Goal: Task Accomplishment & Management: Use online tool/utility

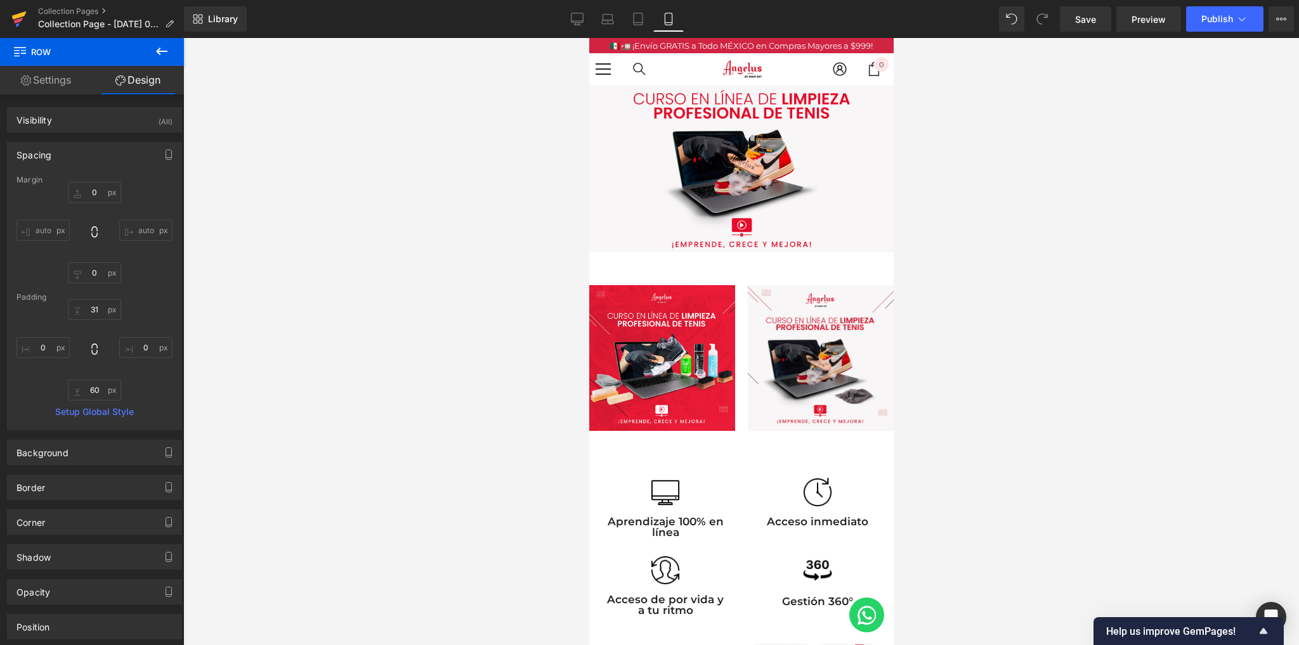
click at [27, 12] on link at bounding box center [19, 19] width 38 height 38
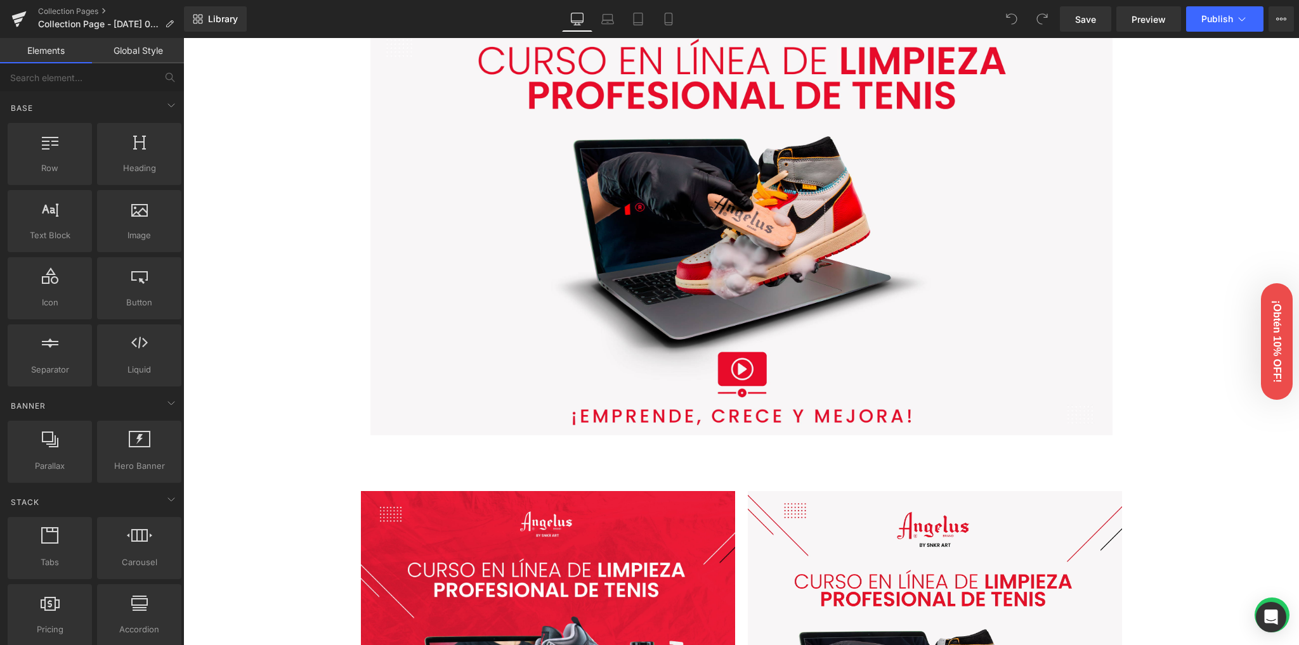
scroll to position [169, 0]
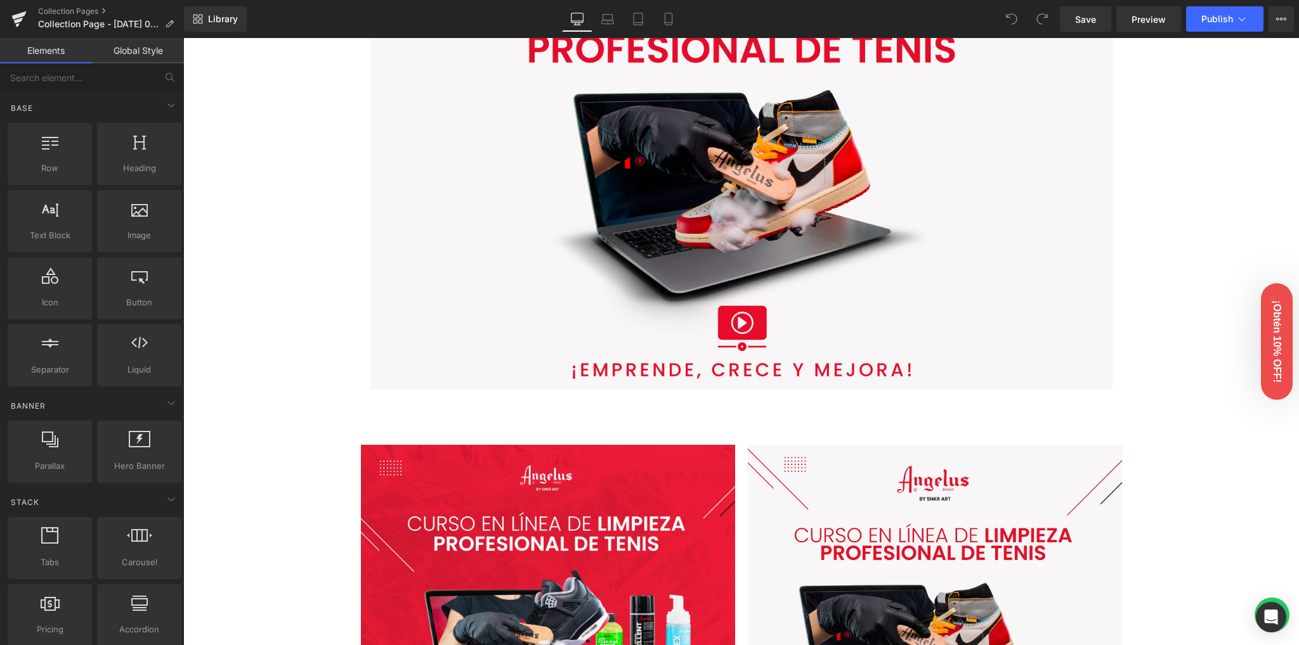
drag, startPoint x: 311, startPoint y: 354, endPoint x: 264, endPoint y: 366, distance: 47.8
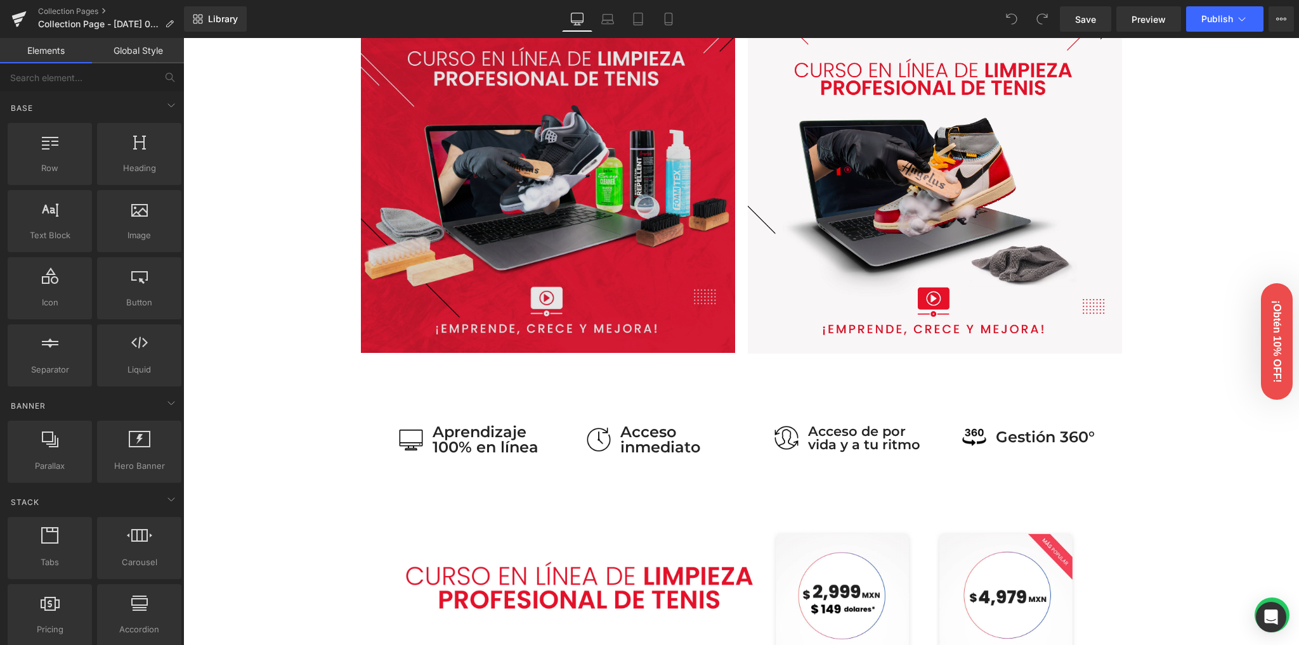
scroll to position [507, 0]
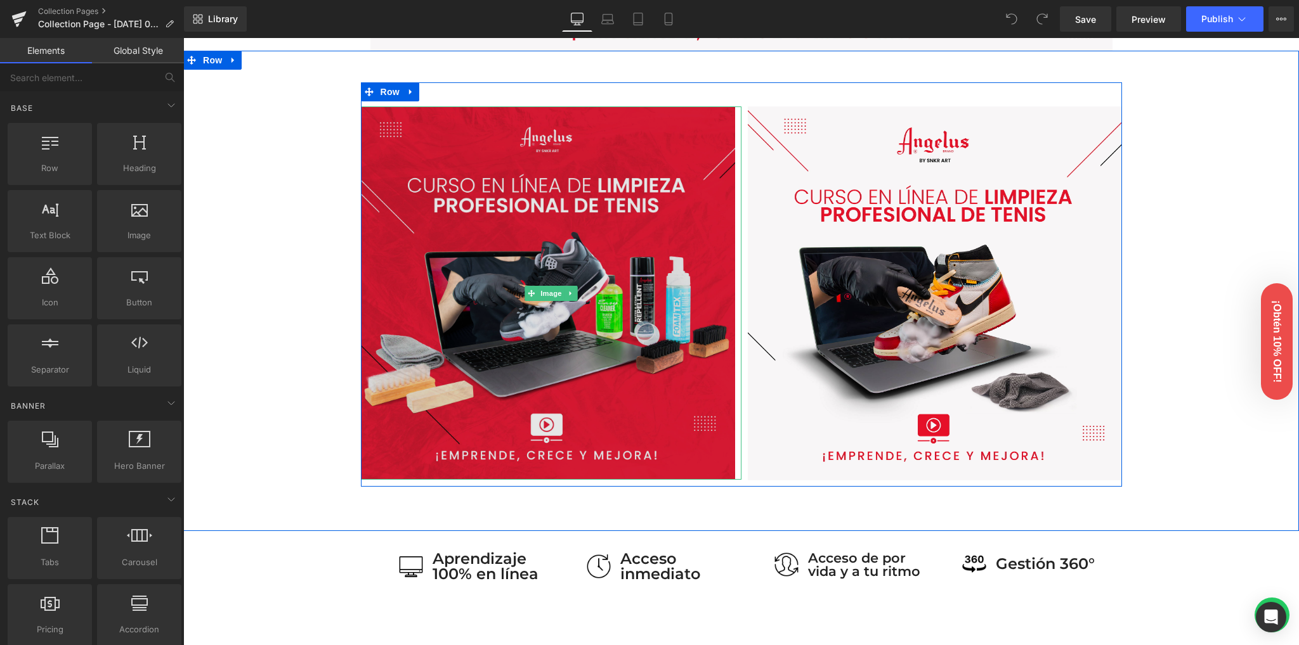
click at [485, 262] on img at bounding box center [551, 294] width 380 height 374
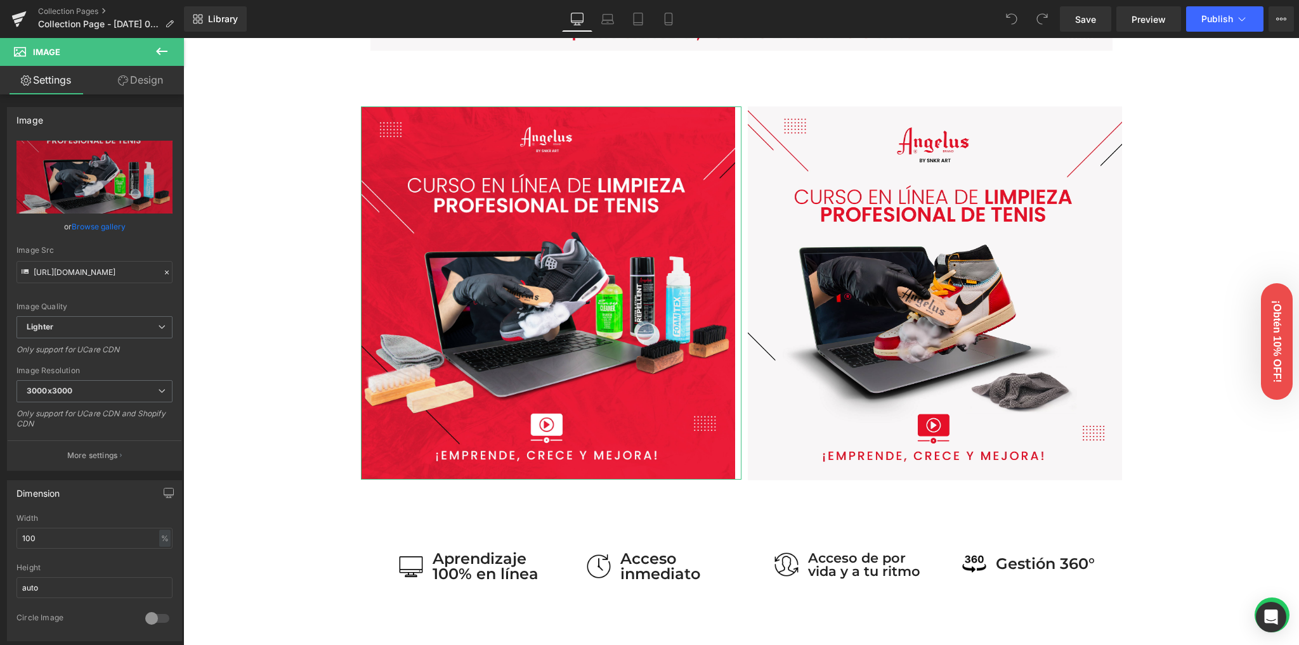
click at [128, 82] on link "Design" at bounding box center [140, 80] width 92 height 29
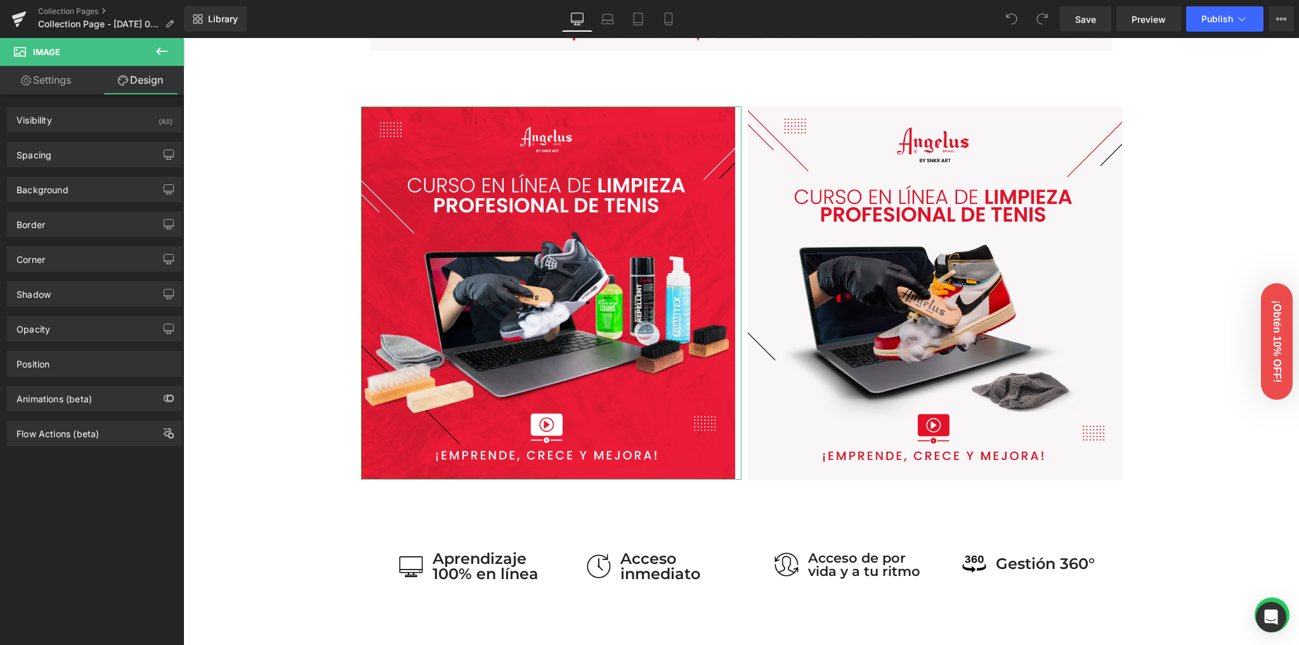
click at [49, 87] on link "Settings" at bounding box center [46, 80] width 92 height 29
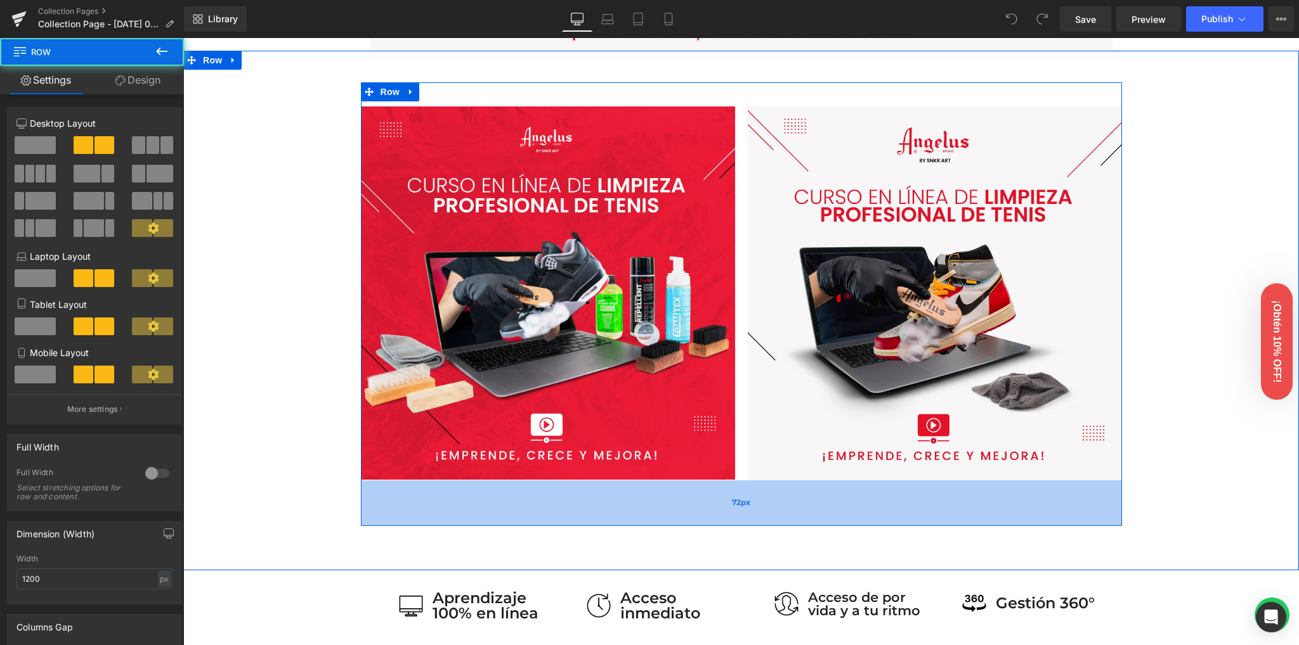
drag, startPoint x: 620, startPoint y: 485, endPoint x: 614, endPoint y: 532, distance: 47.3
click at [614, 526] on div "72px" at bounding box center [741, 504] width 761 height 46
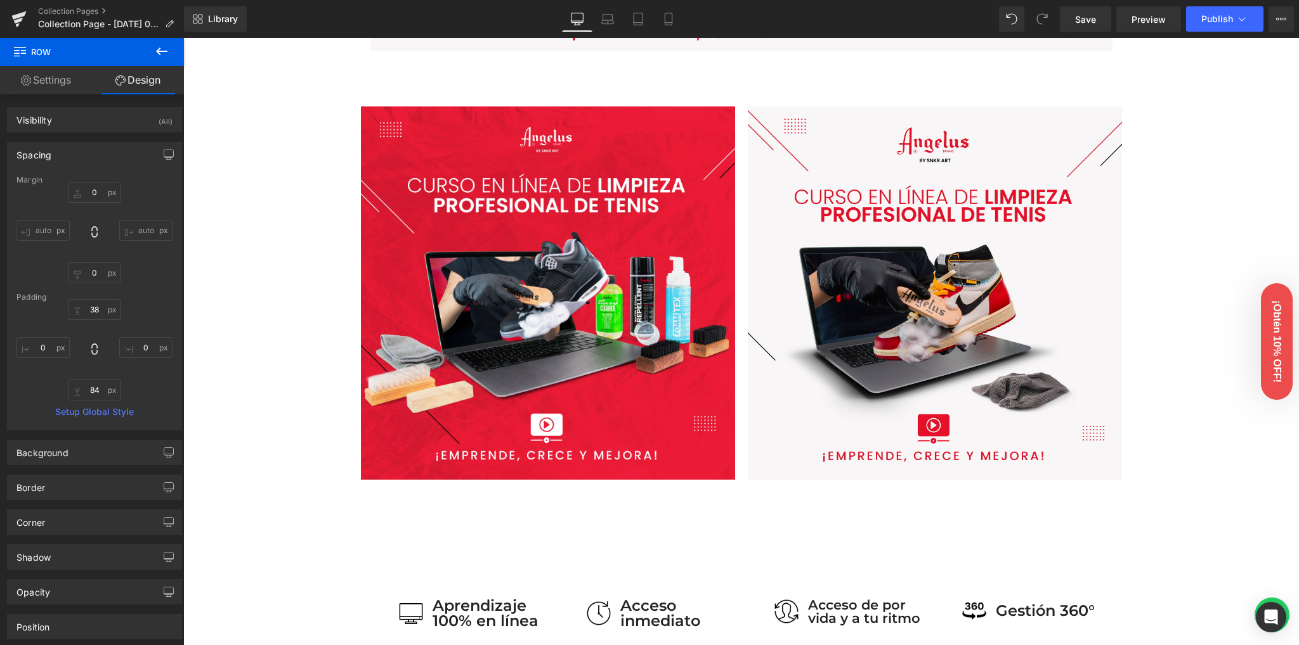
click at [158, 53] on icon at bounding box center [161, 52] width 11 height 8
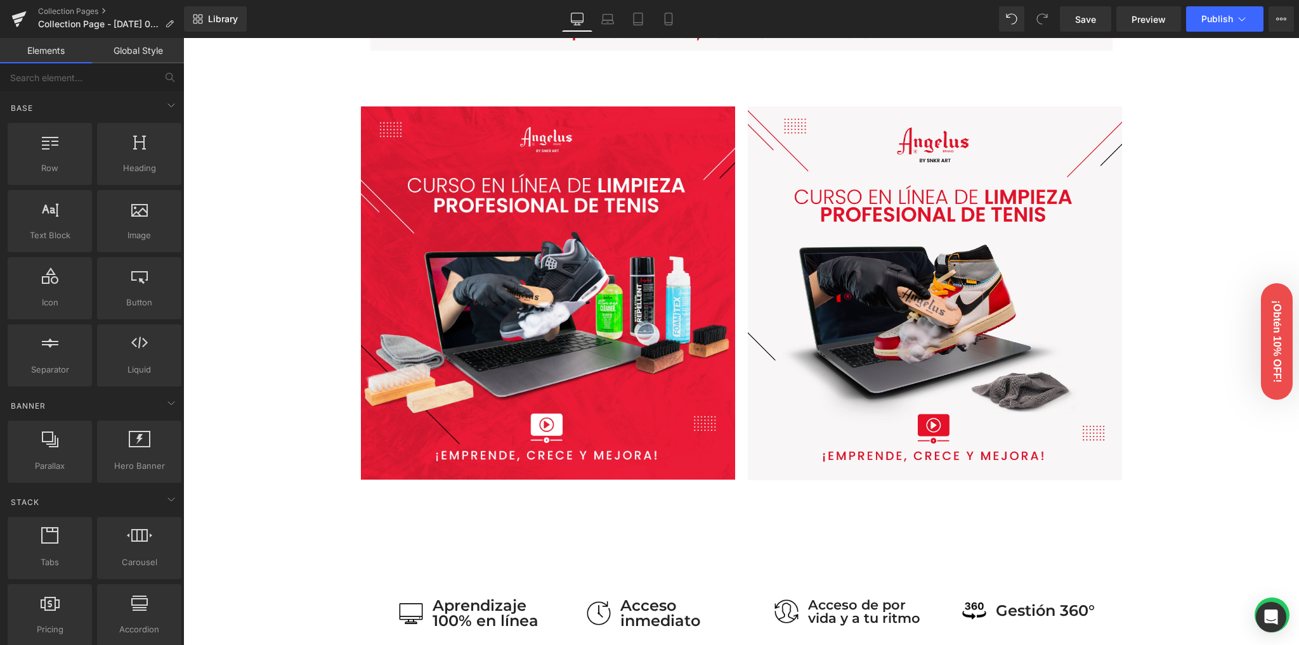
click at [43, 49] on link "Elements" at bounding box center [46, 50] width 92 height 25
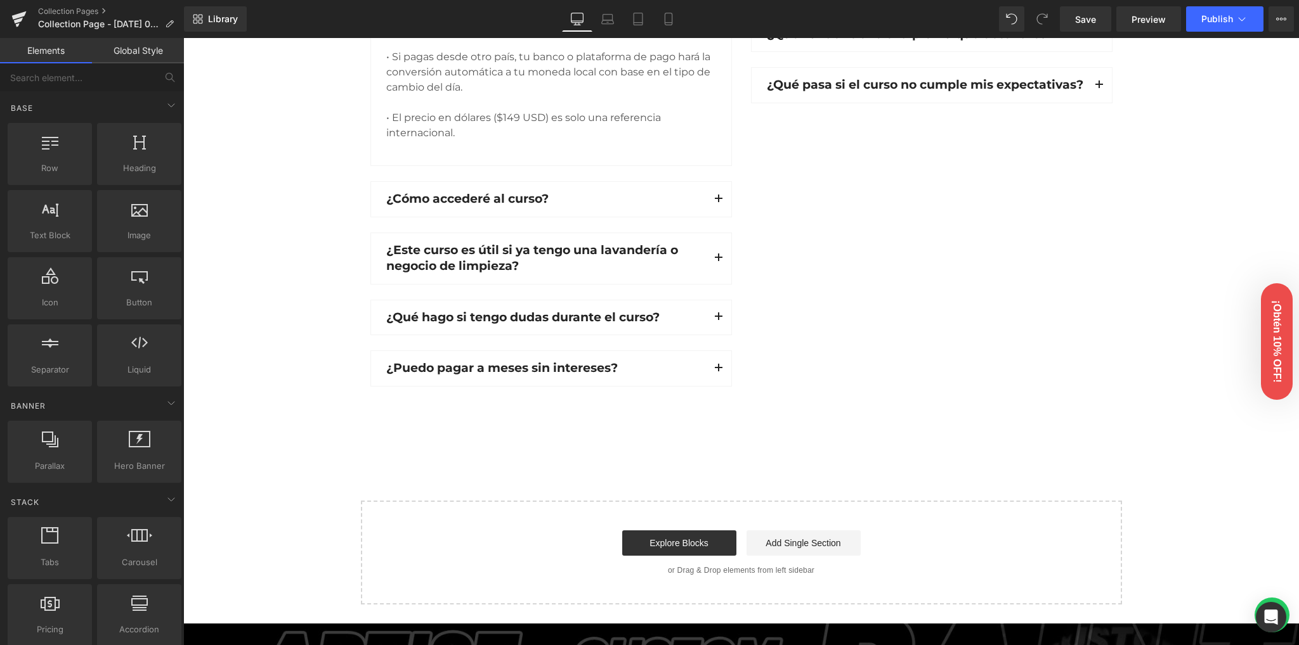
scroll to position [2090, 0]
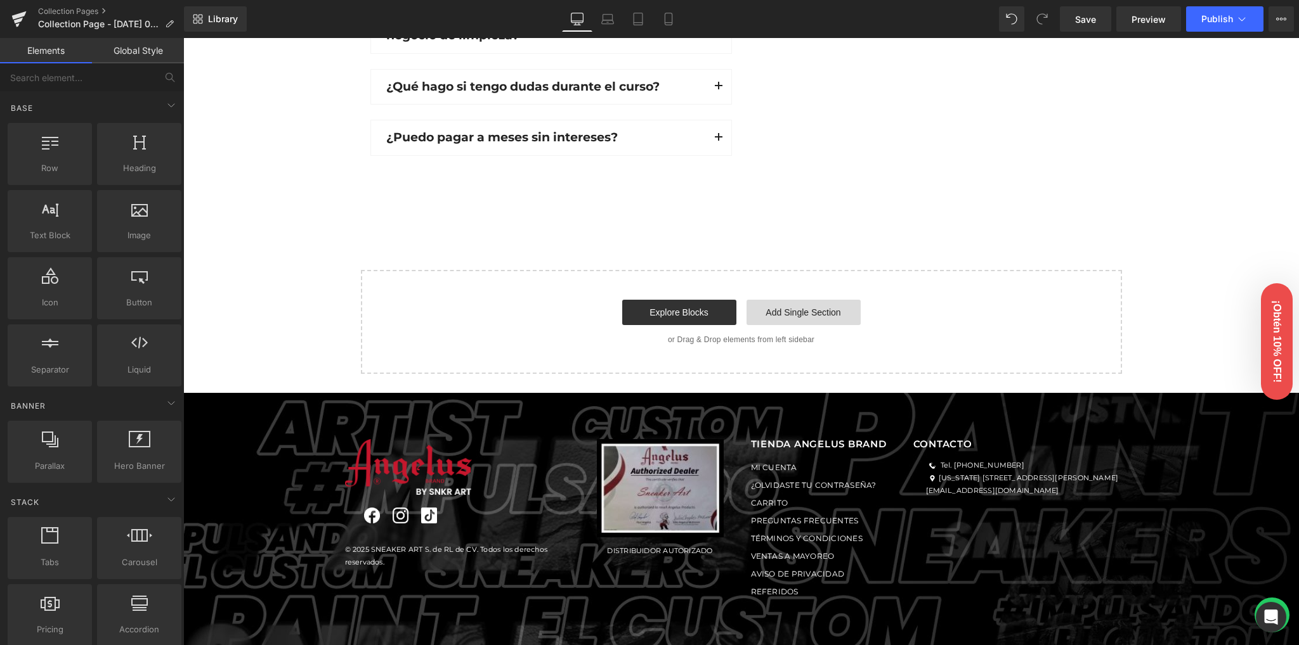
click at [812, 310] on link "Add Single Section" at bounding box center [803, 312] width 114 height 25
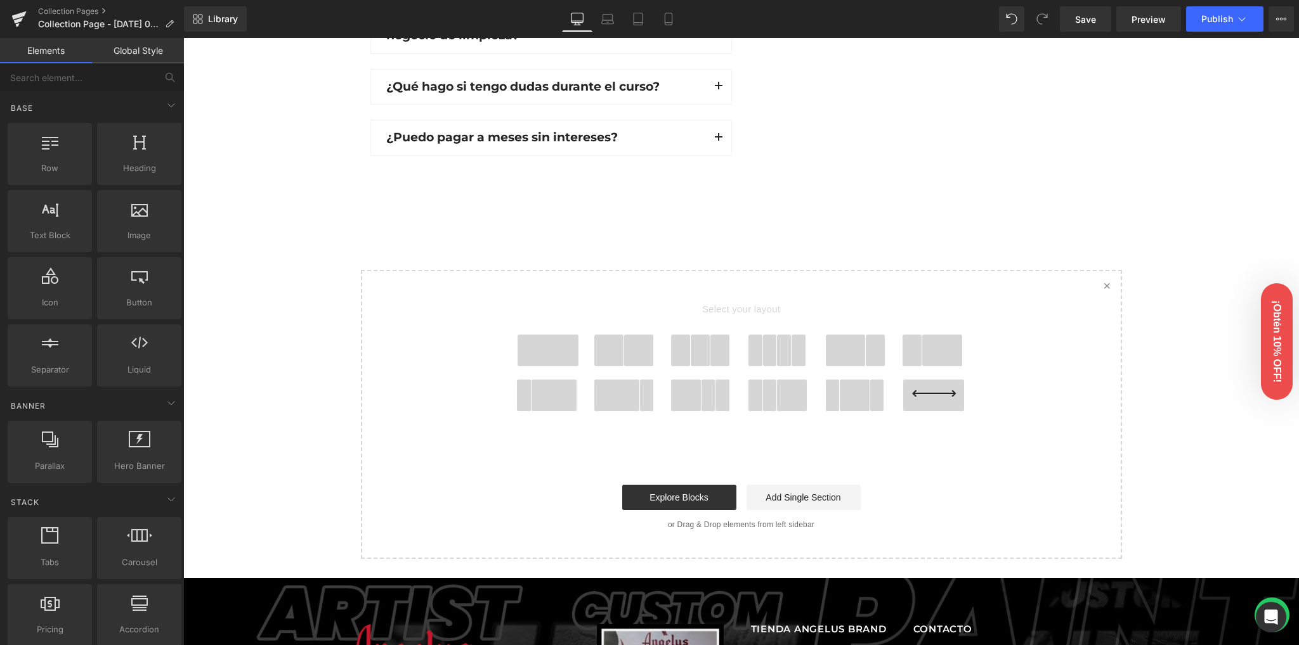
click at [629, 348] on span at bounding box center [639, 351] width 30 height 32
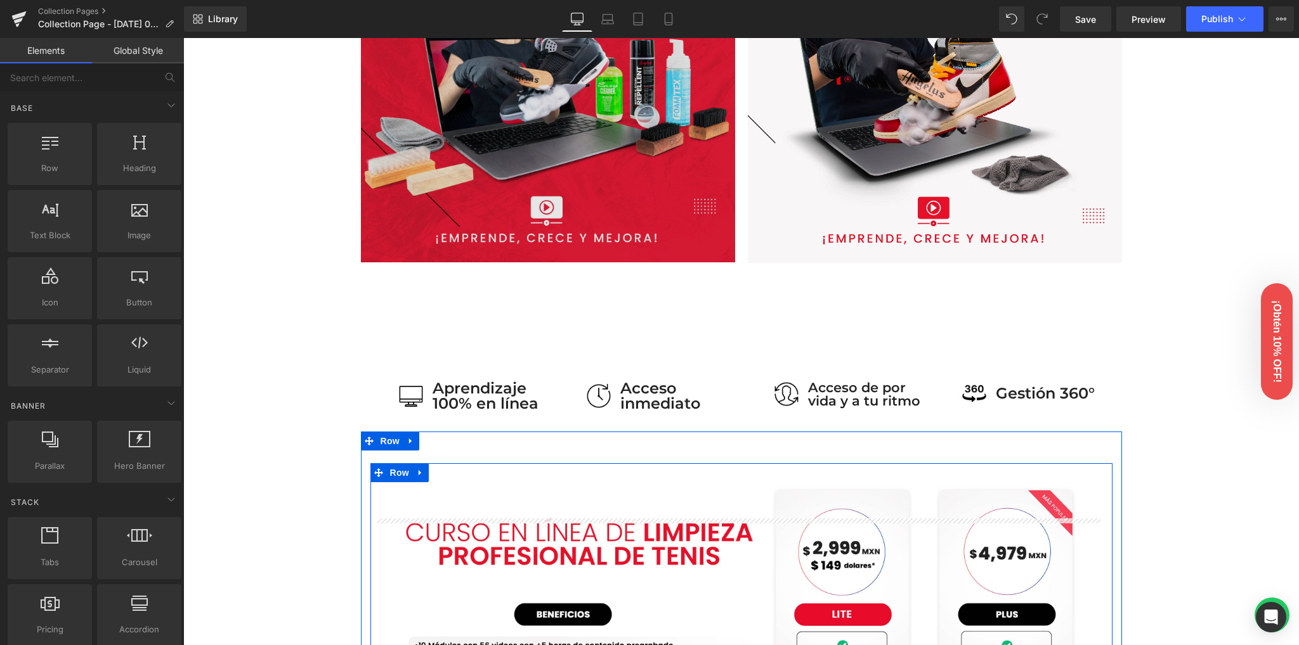
scroll to position [685, 0]
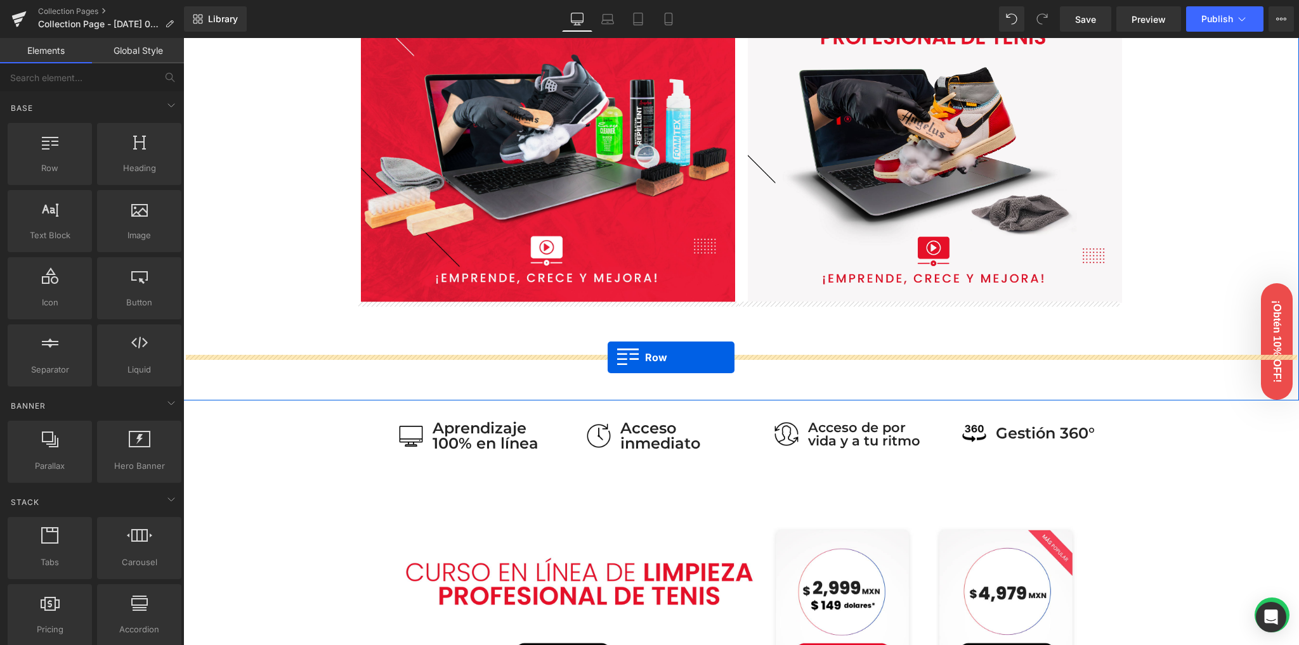
drag, startPoint x: 391, startPoint y: 266, endPoint x: 607, endPoint y: 358, distance: 235.5
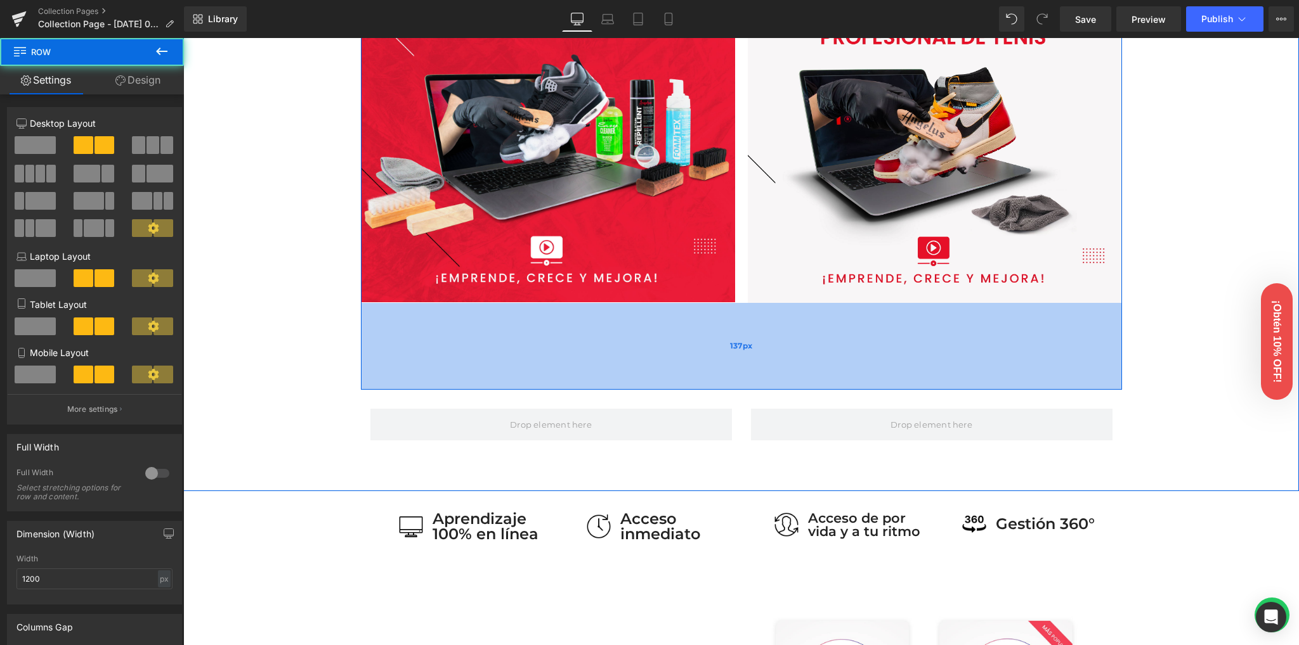
drag, startPoint x: 648, startPoint y: 347, endPoint x: 646, endPoint y: 381, distance: 34.3
click at [646, 381] on div "137px" at bounding box center [741, 346] width 761 height 87
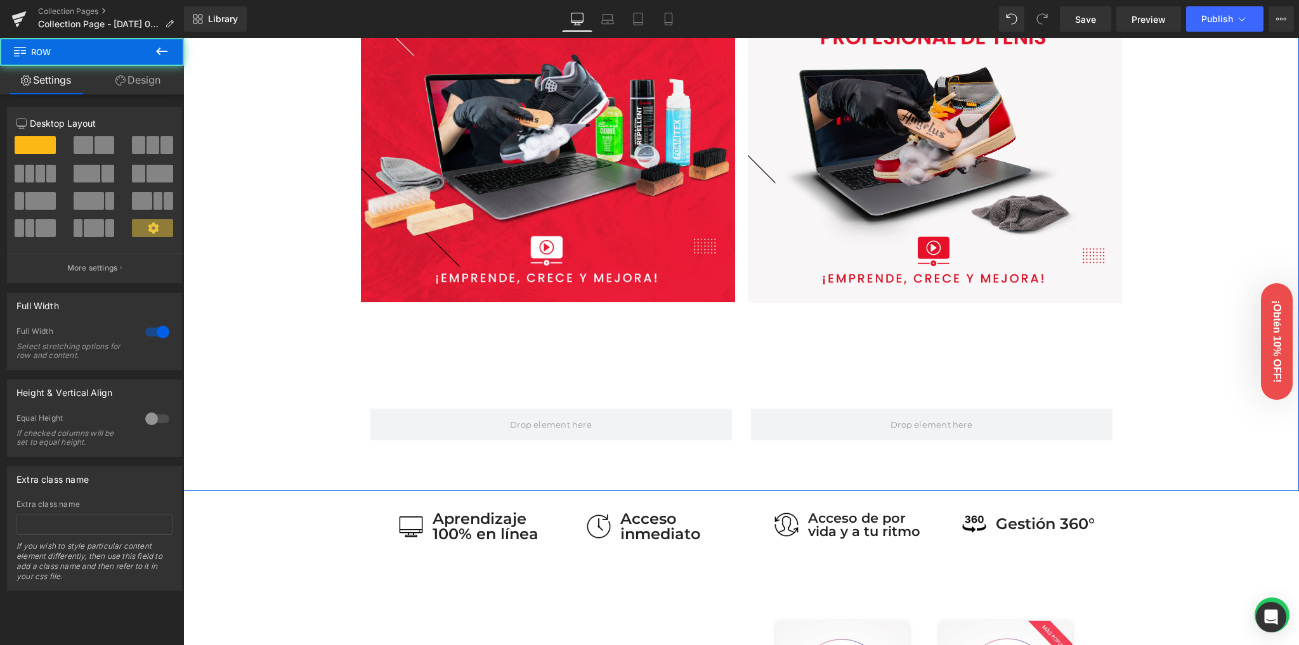
click at [1179, 300] on div "Image Image Row 137px Row" at bounding box center [740, 176] width 1115 height 542
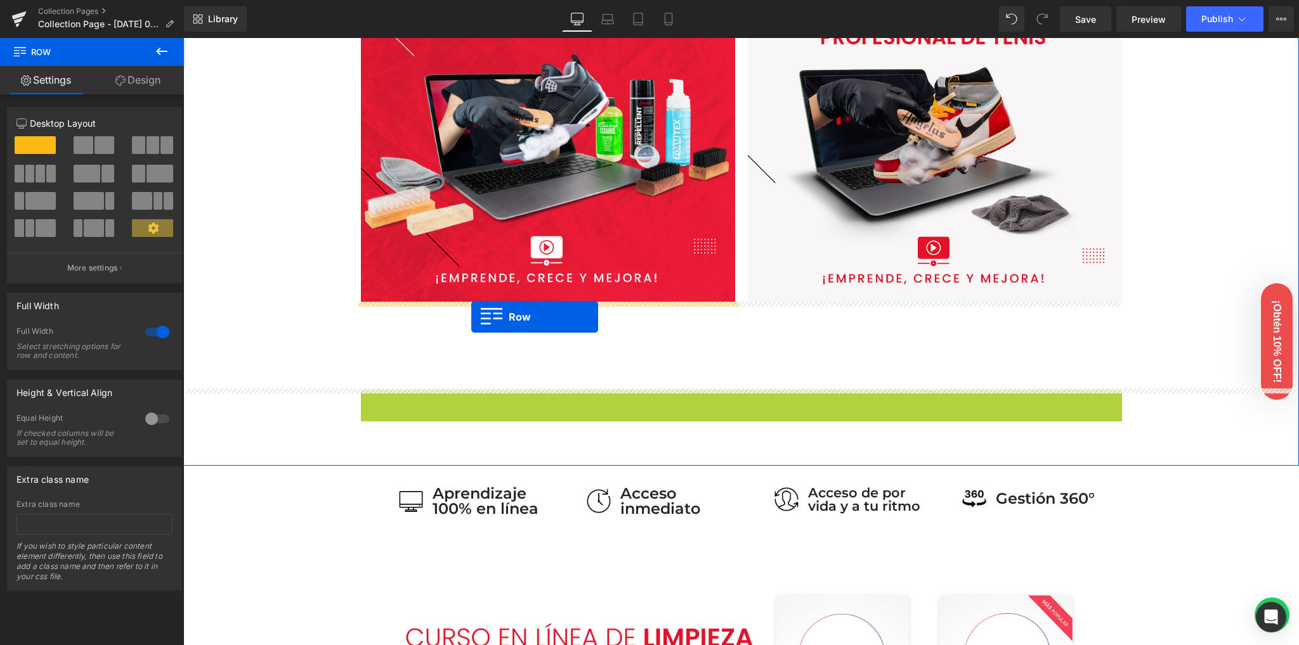
drag, startPoint x: 387, startPoint y: 398, endPoint x: 471, endPoint y: 318, distance: 116.2
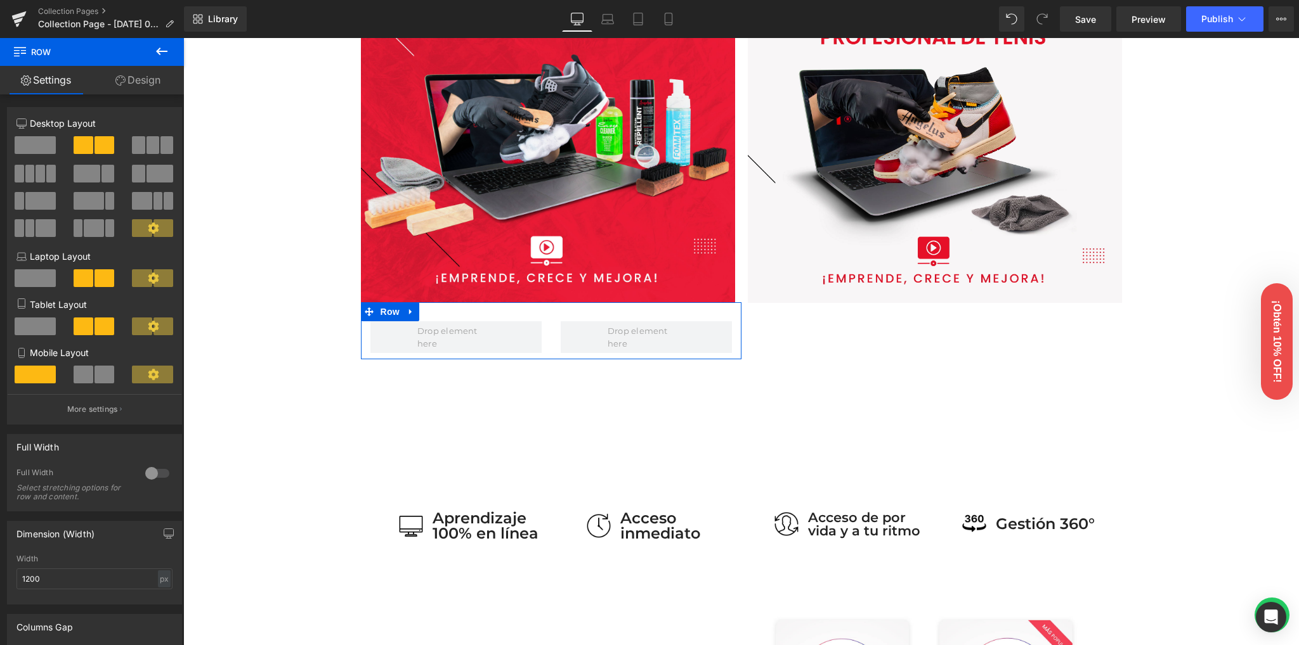
click at [41, 143] on span at bounding box center [35, 145] width 41 height 18
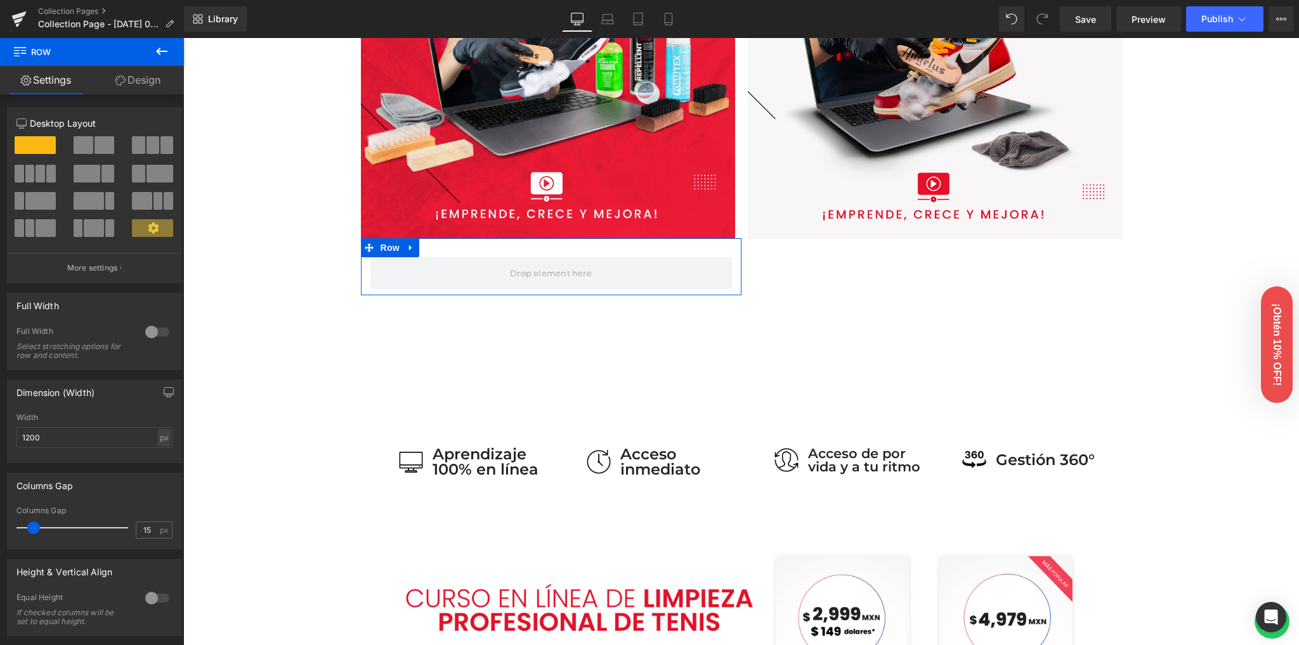
scroll to position [621, 0]
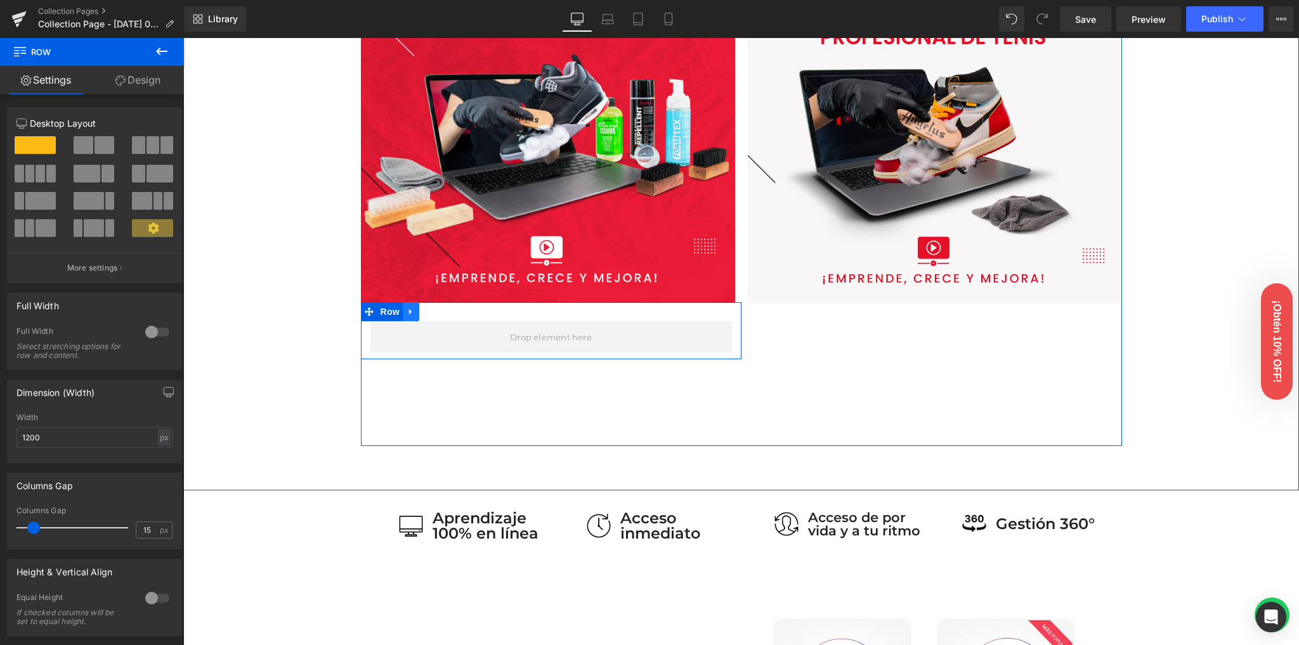
click at [406, 314] on icon at bounding box center [410, 313] width 9 height 10
click at [423, 314] on icon at bounding box center [427, 312] width 9 height 9
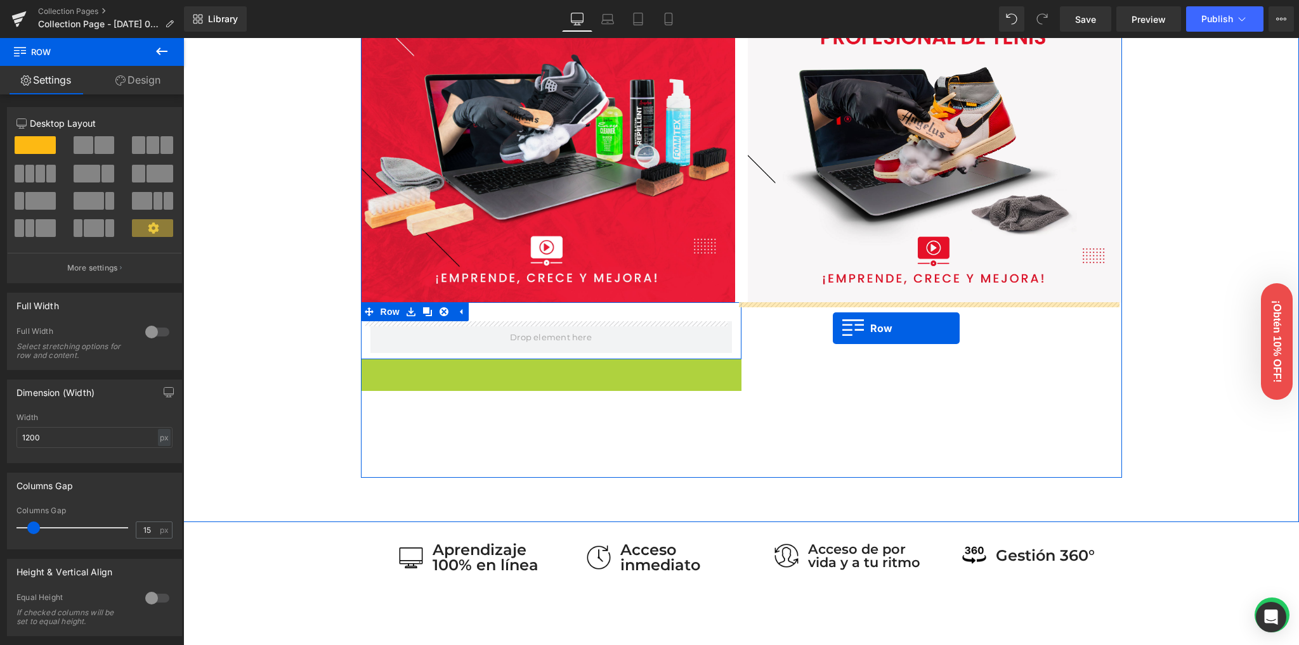
drag, startPoint x: 380, startPoint y: 367, endPoint x: 833, endPoint y: 328, distance: 453.7
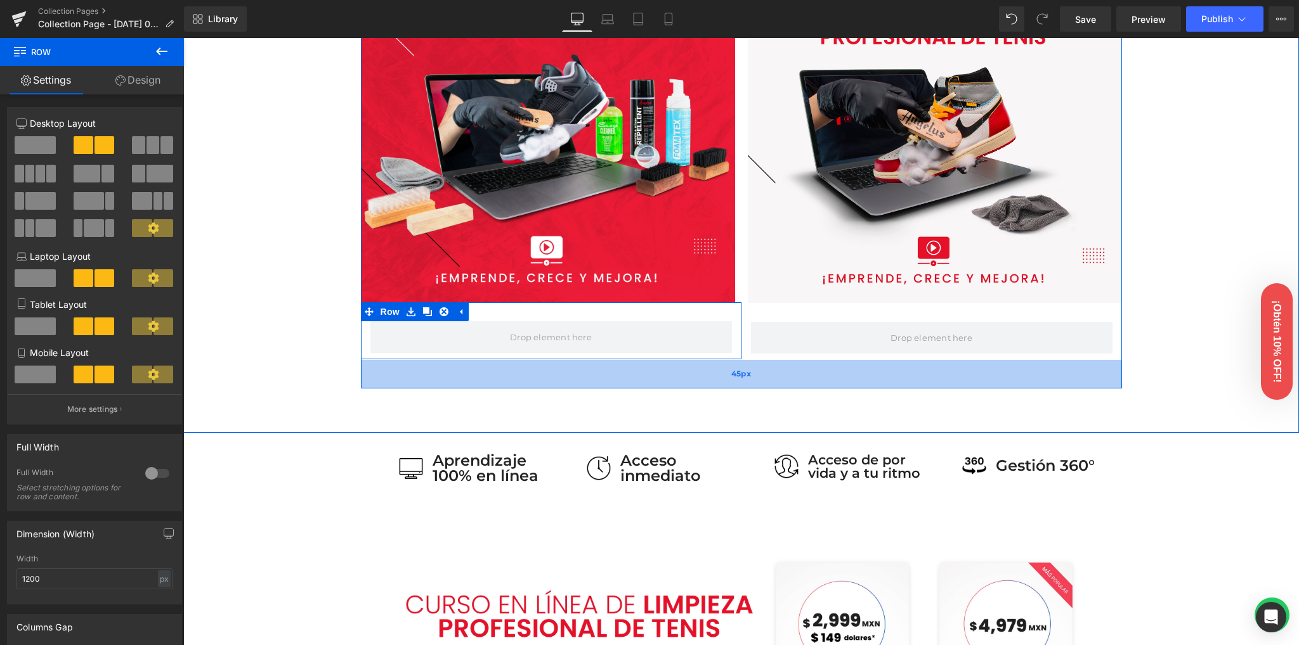
drag, startPoint x: 695, startPoint y: 431, endPoint x: 689, endPoint y: 372, distance: 58.6
click at [689, 372] on div "45px" at bounding box center [741, 374] width 761 height 29
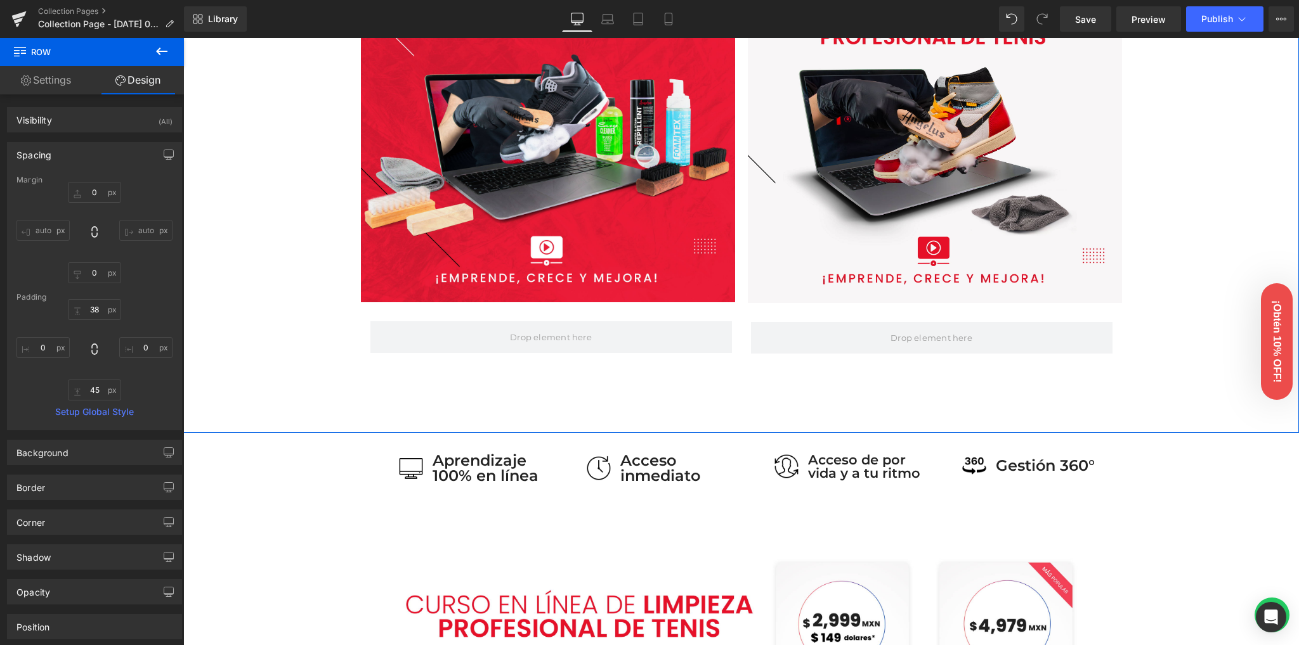
click at [299, 330] on div "Image Row Image Row Row 45px" at bounding box center [740, 147] width 1115 height 484
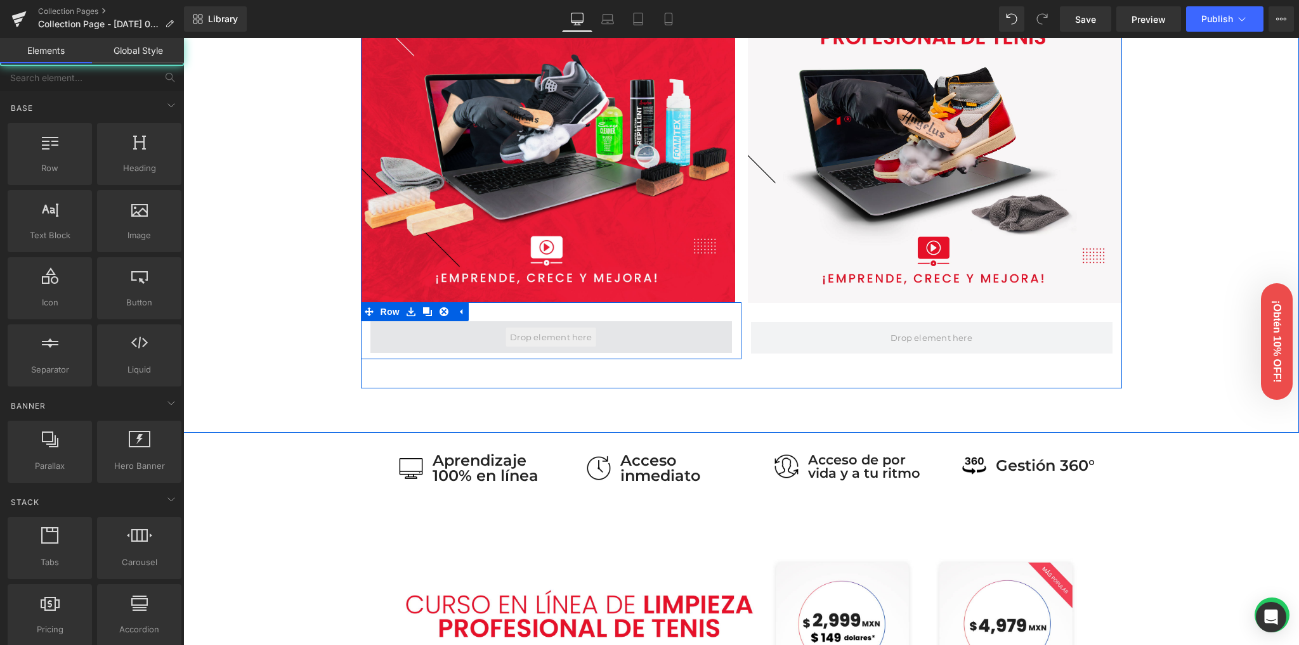
click at [535, 338] on span at bounding box center [550, 337] width 91 height 19
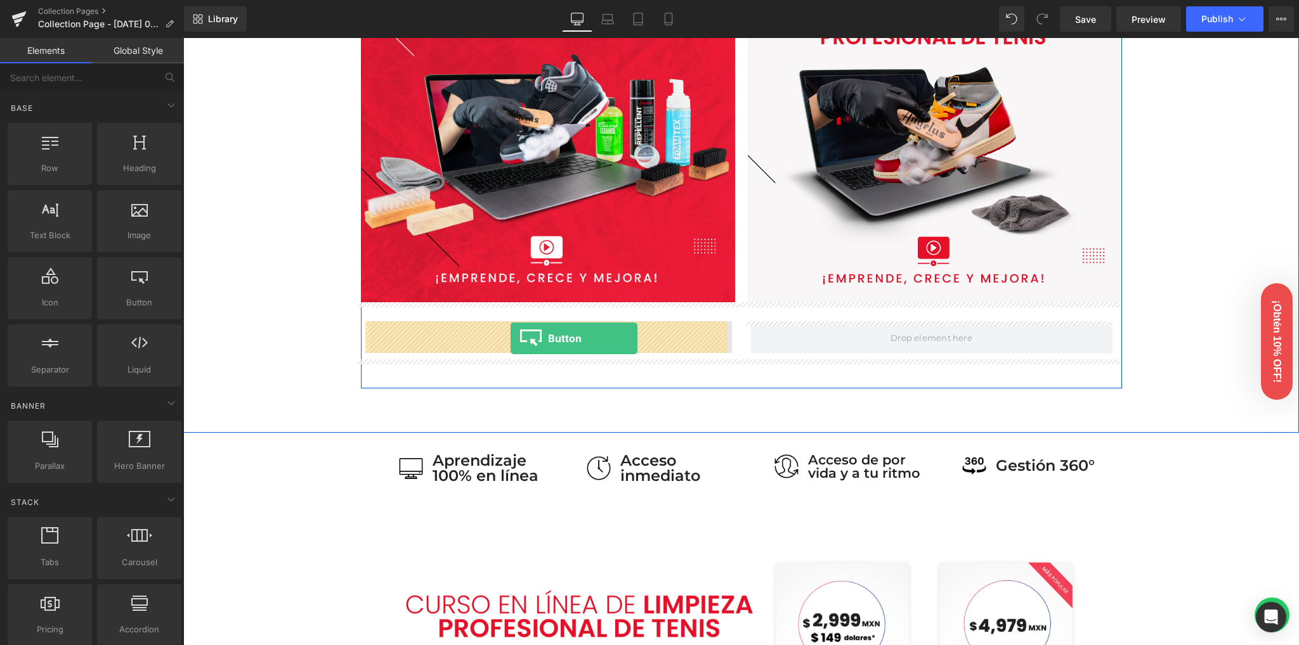
drag, startPoint x: 309, startPoint y: 337, endPoint x: 510, endPoint y: 338, distance: 201.0
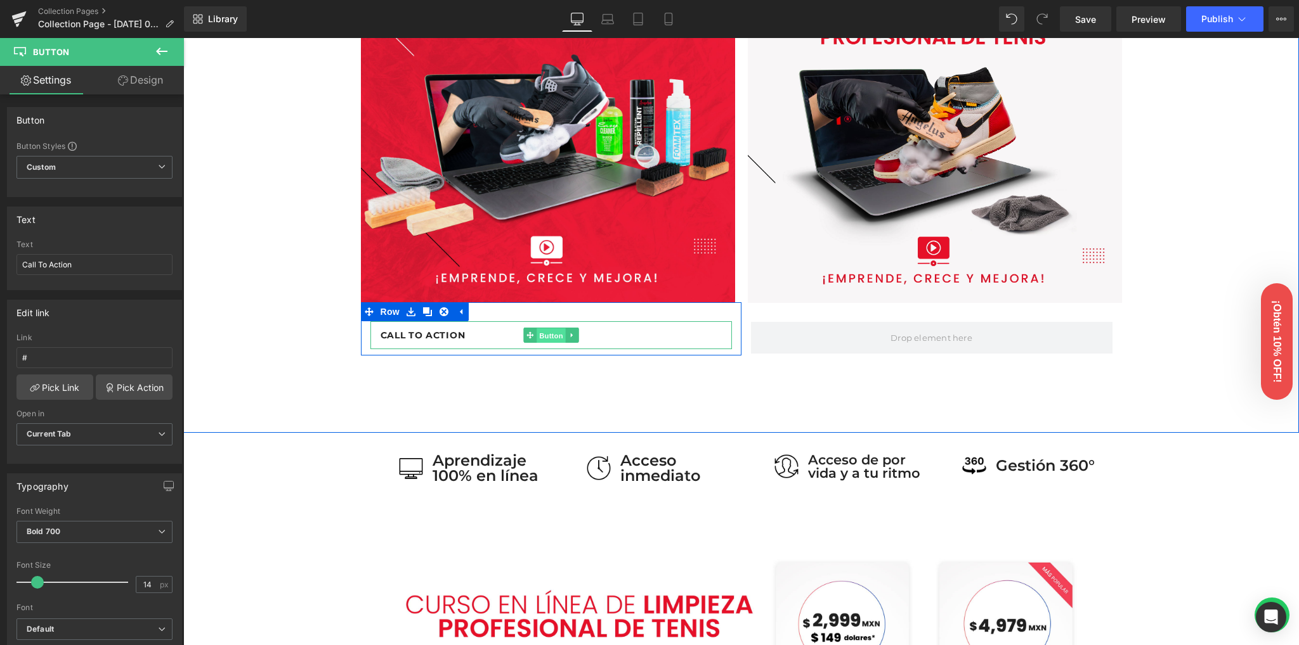
click at [546, 333] on span "Button" at bounding box center [550, 335] width 29 height 15
click at [569, 333] on icon at bounding box center [571, 336] width 7 height 8
click at [562, 335] on icon at bounding box center [565, 335] width 7 height 7
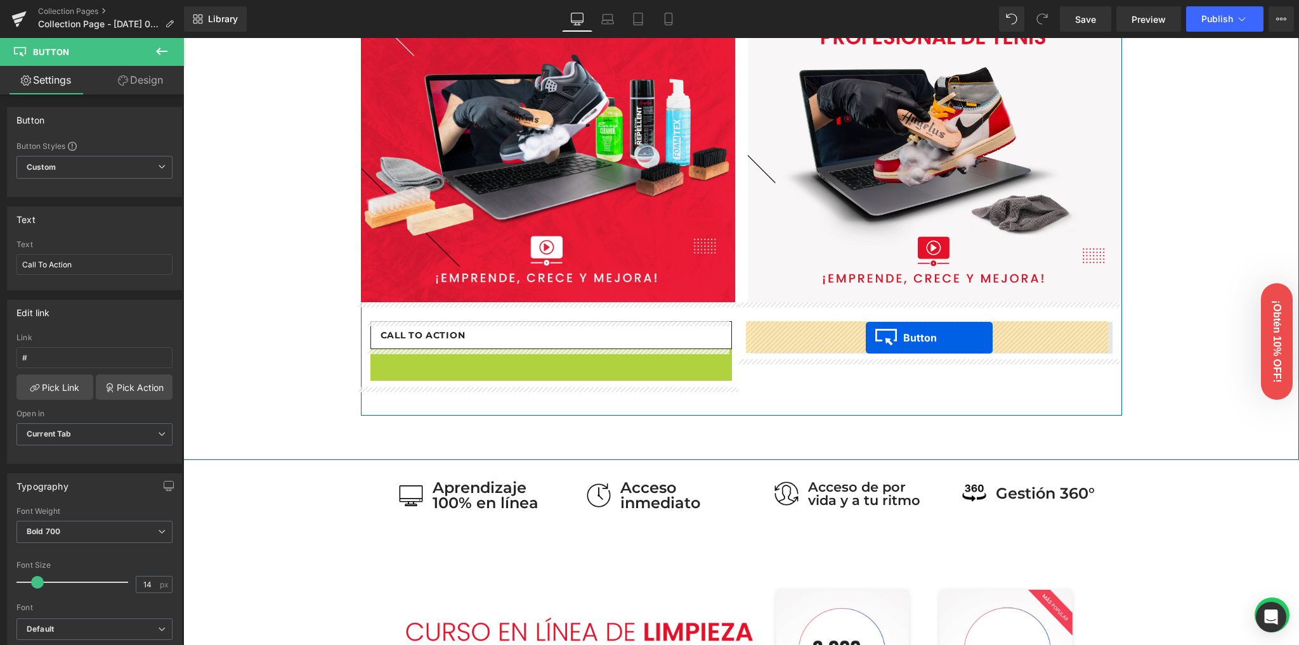
drag, startPoint x: 543, startPoint y: 362, endPoint x: 865, endPoint y: 338, distance: 323.6
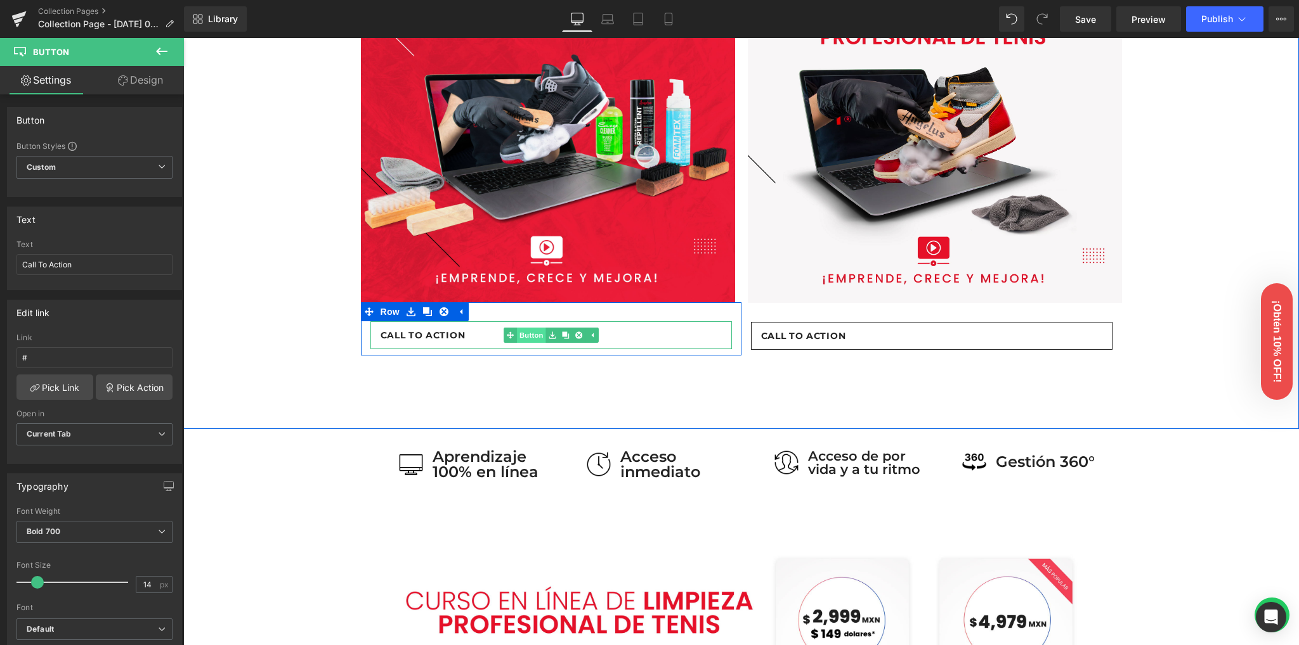
click at [528, 337] on link "Button" at bounding box center [524, 335] width 42 height 15
click at [541, 335] on span "Button" at bounding box center [550, 335] width 29 height 15
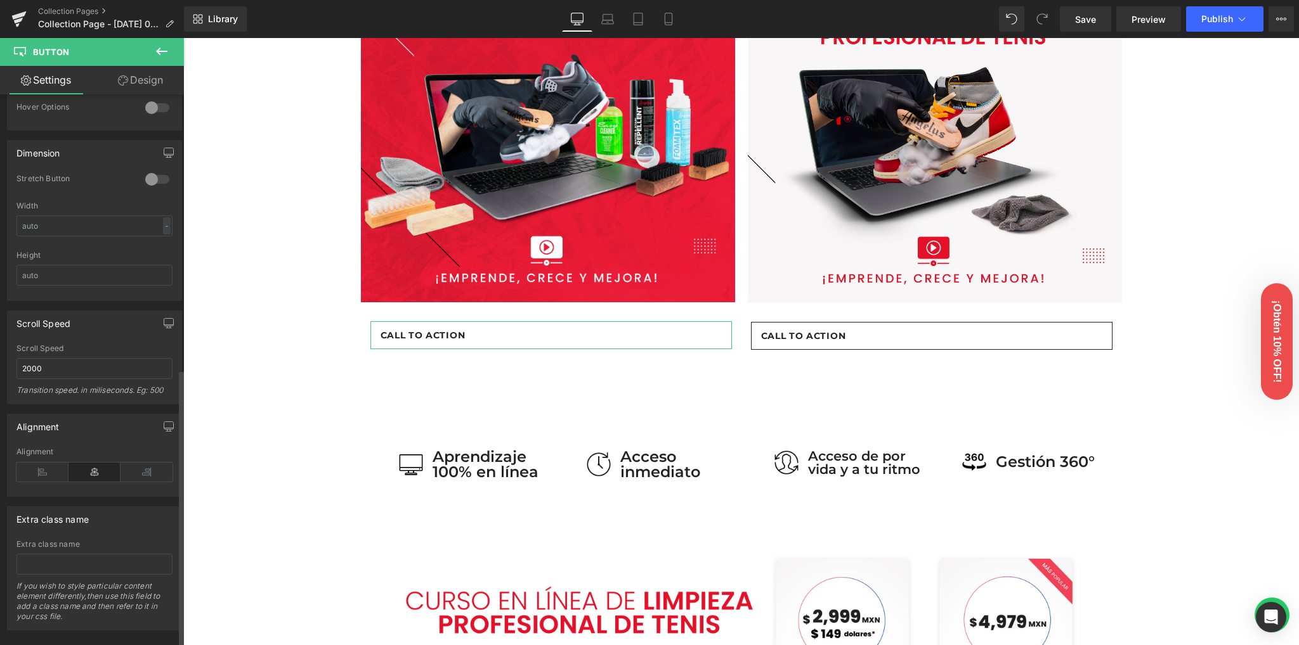
scroll to position [770, 0]
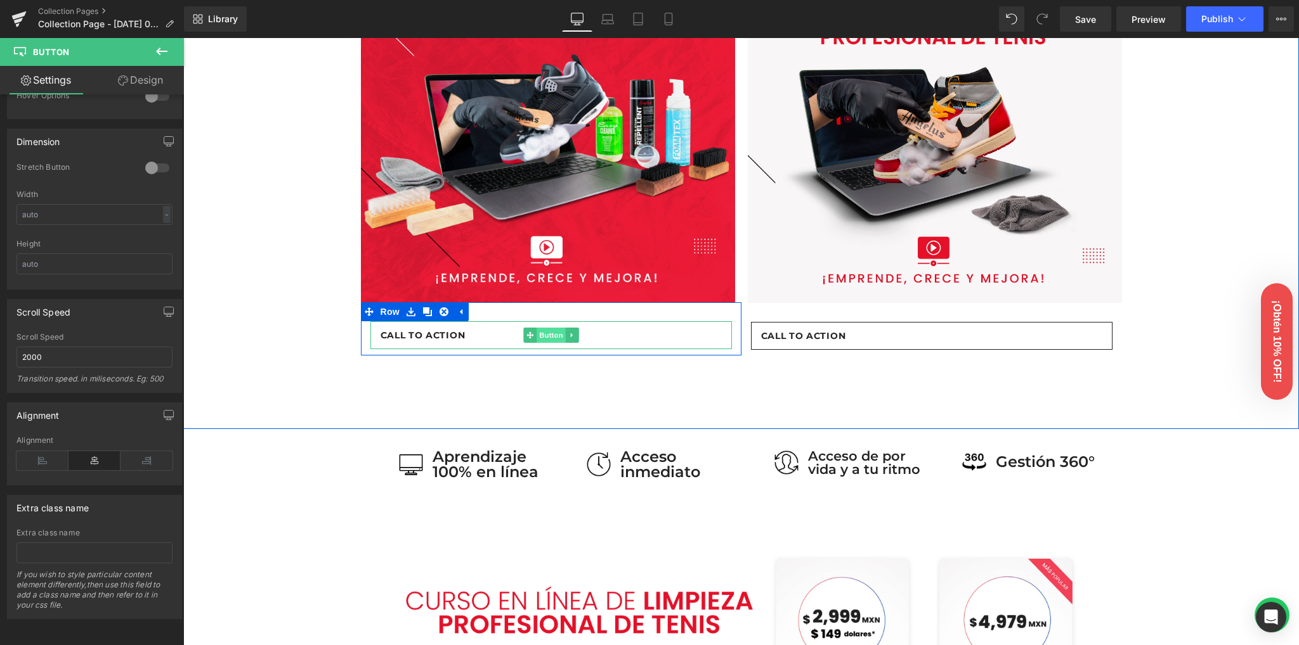
click at [545, 338] on span "Button" at bounding box center [550, 335] width 29 height 15
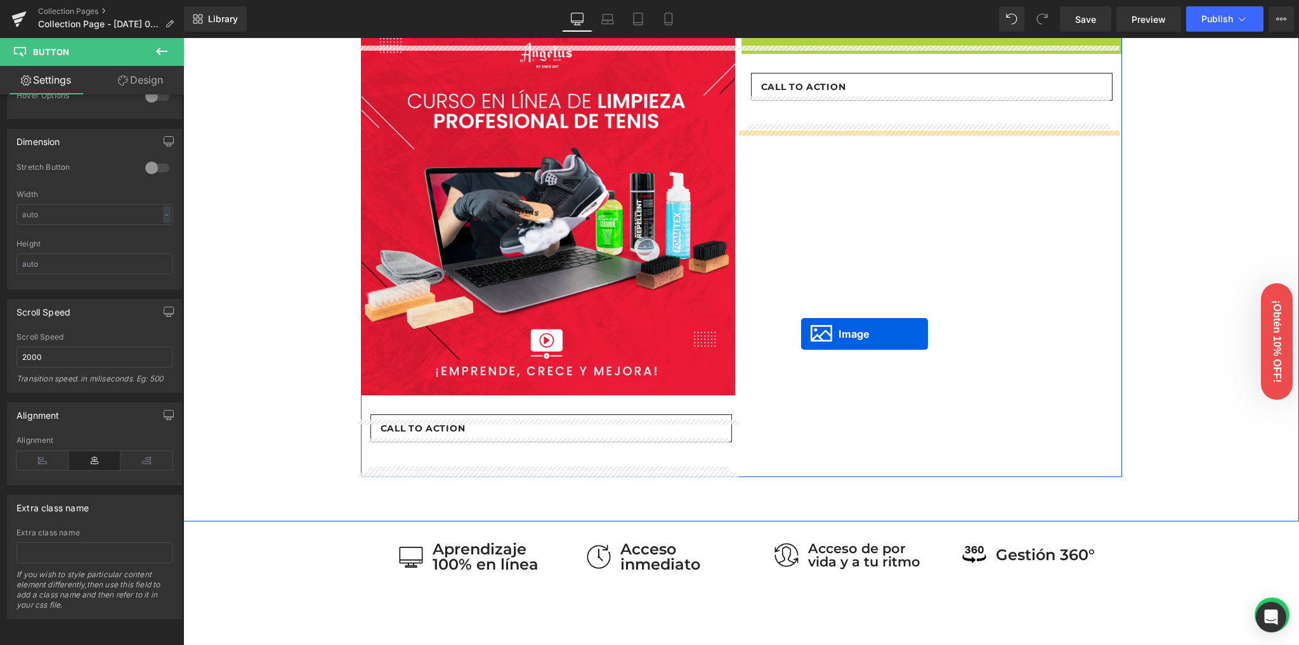
scroll to position [705, 0]
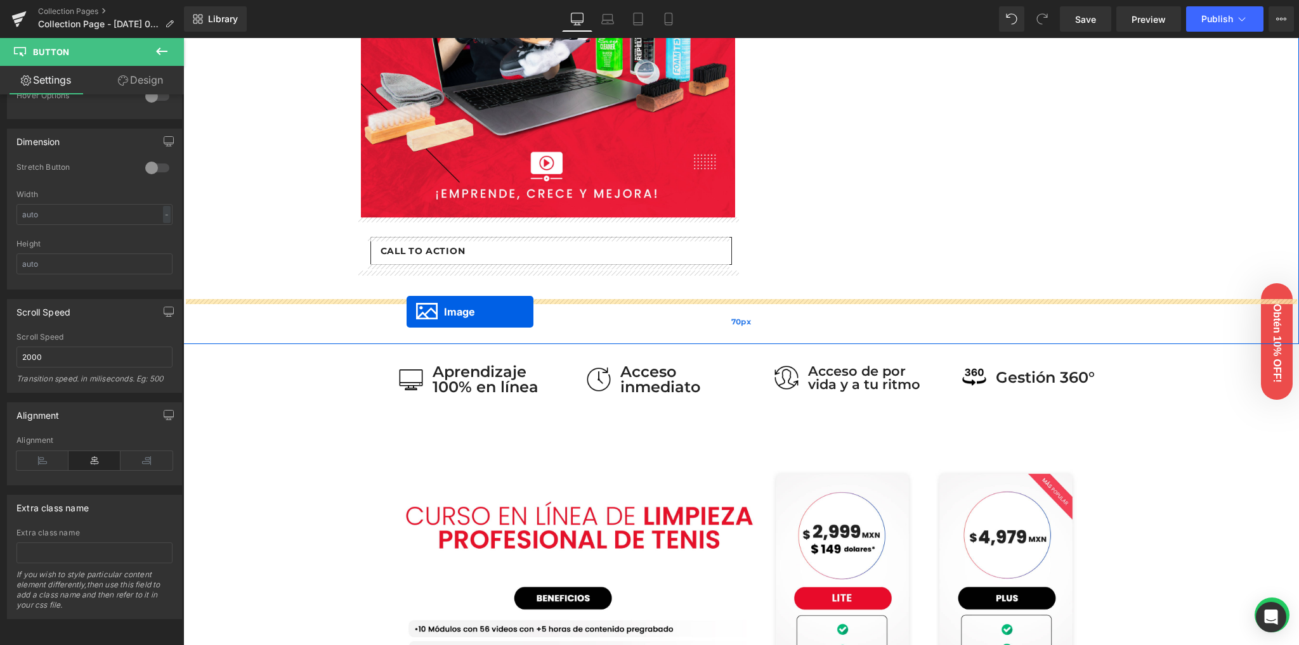
drag, startPoint x: 923, startPoint y: 281, endPoint x: 406, endPoint y: 312, distance: 517.1
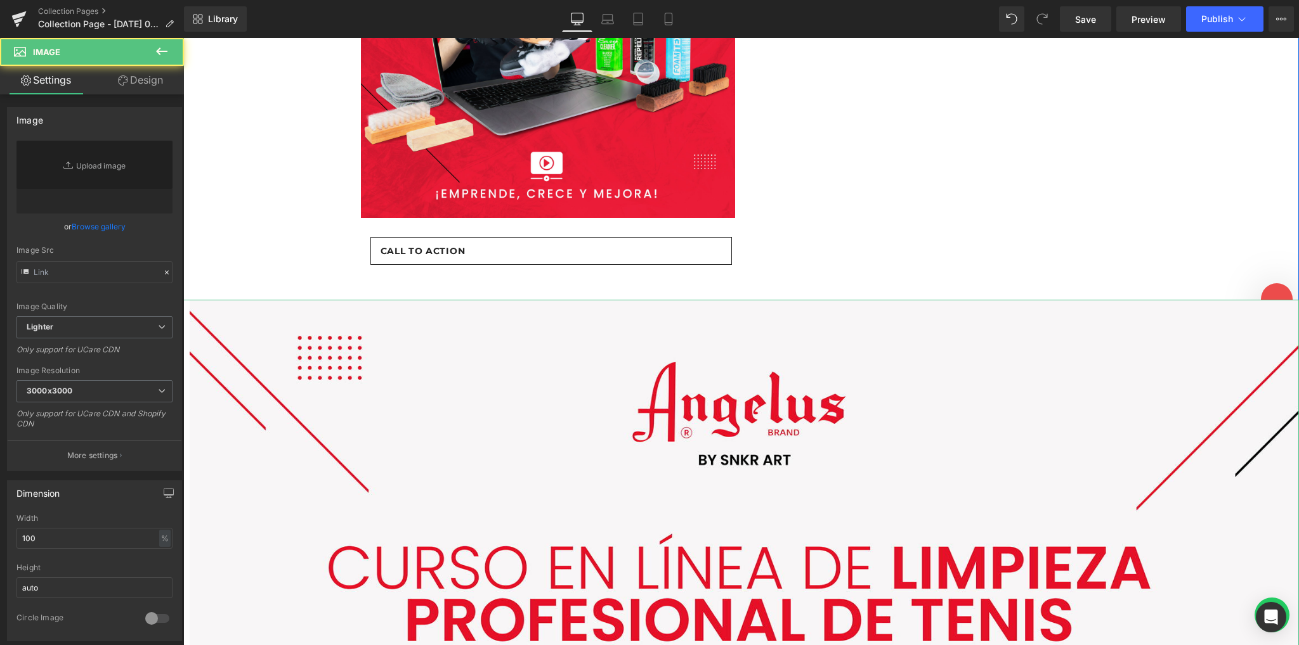
type input "https://ucarecdn.com/c022faab-5a2d-48c6-b0f5-2e5017ec396e/-/format/auto/-/previ…"
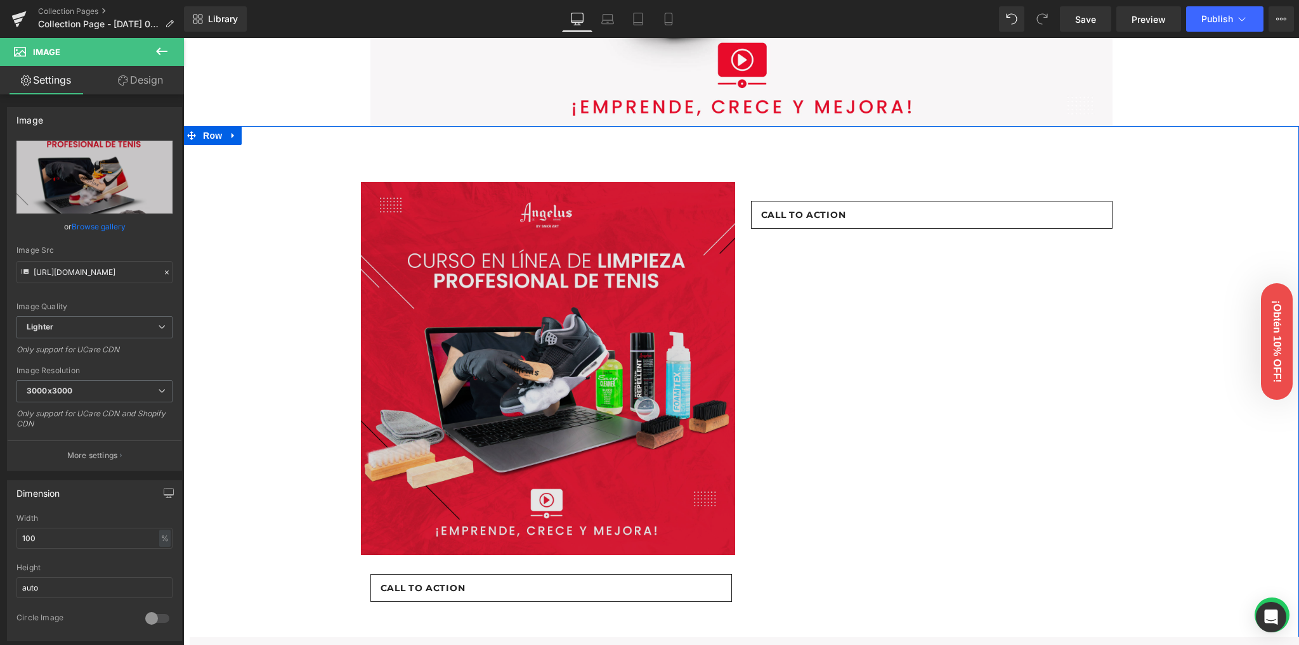
scroll to position [367, 0]
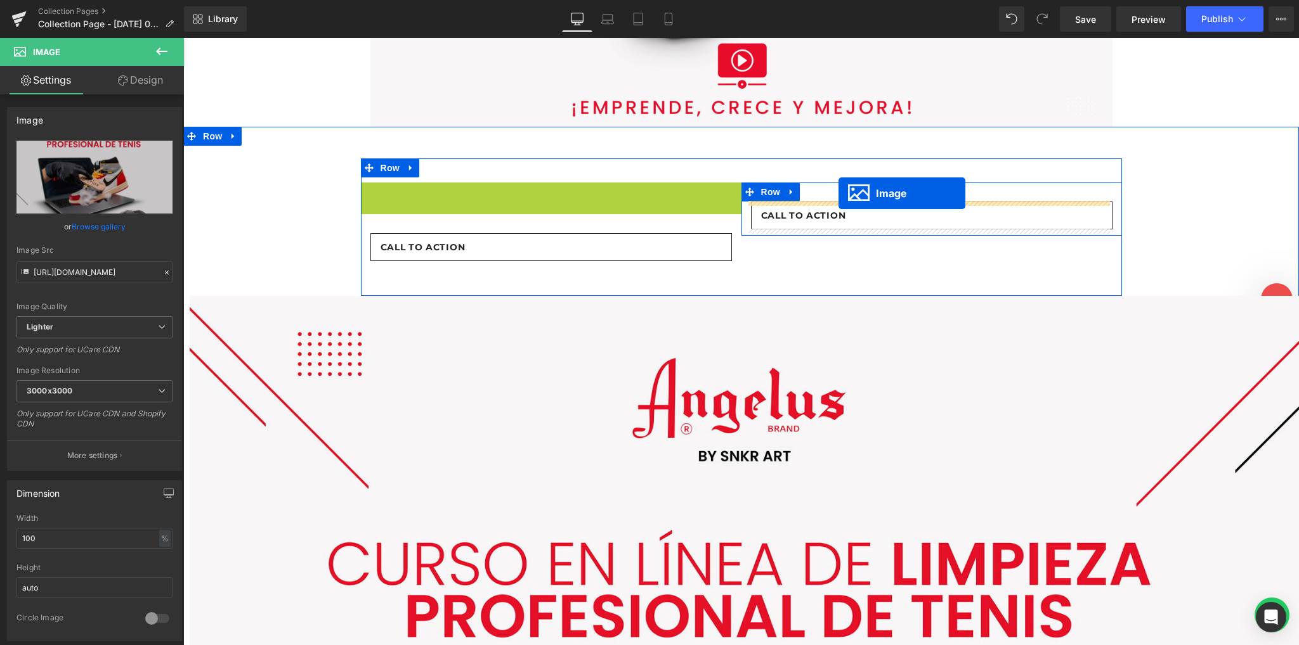
drag, startPoint x: 543, startPoint y: 368, endPoint x: 838, endPoint y: 193, distance: 342.9
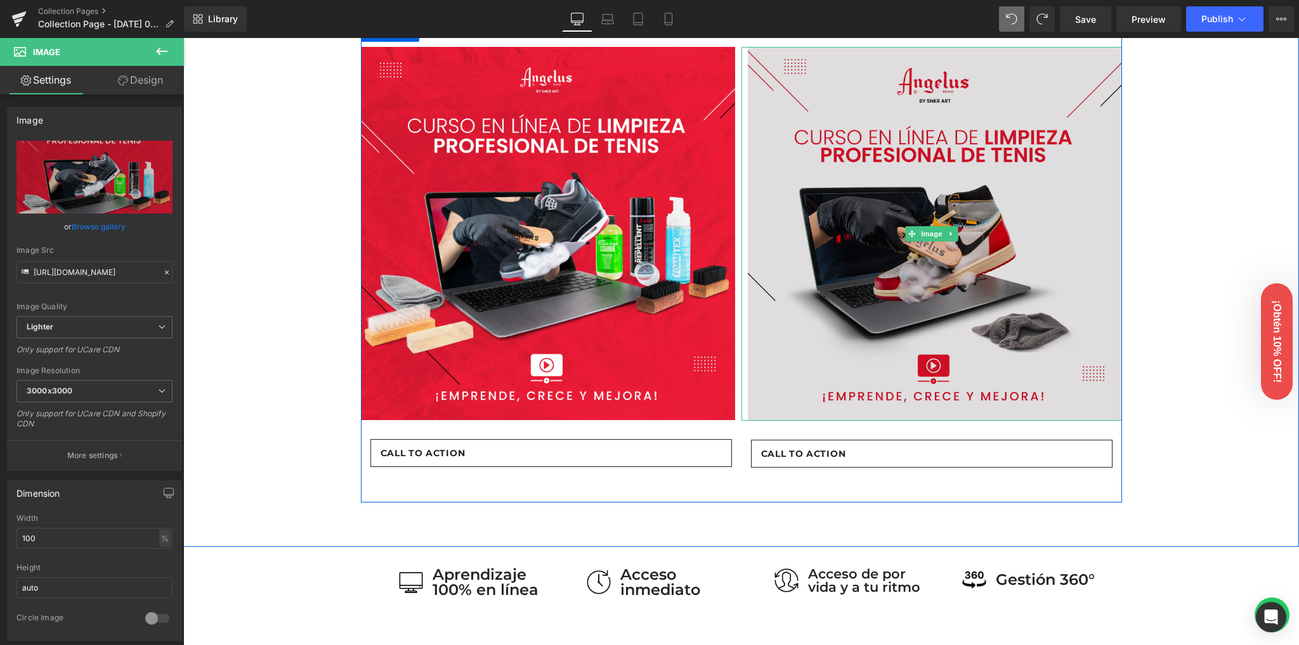
scroll to position [536, 0]
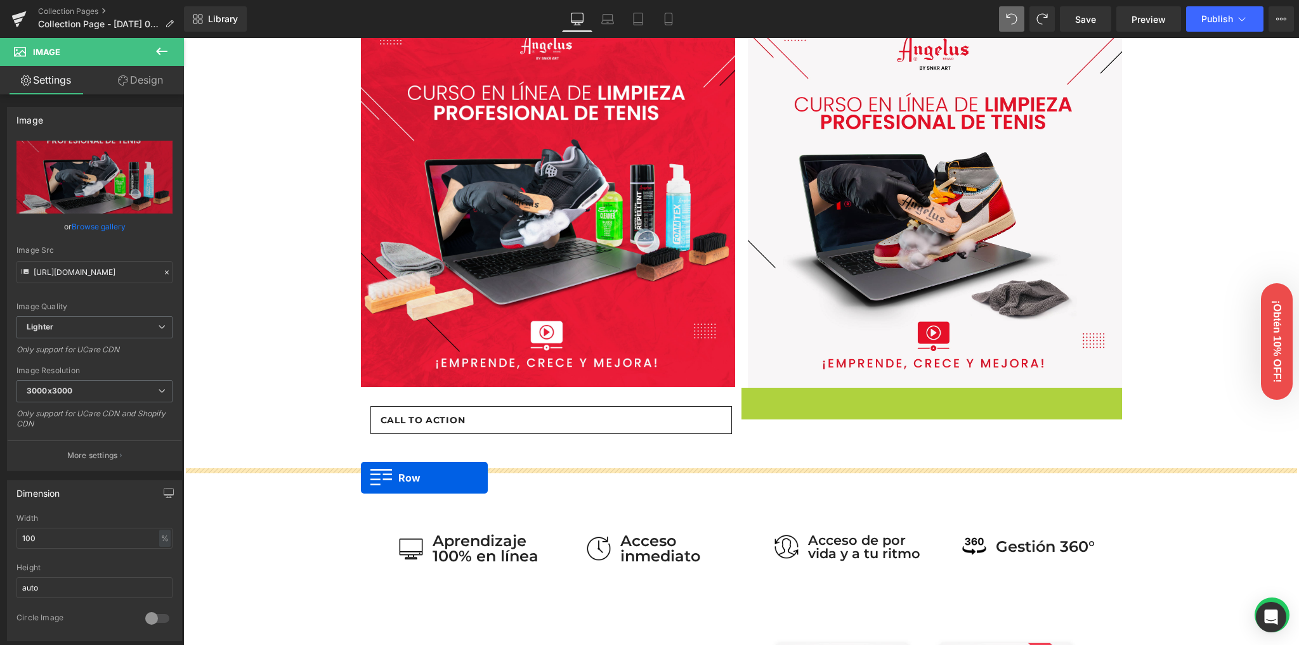
drag, startPoint x: 763, startPoint y: 398, endPoint x: 361, endPoint y: 478, distance: 410.5
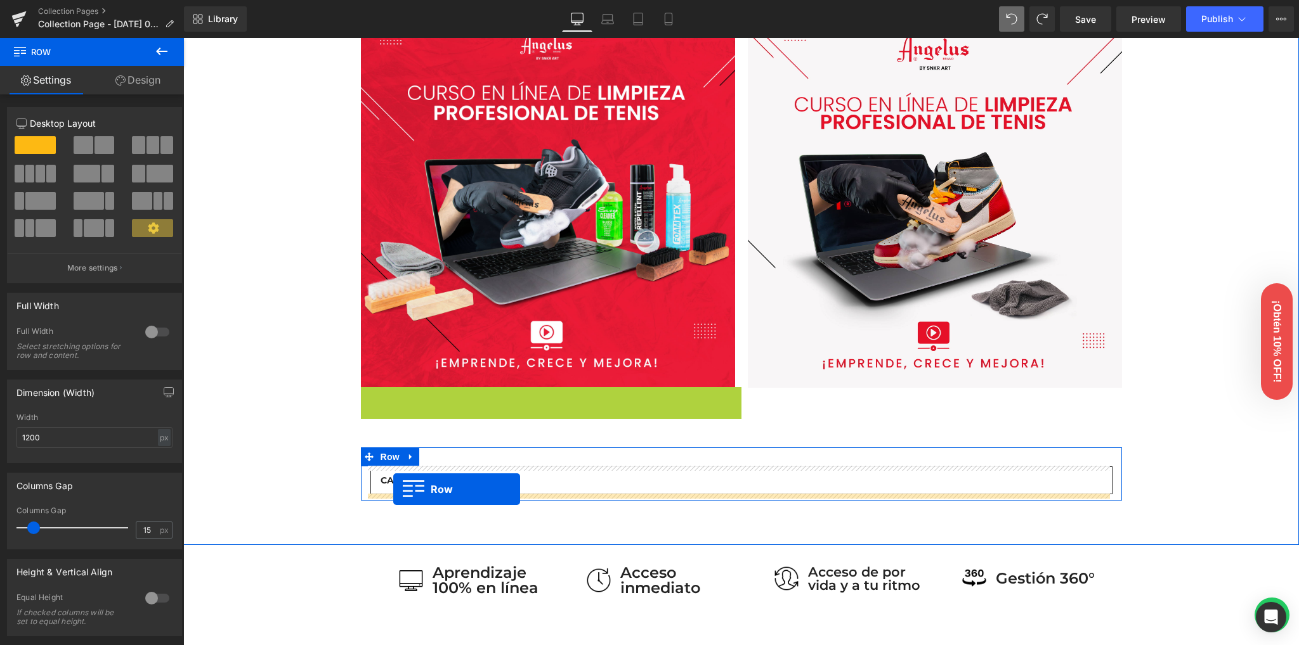
drag, startPoint x: 391, startPoint y: 401, endPoint x: 392, endPoint y: 490, distance: 89.4
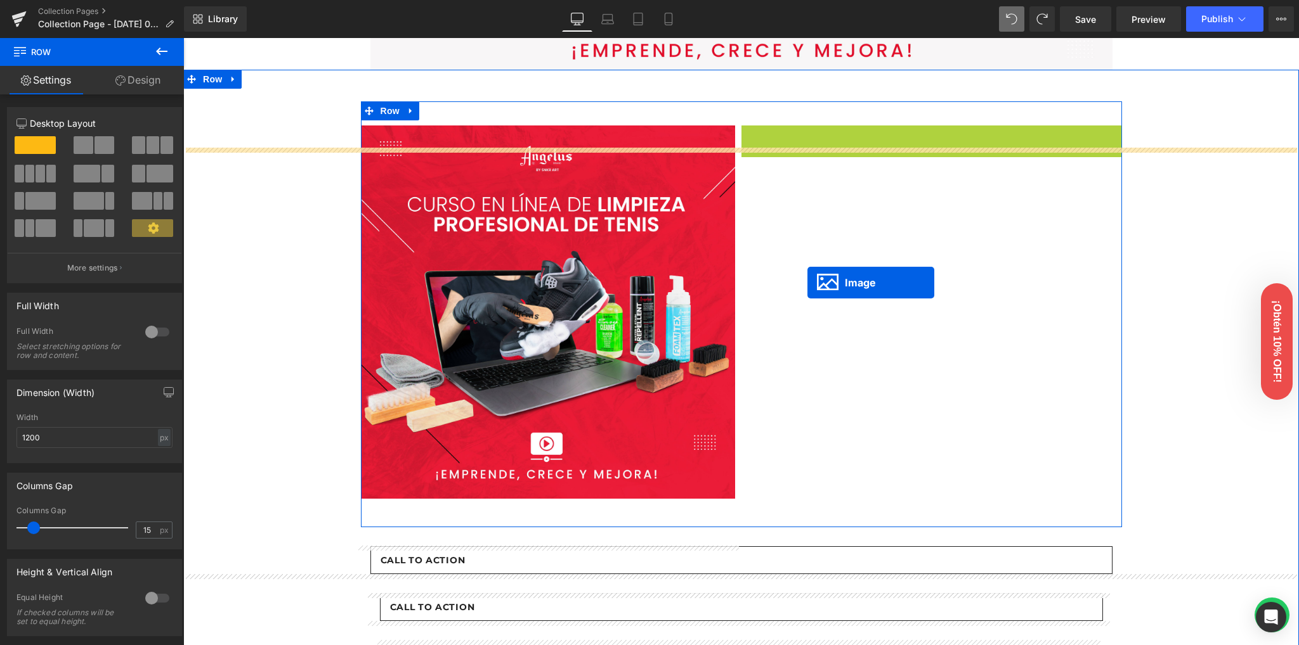
scroll to position [367, 0]
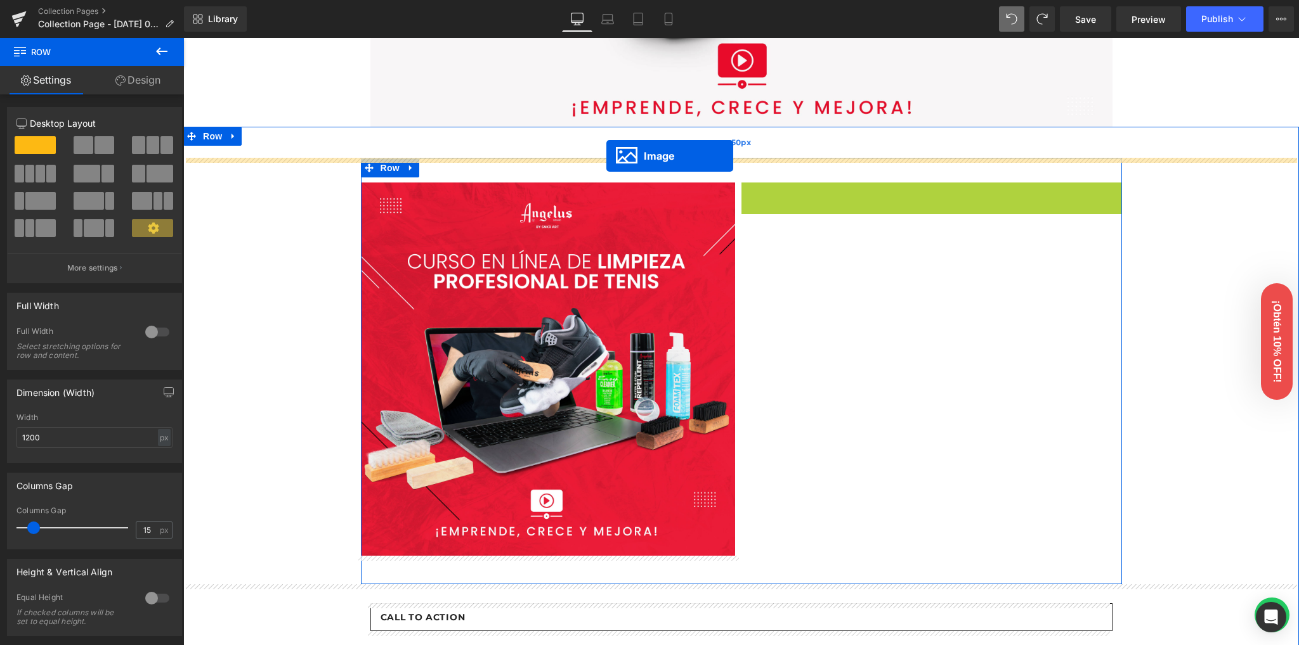
drag, startPoint x: 925, startPoint y: 286, endPoint x: 606, endPoint y: 156, distance: 344.4
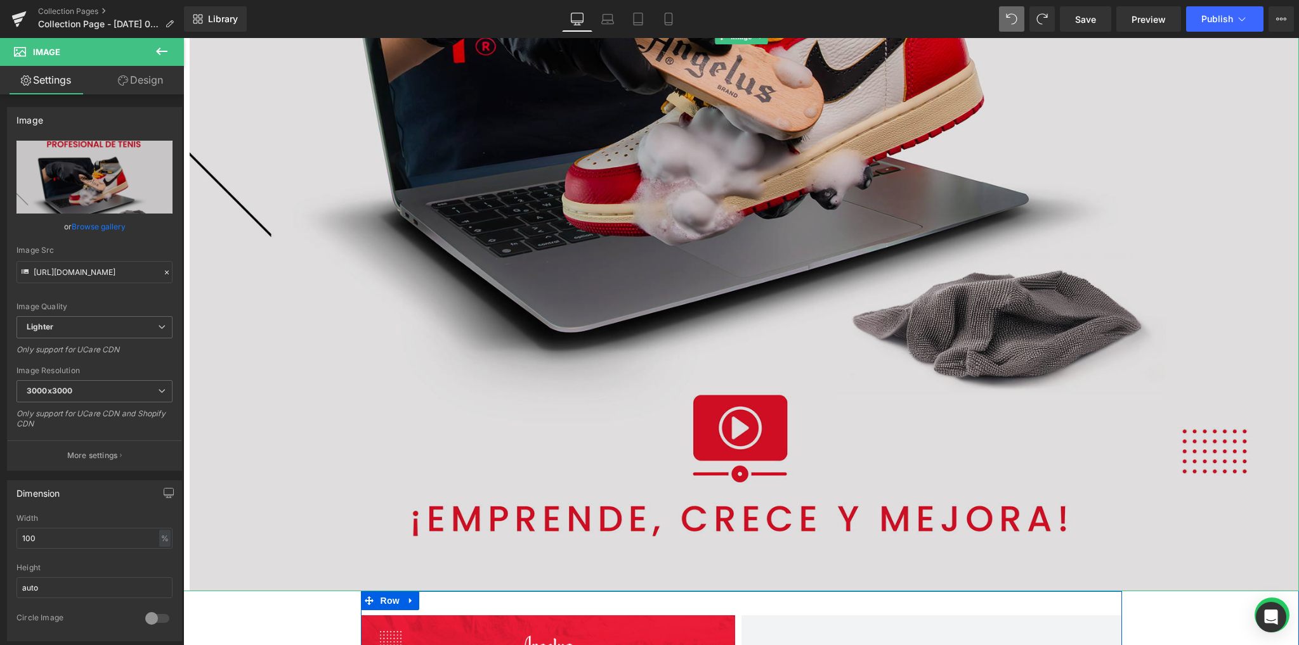
scroll to position [1382, 0]
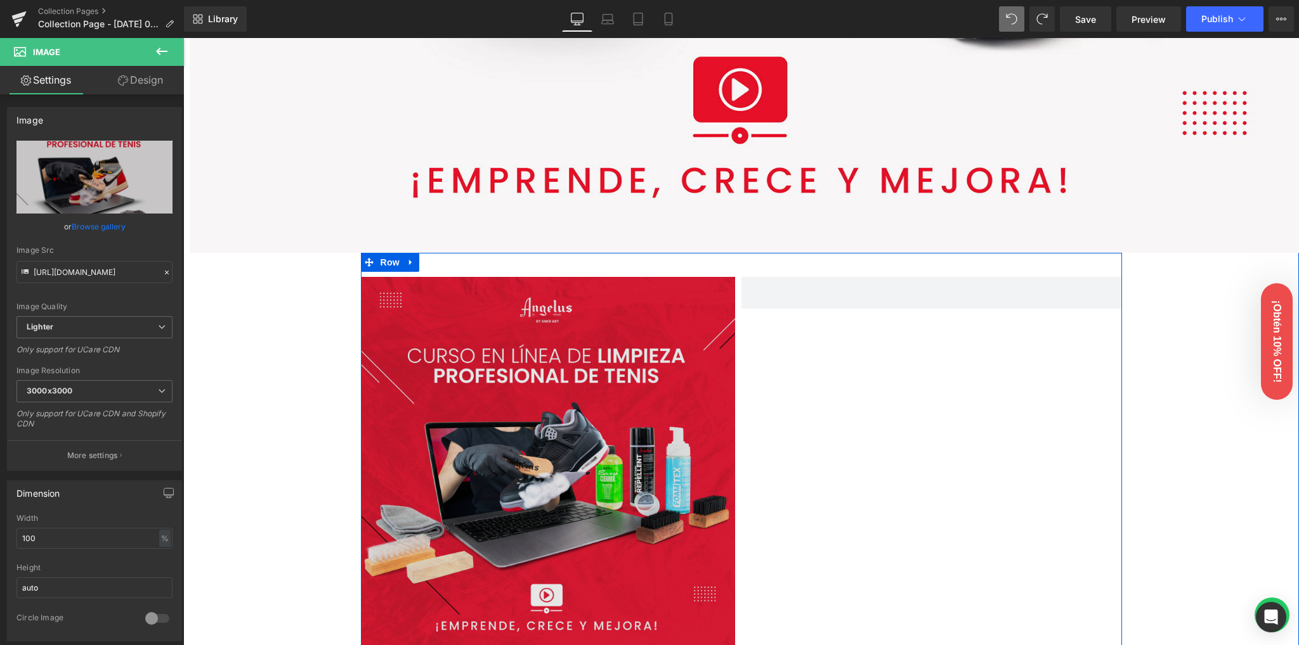
click at [482, 334] on img at bounding box center [551, 464] width 380 height 374
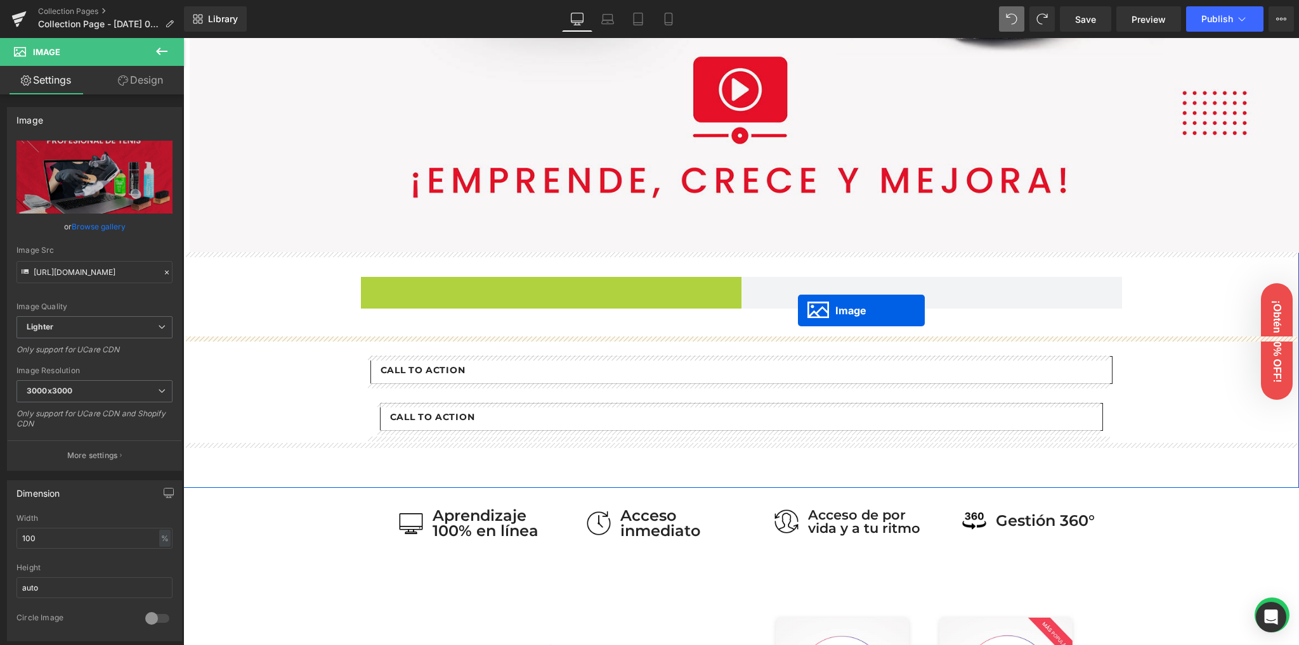
drag, startPoint x: 540, startPoint y: 457, endPoint x: 798, endPoint y: 311, distance: 296.2
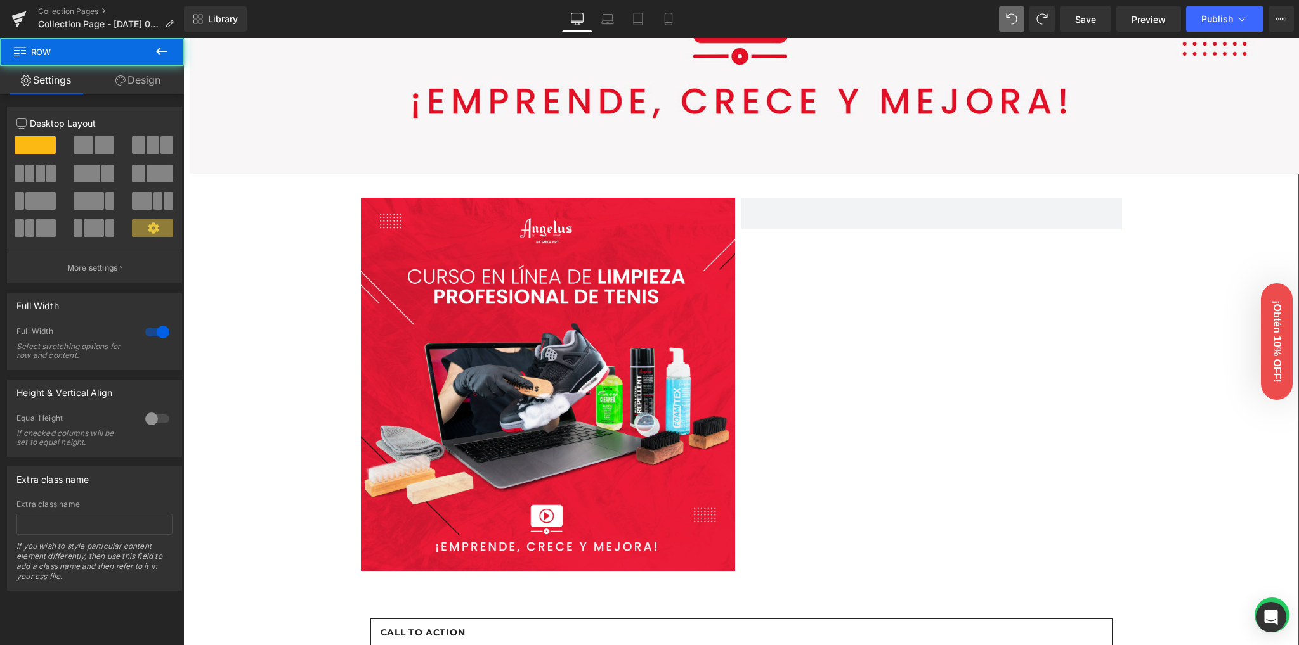
scroll to position [1466, 0]
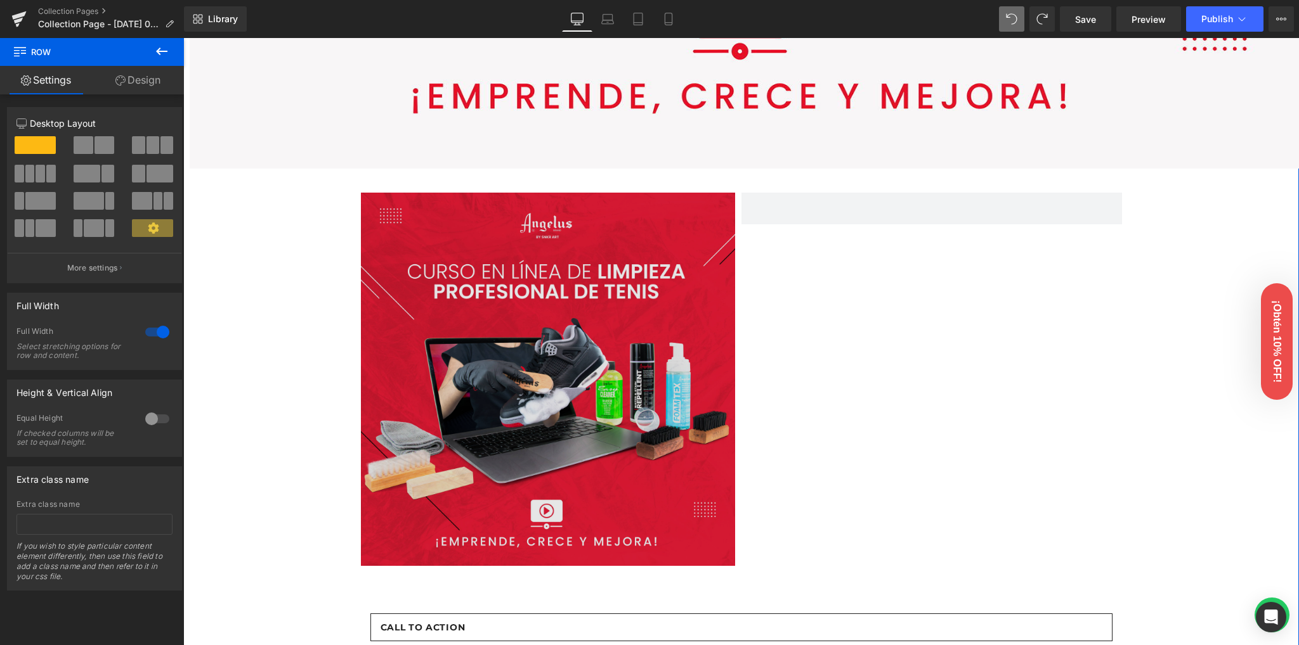
drag, startPoint x: 247, startPoint y: 328, endPoint x: 455, endPoint y: 349, distance: 209.0
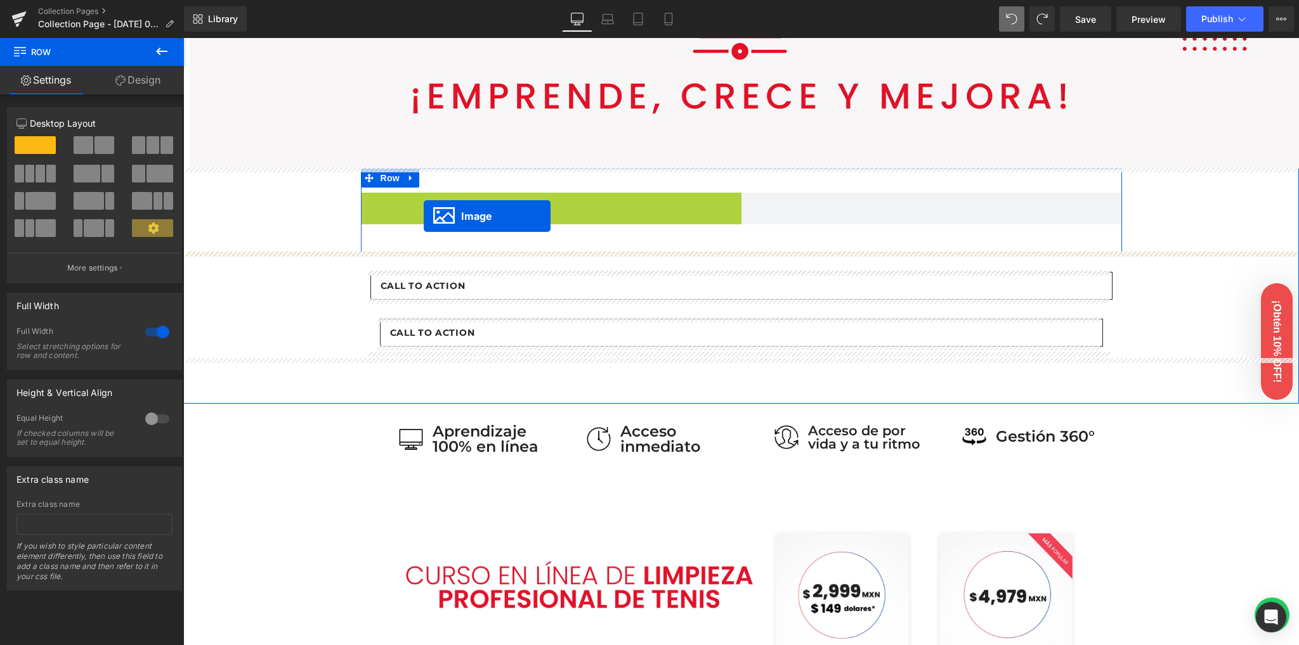
drag, startPoint x: 540, startPoint y: 377, endPoint x: 422, endPoint y: 216, distance: 199.1
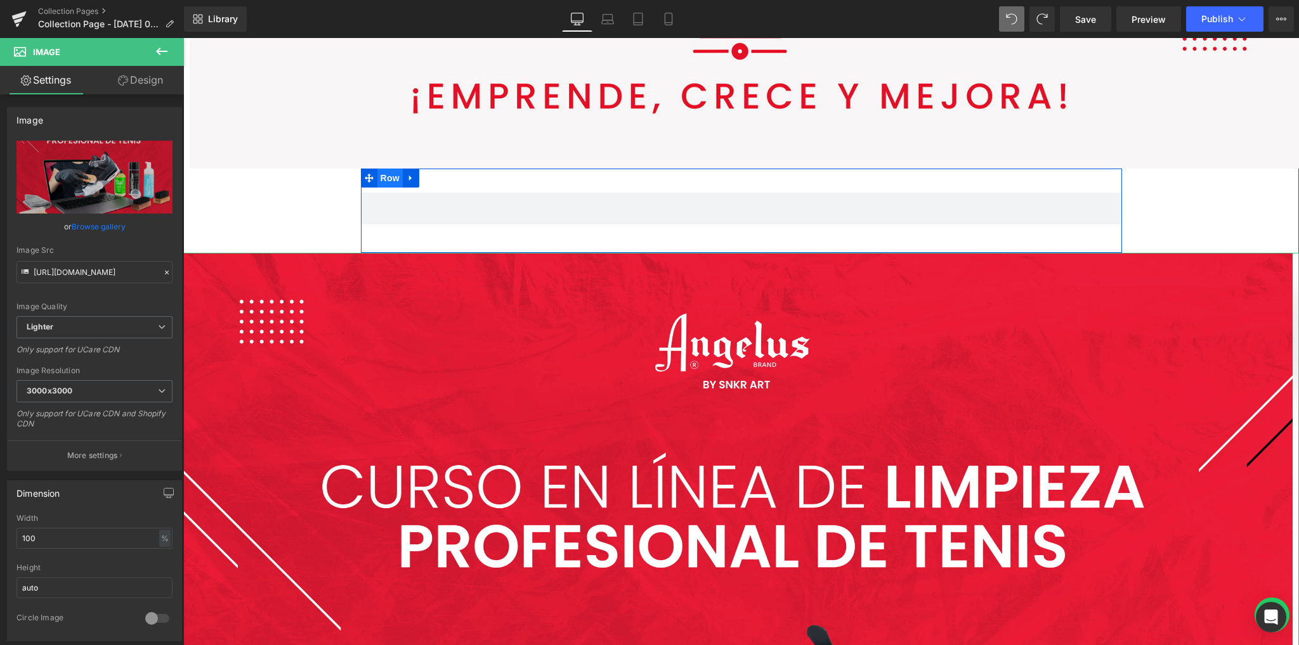
click at [380, 178] on span "Row" at bounding box center [389, 178] width 25 height 19
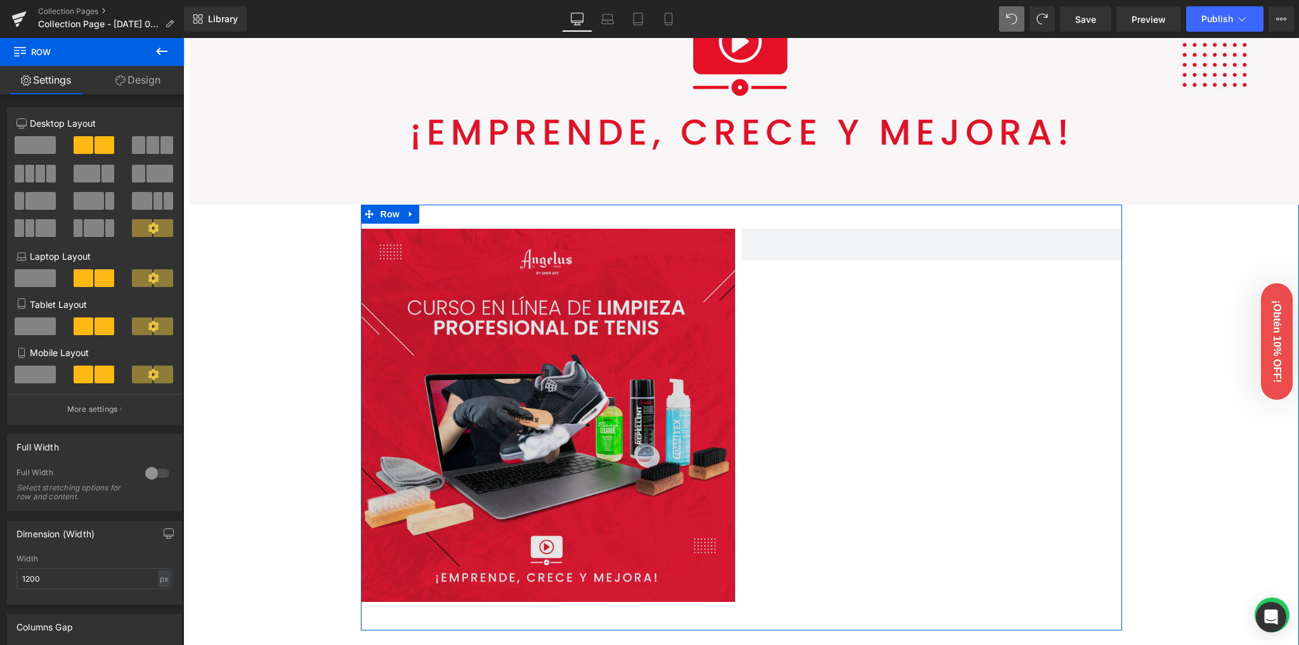
scroll to position [1415, 0]
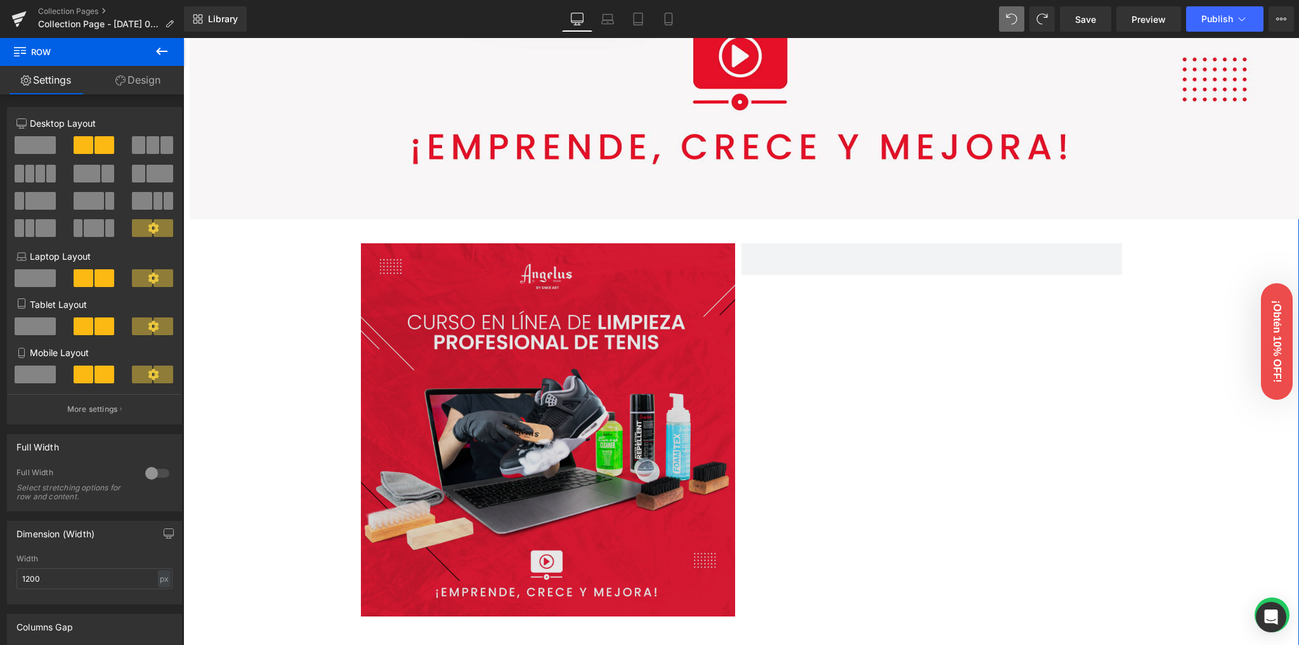
drag, startPoint x: 275, startPoint y: 370, endPoint x: 365, endPoint y: 389, distance: 91.9
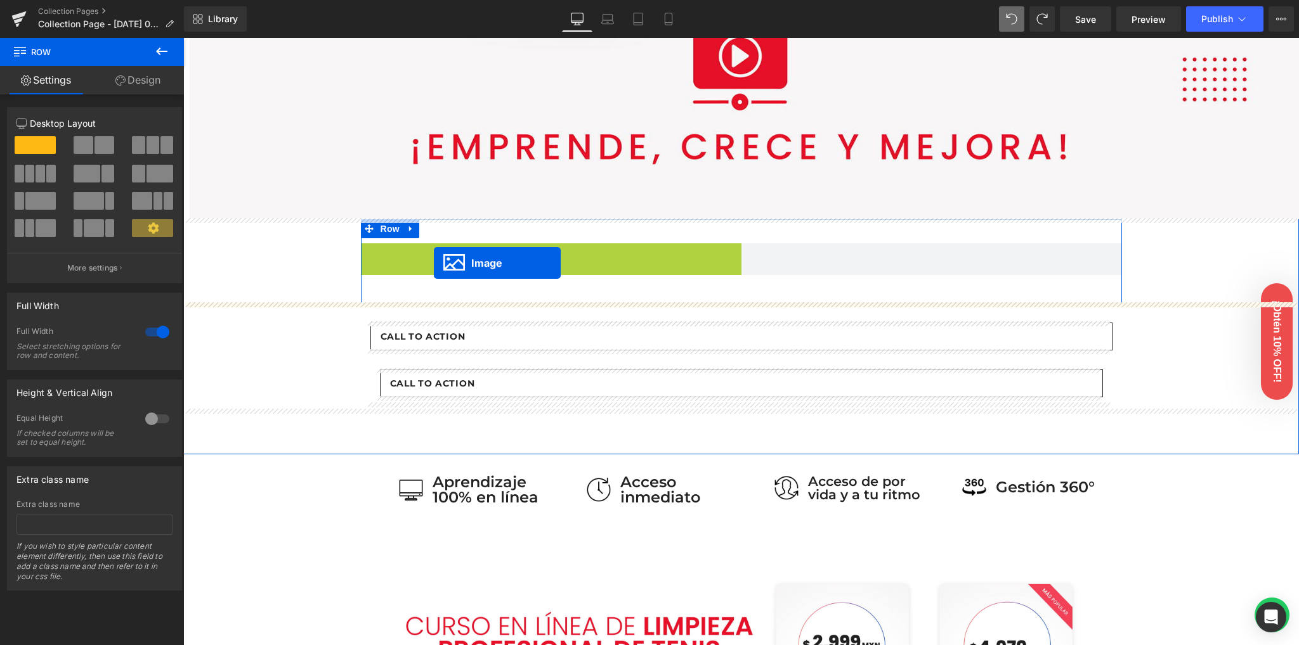
drag, startPoint x: 538, startPoint y: 431, endPoint x: 432, endPoint y: 263, distance: 198.9
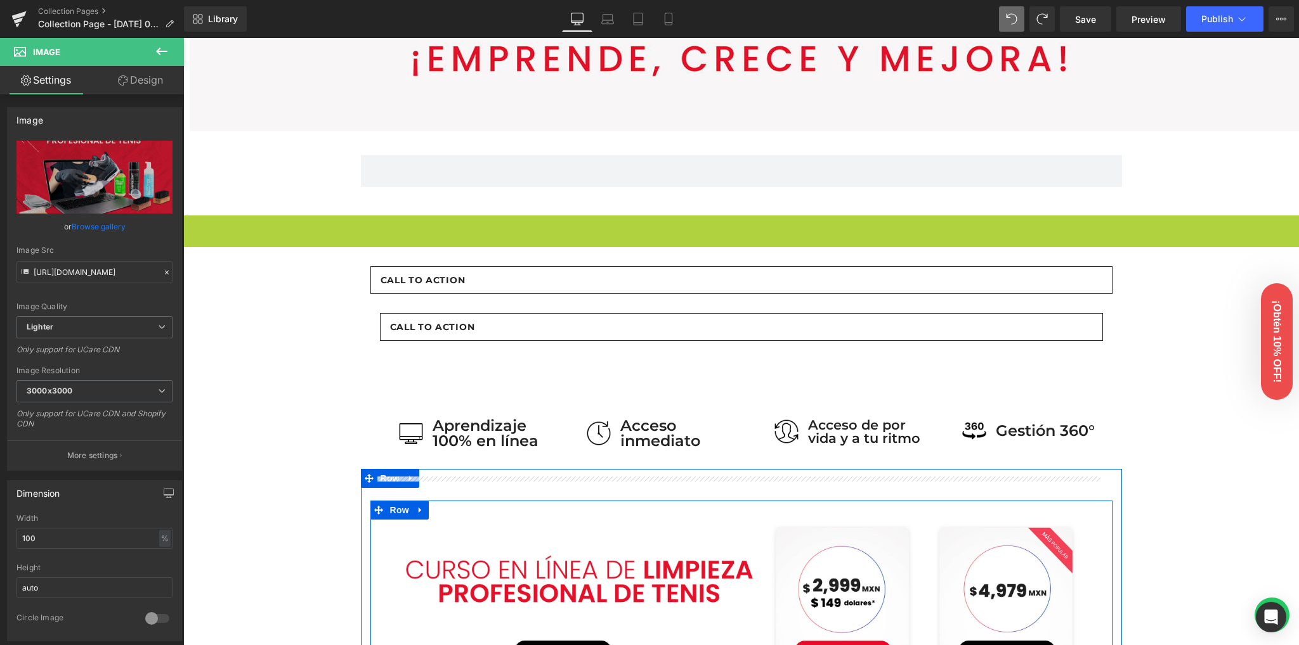
scroll to position [1500, 0]
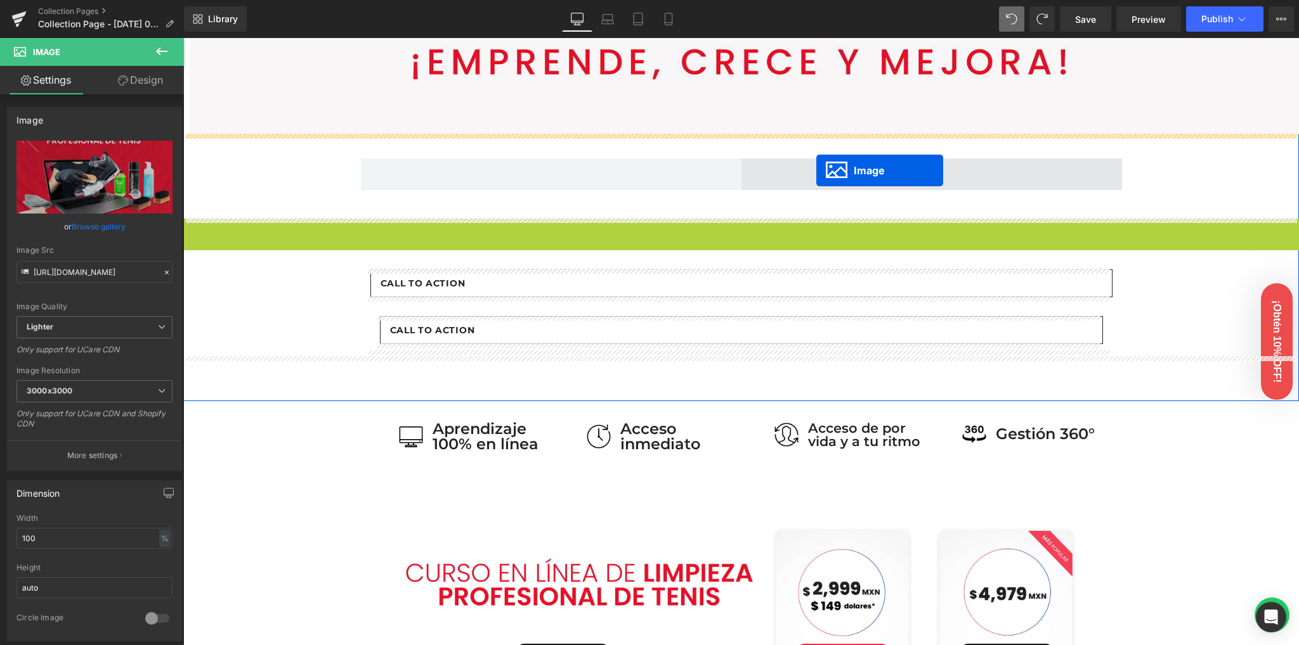
drag, startPoint x: 734, startPoint y: 349, endPoint x: 816, endPoint y: 171, distance: 196.0
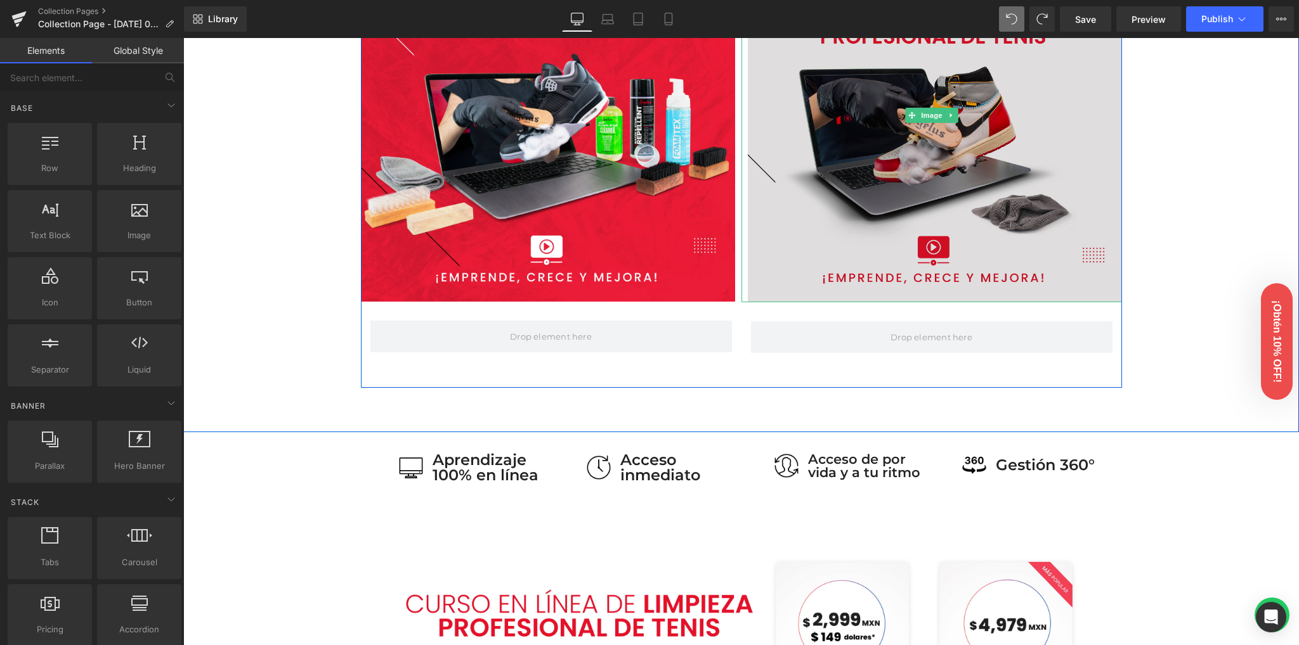
scroll to position [634, 0]
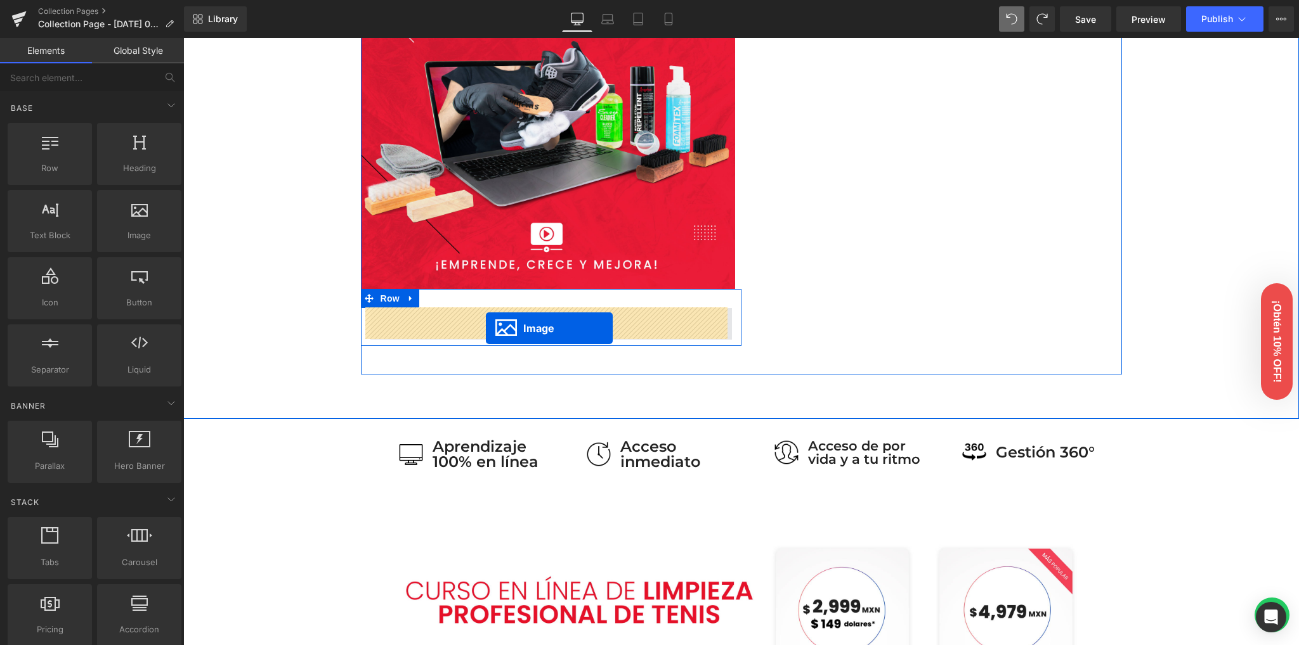
drag, startPoint x: 927, startPoint y: 100, endPoint x: 486, endPoint y: 328, distance: 496.8
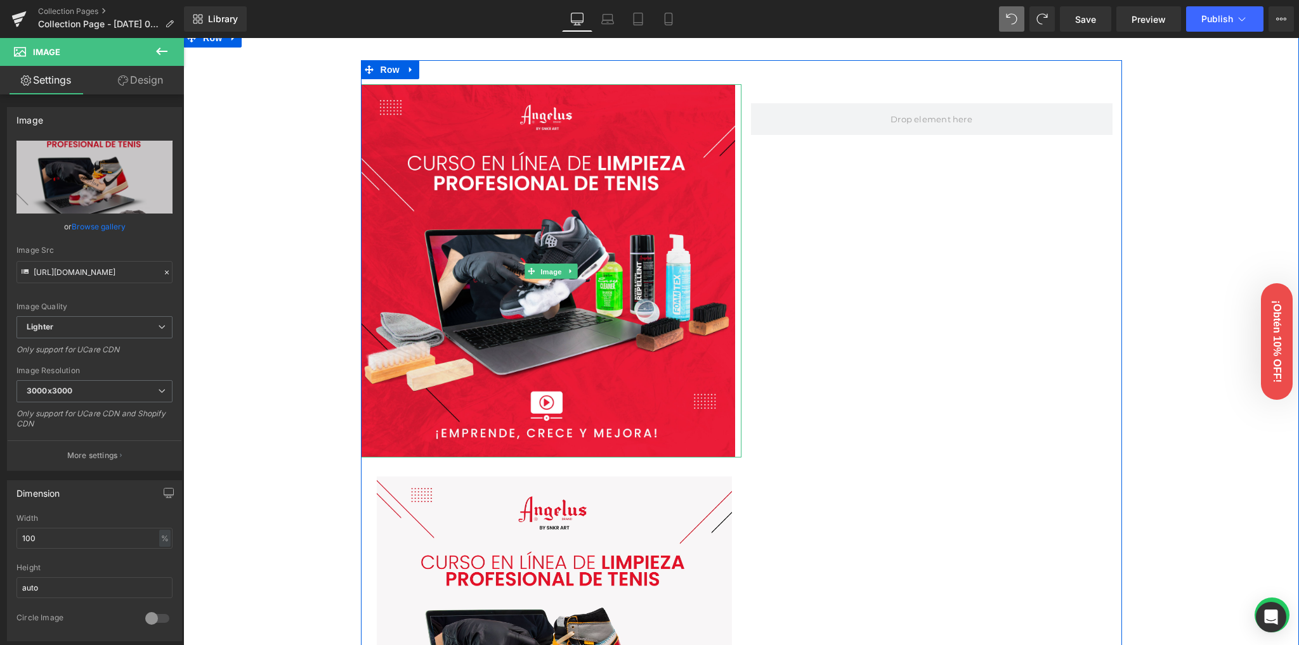
scroll to position [136, 0]
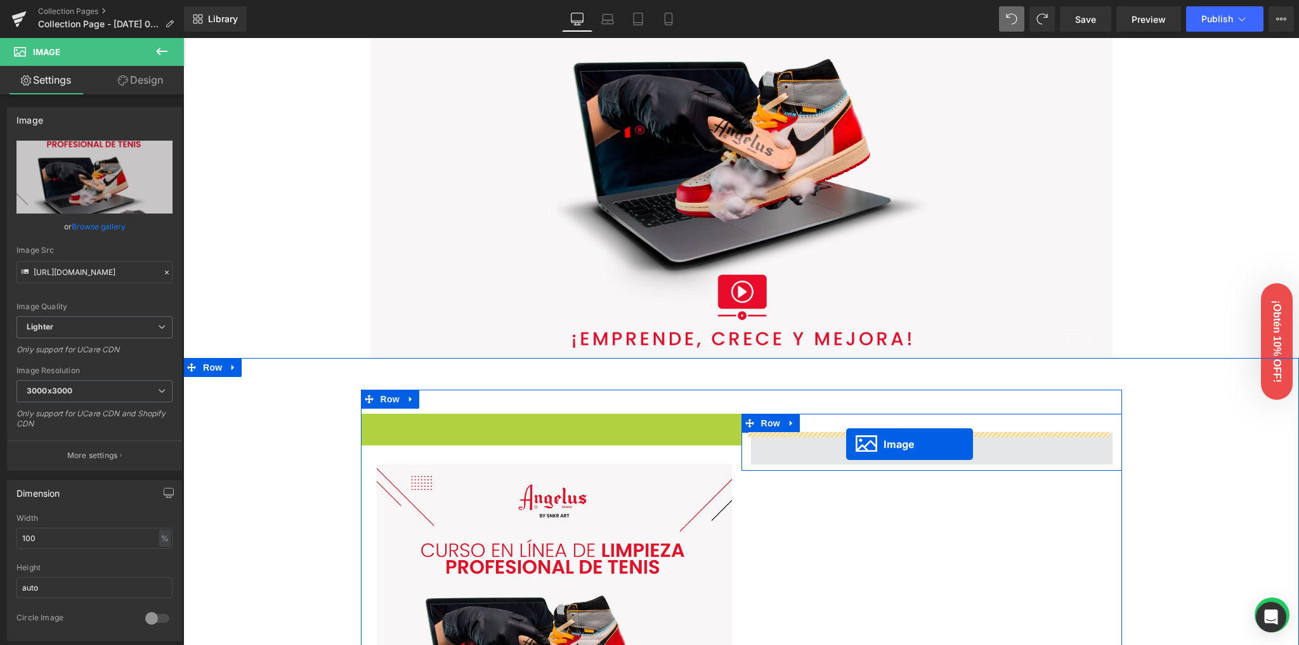
drag, startPoint x: 543, startPoint y: 266, endPoint x: 843, endPoint y: 444, distance: 348.6
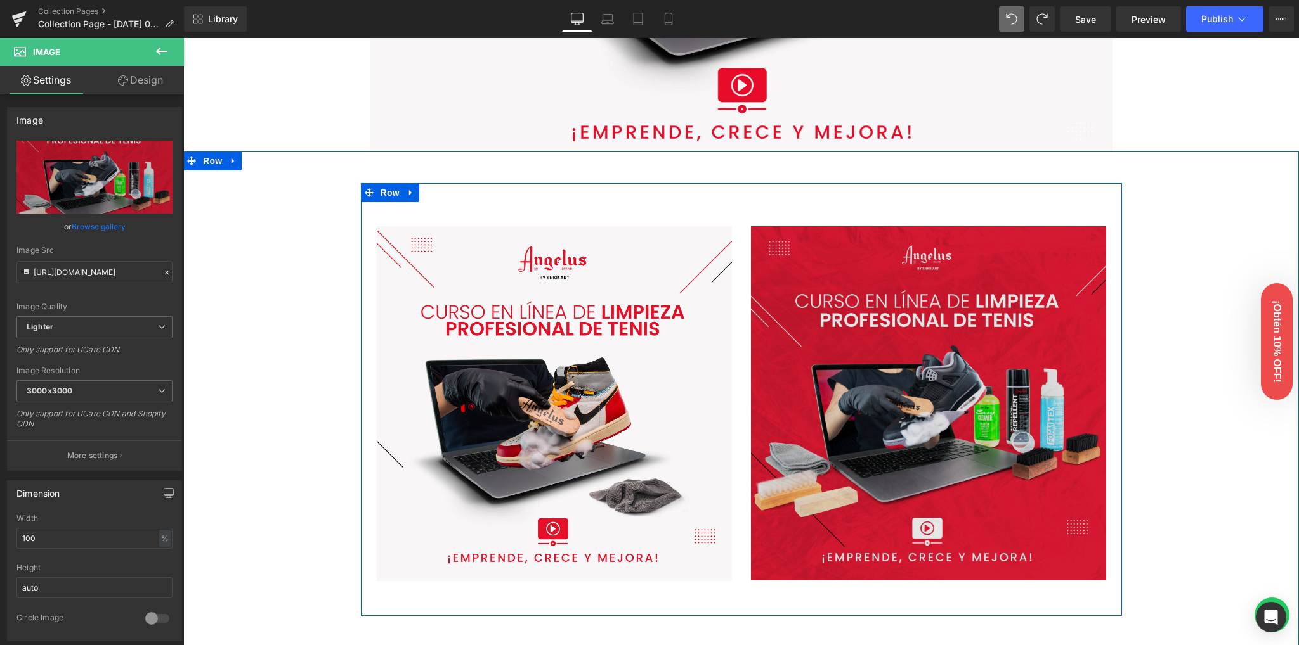
scroll to position [338, 0]
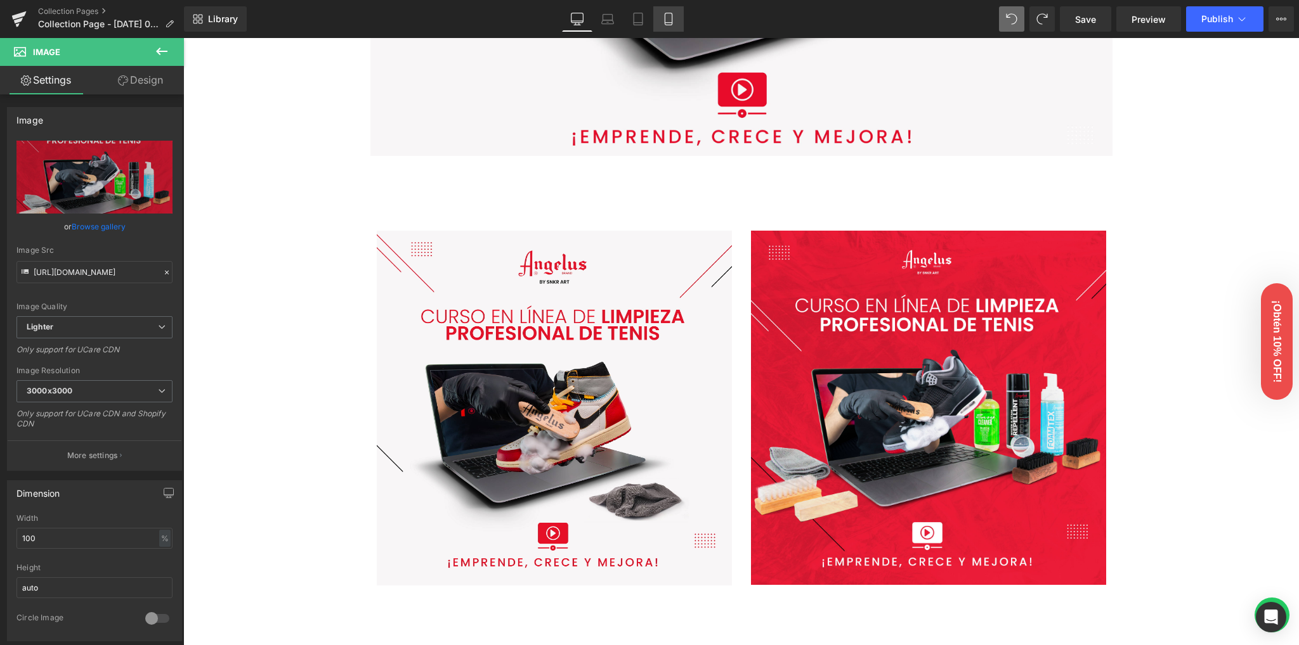
click at [675, 15] on link "Mobile" at bounding box center [668, 18] width 30 height 25
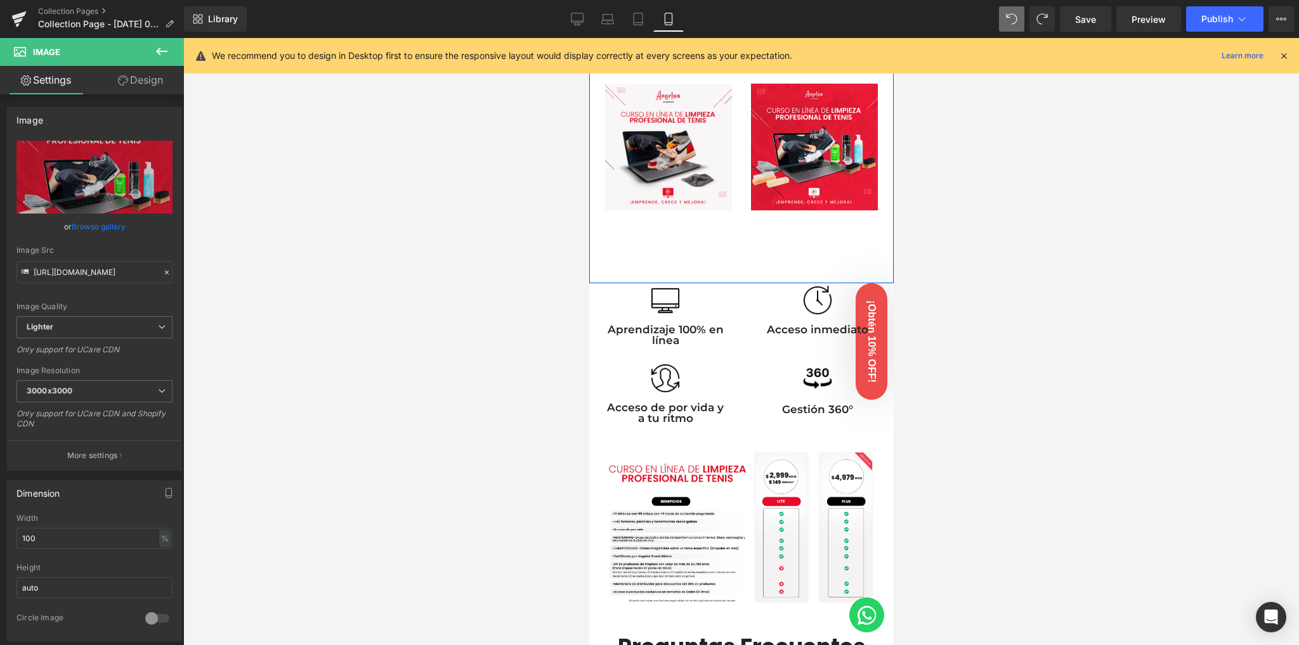
scroll to position [226, 0]
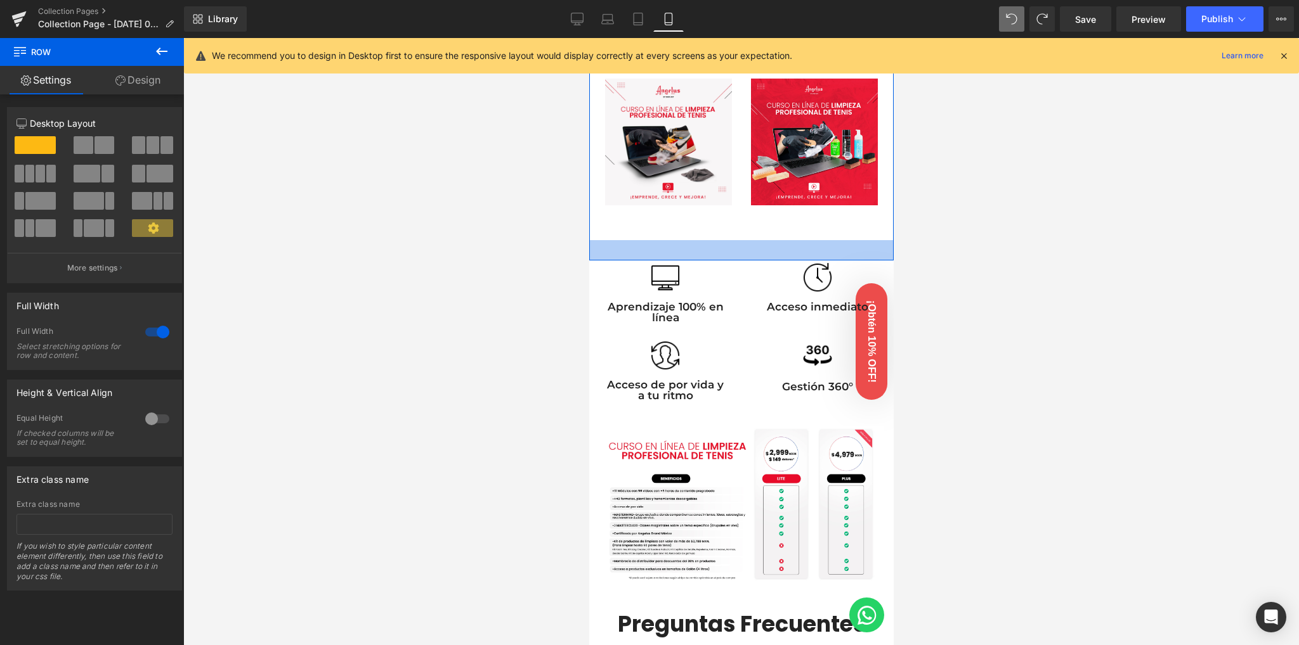
drag, startPoint x: 755, startPoint y: 252, endPoint x: 754, endPoint y: 234, distance: 17.8
click at [754, 234] on div "Image Row Image Row Row 32px 45px Row 32px" at bounding box center [740, 144] width 304 height 234
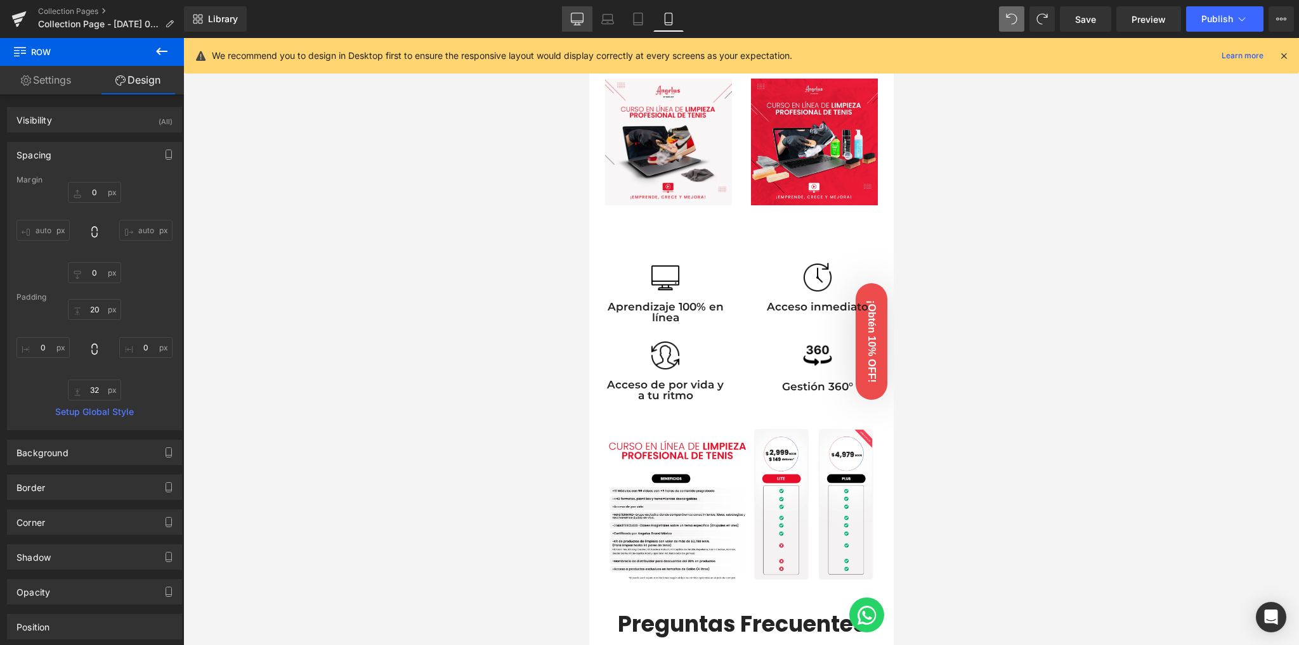
click at [573, 23] on icon at bounding box center [577, 19] width 13 height 13
type input "0"
type input "50"
type input "0"
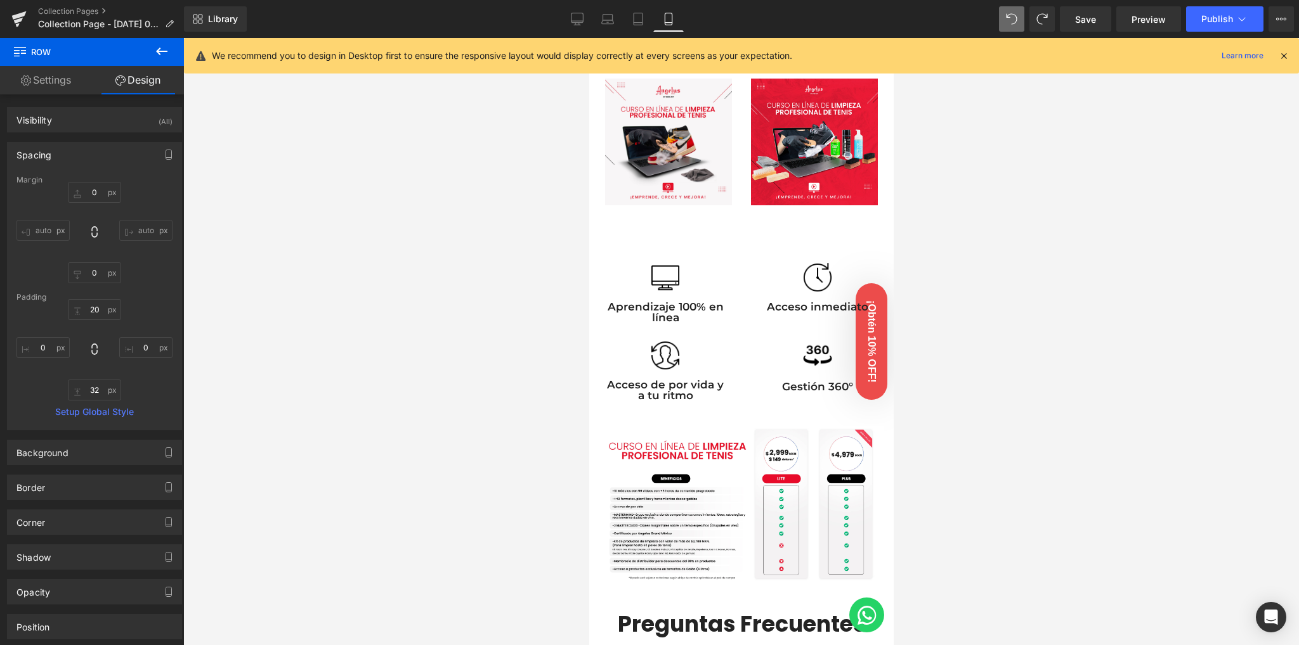
type input "70"
type input "0"
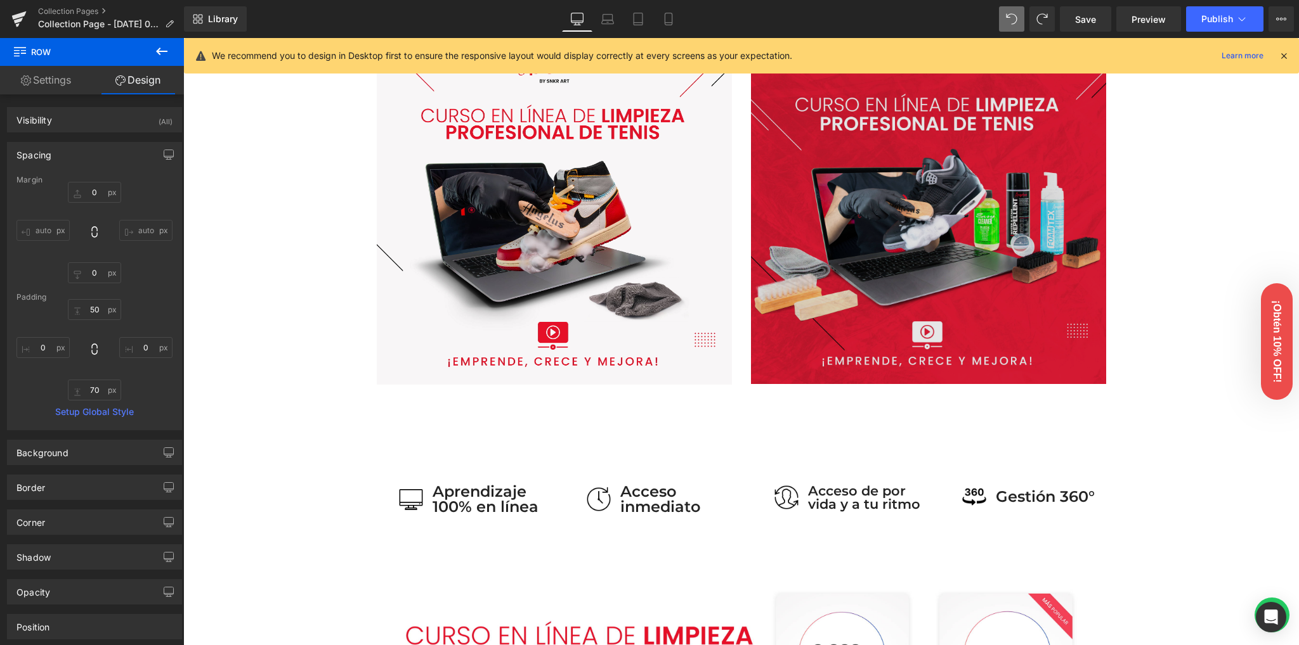
scroll to position [589, 0]
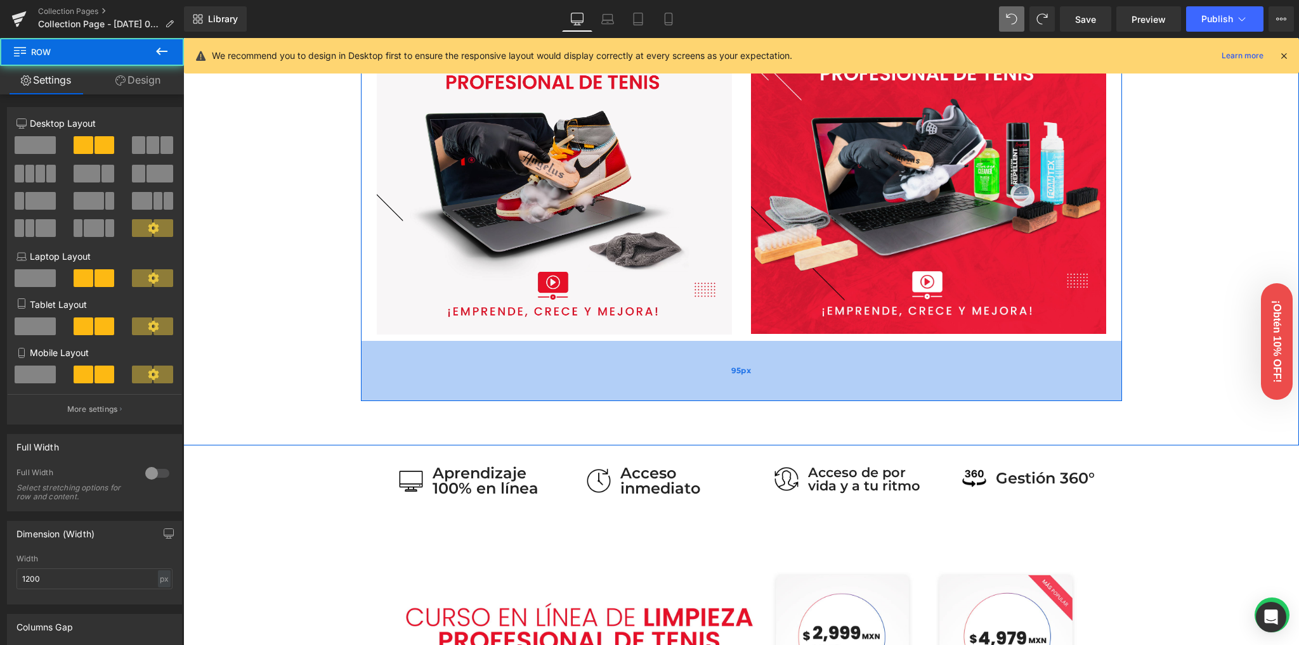
drag, startPoint x: 703, startPoint y: 361, endPoint x: 694, endPoint y: 394, distance: 34.0
click at [694, 394] on div "95px" at bounding box center [741, 371] width 761 height 60
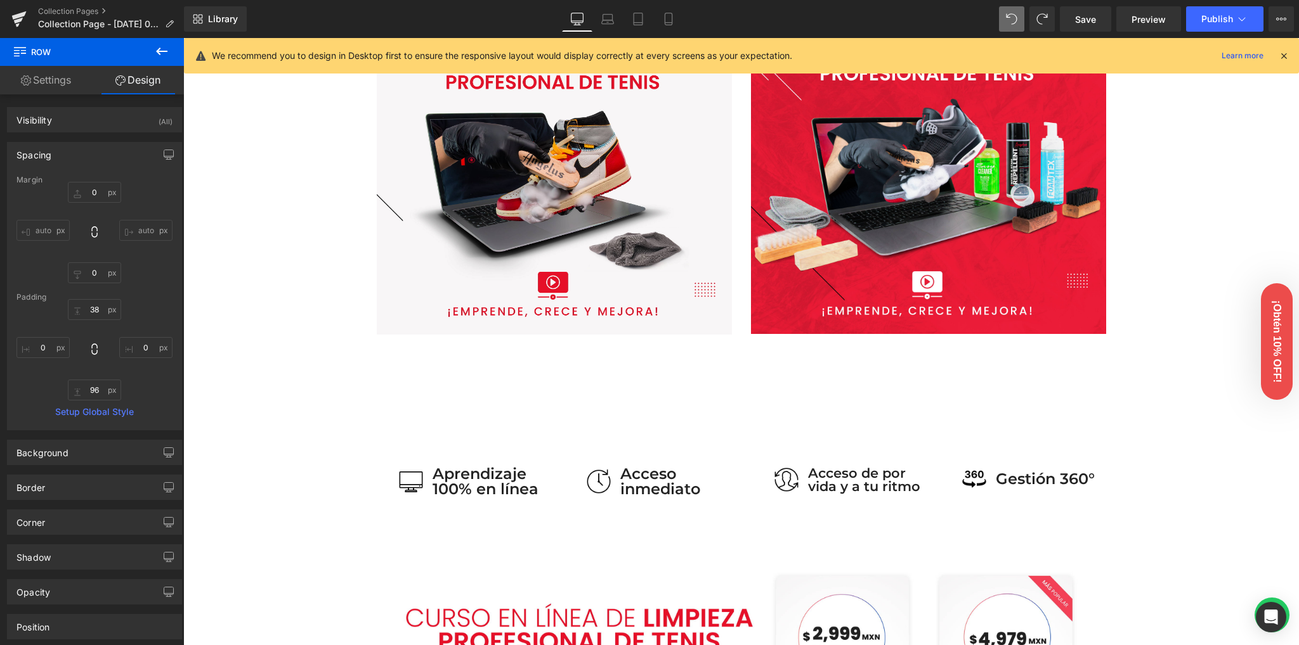
click at [155, 49] on icon at bounding box center [161, 51] width 15 height 15
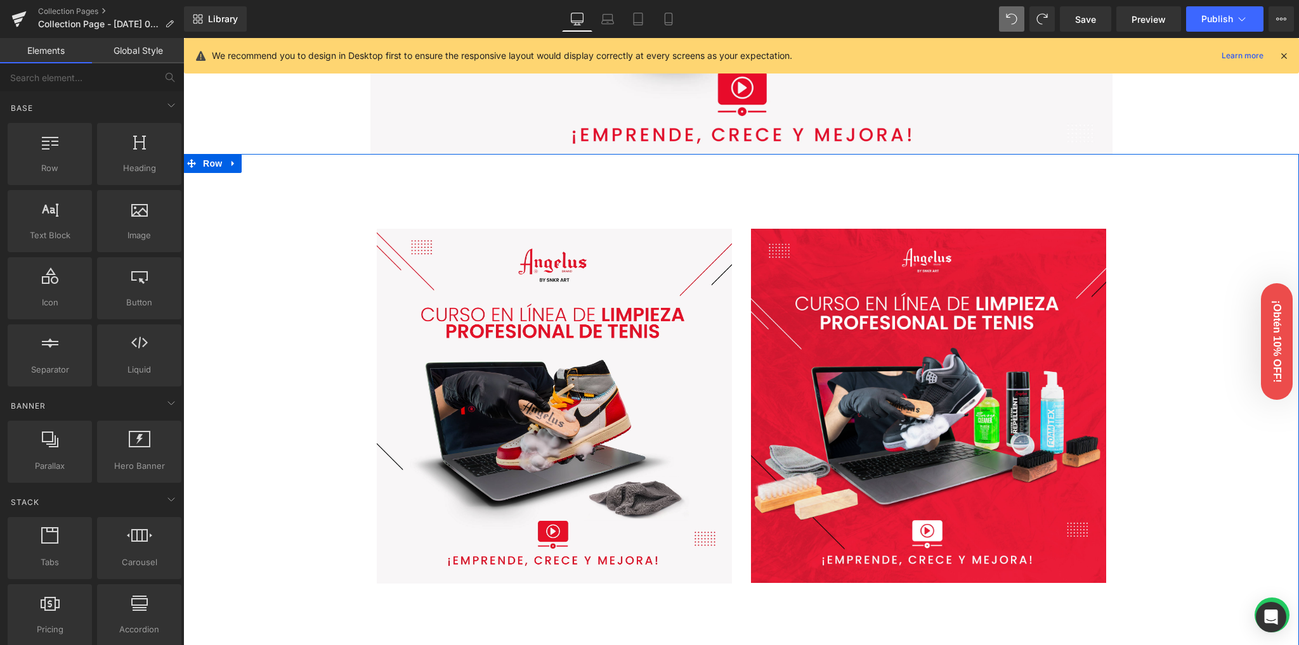
scroll to position [335, 0]
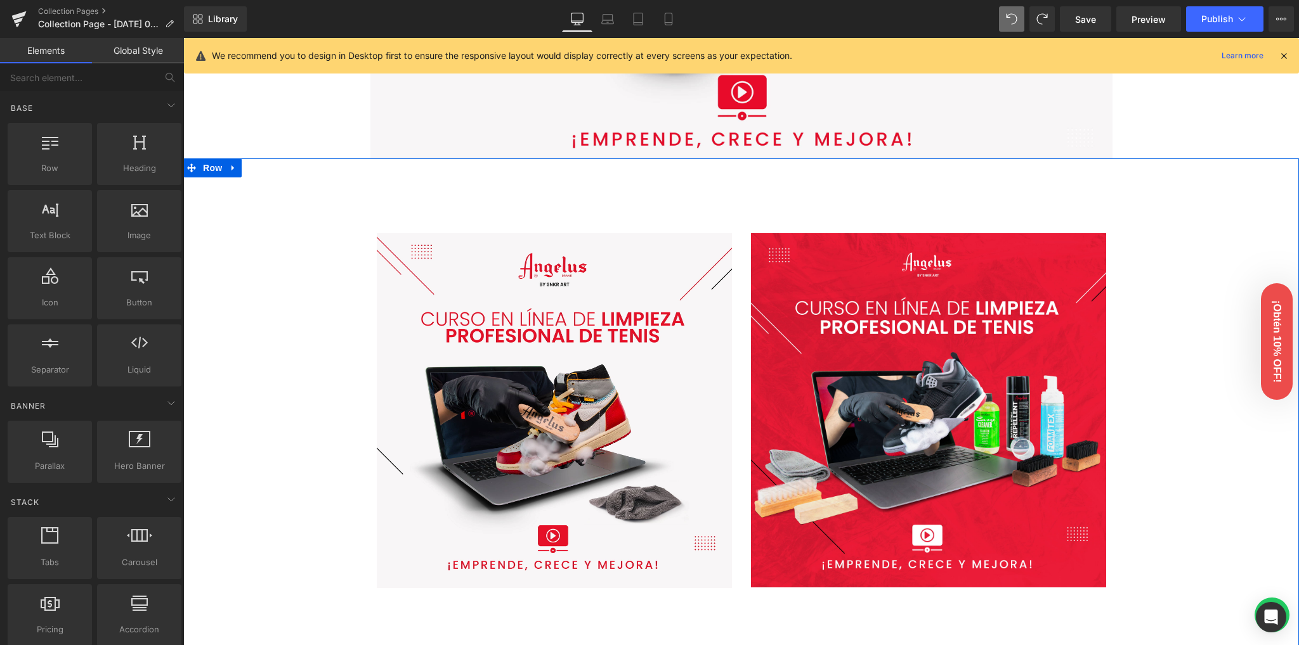
drag, startPoint x: 1220, startPoint y: 224, endPoint x: 1219, endPoint y: 214, distance: 10.2
click at [1220, 224] on div "Image Row Image Row Row 32px 96px" at bounding box center [740, 422] width 1115 height 465
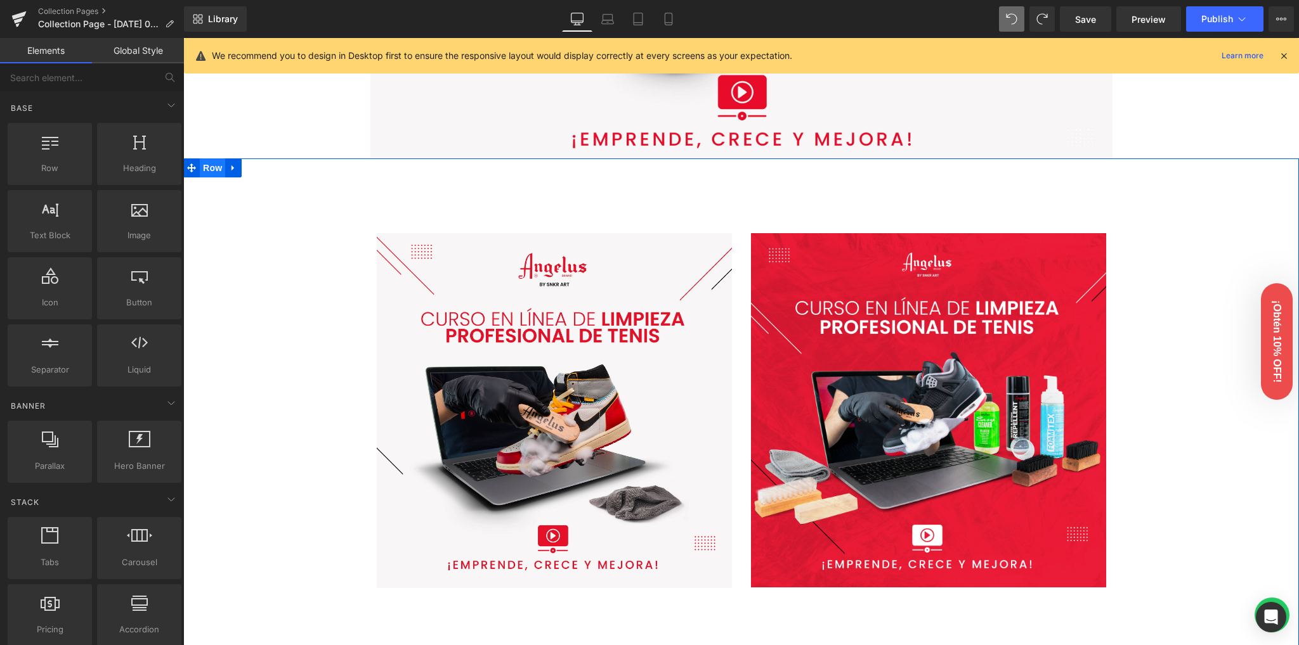
click at [209, 173] on span "Row" at bounding box center [212, 168] width 25 height 19
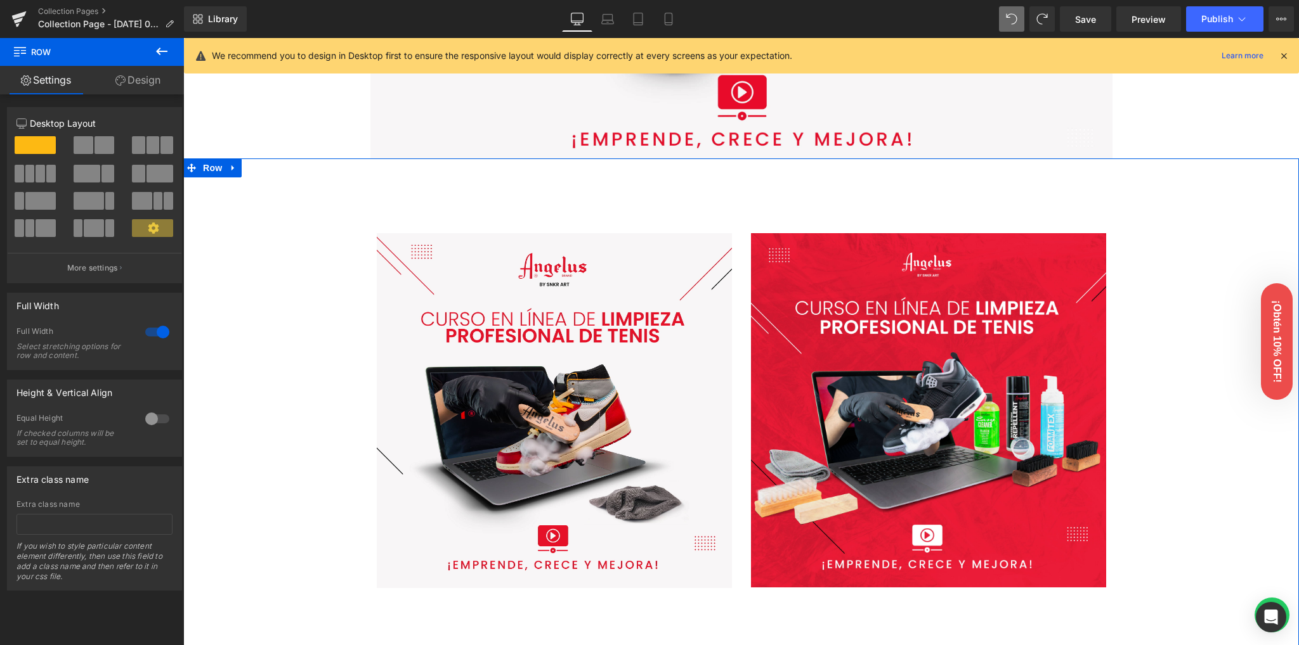
click at [150, 332] on div at bounding box center [157, 332] width 30 height 20
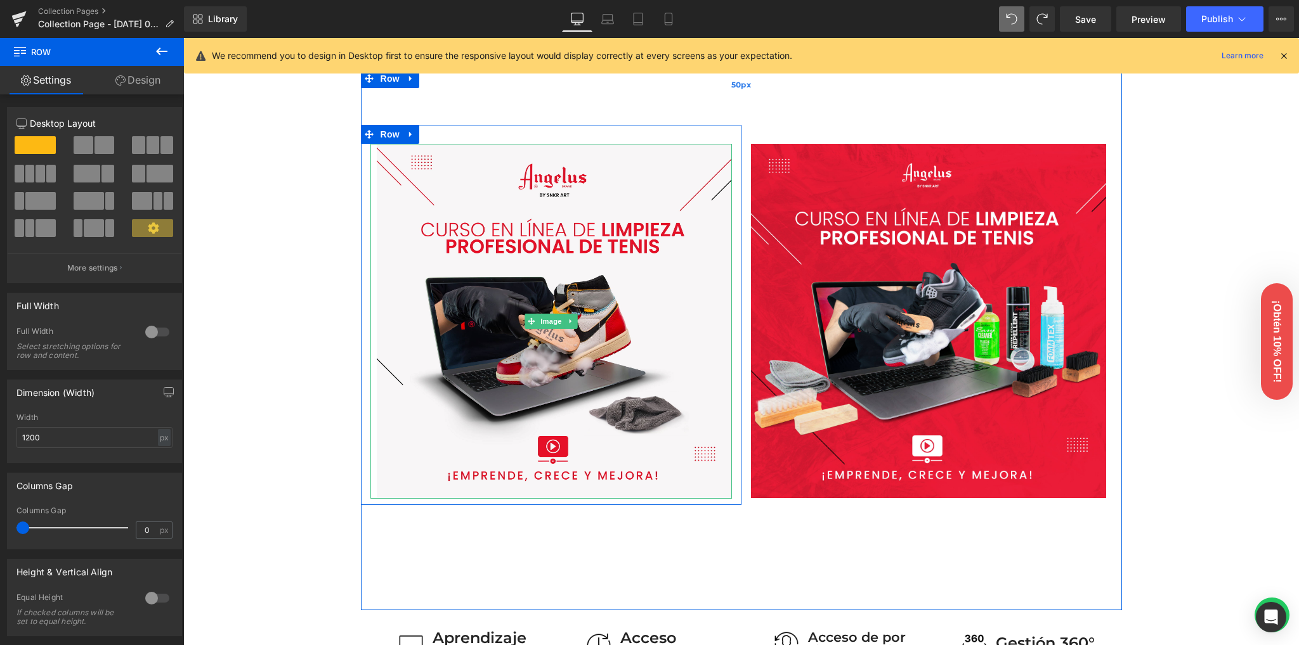
scroll to position [420, 0]
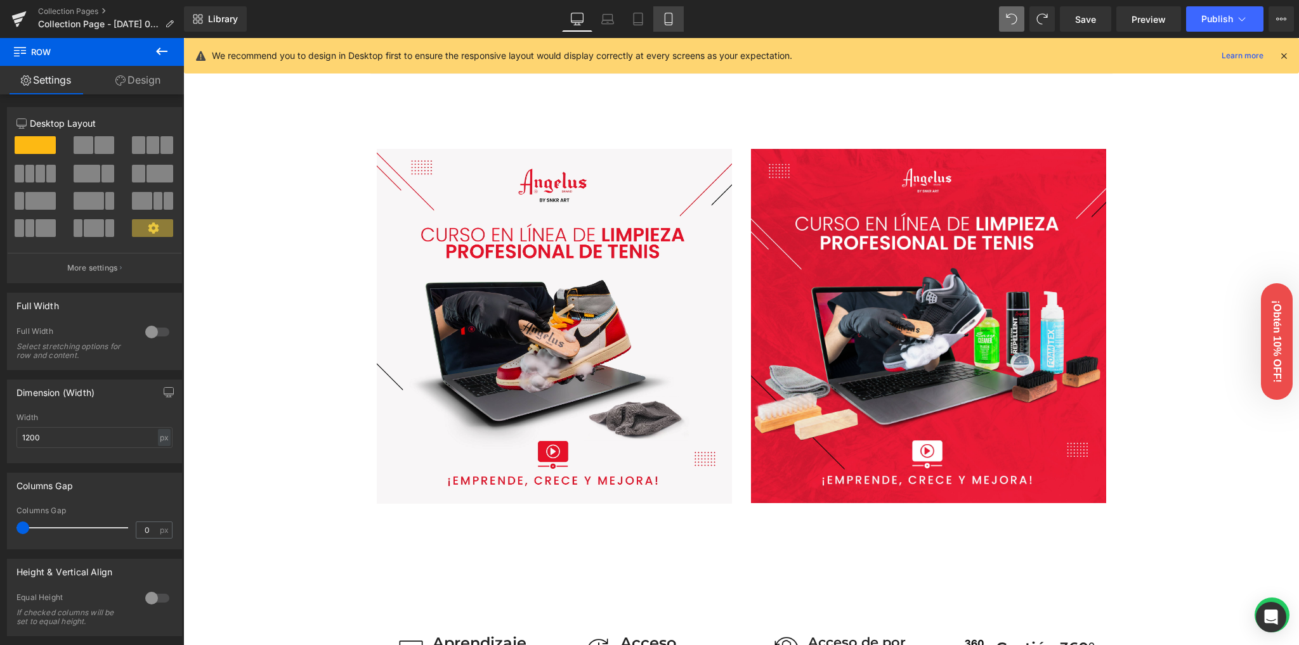
click at [671, 18] on icon at bounding box center [668, 19] width 13 height 13
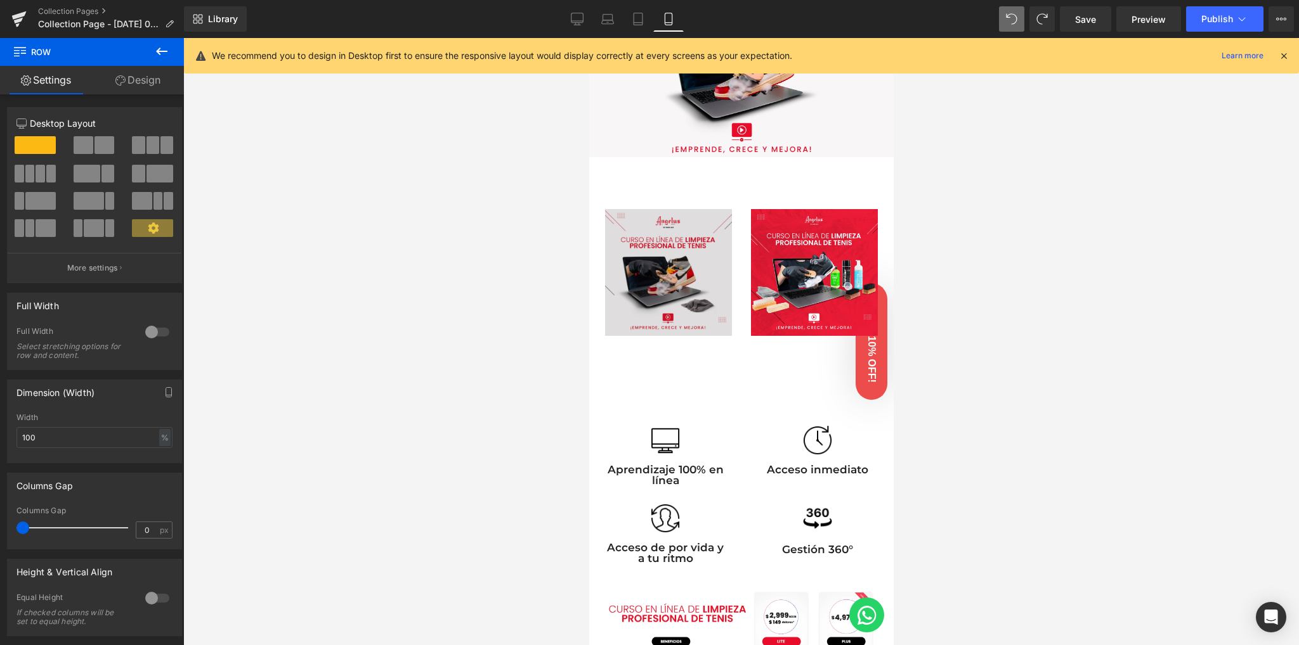
scroll to position [89, 0]
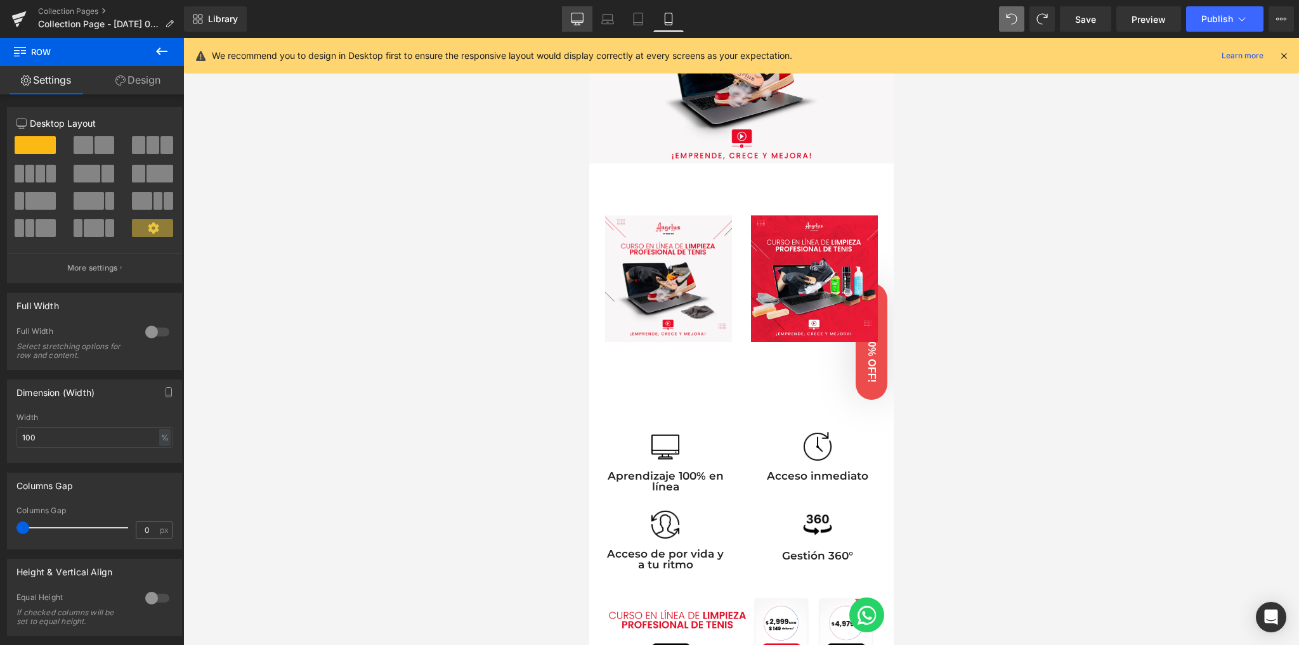
click at [573, 22] on icon at bounding box center [577, 18] width 12 height 10
type input "1200"
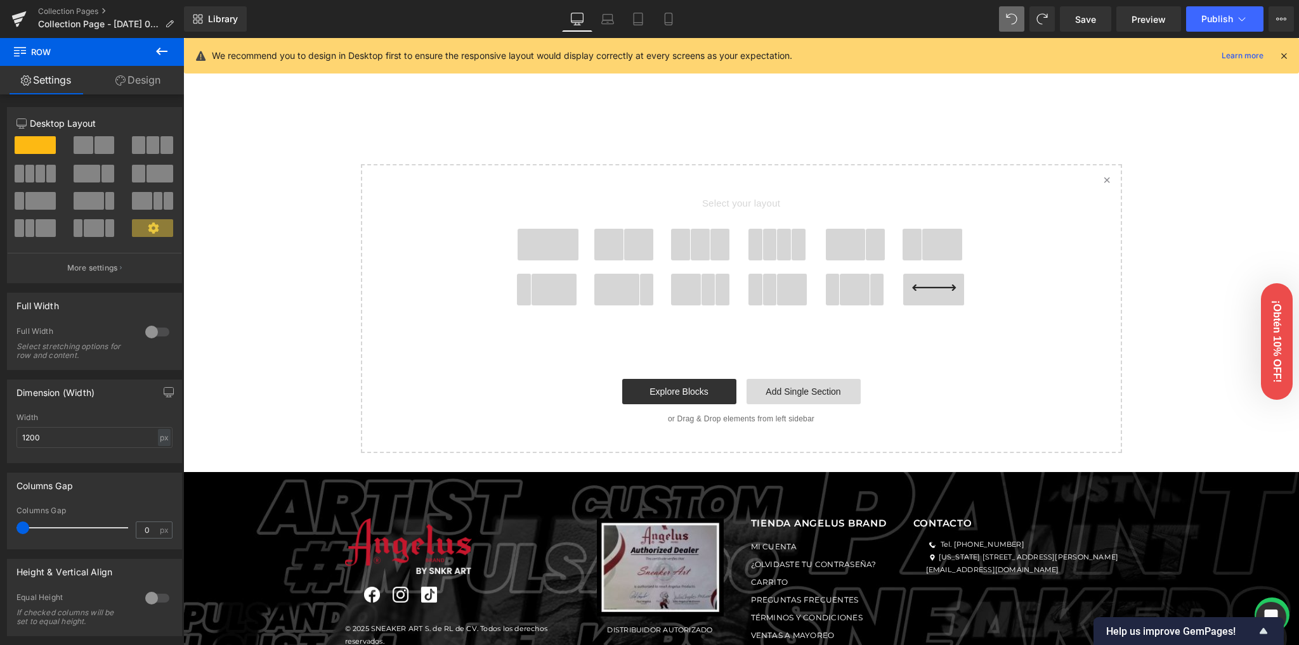
scroll to position [2141, 0]
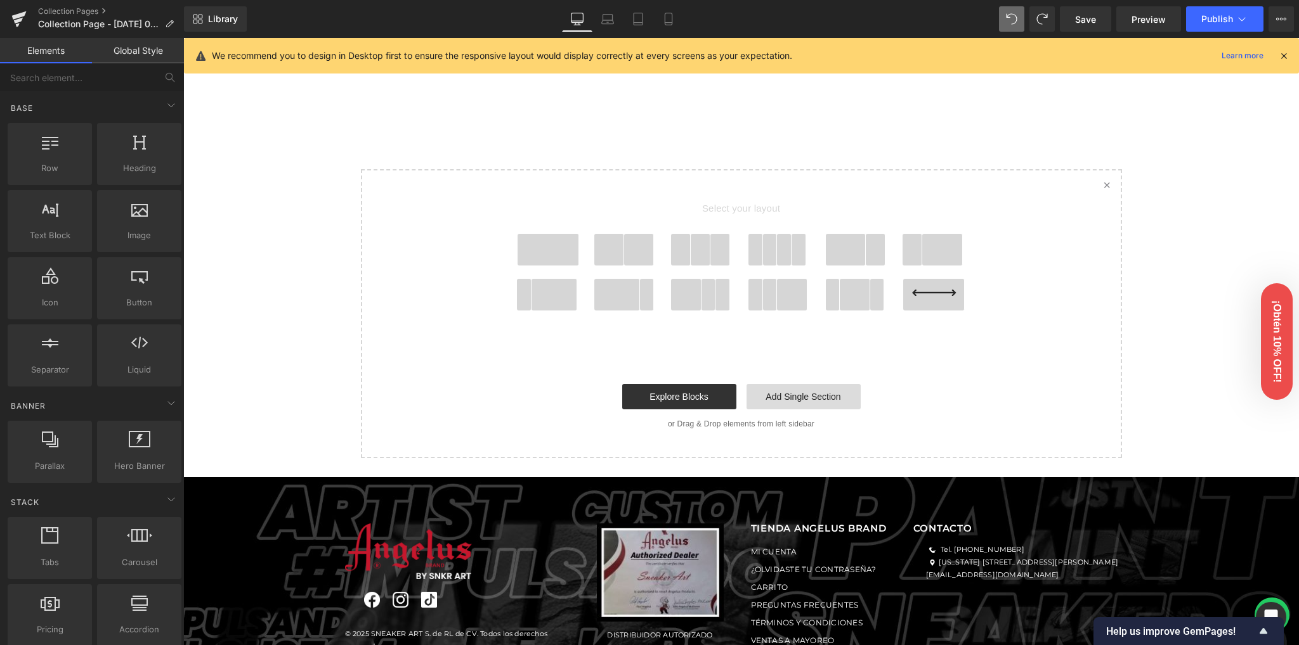
click at [789, 400] on link "Add Single Section" at bounding box center [803, 396] width 114 height 25
click at [552, 254] on span at bounding box center [547, 250] width 61 height 32
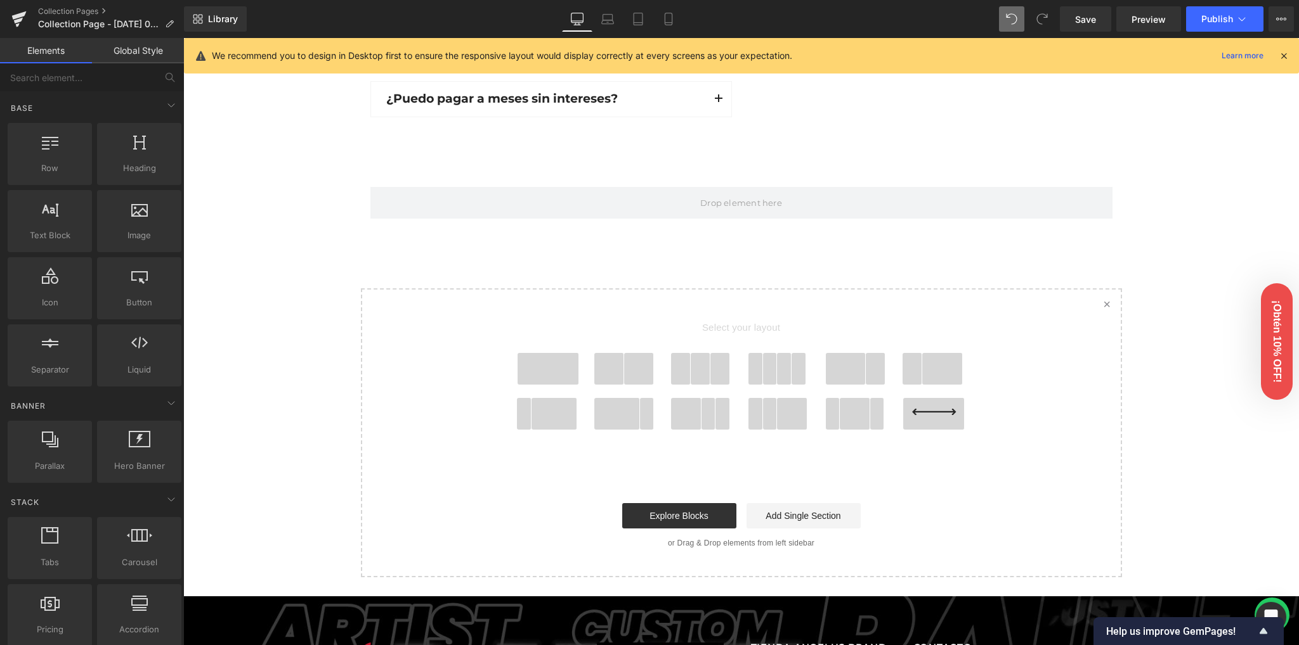
scroll to position [2072, 0]
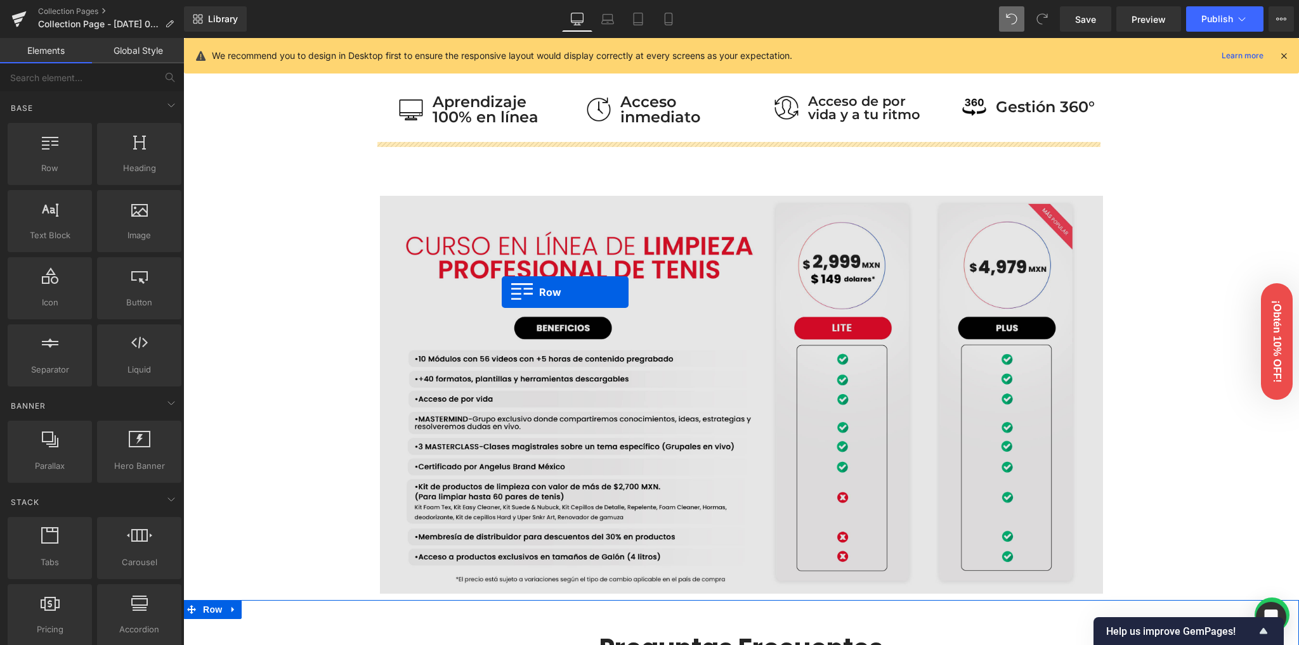
scroll to position [720, 0]
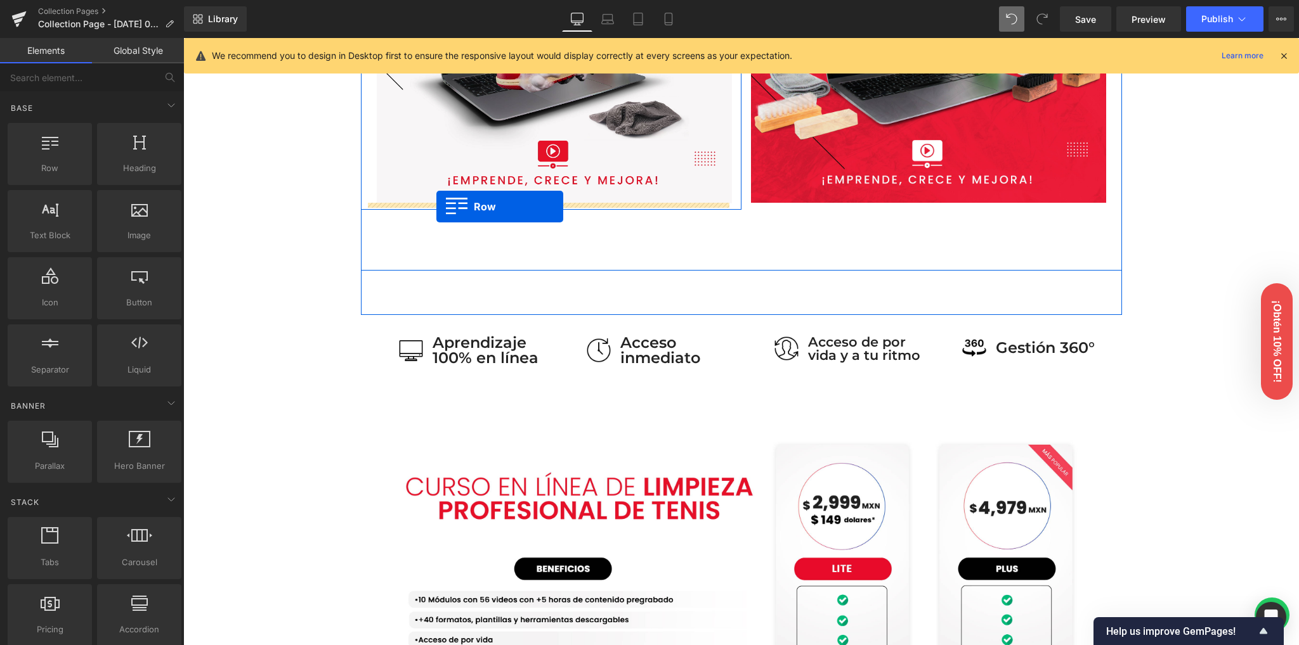
drag, startPoint x: 387, startPoint y: 181, endPoint x: 435, endPoint y: 207, distance: 54.8
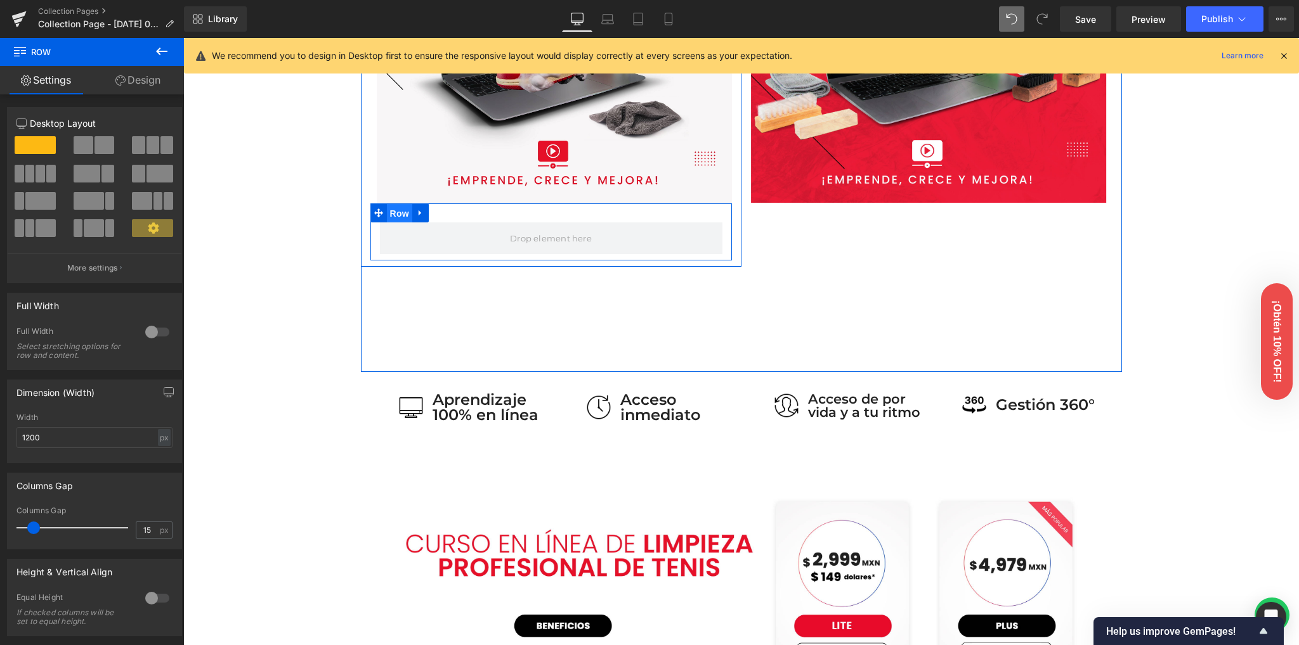
click at [391, 214] on span "Row" at bounding box center [399, 213] width 25 height 19
click at [418, 213] on icon at bounding box center [419, 213] width 3 height 6
click at [434, 216] on icon at bounding box center [436, 213] width 9 height 9
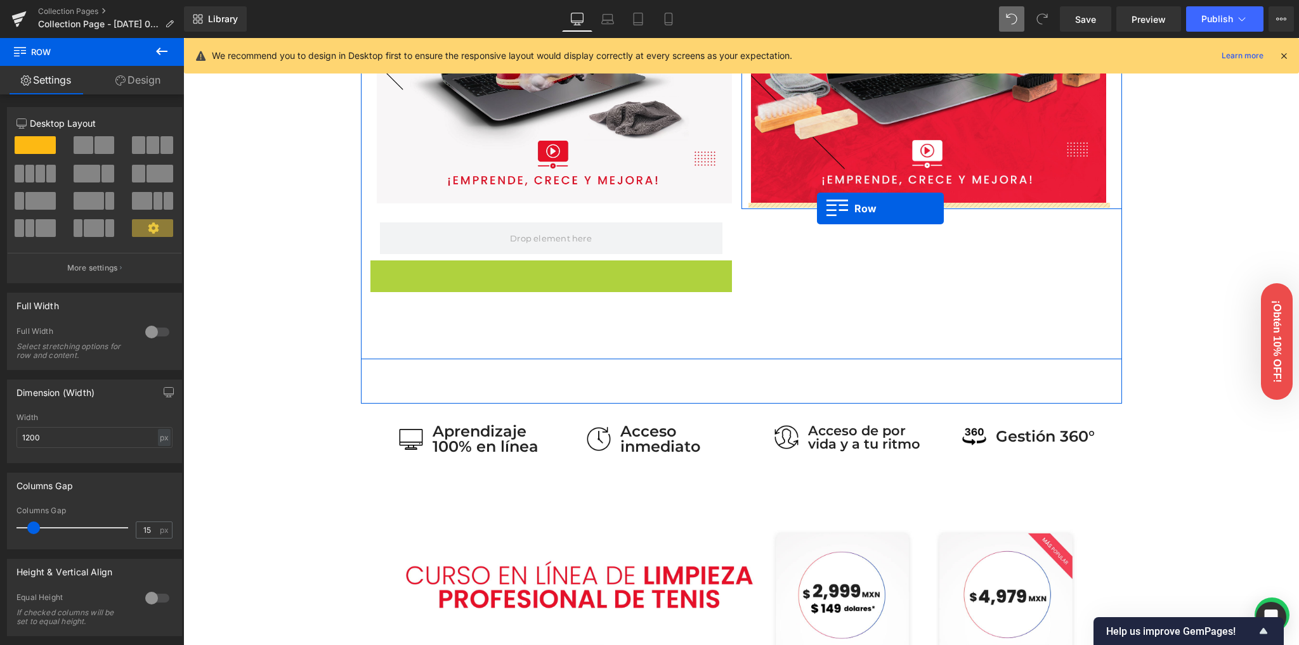
drag, startPoint x: 392, startPoint y: 269, endPoint x: 817, endPoint y: 209, distance: 429.1
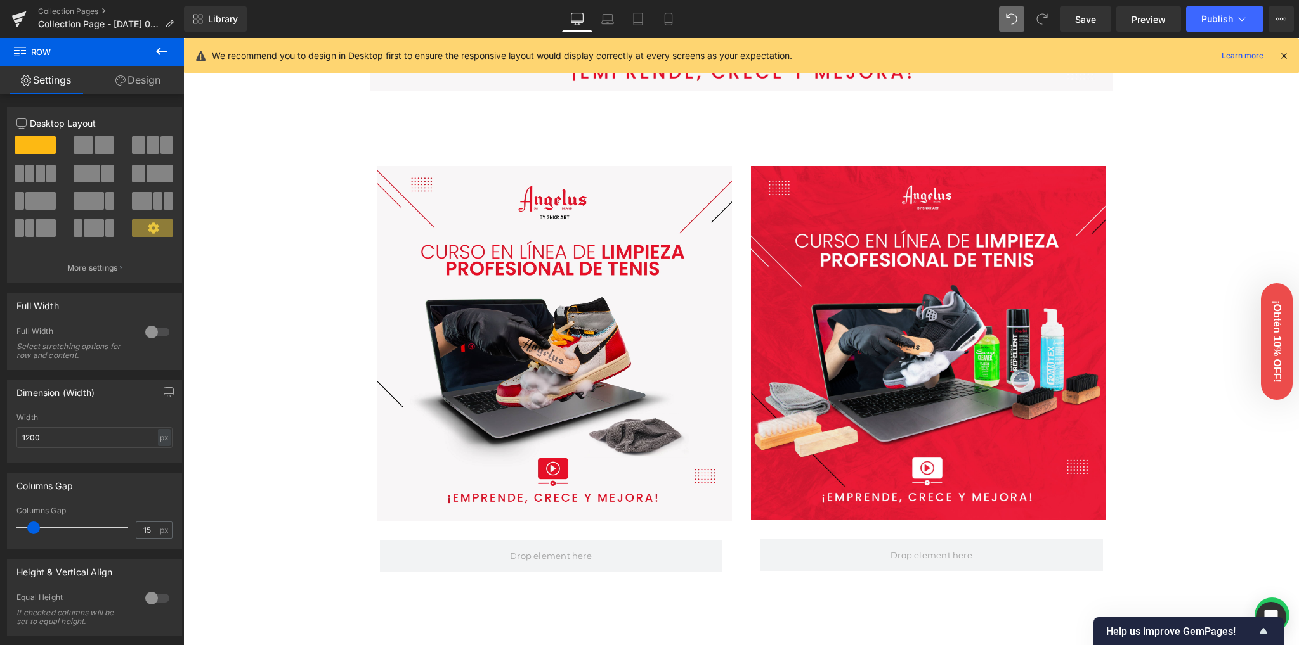
scroll to position [382, 0]
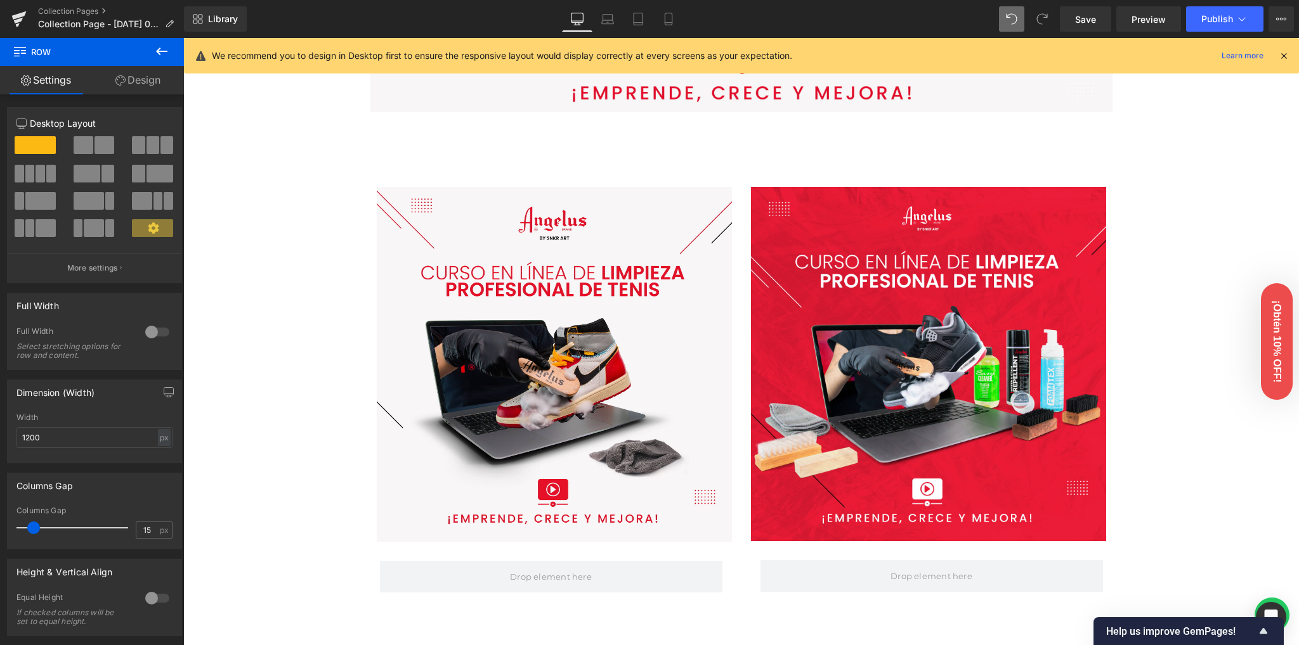
click at [1288, 51] on icon at bounding box center [1283, 55] width 11 height 11
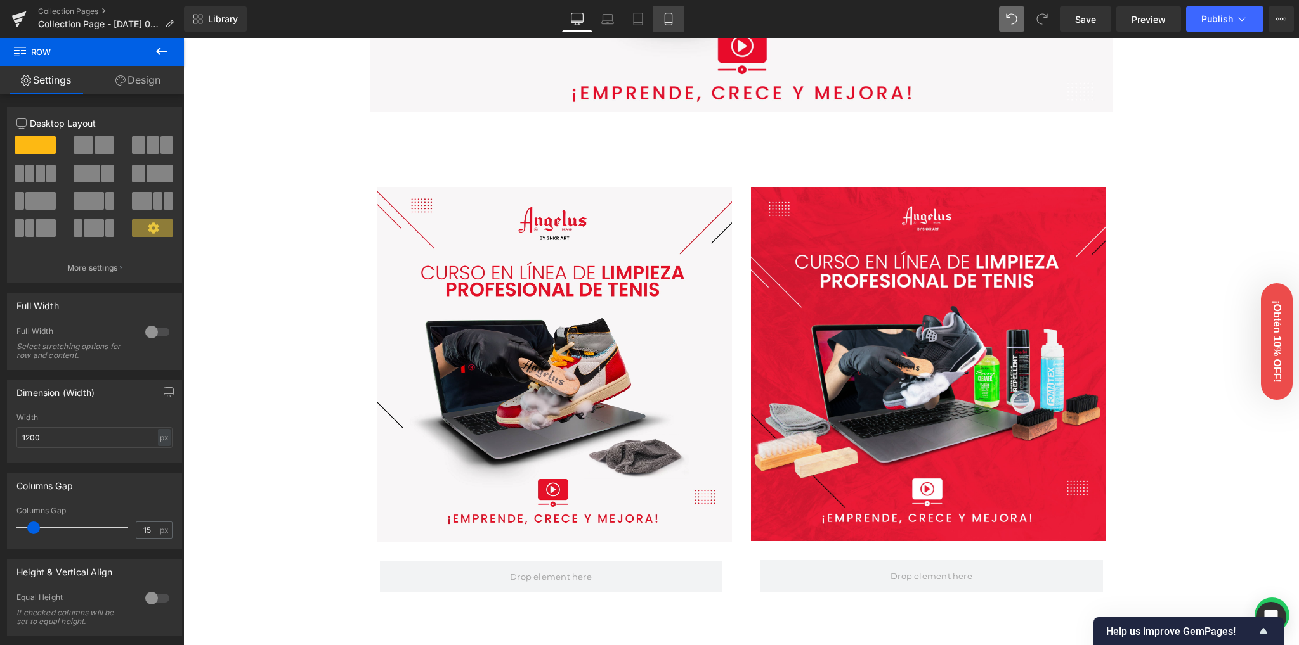
click at [677, 22] on link "Mobile" at bounding box center [668, 18] width 30 height 25
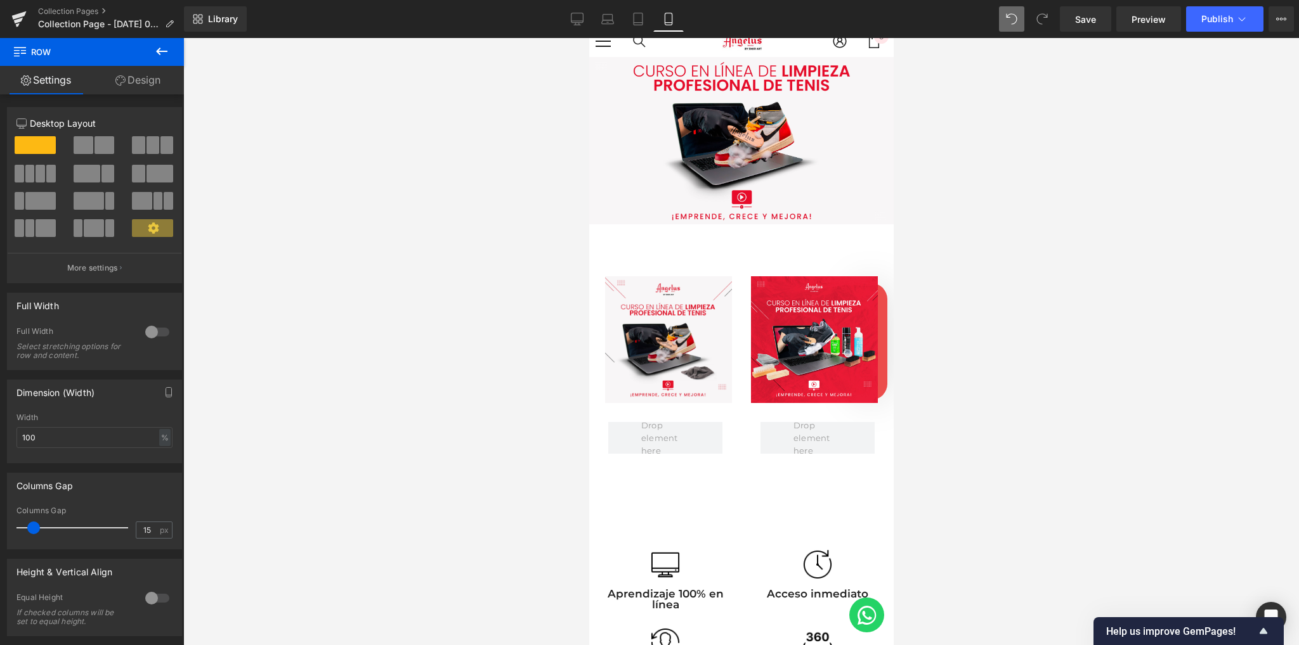
scroll to position [0, 0]
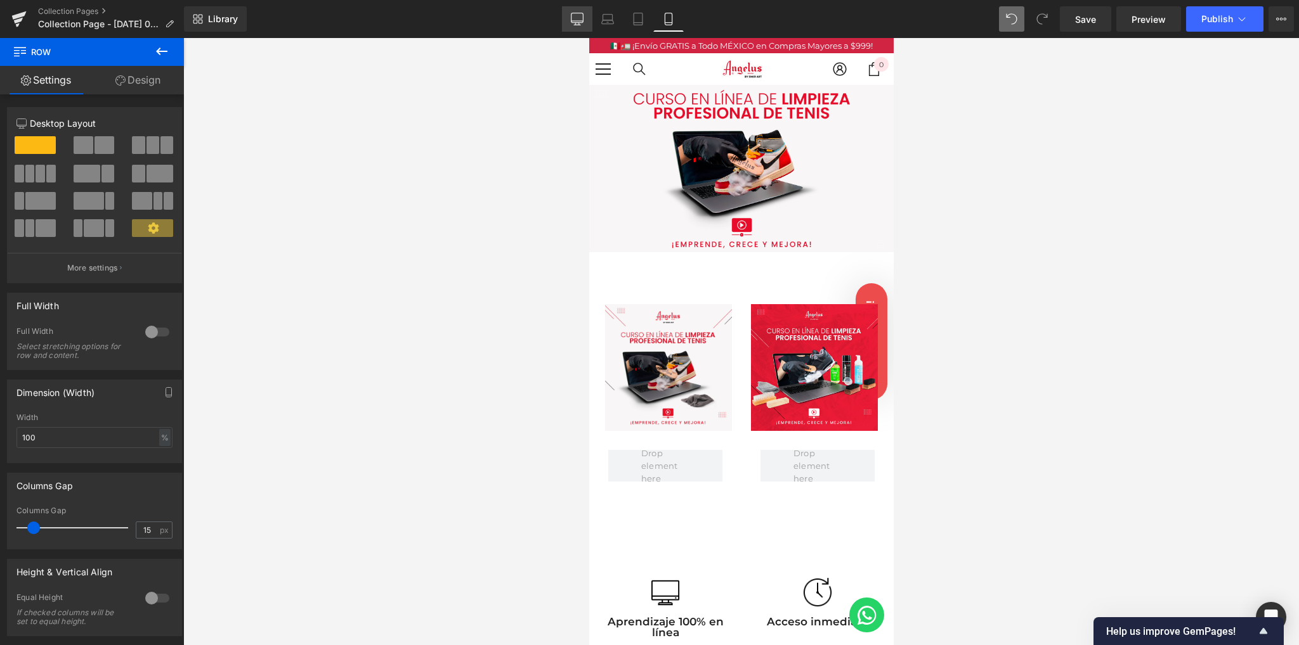
click at [578, 28] on link "Desktop" at bounding box center [577, 18] width 30 height 25
type input "1200"
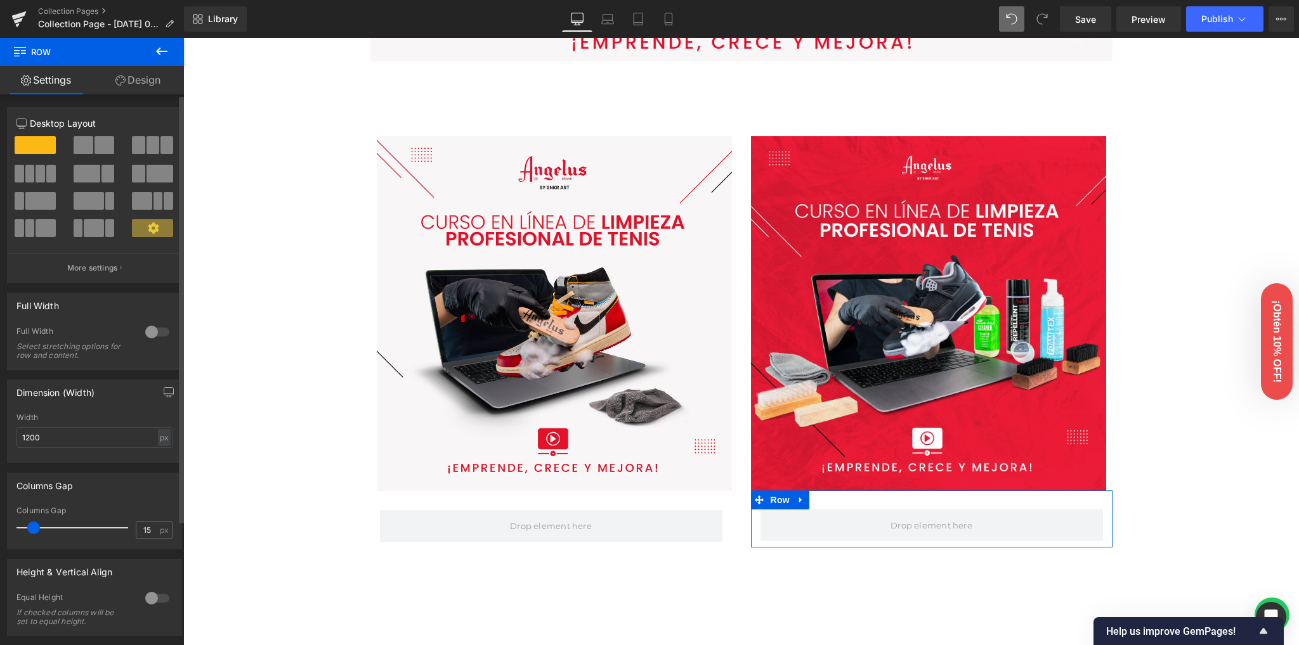
scroll to position [502, 0]
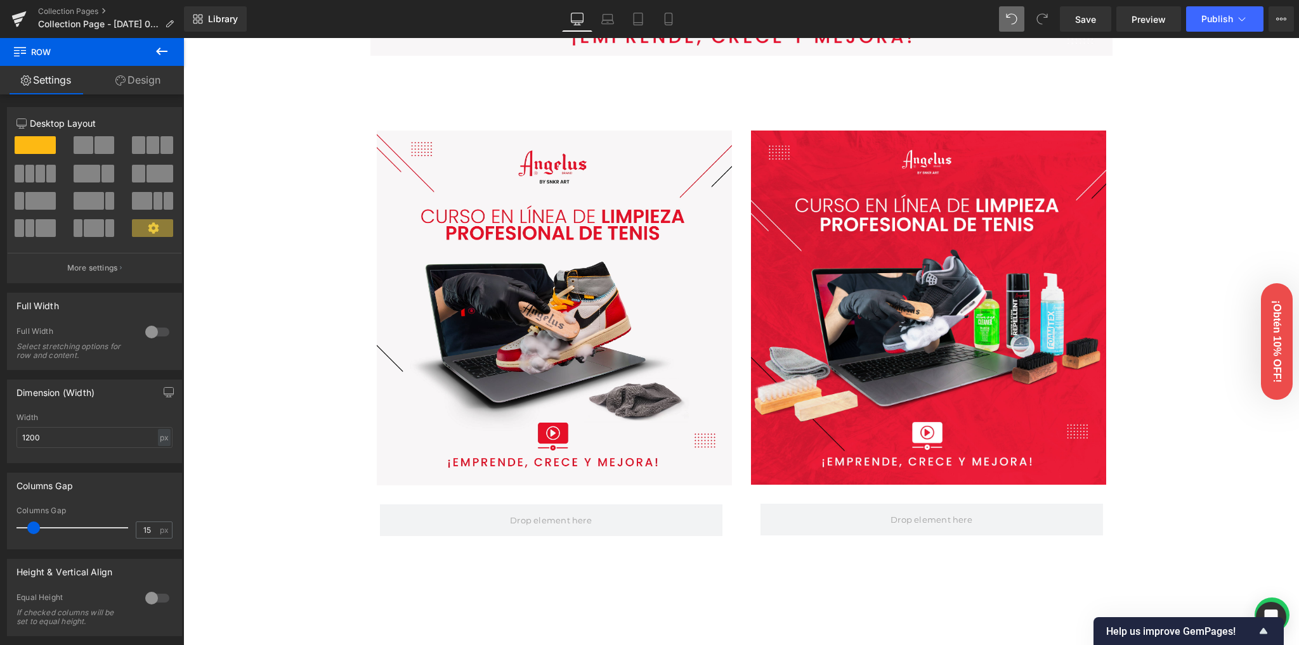
click at [160, 53] on icon at bounding box center [161, 51] width 15 height 15
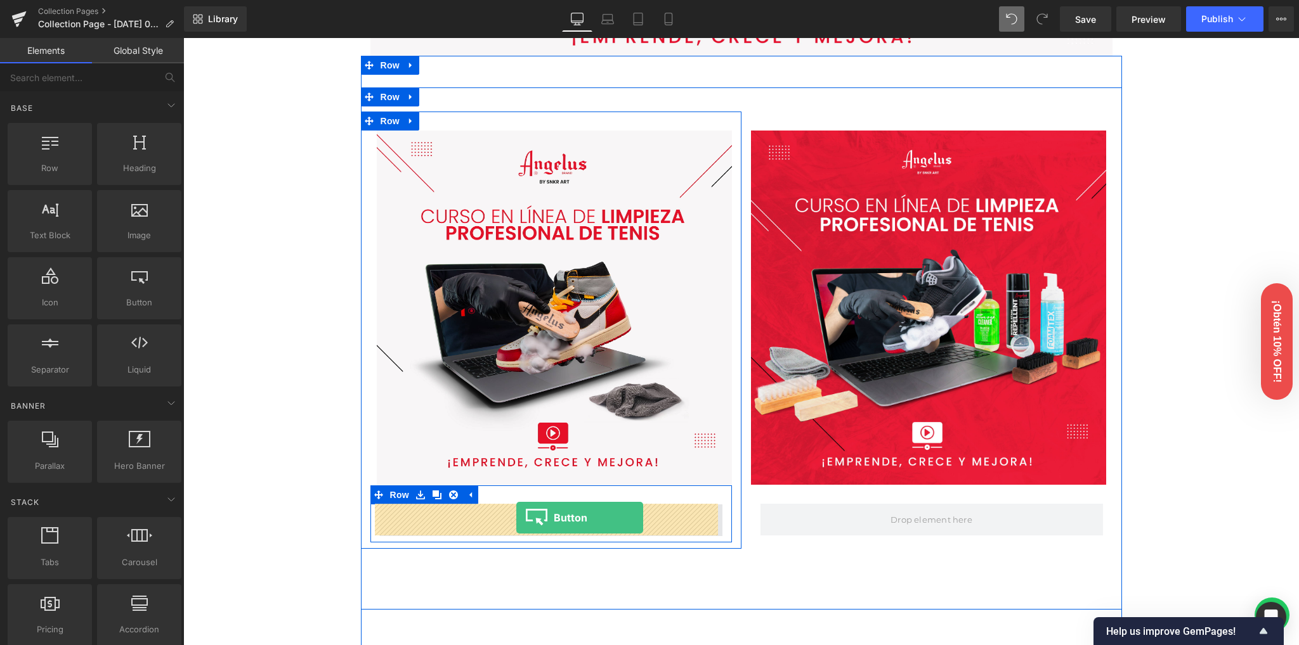
drag, startPoint x: 325, startPoint y: 334, endPoint x: 516, endPoint y: 518, distance: 265.9
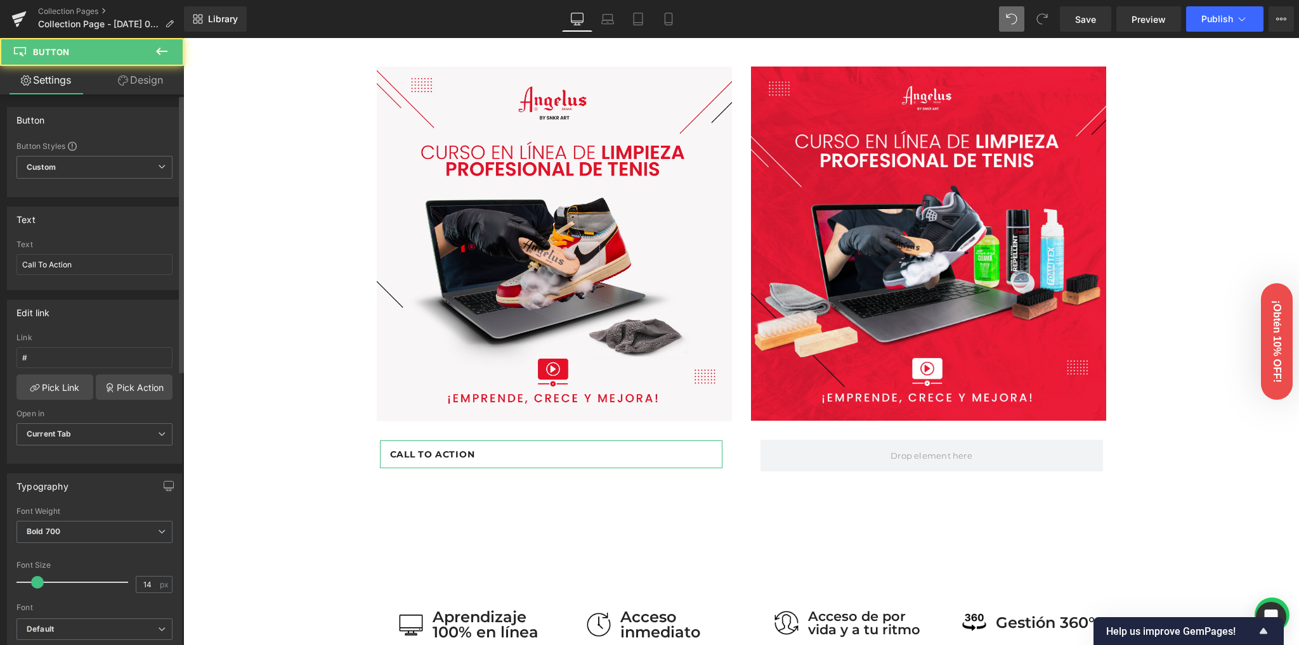
scroll to position [438, 0]
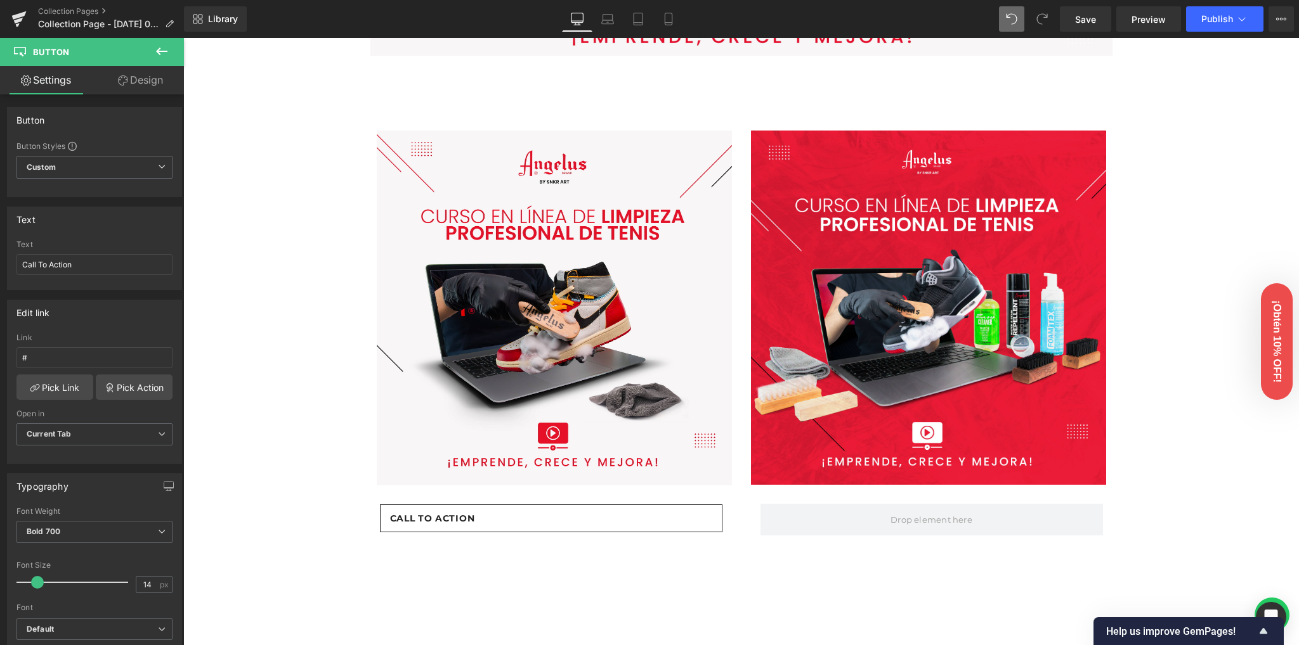
click at [162, 46] on icon at bounding box center [161, 51] width 15 height 15
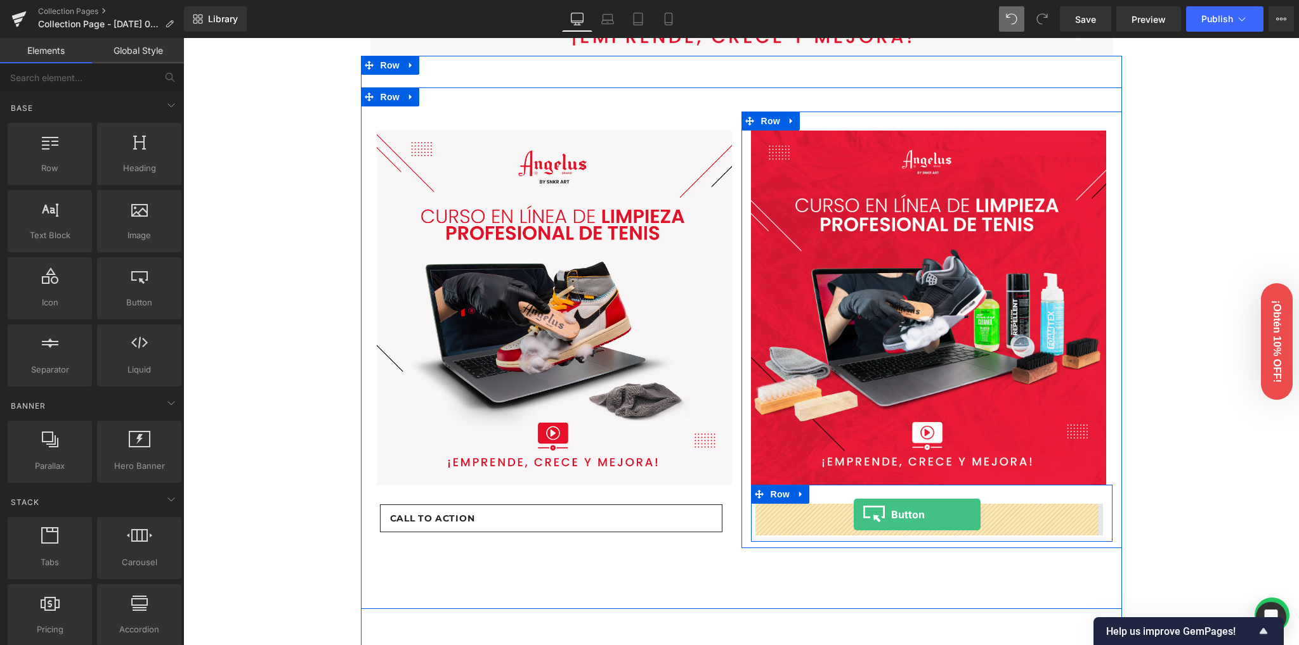
drag, startPoint x: 302, startPoint y: 333, endPoint x: 853, endPoint y: 515, distance: 580.3
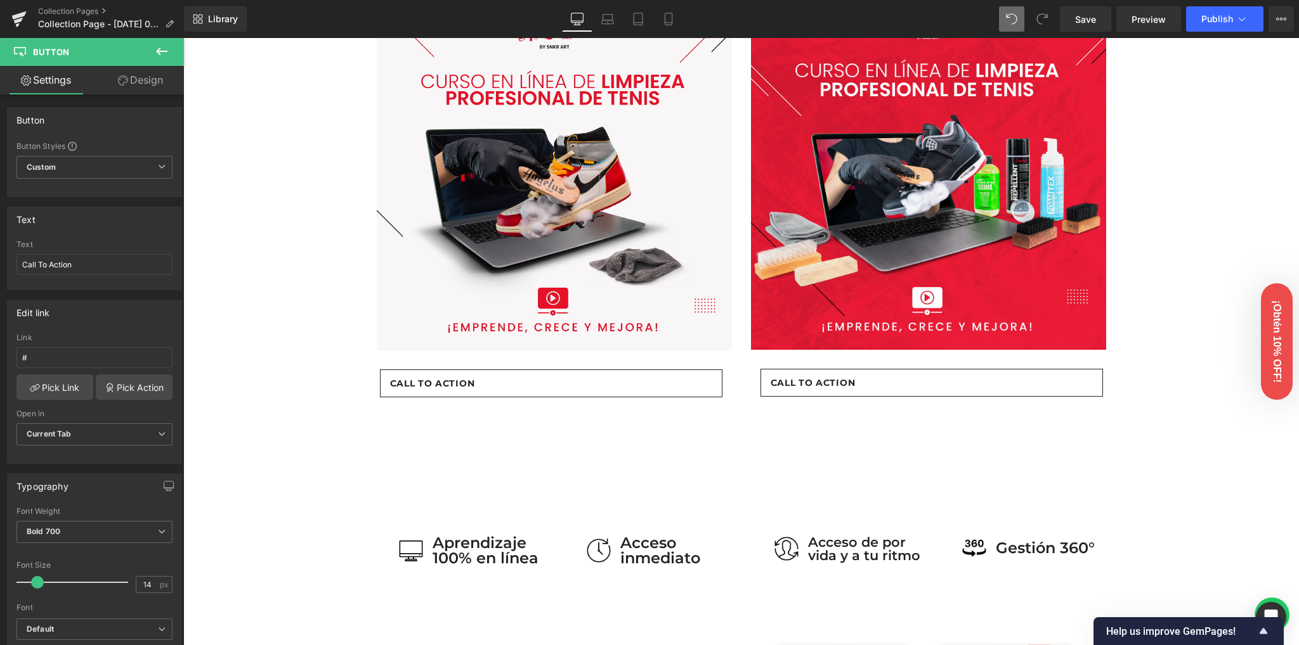
scroll to position [607, 0]
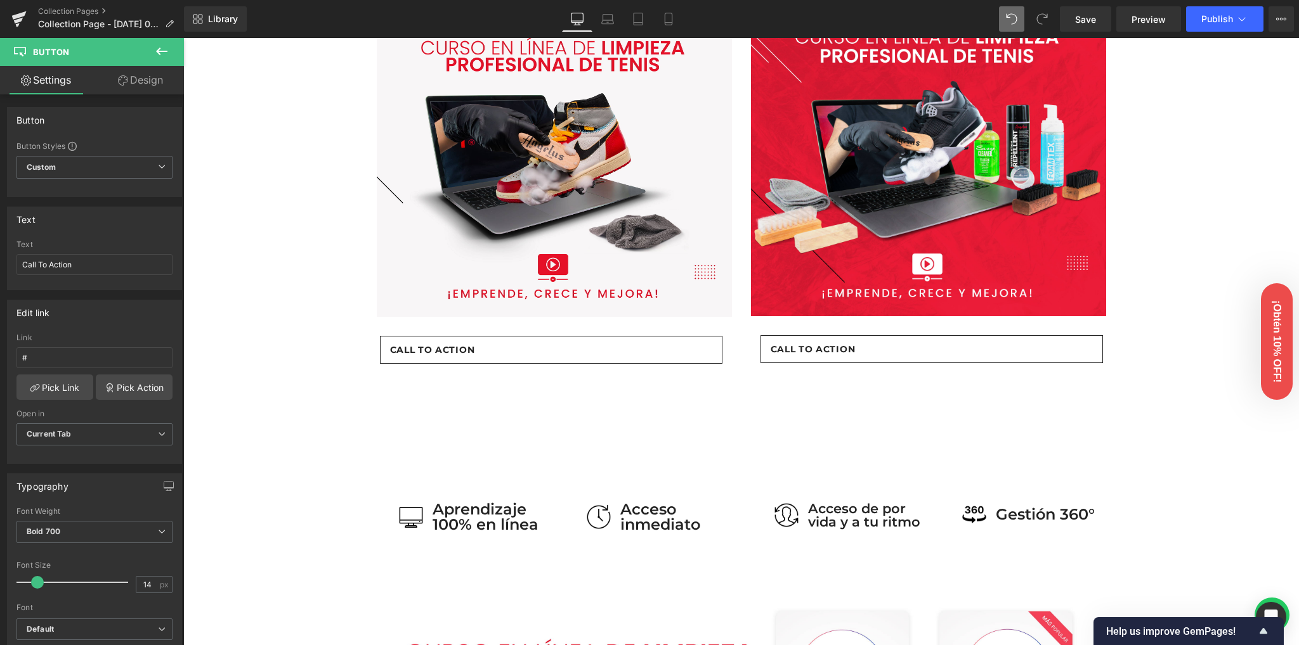
click at [437, 349] on span "Call To Action" at bounding box center [432, 350] width 85 height 14
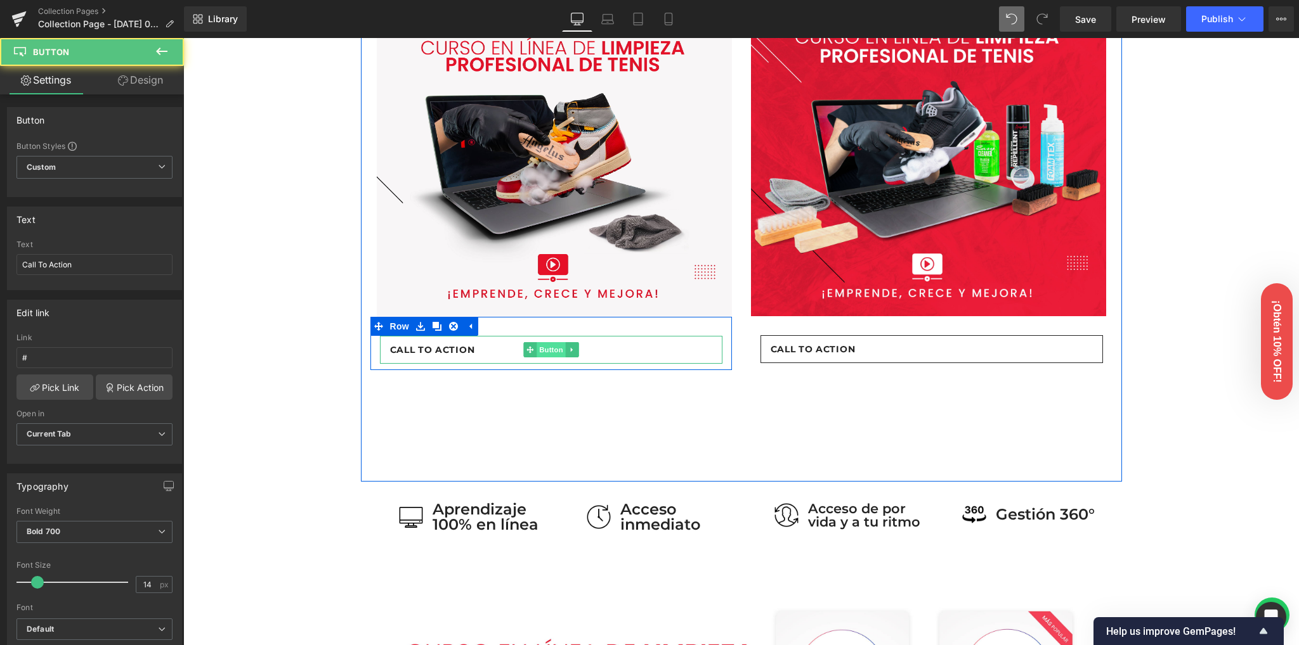
click at [536, 348] on span "Button" at bounding box center [550, 349] width 29 height 15
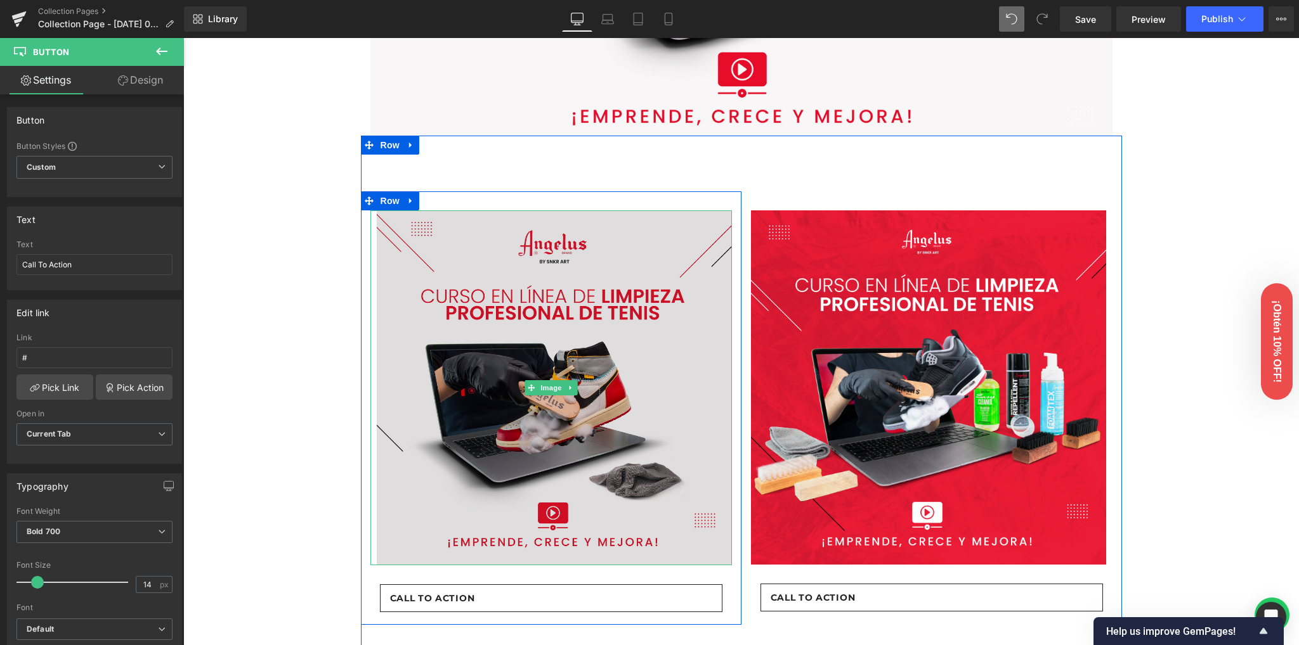
scroll to position [353, 0]
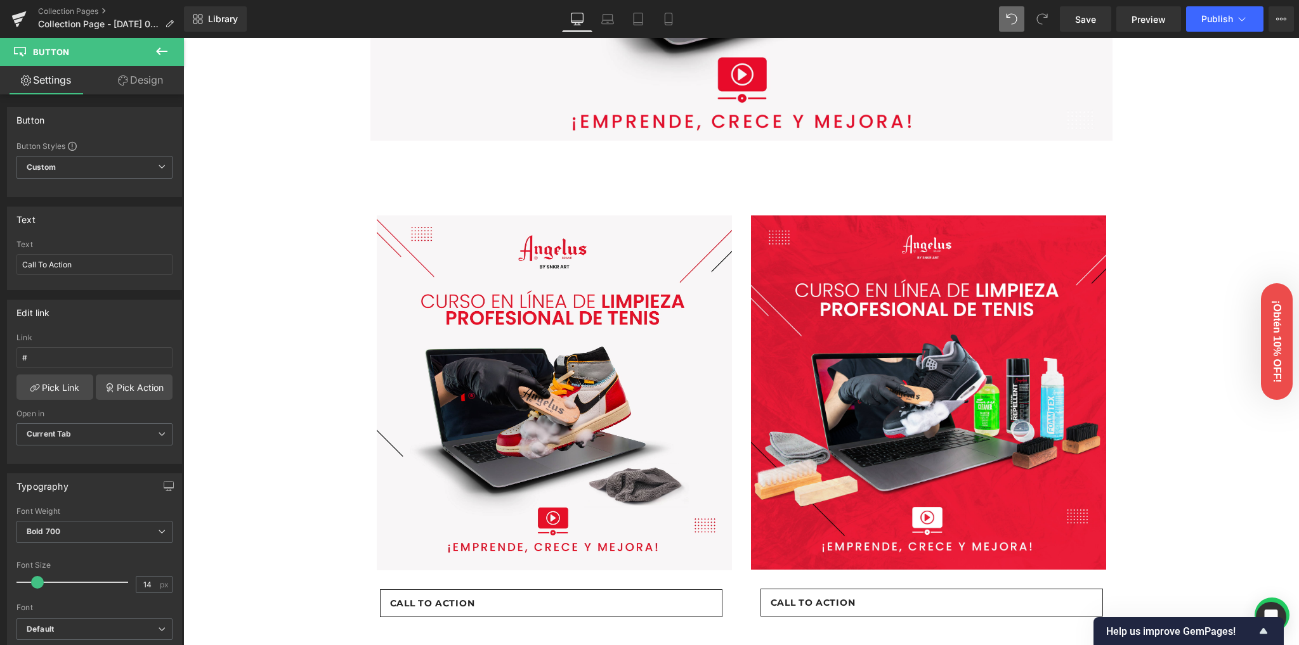
drag, startPoint x: 345, startPoint y: 242, endPoint x: 304, endPoint y: 249, distance: 41.3
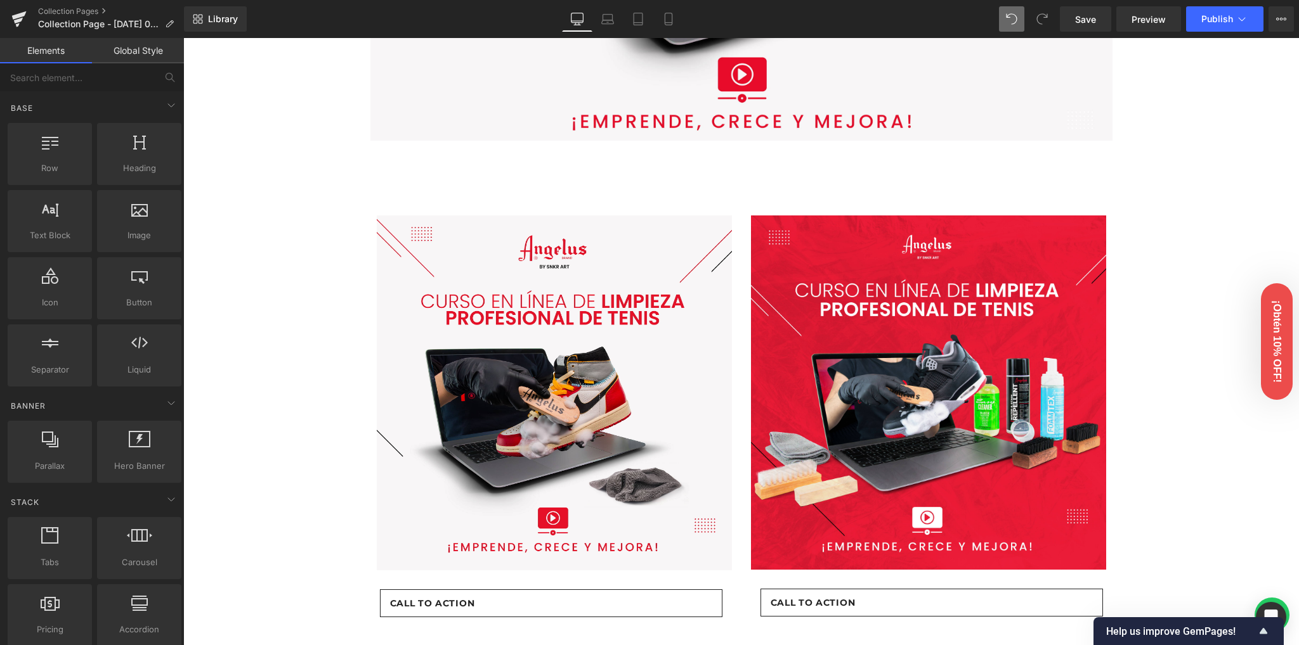
drag, startPoint x: 304, startPoint y: 249, endPoint x: 294, endPoint y: 249, distance: 10.8
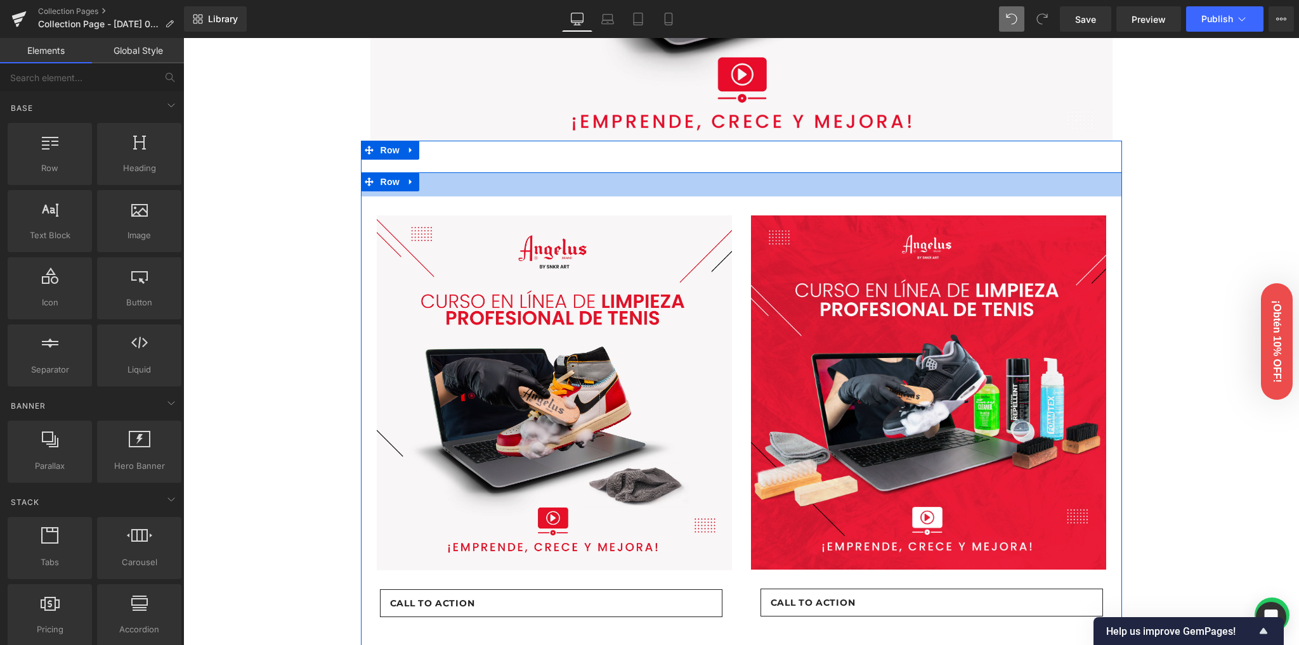
click at [724, 176] on div "38px" at bounding box center [741, 184] width 761 height 24
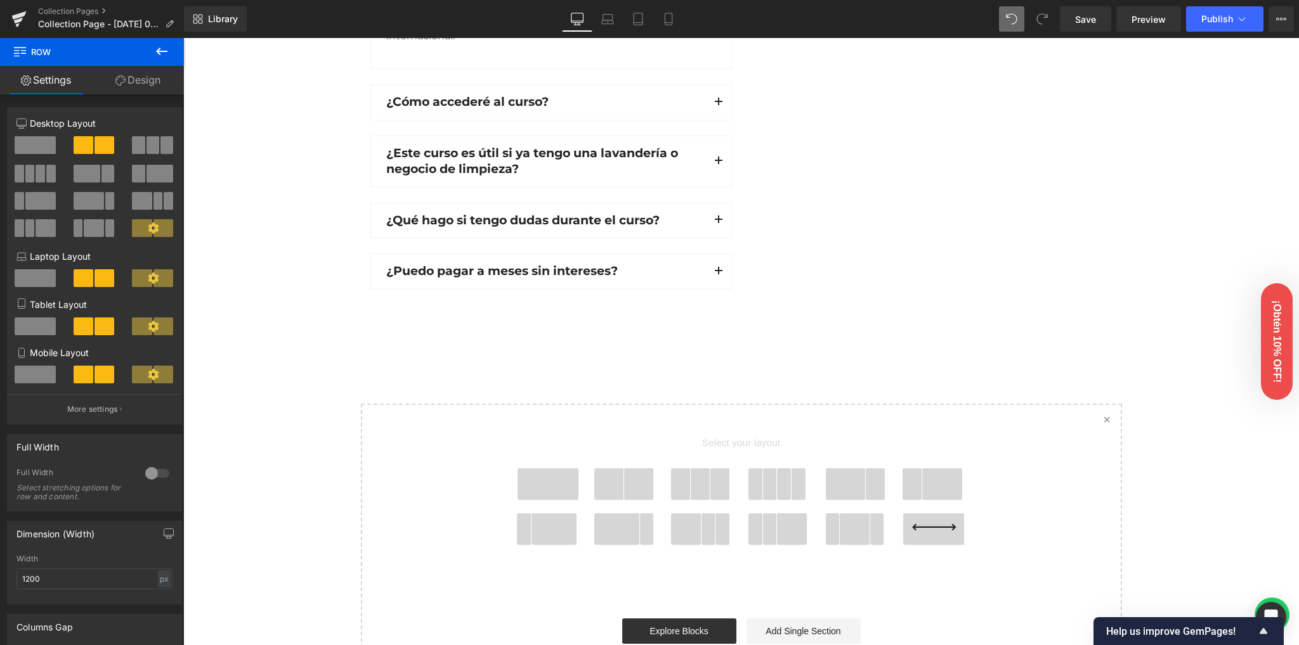
scroll to position [2279, 0]
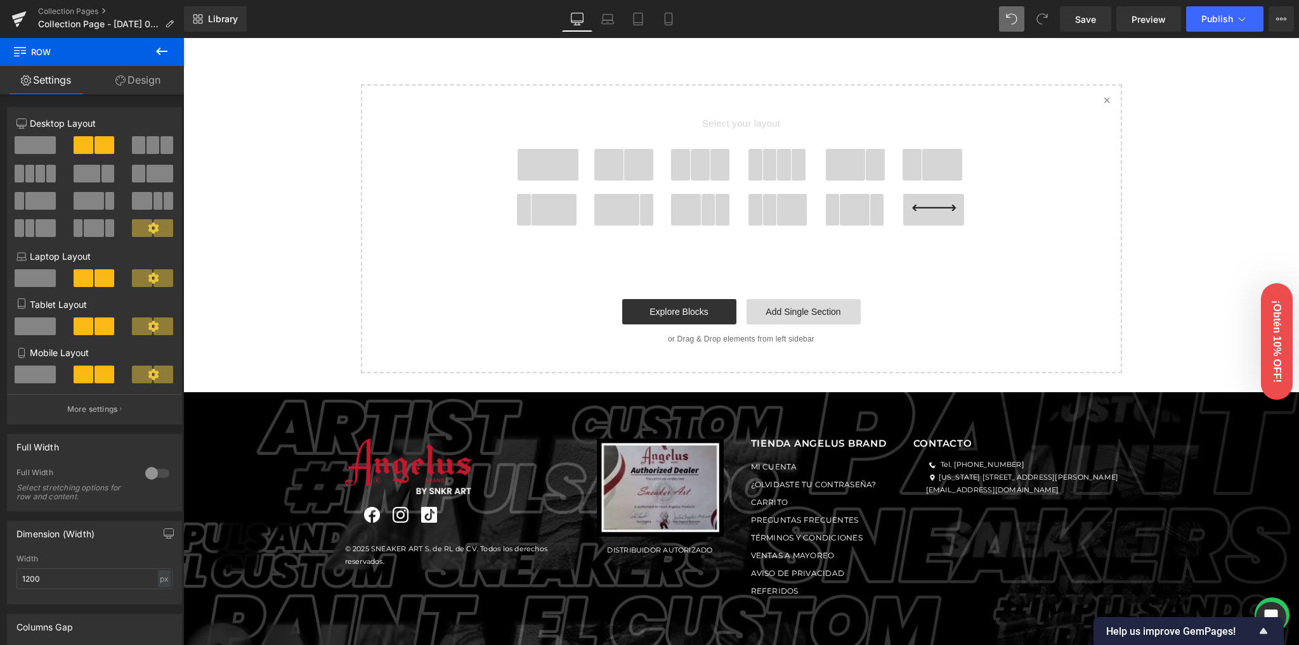
click at [776, 308] on link "Add Single Section" at bounding box center [803, 311] width 114 height 25
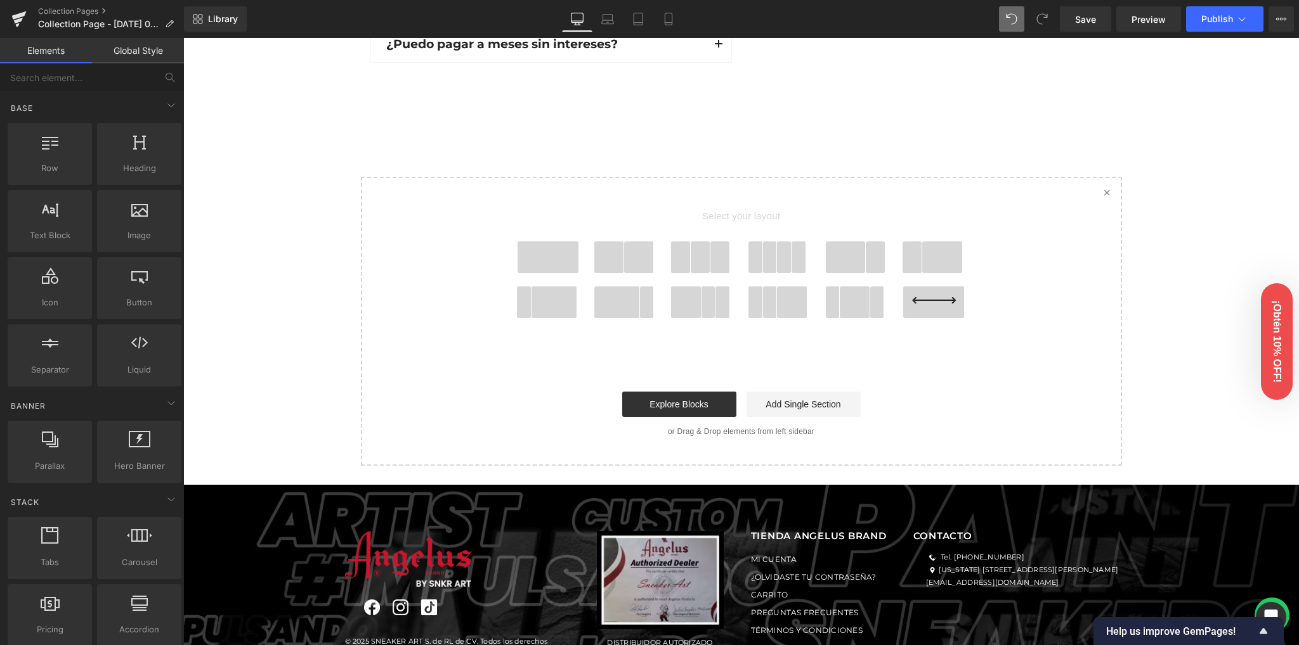
scroll to position [2110, 0]
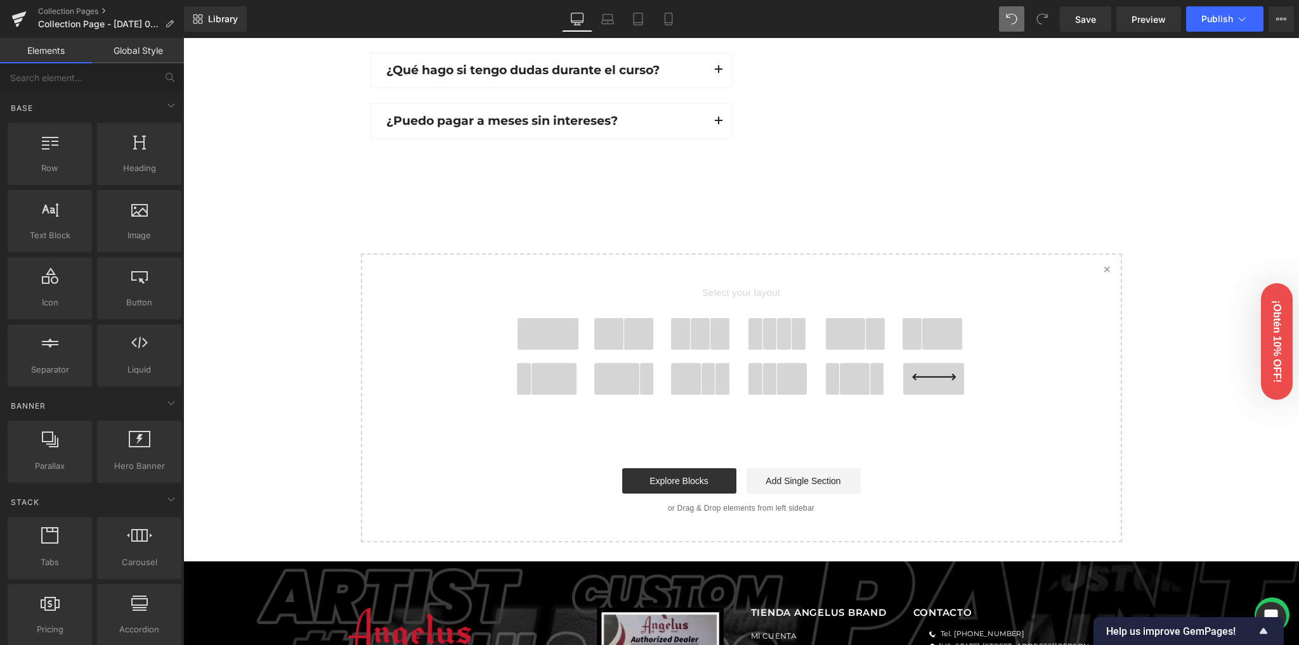
click at [545, 323] on span at bounding box center [547, 334] width 61 height 32
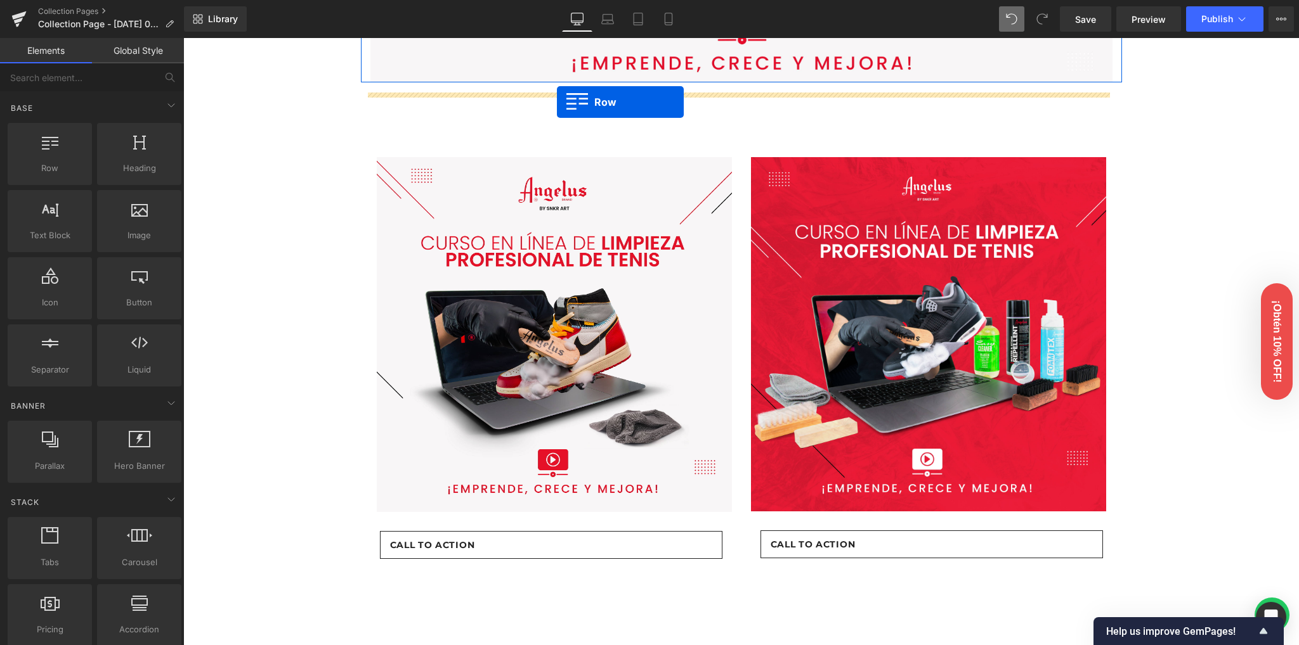
scroll to position [391, 0]
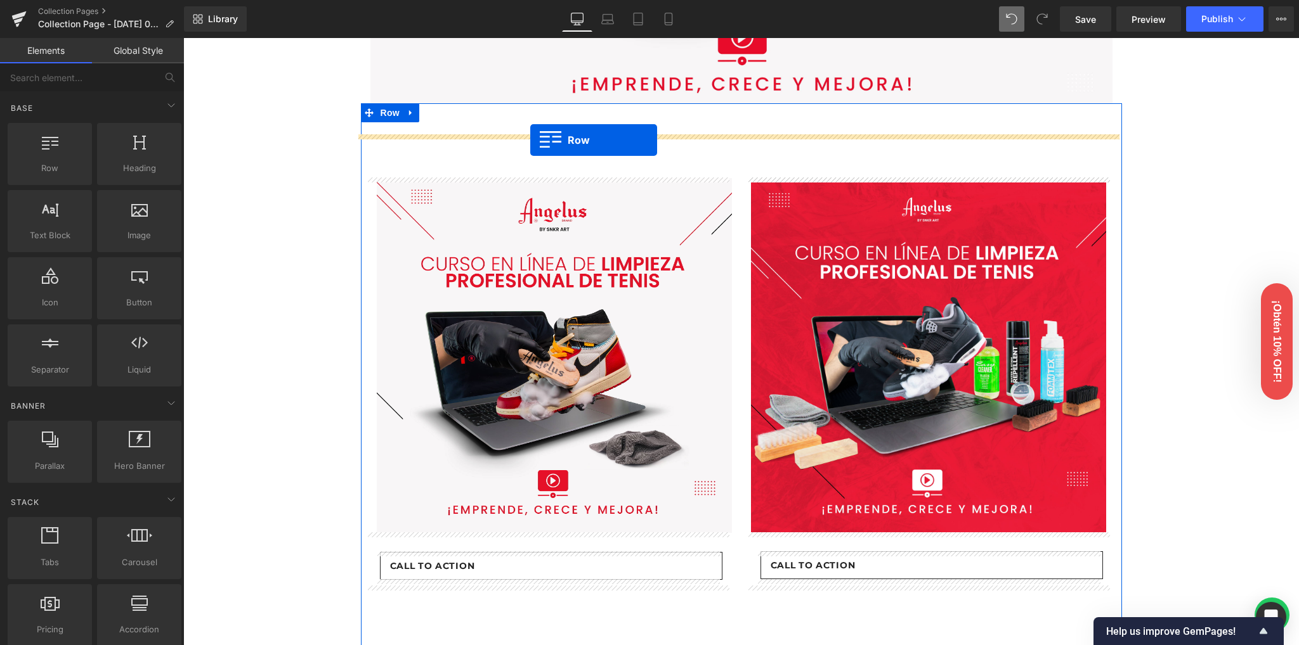
drag, startPoint x: 386, startPoint y: 100, endPoint x: 530, endPoint y: 140, distance: 150.0
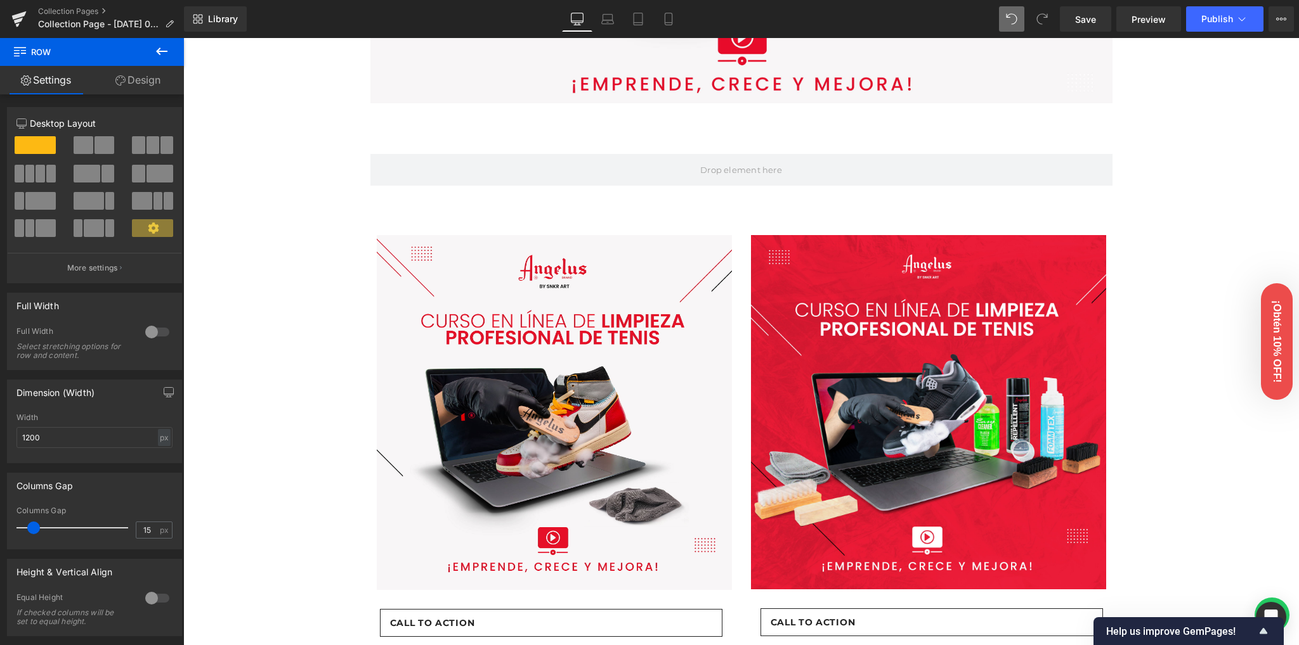
click at [169, 49] on icon at bounding box center [161, 51] width 15 height 15
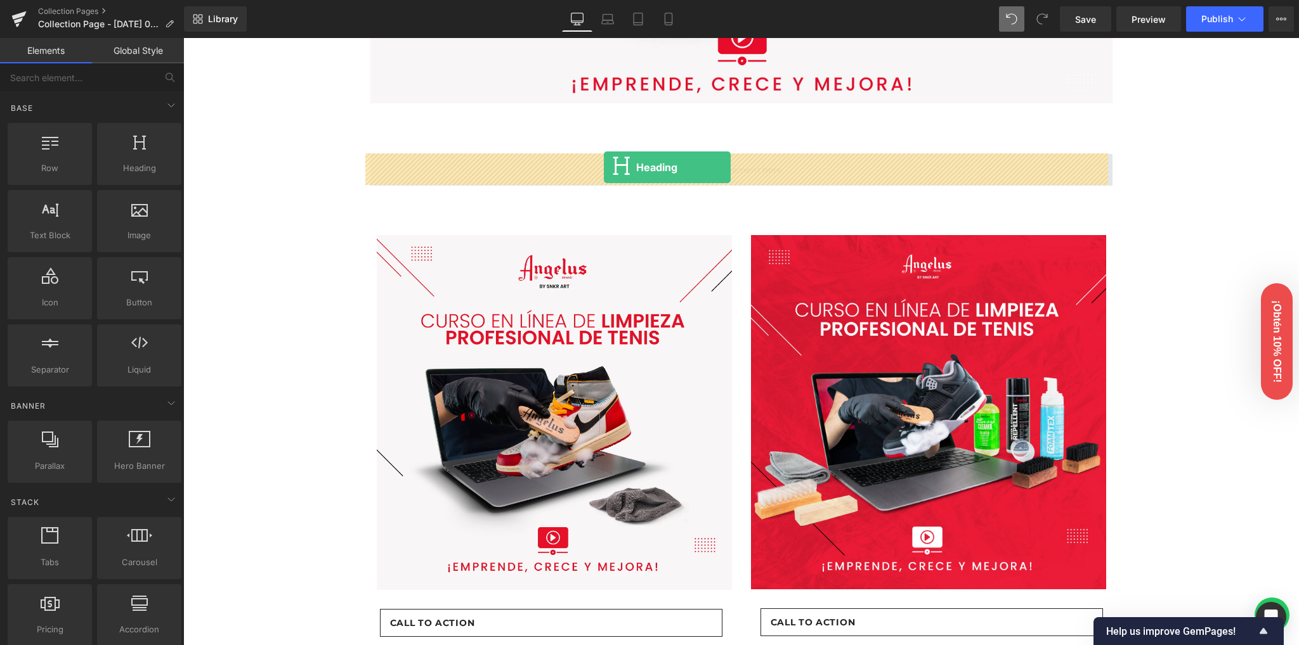
drag, startPoint x: 311, startPoint y: 196, endPoint x: 604, endPoint y: 167, distance: 293.7
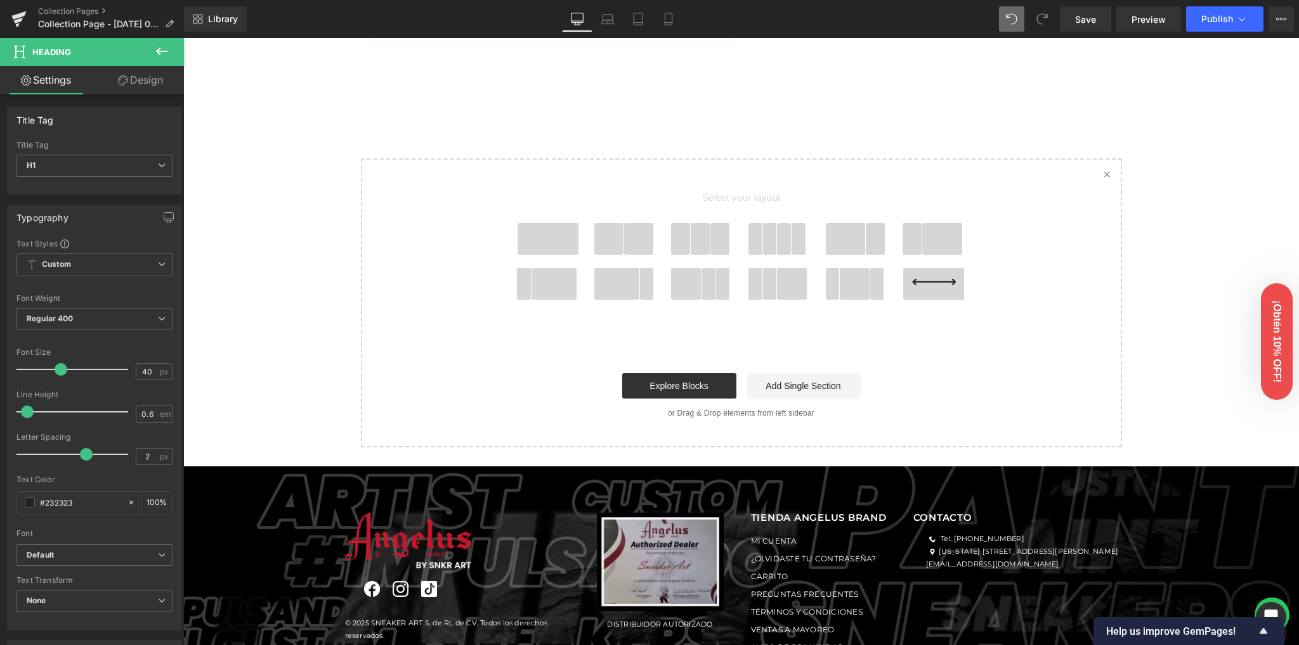
scroll to position [2250, 0]
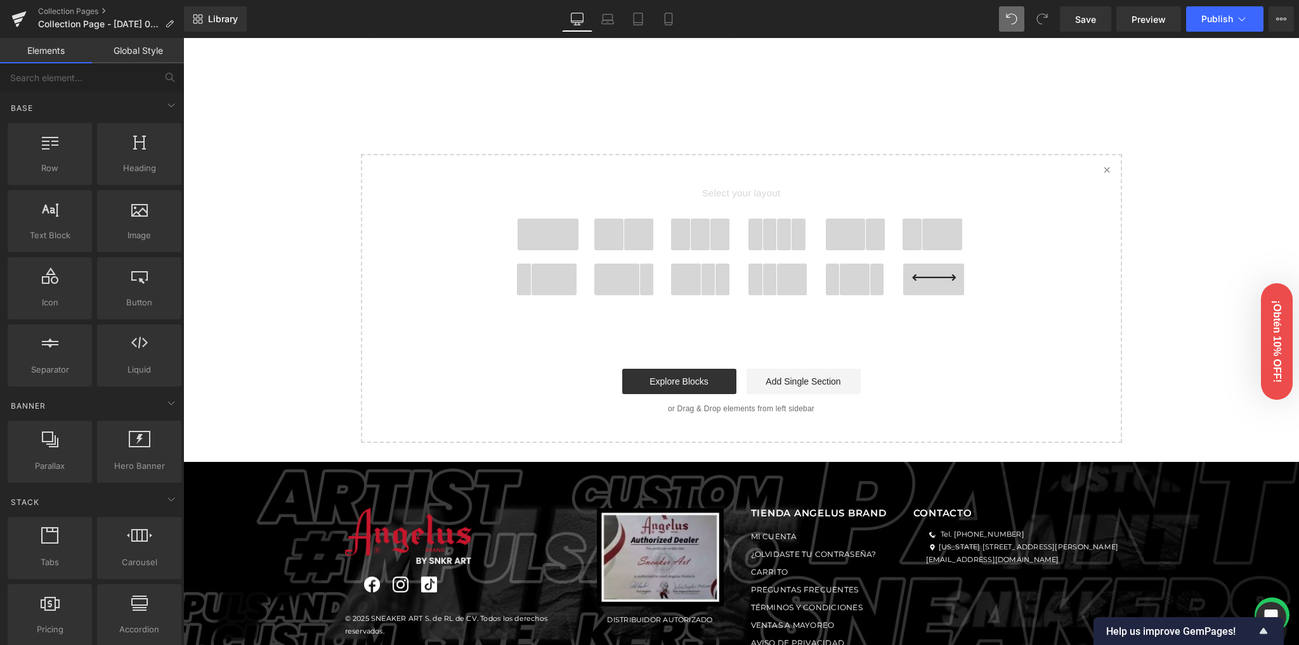
click at [618, 232] on span at bounding box center [609, 235] width 30 height 32
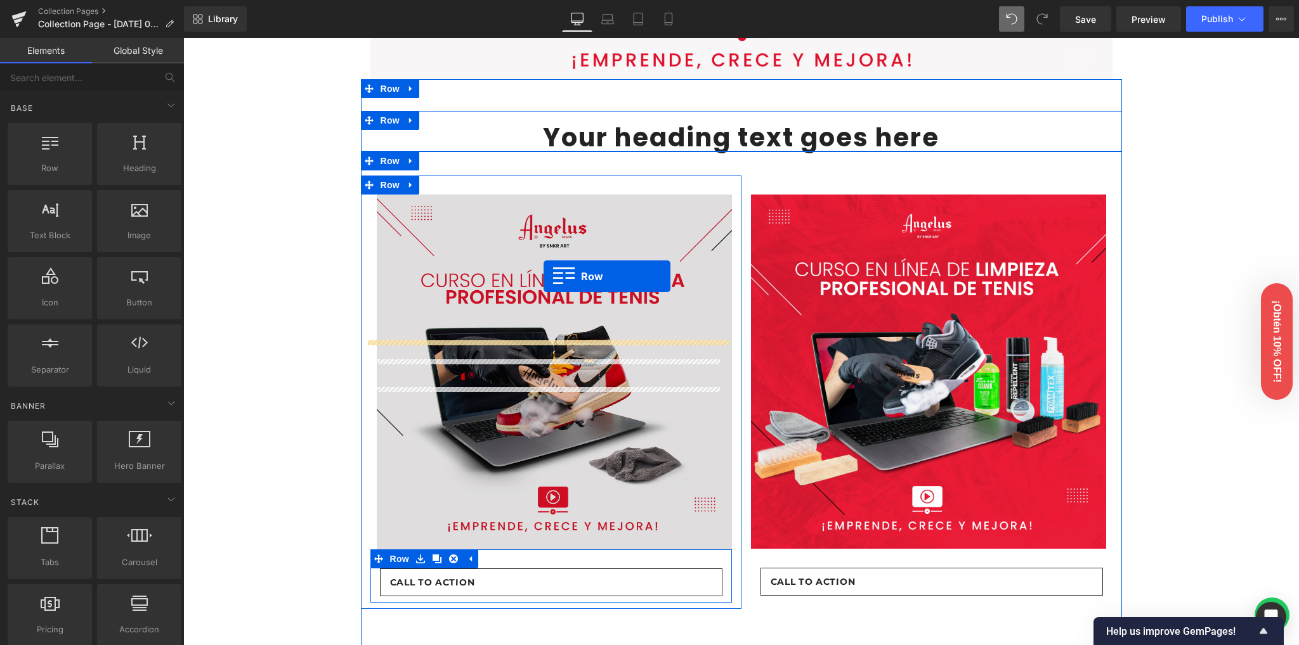
scroll to position [391, 0]
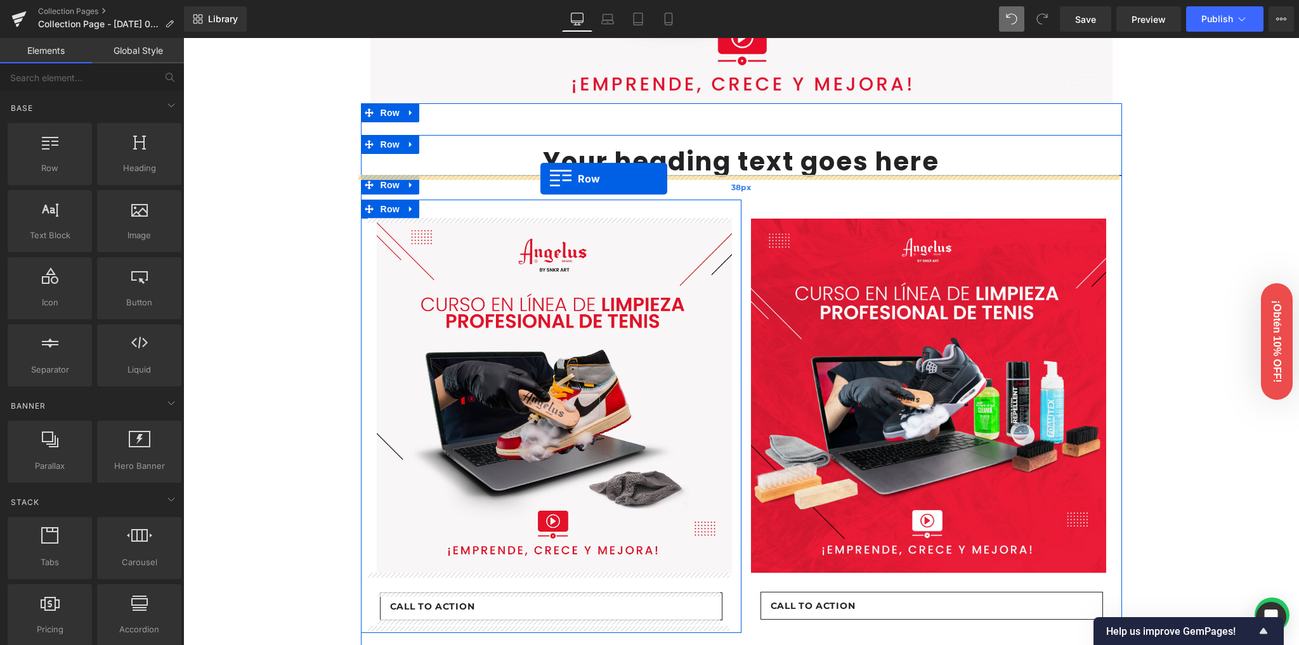
drag, startPoint x: 384, startPoint y: 264, endPoint x: 540, endPoint y: 179, distance: 177.9
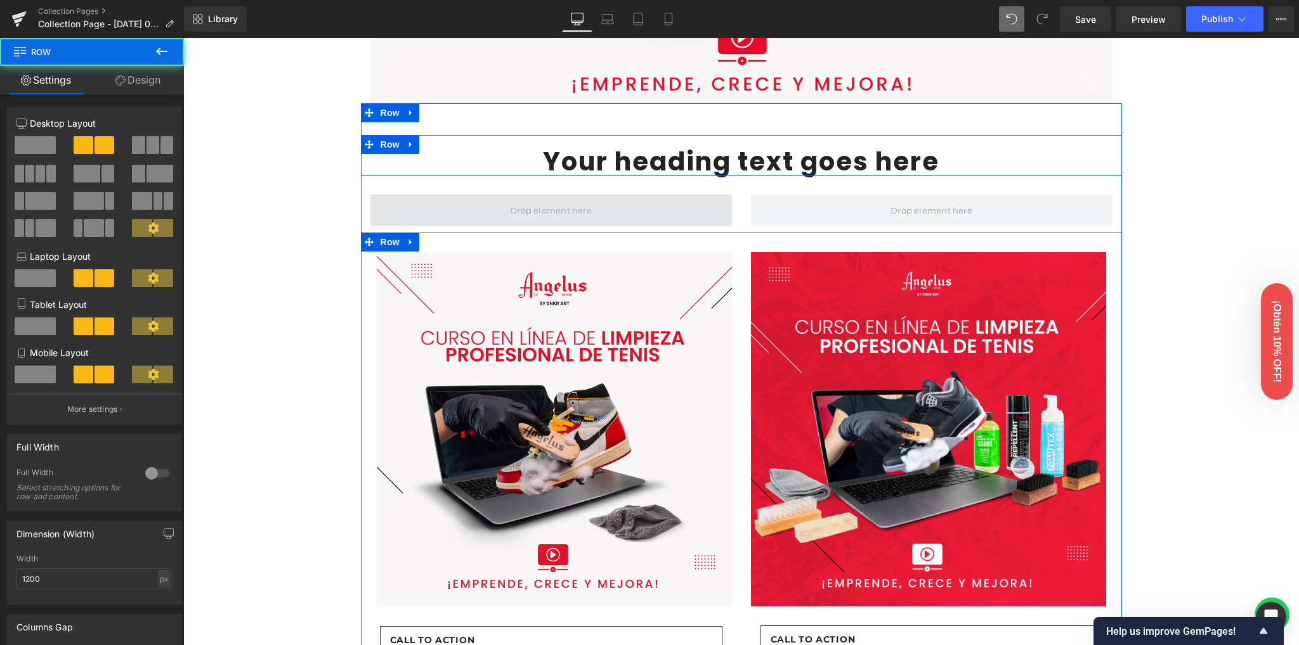
drag, startPoint x: 549, startPoint y: 249, endPoint x: 557, endPoint y: 225, distance: 24.7
click at [557, 225] on div "Your heading text goes here Heading Row Row Image Call To Action Button Row Row…" at bounding box center [741, 431] width 761 height 593
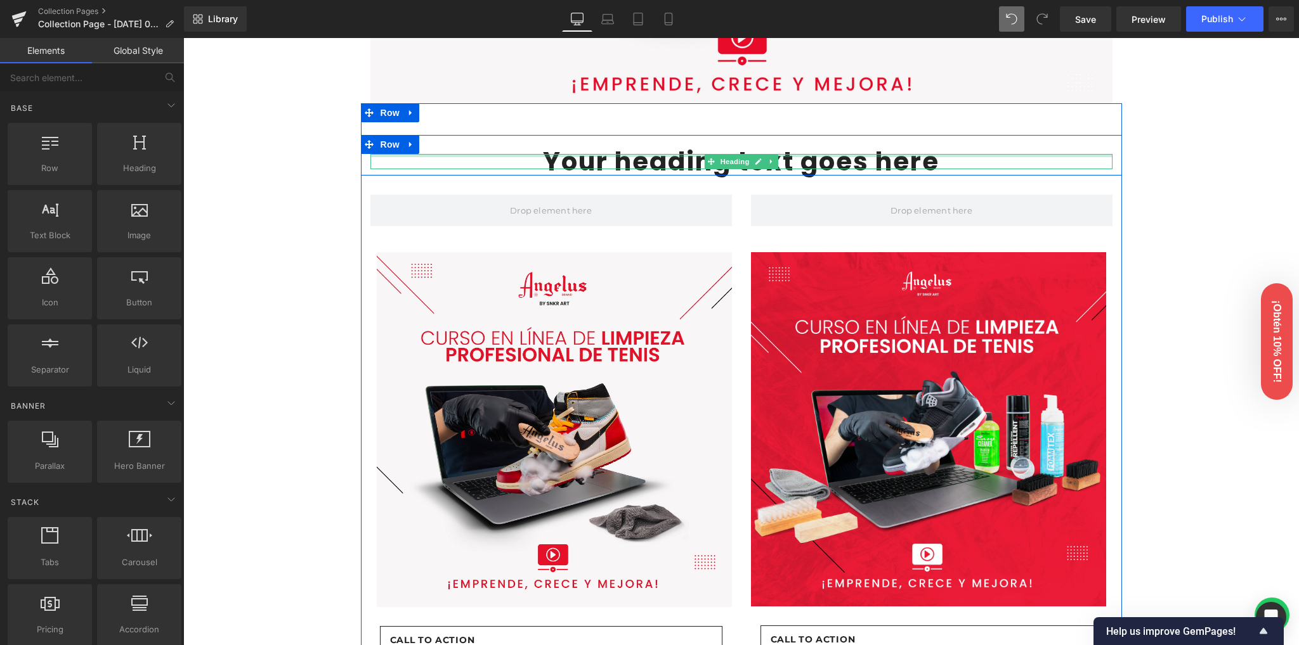
click at [643, 155] on div at bounding box center [741, 155] width 742 height 3
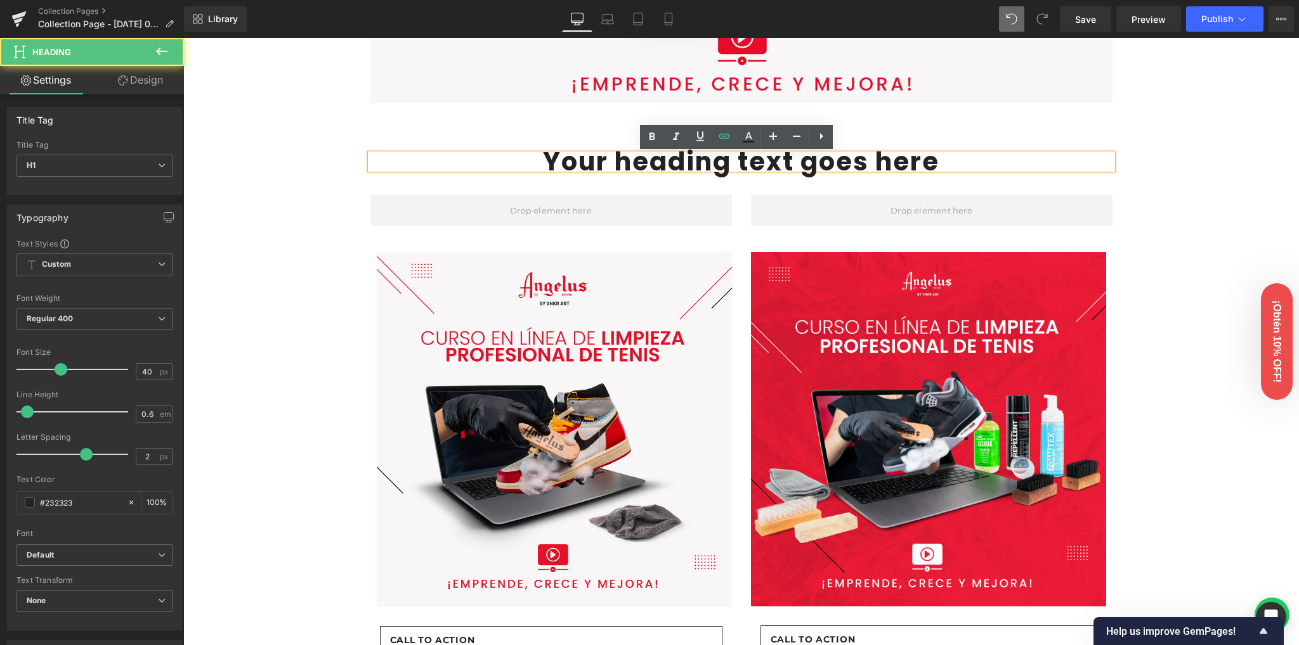
click at [648, 165] on h1 "Your heading text goes here" at bounding box center [741, 161] width 742 height 15
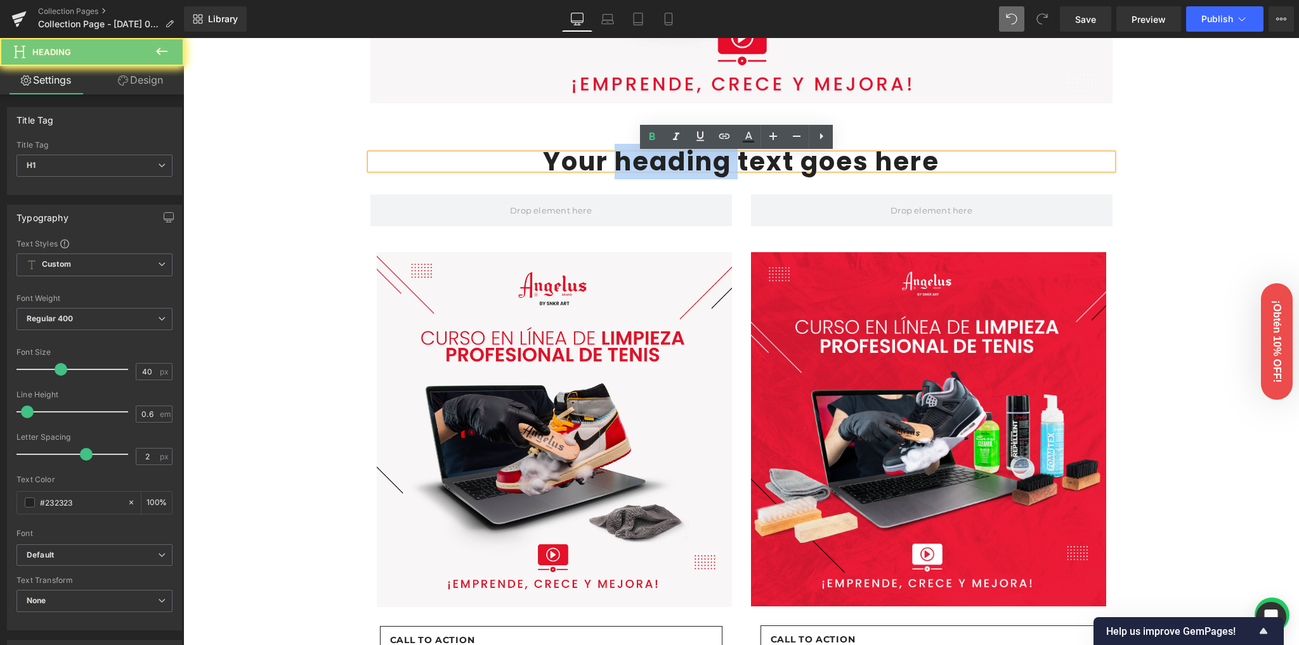
click at [648, 165] on h1 "Your heading text goes here" at bounding box center [741, 161] width 742 height 15
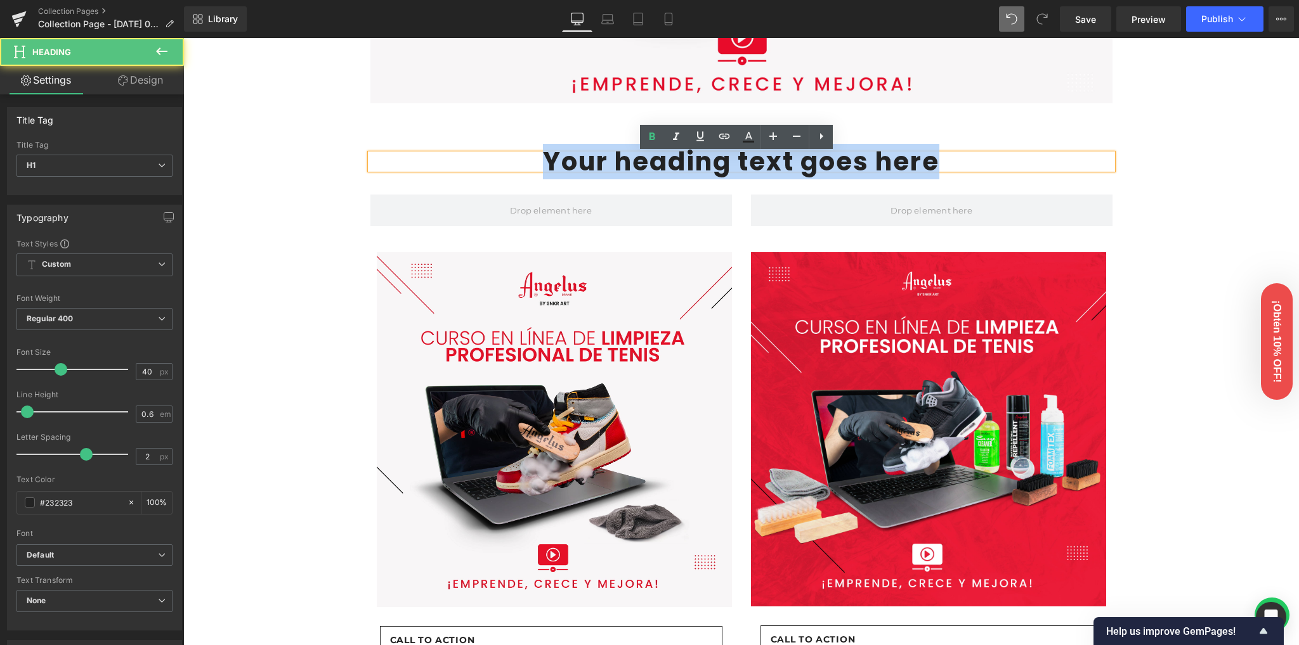
click at [648, 165] on h1 "Your heading text goes here" at bounding box center [741, 161] width 742 height 15
click at [735, 161] on h1 "Your heading text goes here" at bounding box center [741, 161] width 742 height 15
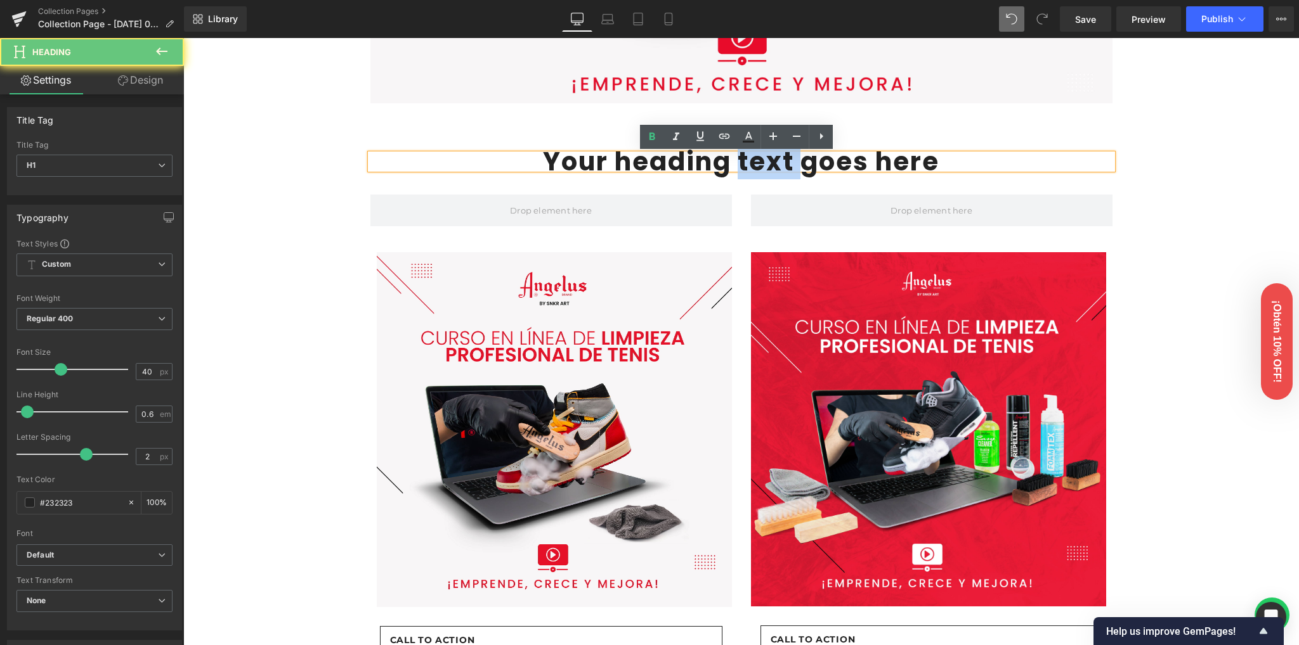
click at [735, 161] on h1 "Your heading text goes here" at bounding box center [741, 161] width 742 height 15
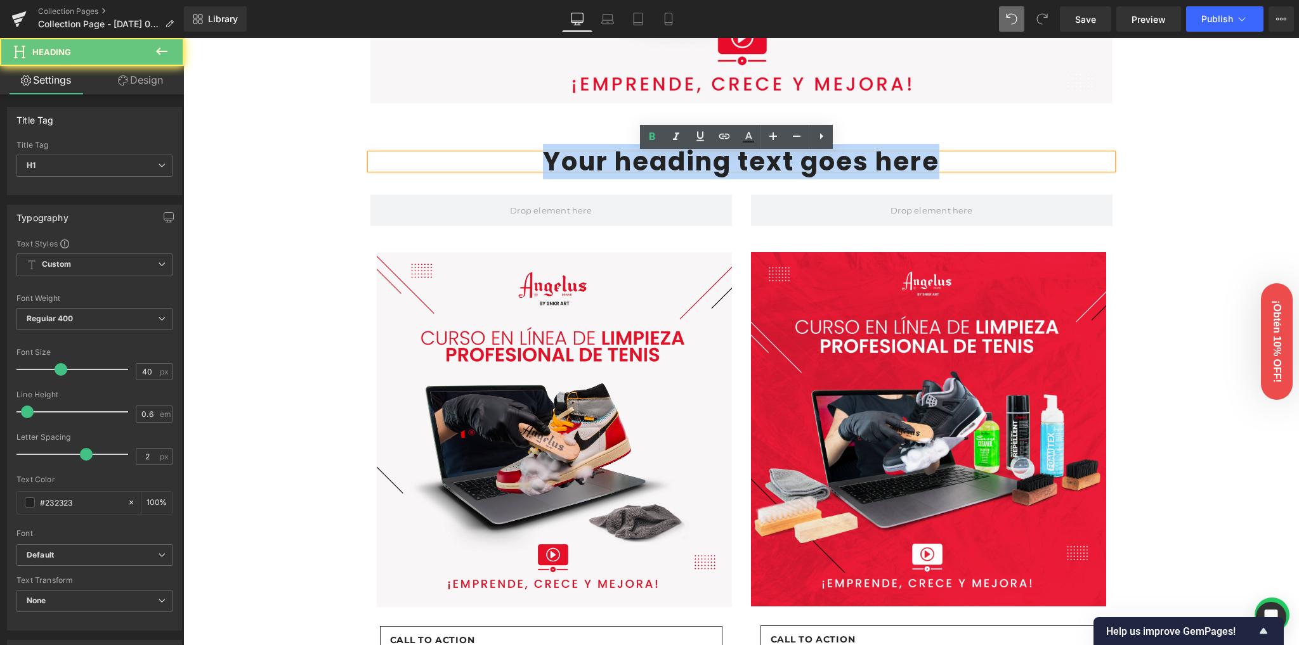
click at [735, 161] on h1 "Your heading text goes here" at bounding box center [741, 161] width 742 height 15
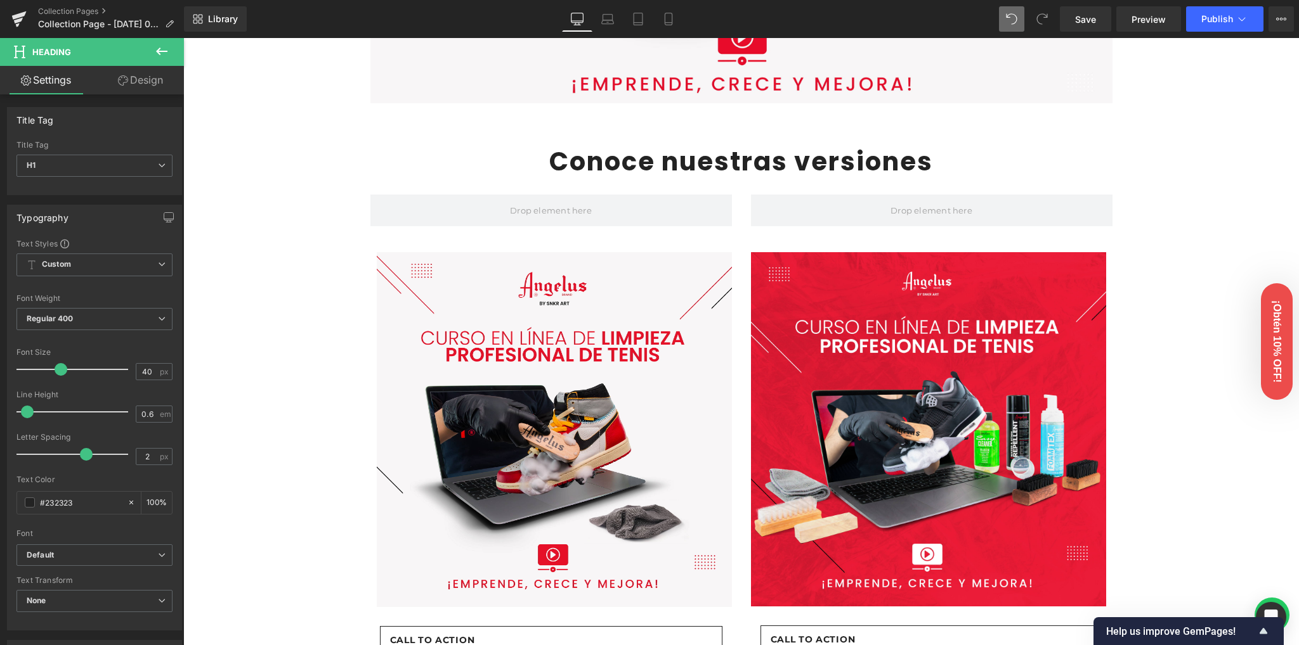
click at [163, 53] on icon at bounding box center [161, 51] width 15 height 15
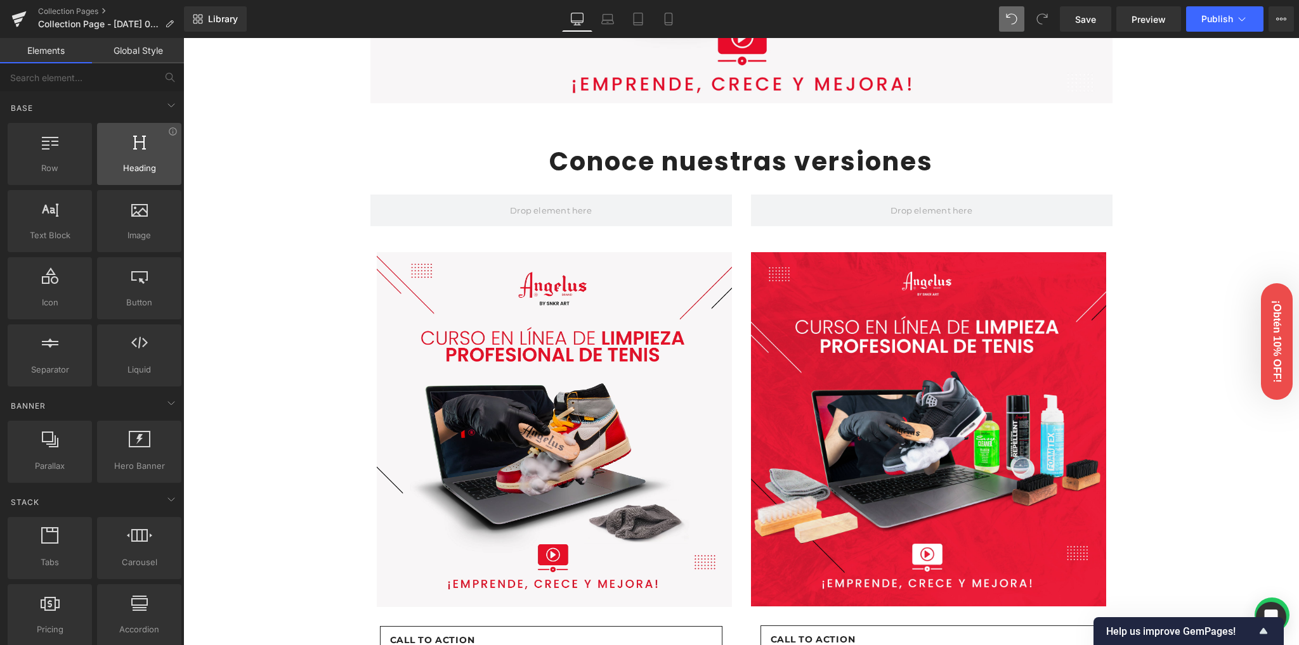
click at [127, 157] on div at bounding box center [139, 147] width 77 height 29
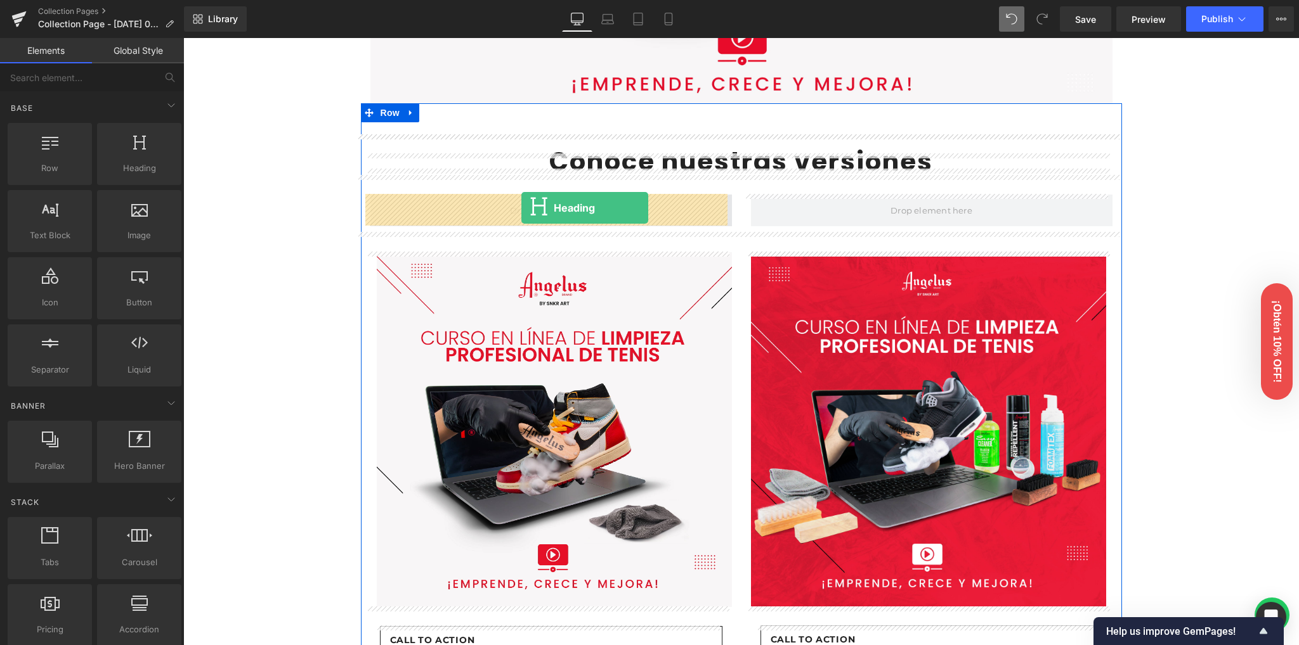
drag, startPoint x: 327, startPoint y: 196, endPoint x: 520, endPoint y: 208, distance: 193.8
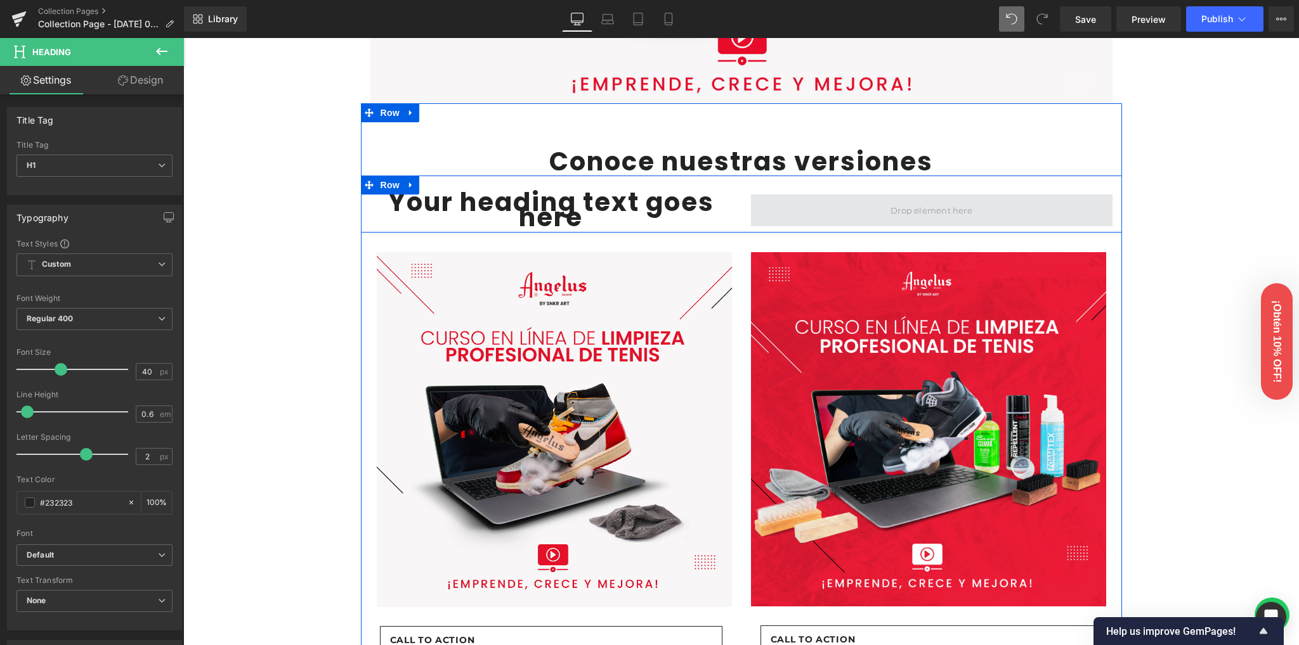
drag, startPoint x: 328, startPoint y: 193, endPoint x: 853, endPoint y: 194, distance: 525.6
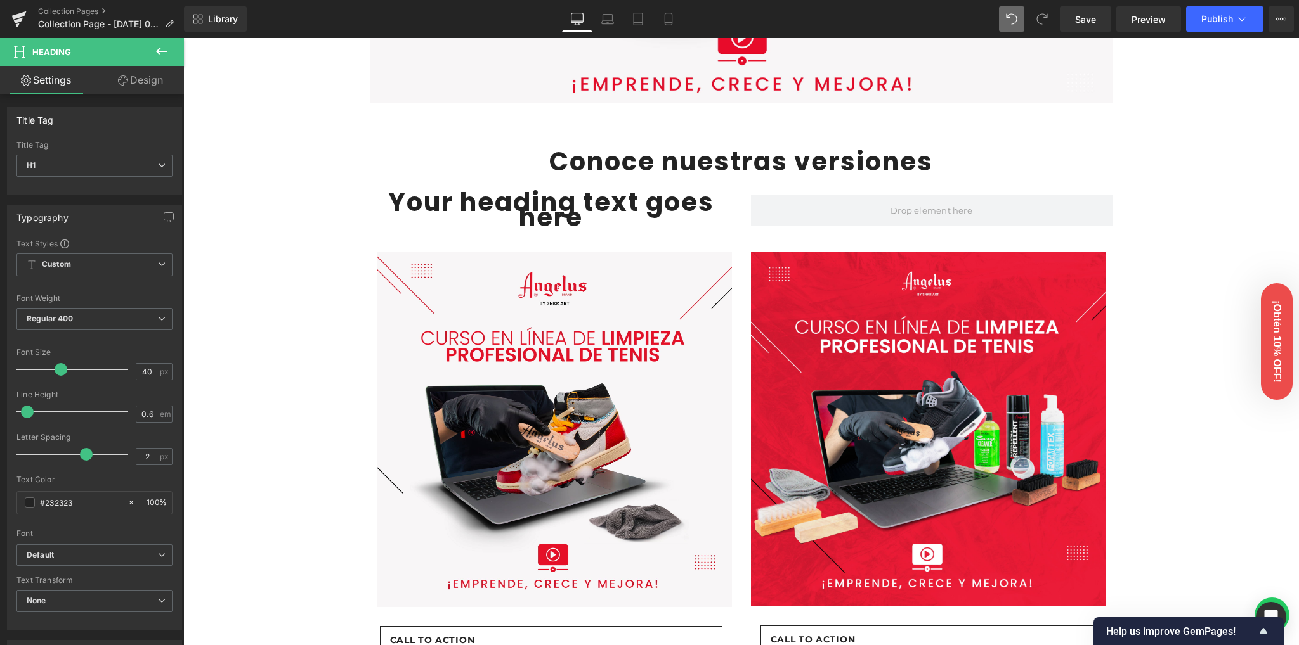
click at [154, 52] on icon at bounding box center [161, 51] width 15 height 15
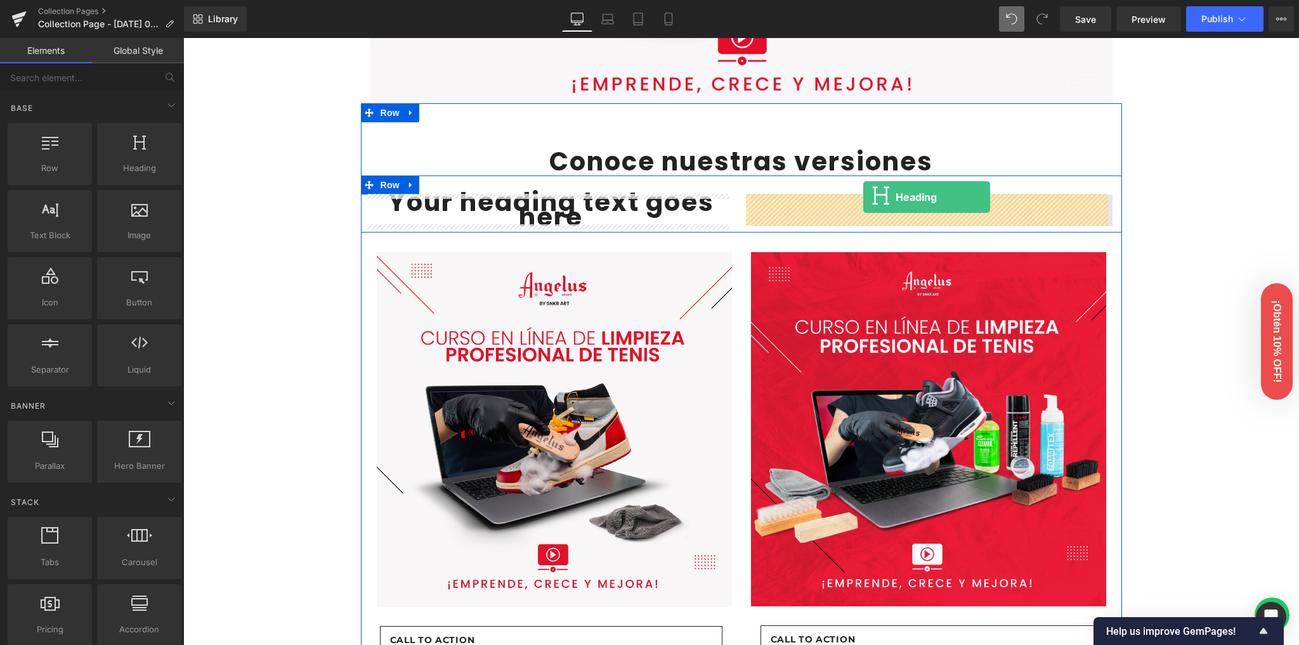
drag, startPoint x: 323, startPoint y: 202, endPoint x: 863, endPoint y: 197, distance: 539.6
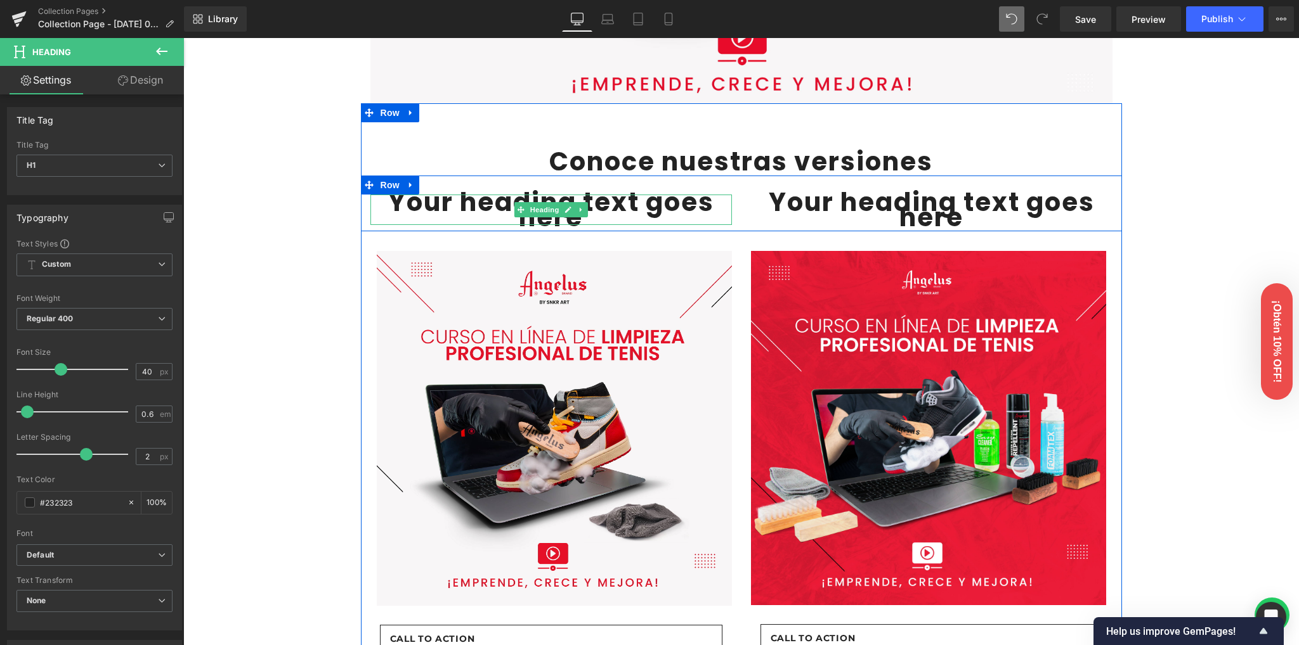
click at [472, 205] on h1 "Your heading text goes here" at bounding box center [550, 210] width 361 height 30
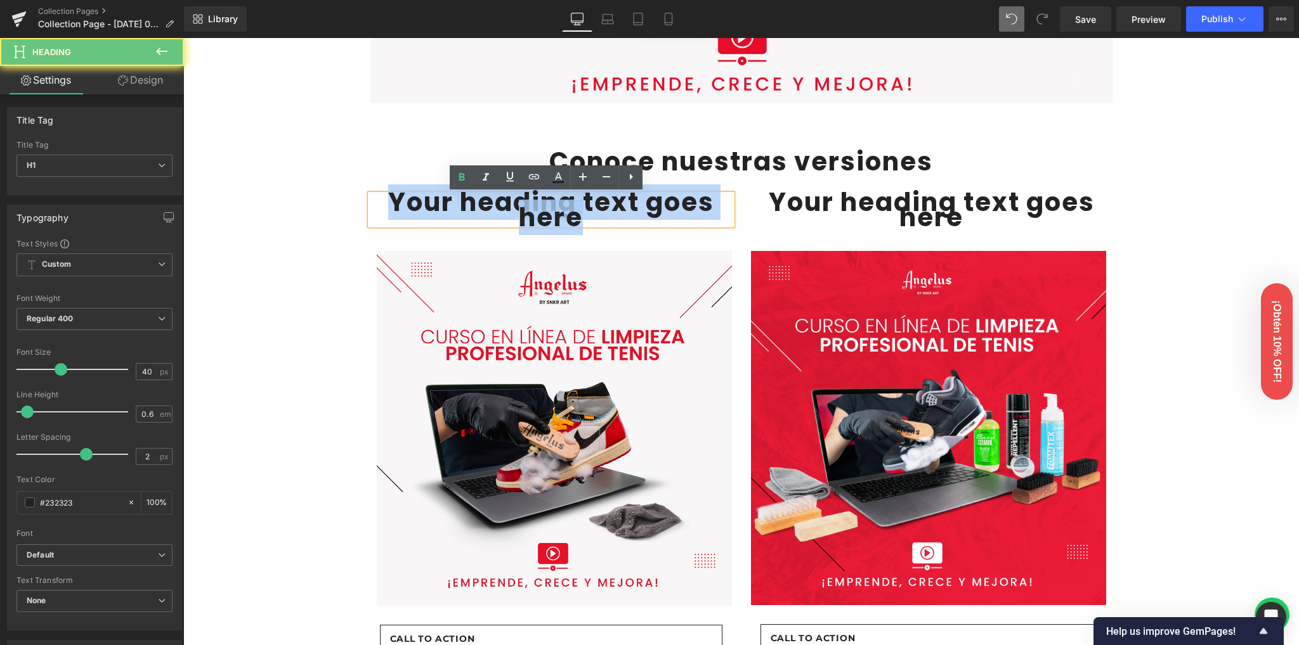
click at [472, 205] on h1 "Your heading text goes here" at bounding box center [550, 210] width 361 height 30
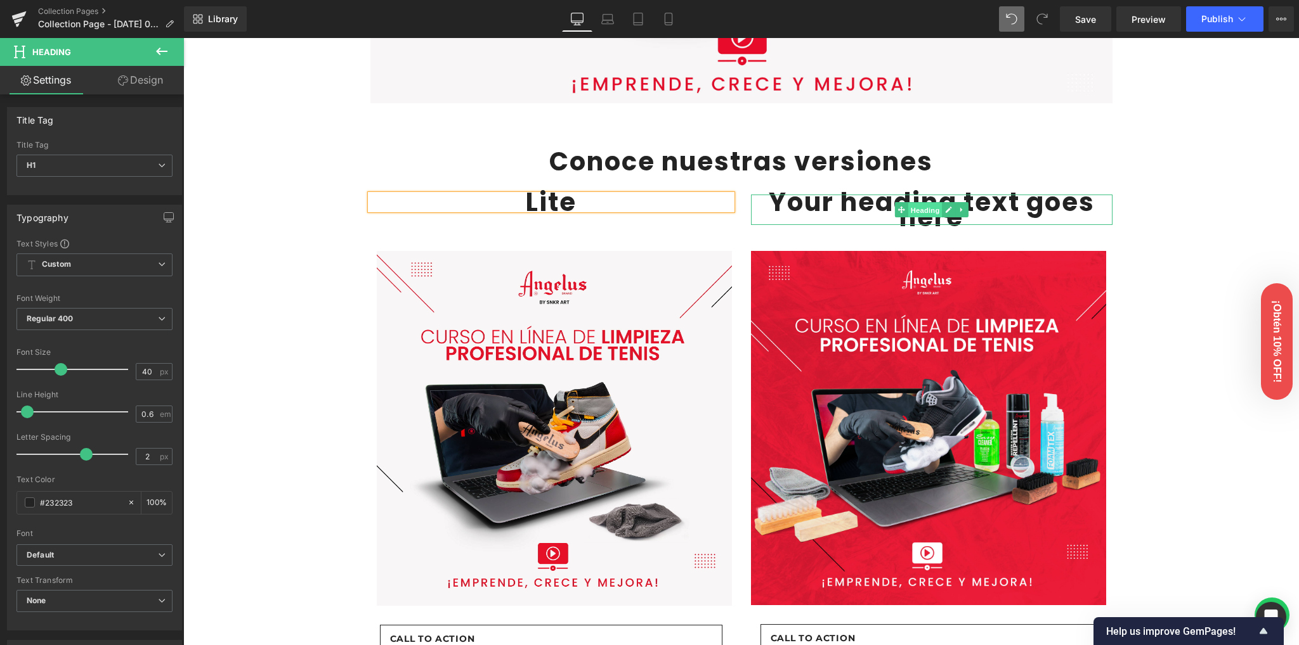
click at [923, 204] on span "Heading" at bounding box center [924, 209] width 34 height 15
click at [853, 204] on h1 "Your heading text goes here" at bounding box center [931, 210] width 361 height 30
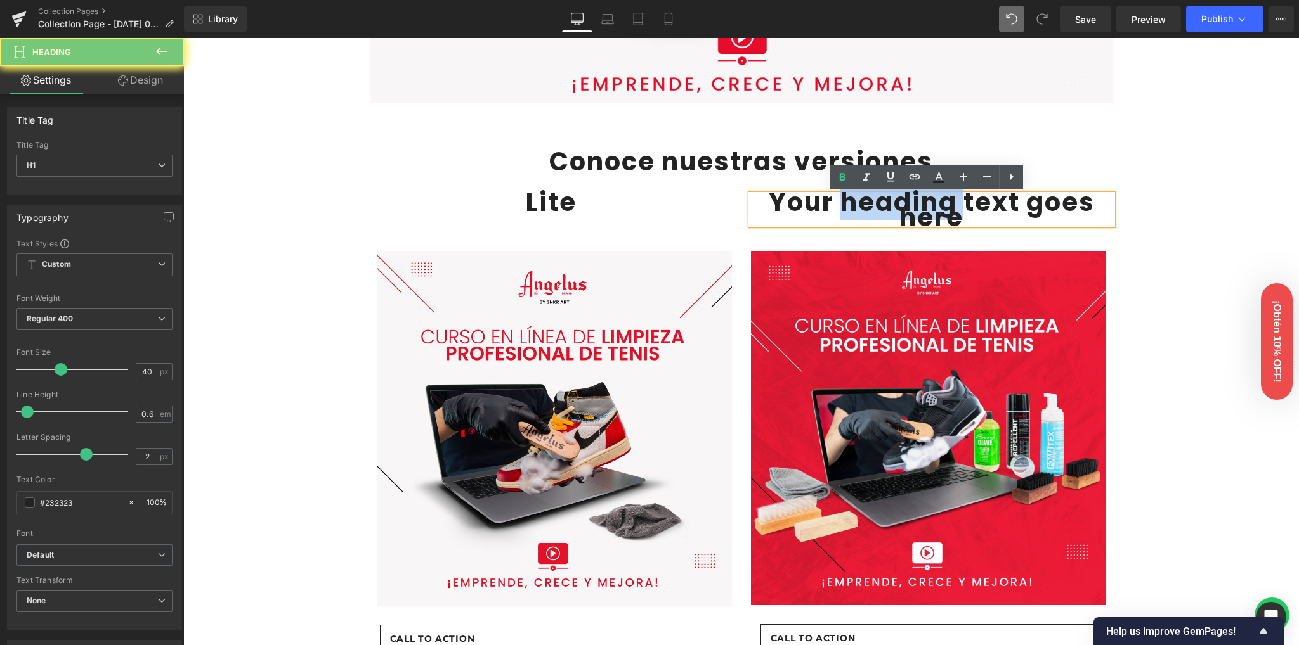
click at [853, 204] on h1 "Your heading text goes here" at bounding box center [931, 210] width 361 height 30
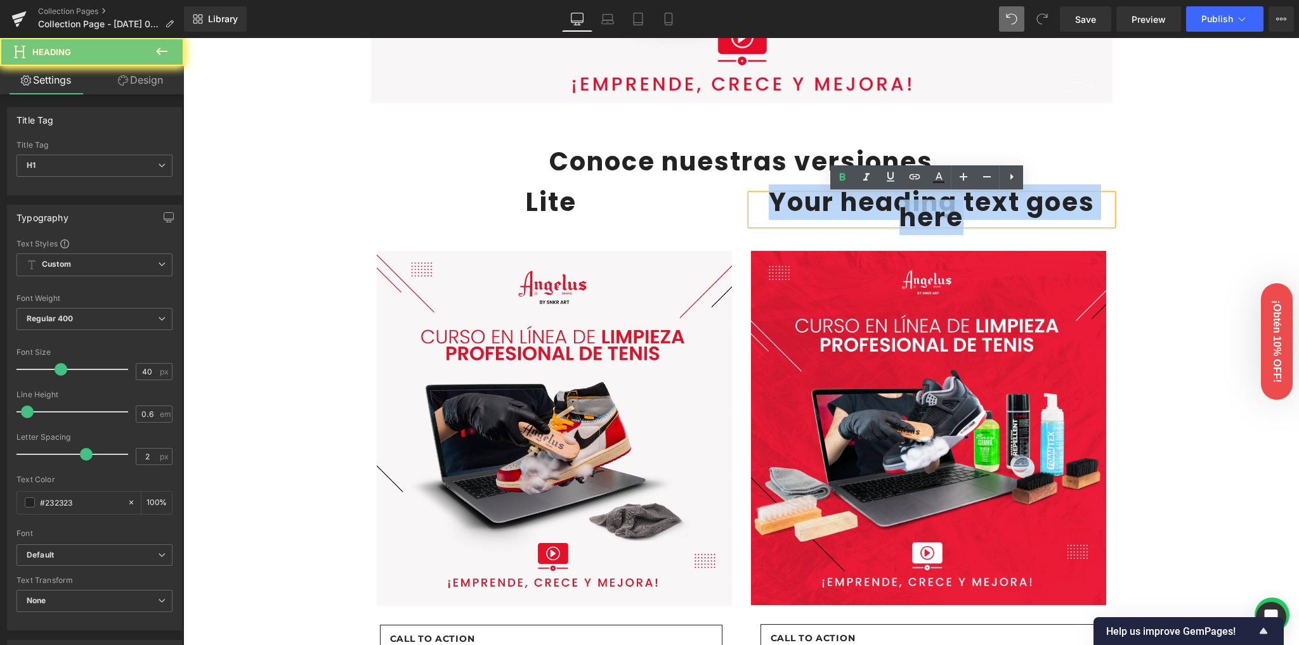
click at [853, 204] on h1 "Your heading text goes here" at bounding box center [931, 210] width 361 height 30
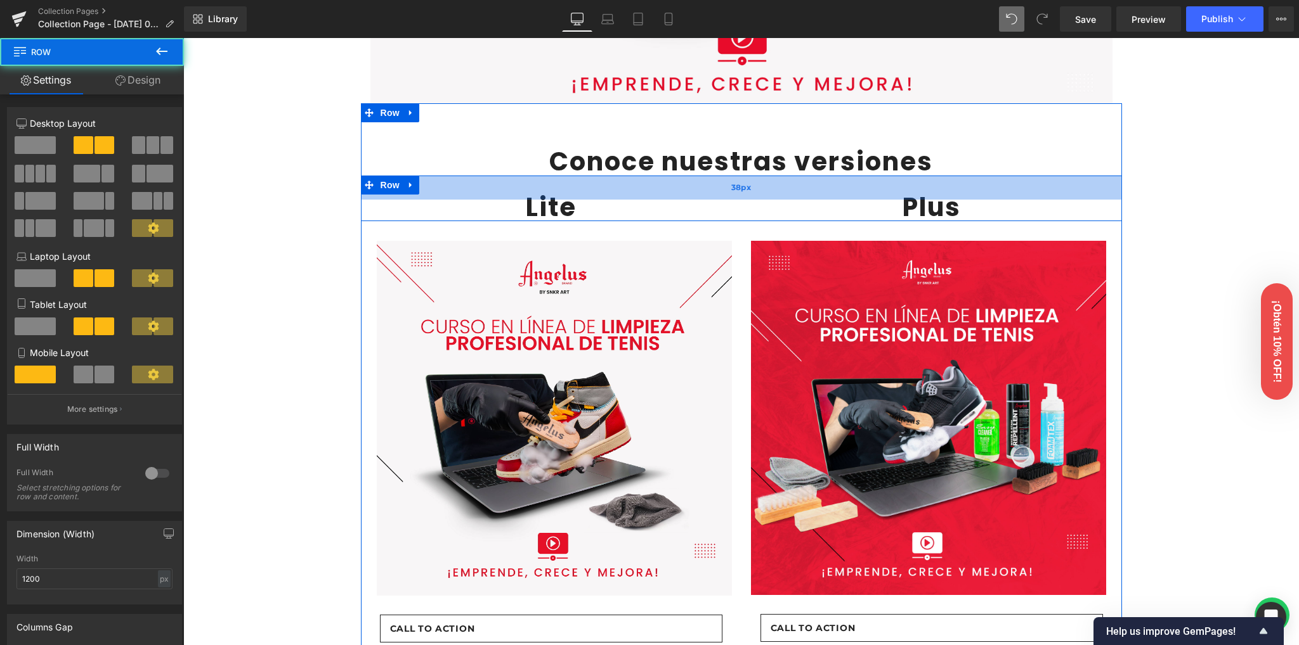
click at [566, 192] on div "38px" at bounding box center [741, 188] width 761 height 24
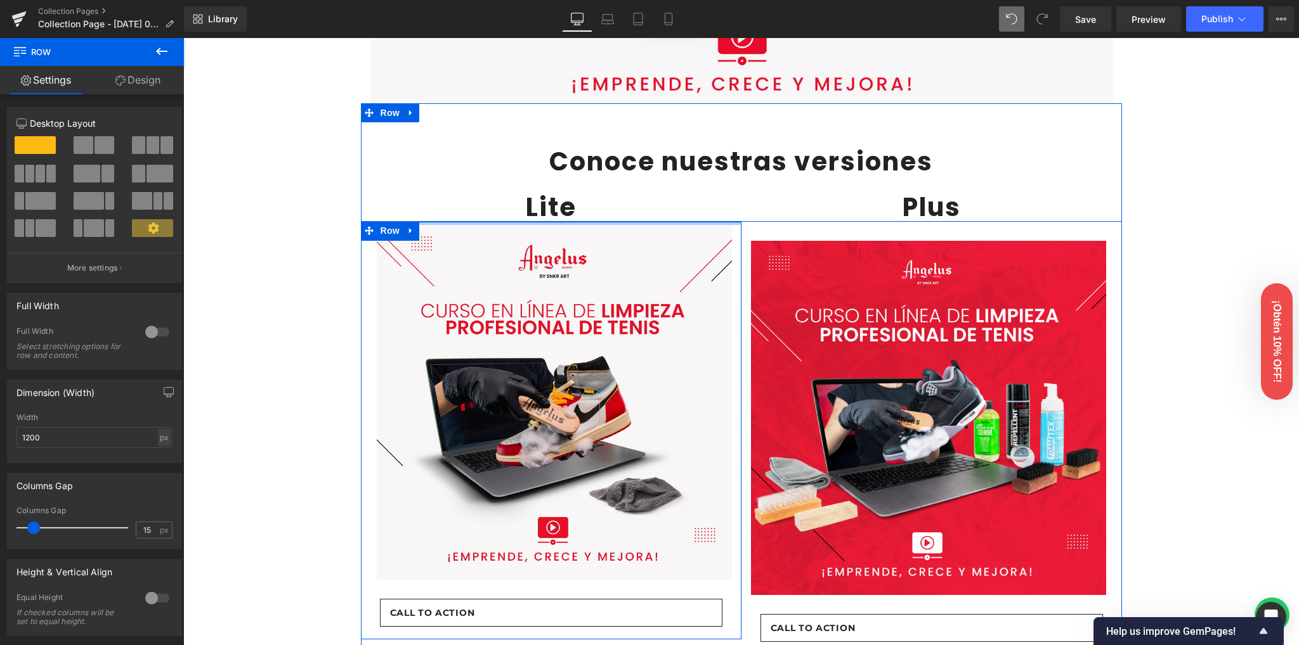
drag, startPoint x: 678, startPoint y: 234, endPoint x: 687, endPoint y: 218, distance: 17.9
click at [687, 218] on div "Conoce nuestras versiones Heading Row Lite Heading Plus Heading Row 38px Image …" at bounding box center [741, 425] width 761 height 581
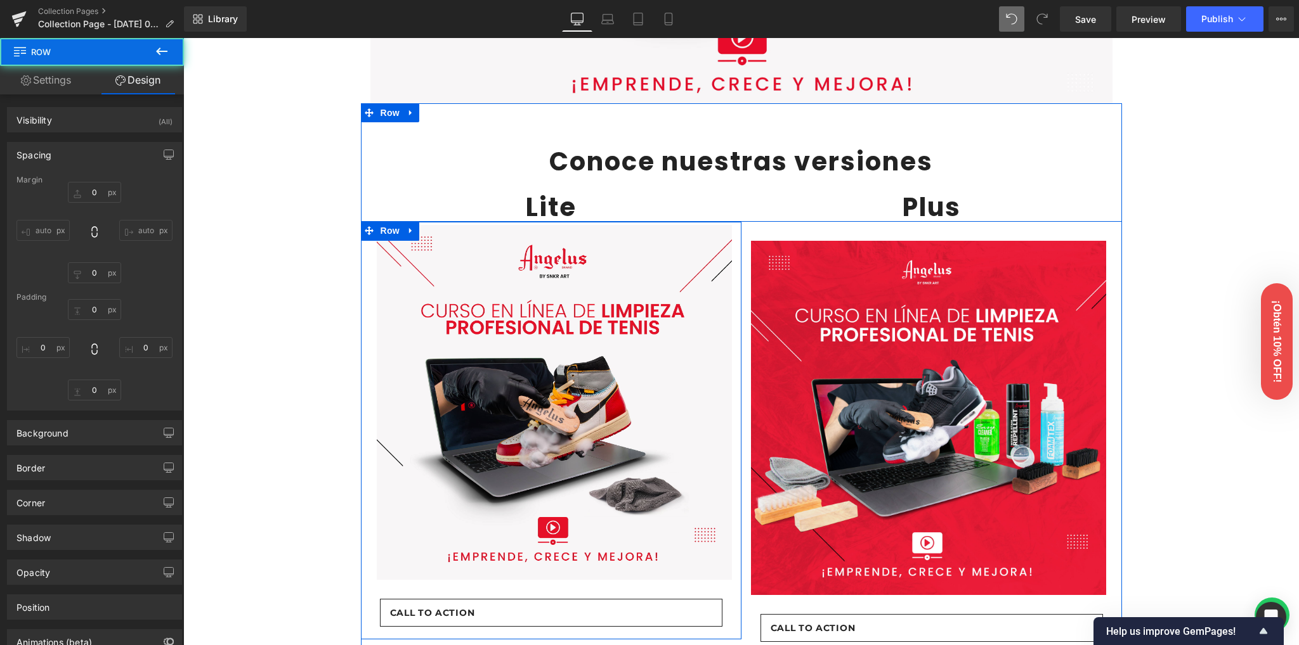
type input "0"
type input "5"
type input "0"
type input "10"
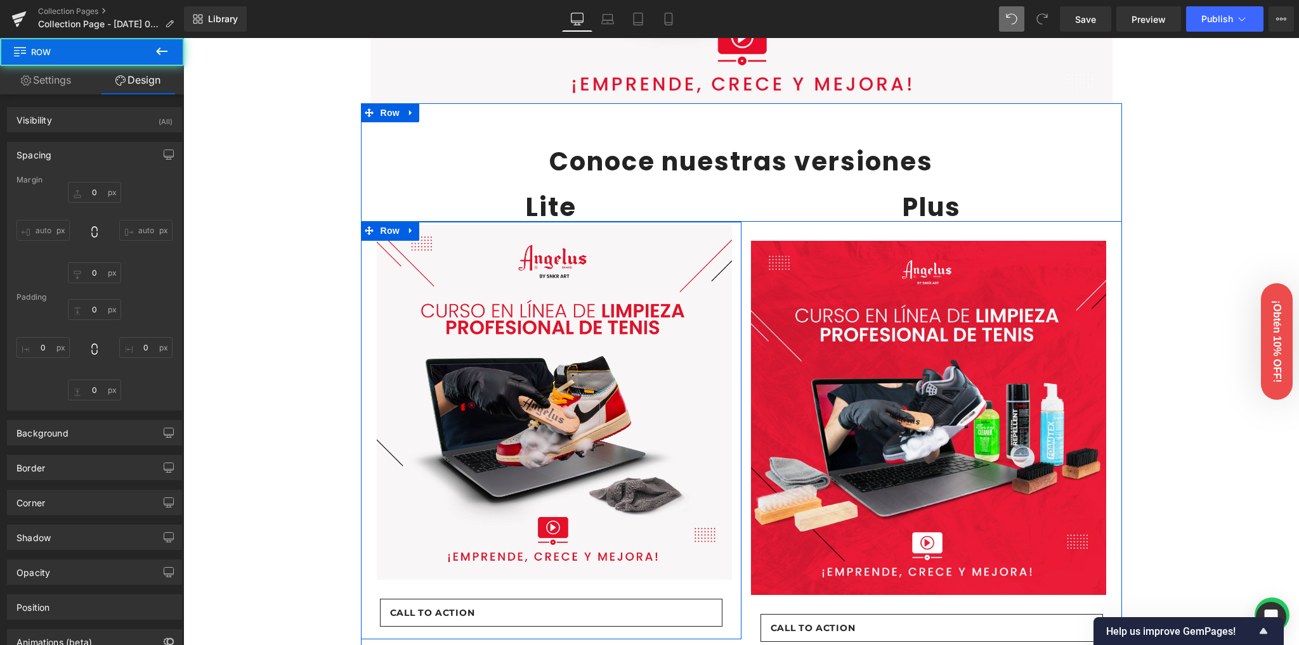
type input "0"
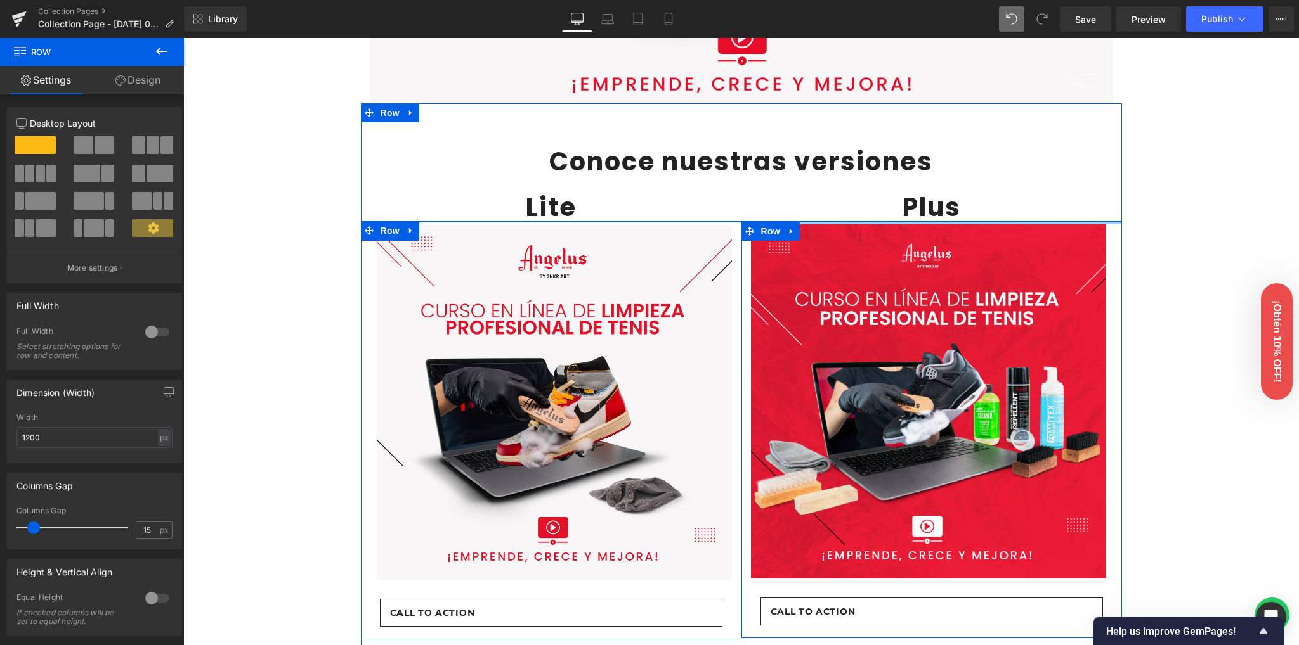
drag, startPoint x: 870, startPoint y: 234, endPoint x: 873, endPoint y: 217, distance: 16.8
click at [873, 217] on div "Conoce nuestras versiones Heading Row Lite Heading Plus Heading Row 38px Image …" at bounding box center [741, 418] width 761 height 566
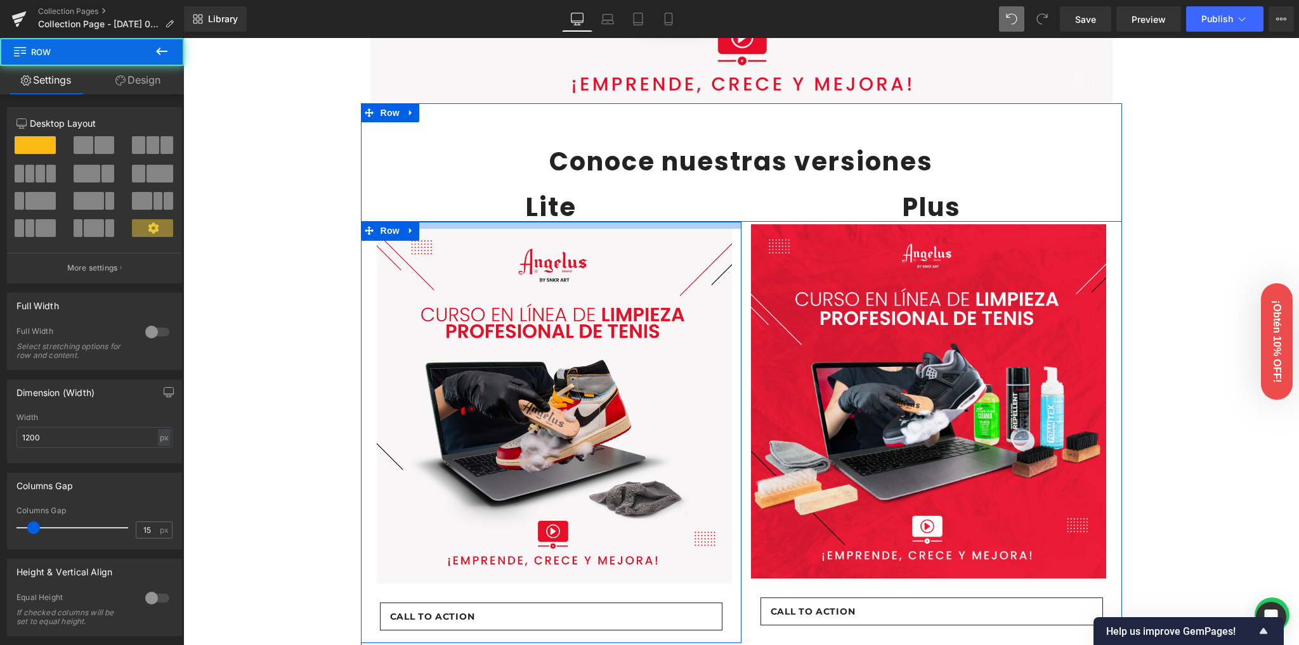
click at [568, 228] on div at bounding box center [551, 225] width 380 height 7
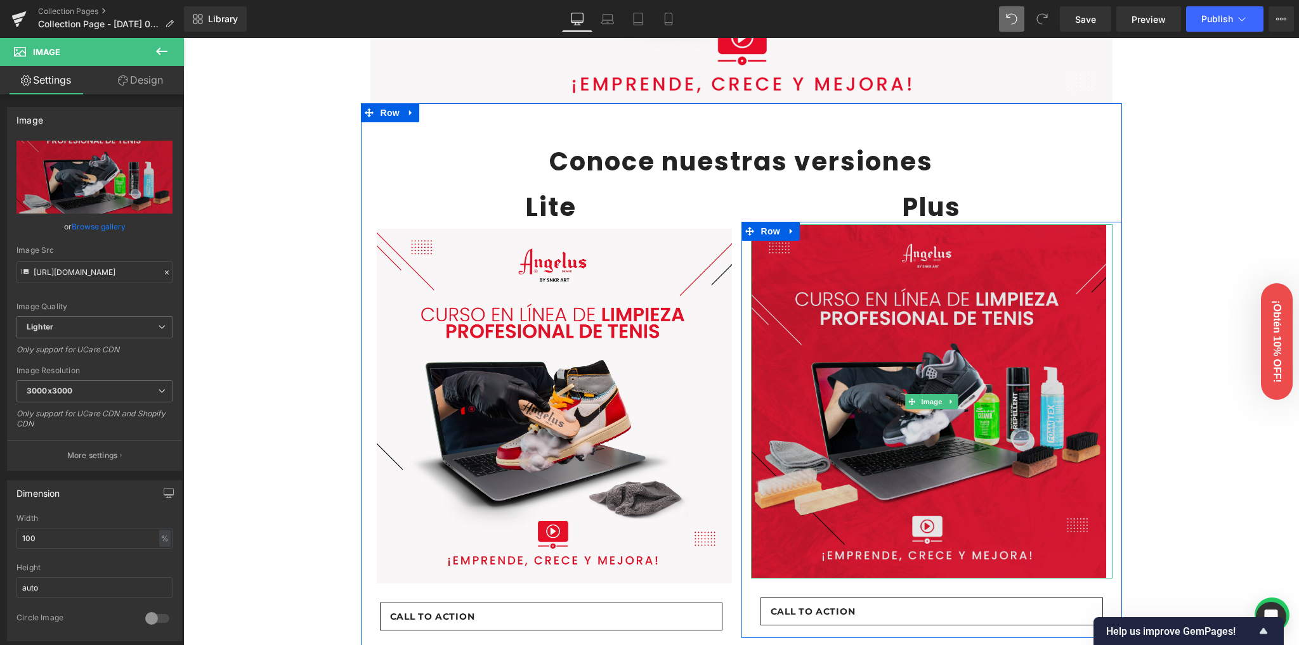
click at [888, 224] on div "Image" at bounding box center [931, 401] width 361 height 355
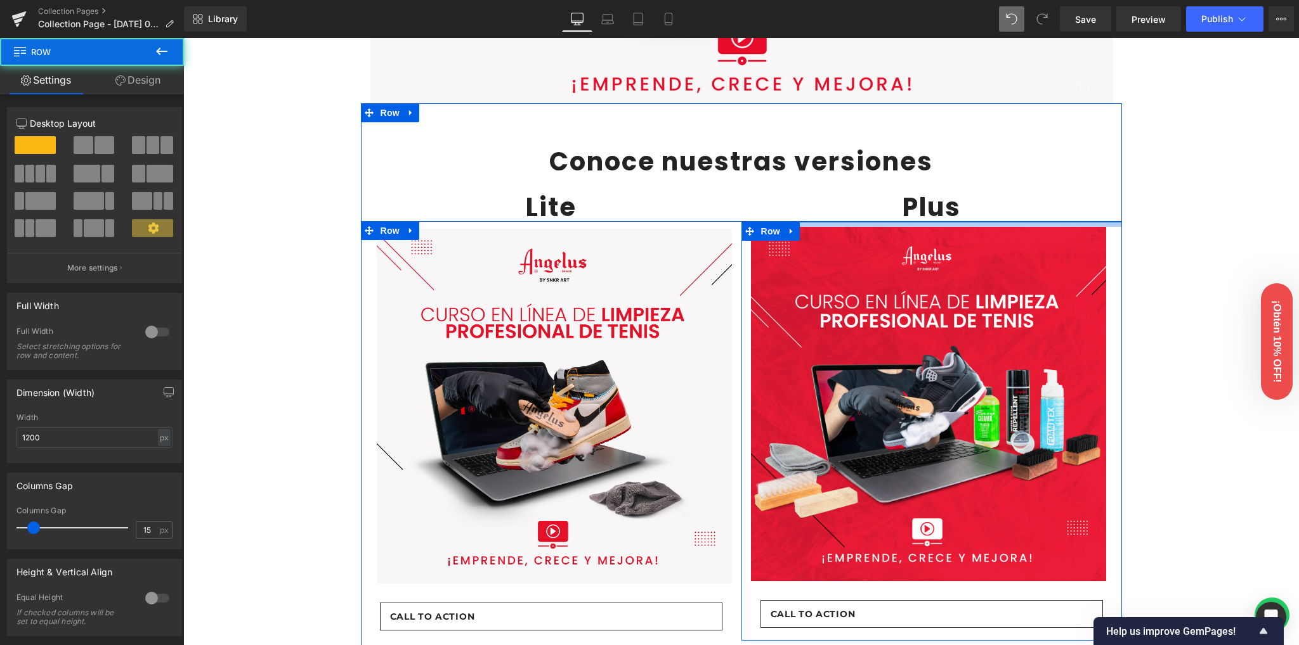
click at [886, 224] on div at bounding box center [931, 224] width 380 height 5
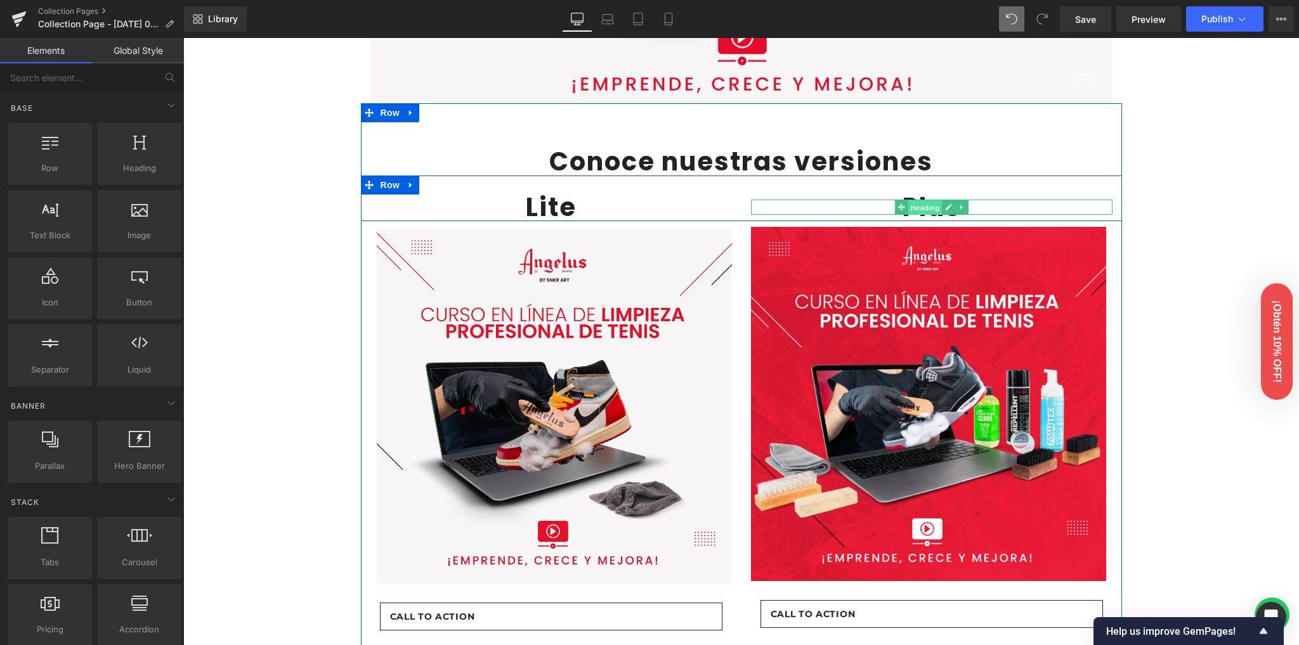
click at [926, 210] on span "Heading" at bounding box center [924, 207] width 34 height 15
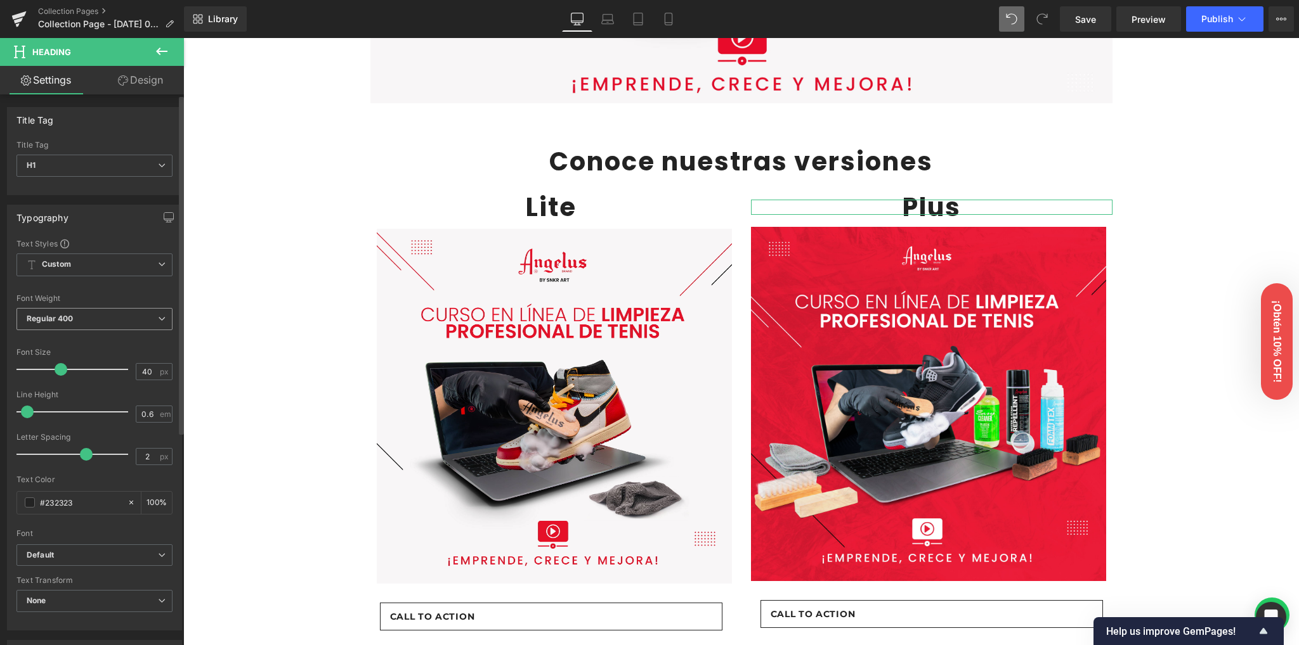
click at [70, 314] on b "Regular 400" at bounding box center [50, 319] width 47 height 10
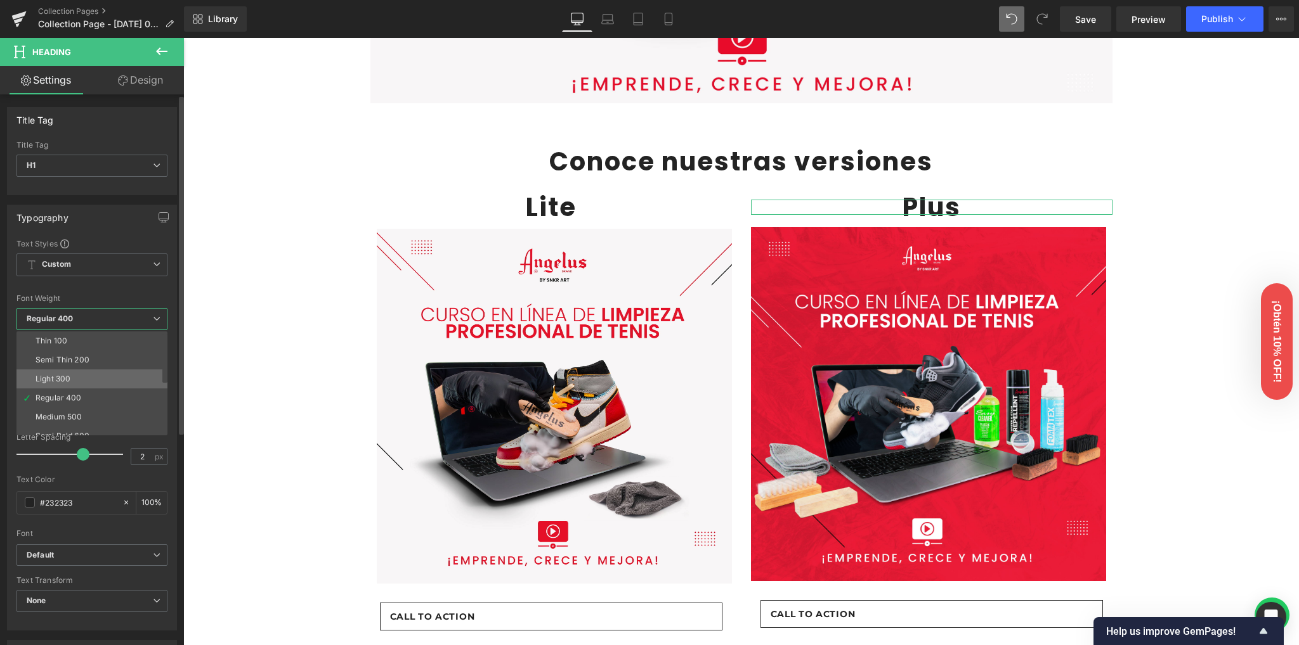
click at [78, 374] on li "Light 300" at bounding box center [94, 379] width 157 height 19
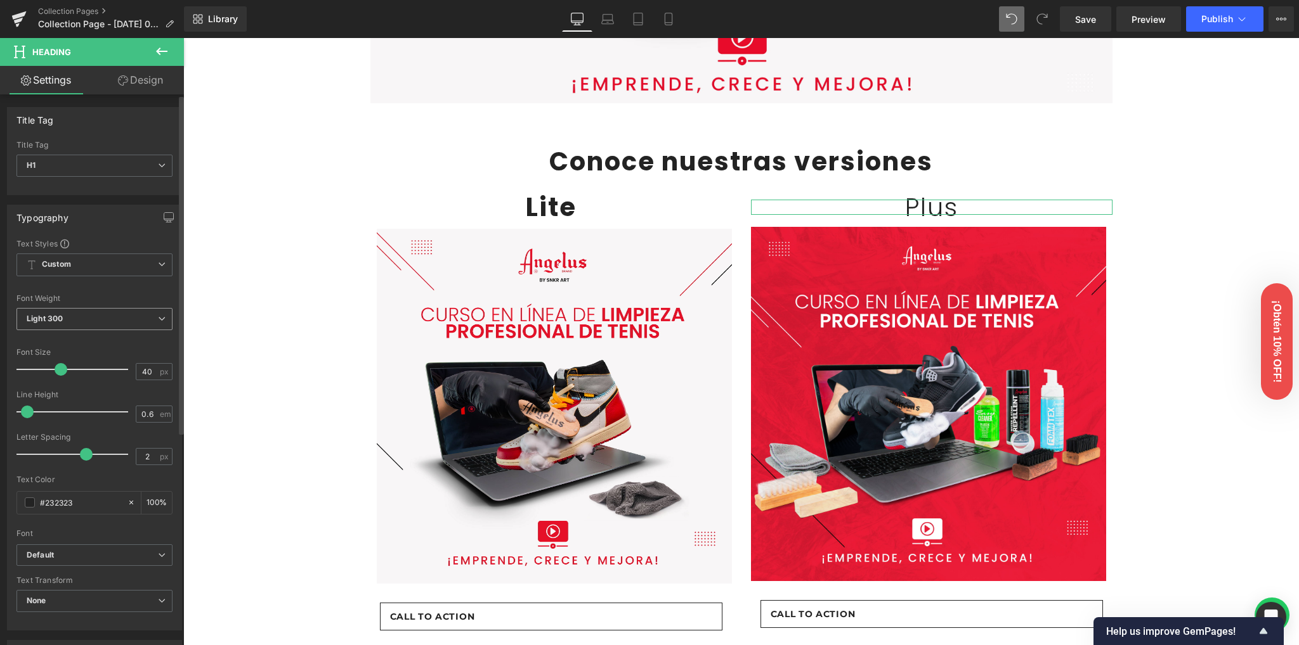
click at [75, 320] on span "Light 300" at bounding box center [94, 319] width 156 height 22
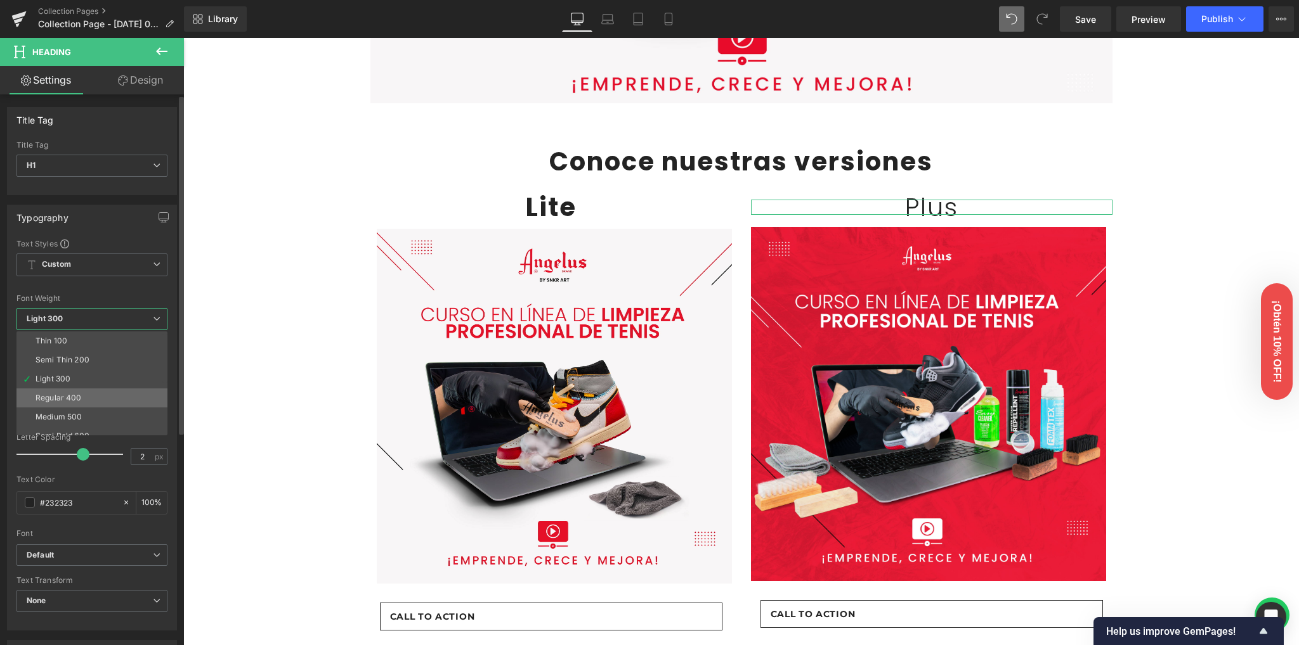
click at [71, 398] on div "Regular 400" at bounding box center [59, 398] width 46 height 9
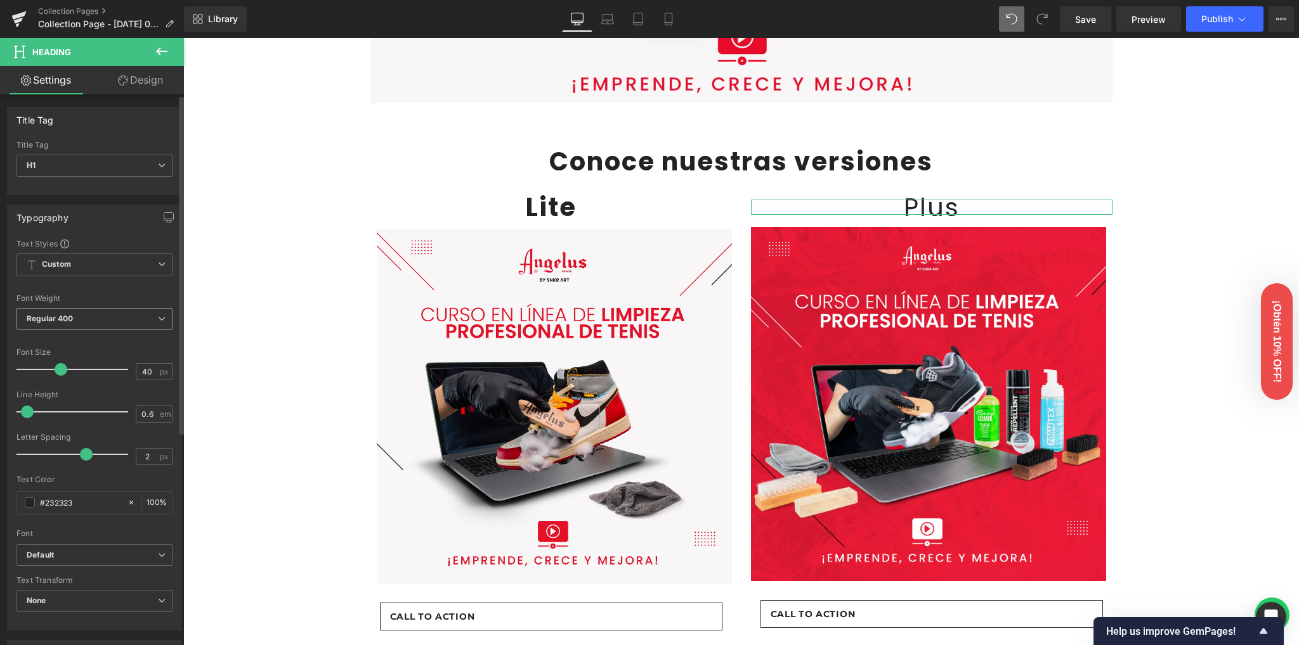
click at [60, 310] on span "Regular 400" at bounding box center [94, 319] width 156 height 22
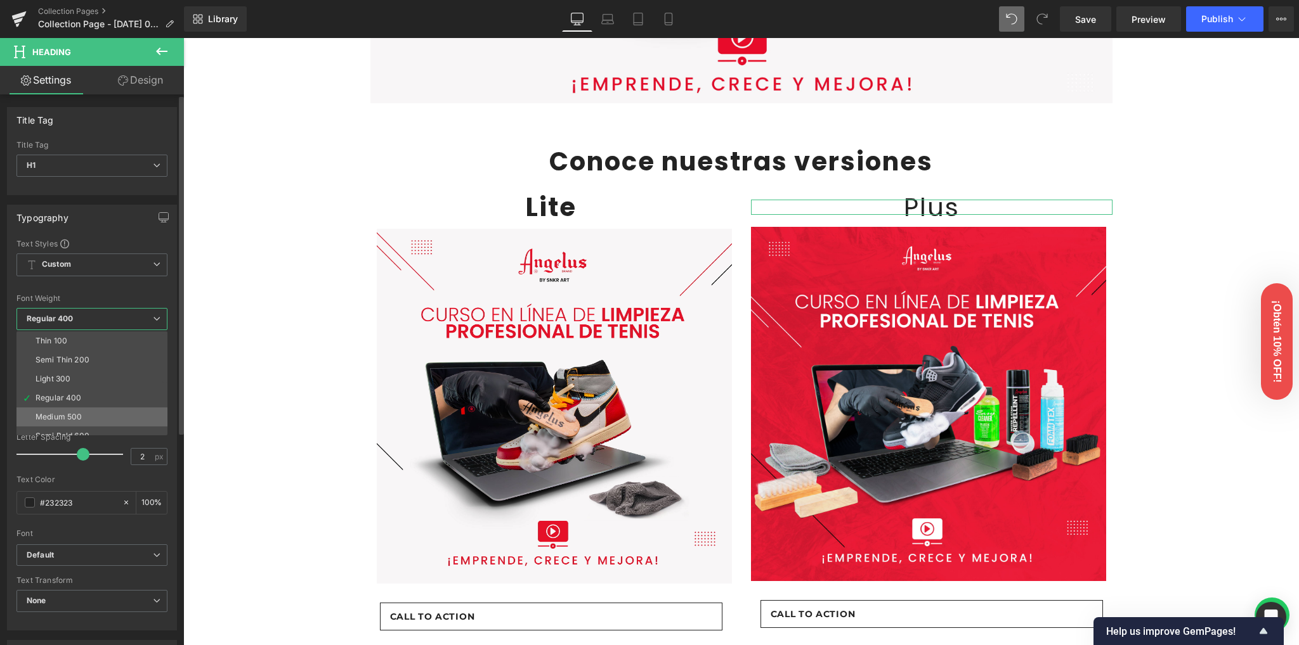
click at [72, 409] on li "Medium 500" at bounding box center [94, 417] width 157 height 19
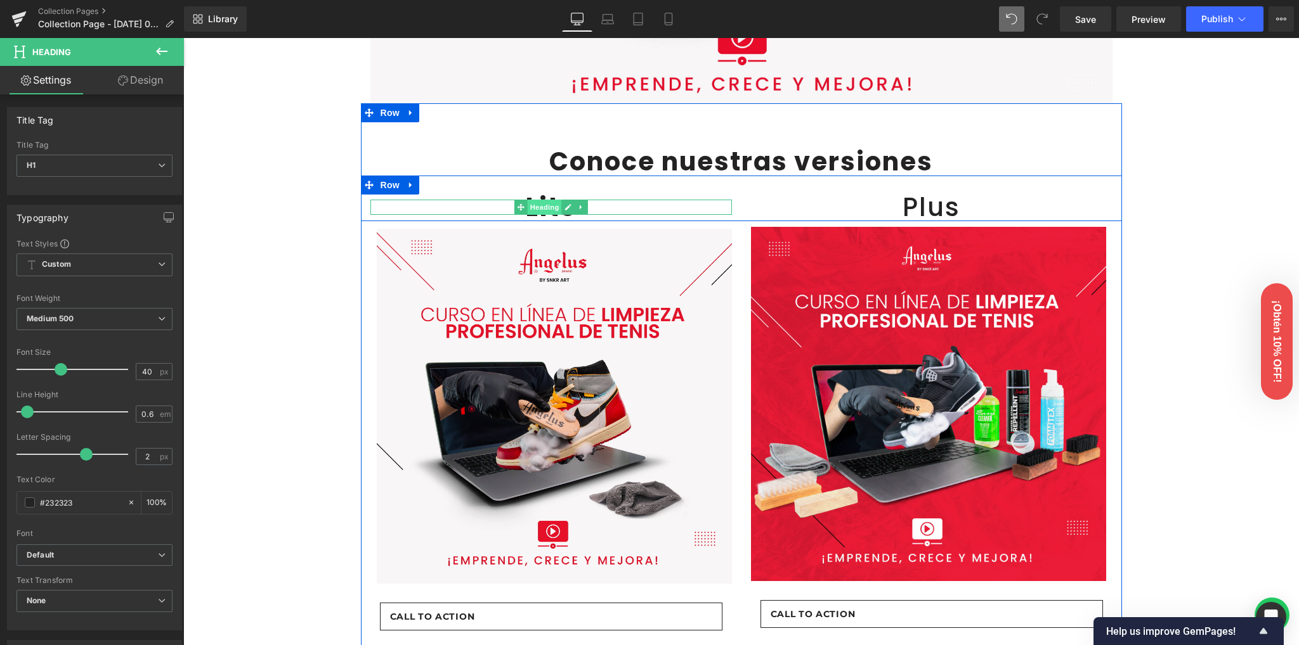
click at [543, 208] on span "Heading" at bounding box center [544, 207] width 34 height 15
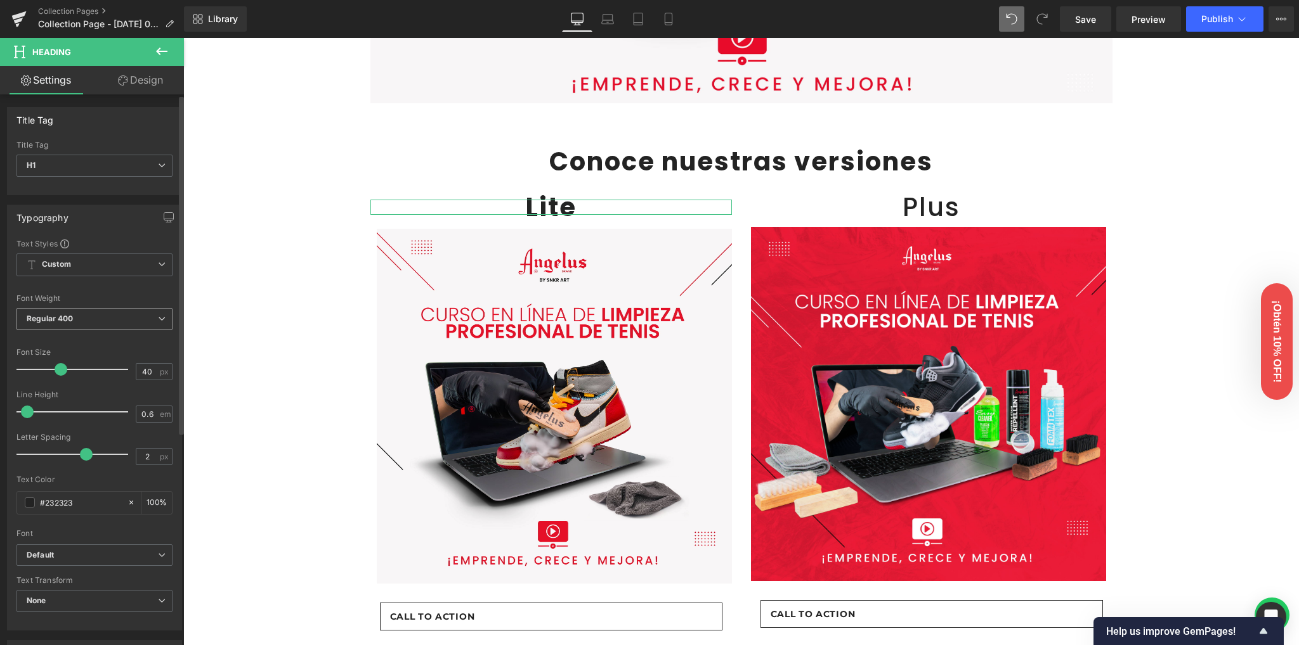
click at [87, 313] on span "Regular 400" at bounding box center [94, 319] width 156 height 22
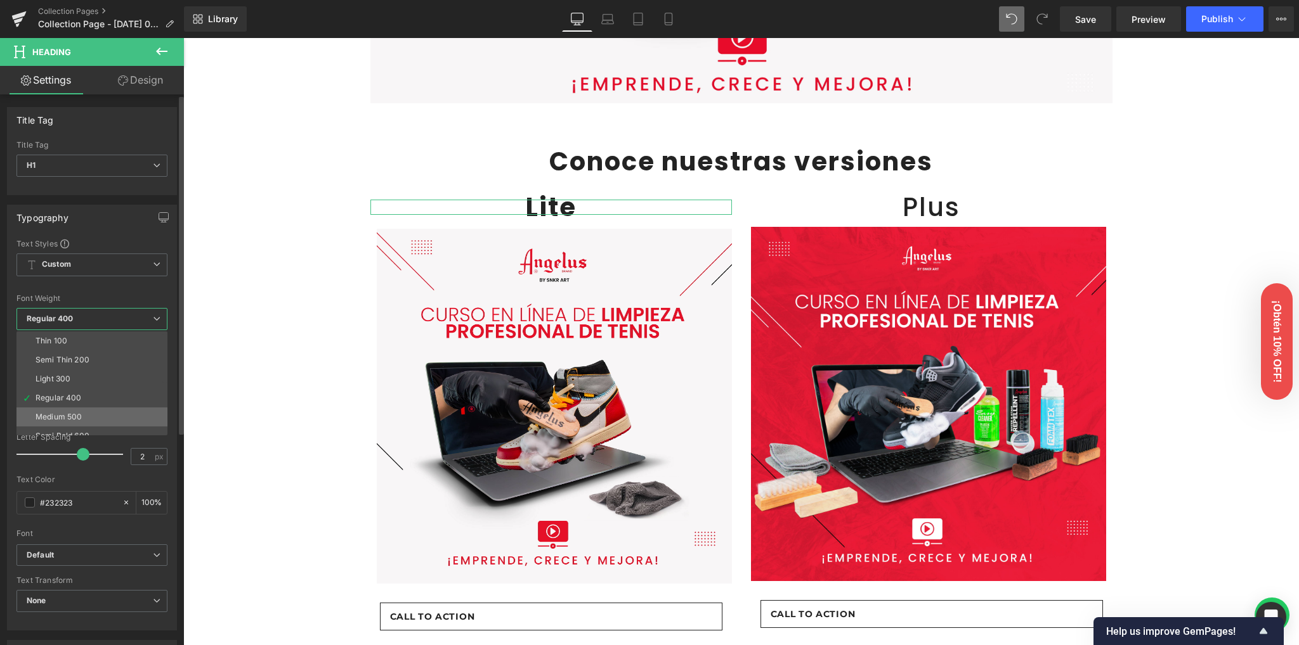
click at [67, 408] on li "Medium 500" at bounding box center [94, 417] width 157 height 19
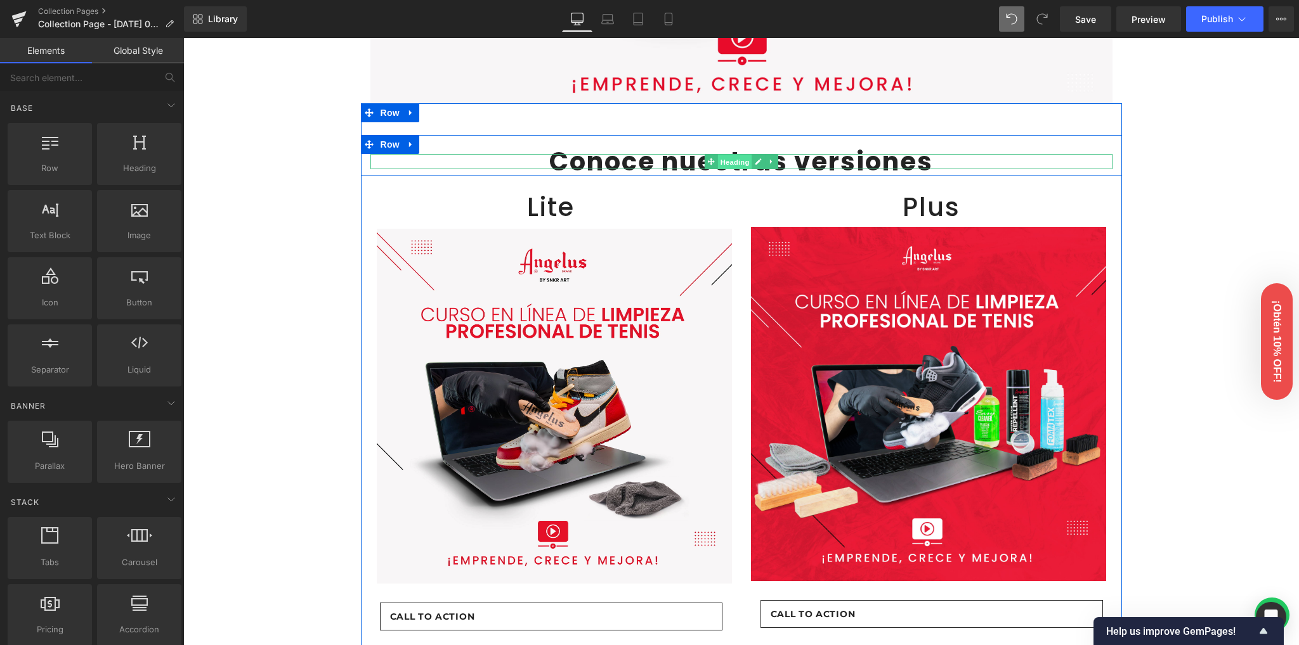
click at [725, 158] on span "Heading" at bounding box center [734, 161] width 34 height 15
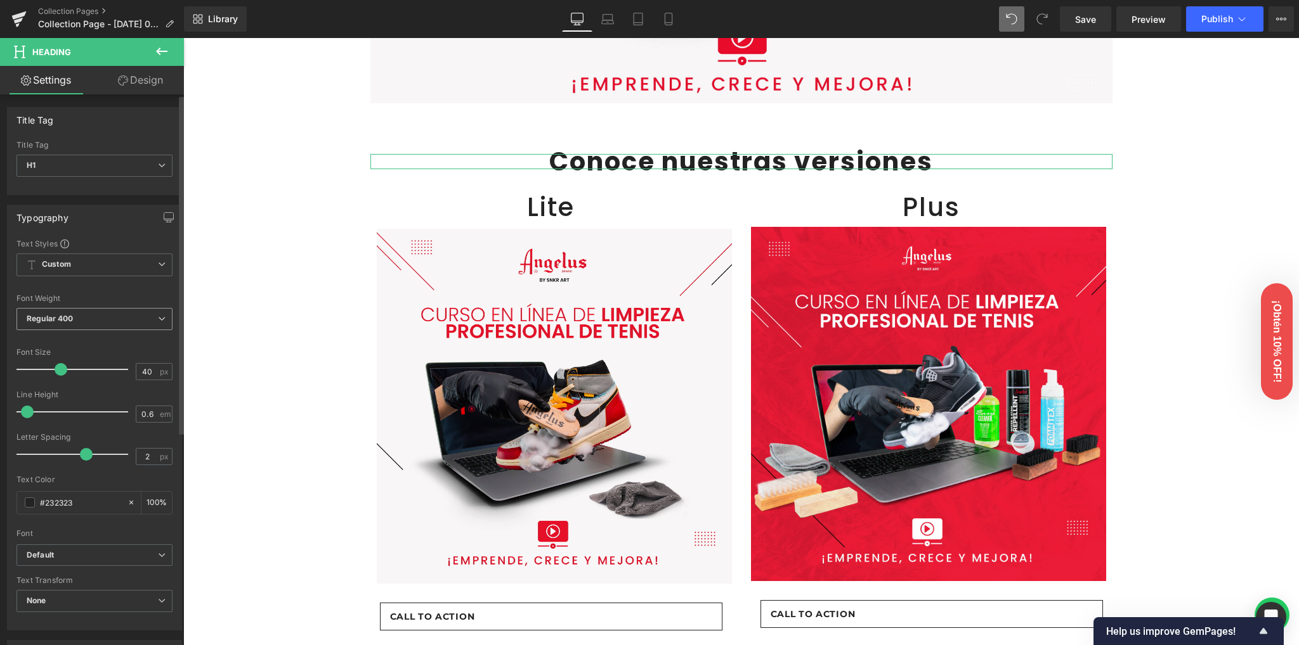
click at [49, 311] on span "Regular 400" at bounding box center [94, 319] width 156 height 22
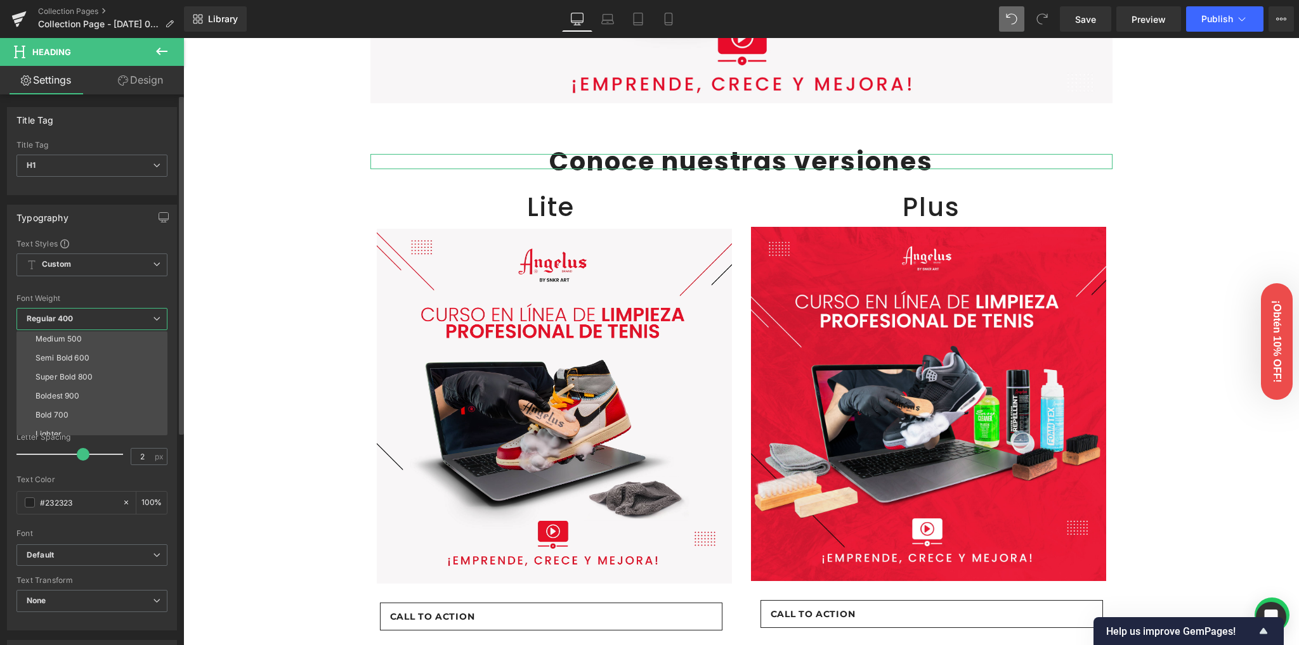
scroll to position [84, 0]
click at [76, 356] on li "Semi Bold 600" at bounding box center [94, 351] width 157 height 19
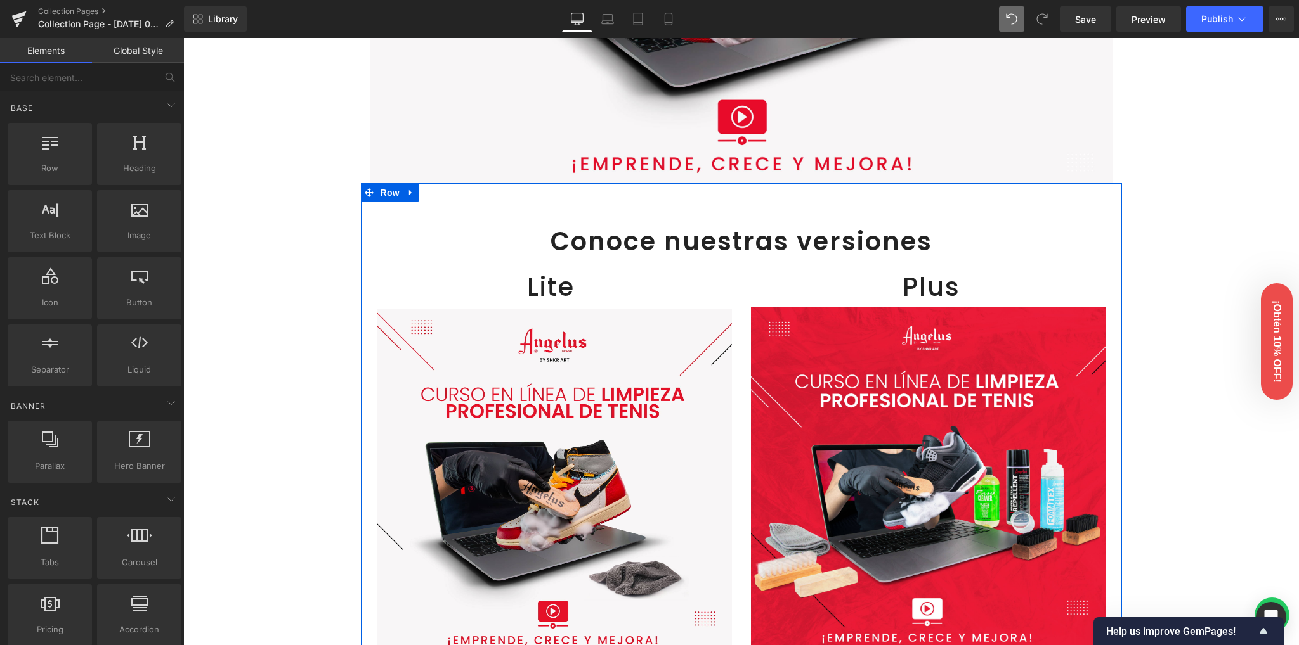
scroll to position [306, 0]
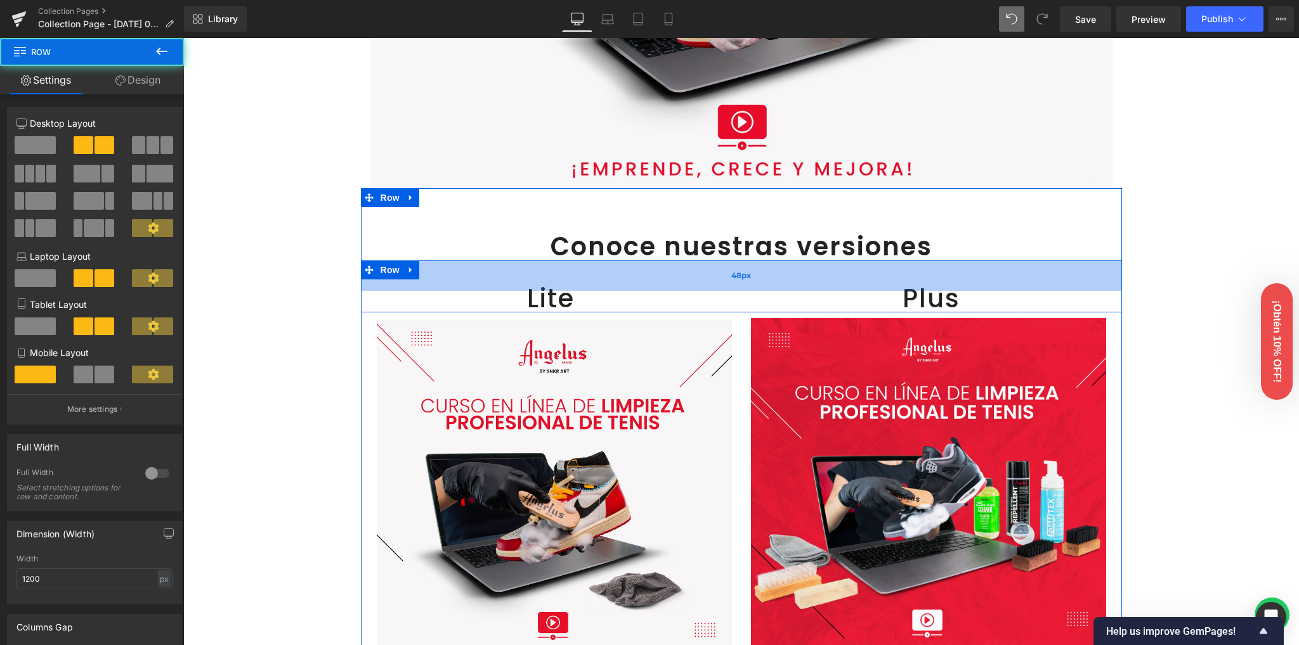
drag, startPoint x: 720, startPoint y: 262, endPoint x: 720, endPoint y: 268, distance: 6.4
click at [720, 268] on div "48px" at bounding box center [741, 276] width 761 height 30
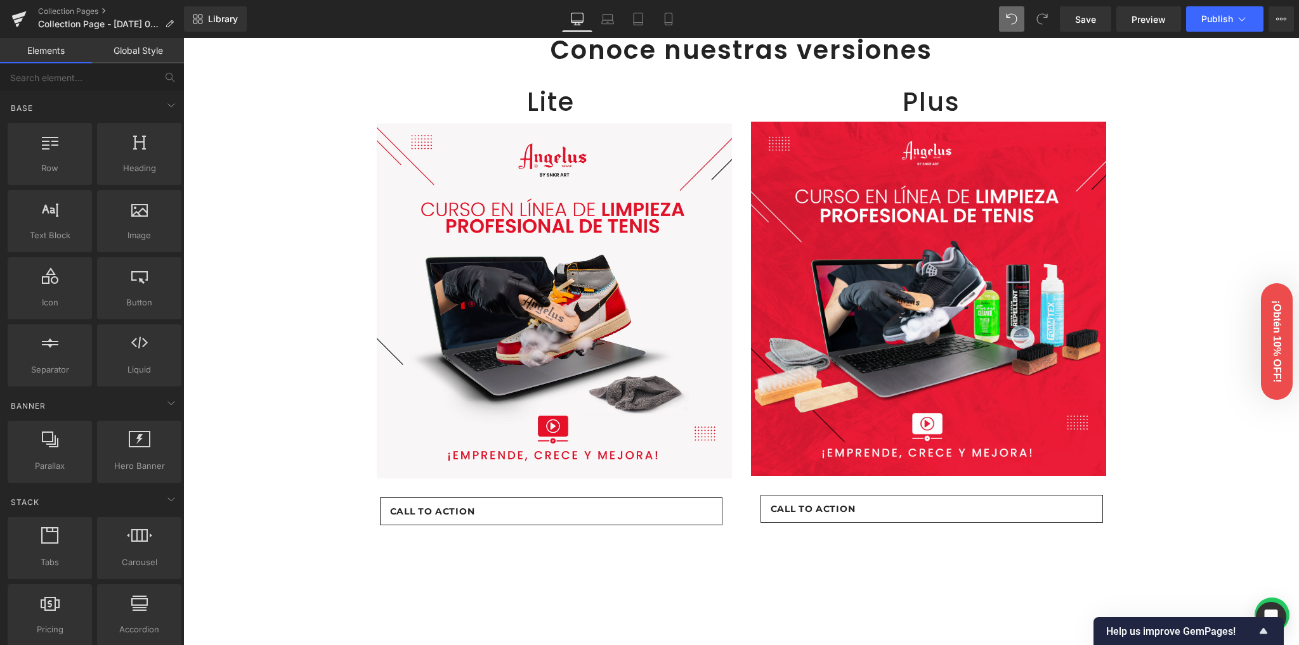
scroll to position [507, 0]
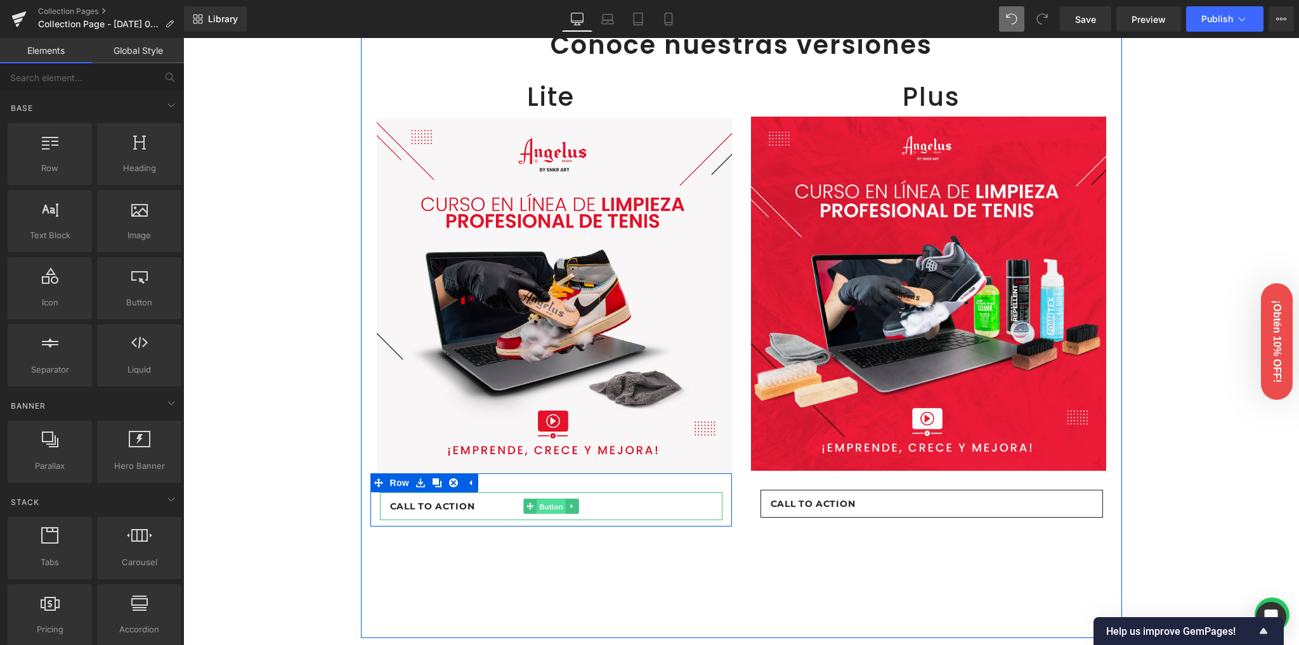
click at [552, 507] on span "Button" at bounding box center [550, 506] width 29 height 15
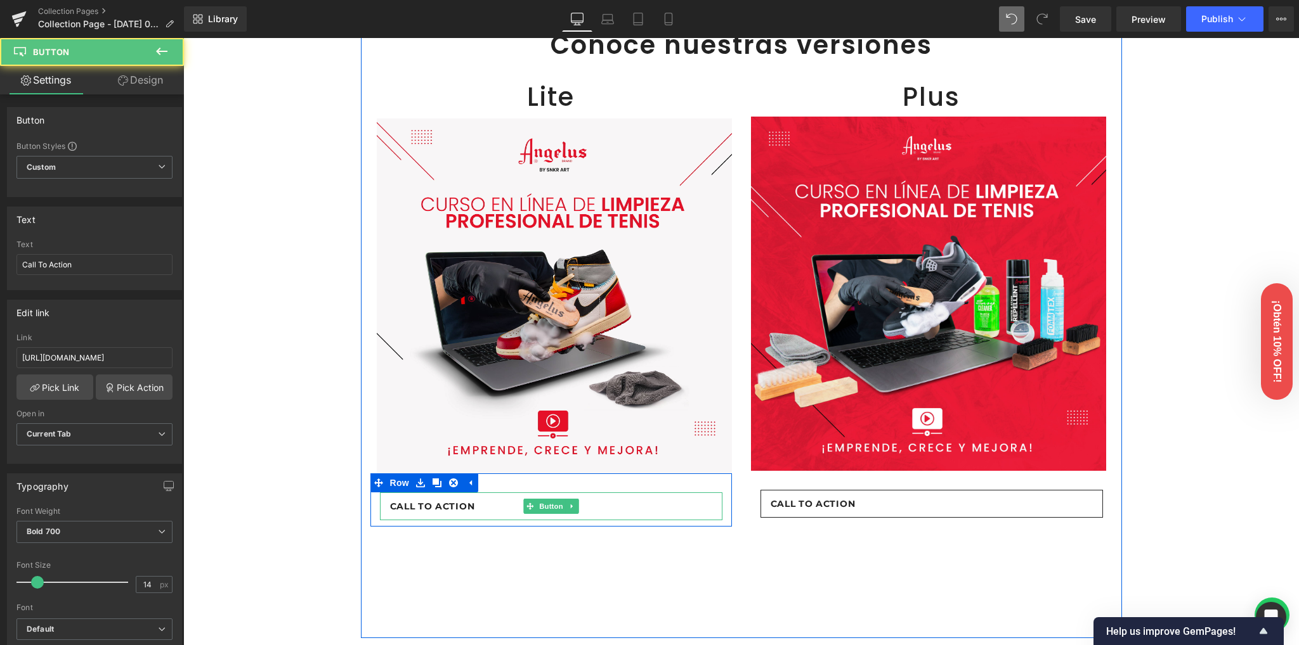
click at [476, 502] on link "Call To Action" at bounding box center [551, 507] width 342 height 28
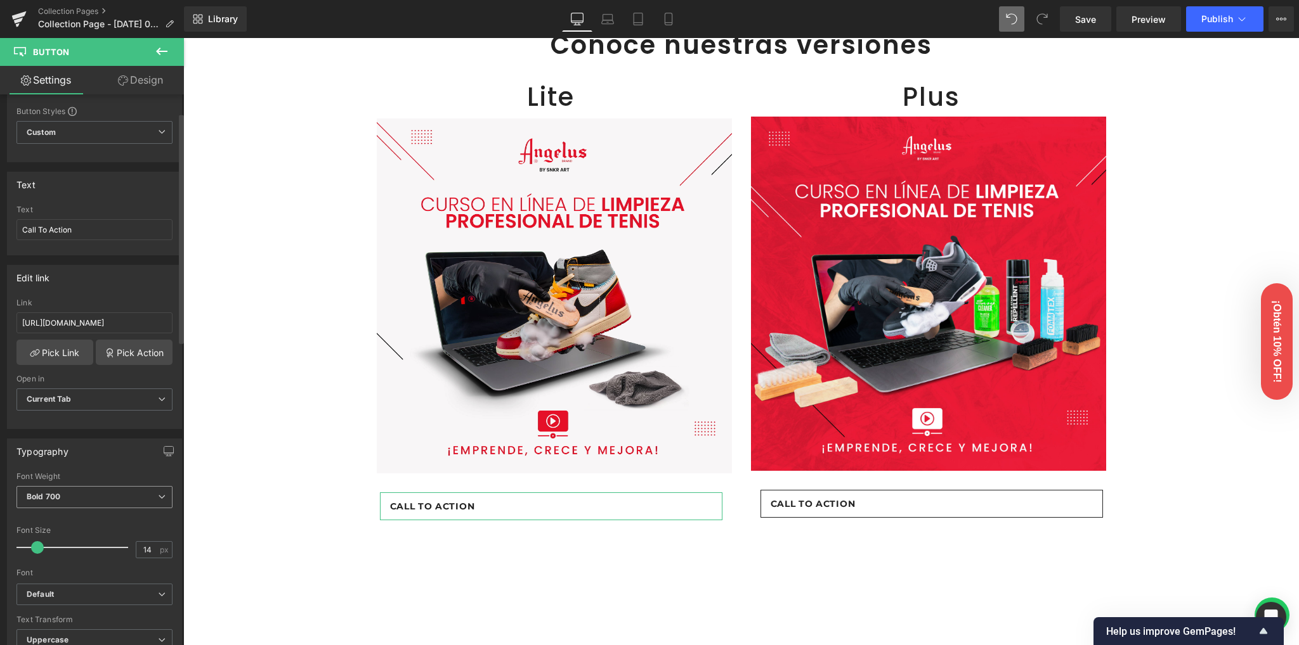
scroll to position [84, 0]
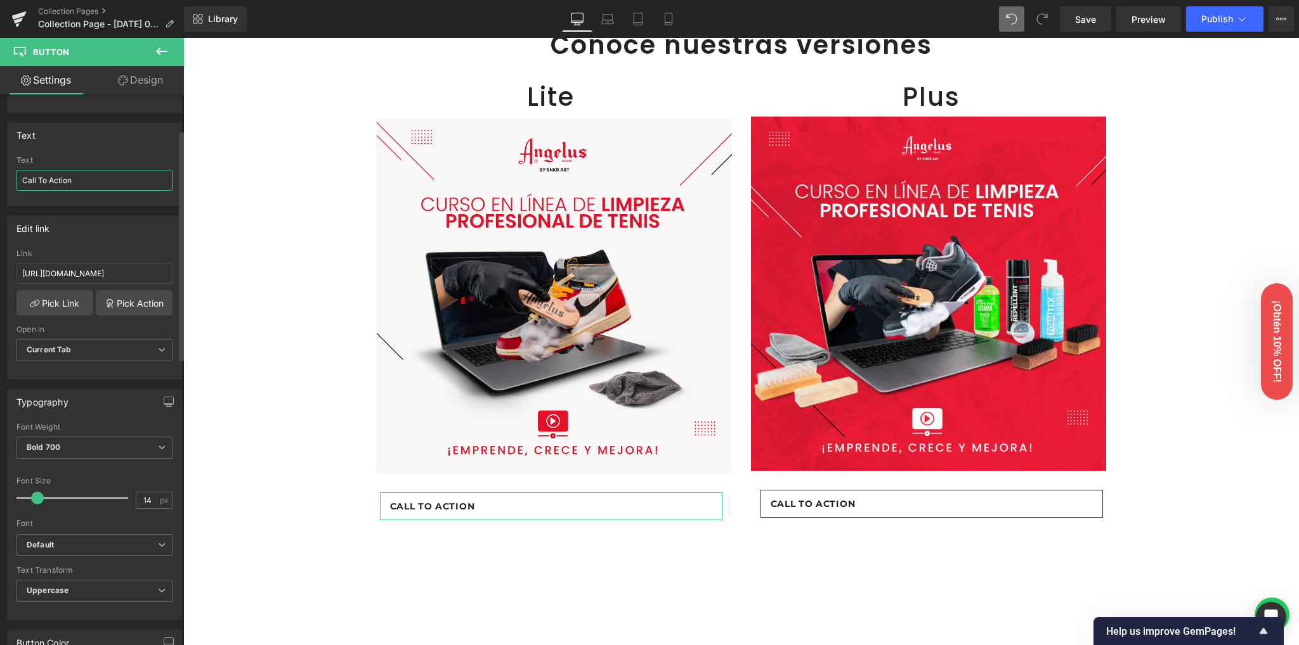
drag, startPoint x: 79, startPoint y: 177, endPoint x: 0, endPoint y: 181, distance: 78.7
click at [0, 181] on div "Text Call To Action Text Call To Action" at bounding box center [95, 159] width 190 height 93
click at [112, 168] on div "Text Conoce m]" at bounding box center [94, 180] width 156 height 49
click at [109, 171] on input "Conoce m]" at bounding box center [94, 180] width 156 height 21
type input "Conoce más"
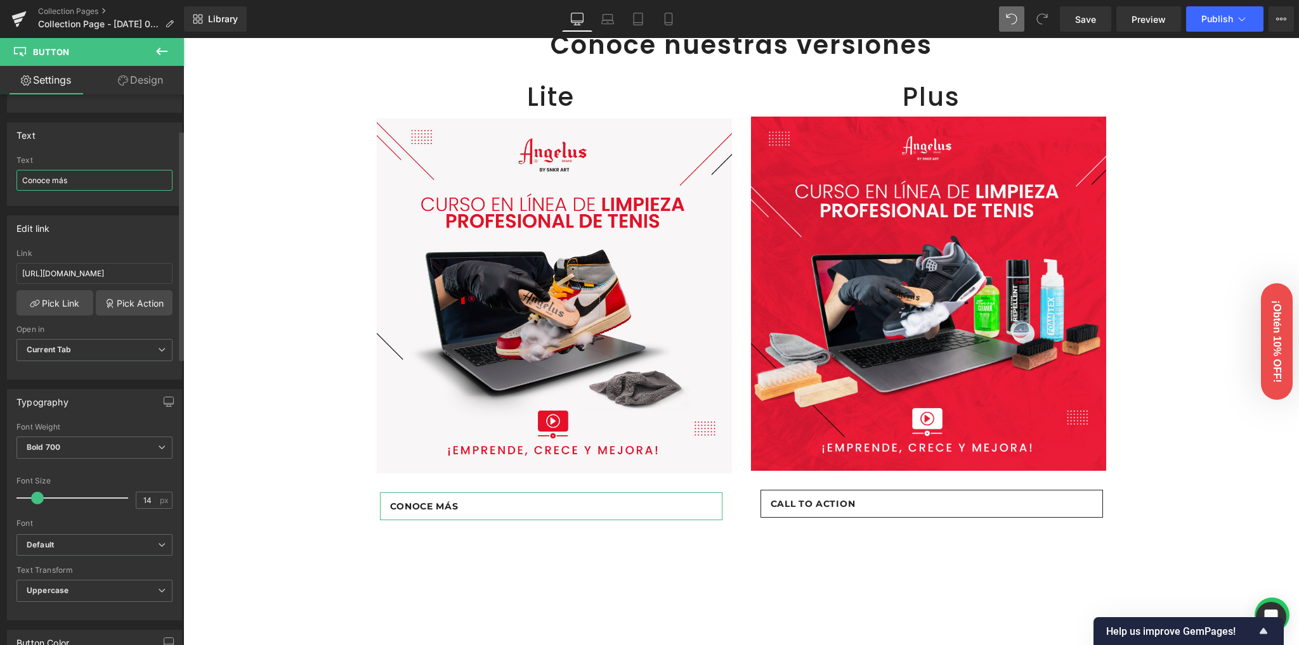
drag, startPoint x: 80, startPoint y: 176, endPoint x: 0, endPoint y: 168, distance: 80.3
click at [0, 168] on div "Text Conoce más Text Conoce más" at bounding box center [95, 159] width 190 height 93
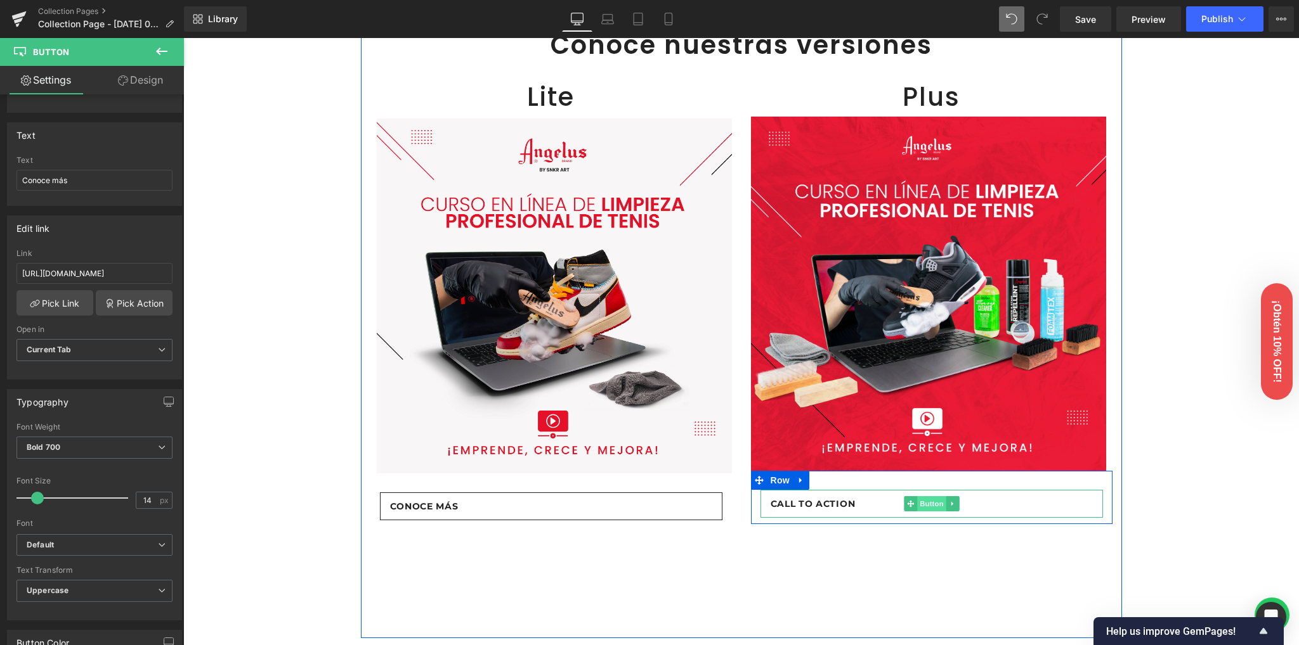
click at [917, 508] on span "Button" at bounding box center [931, 503] width 29 height 15
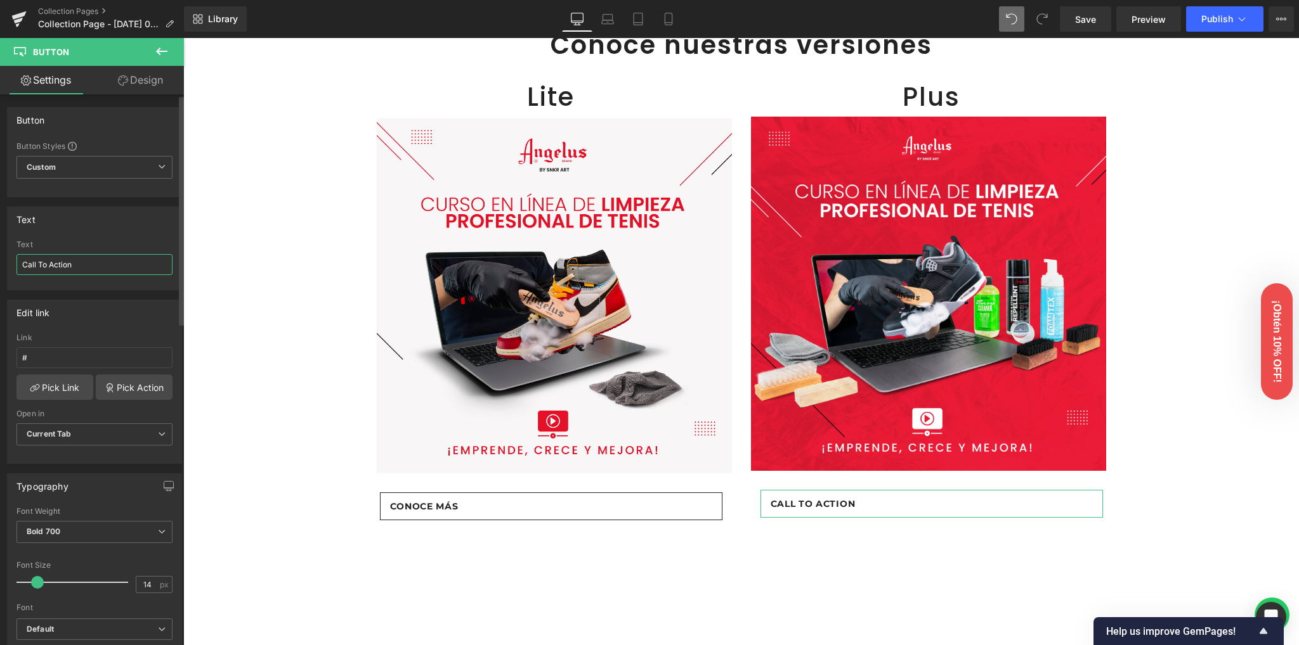
drag, startPoint x: 62, startPoint y: 263, endPoint x: 3, endPoint y: 262, distance: 59.6
click at [3, 262] on div "Text Call To Action Text Call To Action" at bounding box center [95, 243] width 190 height 93
paste input "onoce más"
type input "Conoce más"
click at [113, 216] on div "Text" at bounding box center [95, 219] width 174 height 24
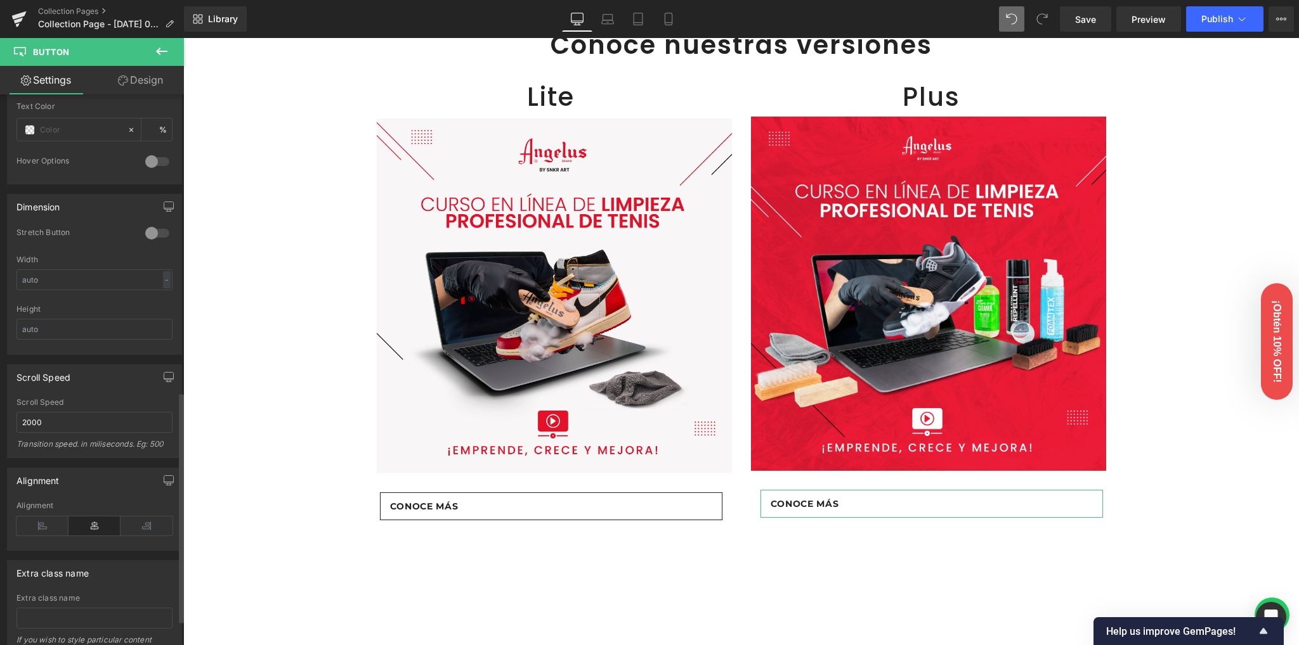
scroll to position [770, 0]
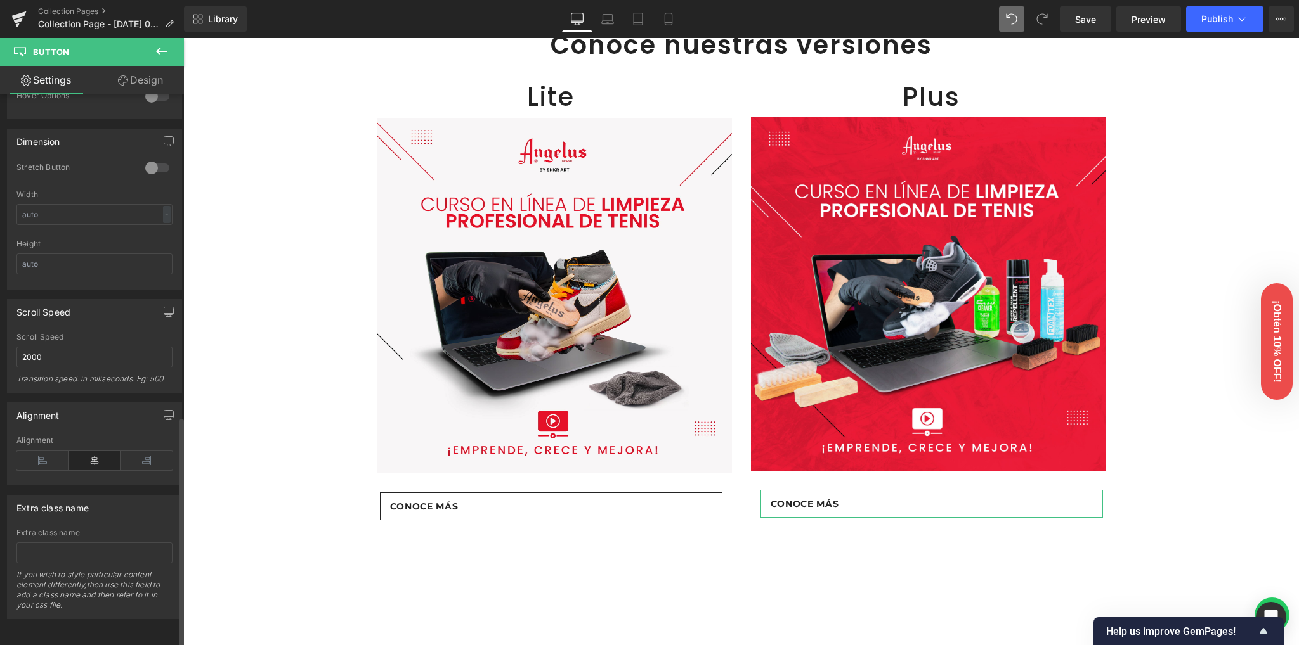
click at [87, 455] on icon at bounding box center [94, 460] width 52 height 19
click at [142, 452] on icon at bounding box center [146, 460] width 52 height 19
click at [98, 453] on icon at bounding box center [94, 460] width 52 height 19
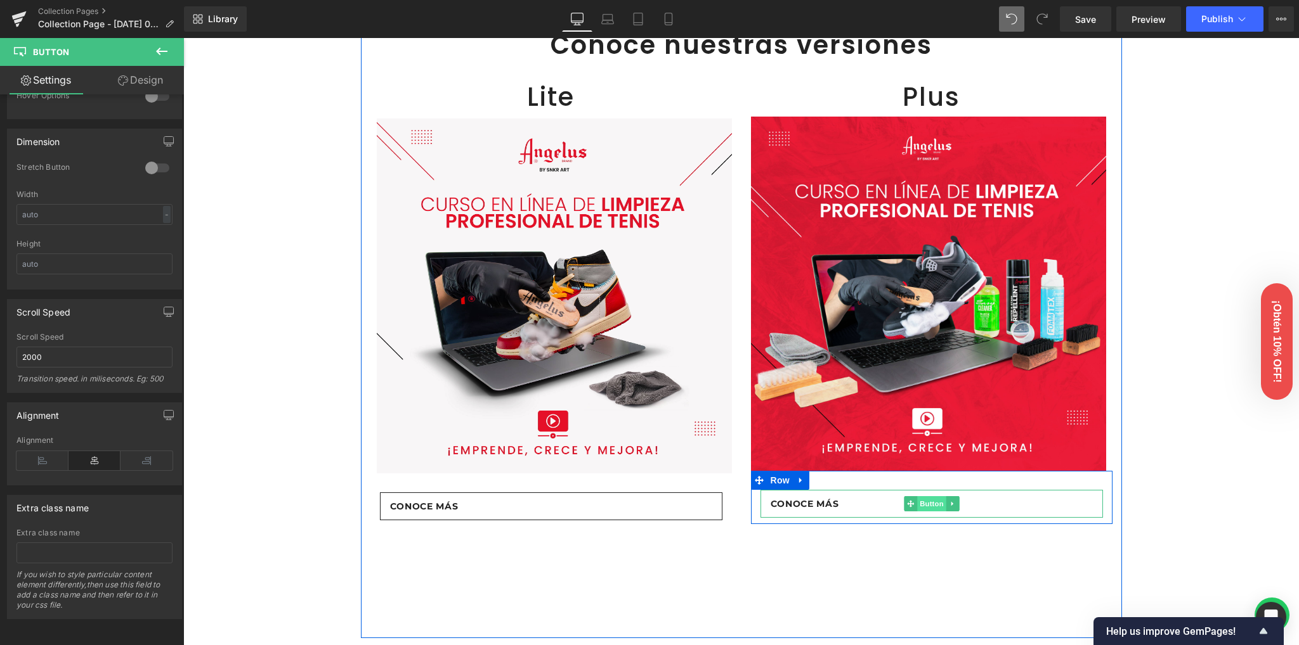
click at [917, 503] on span "Button" at bounding box center [931, 503] width 29 height 15
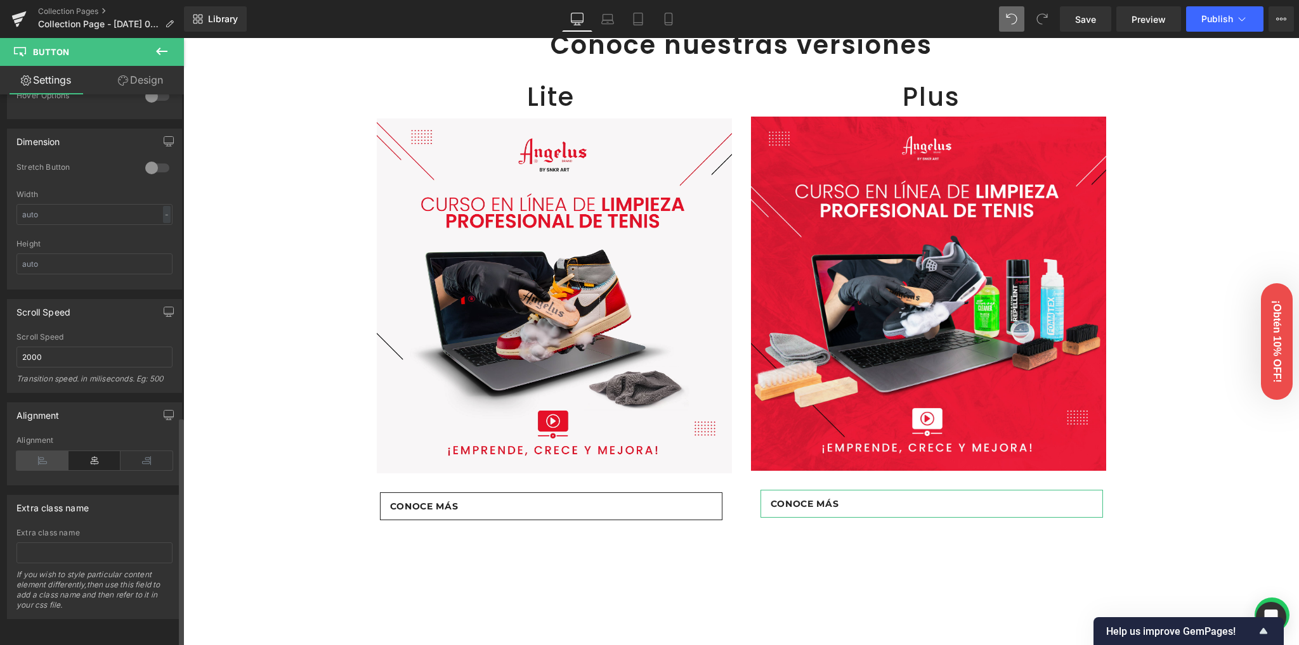
click at [41, 451] on icon at bounding box center [42, 460] width 52 height 19
click at [89, 451] on icon at bounding box center [94, 460] width 52 height 19
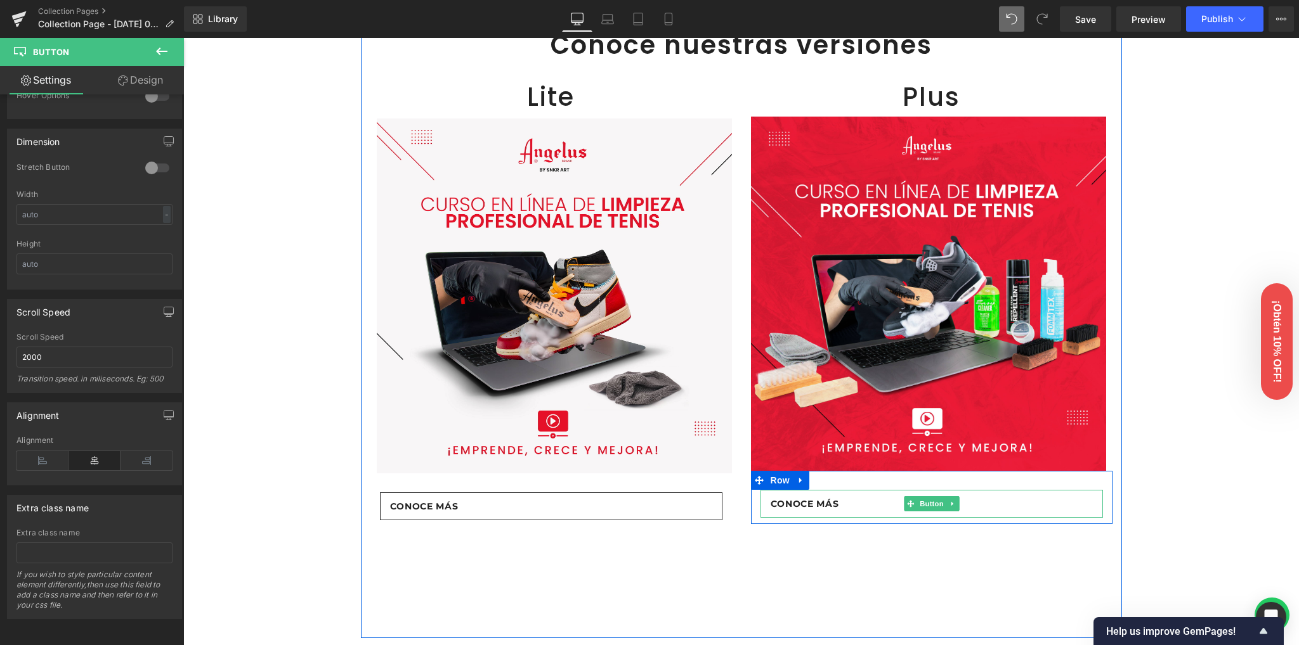
click at [804, 501] on span "Conoce más" at bounding box center [804, 504] width 68 height 14
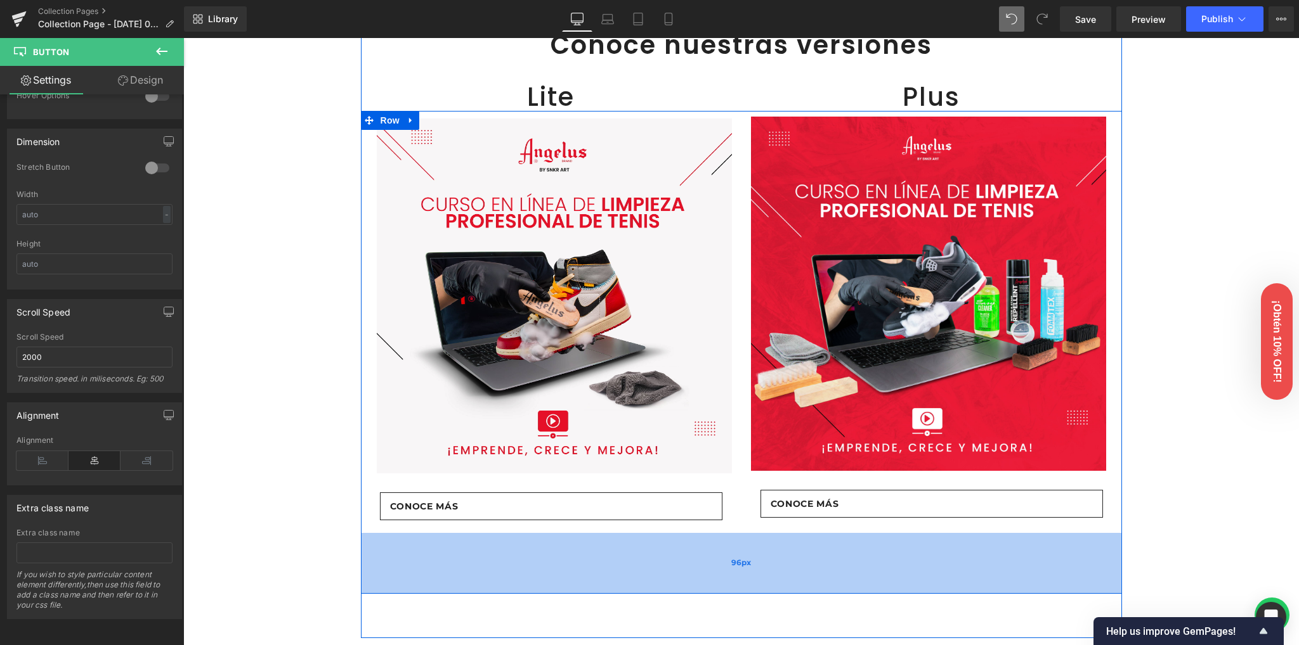
click at [603, 561] on div "96px" at bounding box center [741, 563] width 761 height 61
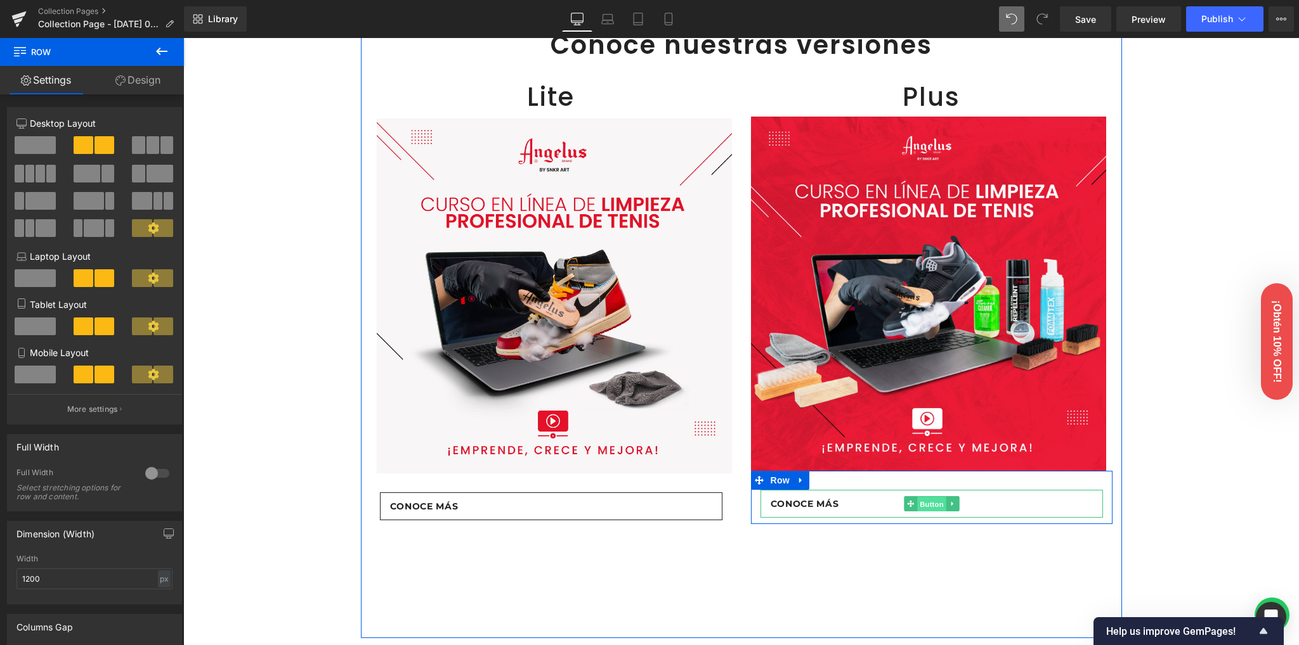
click at [921, 505] on span "Button" at bounding box center [931, 504] width 29 height 15
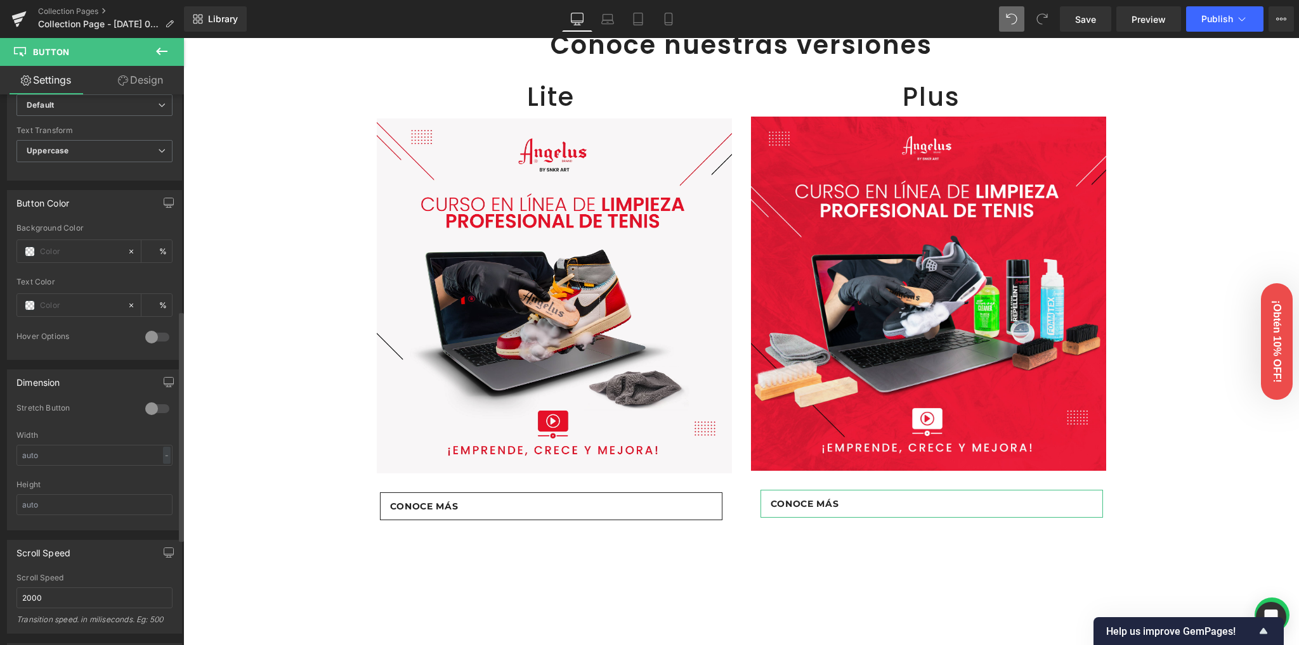
scroll to position [517, 0]
click at [150, 410] on div at bounding box center [157, 416] width 30 height 20
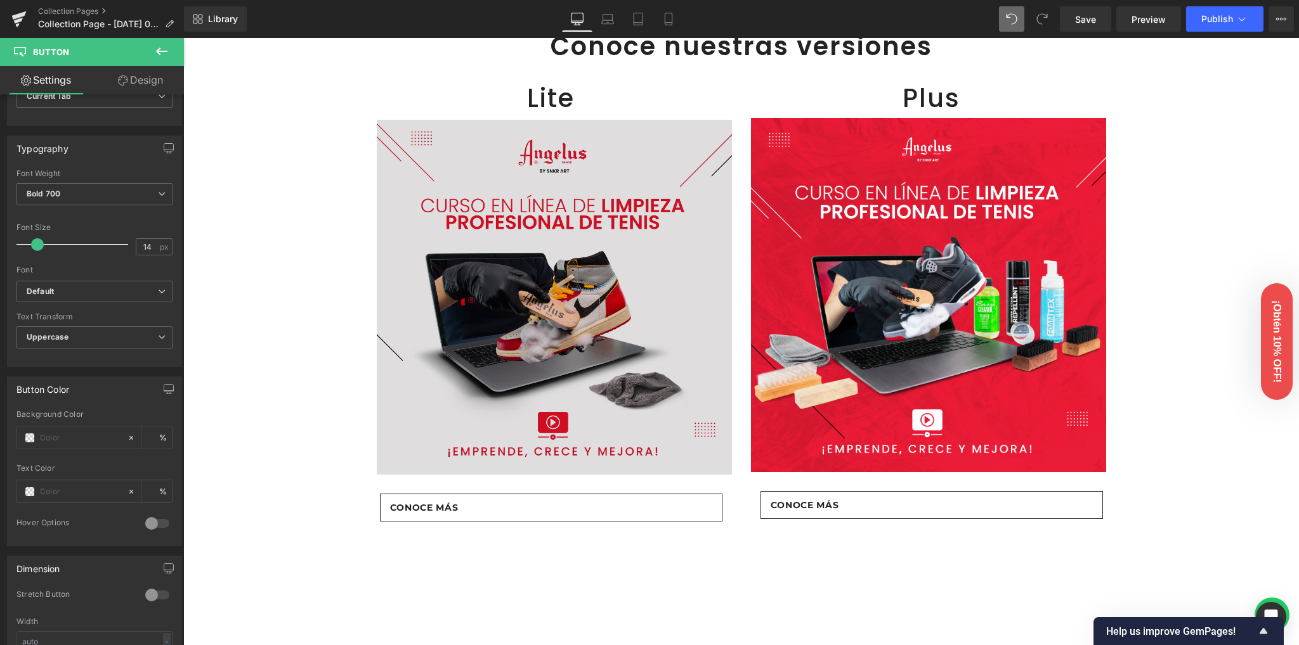
scroll to position [507, 0]
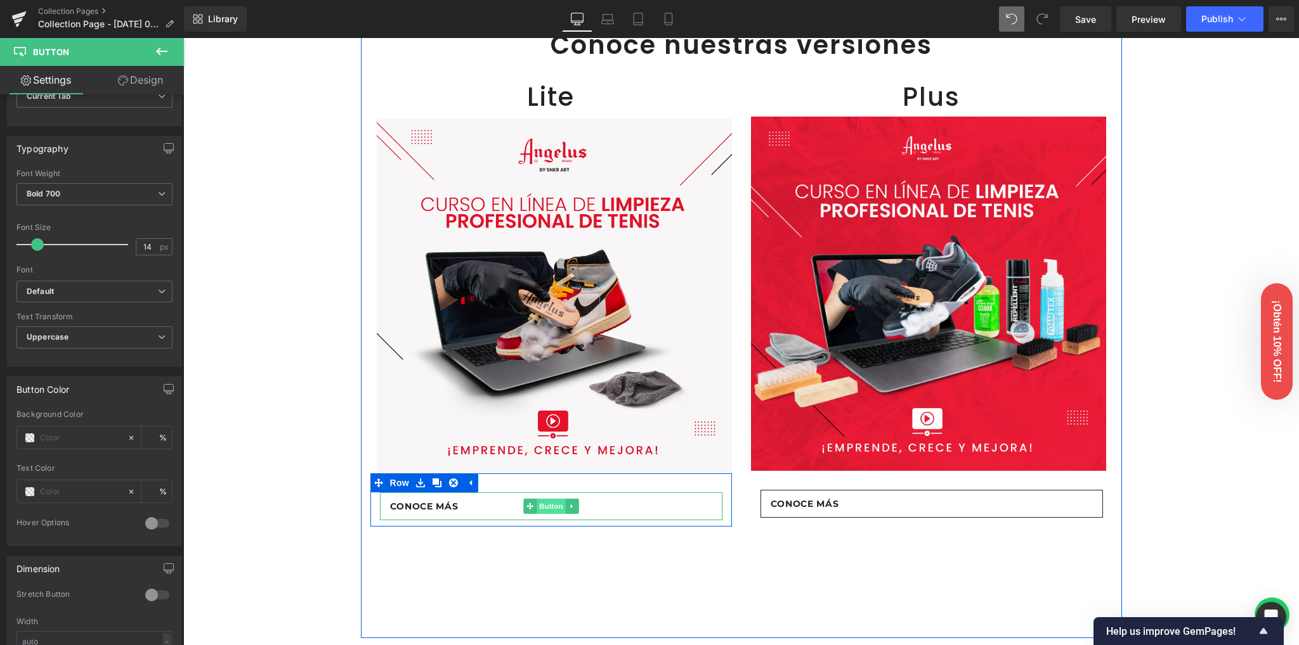
click at [541, 507] on span "Button" at bounding box center [550, 506] width 29 height 15
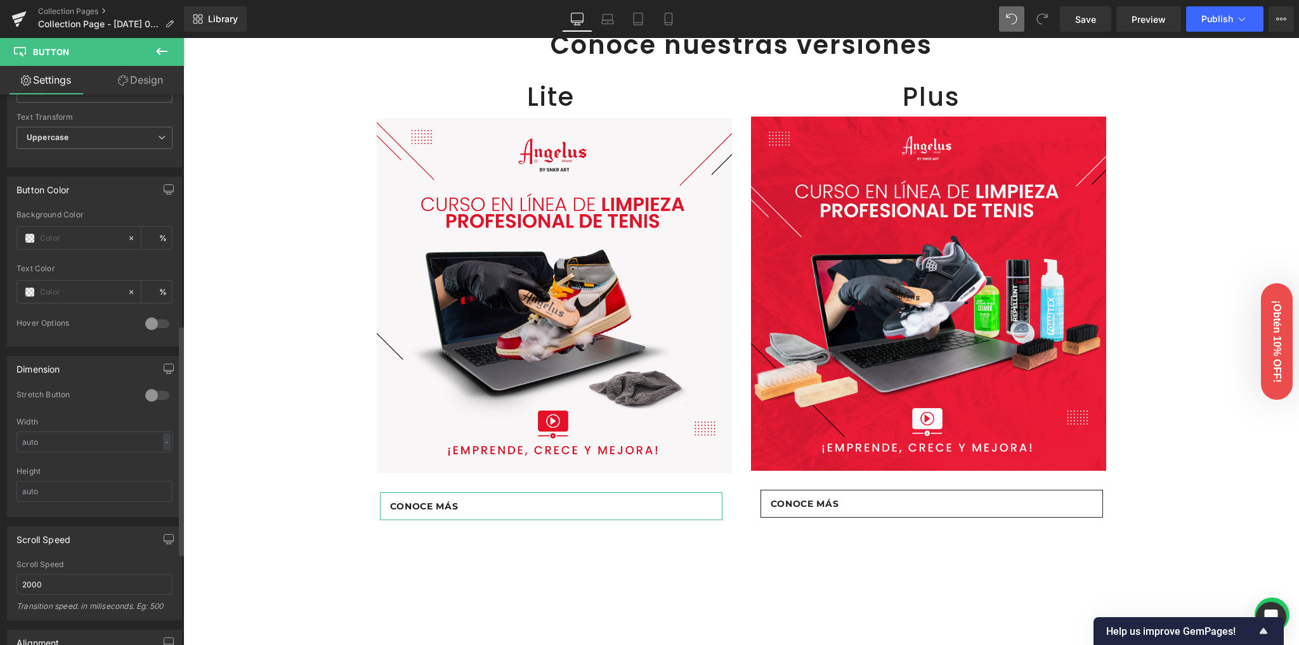
scroll to position [592, 0]
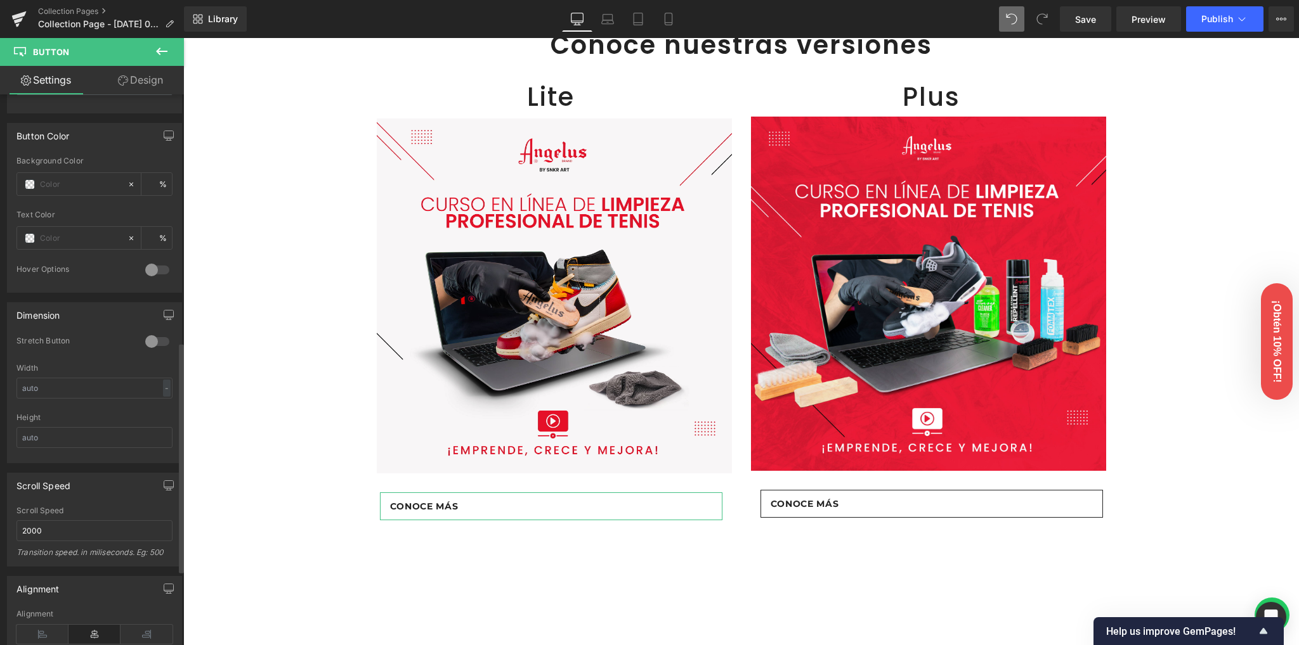
click at [150, 337] on div at bounding box center [157, 342] width 30 height 20
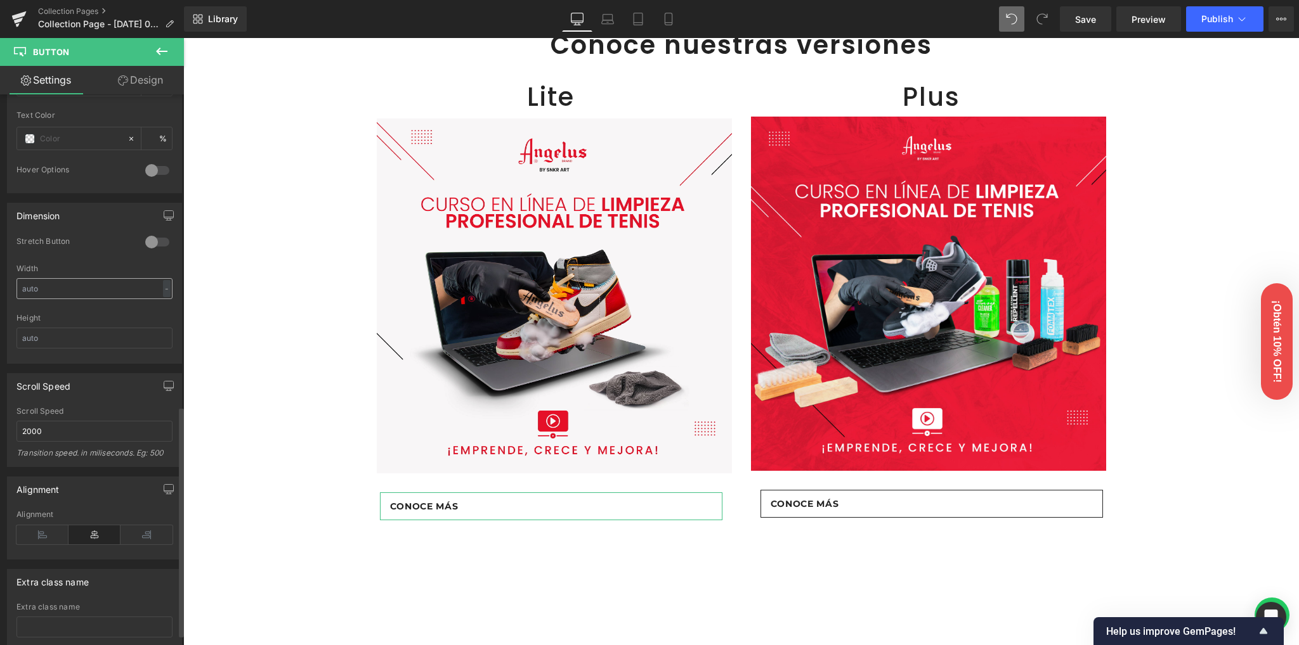
scroll to position [761, 0]
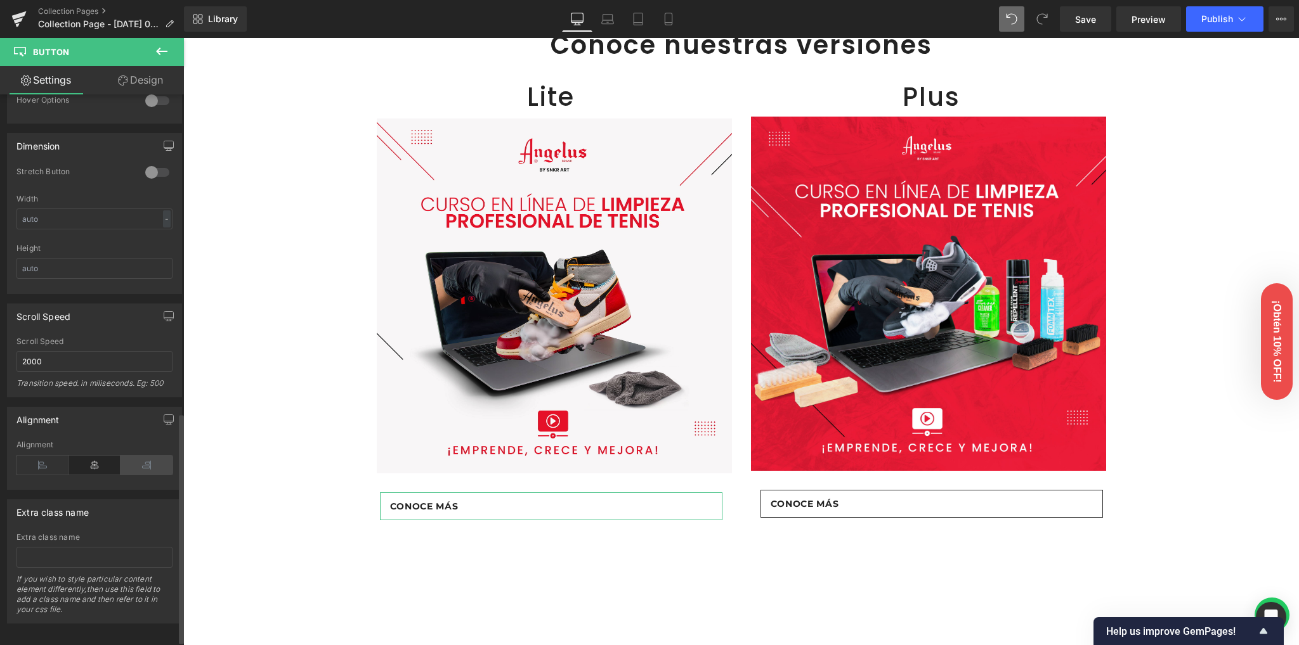
click at [145, 467] on icon at bounding box center [146, 465] width 52 height 19
click at [94, 467] on icon at bounding box center [94, 465] width 52 height 19
drag, startPoint x: 139, startPoint y: 455, endPoint x: 93, endPoint y: 455, distance: 46.3
click at [135, 455] on icon at bounding box center [146, 460] width 52 height 19
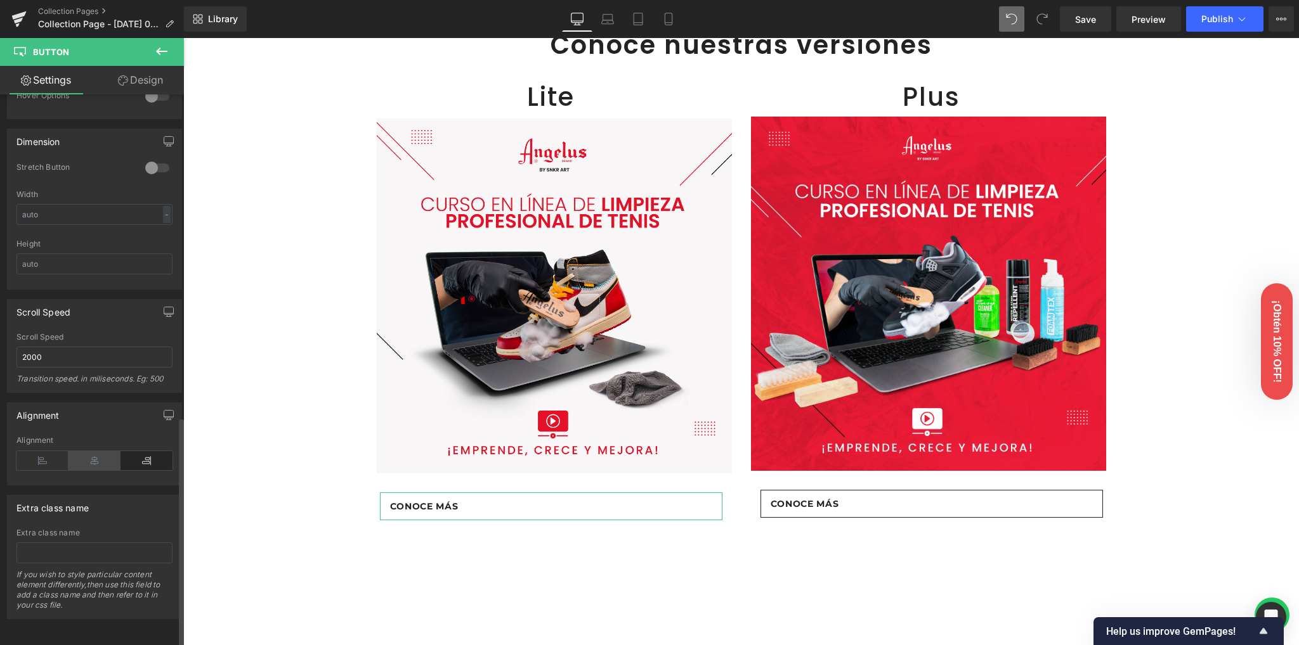
click at [93, 455] on icon at bounding box center [94, 460] width 52 height 19
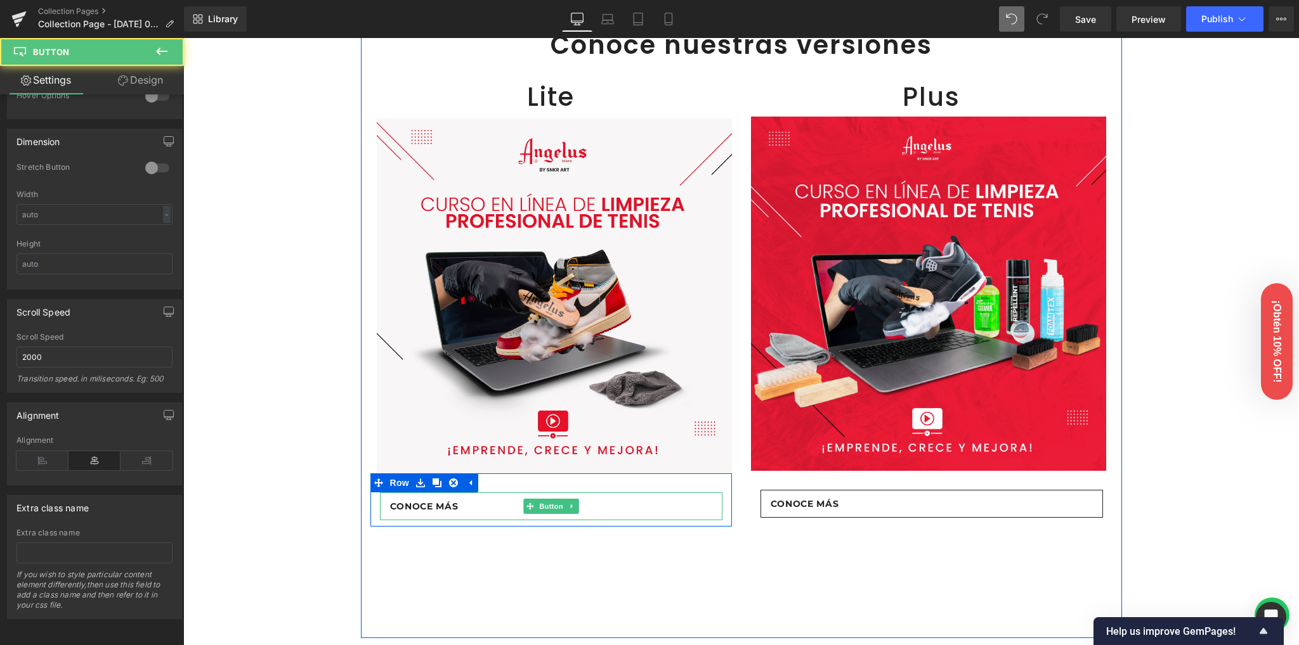
click at [474, 507] on link "Conoce más" at bounding box center [551, 507] width 342 height 28
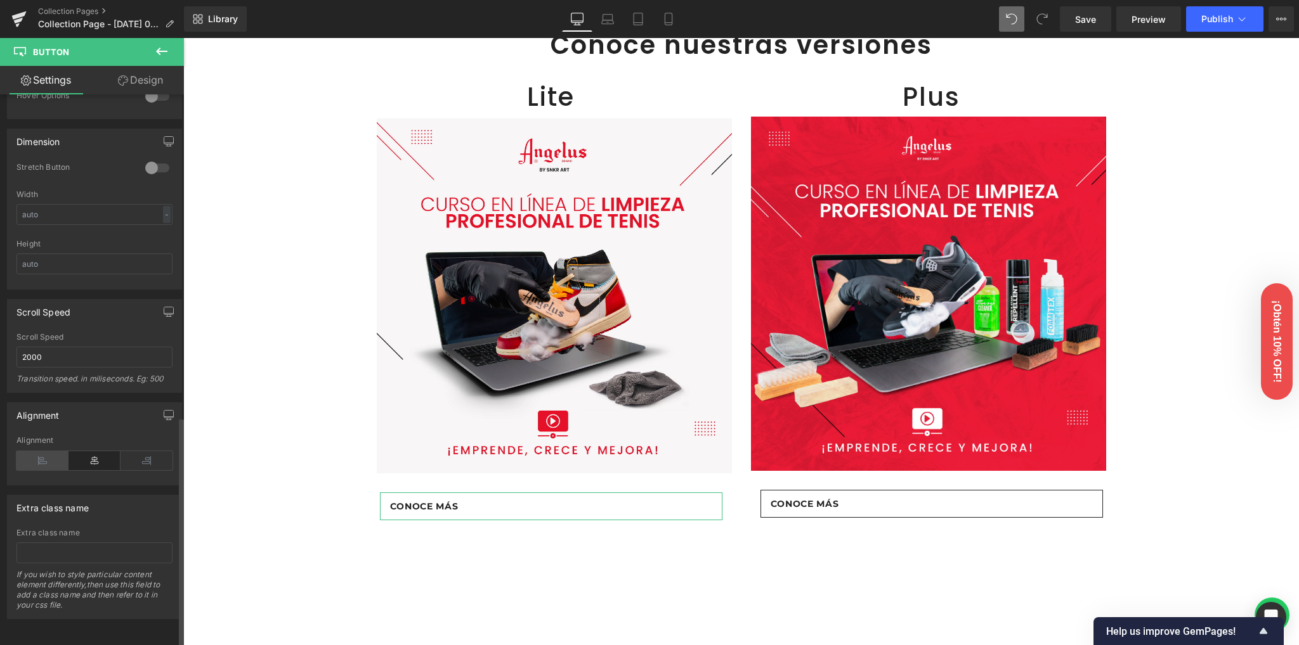
click at [44, 452] on icon at bounding box center [42, 460] width 52 height 19
click at [81, 451] on icon at bounding box center [94, 460] width 52 height 19
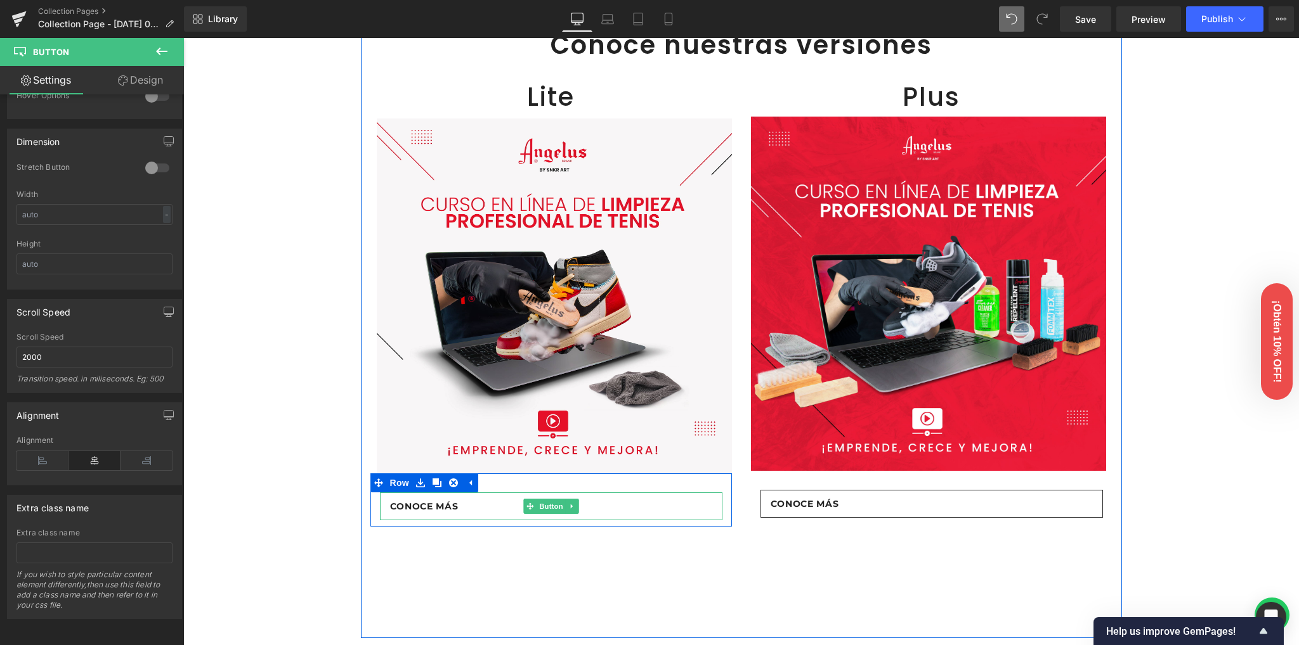
click at [439, 503] on span "Conoce más" at bounding box center [424, 507] width 68 height 14
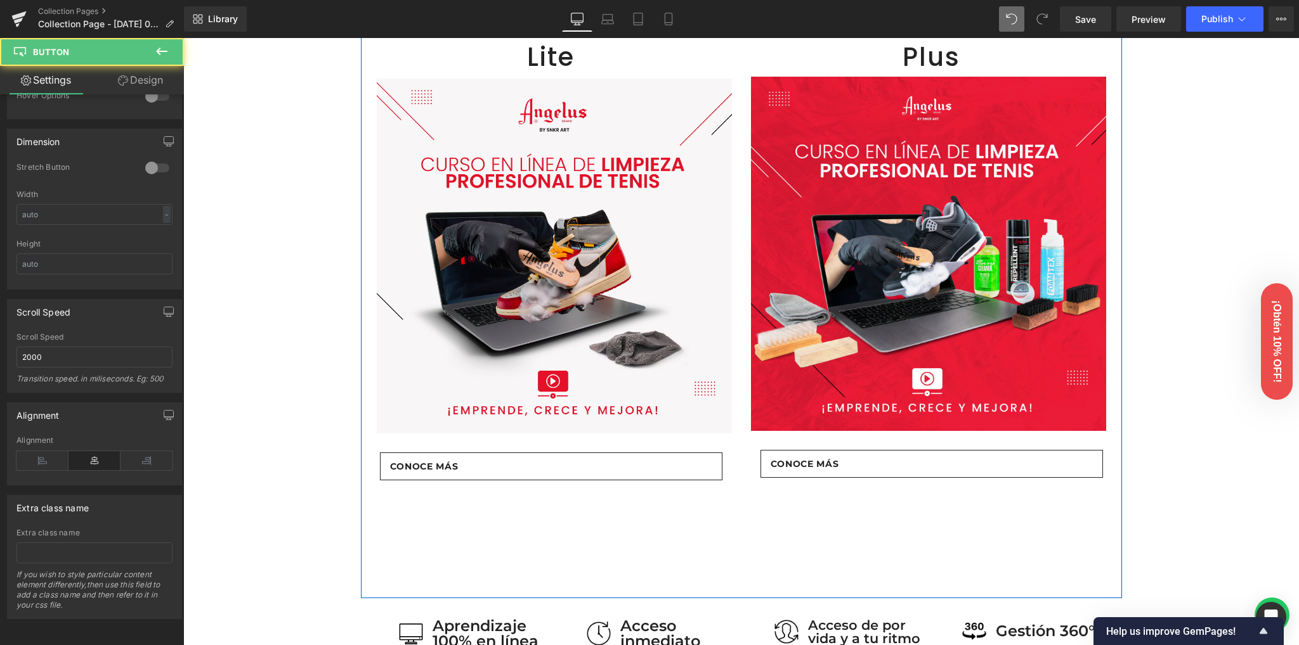
scroll to position [676, 0]
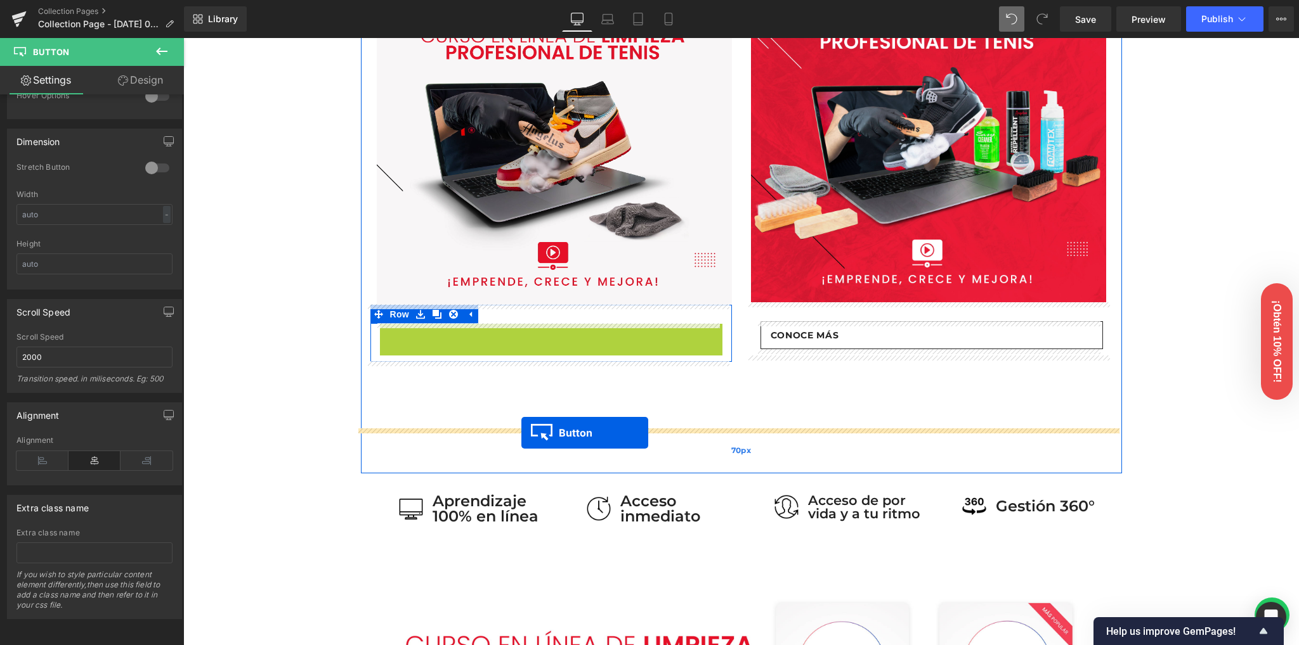
drag, startPoint x: 537, startPoint y: 340, endPoint x: 521, endPoint y: 432, distance: 93.3
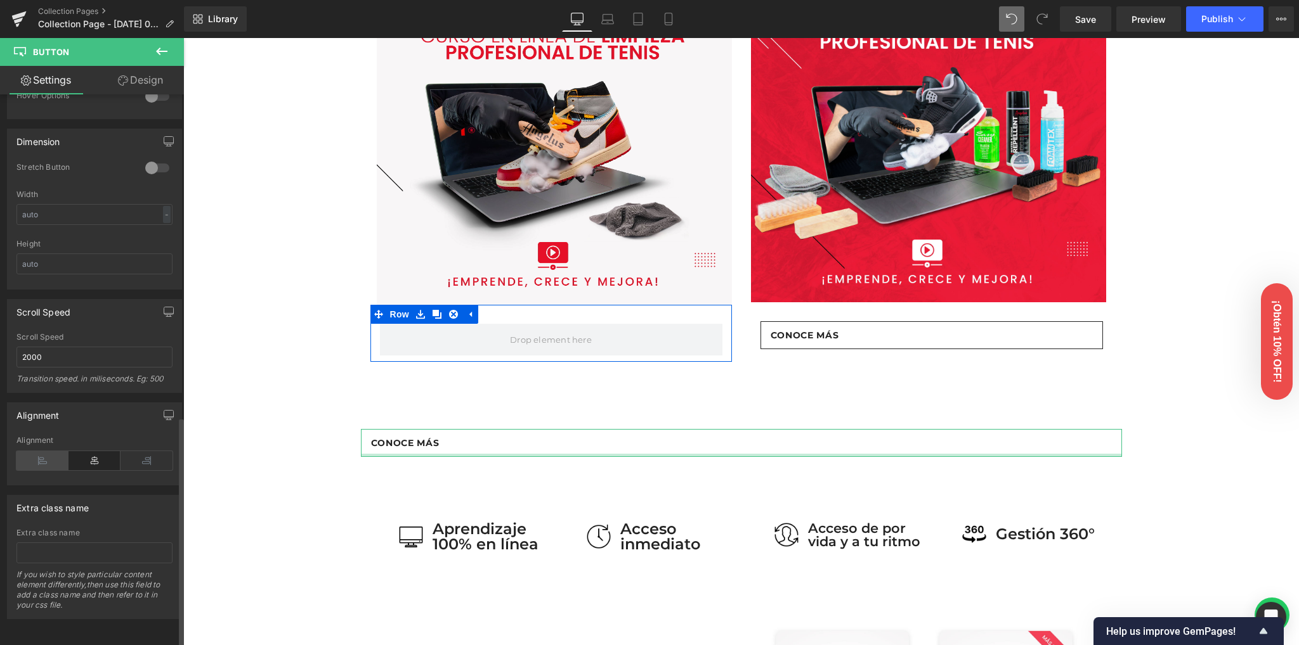
click at [48, 453] on icon at bounding box center [42, 460] width 52 height 19
click at [84, 453] on icon at bounding box center [94, 460] width 52 height 19
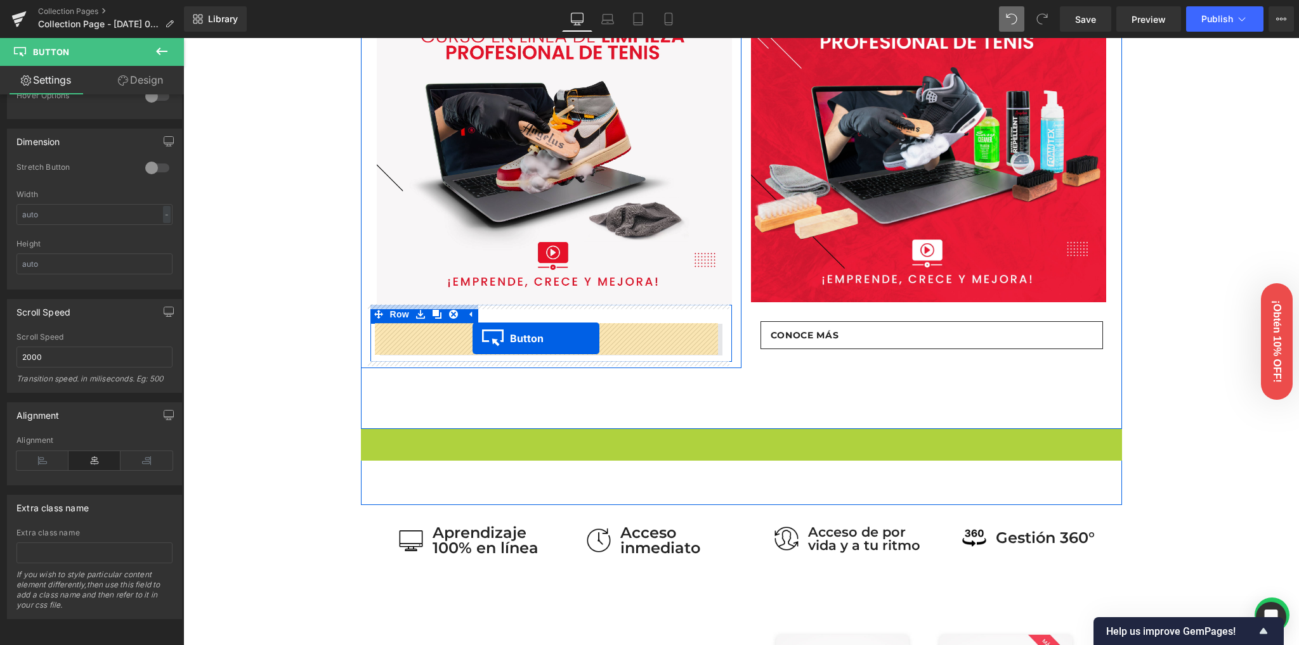
drag, startPoint x: 738, startPoint y: 444, endPoint x: 472, endPoint y: 338, distance: 286.2
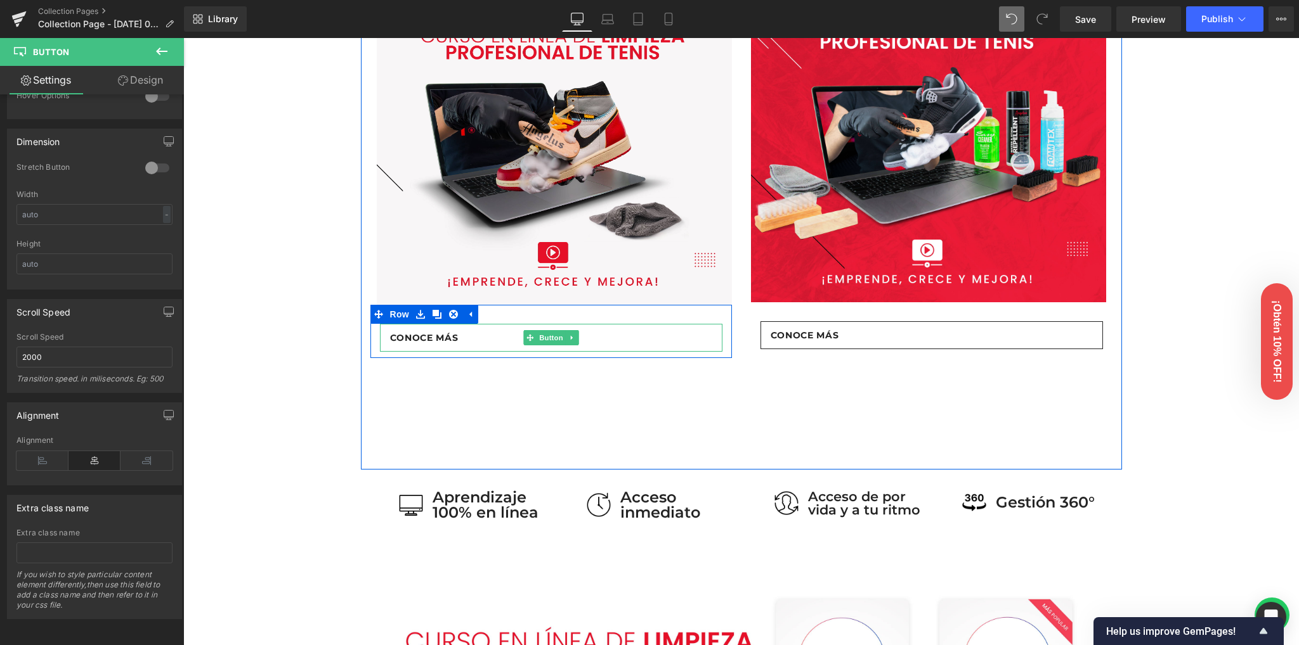
click at [416, 335] on span "Conoce más" at bounding box center [424, 338] width 68 height 14
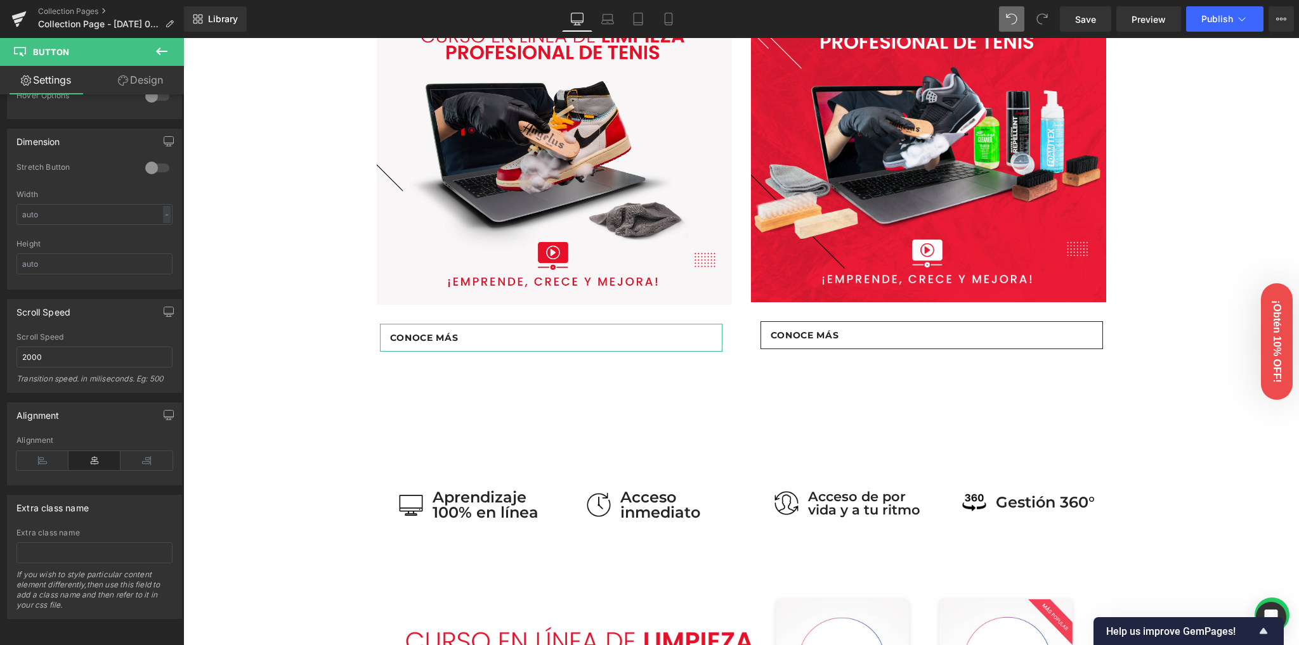
click at [118, 84] on icon at bounding box center [123, 80] width 10 height 10
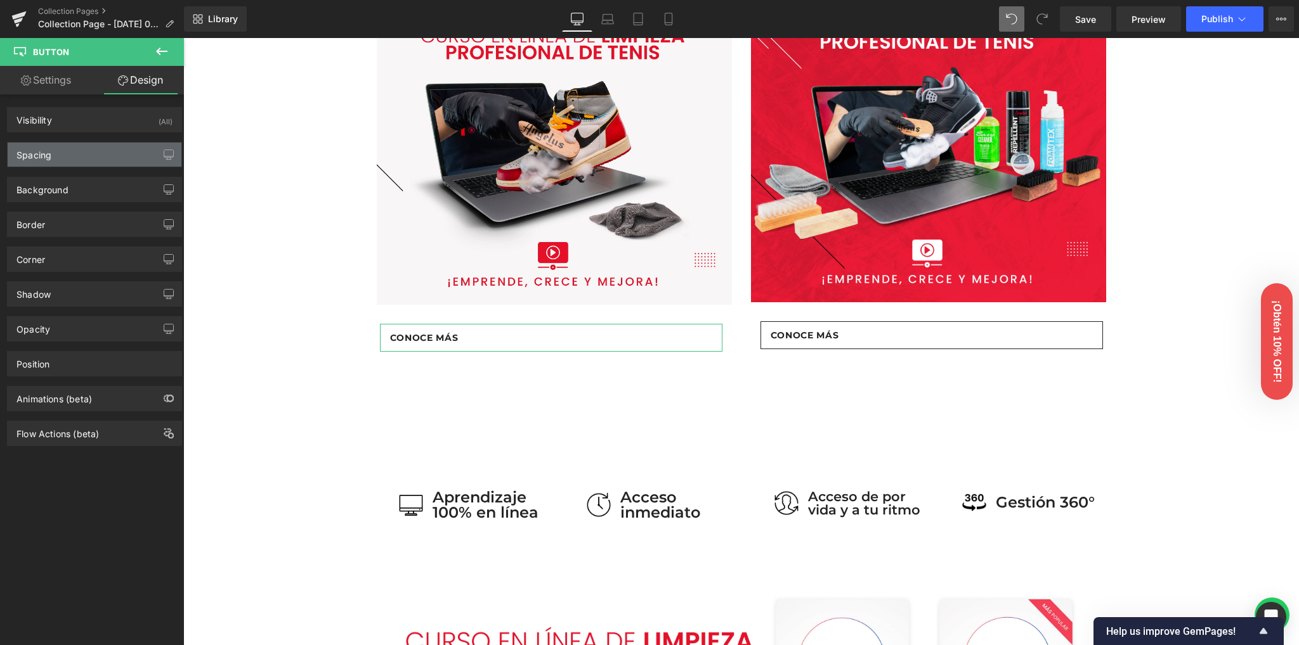
click at [94, 150] on div "Spacing" at bounding box center [95, 155] width 174 height 24
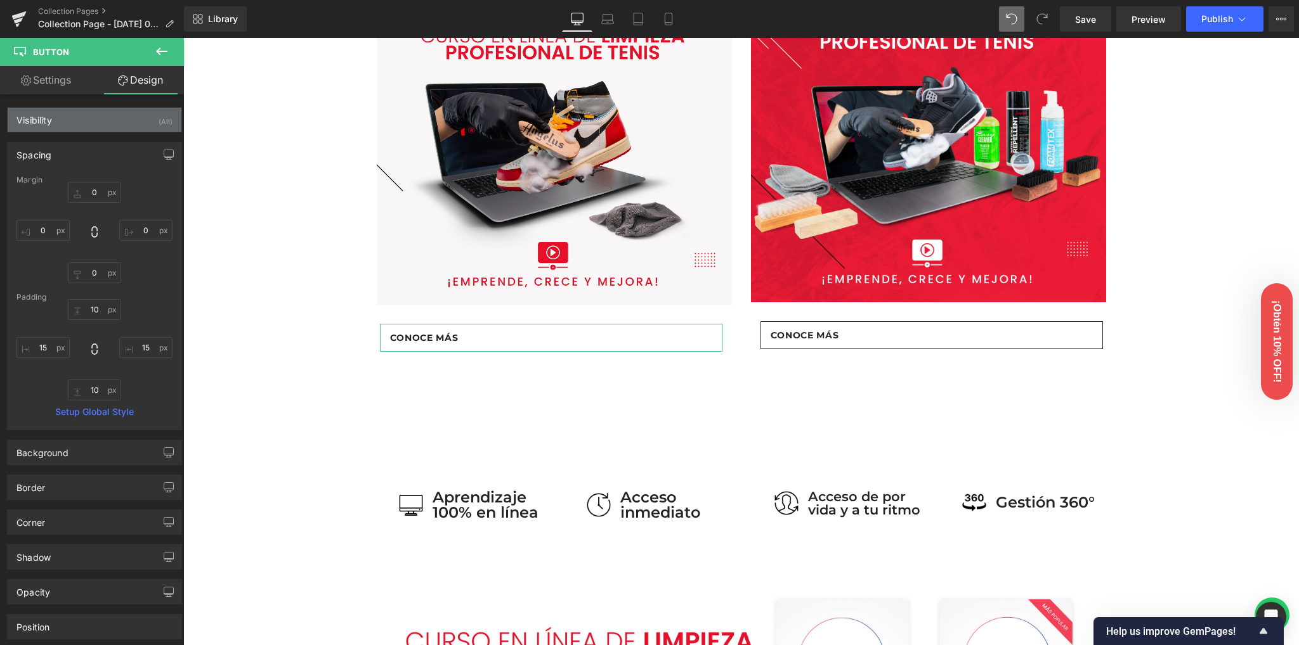
click at [92, 122] on div "Visibility (All)" at bounding box center [95, 120] width 174 height 24
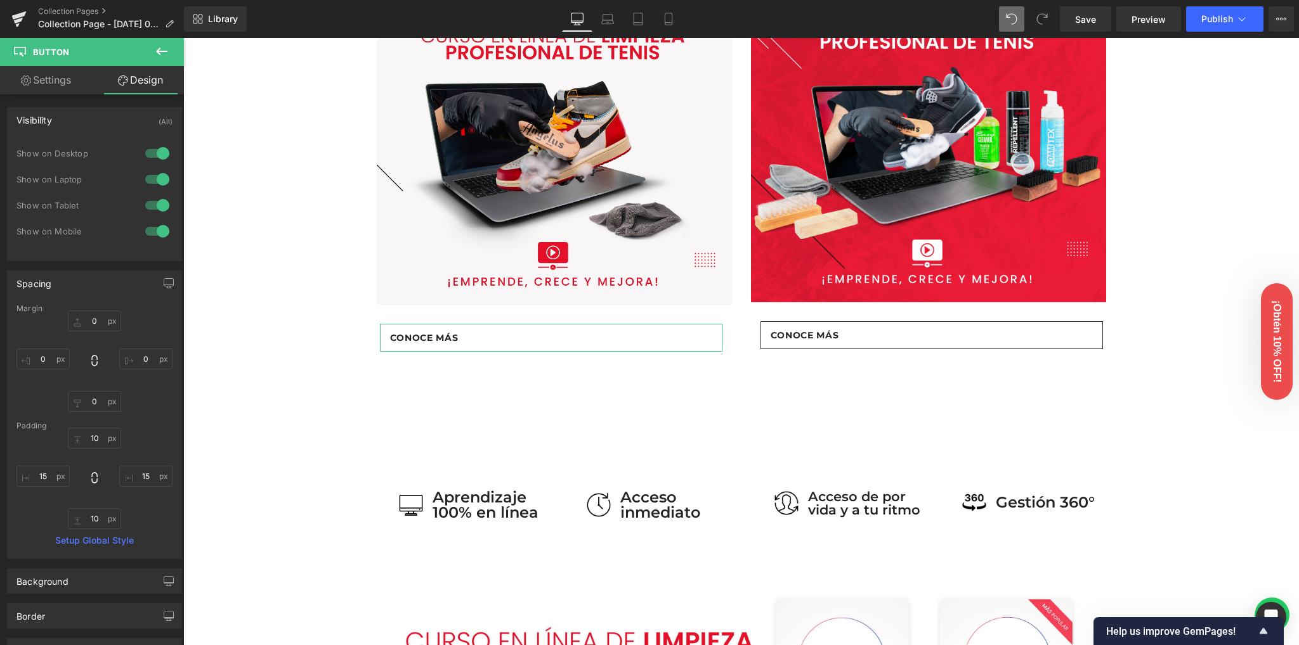
click at [92, 122] on div "Visibility (All)" at bounding box center [95, 120] width 174 height 24
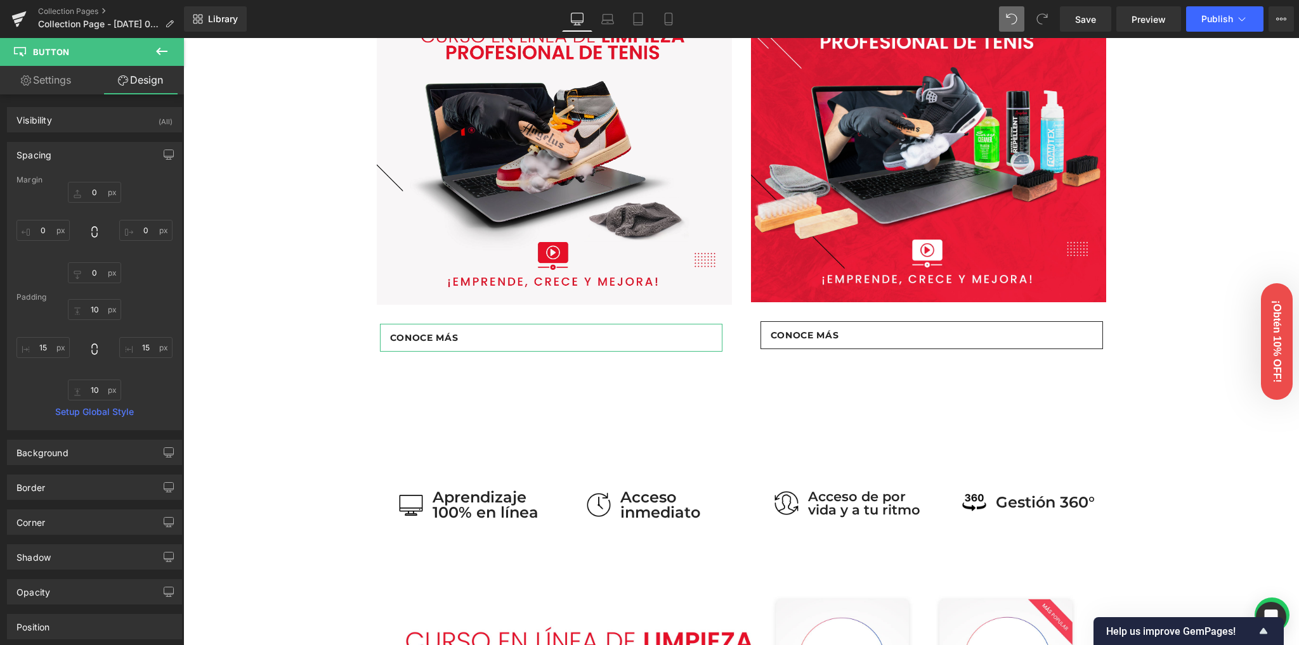
click at [91, 150] on div "Spacing" at bounding box center [95, 155] width 174 height 24
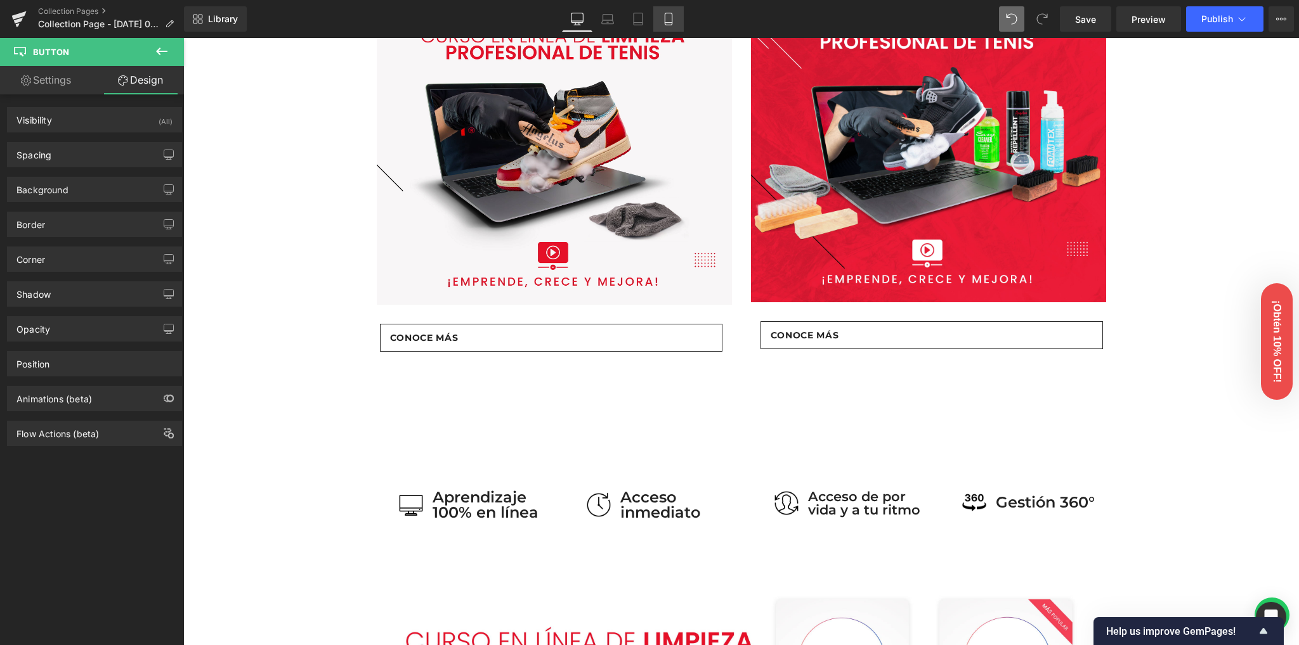
click at [664, 23] on icon at bounding box center [667, 23] width 7 height 0
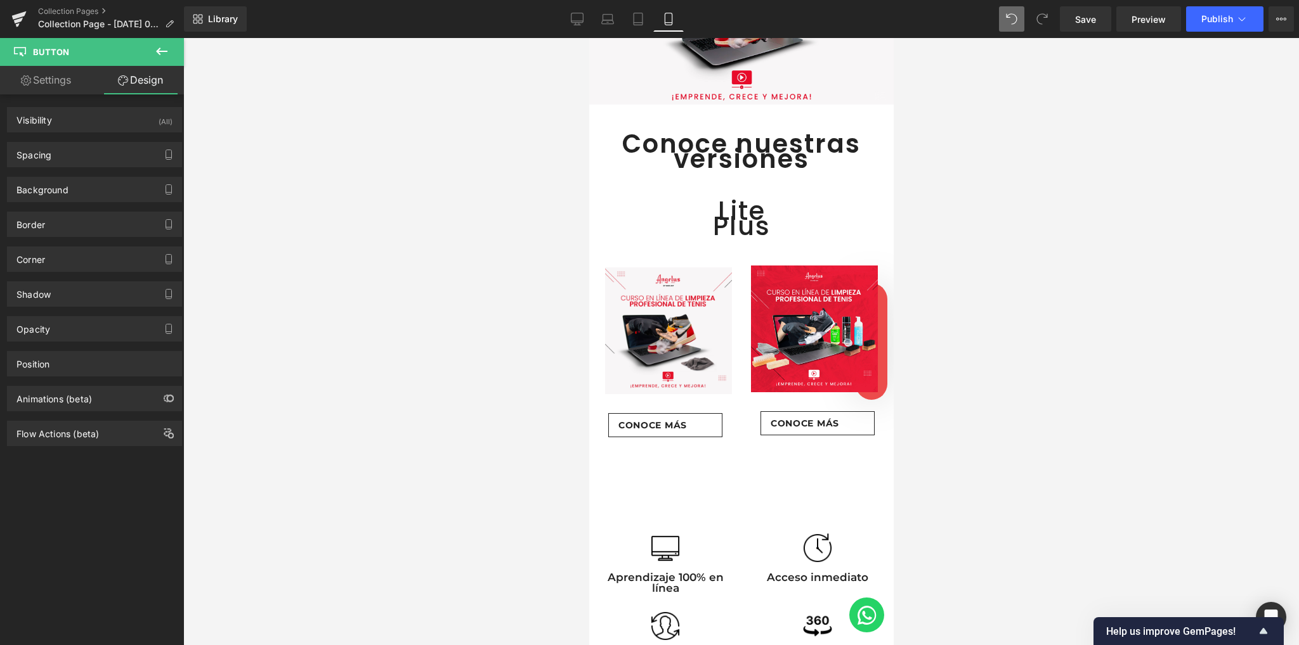
scroll to position [143, 0]
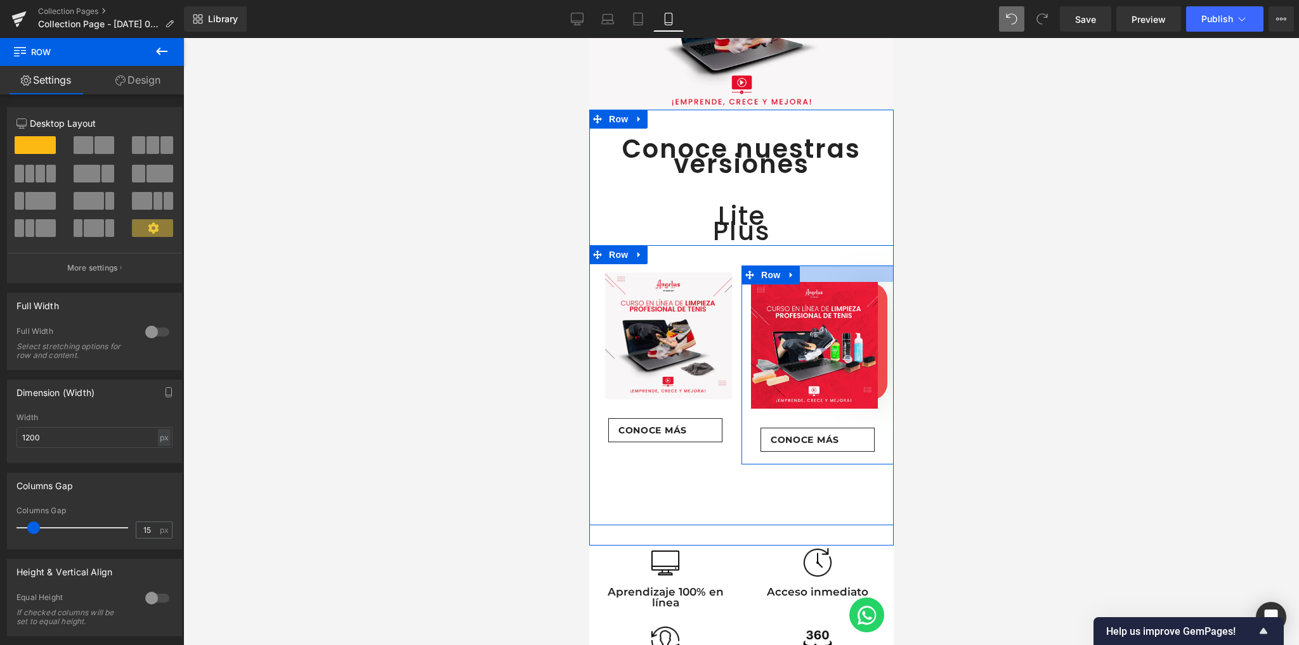
drag, startPoint x: 824, startPoint y: 264, endPoint x: 819, endPoint y: 268, distance: 7.2
click at [824, 275] on div at bounding box center [817, 274] width 152 height 16
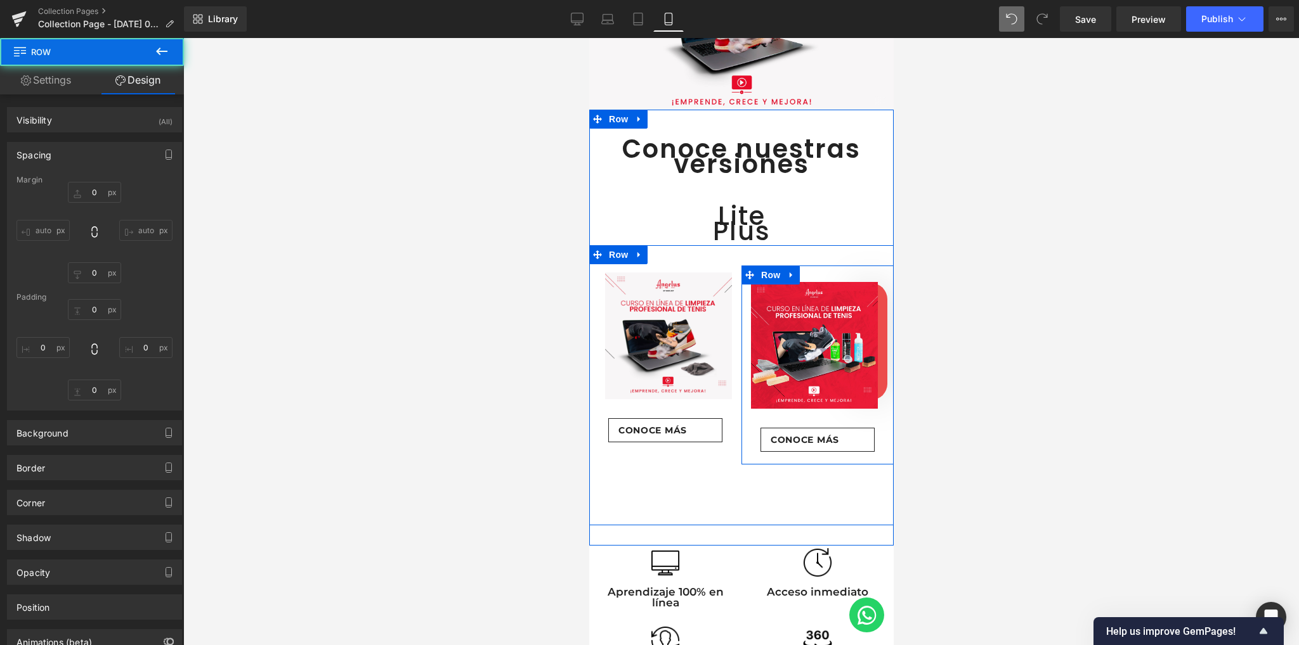
type input "0"
type input "26"
type input "0"
type input "10"
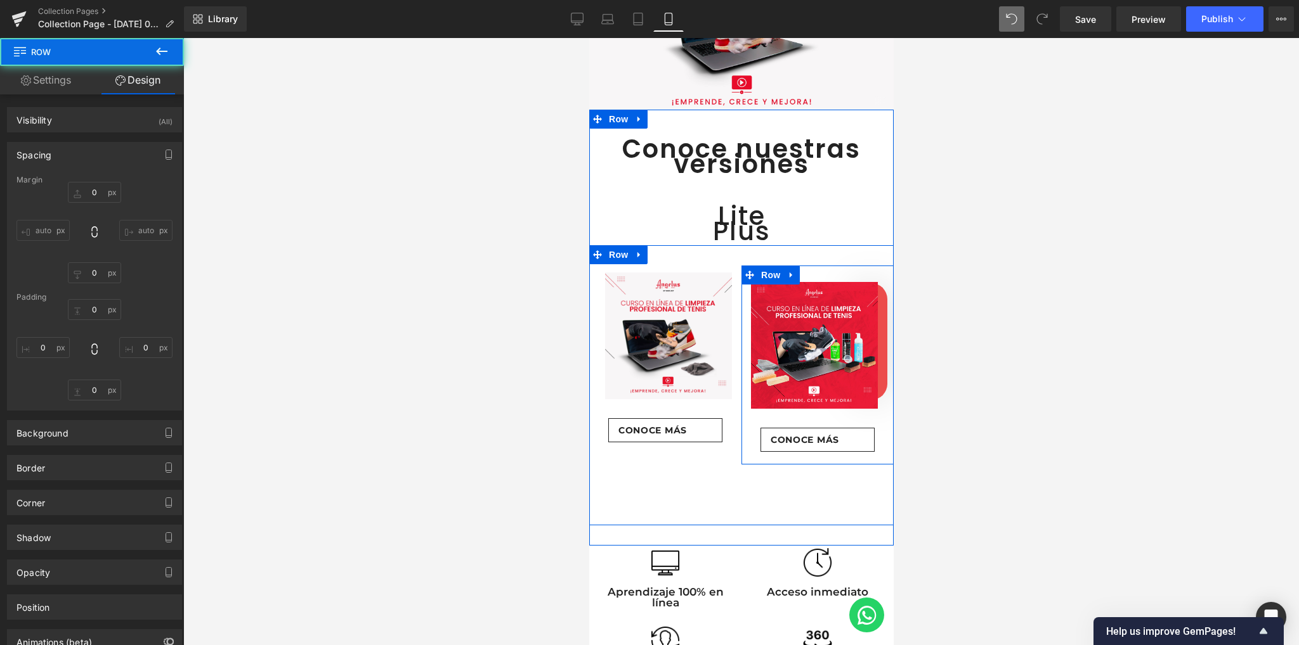
type input "0"
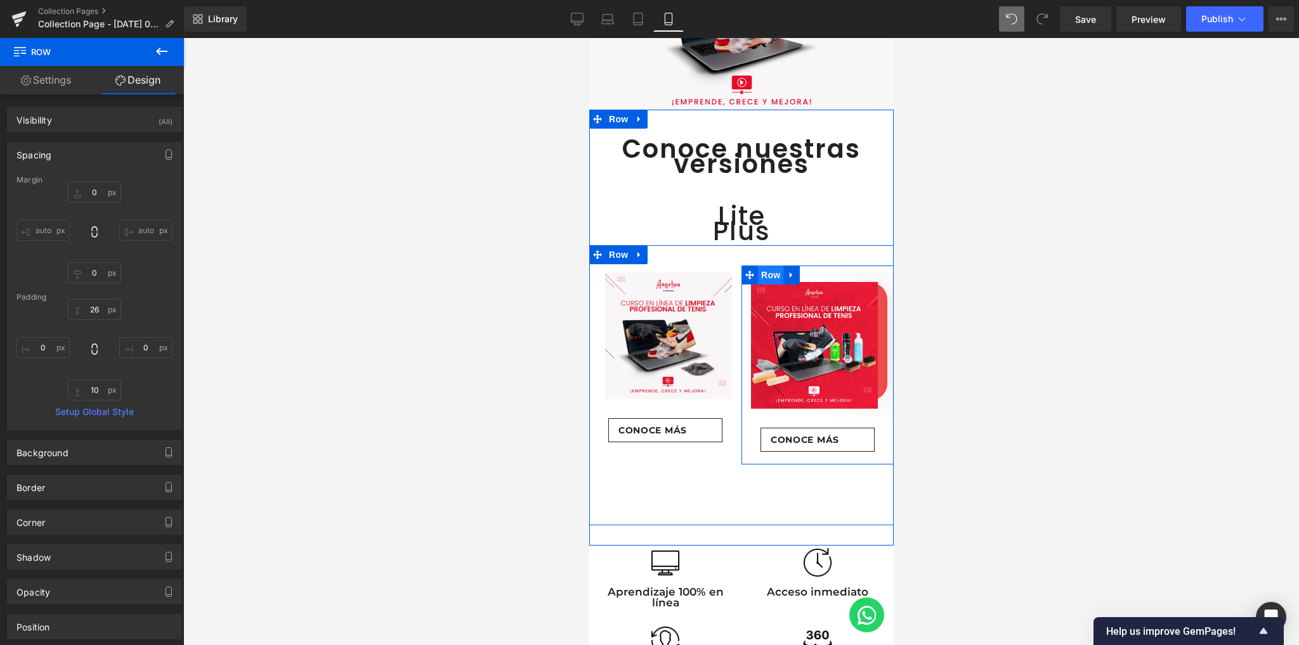
click at [768, 269] on span "Row" at bounding box center [769, 275] width 25 height 19
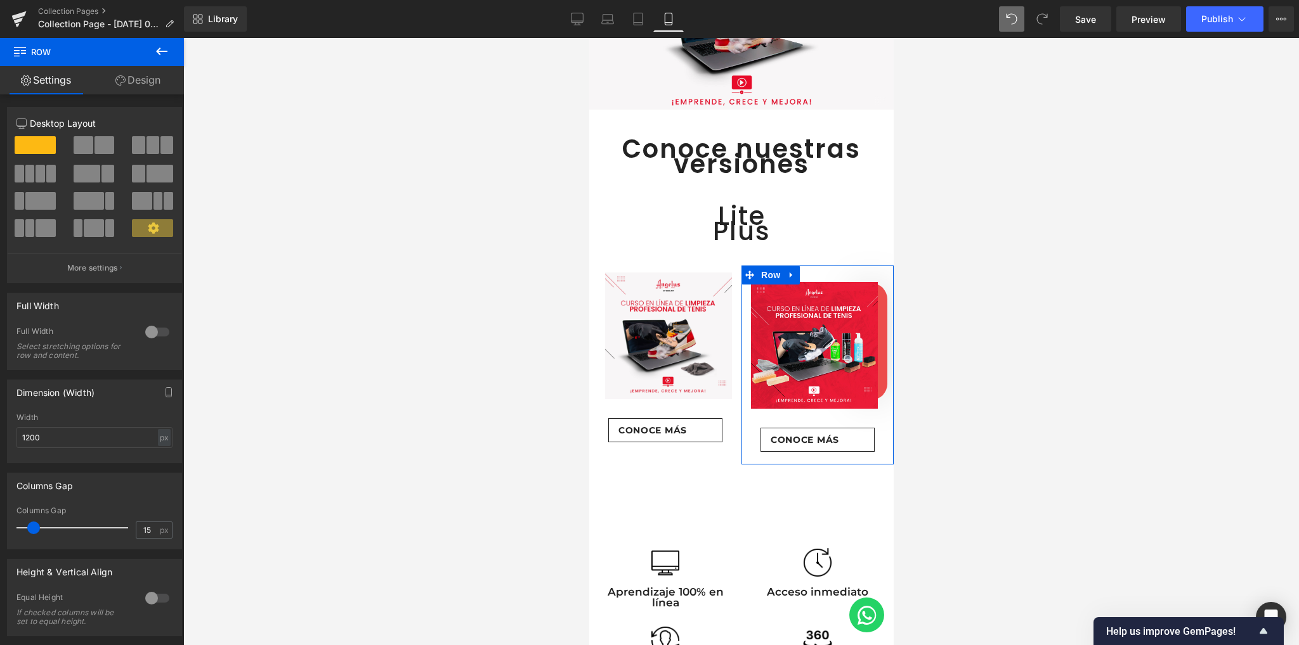
click at [124, 81] on link "Design" at bounding box center [138, 80] width 92 height 29
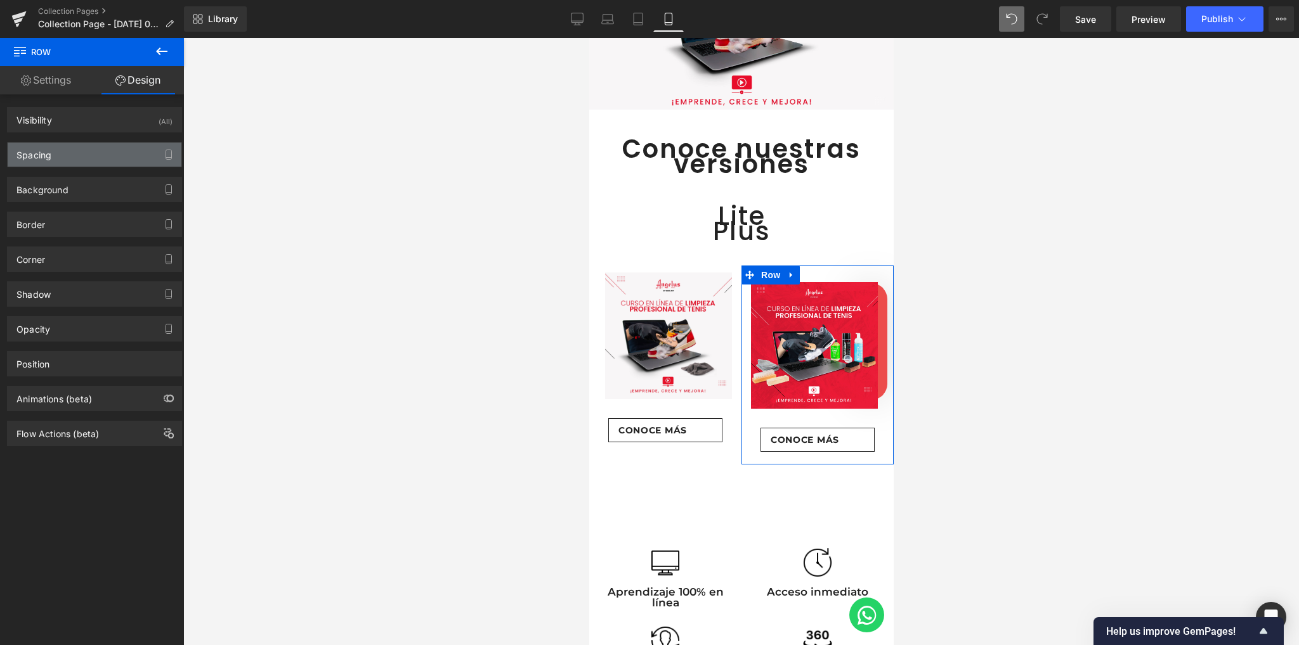
type input "0"
type input "26"
type input "0"
type input "10"
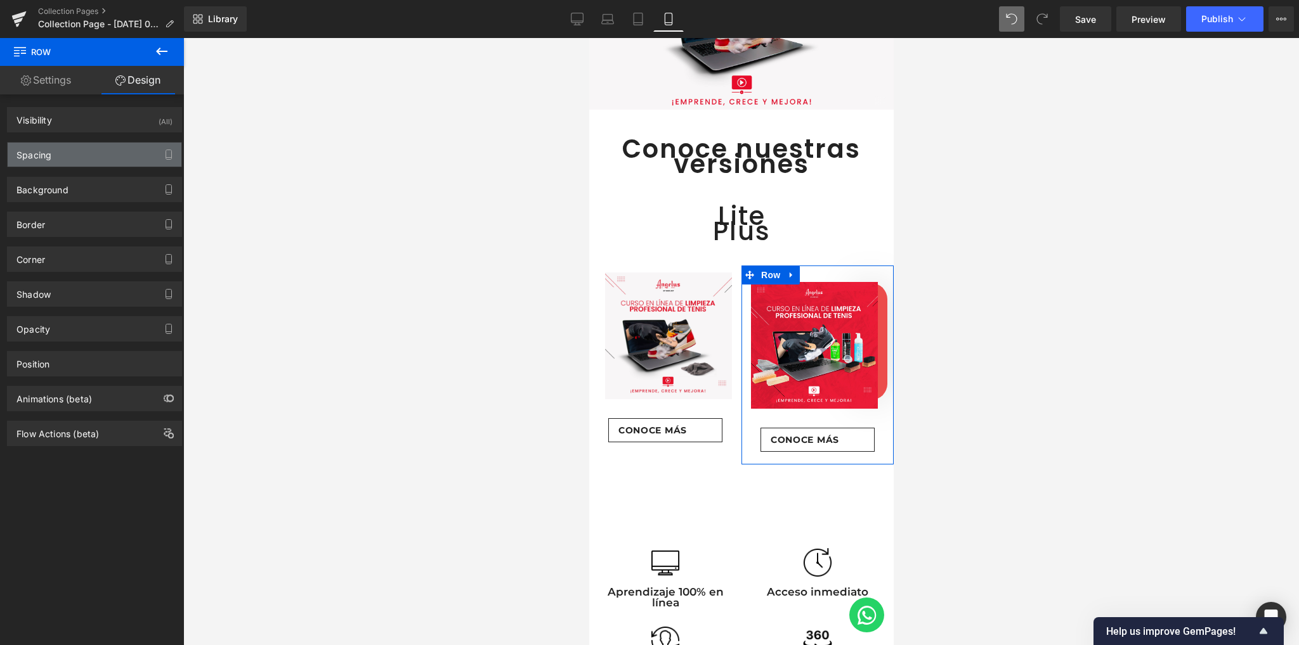
type input "0"
click at [89, 151] on div "Spacing" at bounding box center [95, 155] width 174 height 24
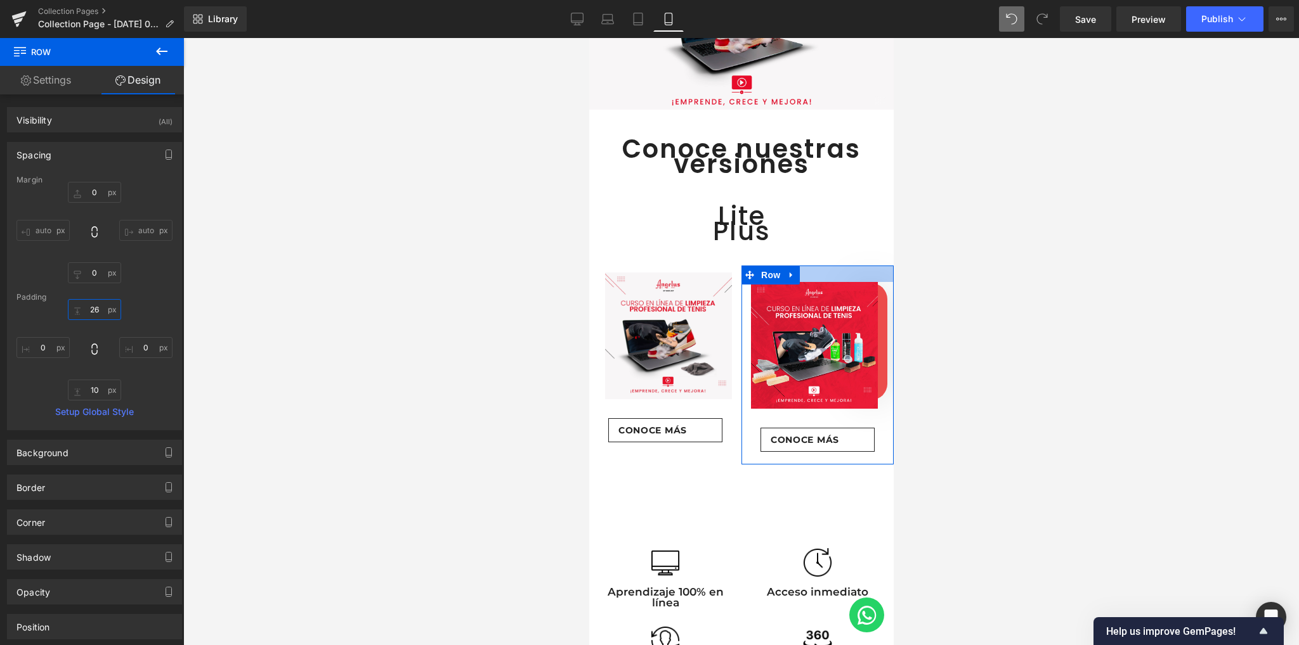
click at [87, 311] on input "26" at bounding box center [94, 309] width 53 height 21
click at [91, 311] on input "26" at bounding box center [94, 309] width 53 height 21
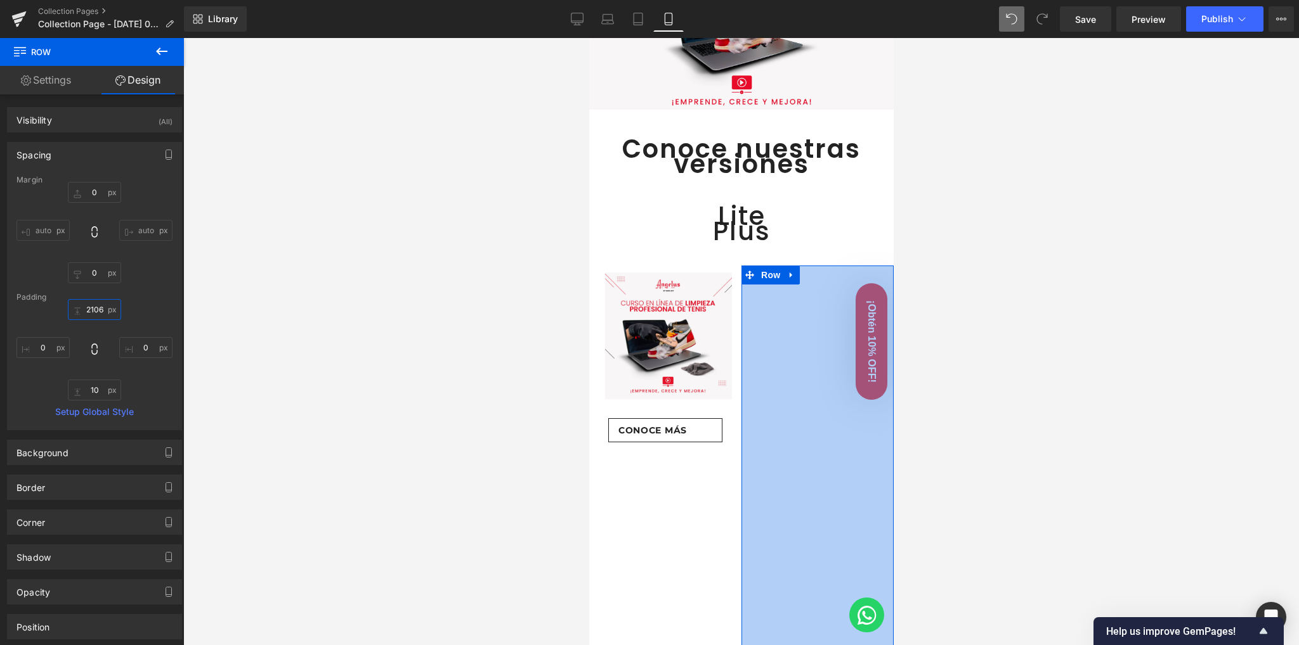
click at [98, 311] on input "2106" at bounding box center [94, 309] width 53 height 21
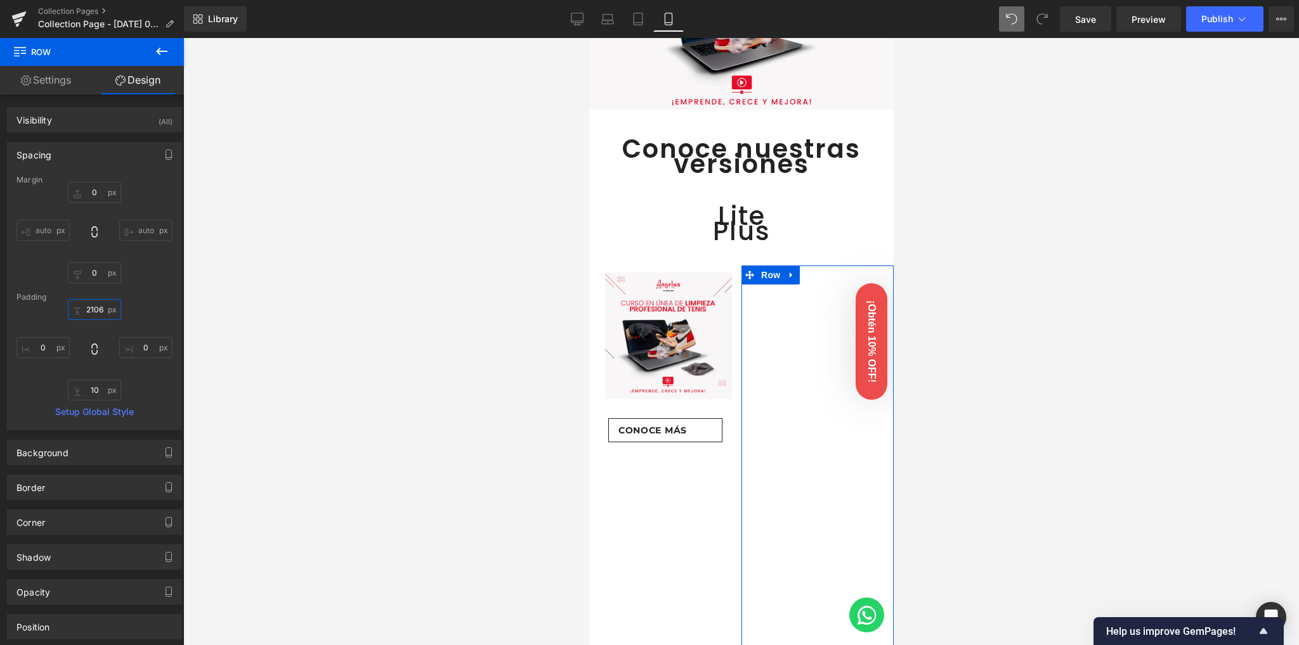
click at [98, 310] on input "2106" at bounding box center [94, 309] width 53 height 21
type input "10"
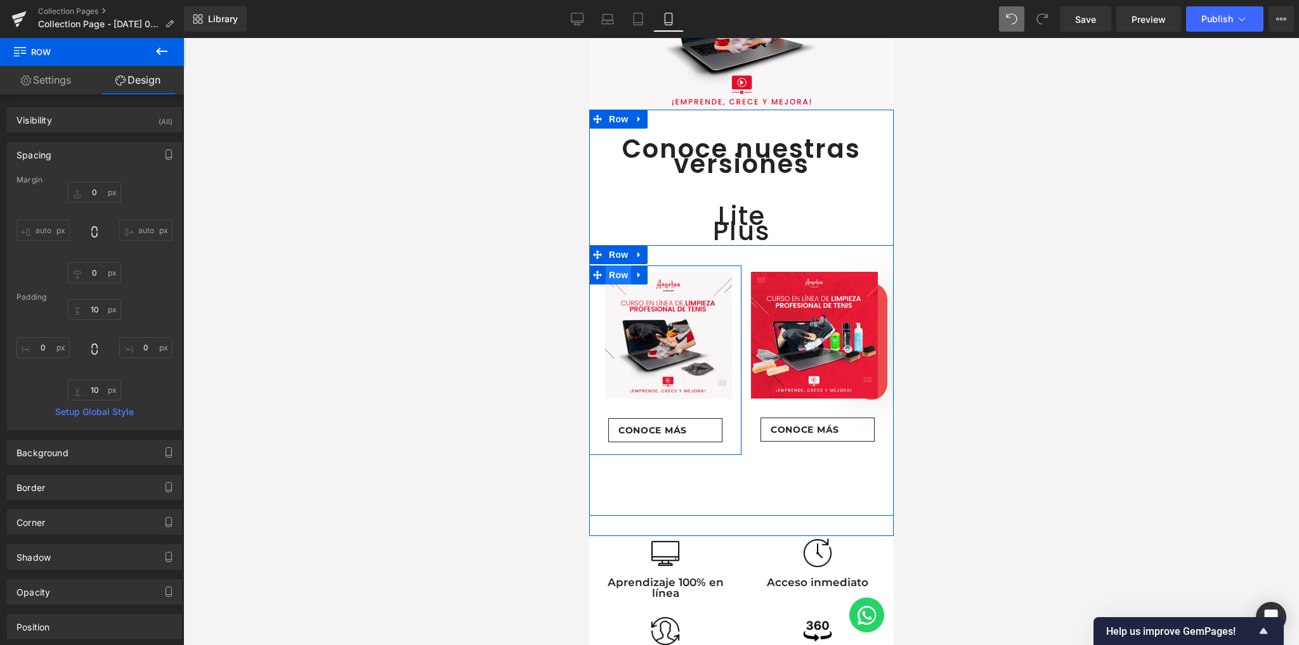
click at [621, 273] on span "Row" at bounding box center [617, 275] width 25 height 19
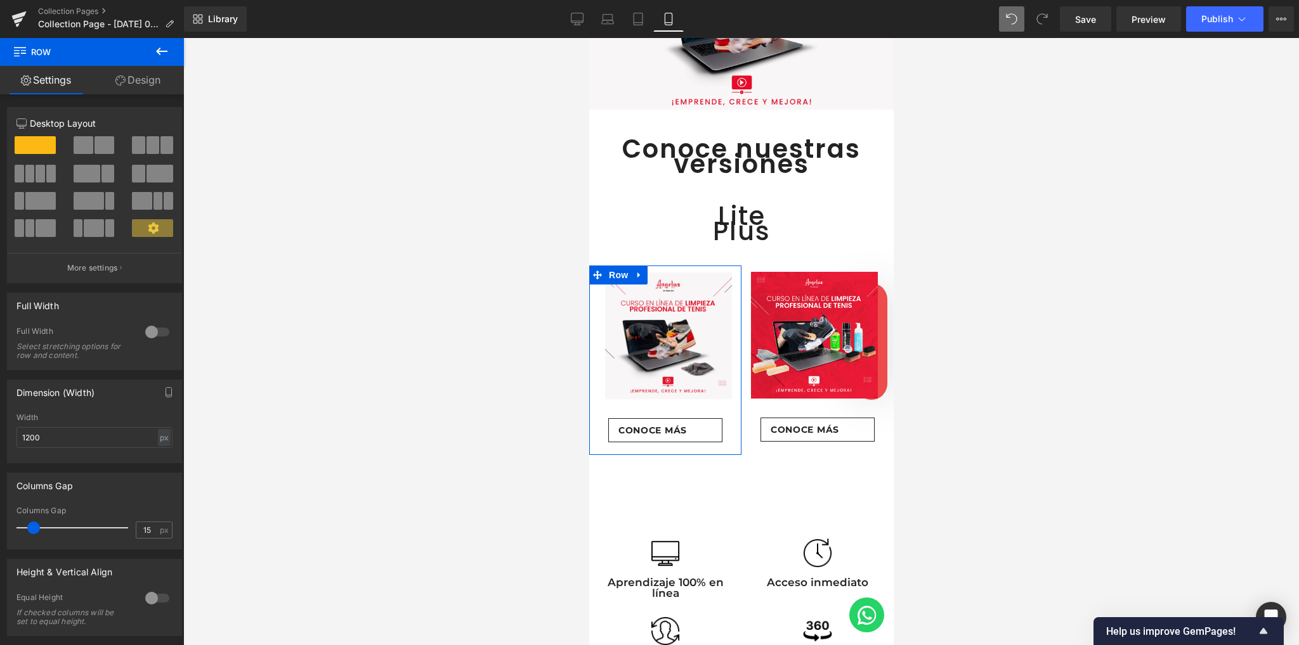
click at [155, 82] on link "Design" at bounding box center [138, 80] width 92 height 29
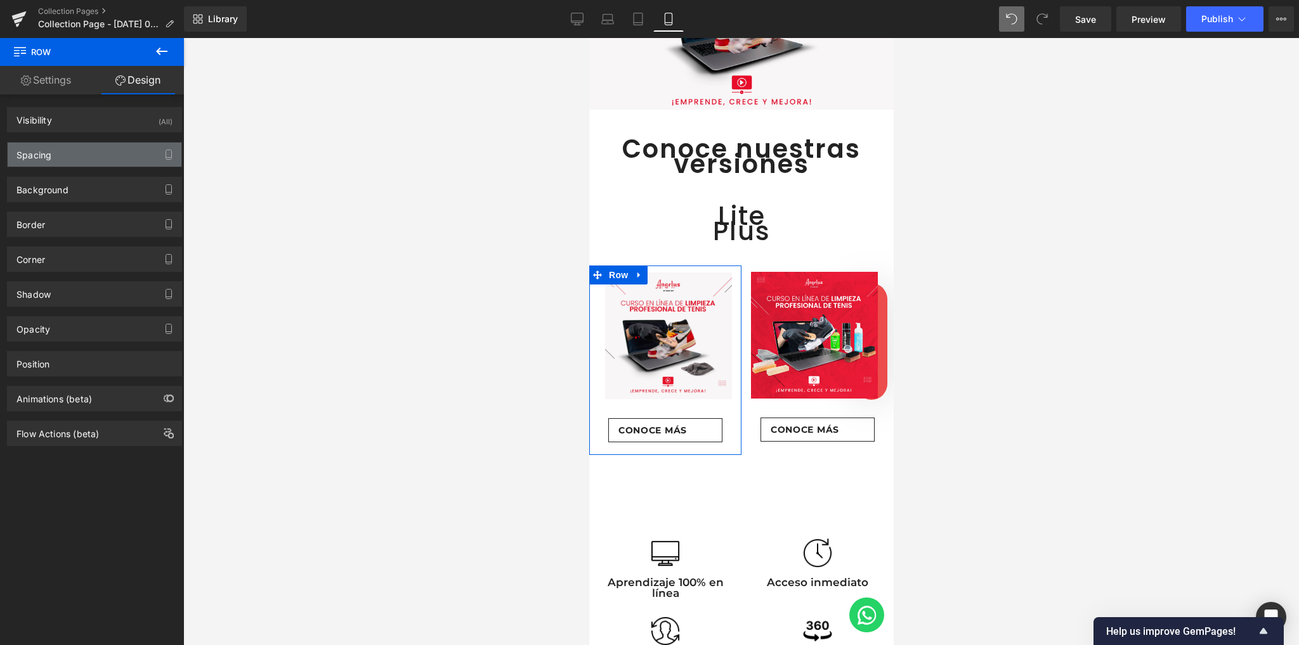
type input "0"
type input "11"
type input "0"
type input "10"
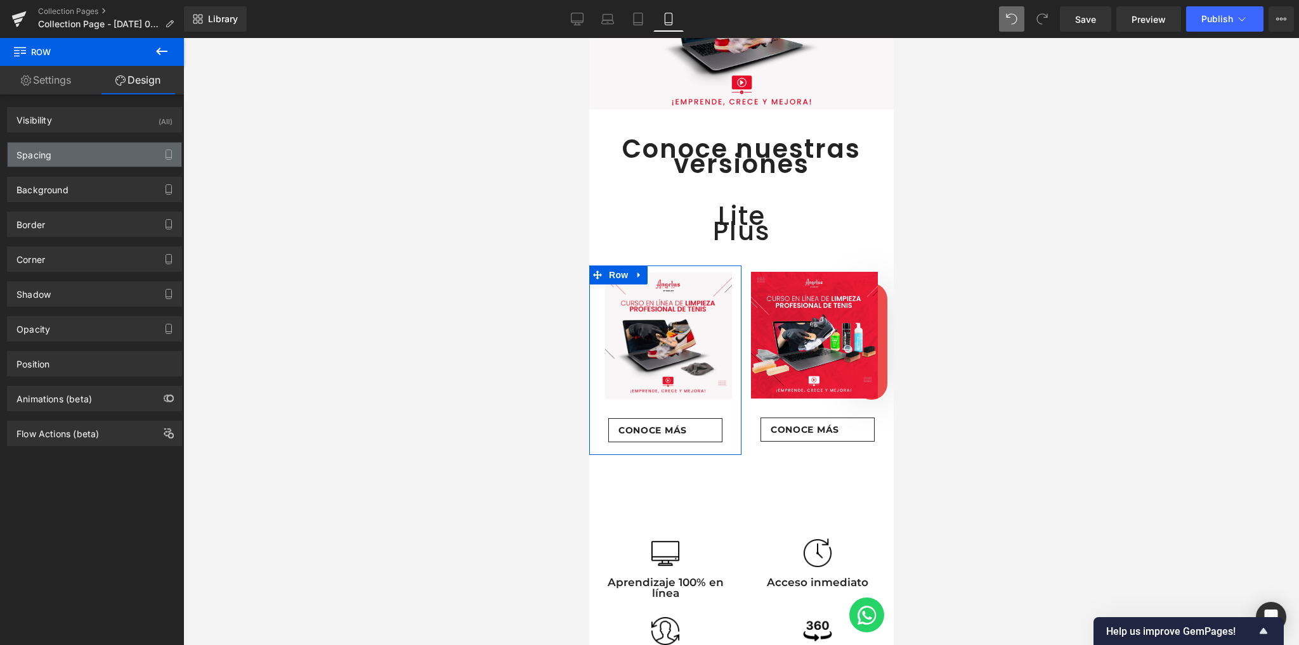
type input "0"
click at [75, 152] on div "Spacing" at bounding box center [95, 155] width 174 height 24
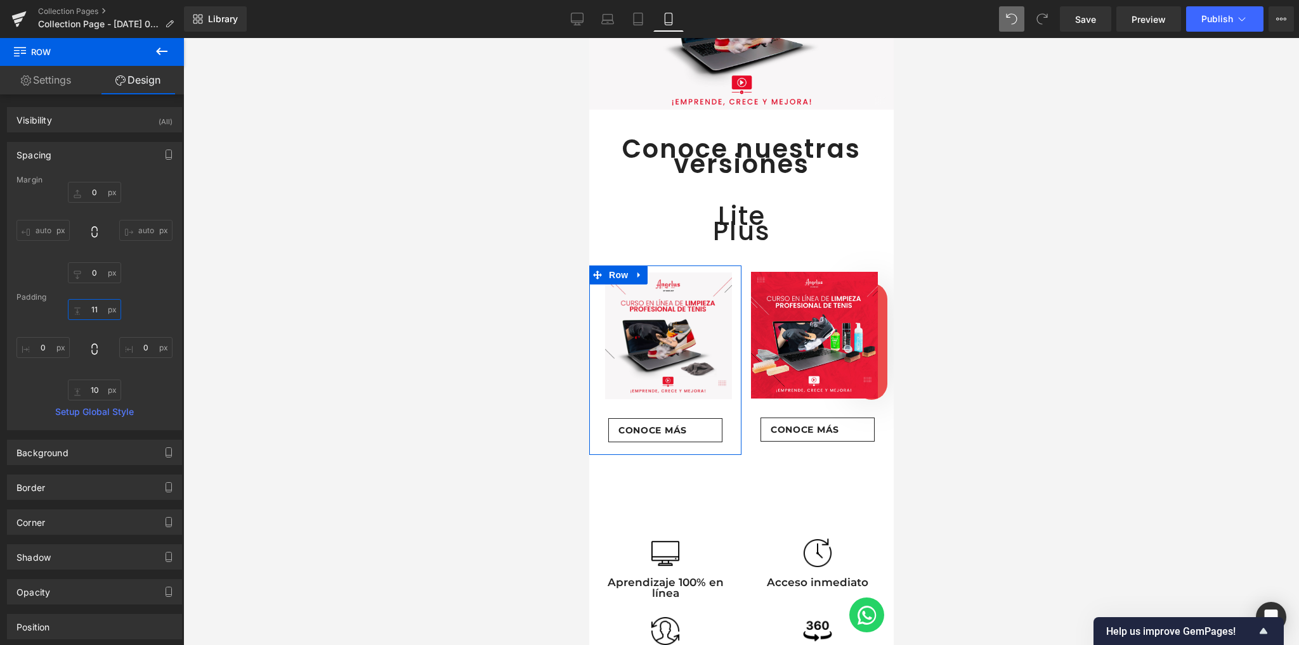
click at [95, 302] on input "11" at bounding box center [94, 309] width 53 height 21
type input "10"
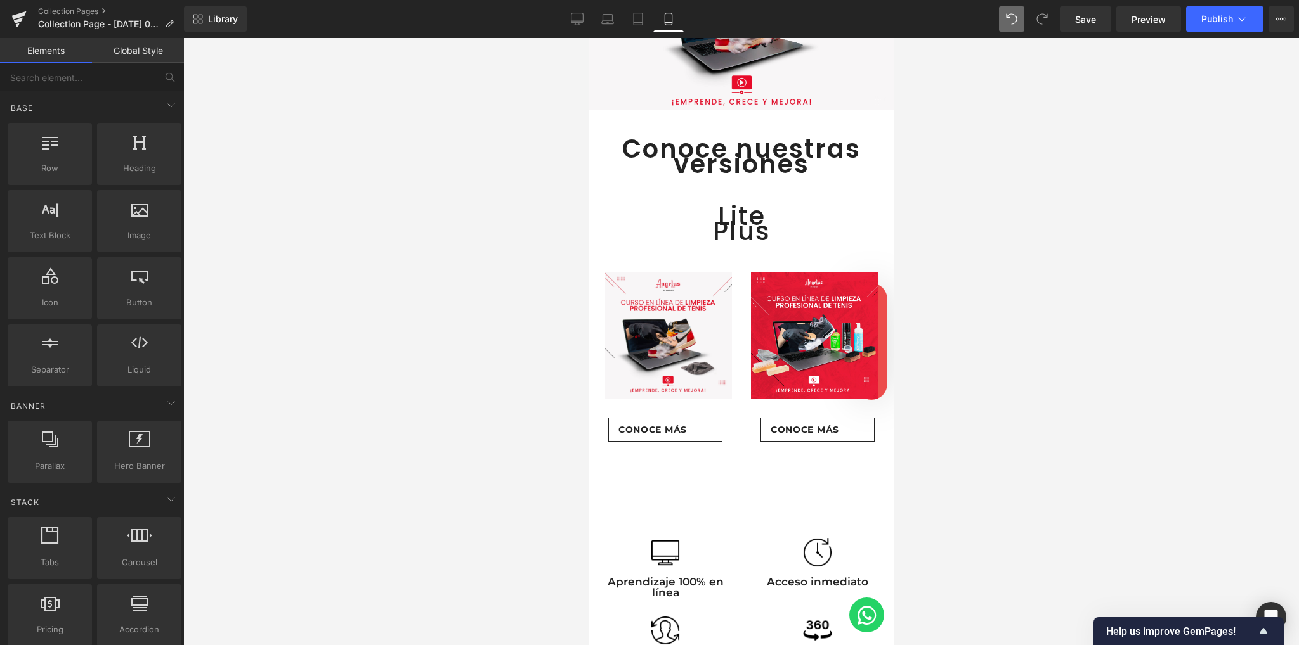
click at [408, 366] on div at bounding box center [740, 341] width 1115 height 607
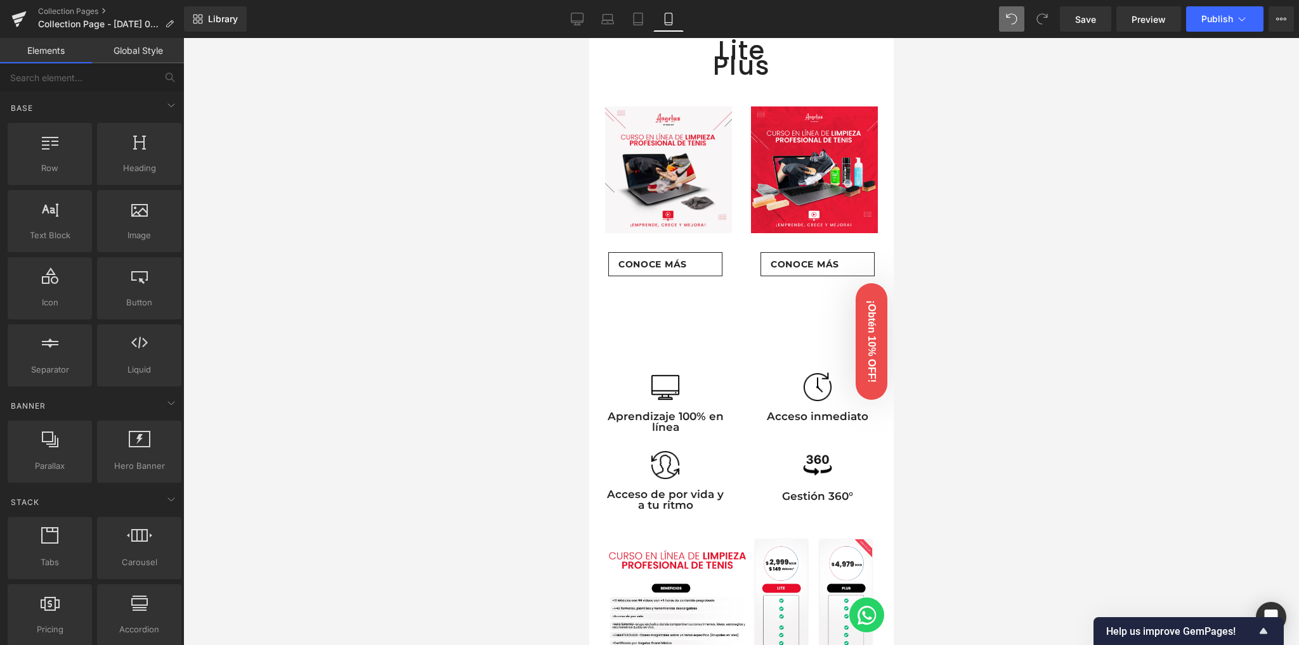
scroll to position [312, 0]
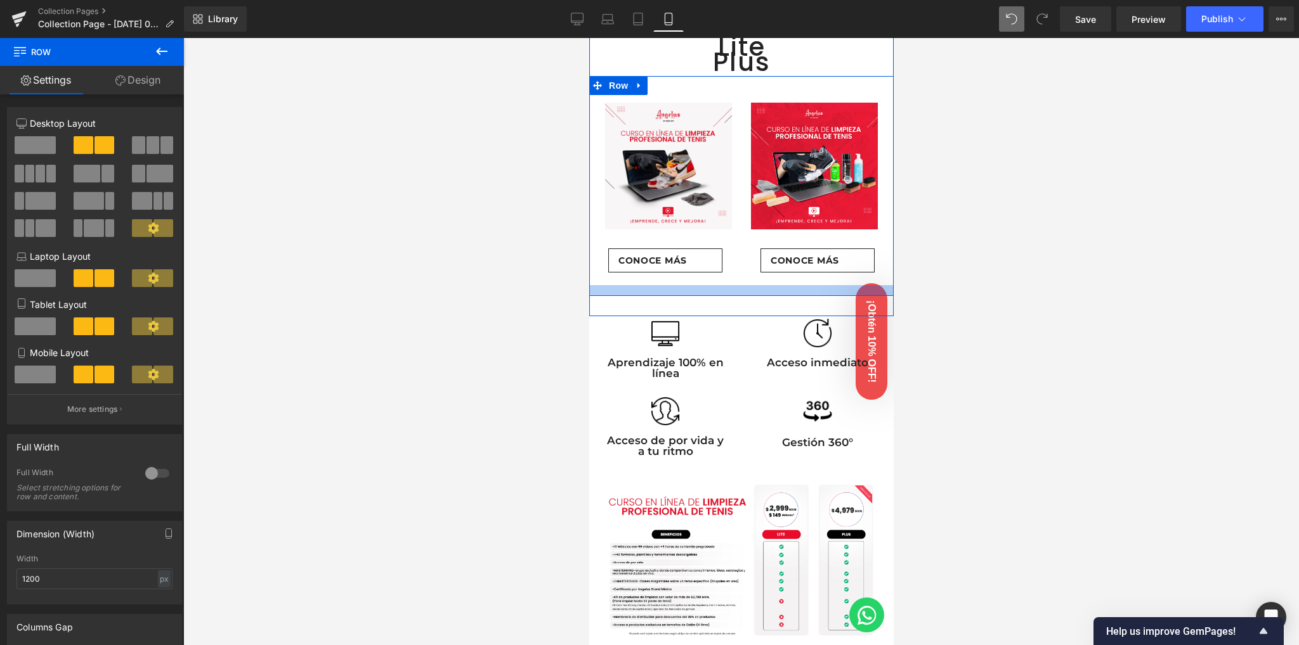
click at [721, 285] on div at bounding box center [740, 290] width 304 height 11
click at [411, 285] on div at bounding box center [740, 341] width 1115 height 607
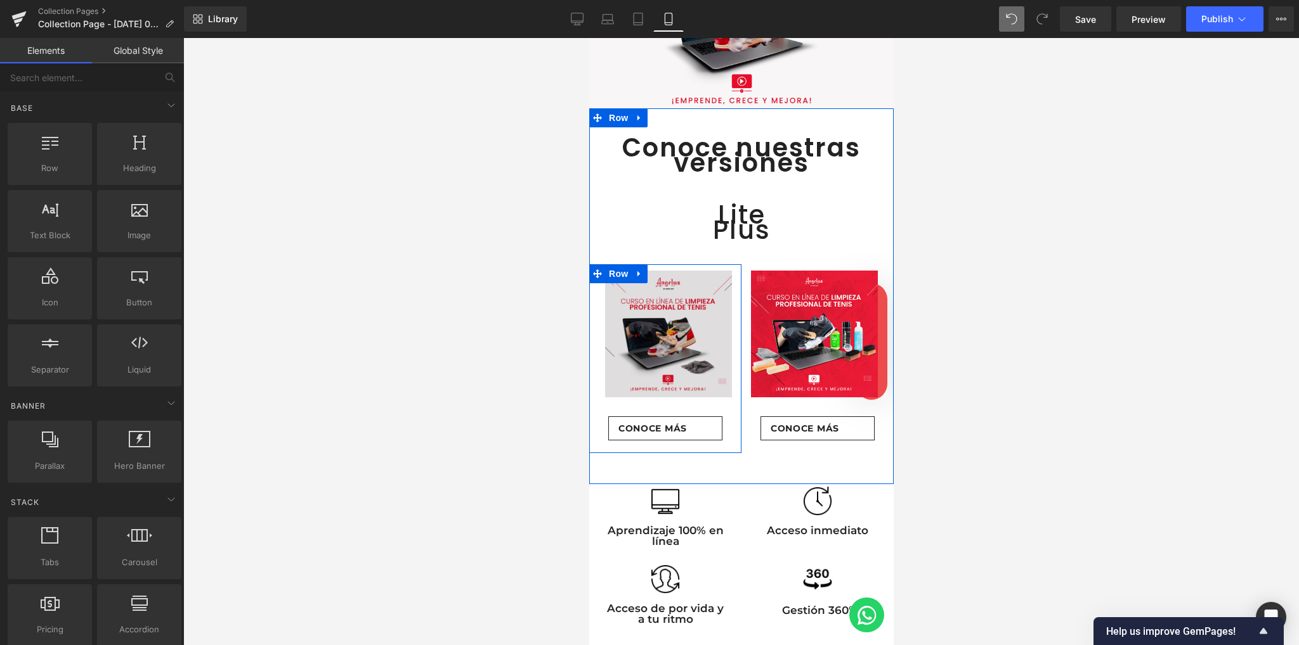
scroll to position [143, 0]
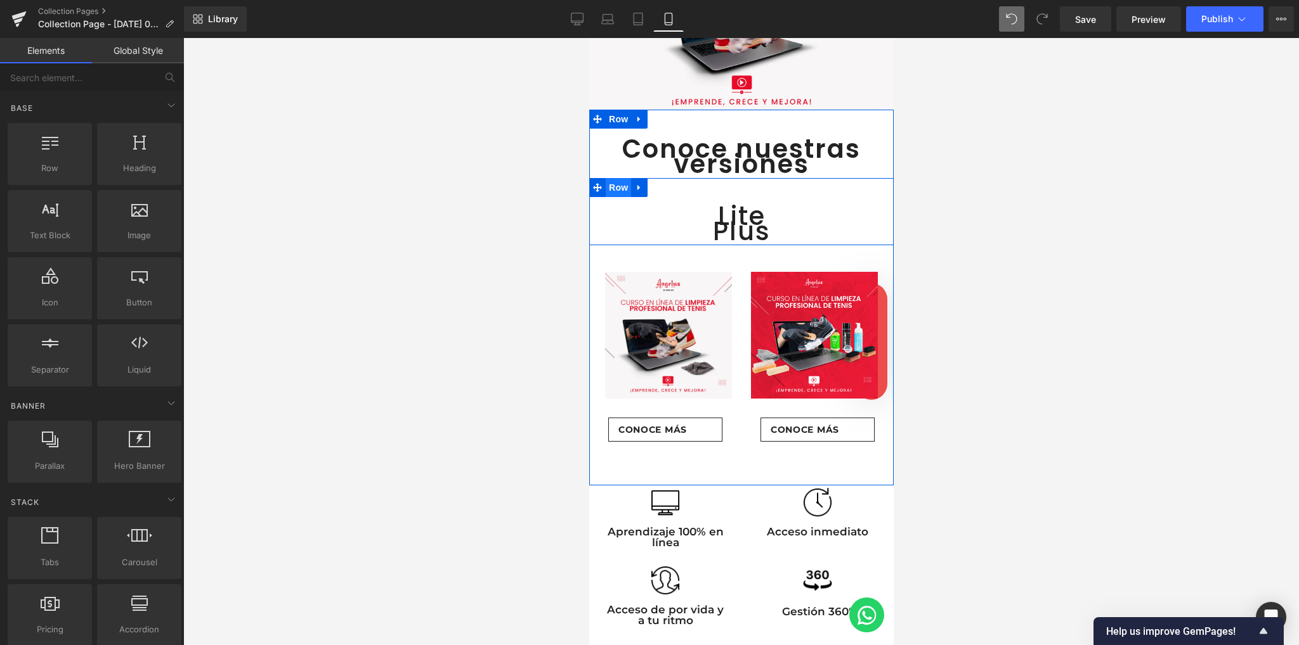
click at [622, 186] on span "Row" at bounding box center [617, 187] width 25 height 19
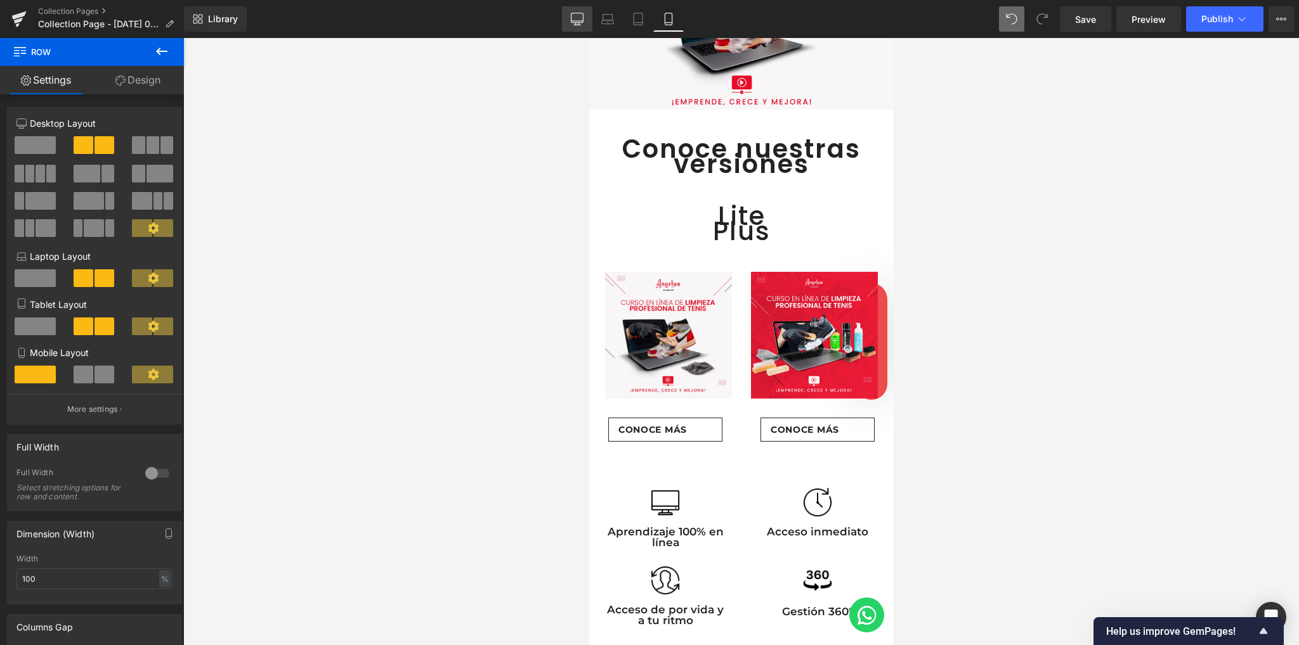
click at [573, 18] on icon at bounding box center [577, 19] width 13 height 13
type input "1200"
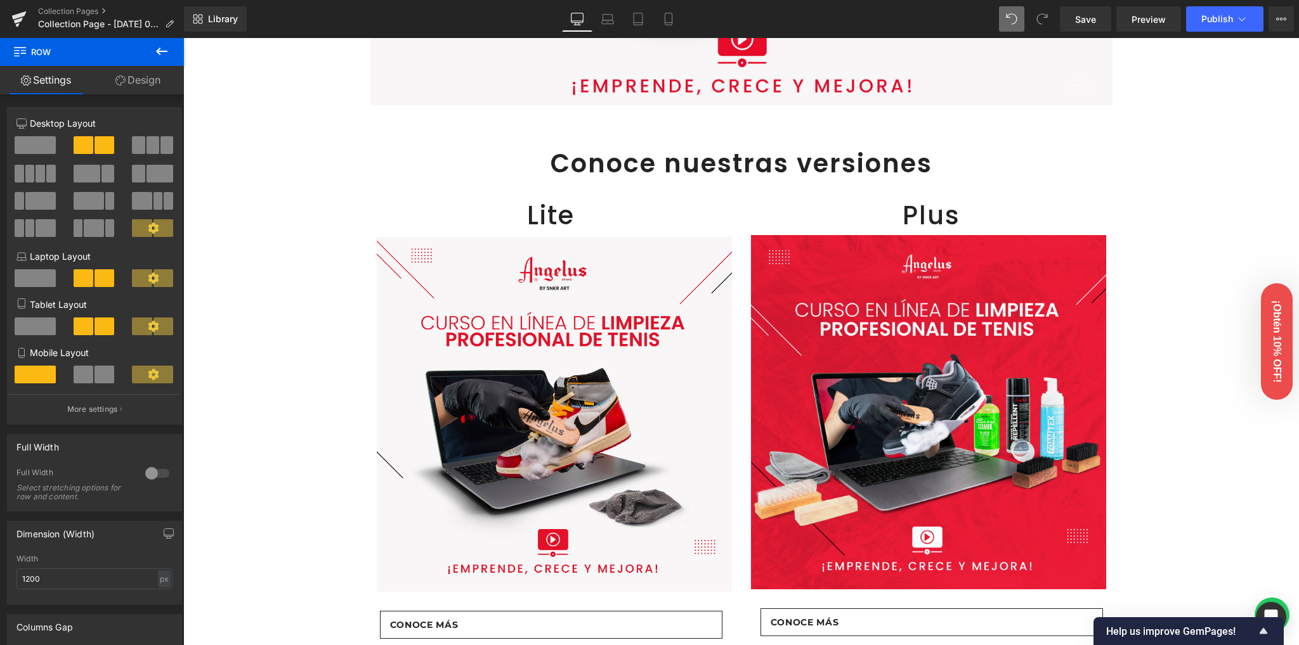
scroll to position [393, 0]
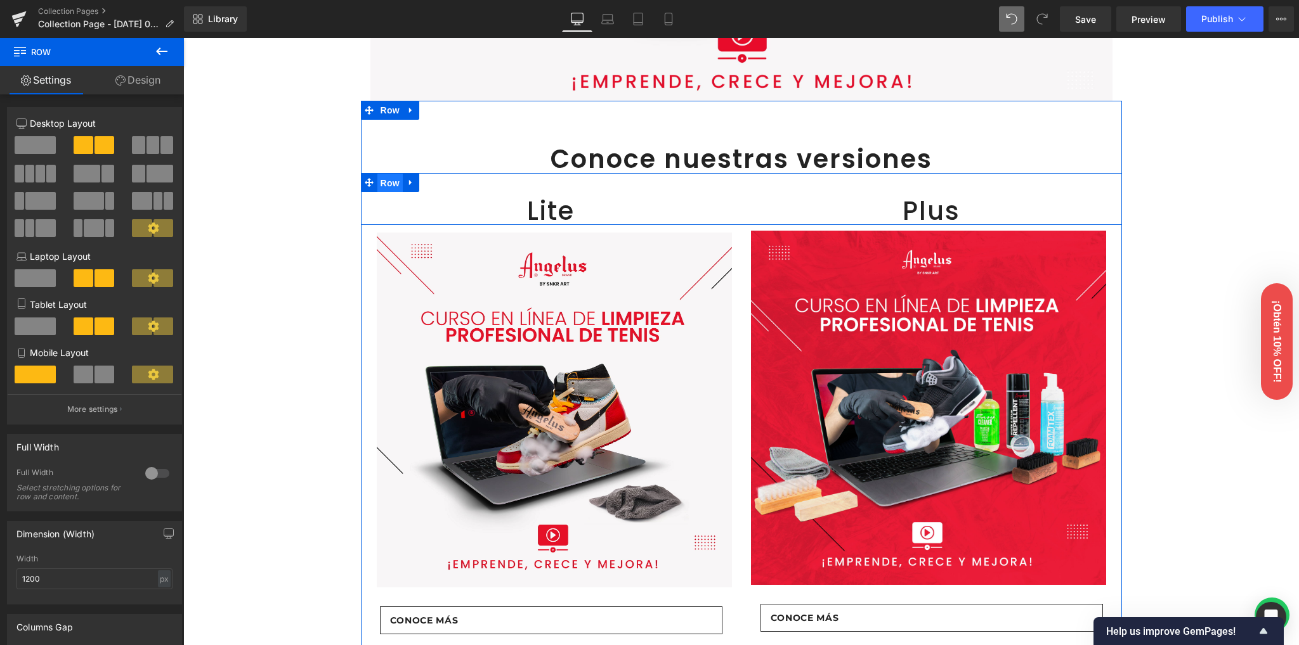
click at [387, 183] on span "Row" at bounding box center [389, 183] width 25 height 19
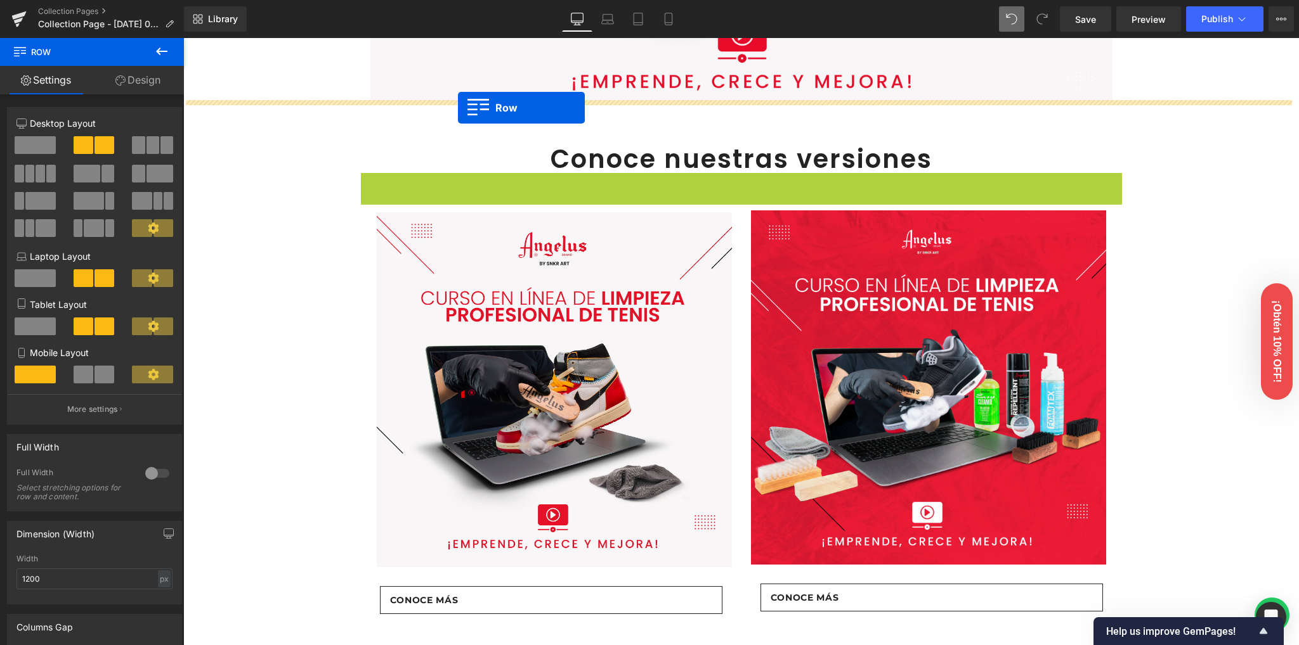
drag, startPoint x: 387, startPoint y: 183, endPoint x: 458, endPoint y: 108, distance: 103.6
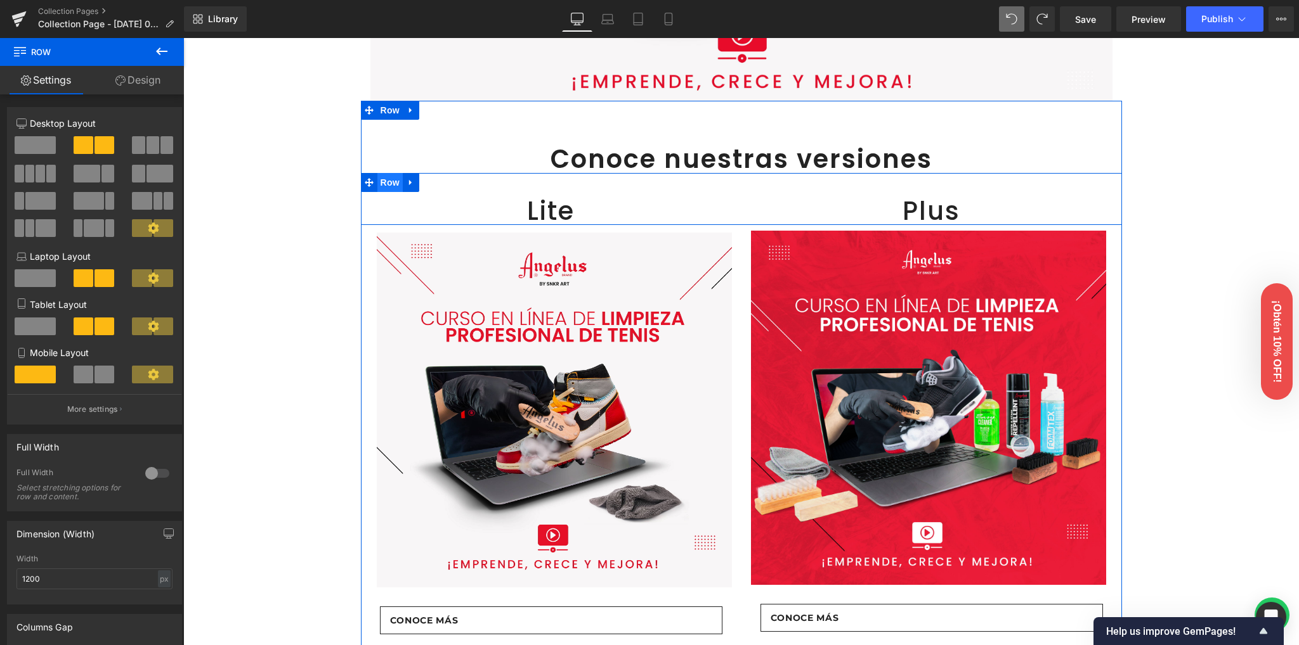
click at [385, 183] on span "Row" at bounding box center [389, 182] width 25 height 19
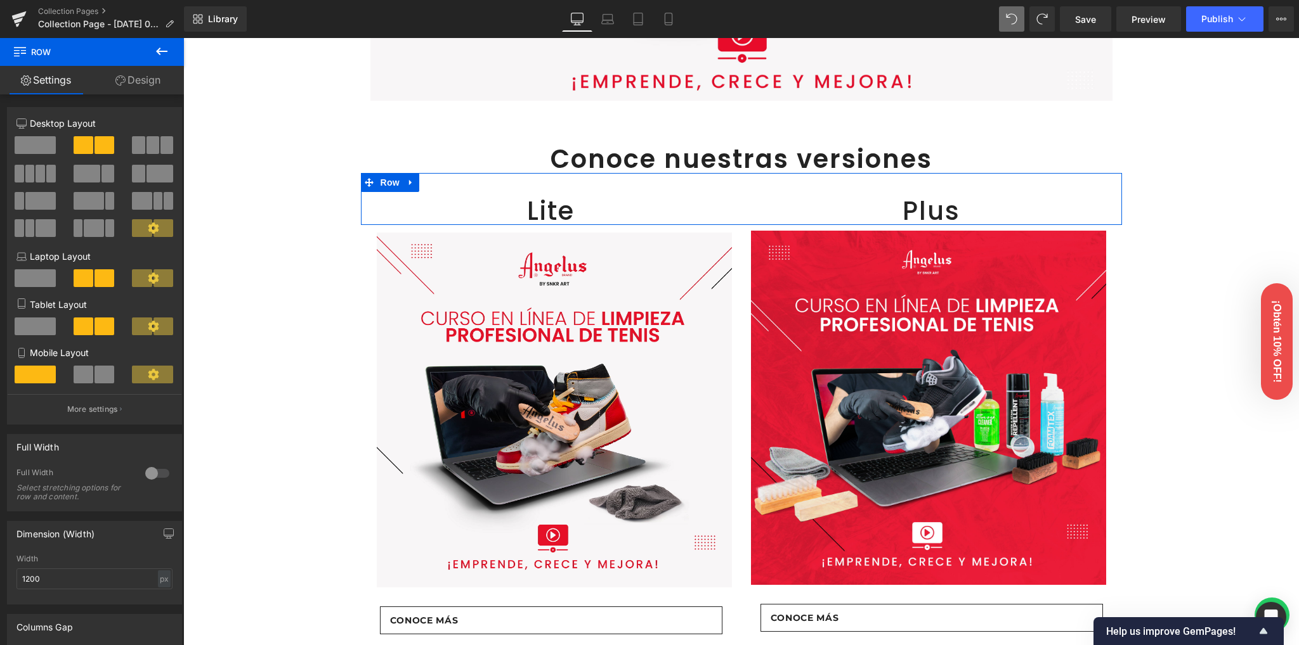
click at [145, 90] on link "Design" at bounding box center [138, 80] width 92 height 29
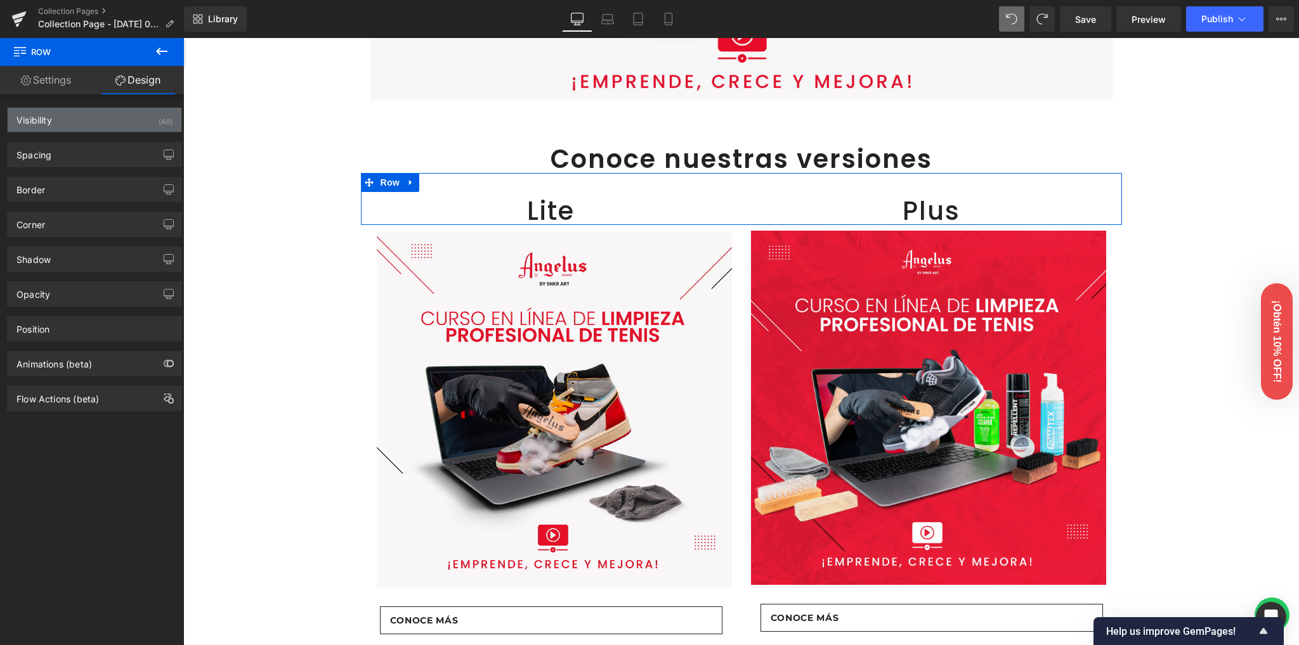
click at [132, 127] on div "Visibility (All)" at bounding box center [95, 120] width 174 height 24
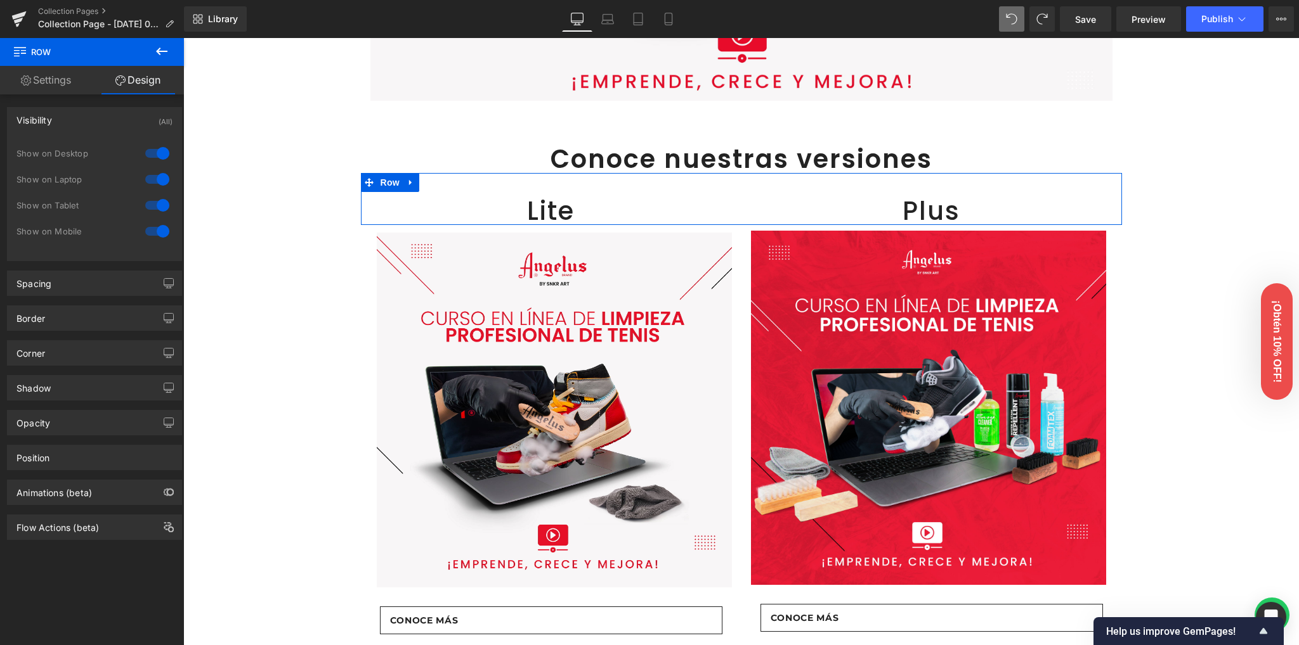
click at [152, 228] on div at bounding box center [157, 231] width 30 height 20
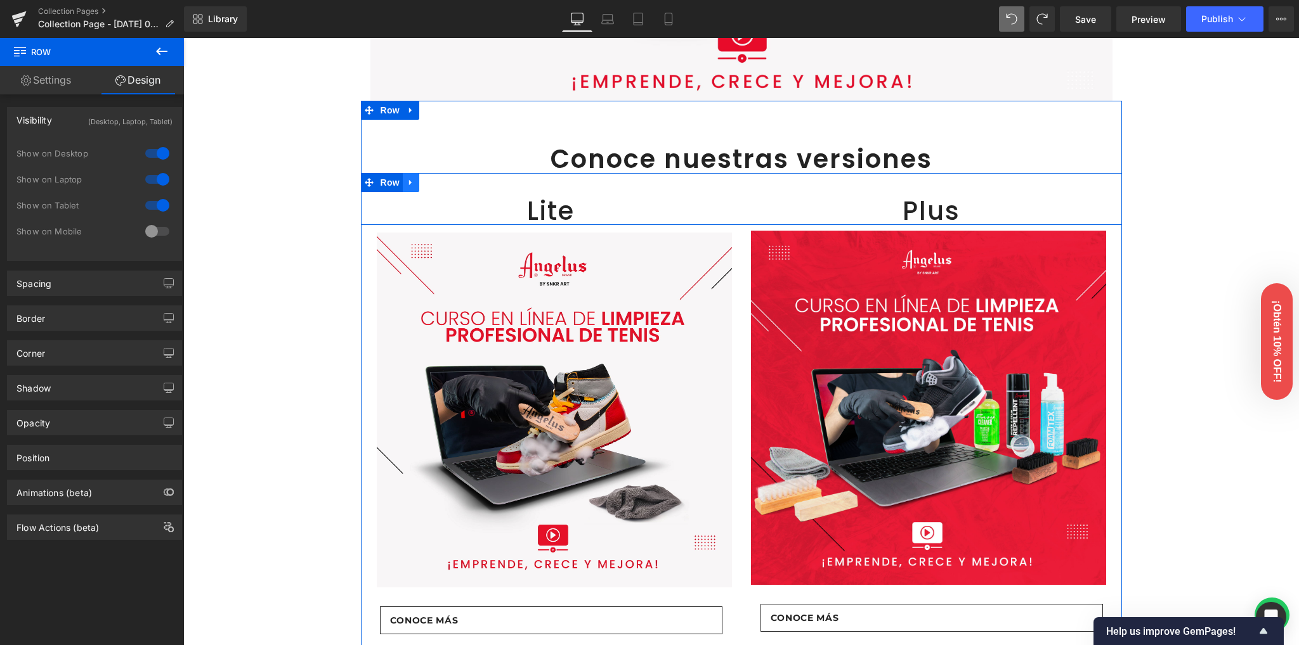
click at [409, 183] on icon at bounding box center [410, 182] width 3 height 6
click at [423, 185] on icon at bounding box center [427, 182] width 9 height 9
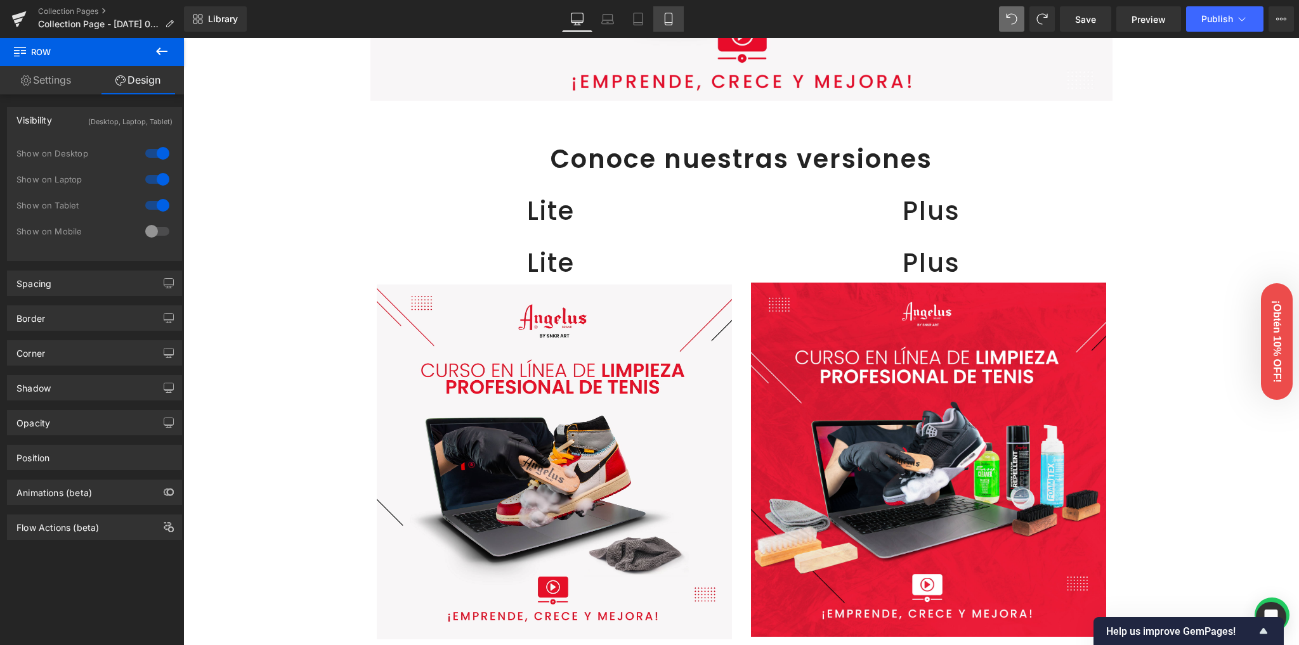
click at [667, 17] on icon at bounding box center [668, 19] width 13 height 13
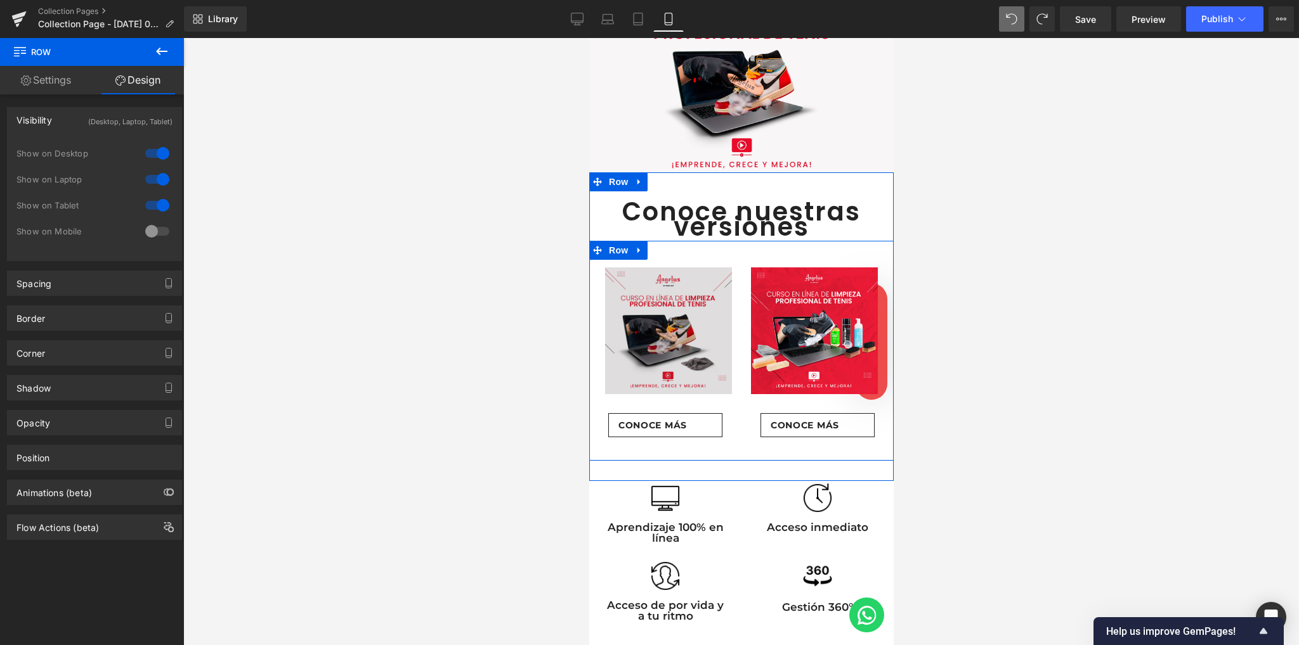
scroll to position [84, 0]
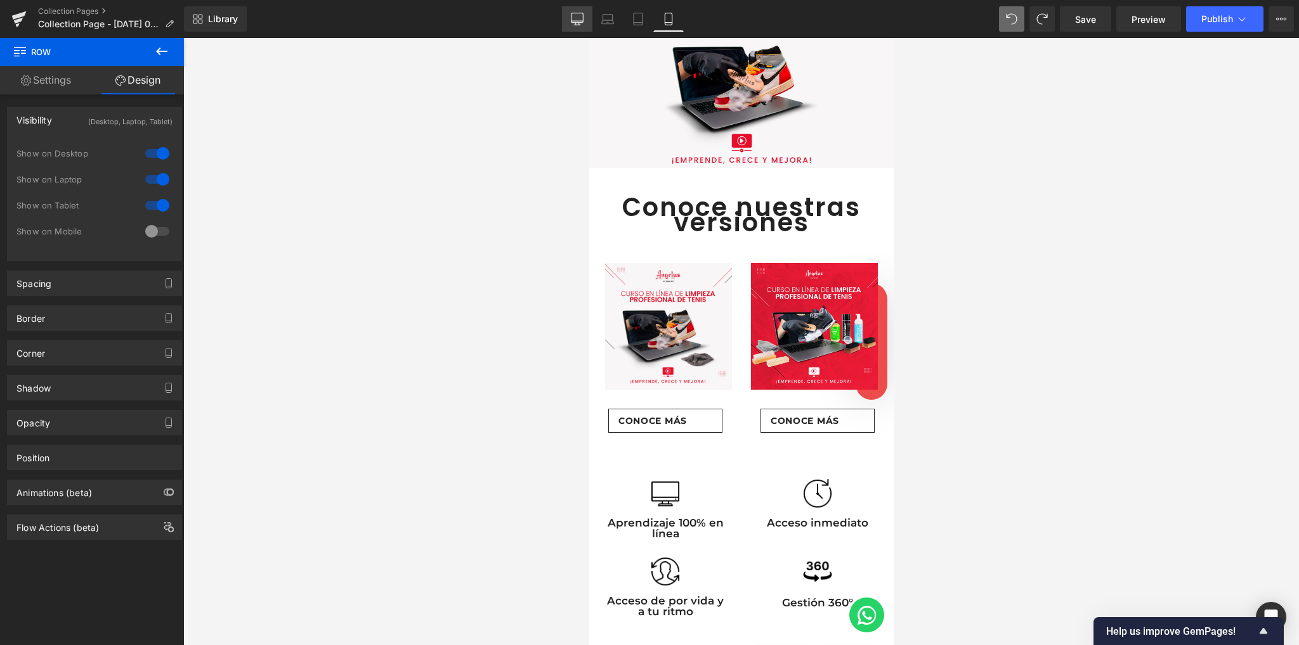
click at [576, 16] on icon at bounding box center [577, 19] width 13 height 13
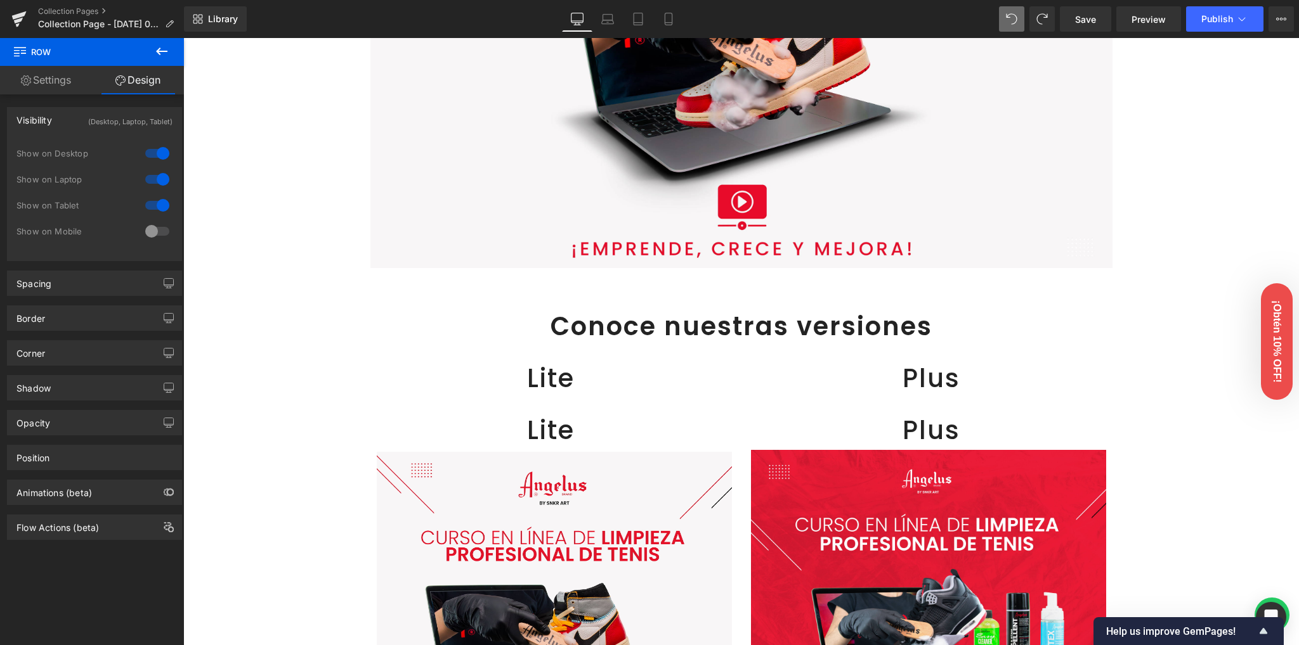
scroll to position [323, 0]
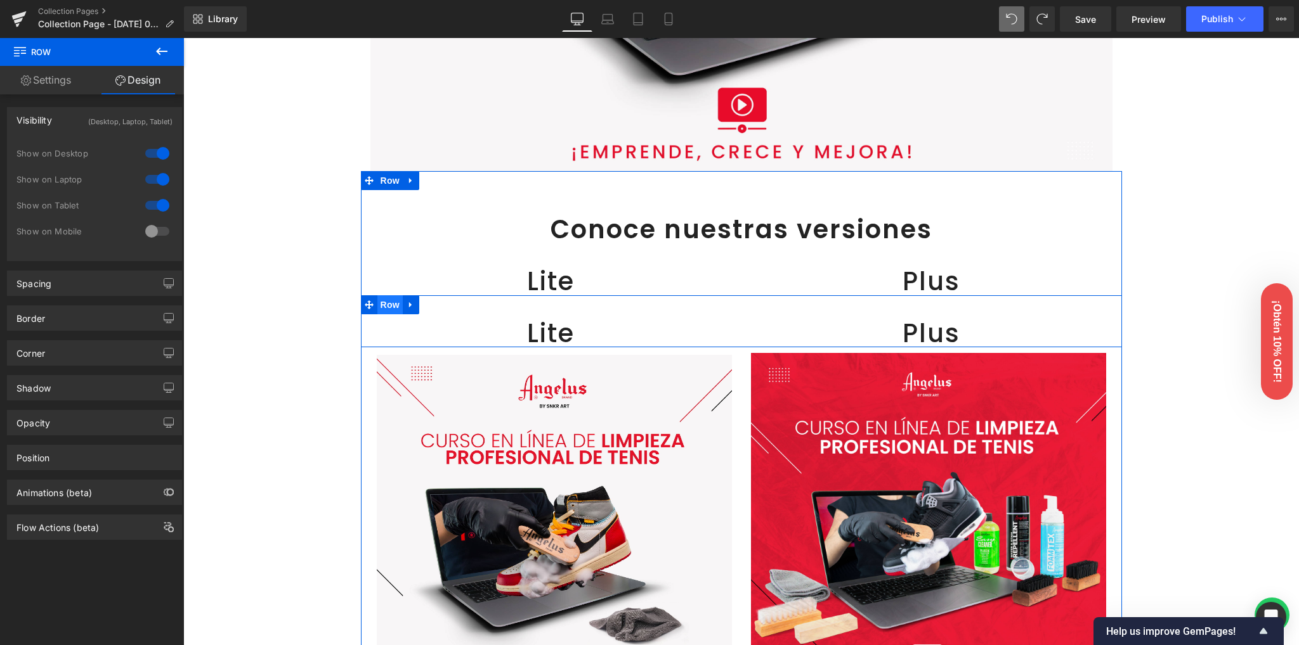
click at [387, 305] on span "Row" at bounding box center [389, 304] width 25 height 19
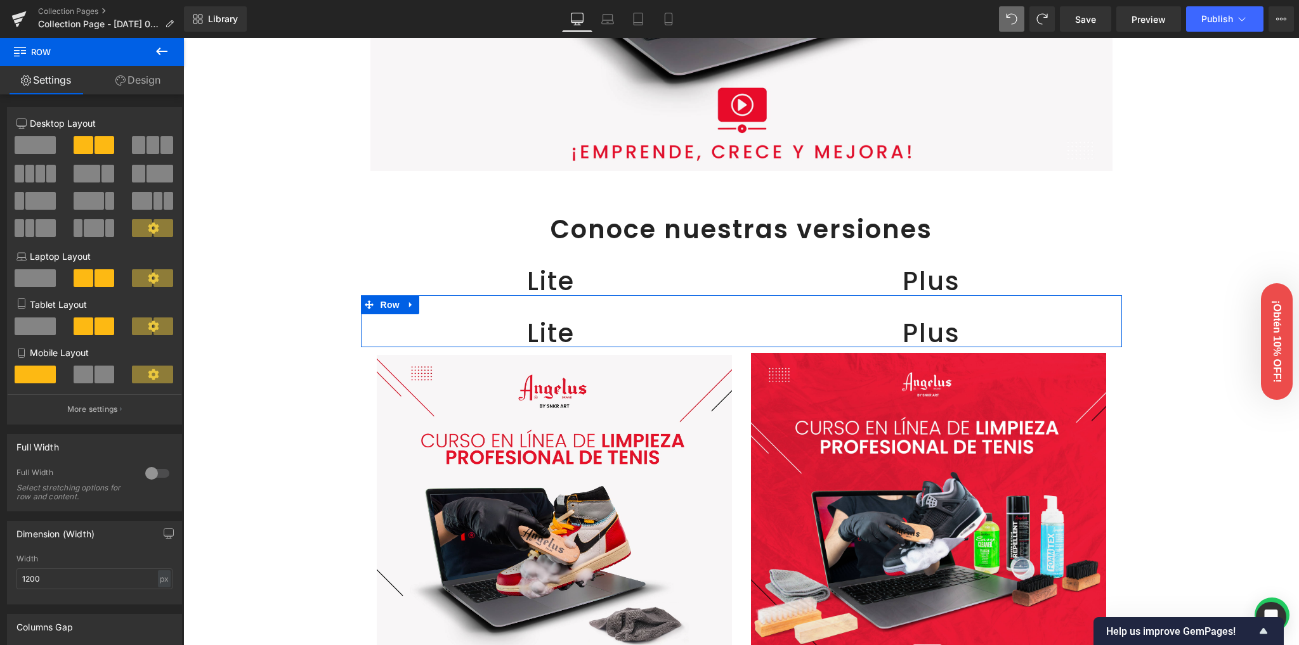
click at [146, 81] on link "Design" at bounding box center [138, 80] width 92 height 29
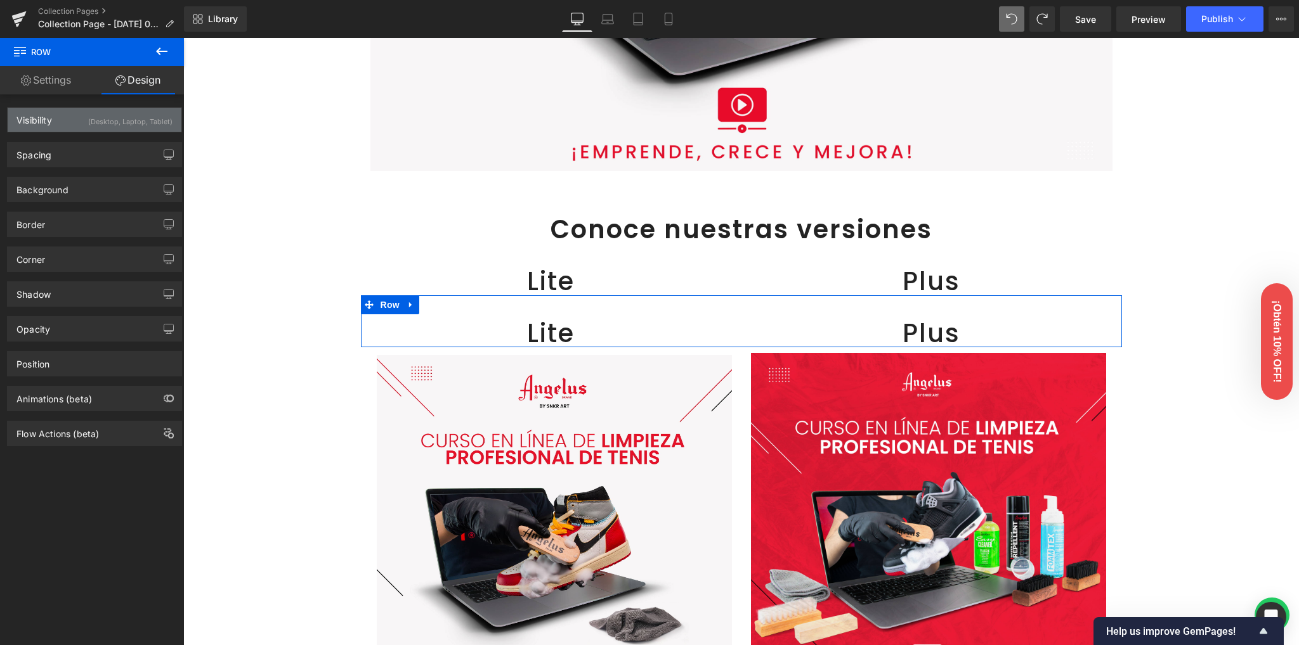
click at [114, 117] on div "(Desktop, Laptop, Tablet)" at bounding box center [130, 118] width 84 height 21
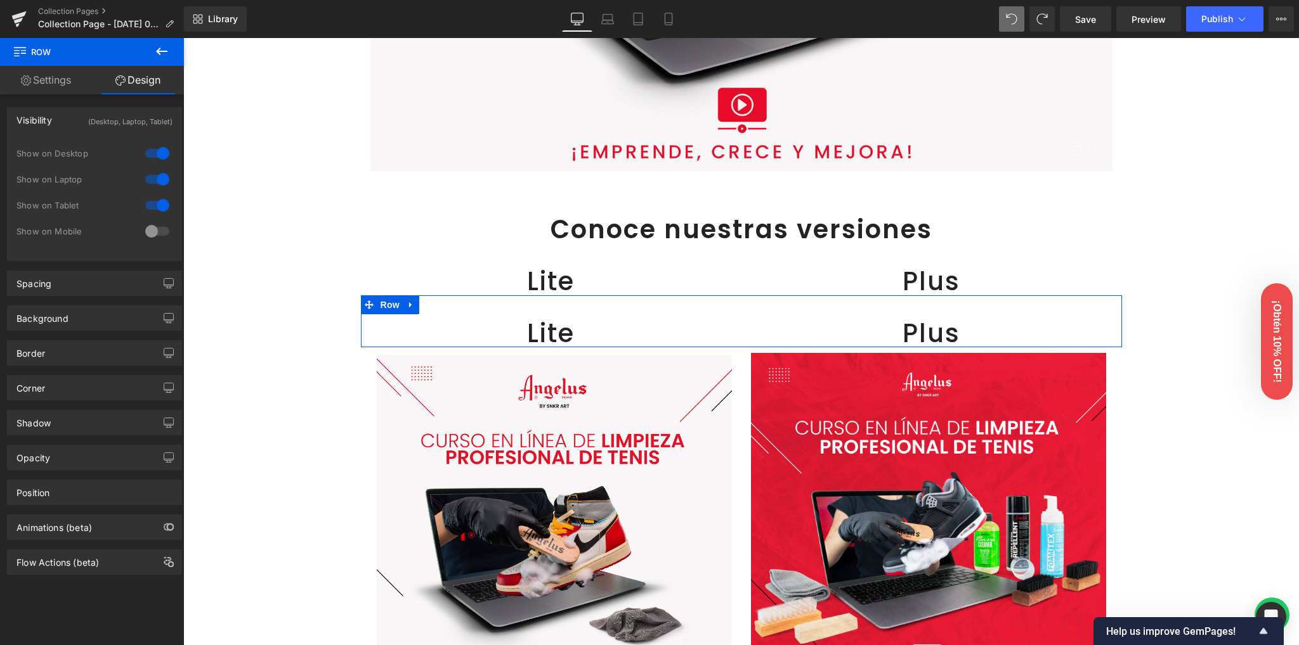
click at [152, 231] on div at bounding box center [157, 231] width 30 height 20
click at [156, 210] on div at bounding box center [157, 205] width 30 height 20
click at [157, 186] on div at bounding box center [157, 179] width 30 height 20
click at [150, 156] on div at bounding box center [157, 153] width 30 height 20
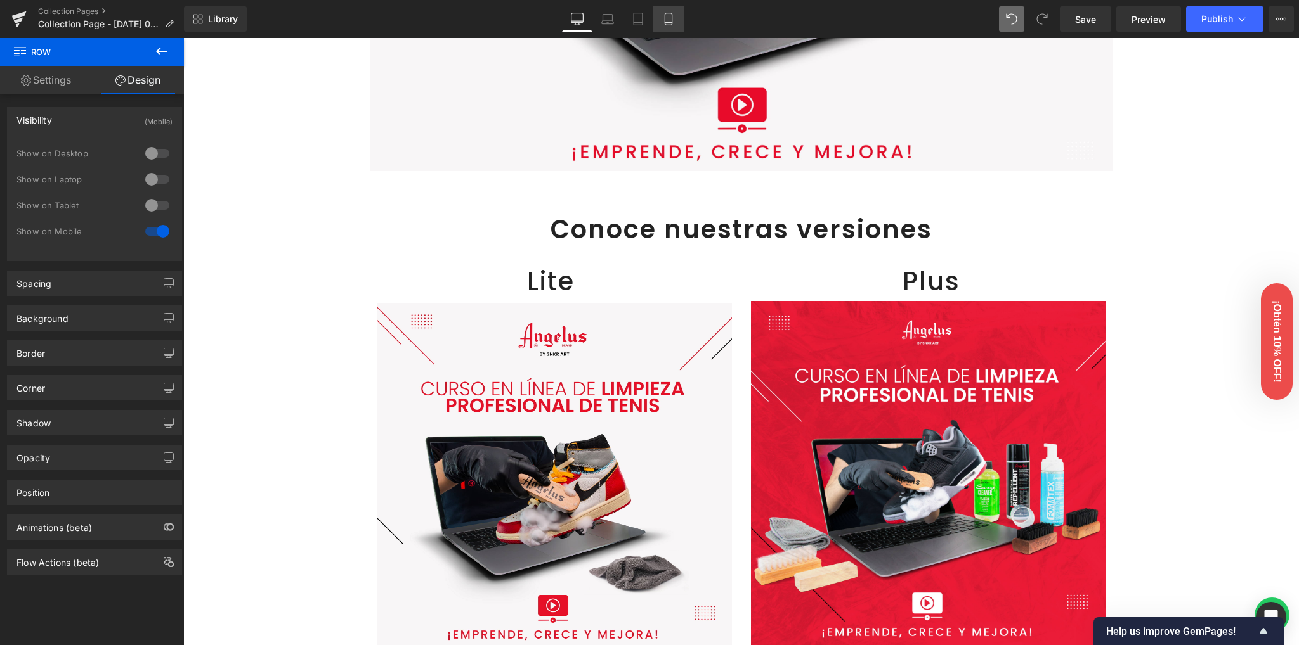
click at [671, 24] on icon at bounding box center [667, 19] width 7 height 12
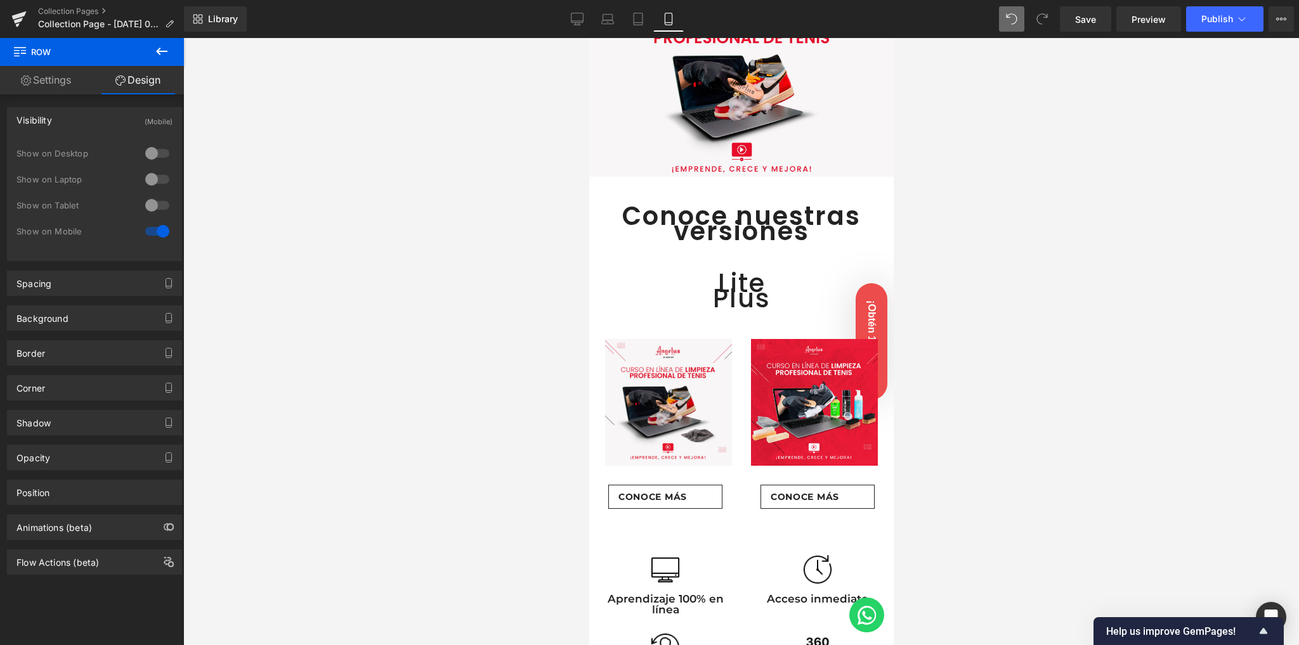
scroll to position [73, 0]
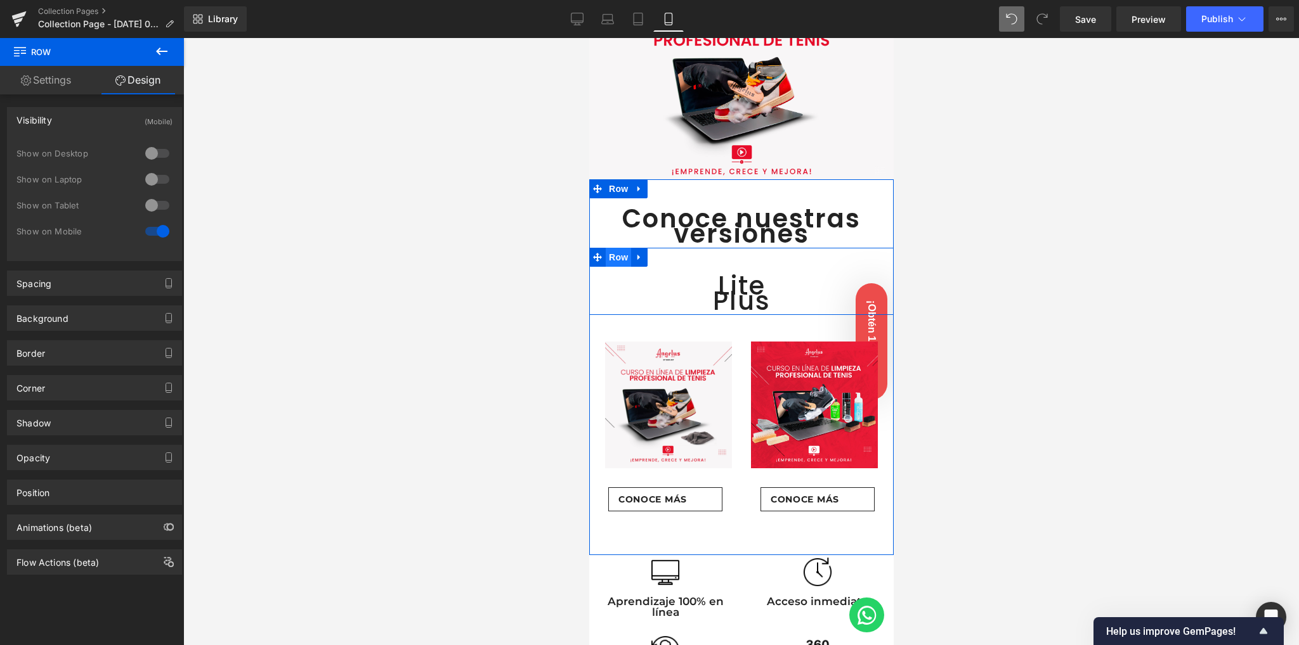
click at [621, 253] on span "Row" at bounding box center [617, 257] width 25 height 19
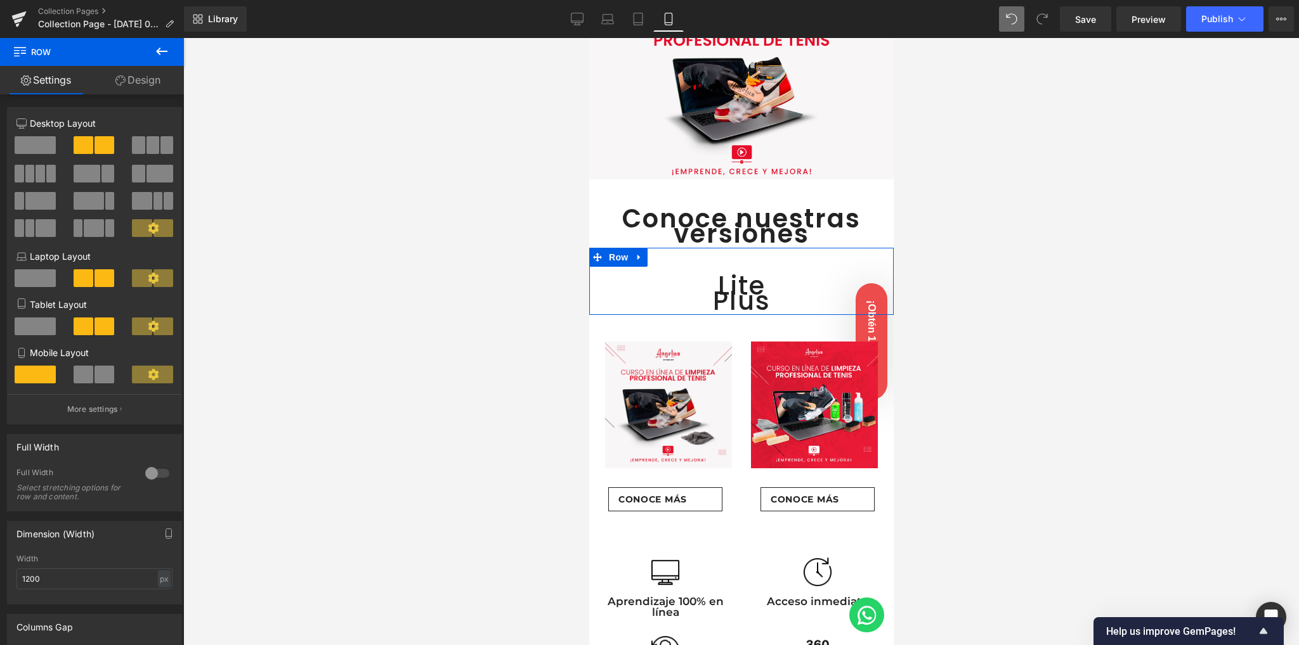
click at [98, 372] on span at bounding box center [104, 375] width 20 height 18
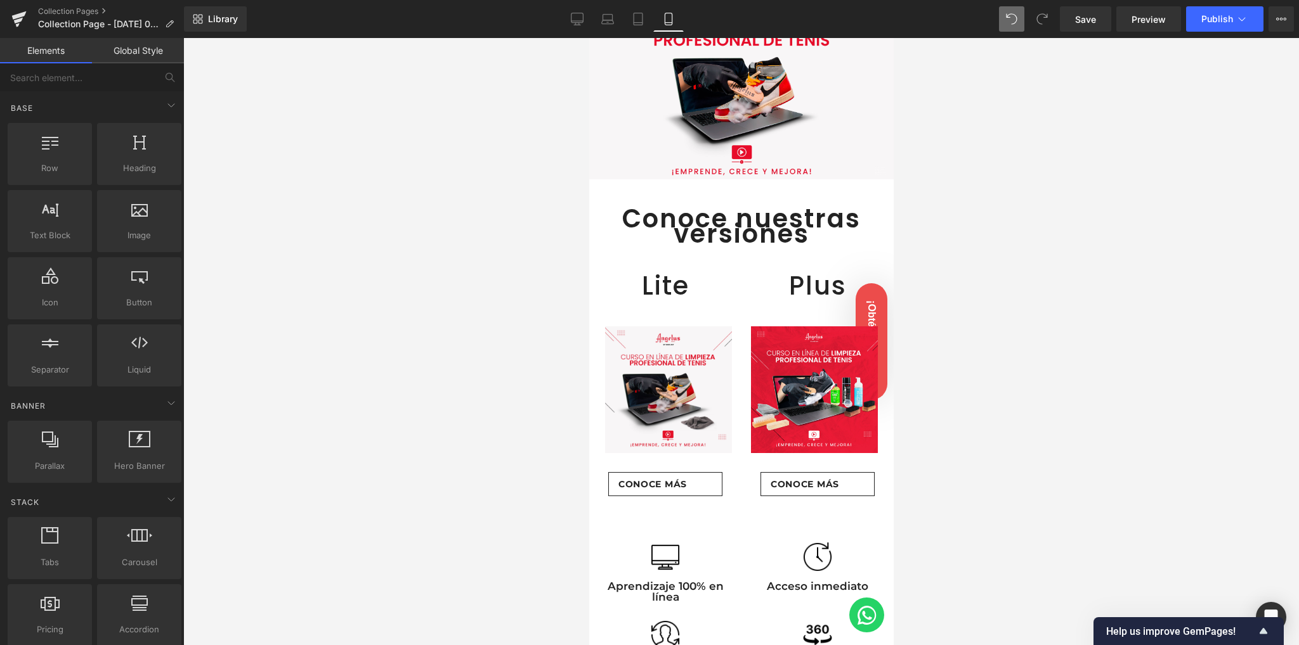
click at [424, 320] on div at bounding box center [740, 341] width 1115 height 607
click at [487, 303] on div at bounding box center [740, 341] width 1115 height 607
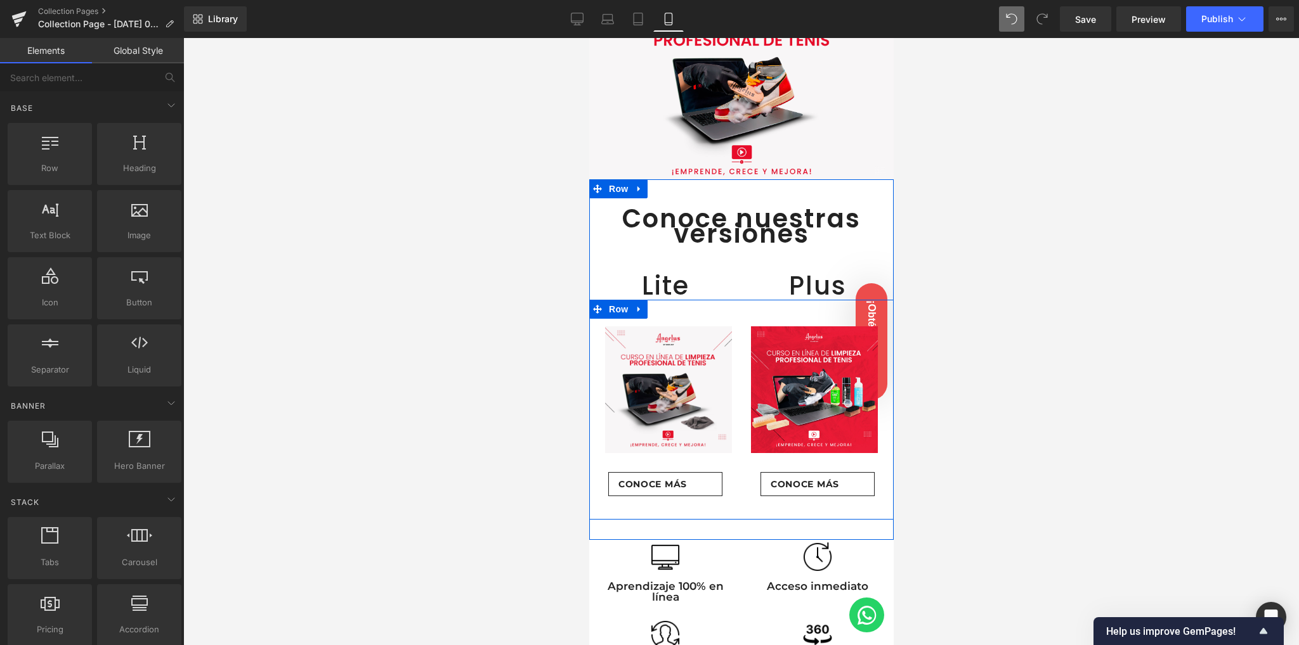
click at [746, 303] on div "Image Conoce más Button Row Row Image Conoce más Button Row Row Row" at bounding box center [740, 410] width 304 height 220
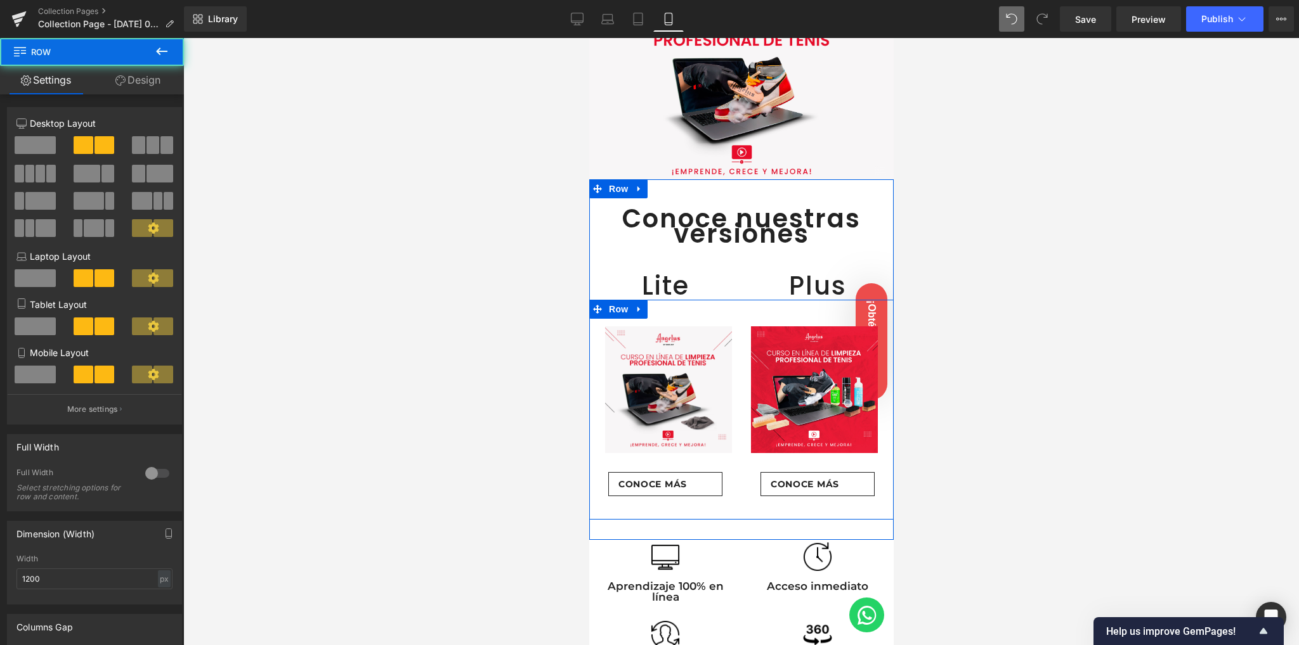
click at [748, 301] on div "Image Conoce más Button Row Row Image Conoce más Button Row Row Row" at bounding box center [740, 410] width 304 height 220
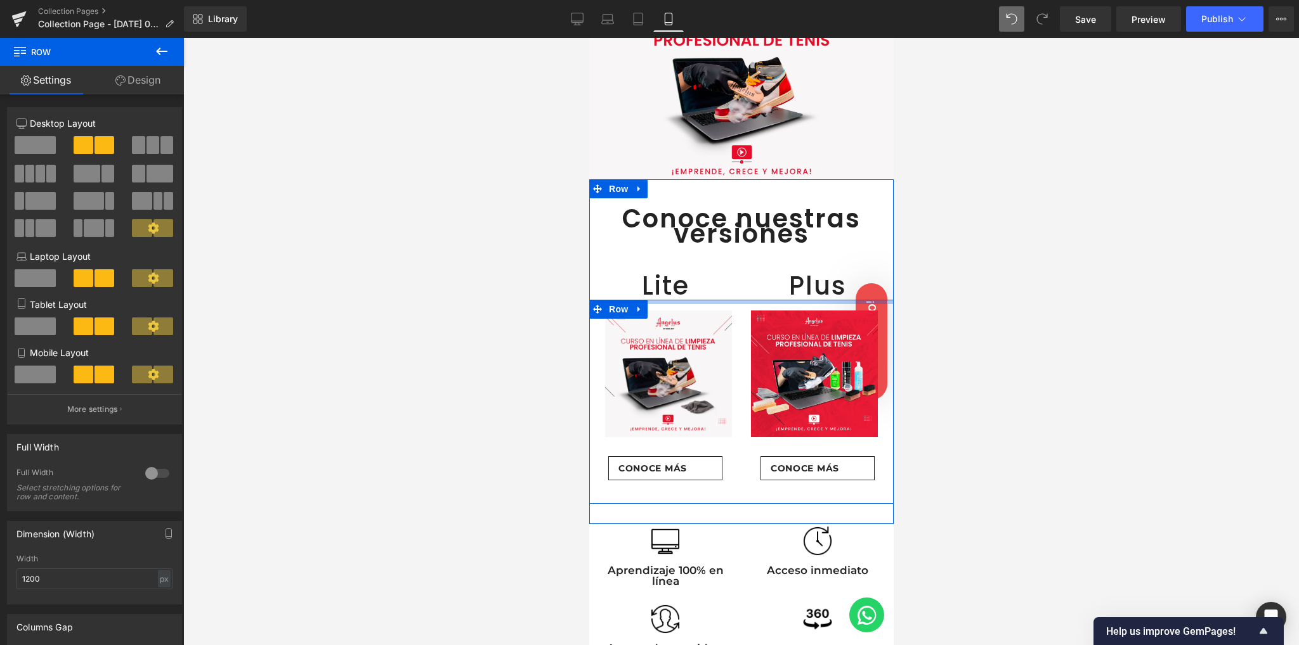
click at [753, 281] on div "Conoce nuestras versiones Heading Row Lite Heading Plus Heading Row 48px Lite H…" at bounding box center [740, 348] width 304 height 312
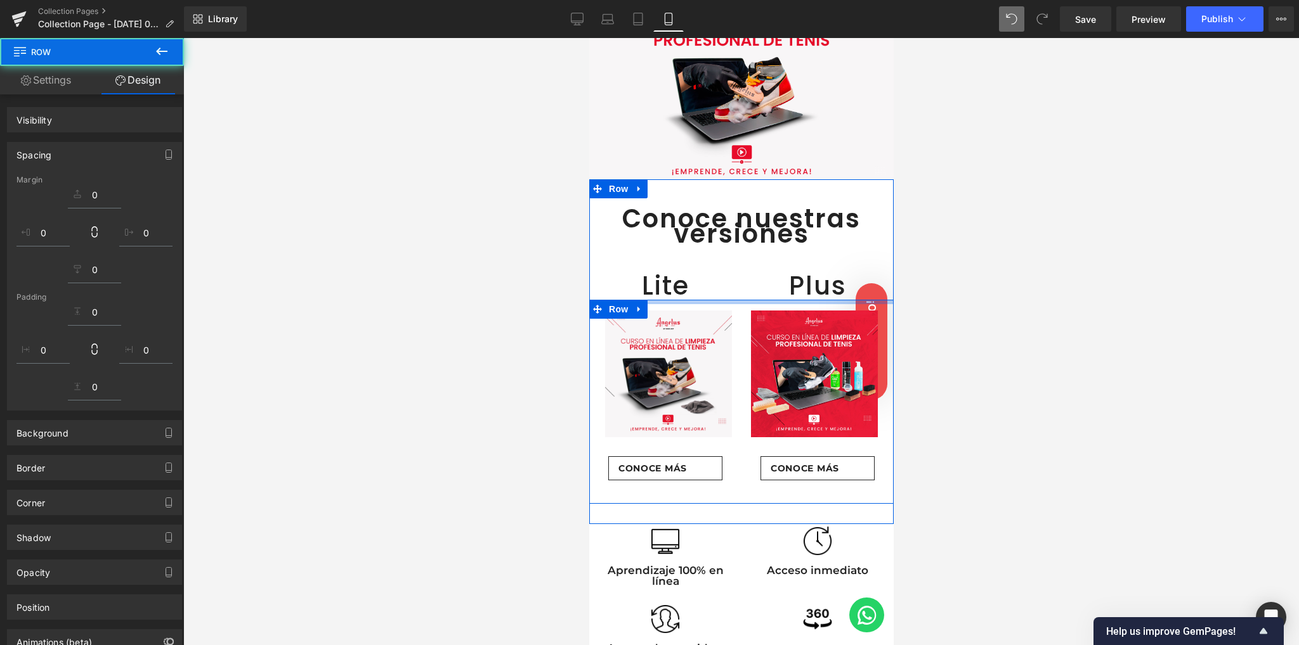
click at [408, 290] on div at bounding box center [740, 341] width 1115 height 607
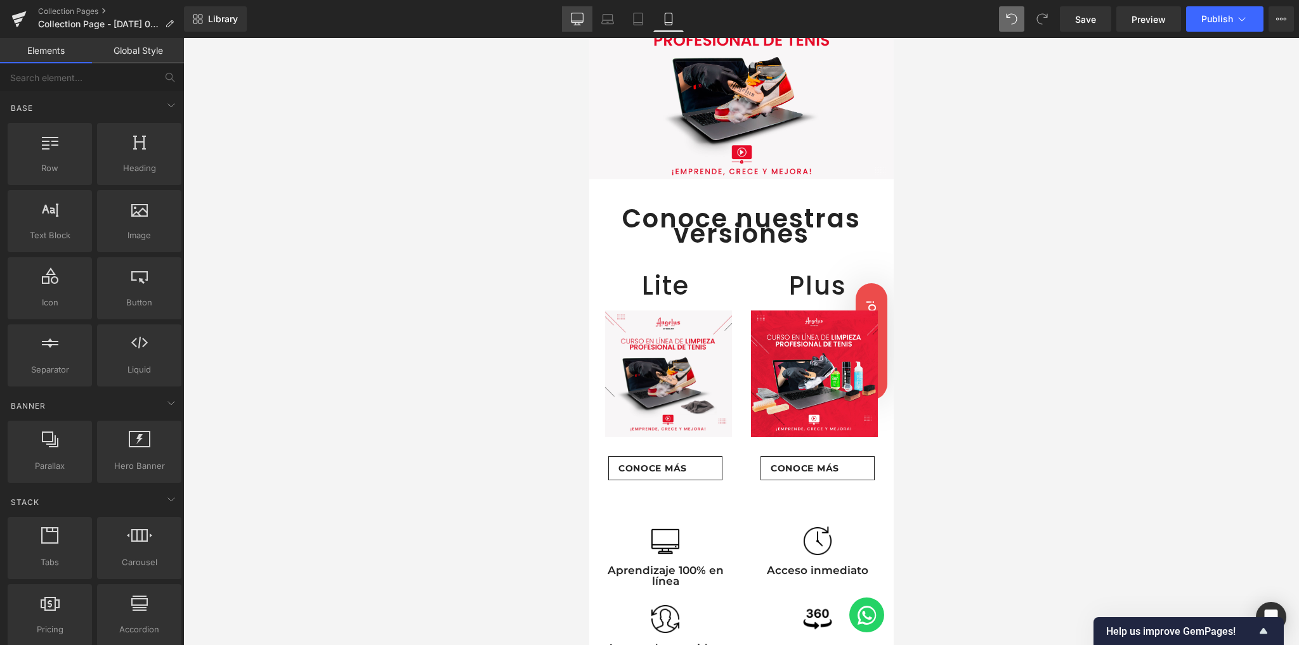
click at [587, 22] on link "Desktop" at bounding box center [577, 18] width 30 height 25
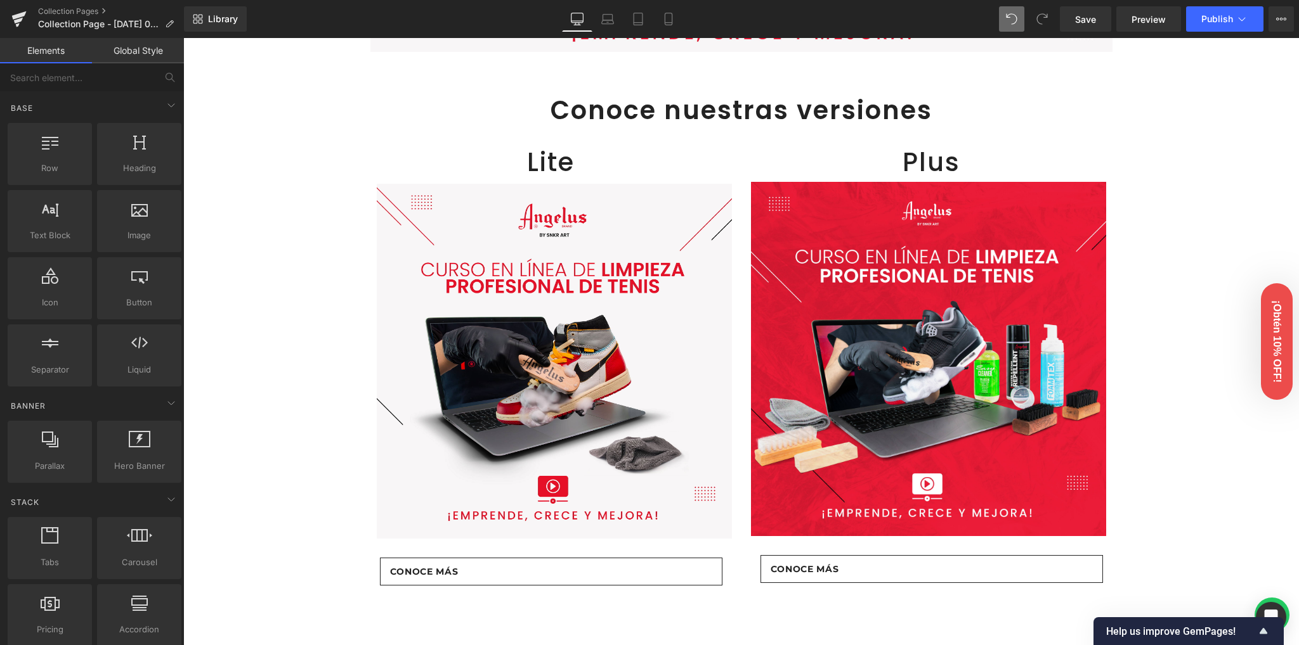
scroll to position [455, 0]
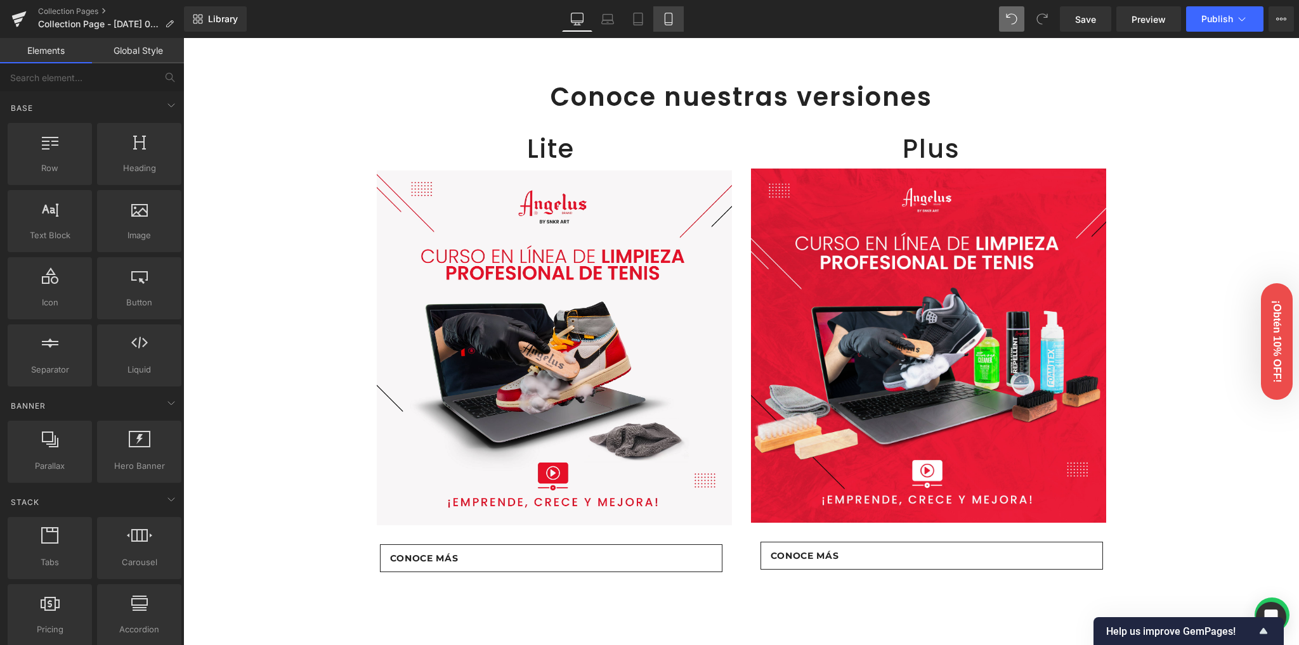
click at [667, 18] on icon at bounding box center [668, 19] width 13 height 13
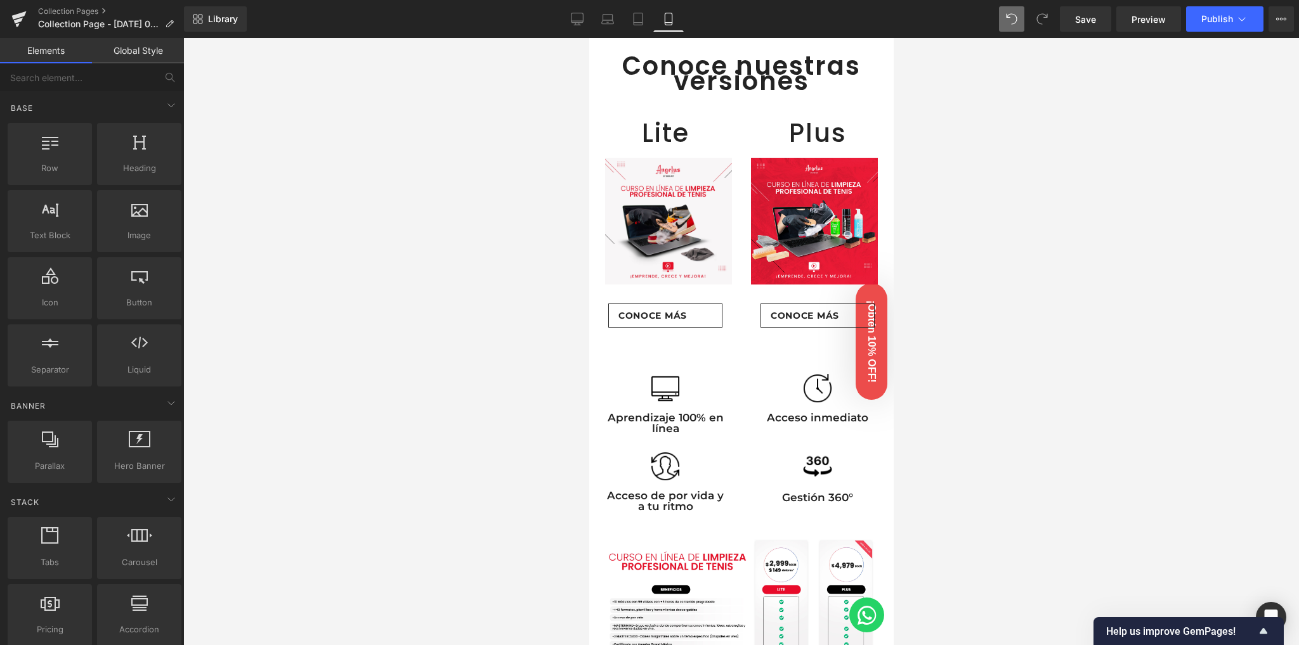
scroll to position [209, 0]
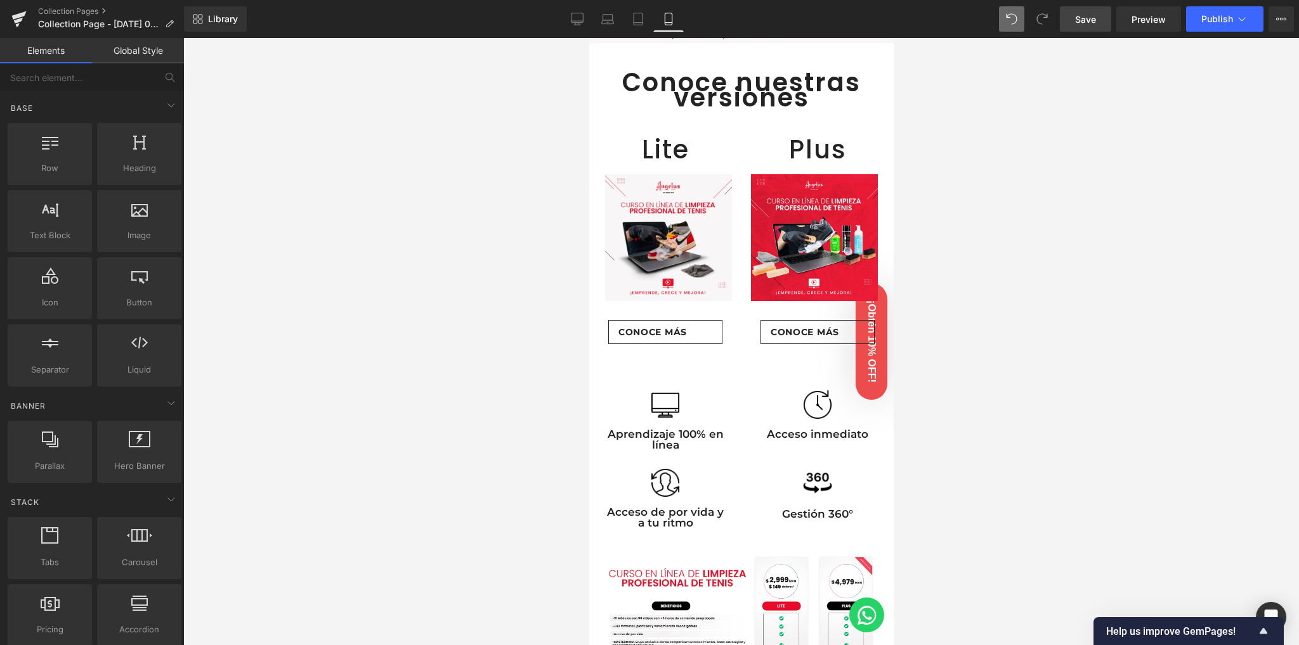
click at [1077, 24] on span "Save" at bounding box center [1085, 19] width 21 height 13
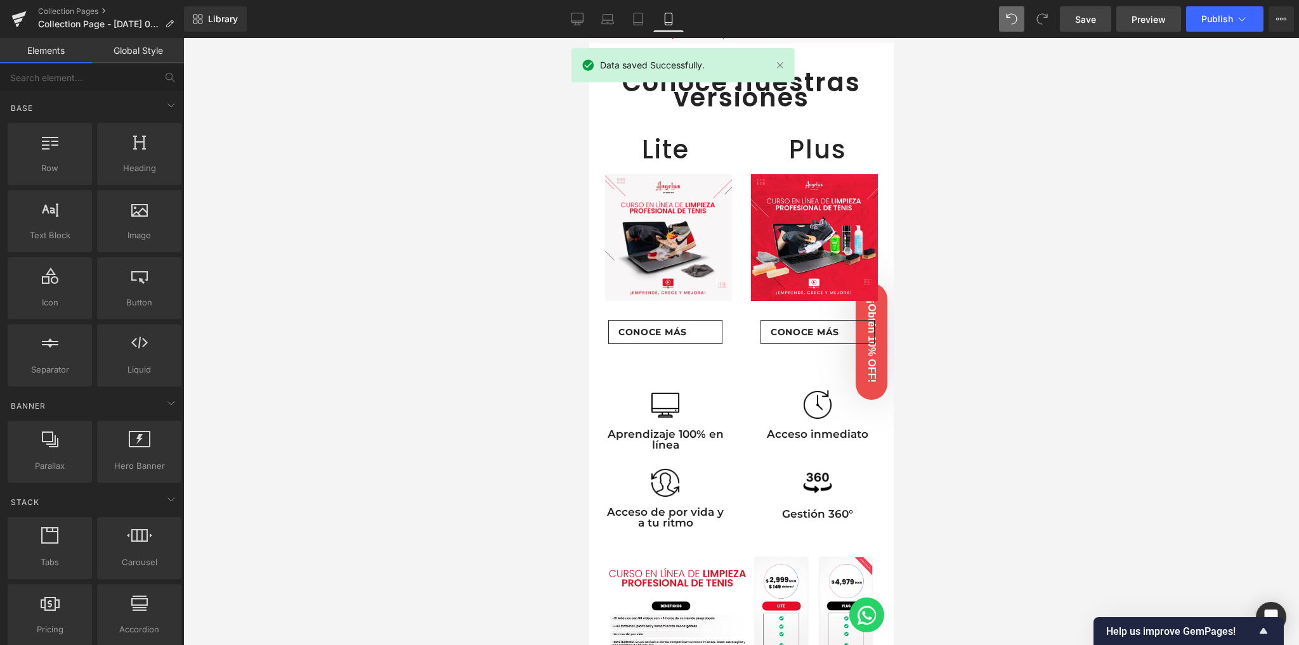
click at [1143, 26] on link "Preview" at bounding box center [1148, 18] width 65 height 25
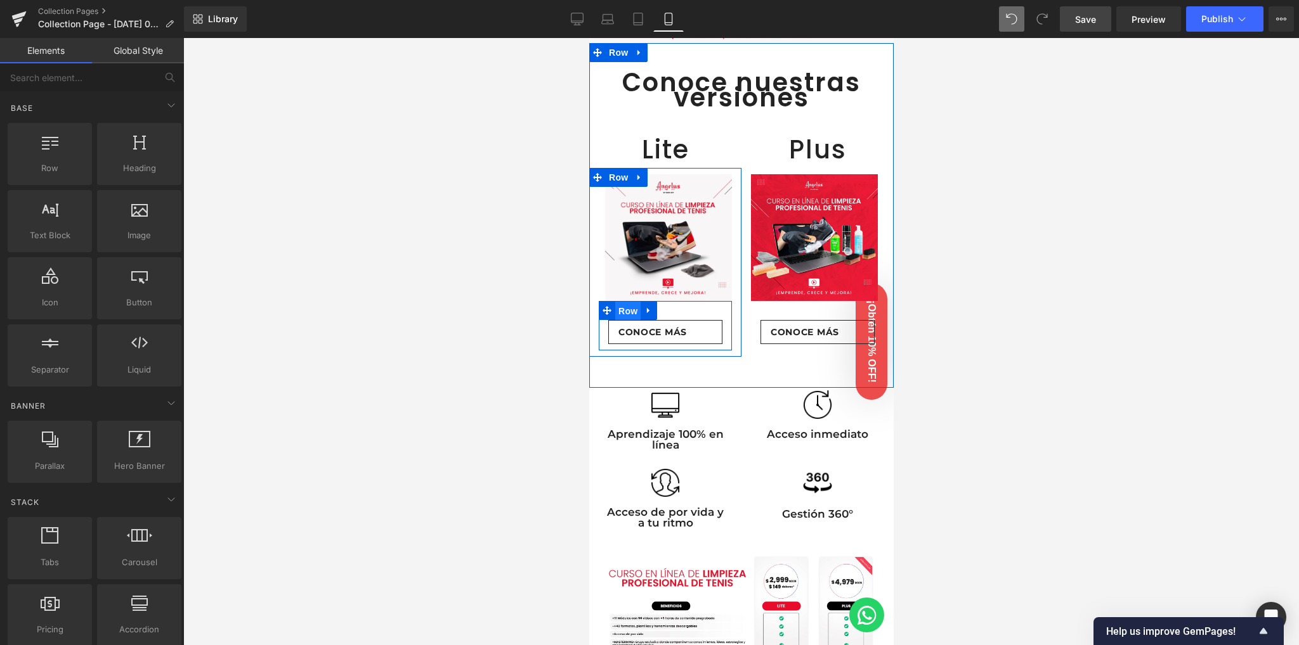
click at [630, 302] on span "Row" at bounding box center [626, 311] width 25 height 19
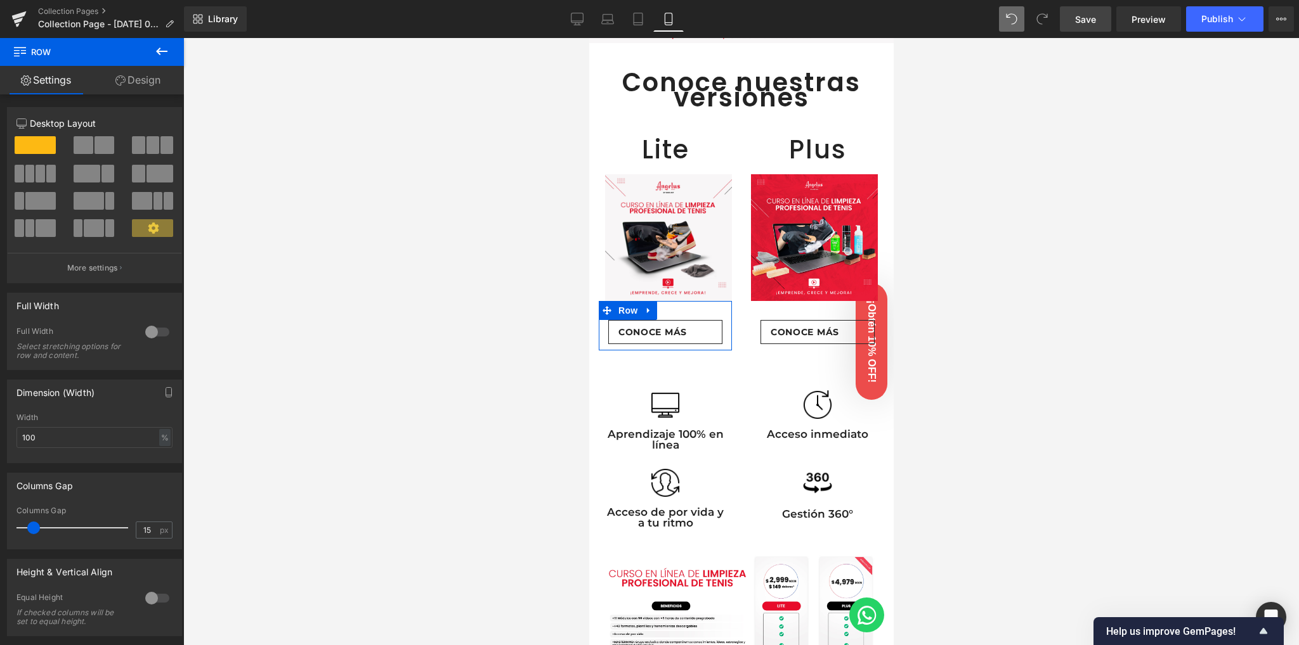
click at [138, 74] on link "Design" at bounding box center [138, 80] width 92 height 29
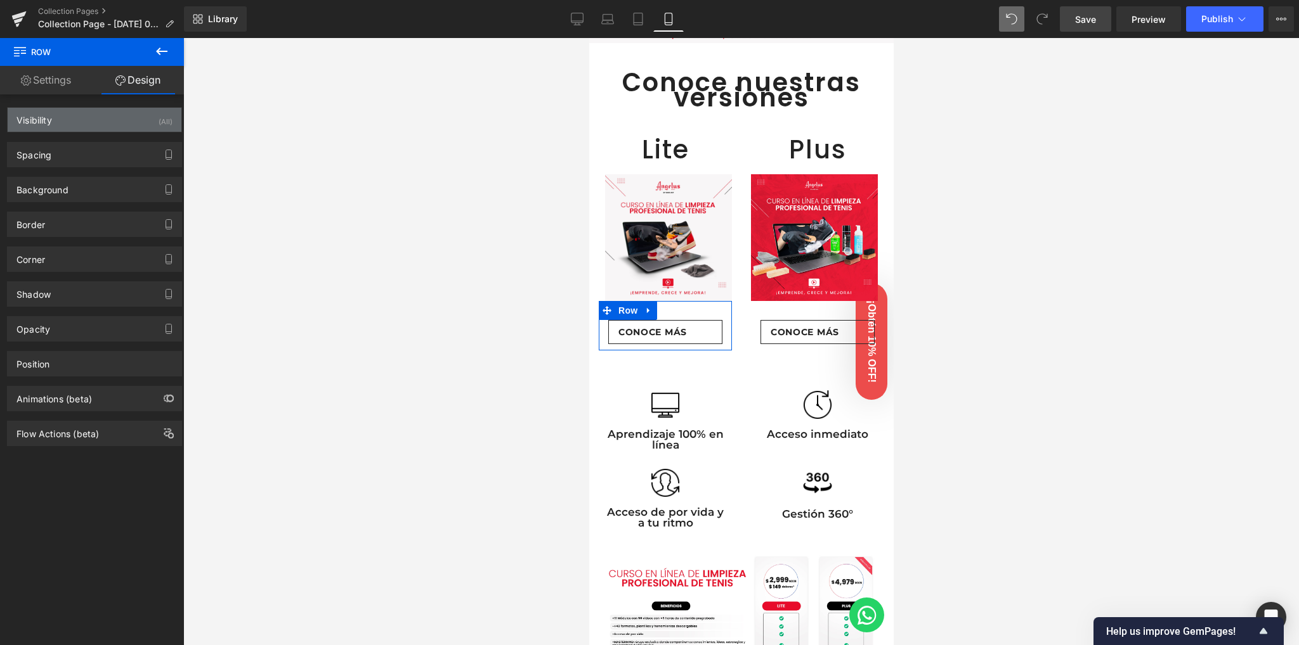
type input "0"
type input "30"
type input "0"
type input "10"
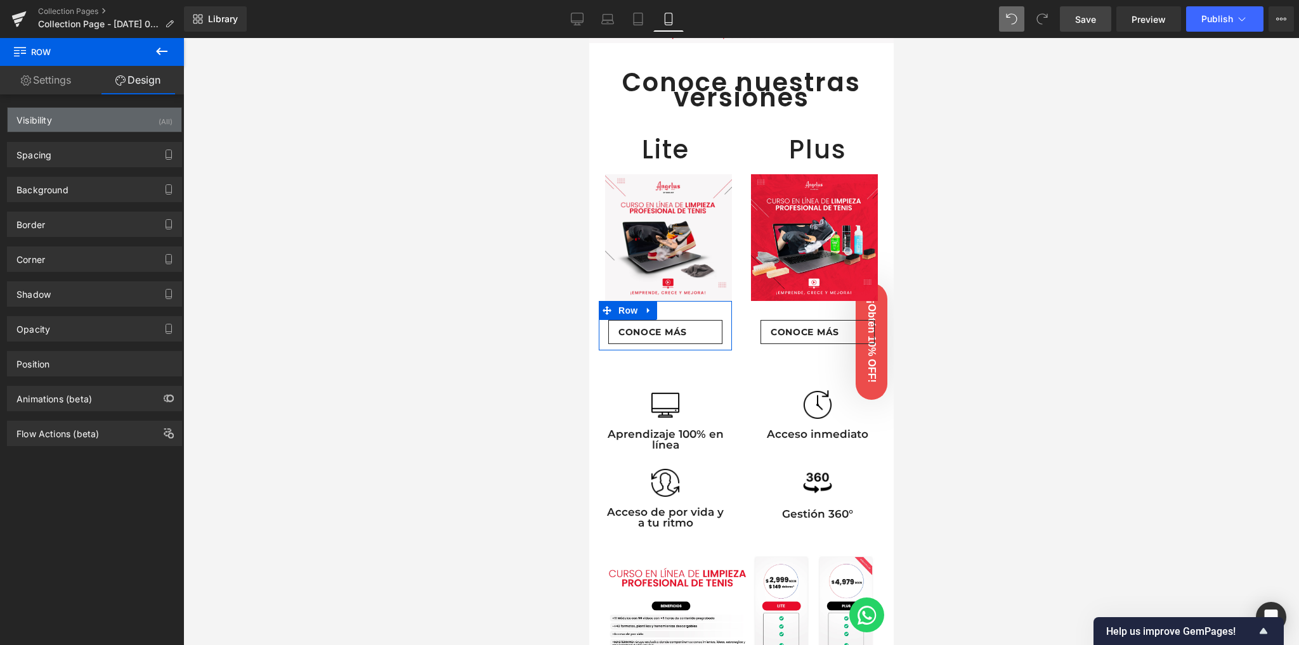
type input "0"
click at [109, 126] on div "Visibility (All)" at bounding box center [95, 120] width 174 height 24
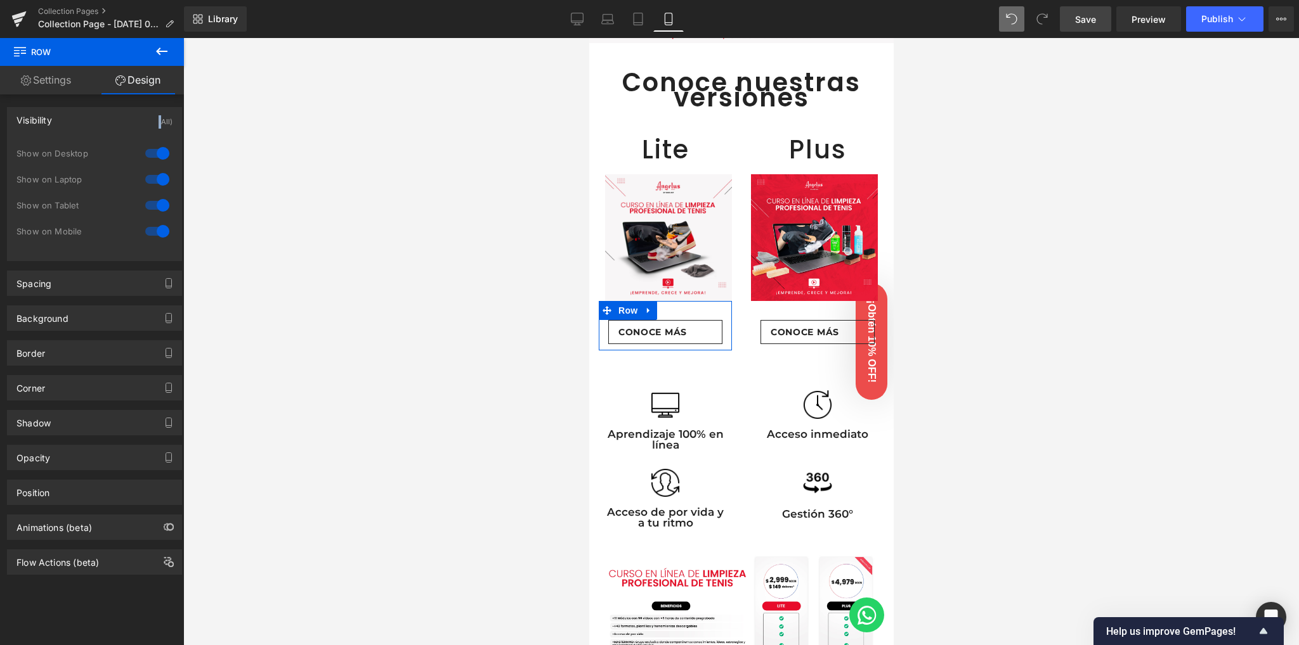
click at [109, 126] on div "Visibility (All)" at bounding box center [95, 120] width 174 height 24
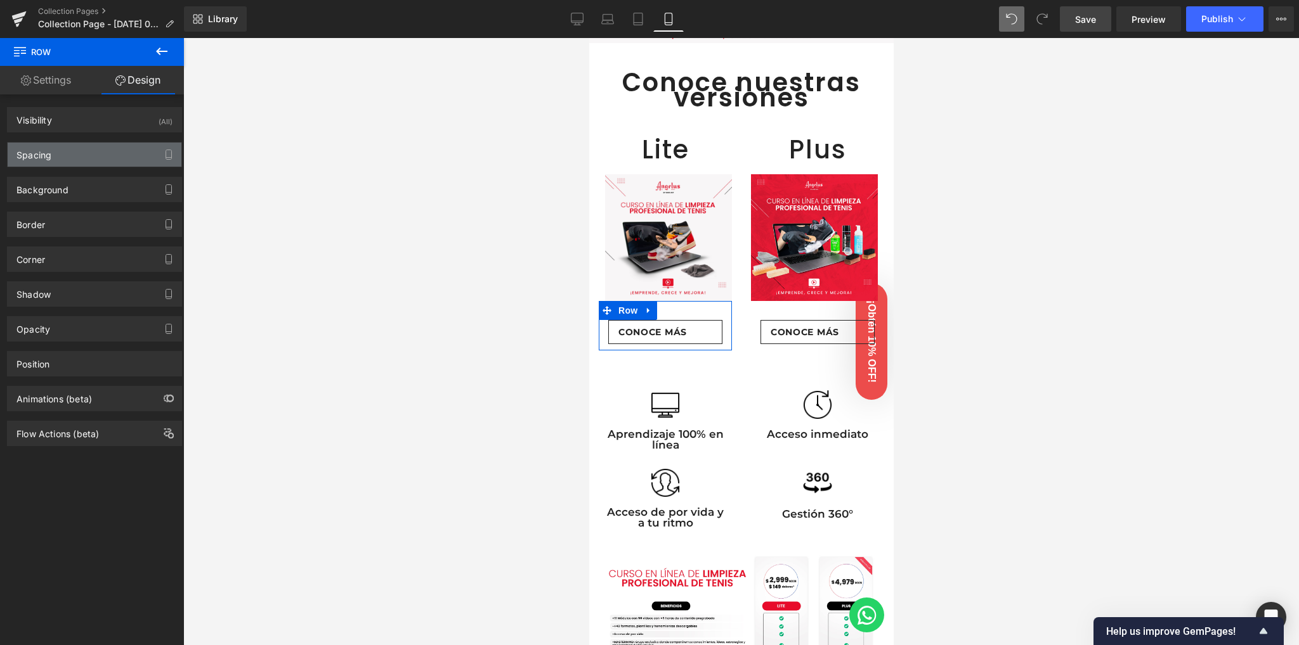
click at [94, 150] on div "Spacing" at bounding box center [95, 155] width 174 height 24
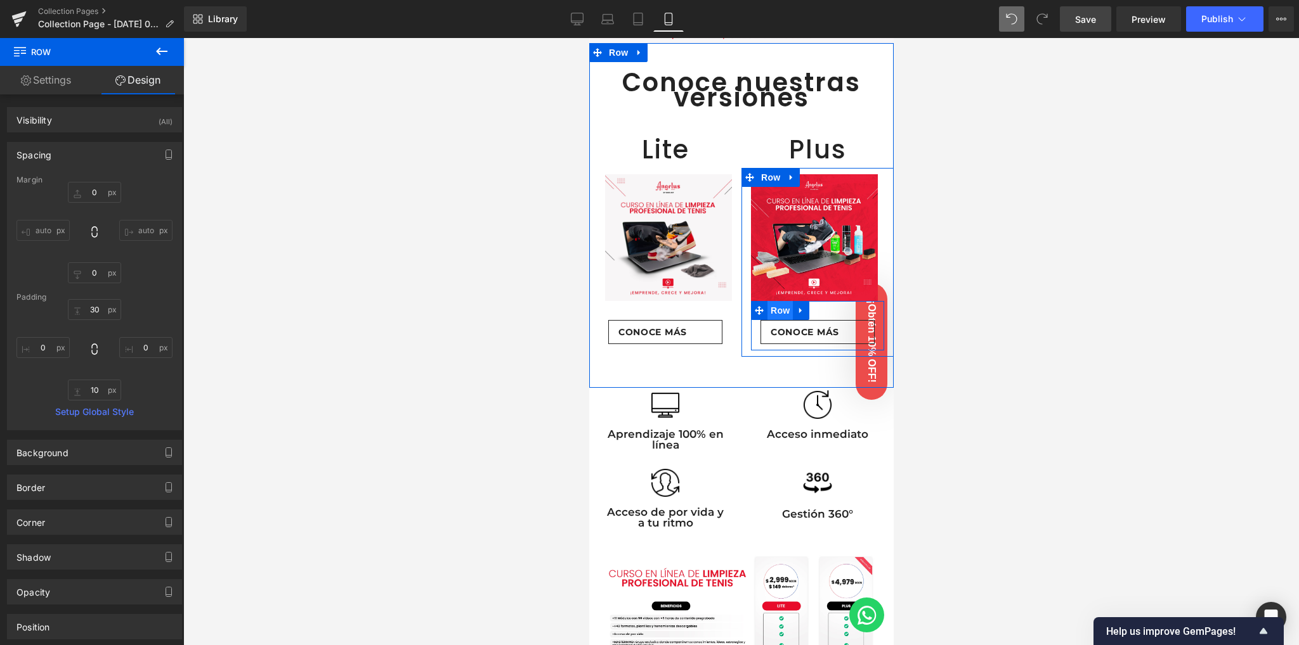
click at [774, 305] on span "Row" at bounding box center [779, 310] width 25 height 19
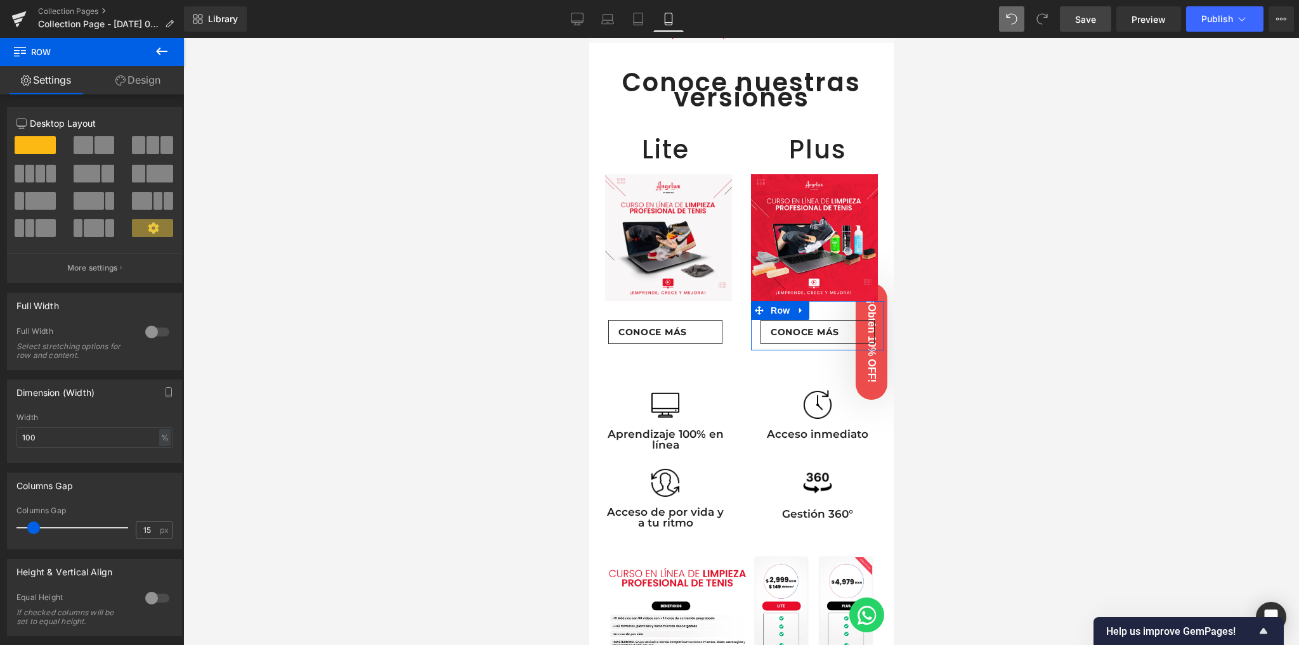
click at [146, 78] on link "Design" at bounding box center [138, 80] width 92 height 29
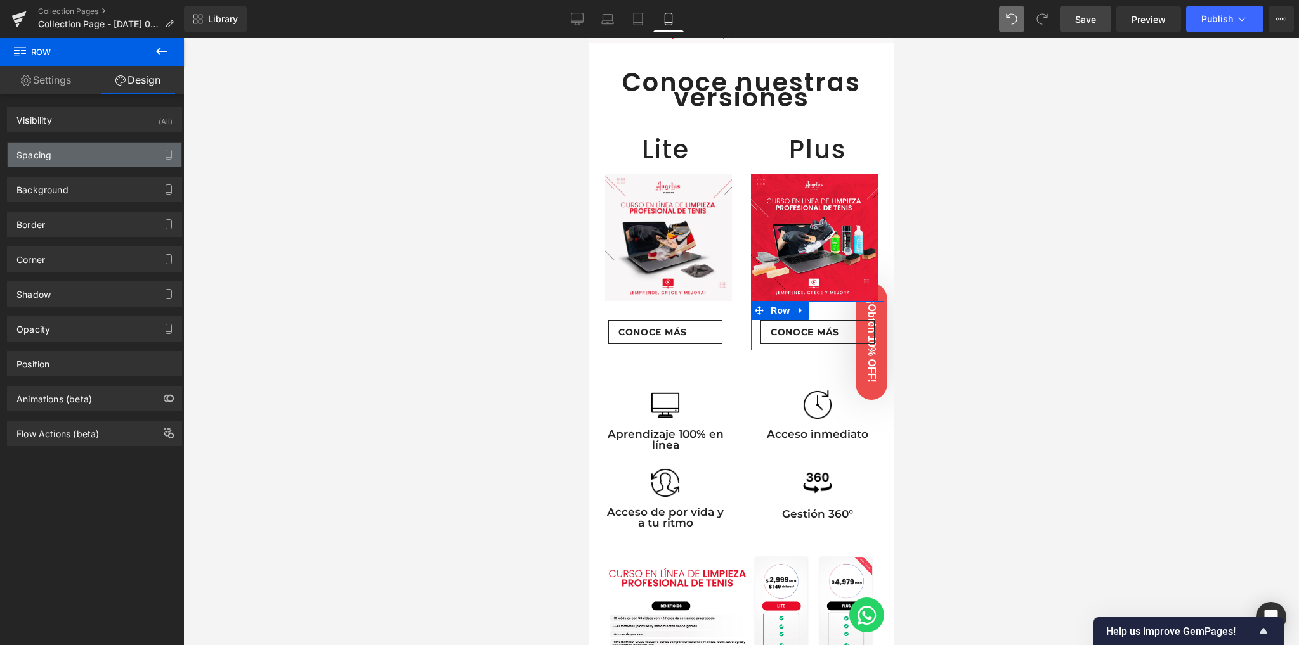
type input "0"
type input "30"
type input "0"
type input "10"
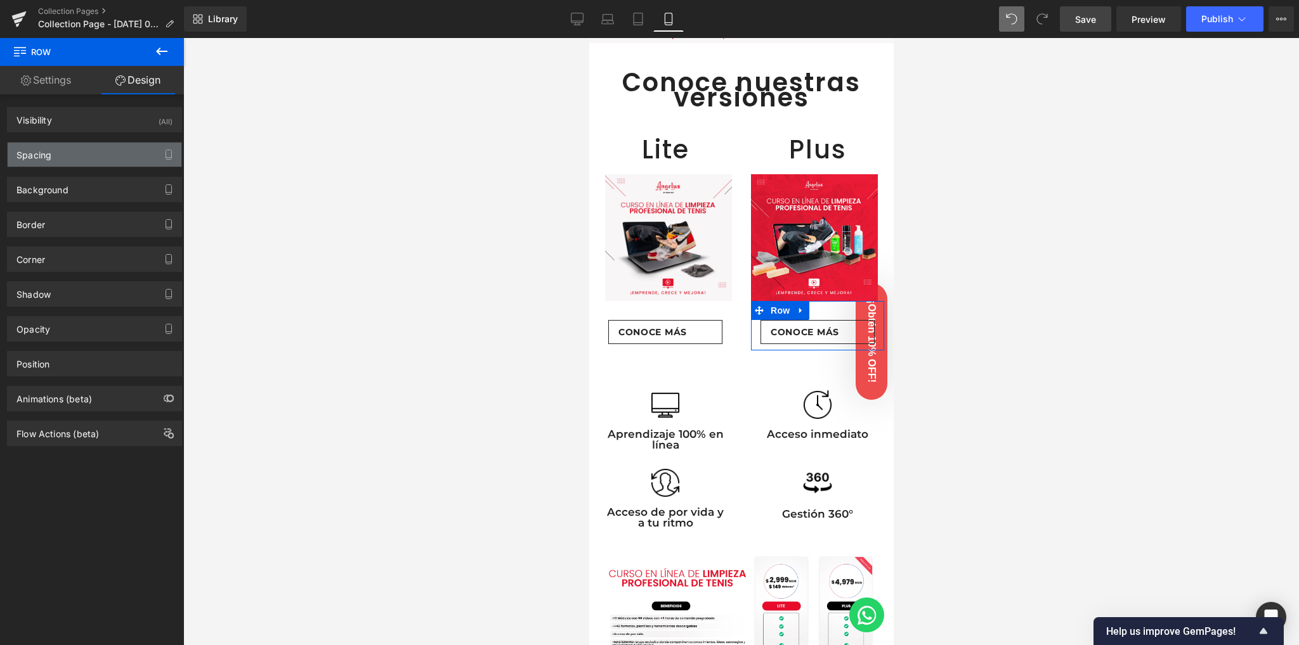
type input "0"
click at [95, 158] on div "Spacing" at bounding box center [95, 155] width 174 height 24
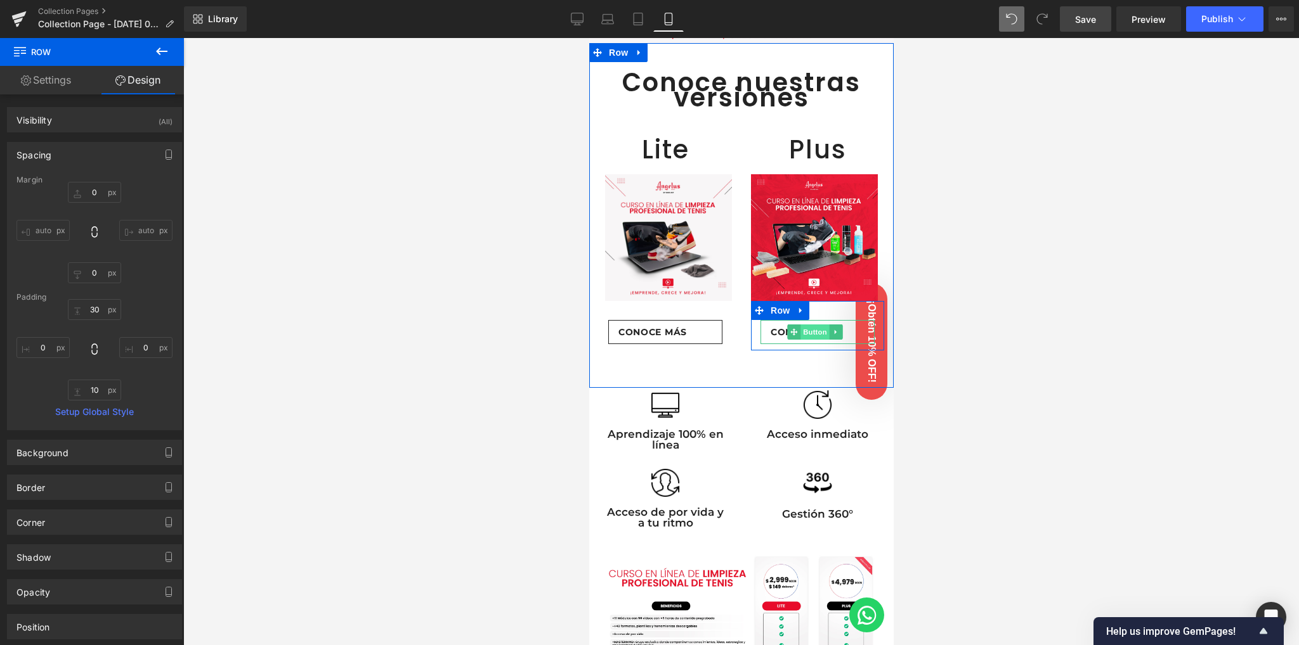
drag, startPoint x: 806, startPoint y: 327, endPoint x: 876, endPoint y: 290, distance: 79.4
click at [807, 327] on span "Button" at bounding box center [814, 332] width 29 height 15
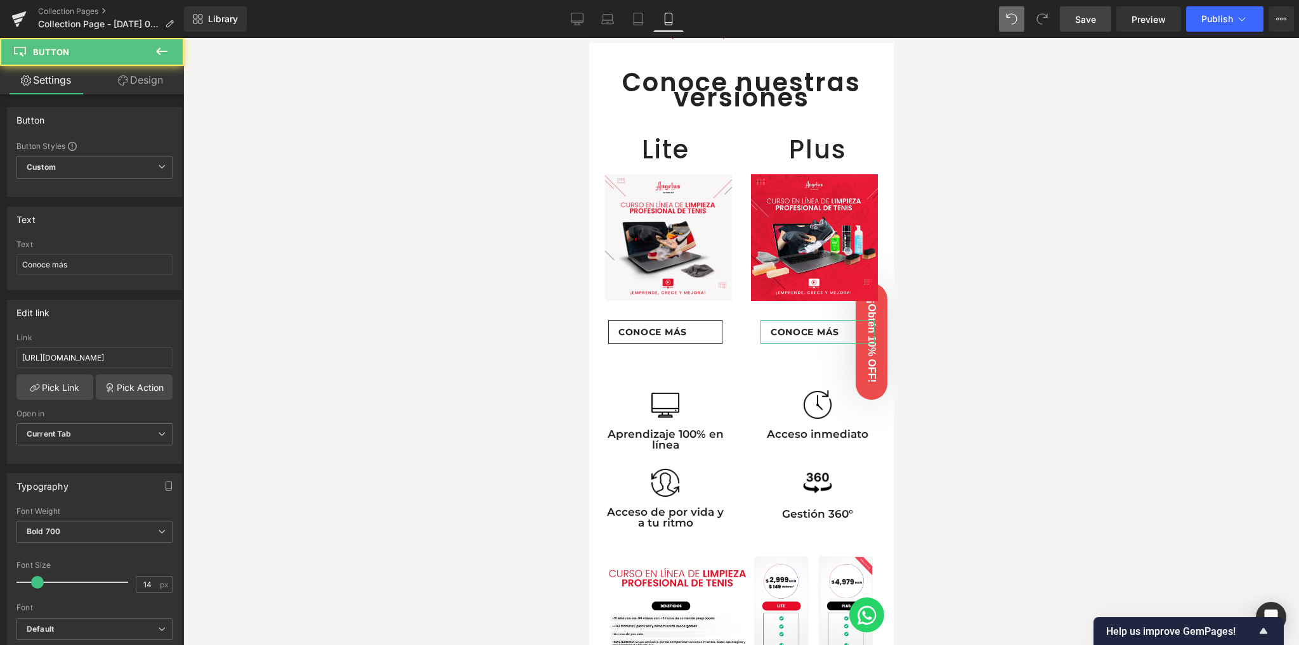
click at [127, 88] on link "Design" at bounding box center [140, 80] width 92 height 29
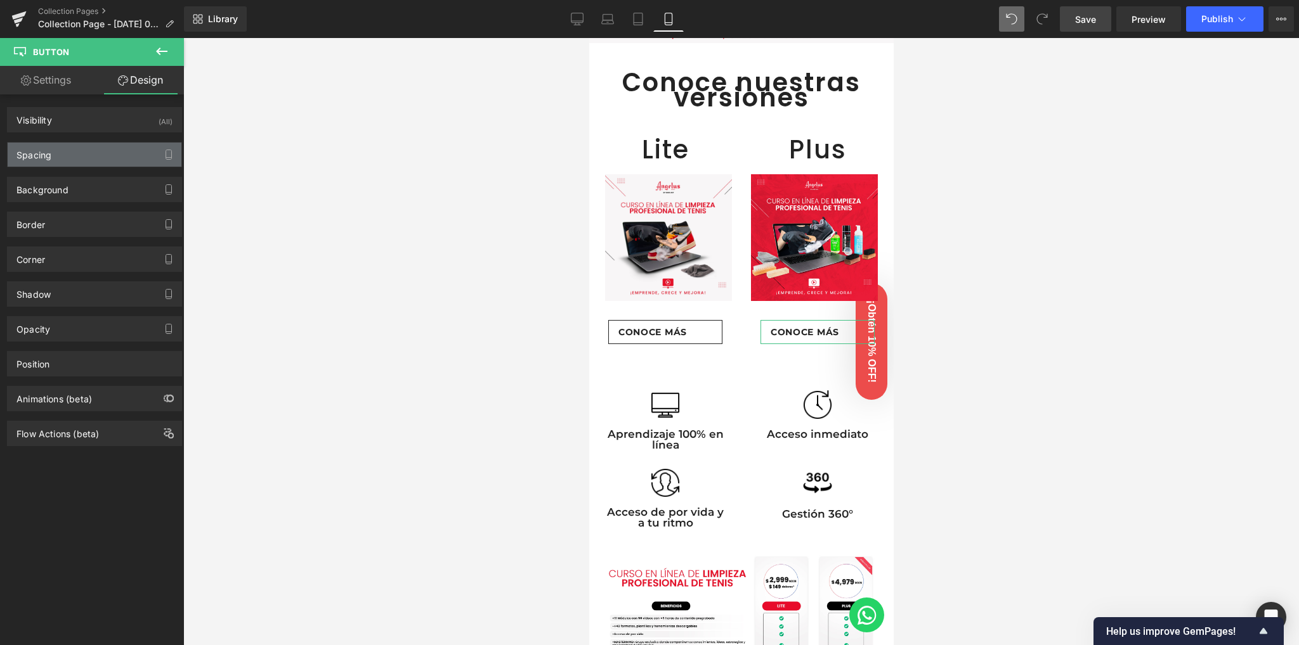
type input "0"
type input "7"
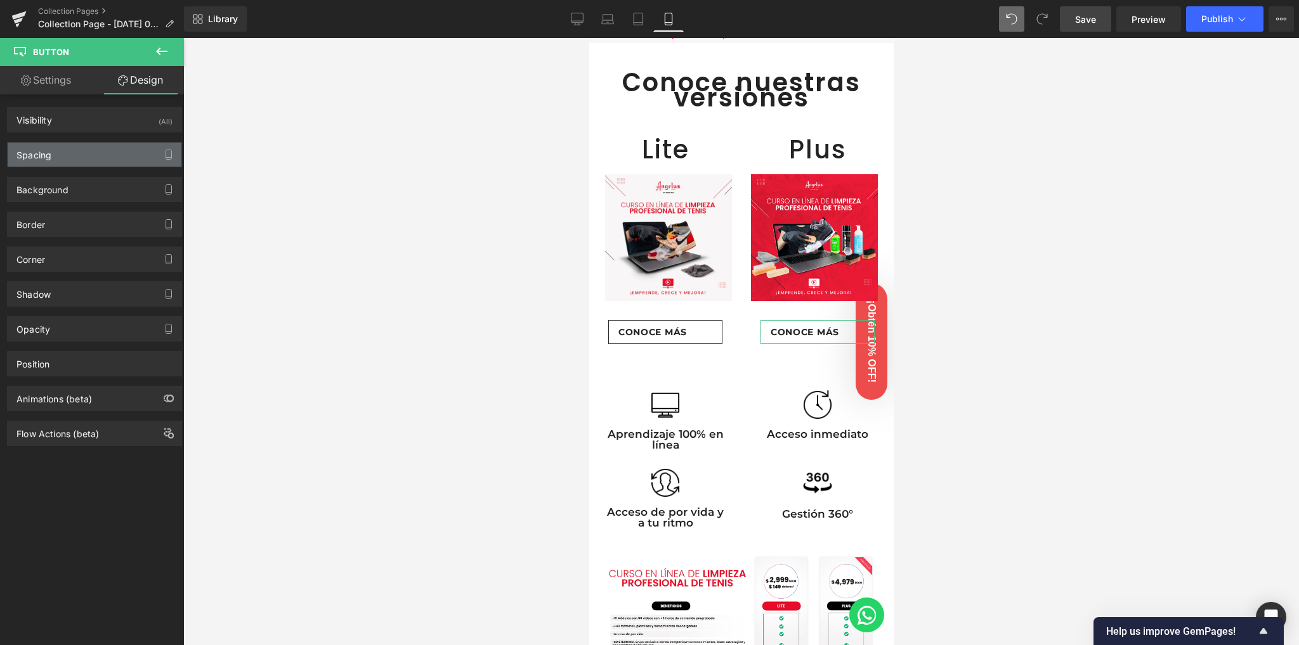
type input "15"
type input "7"
type input "15"
click at [93, 159] on div "Spacing" at bounding box center [95, 155] width 174 height 24
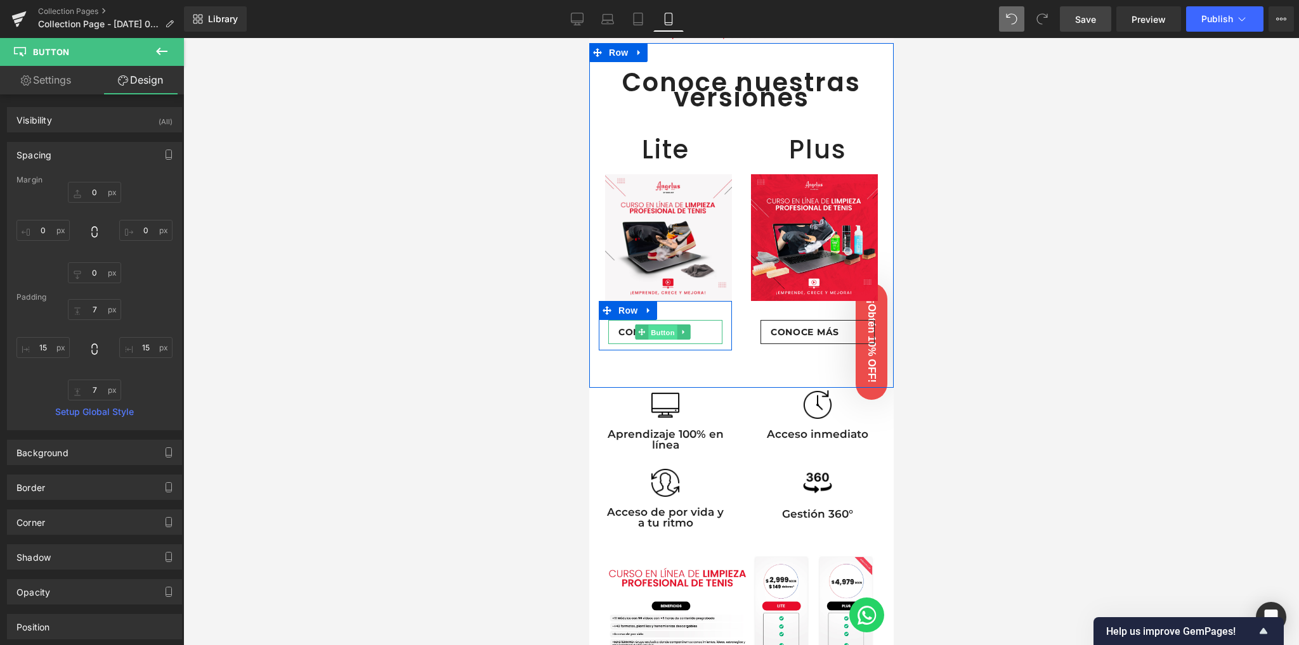
drag, startPoint x: 652, startPoint y: 318, endPoint x: 959, endPoint y: 311, distance: 307.0
click at [652, 325] on span "Button" at bounding box center [661, 332] width 29 height 15
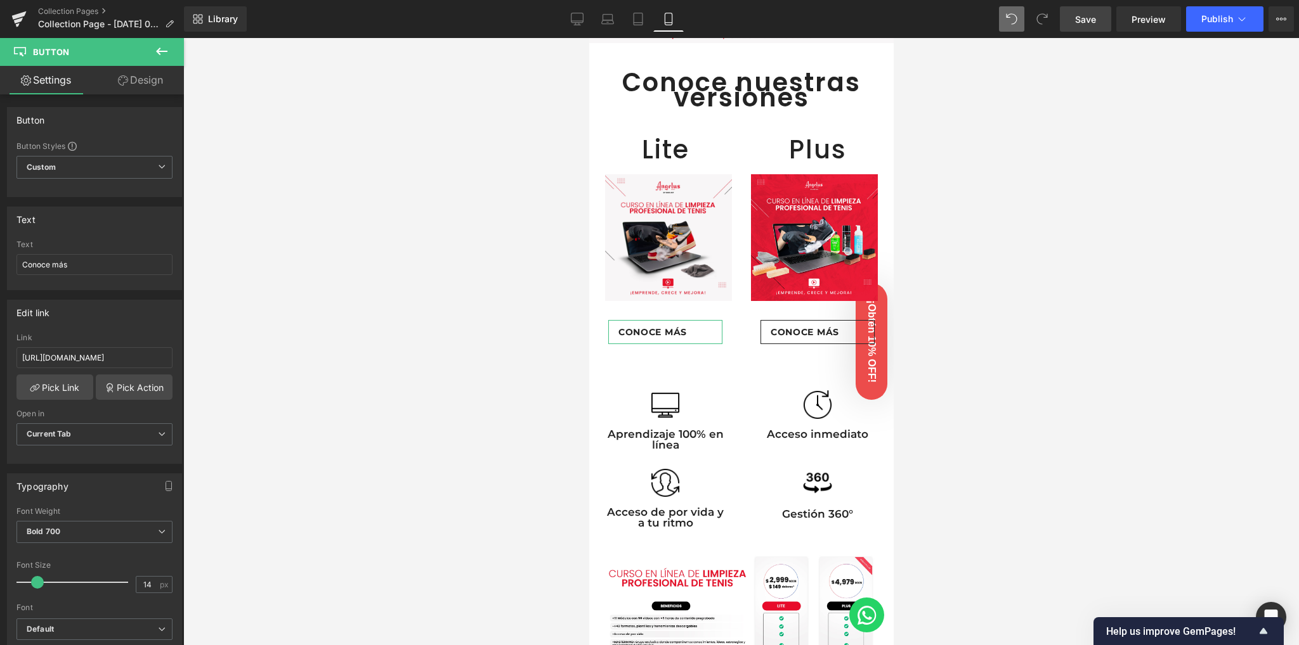
click at [131, 87] on link "Design" at bounding box center [140, 80] width 92 height 29
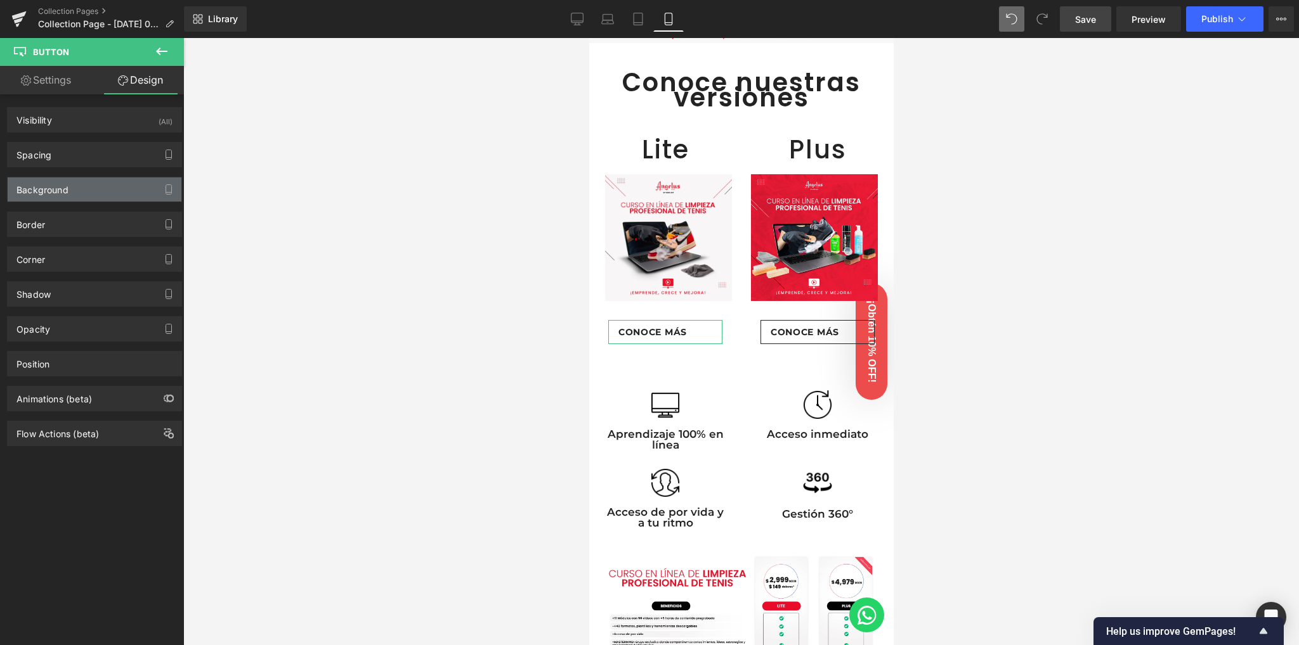
type input "0"
type input "7"
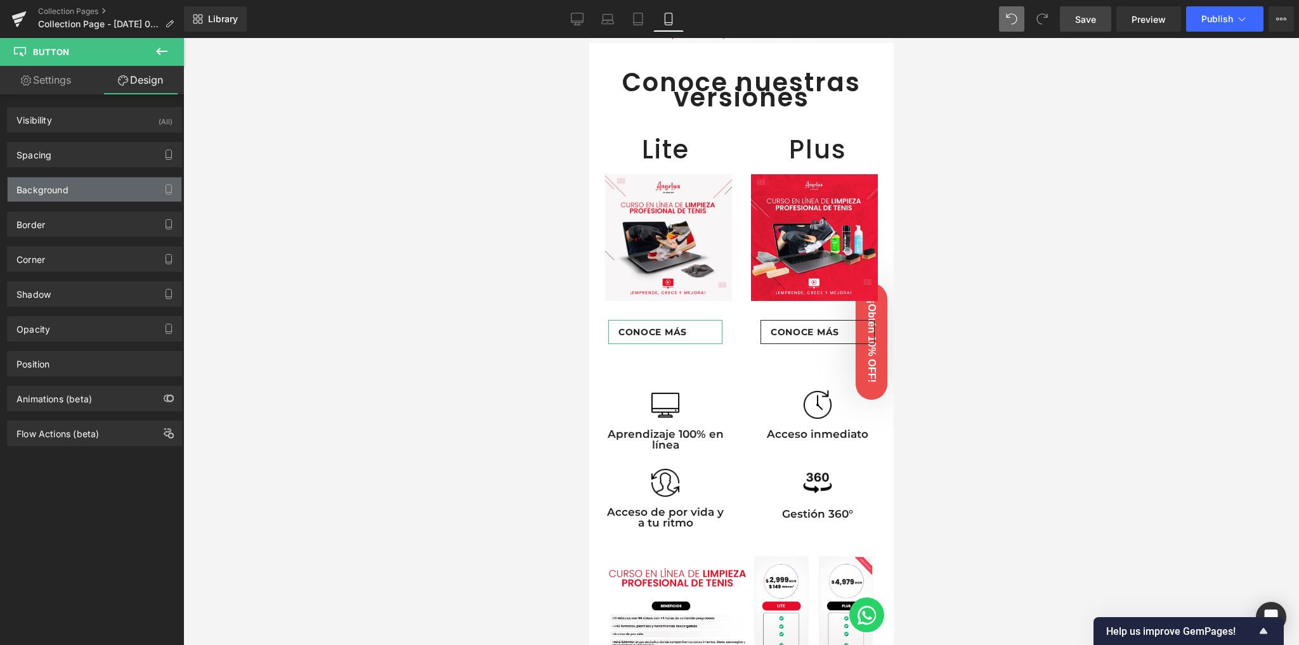
type input "15"
type input "7"
type input "15"
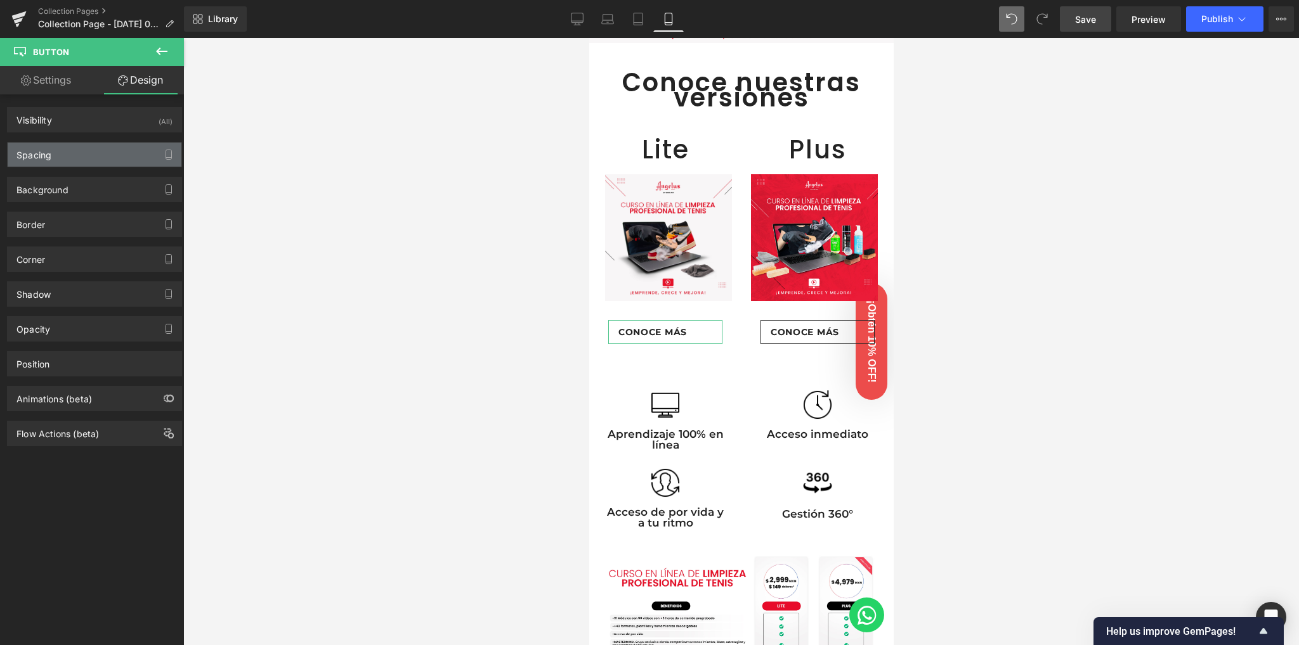
click at [72, 160] on div "Spacing" at bounding box center [95, 155] width 174 height 24
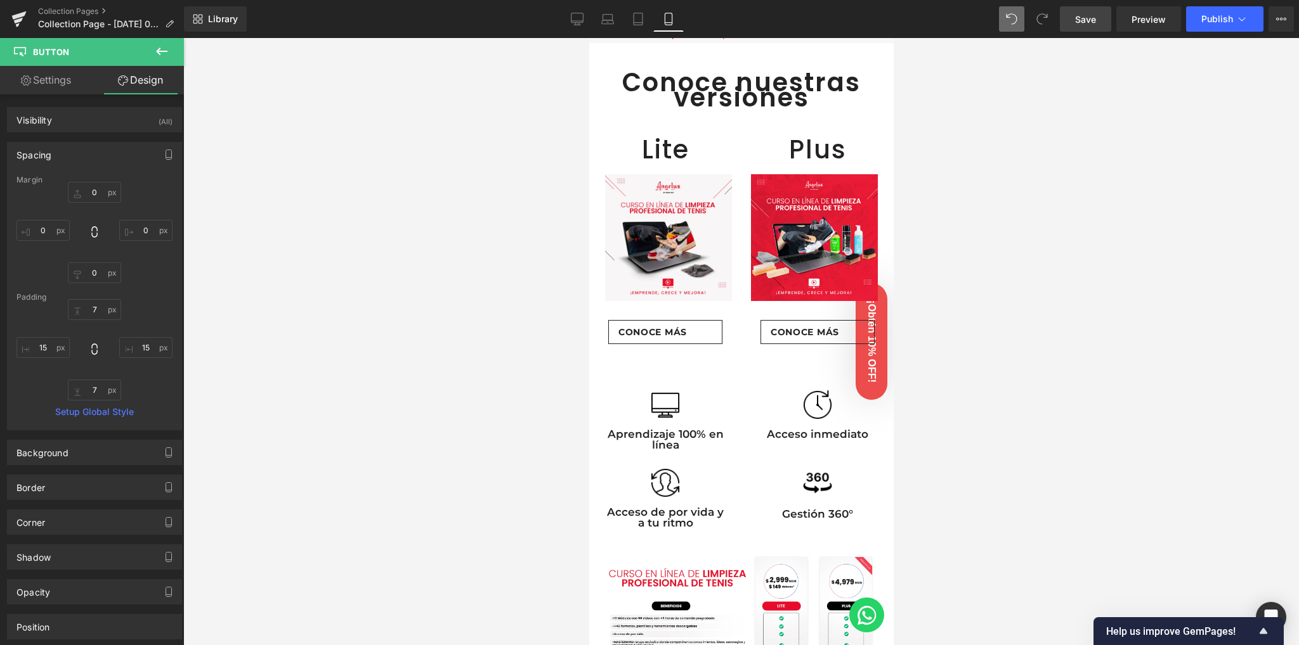
click at [411, 335] on div at bounding box center [740, 341] width 1115 height 607
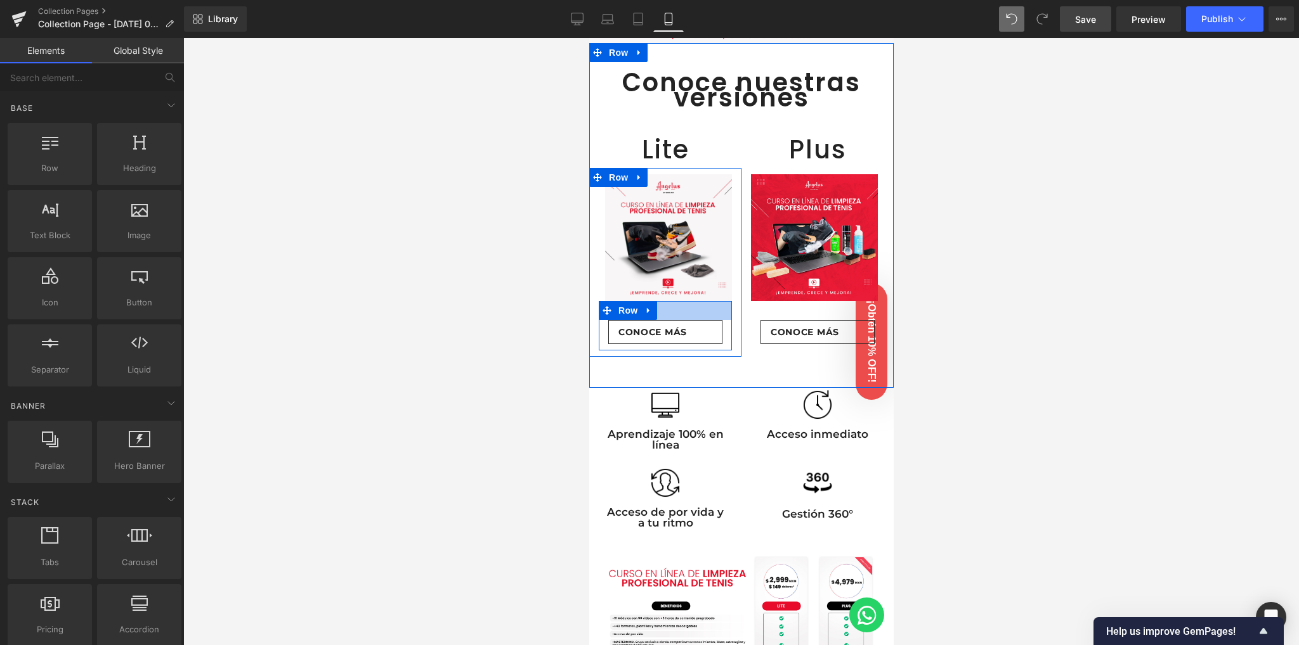
click at [679, 301] on div at bounding box center [664, 310] width 133 height 19
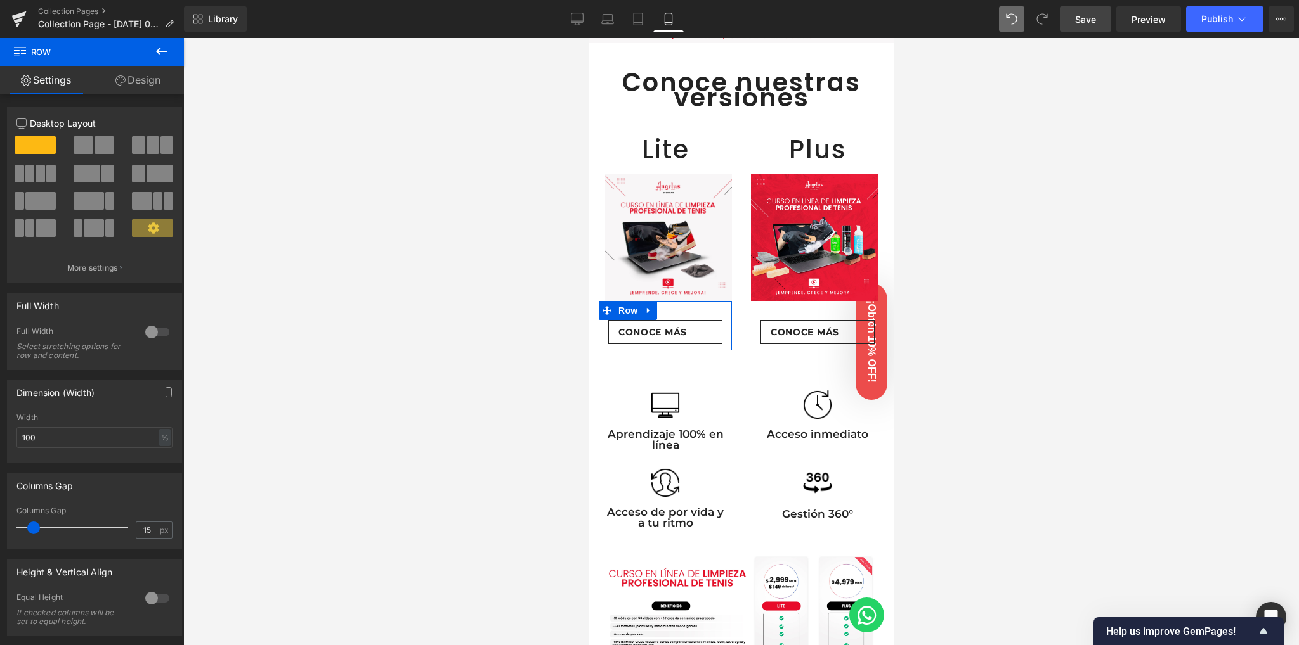
click at [163, 87] on link "Design" at bounding box center [138, 80] width 92 height 29
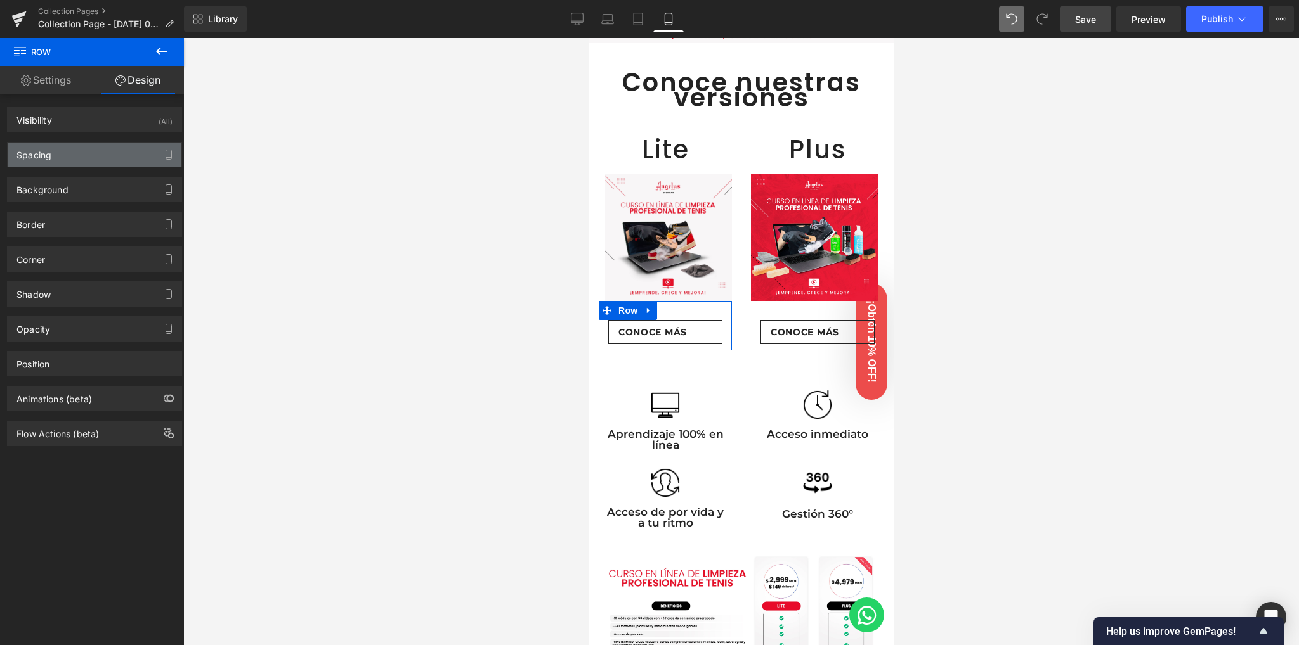
type input "0"
type input "30"
type input "0"
type input "10"
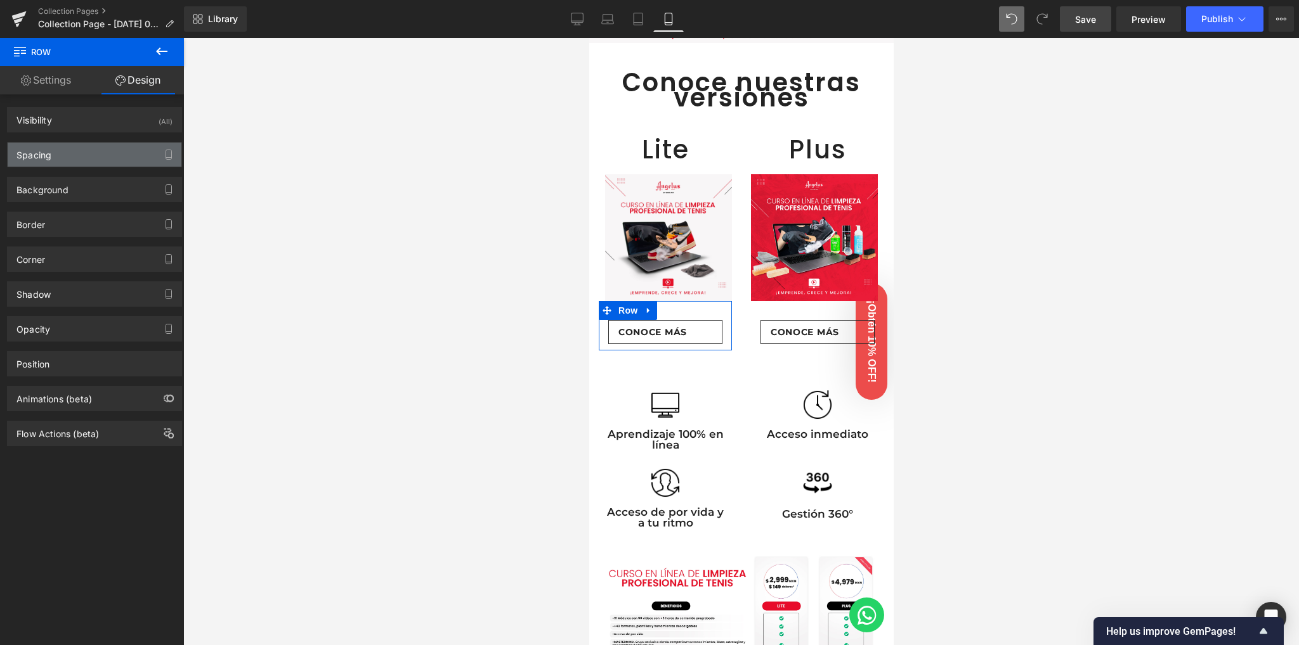
type input "0"
click at [110, 159] on div "Spacing" at bounding box center [95, 155] width 174 height 24
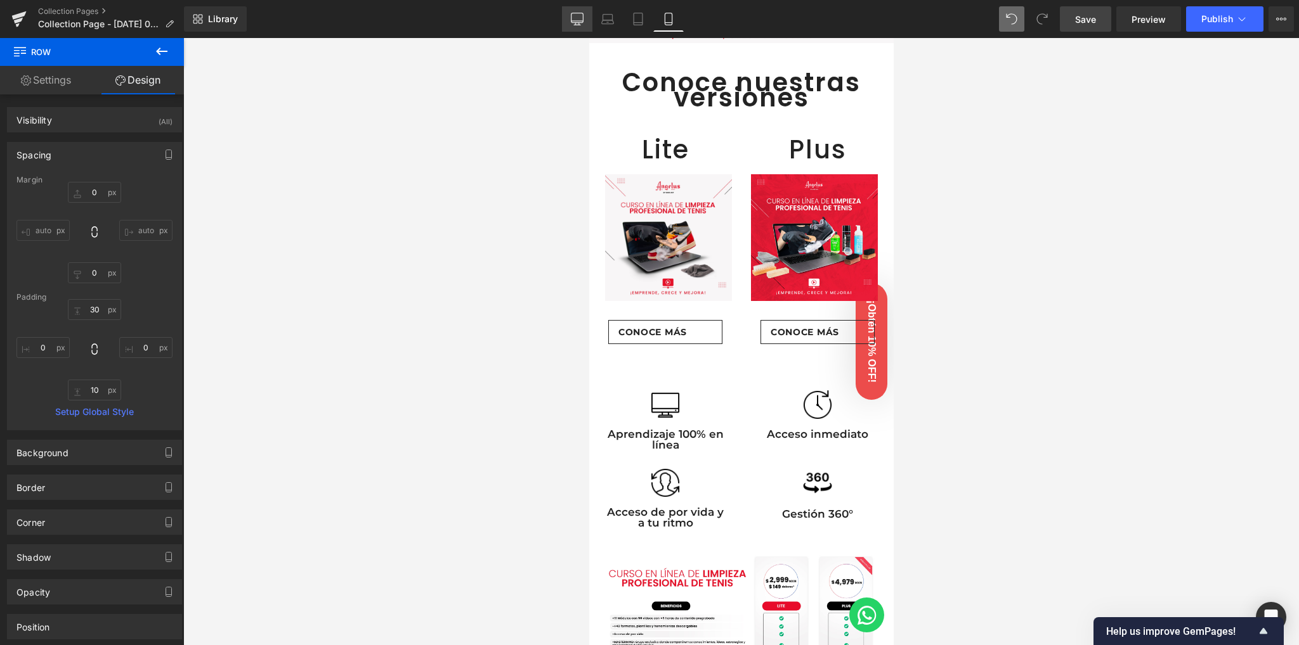
click at [583, 30] on link "Desktop" at bounding box center [577, 18] width 30 height 25
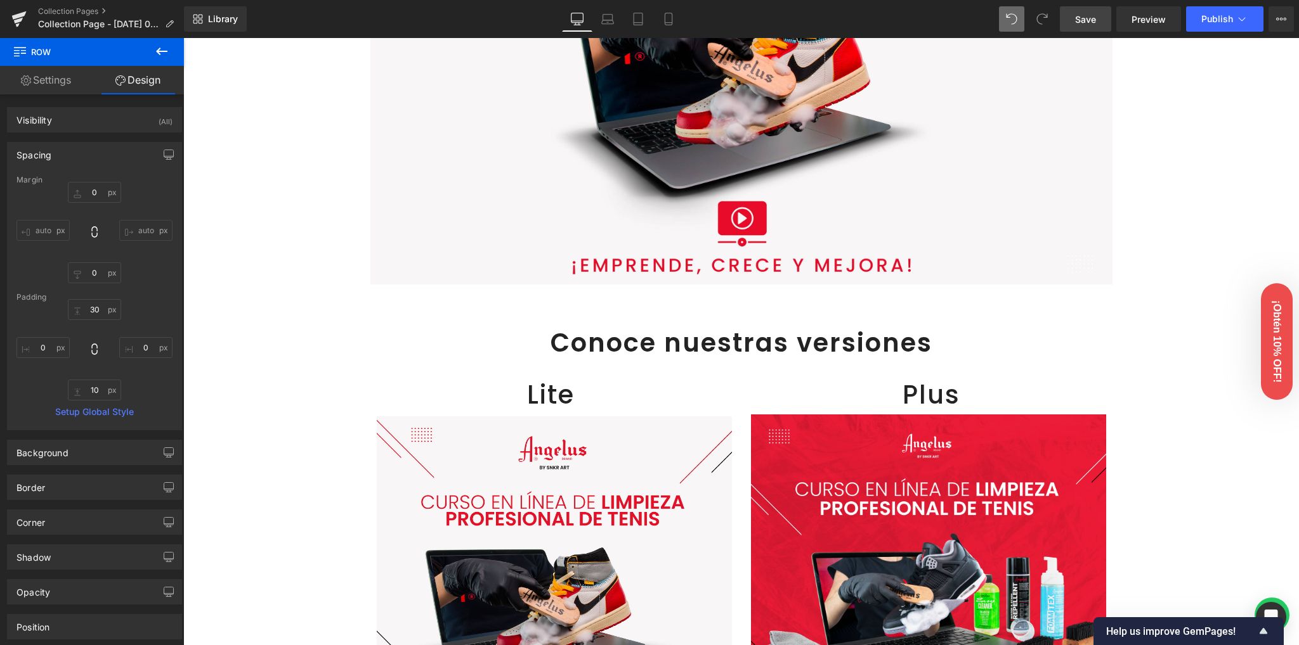
type input "0"
type input "30"
type input "0"
type input "10"
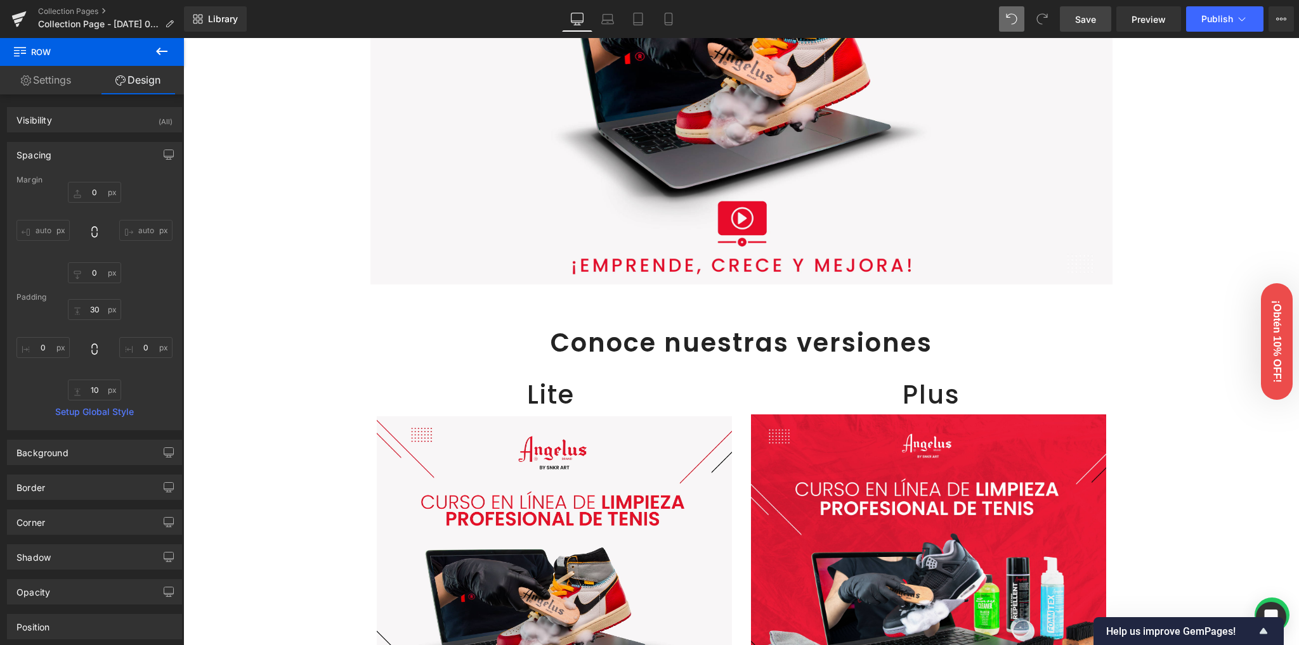
type input "0"
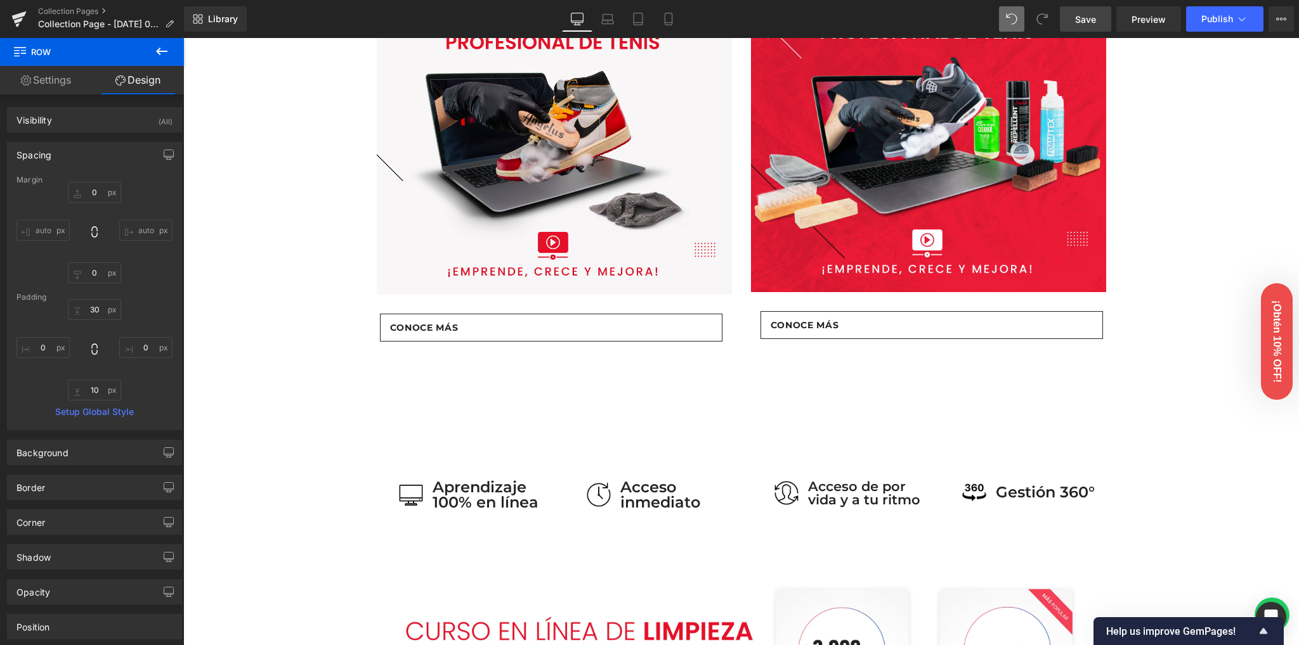
scroll to position [689, 0]
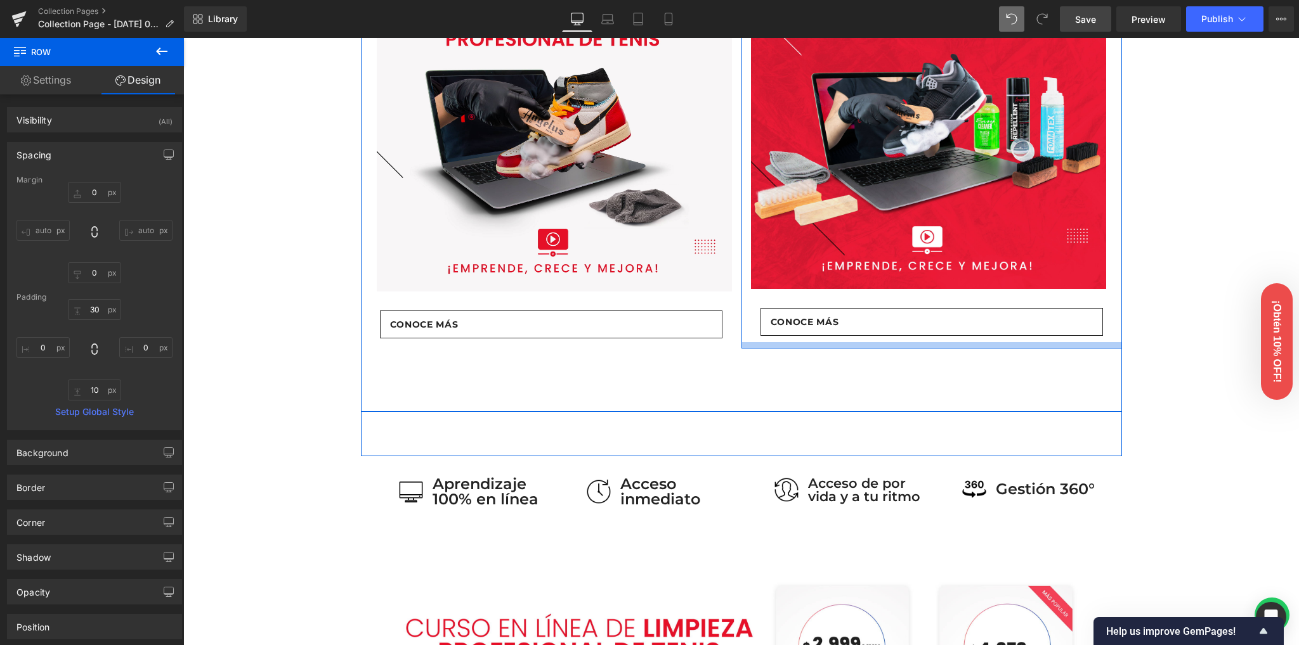
click at [782, 346] on div at bounding box center [931, 345] width 380 height 6
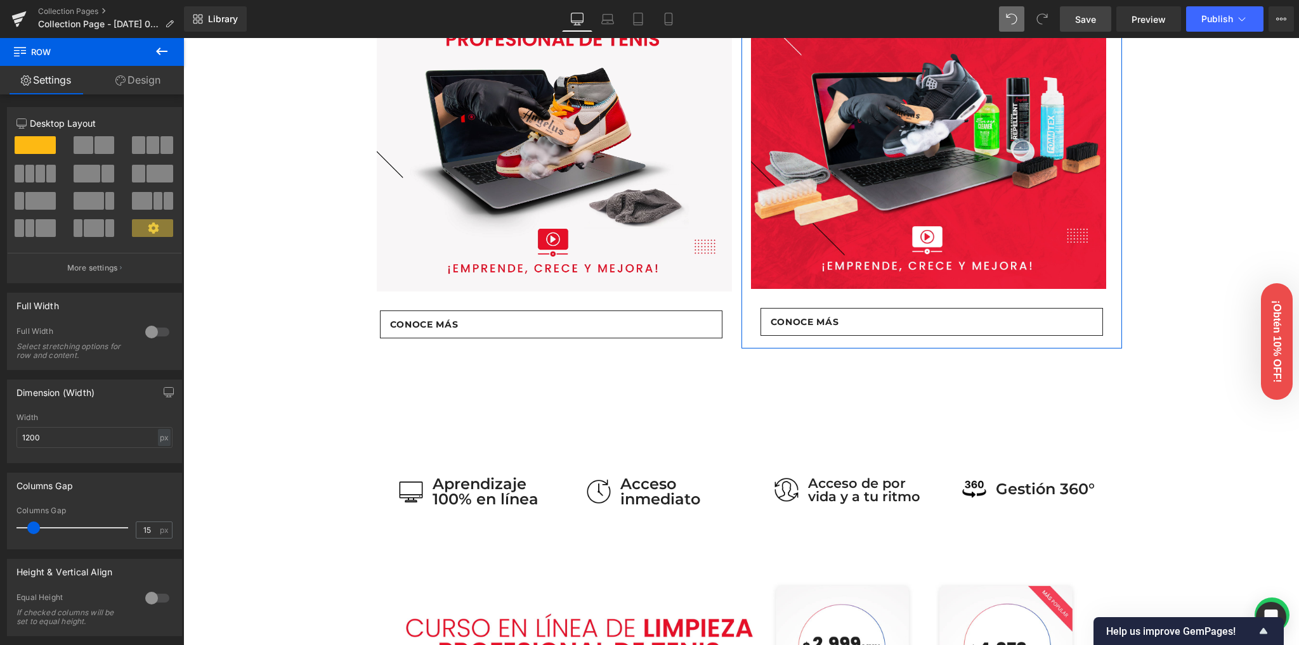
click at [136, 83] on link "Design" at bounding box center [138, 80] width 92 height 29
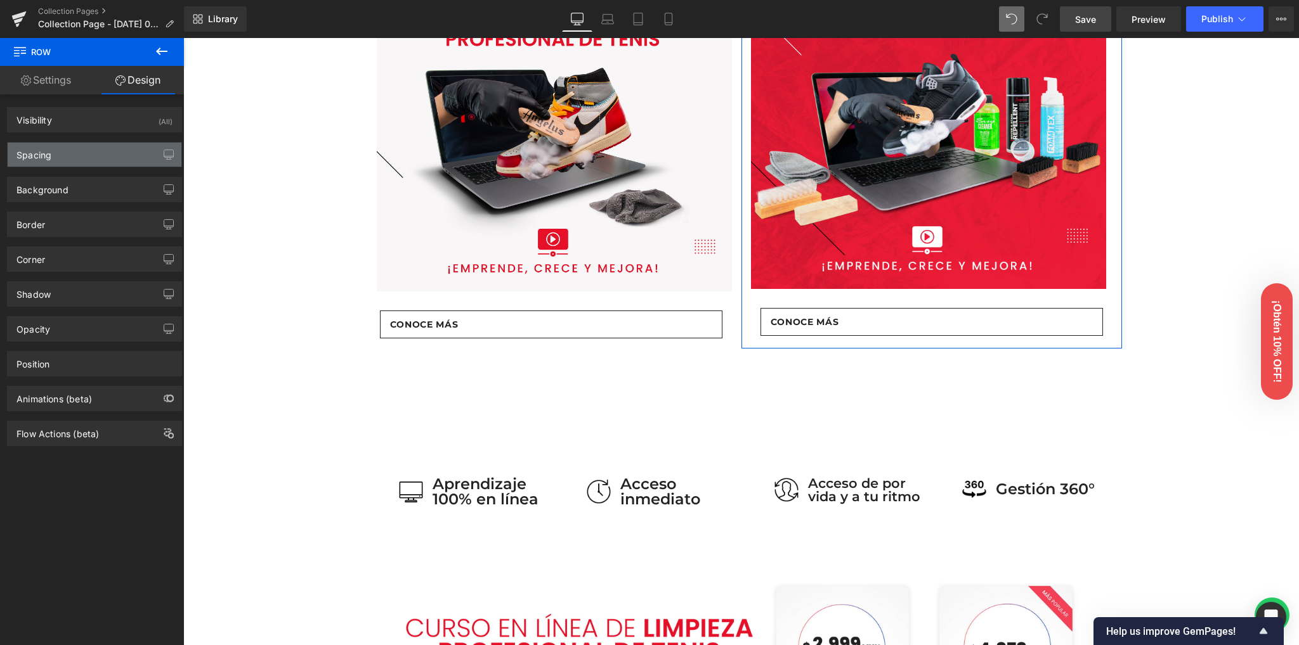
click at [74, 162] on div "Spacing" at bounding box center [95, 155] width 174 height 24
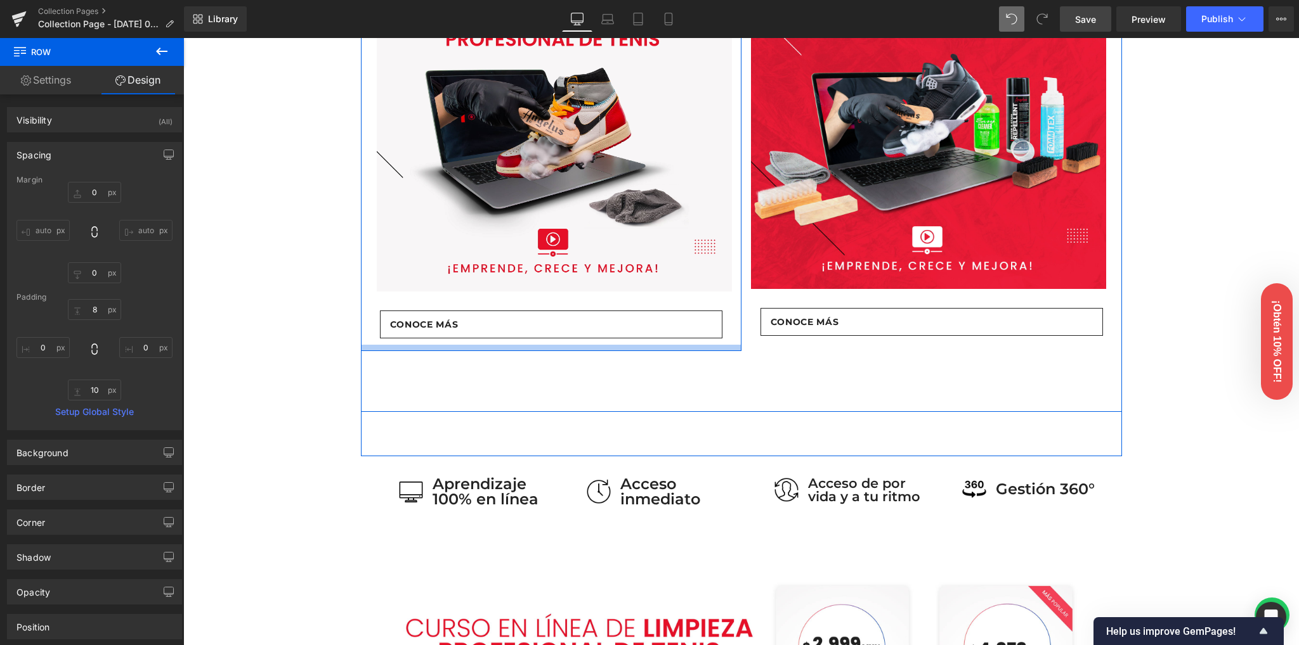
click at [642, 346] on div at bounding box center [551, 348] width 380 height 6
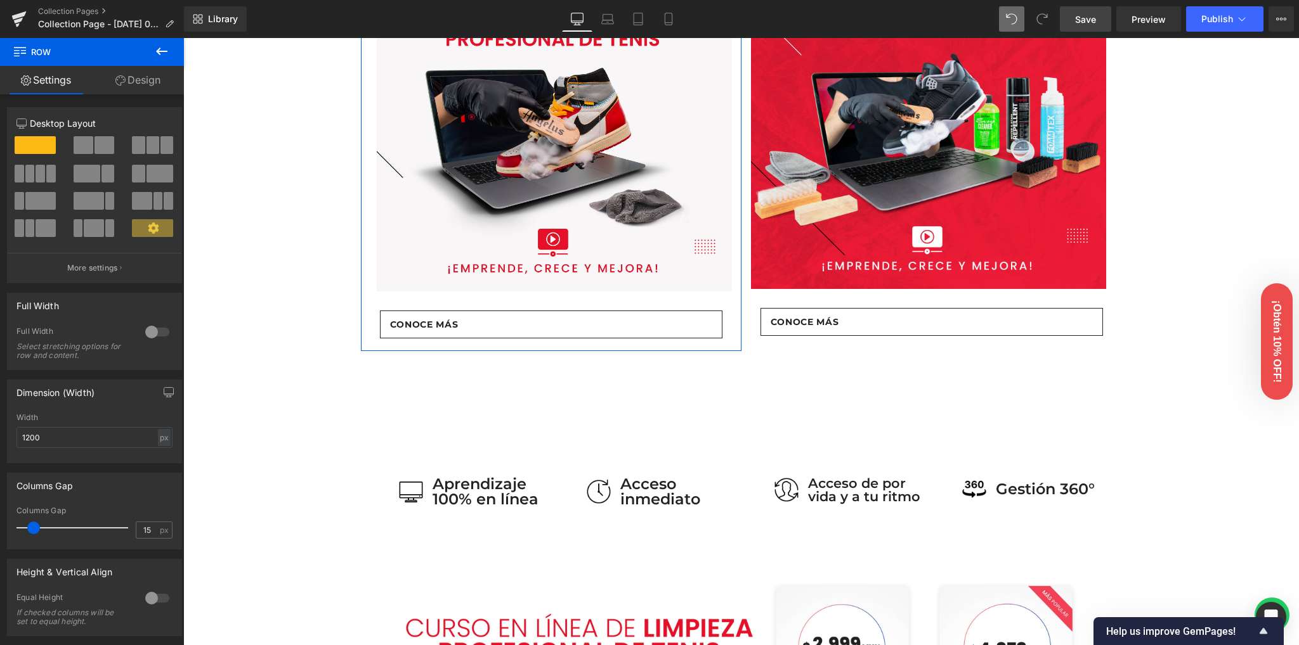
click at [126, 83] on link "Design" at bounding box center [138, 80] width 92 height 29
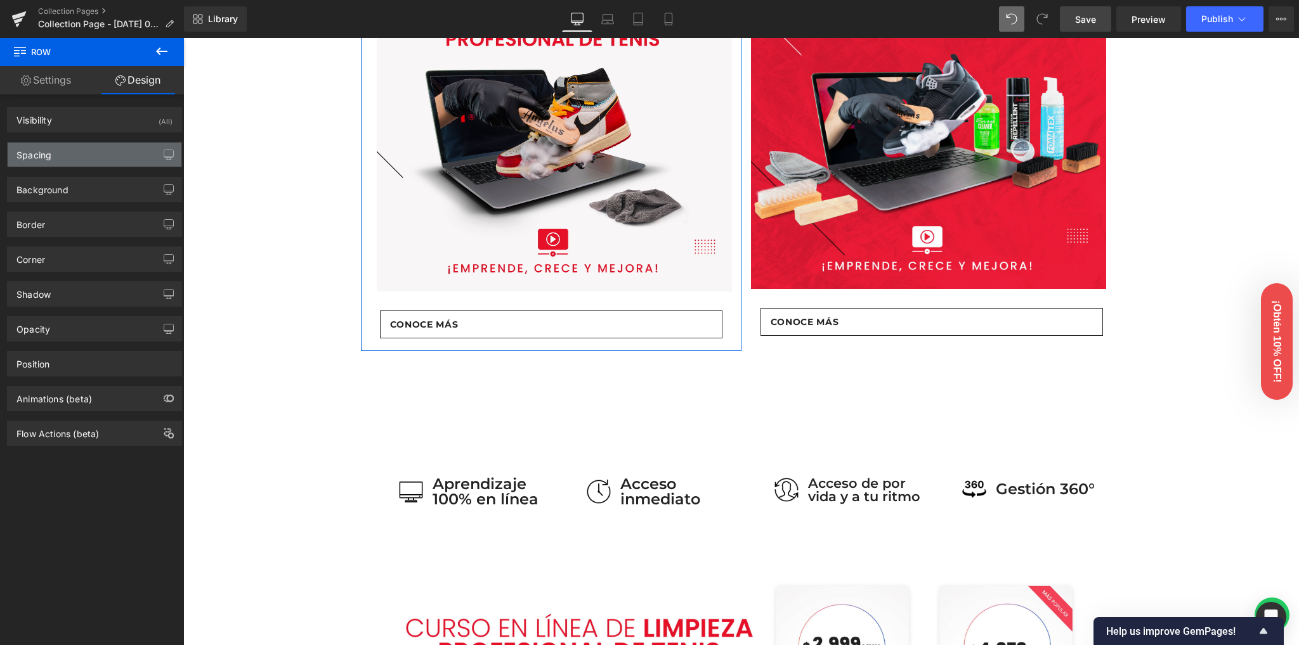
click at [98, 157] on div "Spacing" at bounding box center [95, 155] width 174 height 24
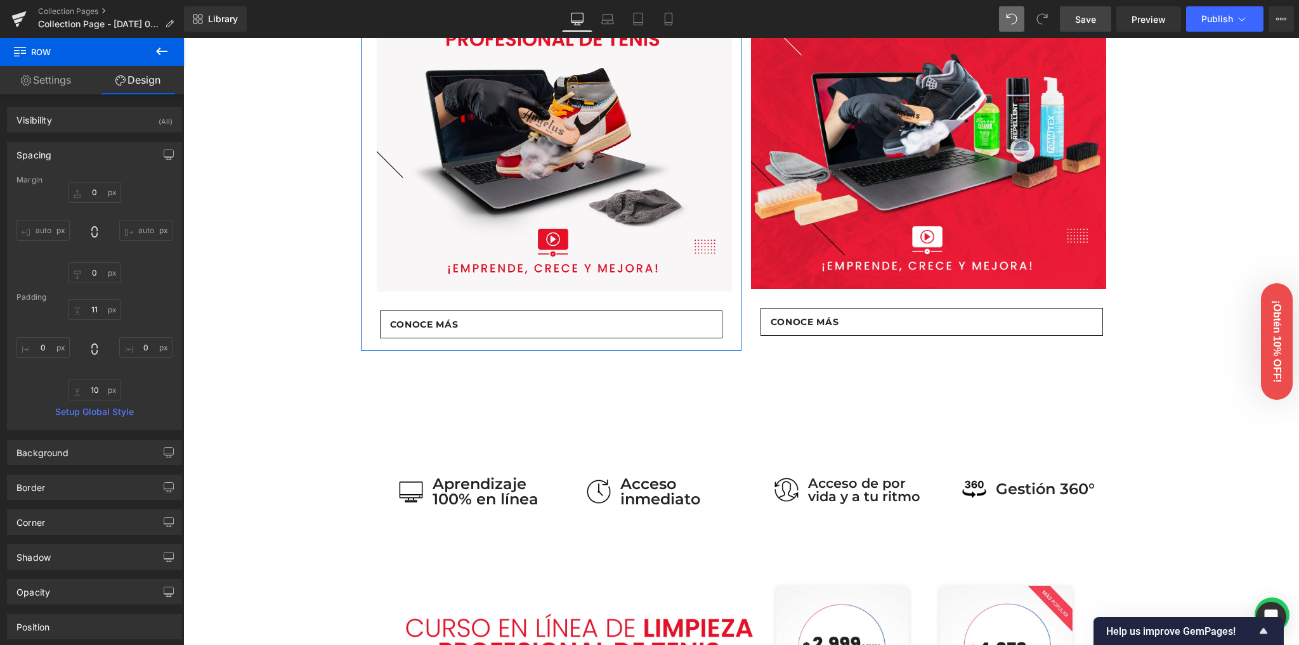
type input "0"
type input "11"
type input "0"
type input "10"
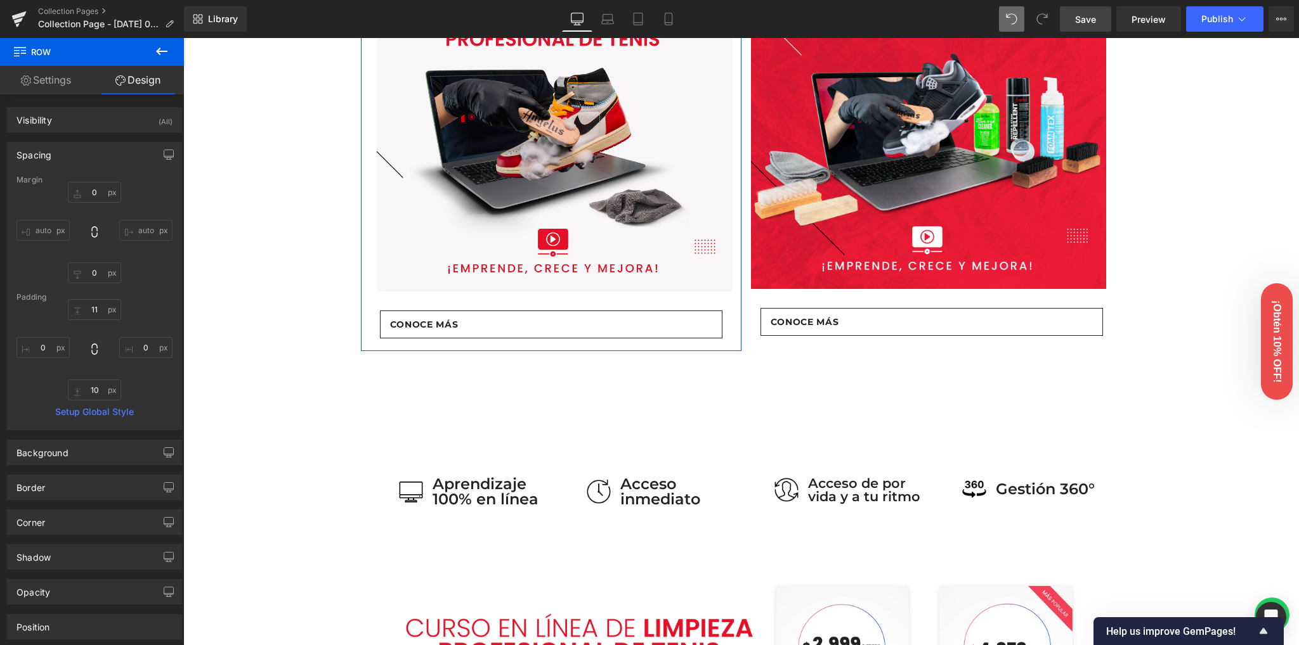
type input "0"
click at [93, 311] on input "11" at bounding box center [94, 309] width 53 height 21
type input "8"
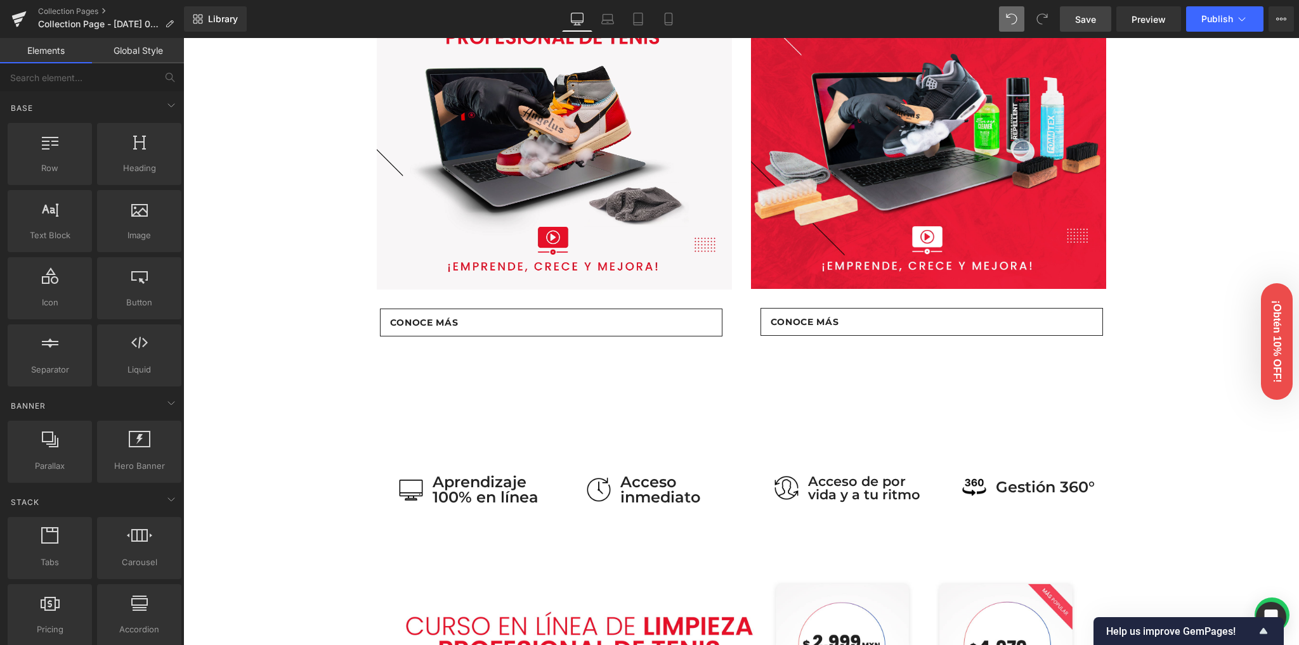
drag, startPoint x: 1084, startPoint y: 21, endPoint x: 899, endPoint y: 293, distance: 328.7
click at [1084, 21] on span "Save" at bounding box center [1085, 19] width 21 height 13
click at [1144, 19] on span "Preview" at bounding box center [1148, 19] width 34 height 13
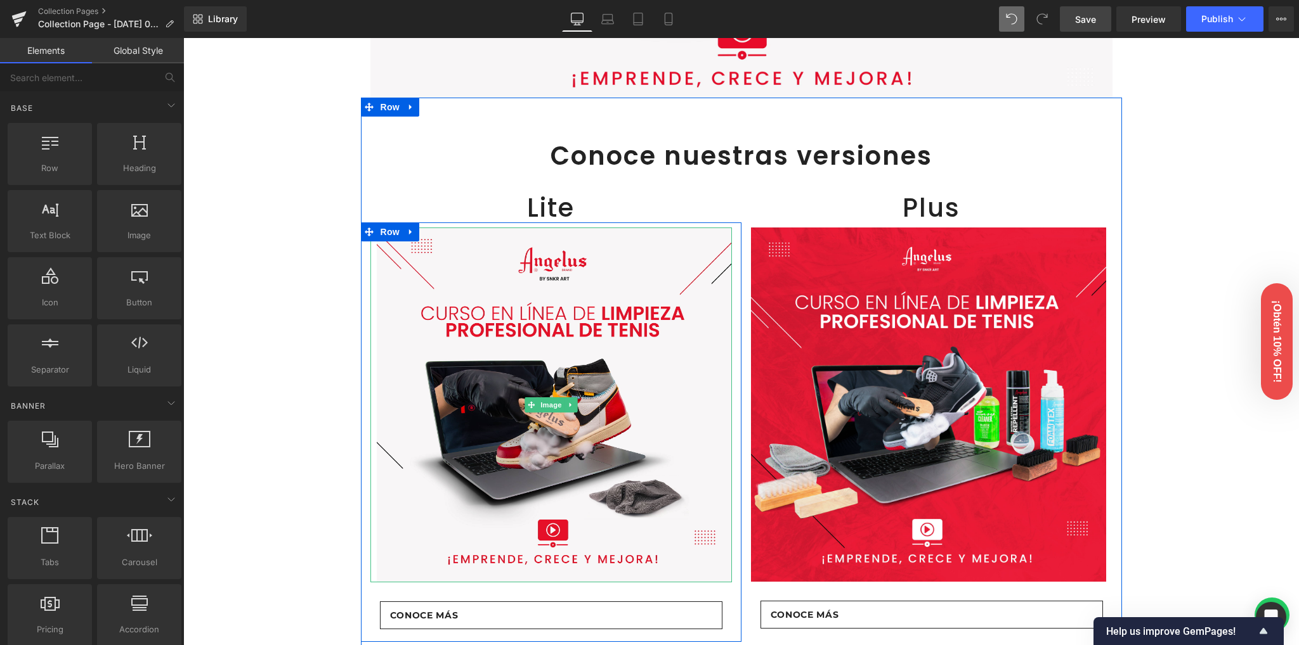
scroll to position [351, 0]
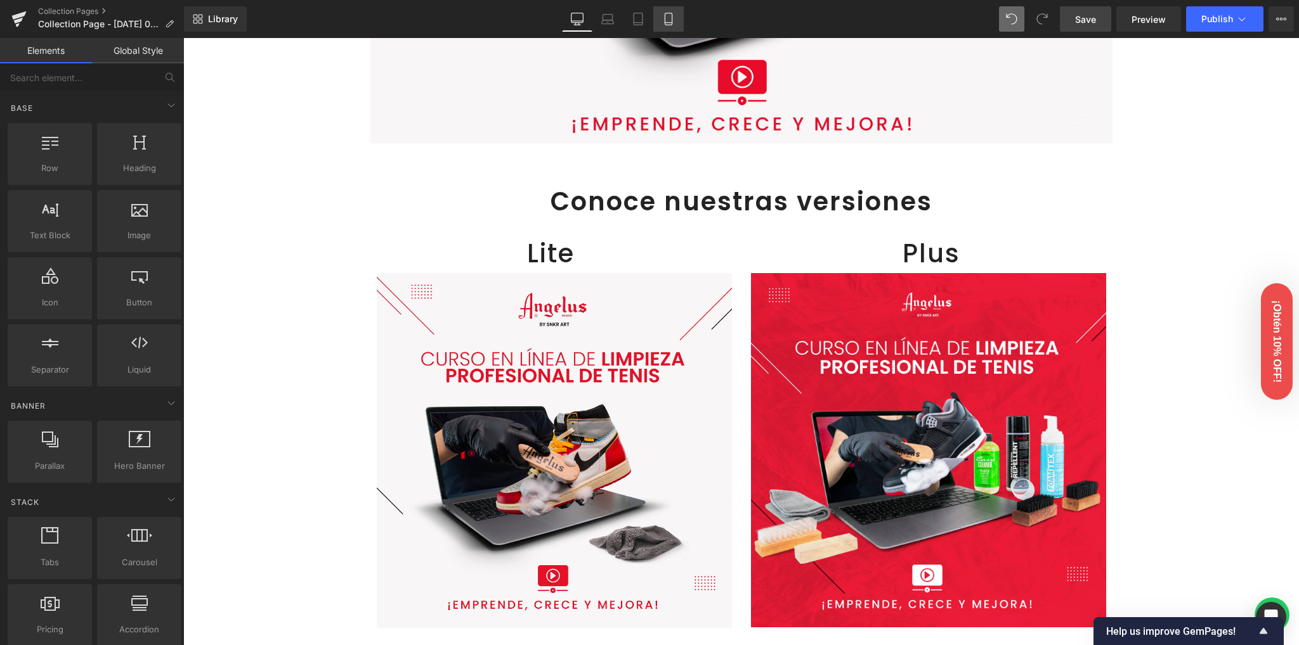
click at [668, 23] on icon at bounding box center [668, 19] width 13 height 13
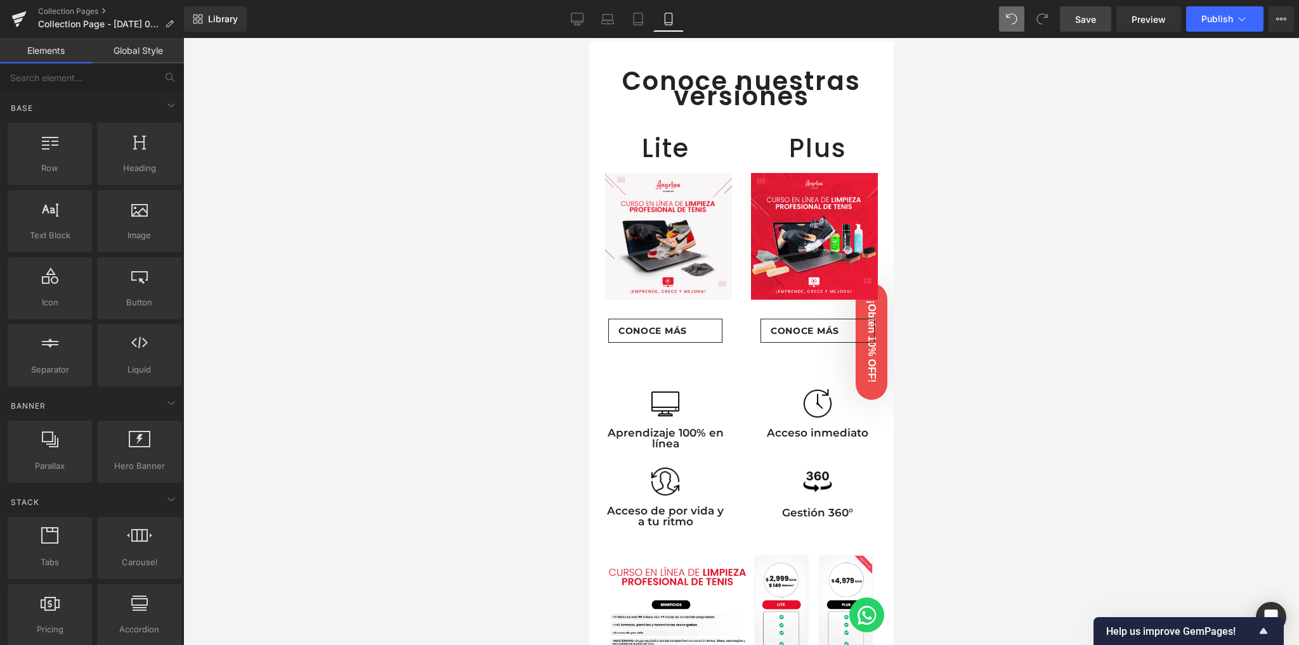
scroll to position [209, 0]
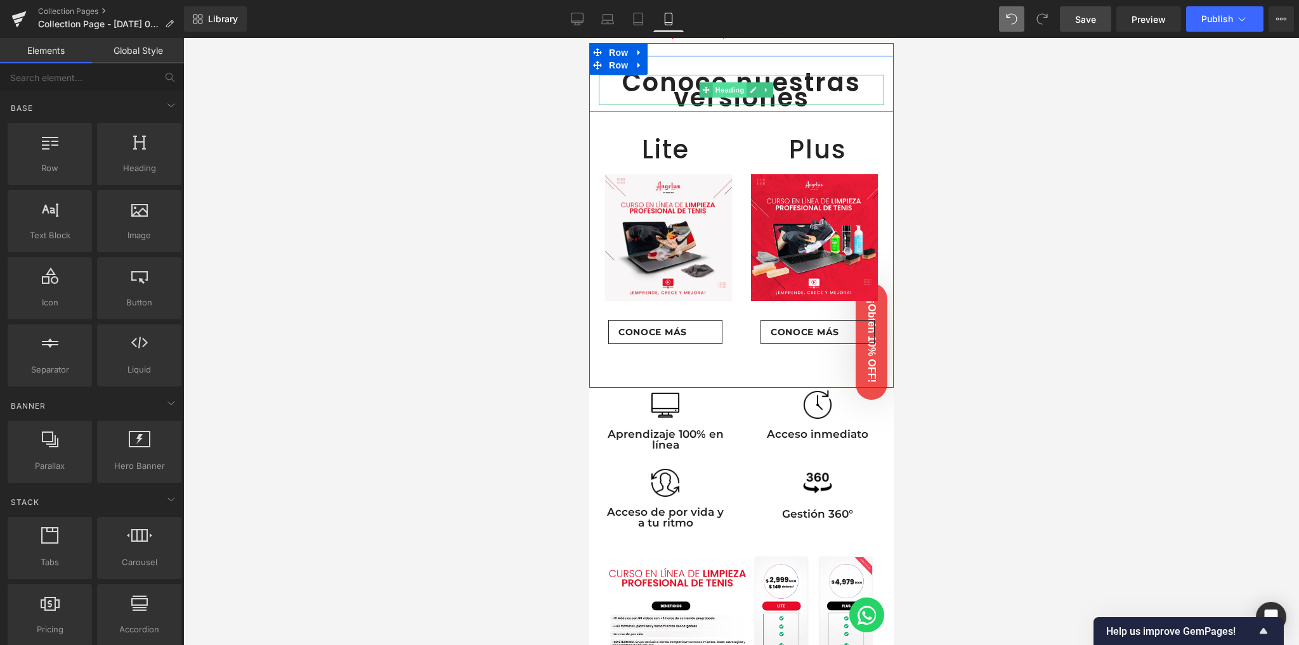
click at [730, 84] on span "Heading" at bounding box center [729, 89] width 34 height 15
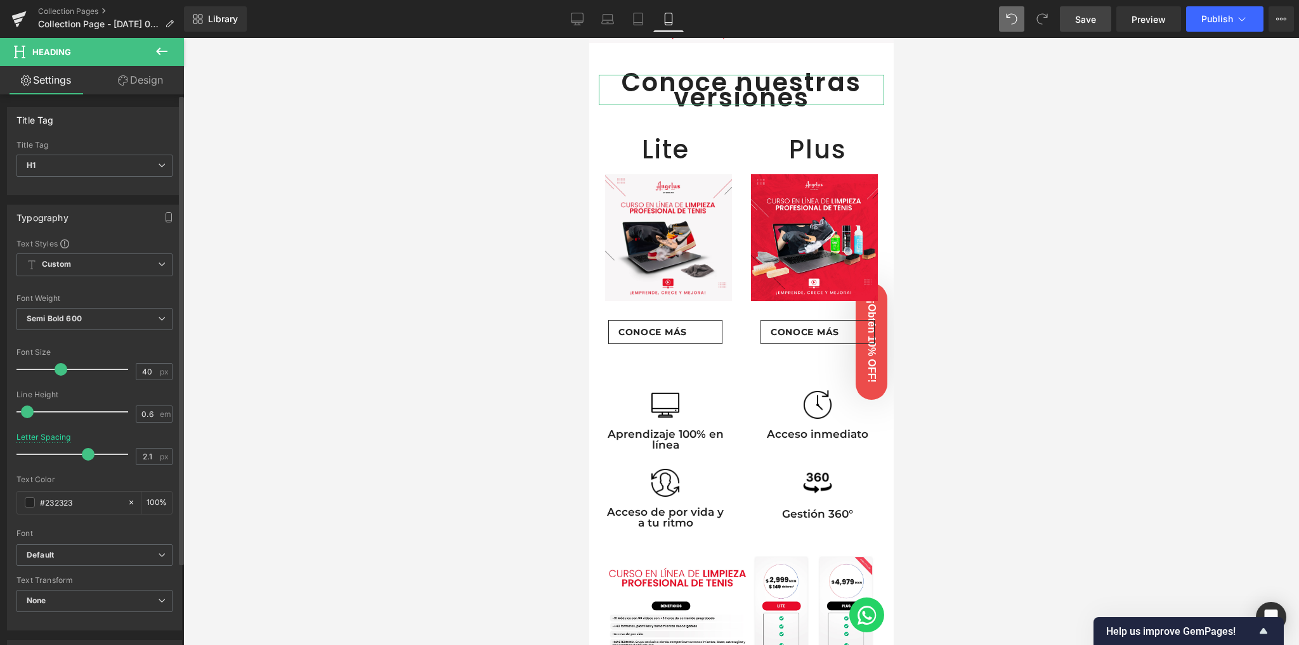
click at [85, 453] on span at bounding box center [88, 454] width 13 height 13
click at [87, 453] on span at bounding box center [90, 454] width 13 height 13
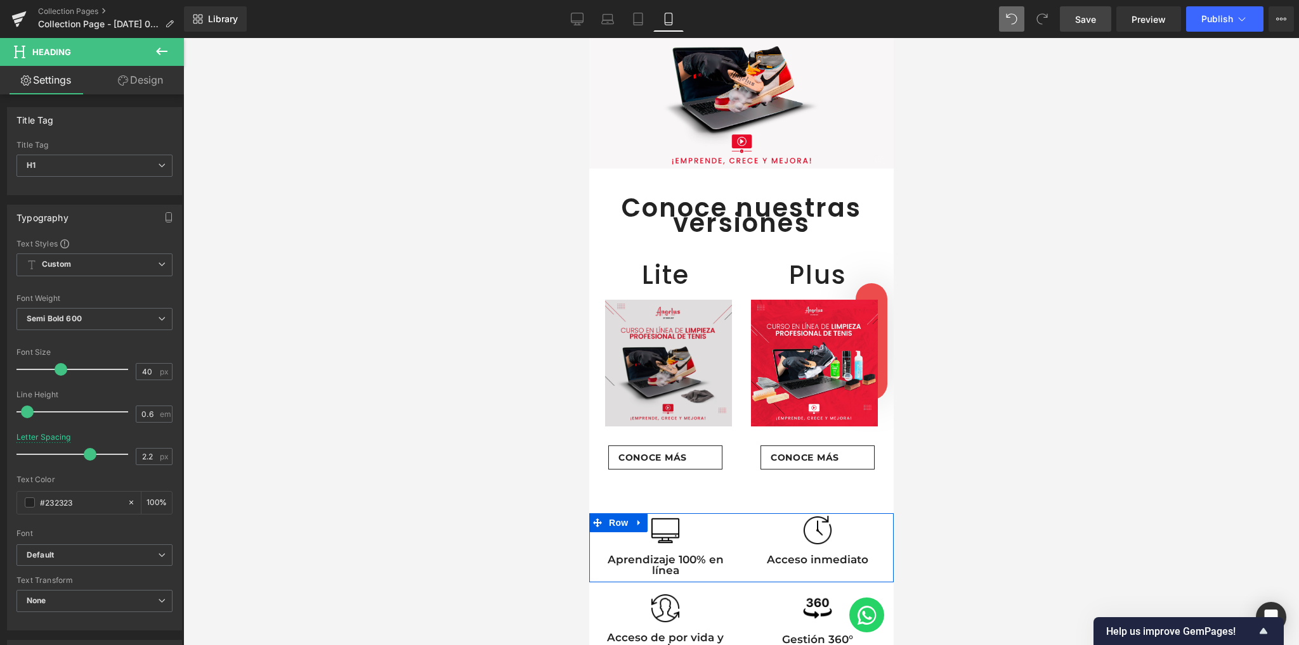
scroll to position [41, 0]
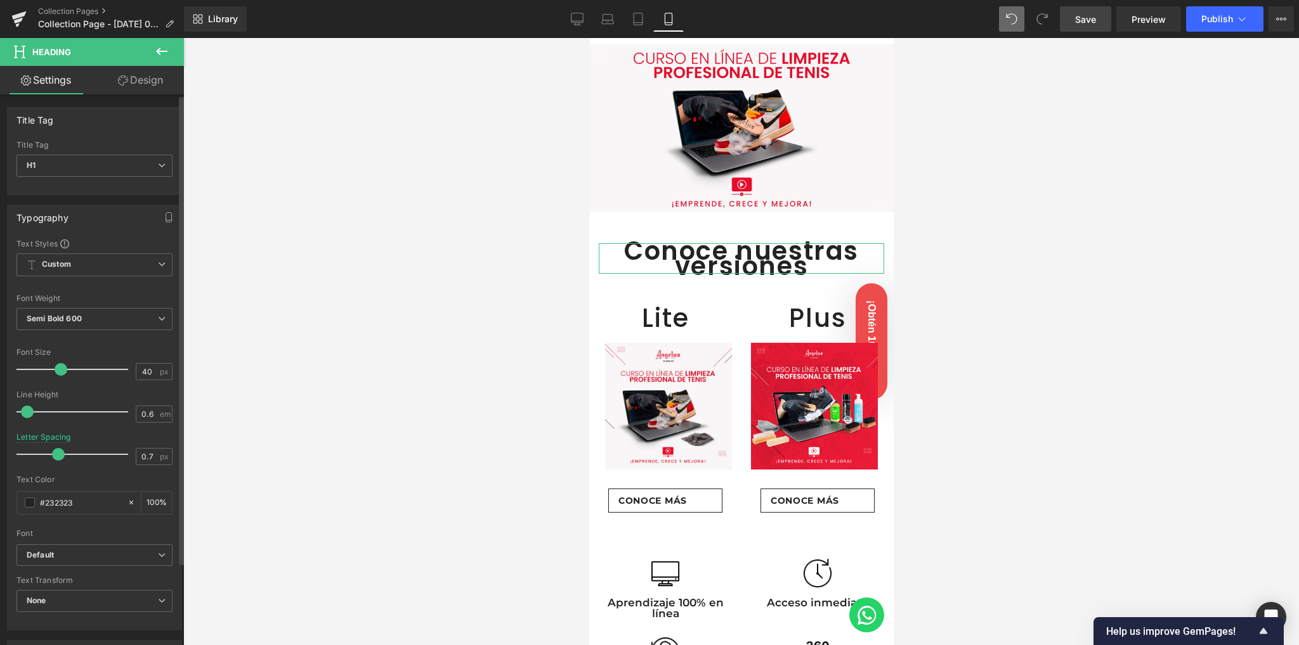
drag, startPoint x: 90, startPoint y: 451, endPoint x: 61, endPoint y: 449, distance: 29.2
click at [61, 449] on span at bounding box center [58, 454] width 13 height 13
drag, startPoint x: 61, startPoint y: 449, endPoint x: 105, endPoint y: 444, distance: 44.0
click at [105, 444] on div at bounding box center [75, 454] width 105 height 25
type input "2"
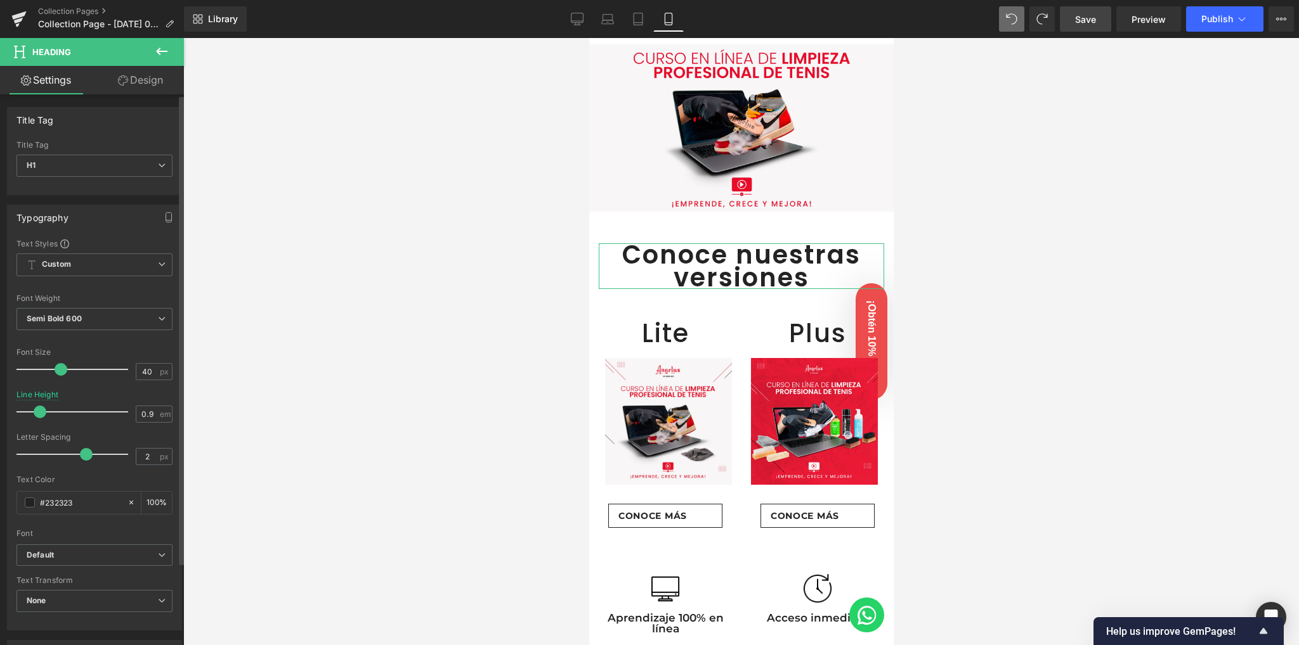
type input "1"
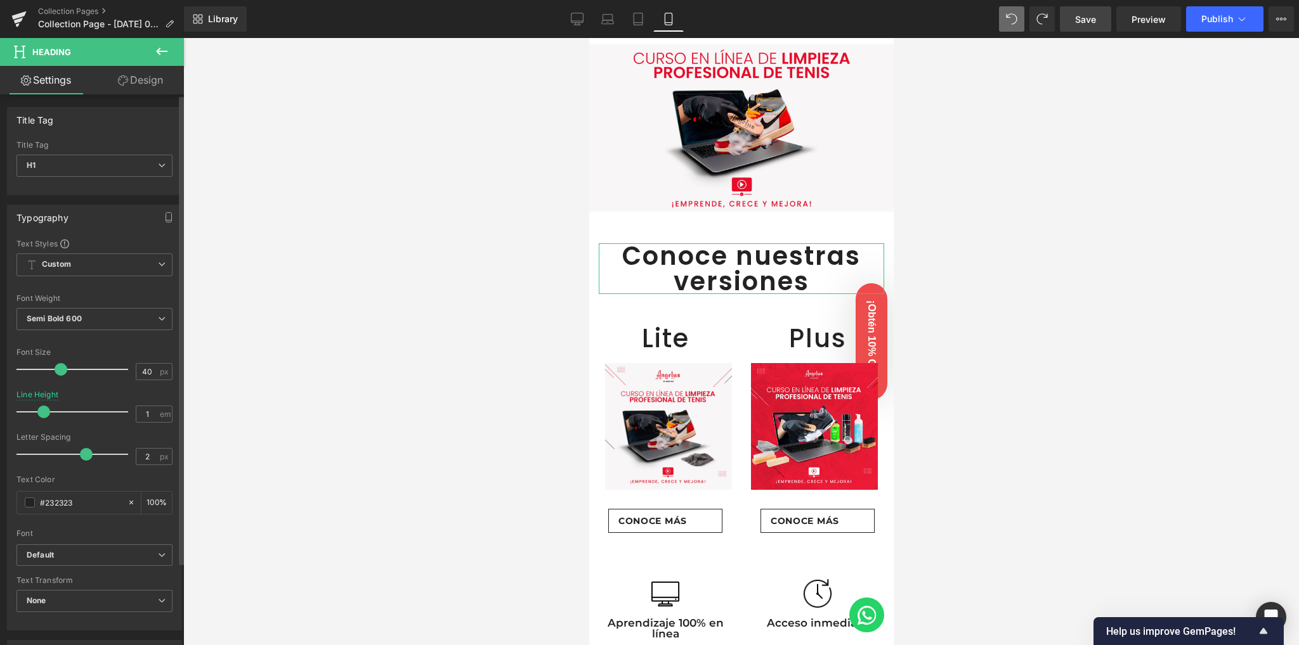
drag, startPoint x: 29, startPoint y: 411, endPoint x: 44, endPoint y: 409, distance: 15.3
click at [44, 409] on span at bounding box center [43, 412] width 13 height 13
click at [1083, 21] on span "Save" at bounding box center [1085, 19] width 21 height 13
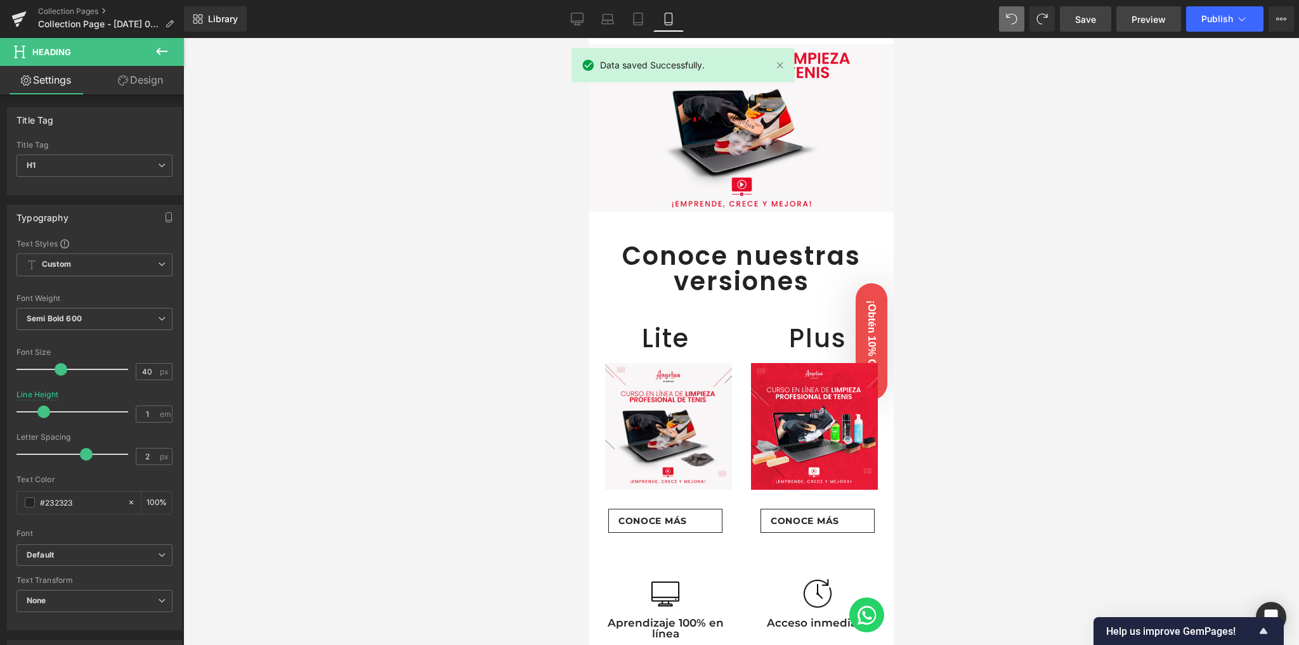
click at [1145, 21] on span "Preview" at bounding box center [1148, 19] width 34 height 13
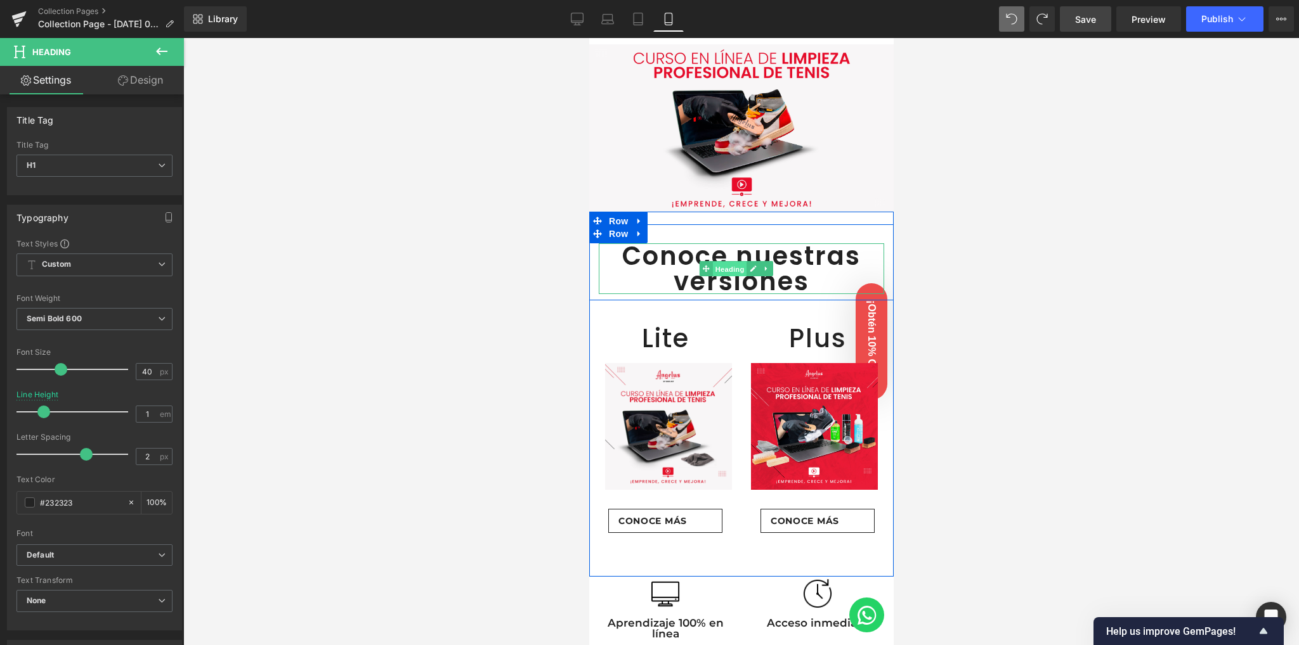
click at [731, 264] on span "Heading" at bounding box center [729, 269] width 34 height 15
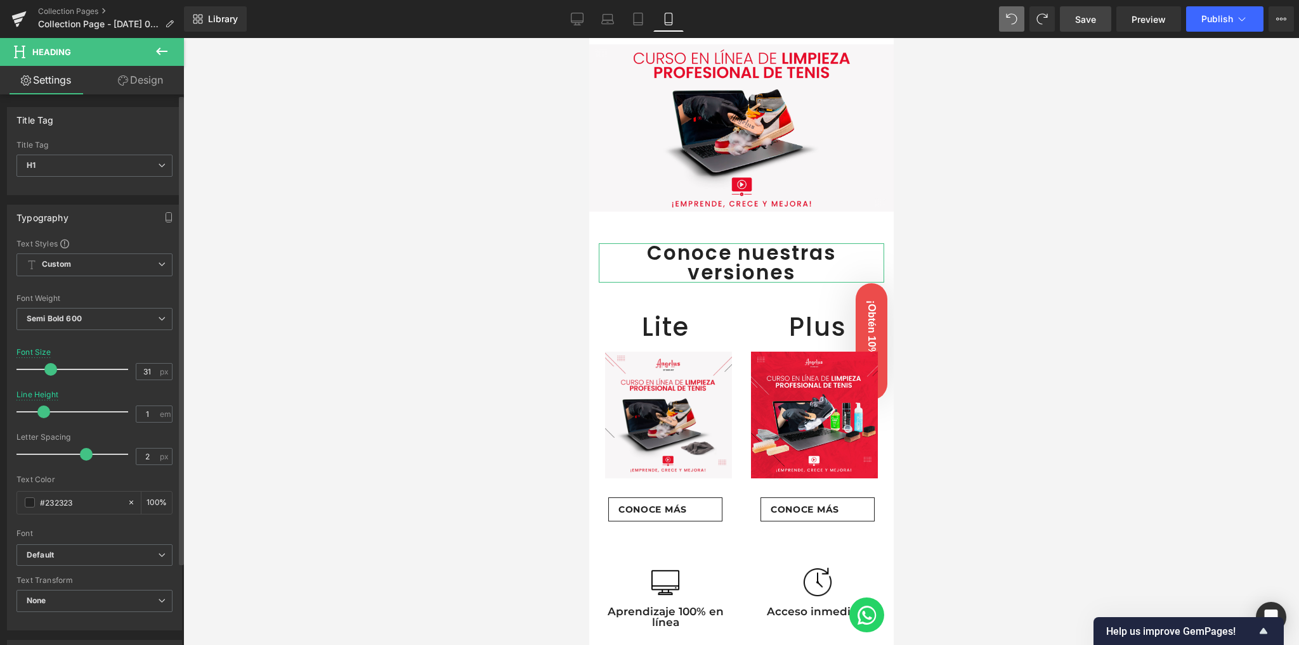
type input "30"
drag, startPoint x: 57, startPoint y: 370, endPoint x: 46, endPoint y: 372, distance: 10.9
click at [46, 372] on span at bounding box center [49, 369] width 13 height 13
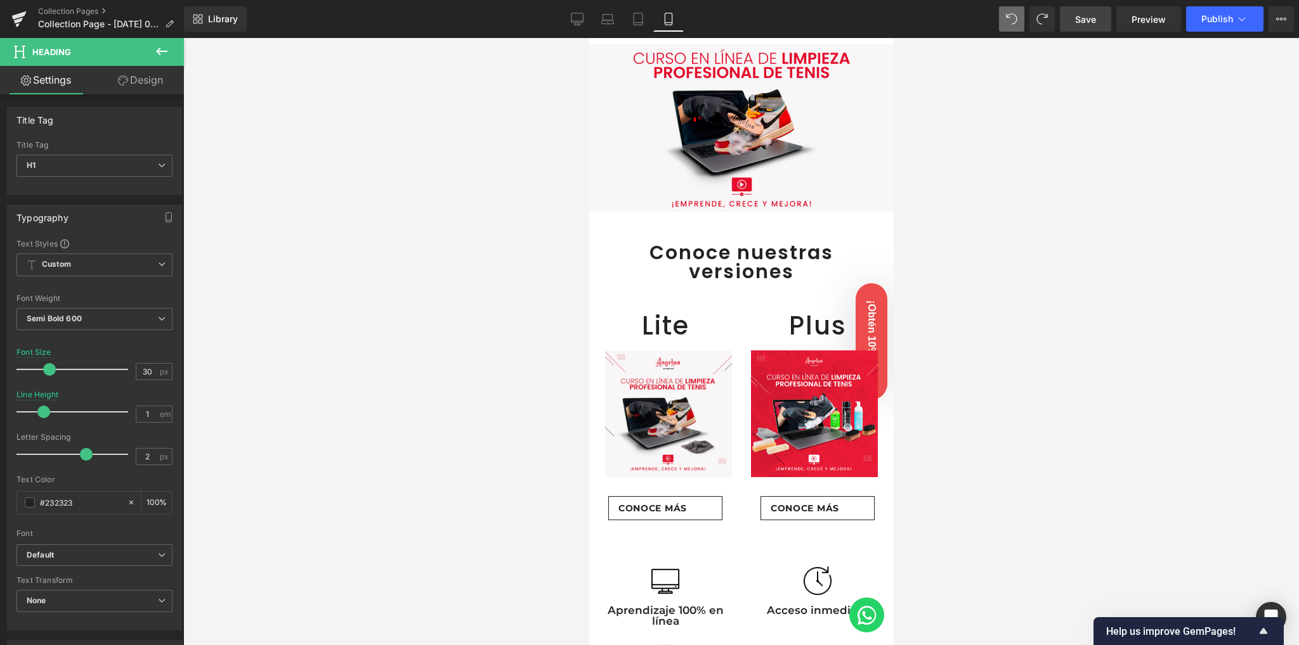
click at [1088, 23] on span "Save" at bounding box center [1085, 19] width 21 height 13
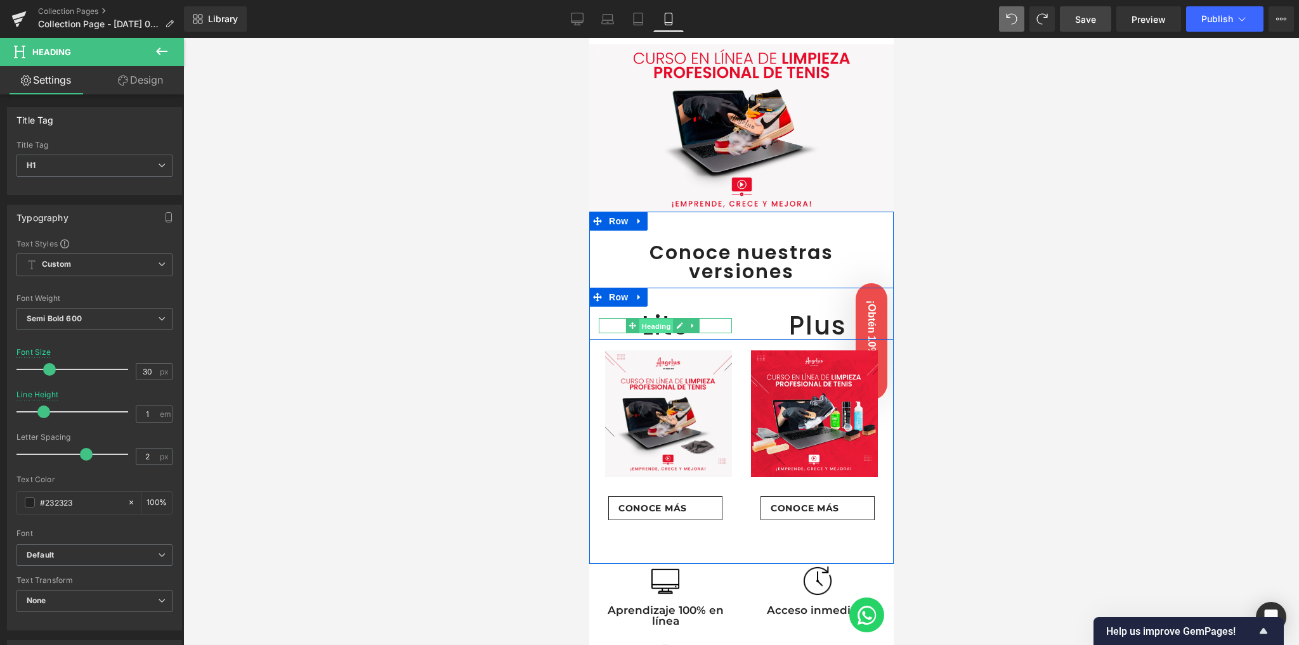
click at [659, 320] on span "Heading" at bounding box center [655, 326] width 34 height 15
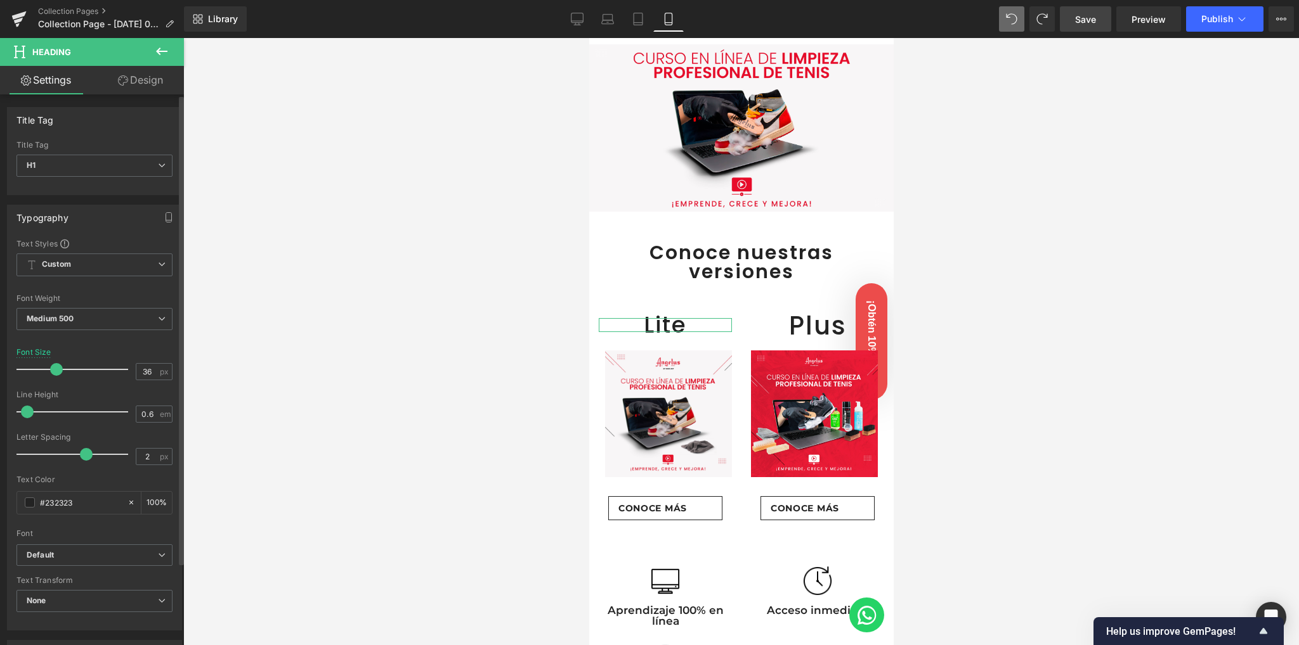
type input "35"
click at [52, 370] on span at bounding box center [55, 369] width 13 height 13
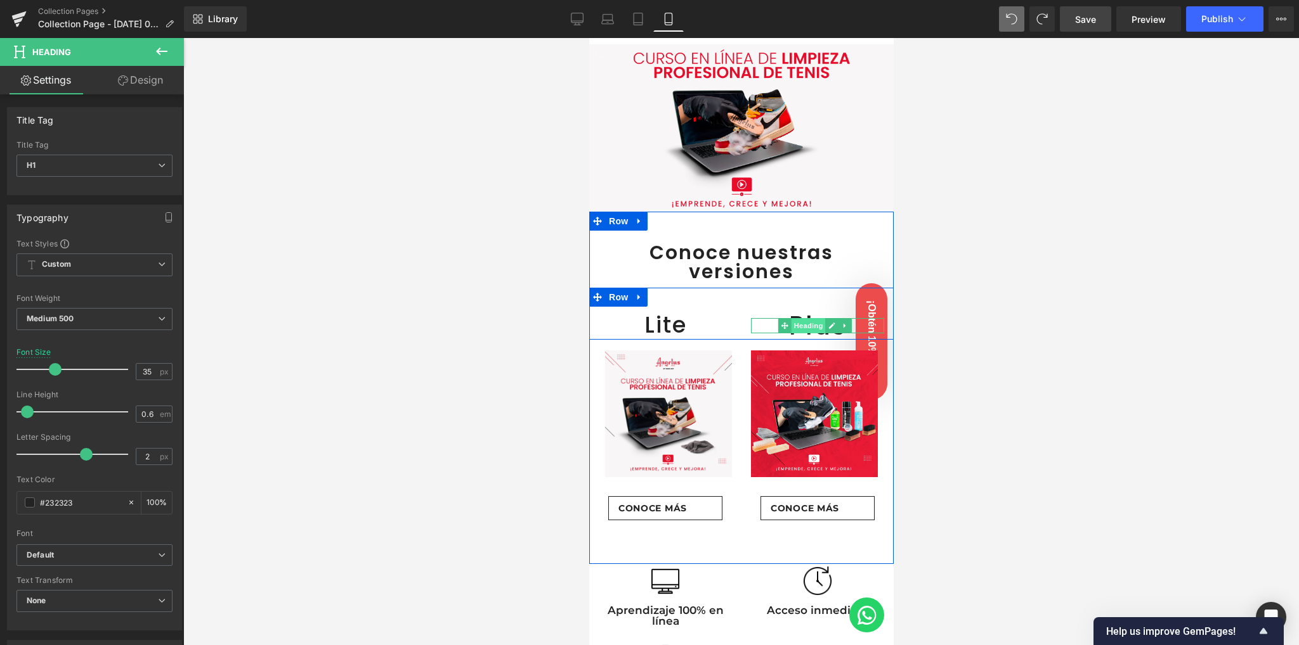
click at [809, 320] on span "Heading" at bounding box center [808, 325] width 34 height 15
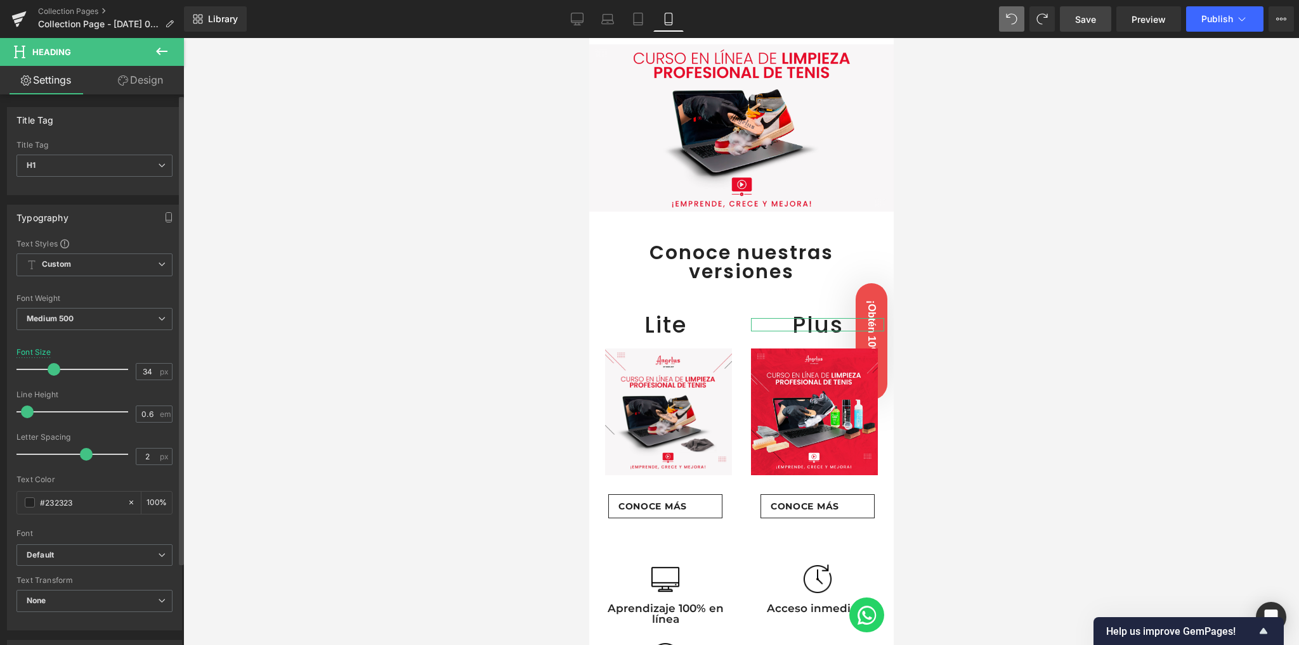
click at [55, 366] on span at bounding box center [54, 369] width 13 height 13
click at [56, 368] on span at bounding box center [55, 369] width 13 height 13
click at [1093, 21] on span "Save" at bounding box center [1085, 19] width 21 height 13
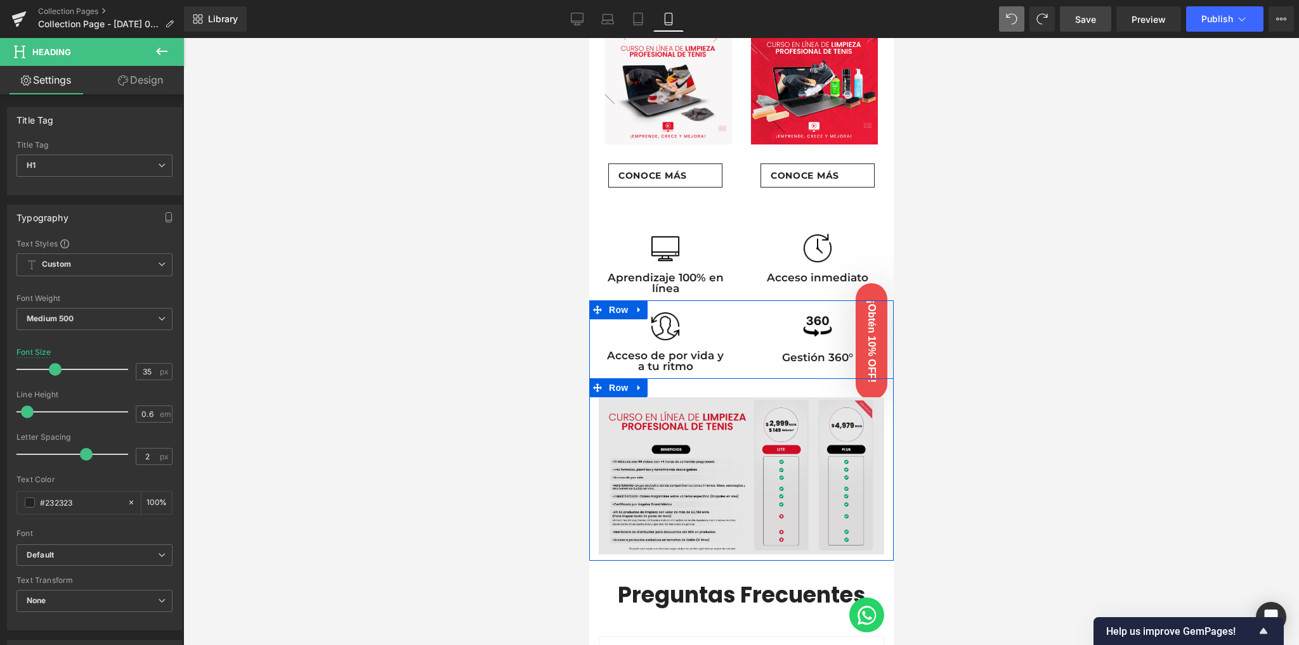
scroll to position [378, 0]
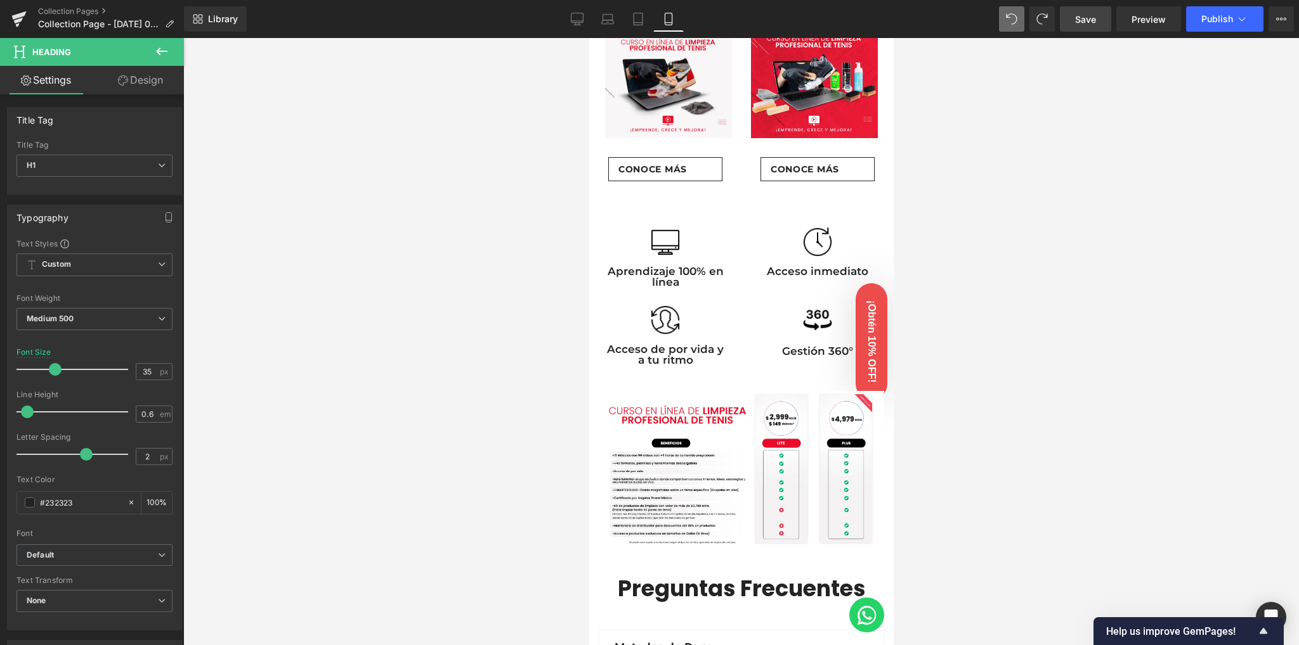
drag, startPoint x: 566, startPoint y: 8, endPoint x: 581, endPoint y: 32, distance: 28.0
click at [566, 8] on link "Desktop" at bounding box center [577, 18] width 30 height 25
type input "40"
type input "100"
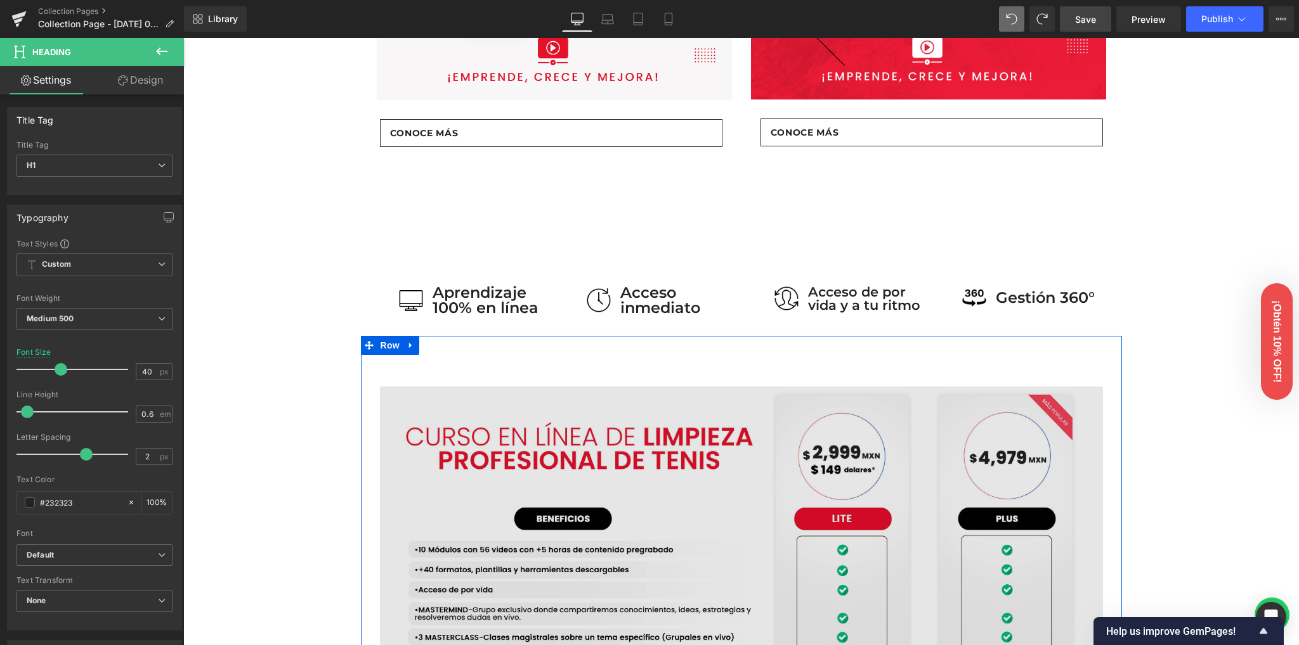
scroll to position [764, 0]
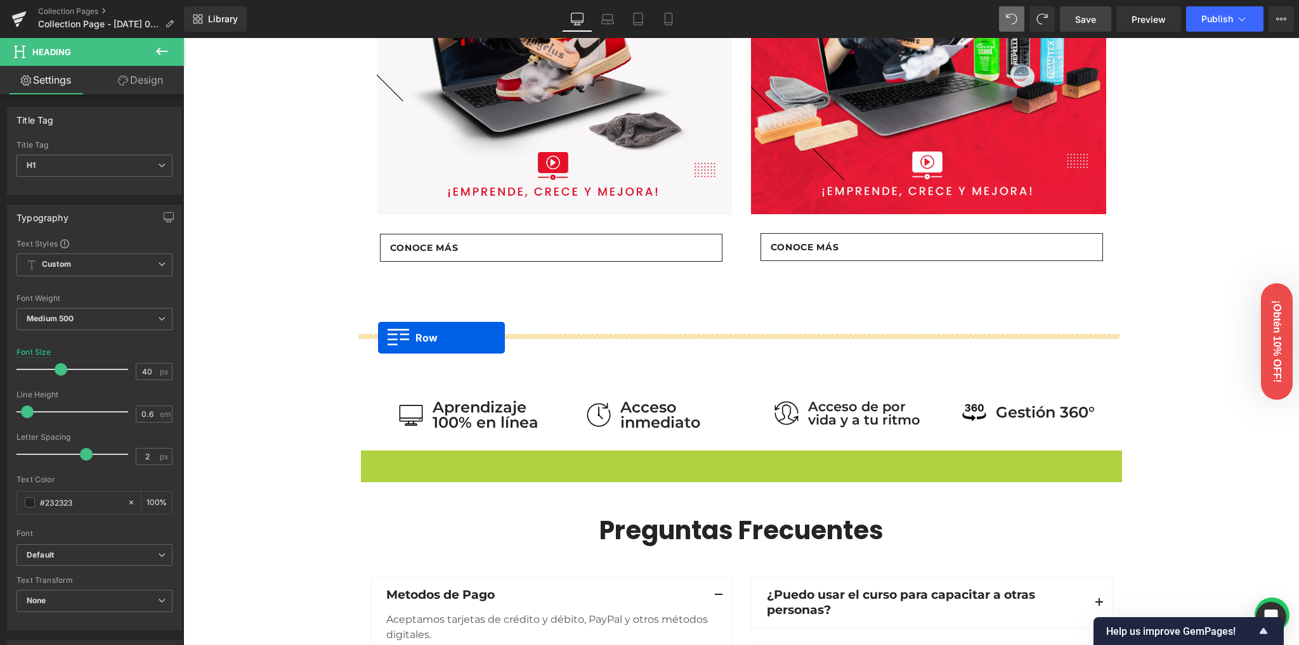
drag, startPoint x: 388, startPoint y: 455, endPoint x: 378, endPoint y: 338, distance: 117.7
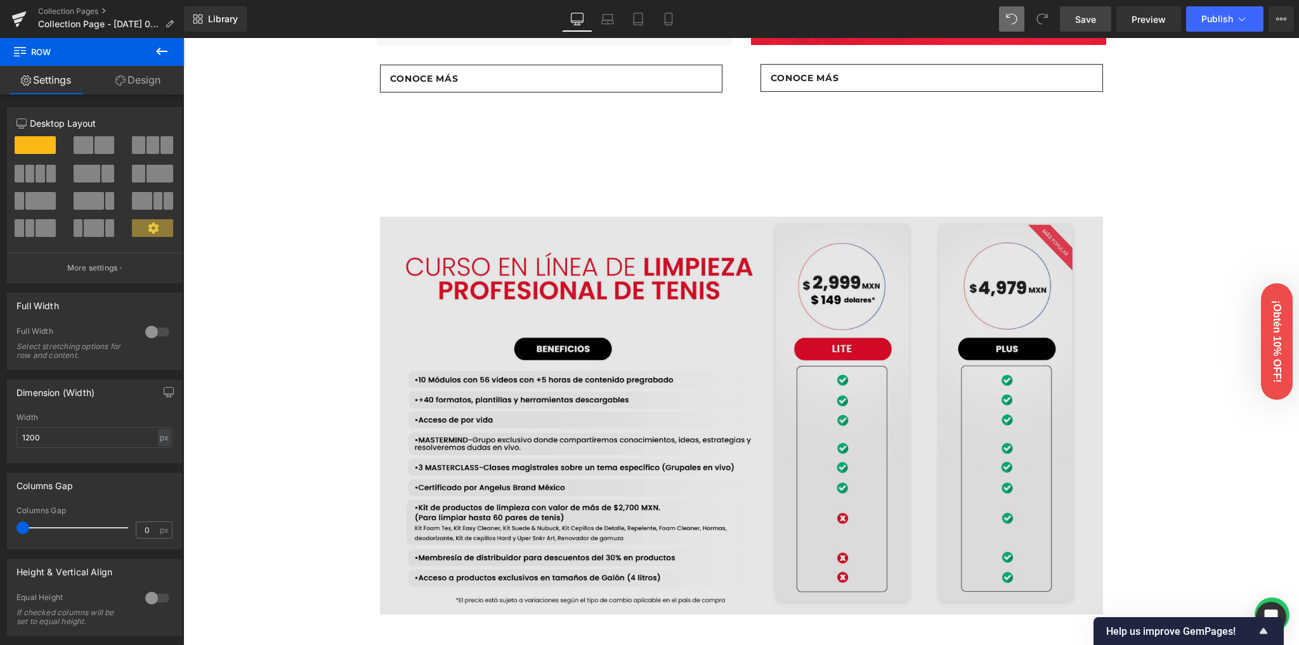
scroll to position [849, 0]
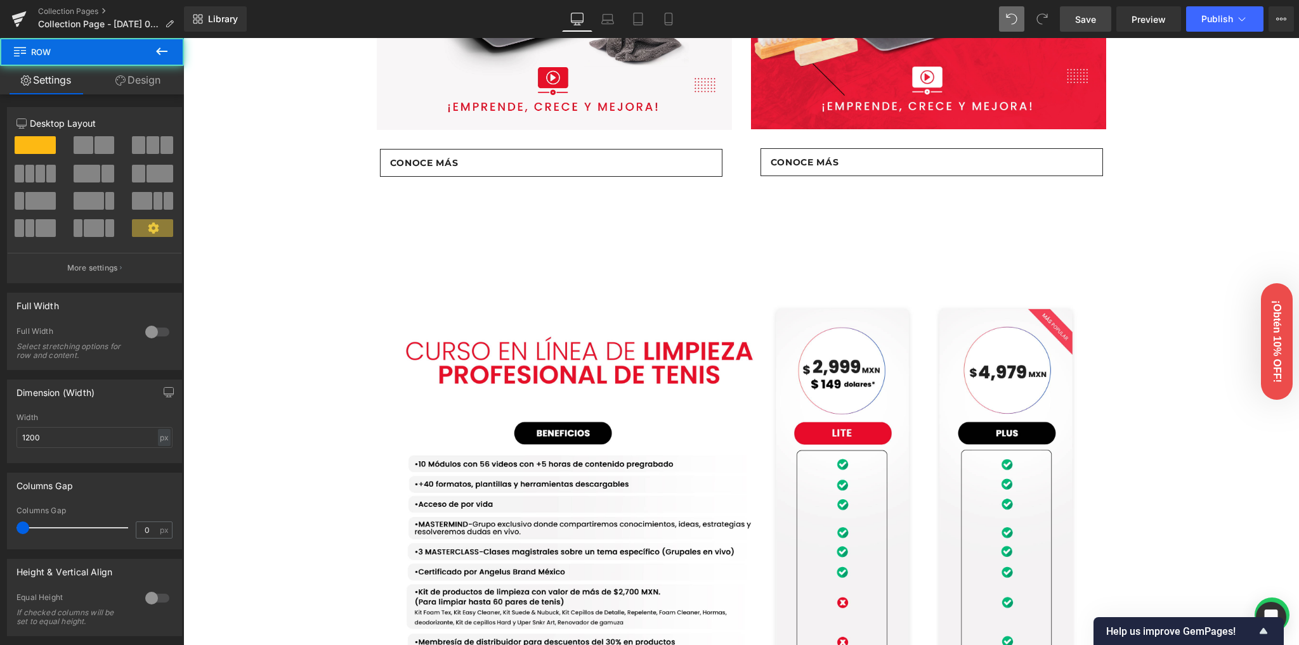
click at [605, 276] on div "Image Acceso de por vida y a tu ritmo Text Block Row Image Gestión 360° Text Bl…" at bounding box center [741, 477] width 761 height 455
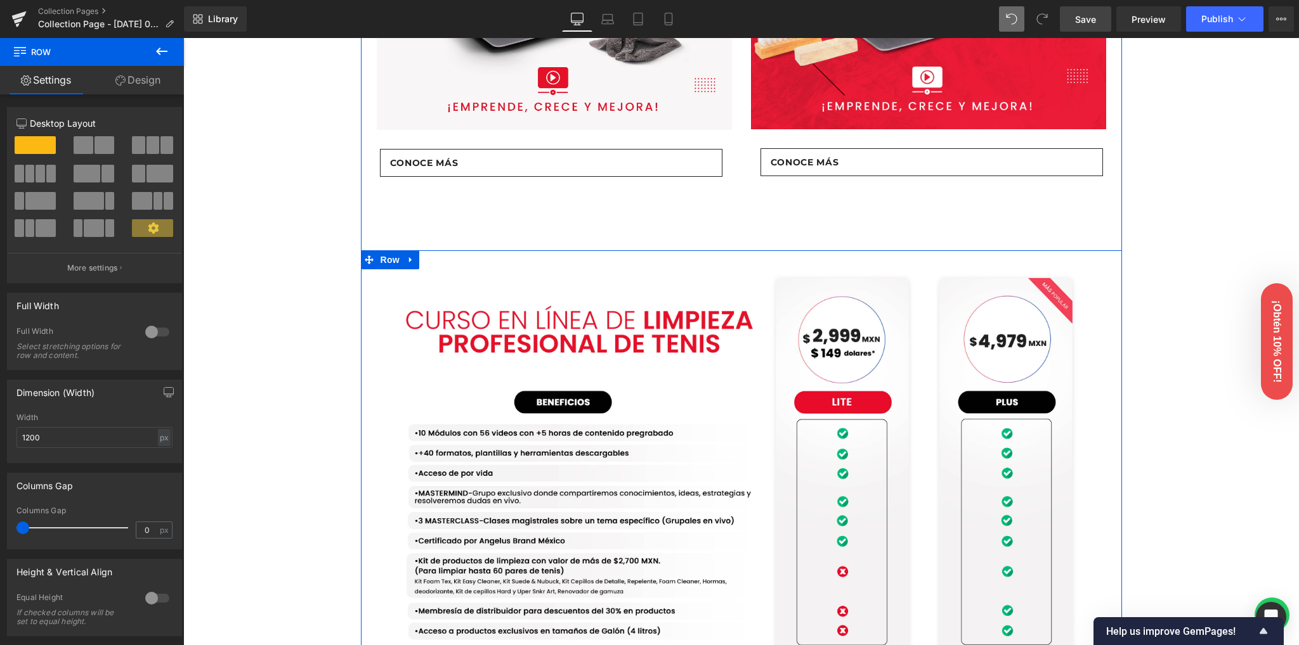
drag, startPoint x: 604, startPoint y: 274, endPoint x: 613, endPoint y: 243, distance: 32.5
click at [613, 243] on div "Conoce nuestras versiones Heading Row Lite Heading Plus Heading Row 48px Lite H…" at bounding box center [741, 176] width 761 height 998
click at [599, 234] on div "Image Conoce más Button Row Row Image Conoce más Button Row Row Row 96px" at bounding box center [741, 9] width 761 height 481
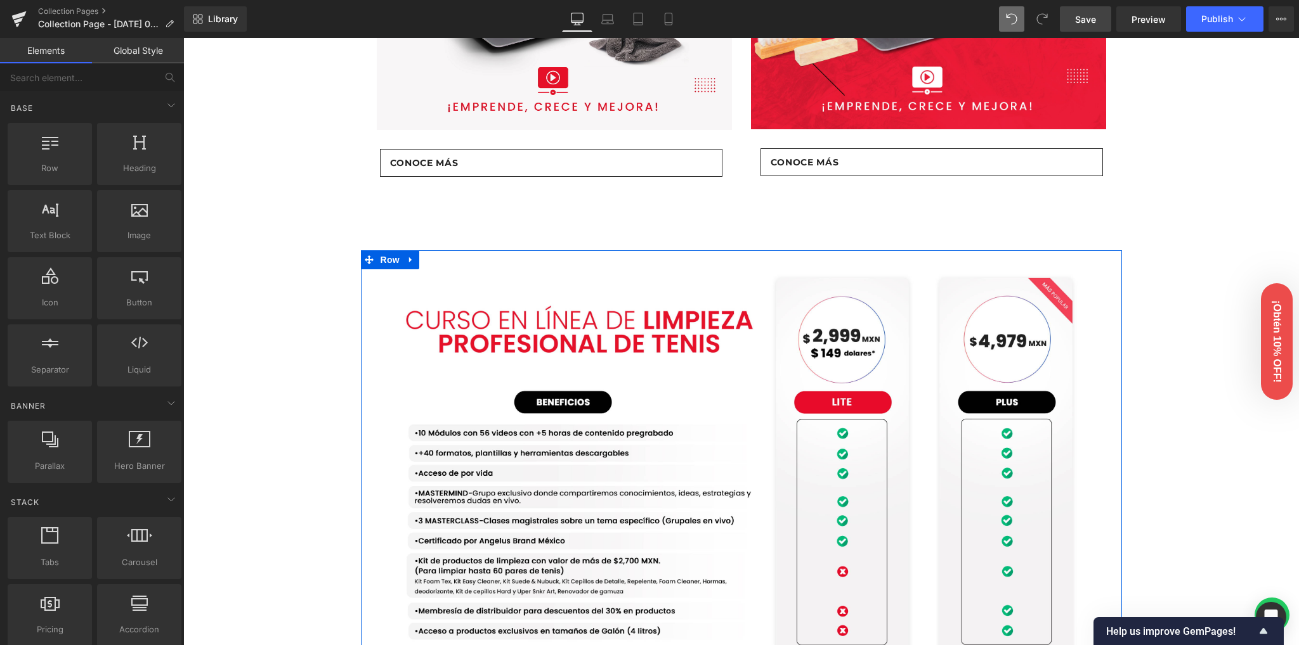
drag, startPoint x: 221, startPoint y: 233, endPoint x: 288, endPoint y: 220, distance: 69.1
click at [222, 233] on div "Image Row Conoce nuestras versiones Heading Row Lite Heading Plus Heading Row 4…" at bounding box center [740, 532] width 1115 height 2592
click at [667, 20] on icon at bounding box center [668, 19] width 13 height 13
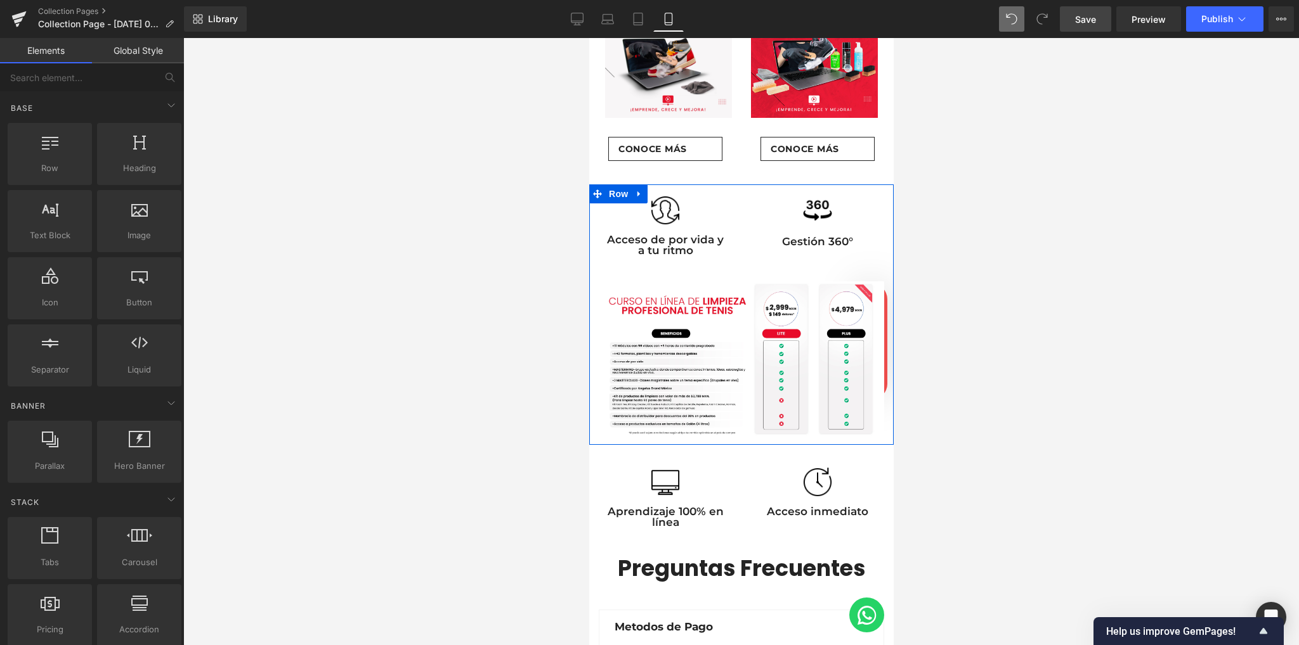
scroll to position [387, 0]
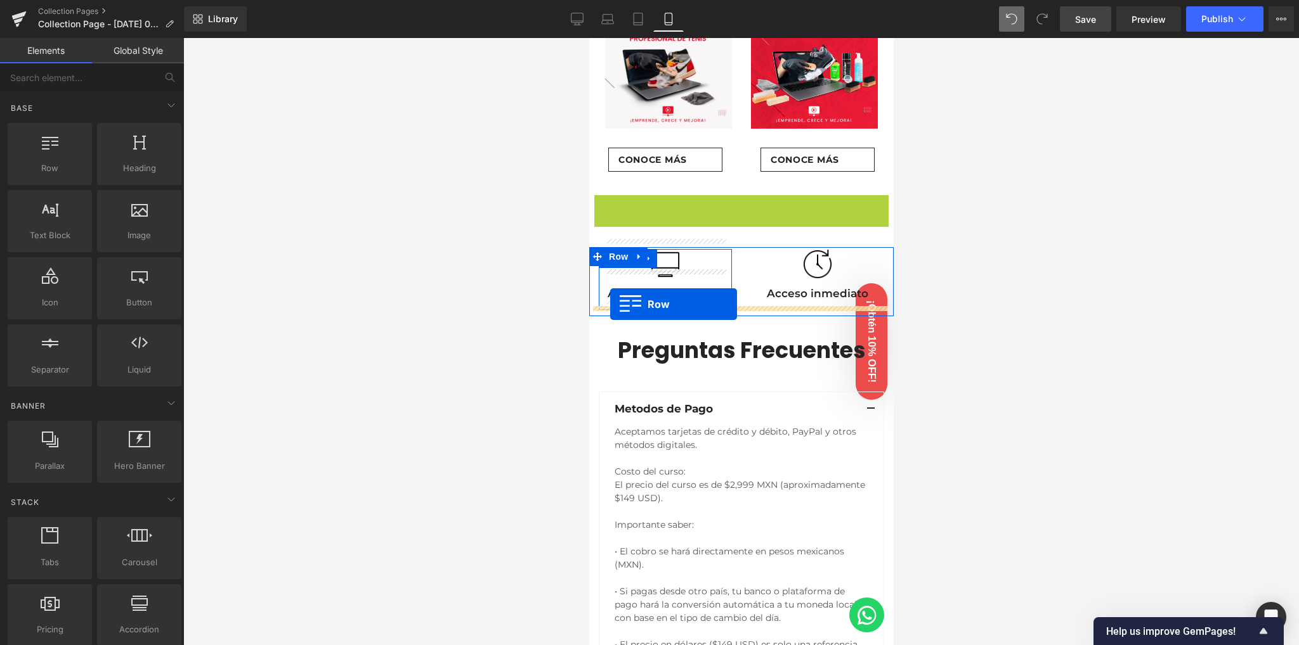
drag, startPoint x: 611, startPoint y: 196, endPoint x: 609, endPoint y: 304, distance: 108.4
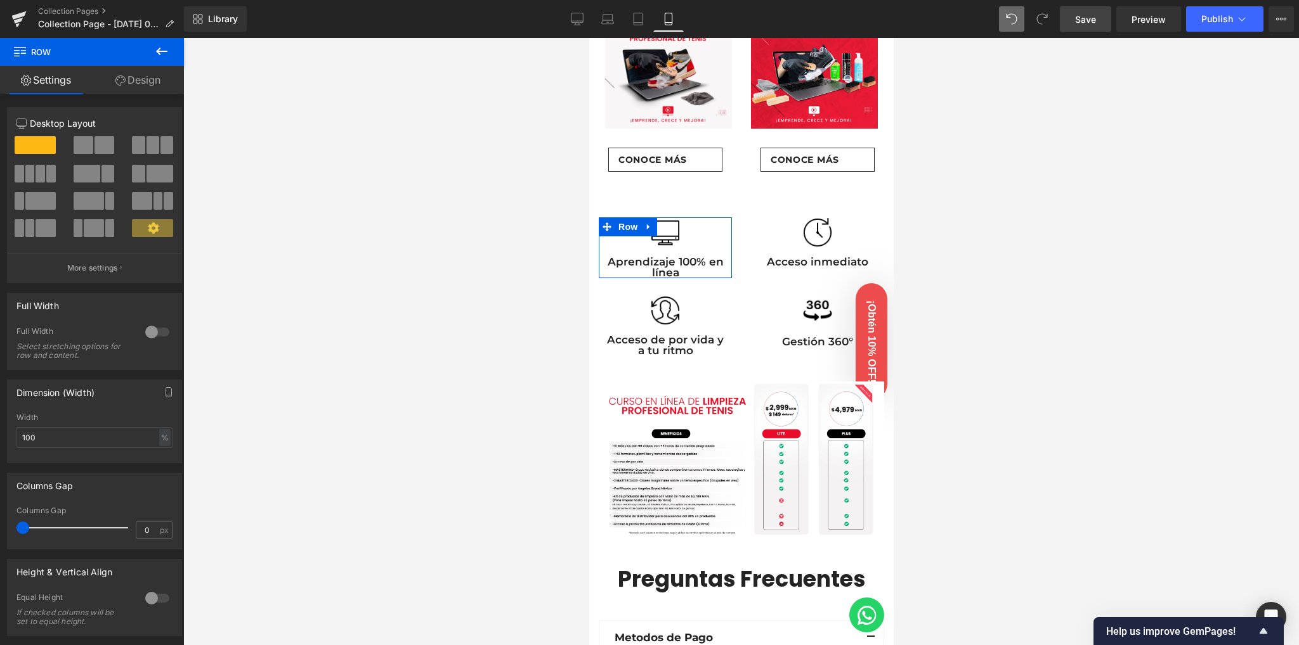
click at [445, 318] on div at bounding box center [740, 341] width 1115 height 607
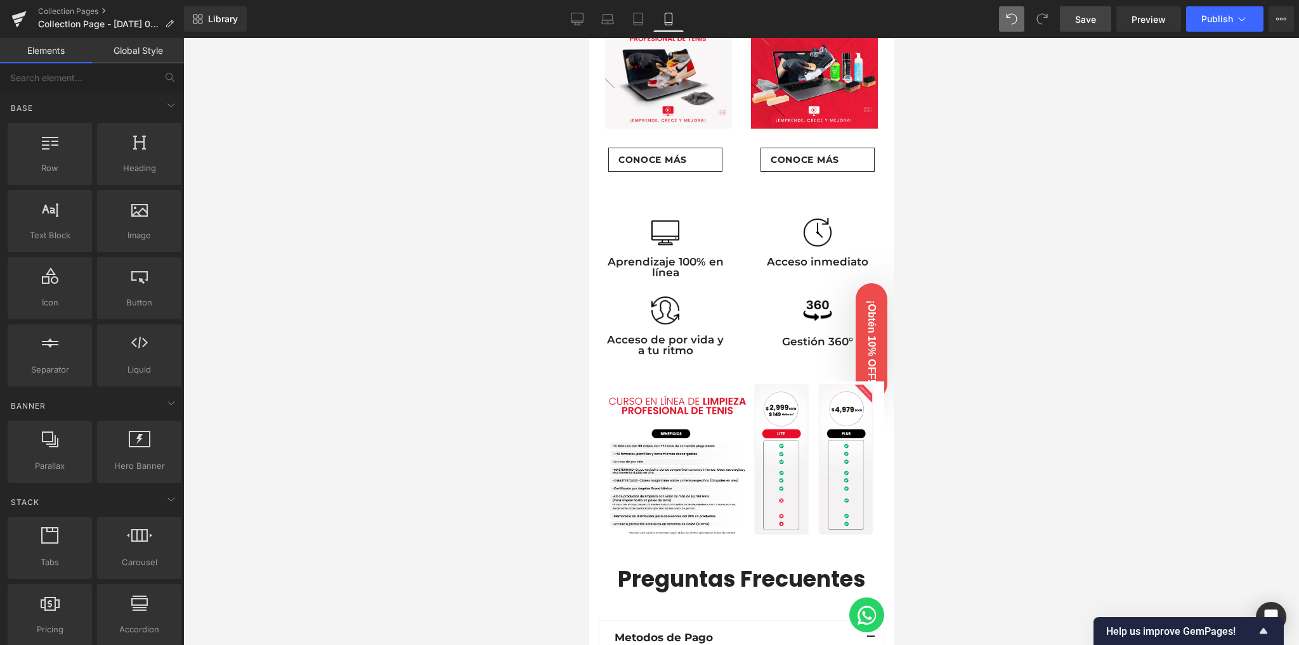
drag, startPoint x: 468, startPoint y: 406, endPoint x: 515, endPoint y: 396, distance: 48.0
click at [469, 406] on div at bounding box center [740, 341] width 1115 height 607
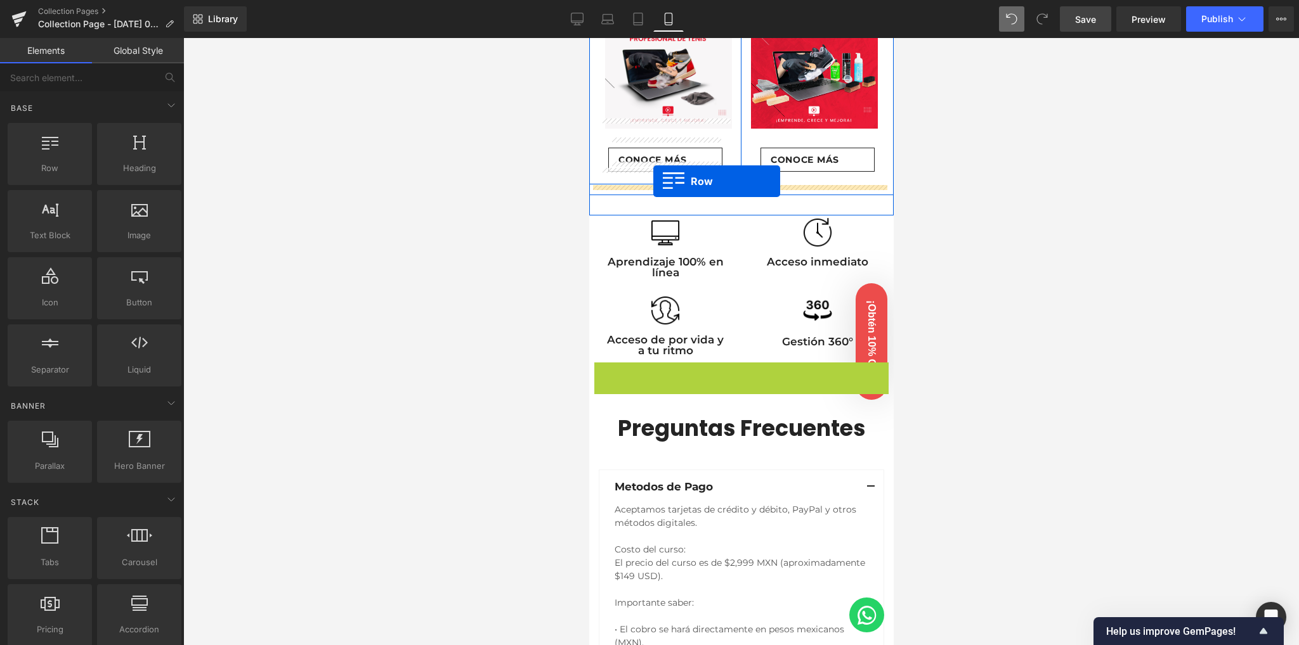
drag, startPoint x: 619, startPoint y: 365, endPoint x: 652, endPoint y: 181, distance: 186.9
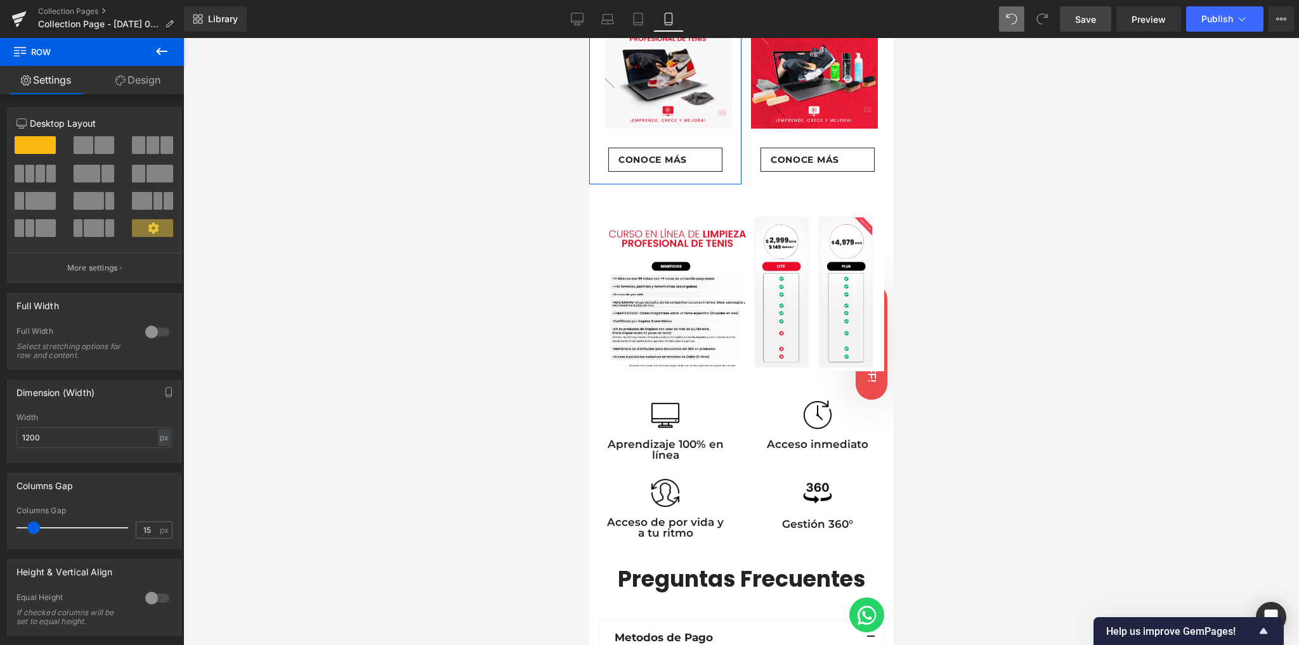
click at [450, 348] on div at bounding box center [740, 341] width 1115 height 607
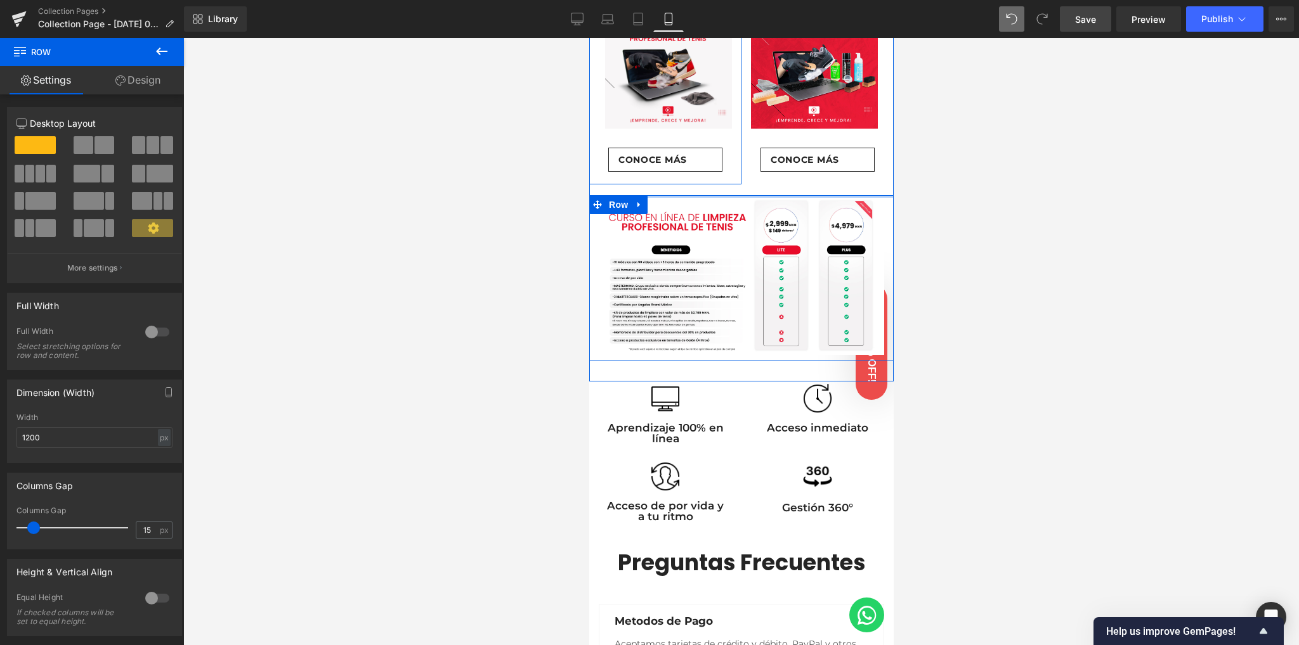
drag, startPoint x: 744, startPoint y: 196, endPoint x: 746, endPoint y: 180, distance: 16.1
click at [746, 180] on div "Conoce nuestras versiones Heading Row Lite Heading Plus Heading Row 48px Lite H…" at bounding box center [740, 120] width 304 height 484
click at [455, 313] on div at bounding box center [740, 341] width 1115 height 607
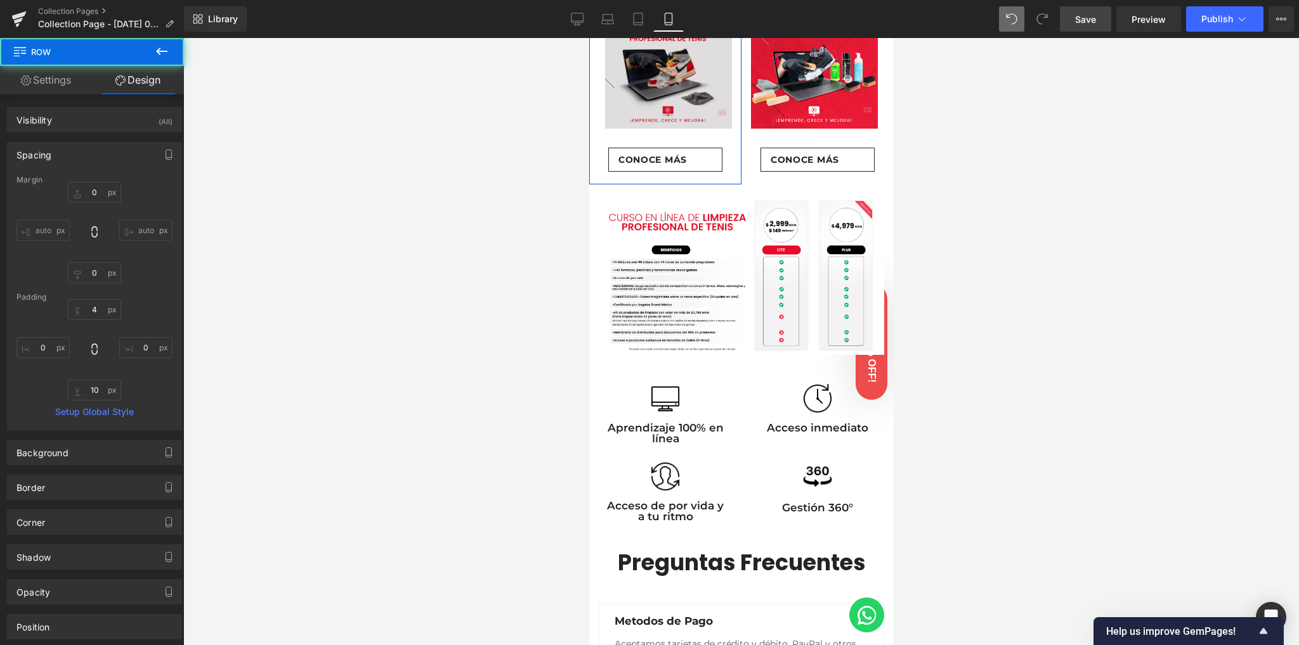
scroll to position [302, 0]
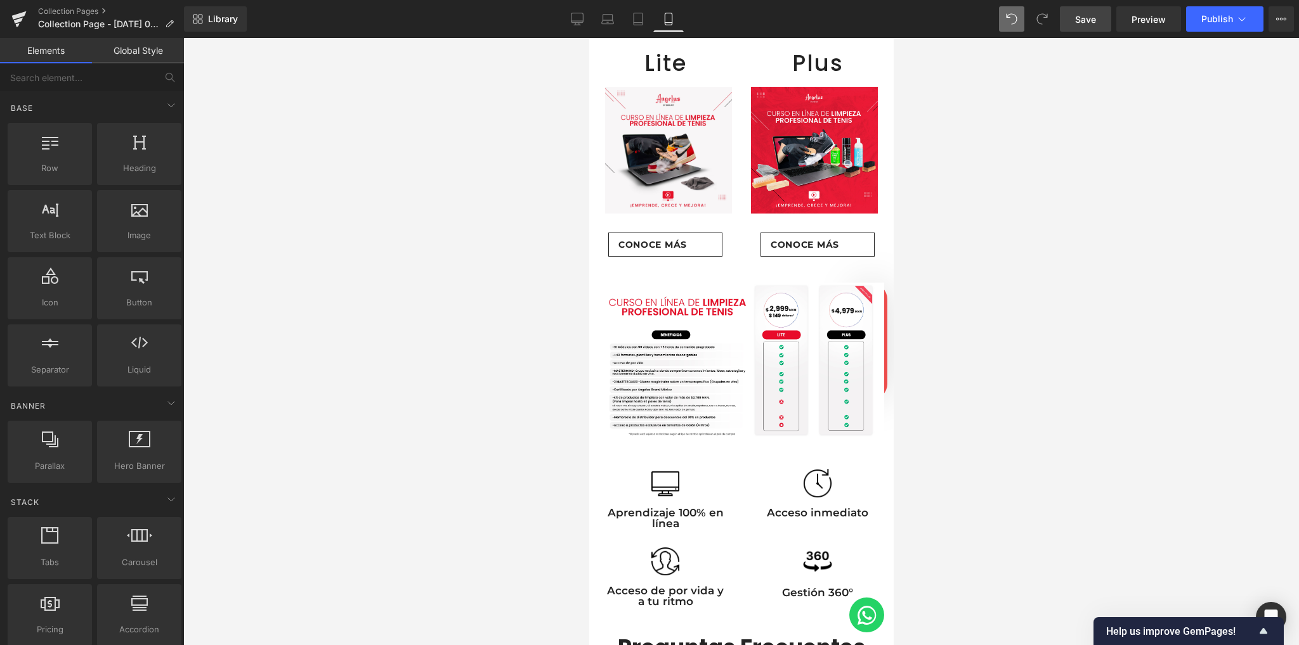
click at [387, 244] on div at bounding box center [740, 341] width 1115 height 607
click at [1071, 23] on link "Save" at bounding box center [1085, 18] width 51 height 25
click at [577, 24] on icon at bounding box center [577, 19] width 13 height 13
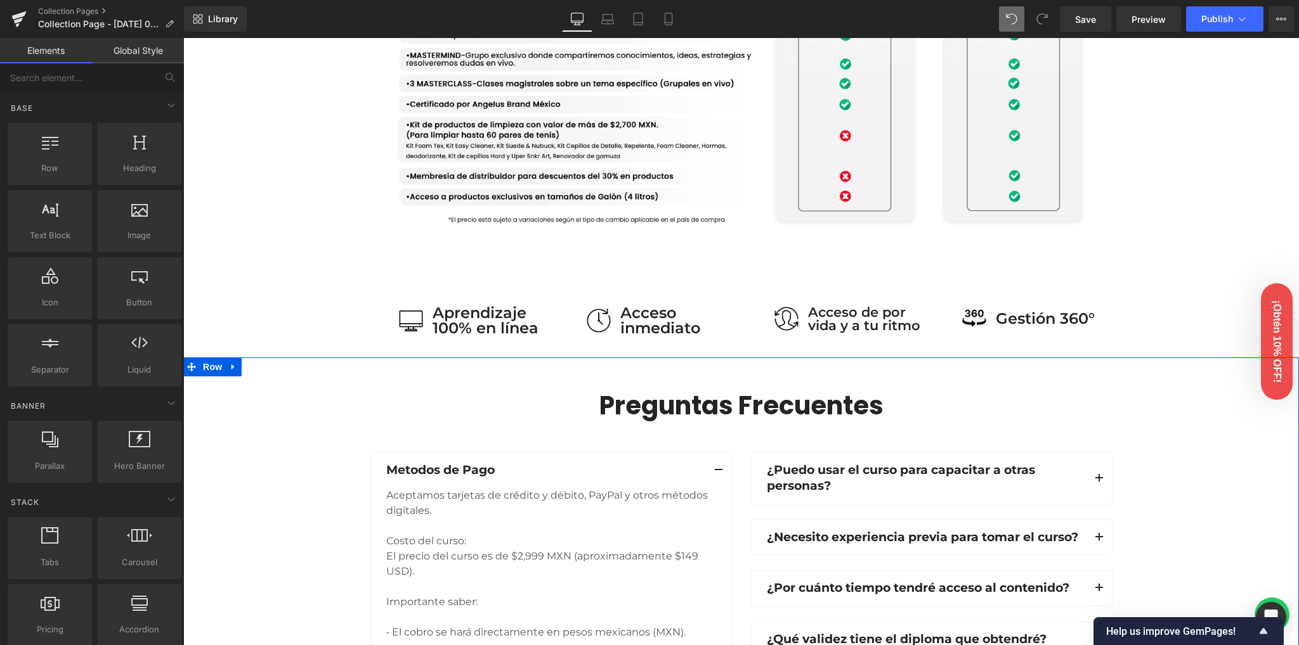
scroll to position [1286, 0]
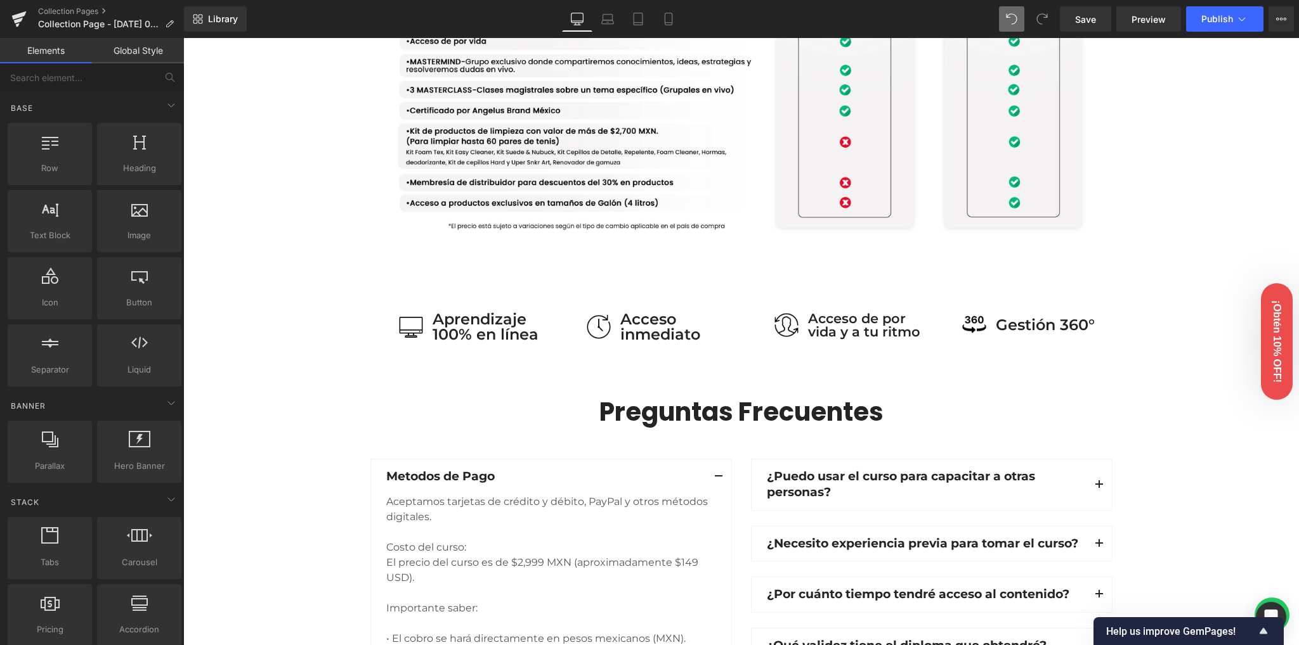
drag, startPoint x: 642, startPoint y: 282, endPoint x: 607, endPoint y: 303, distance: 40.7
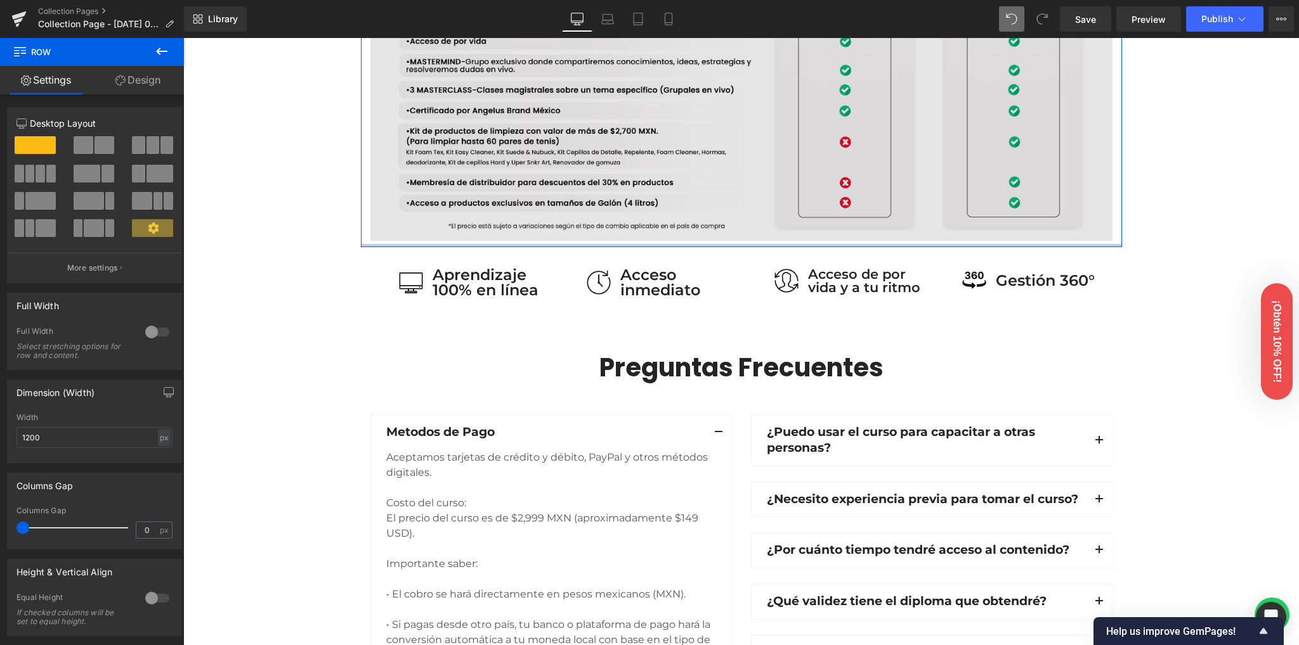
drag, startPoint x: 624, startPoint y: 277, endPoint x: 642, endPoint y: 231, distance: 49.0
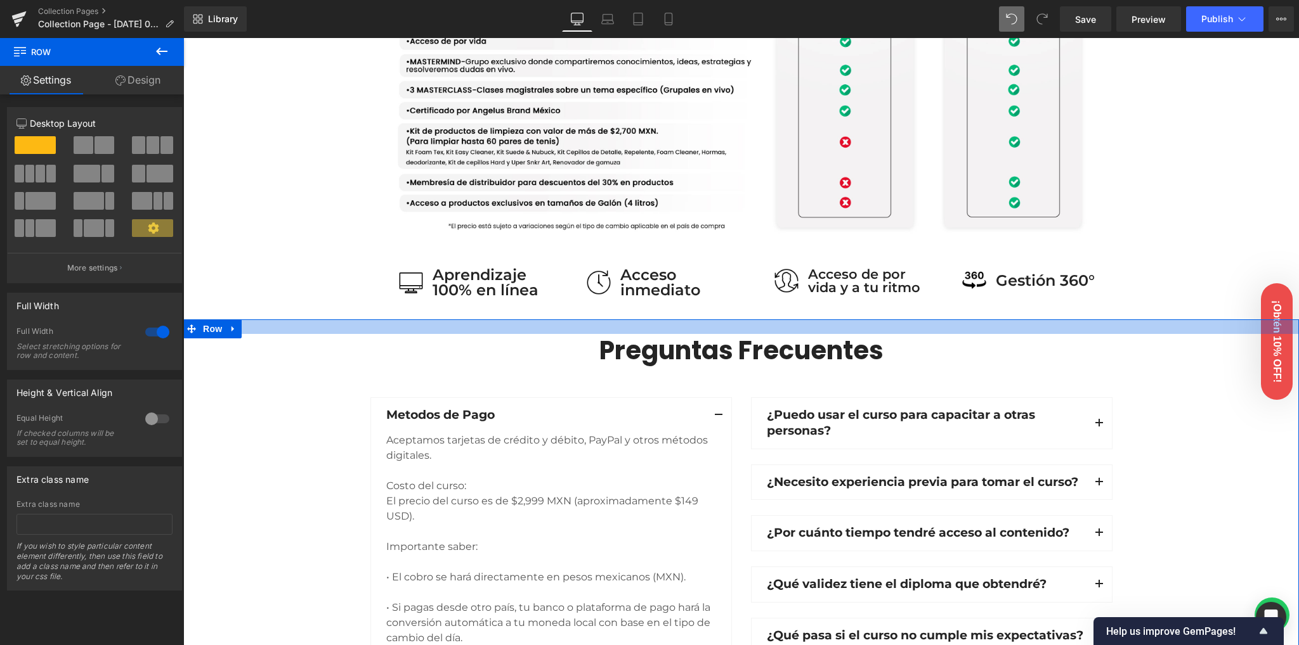
drag, startPoint x: 732, startPoint y: 334, endPoint x: 736, endPoint y: 316, distance: 17.5
click at [736, 316] on div "Image Row Conoce nuestras versiones Heading Row Lite Heading Plus Heading Row 4…" at bounding box center [740, 70] width 1115 height 2542
click at [361, 254] on div "Image Aprendizaje 100% en línea Text Block Row Image Acceso inmediato Text Bloc…" at bounding box center [741, 282] width 761 height 71
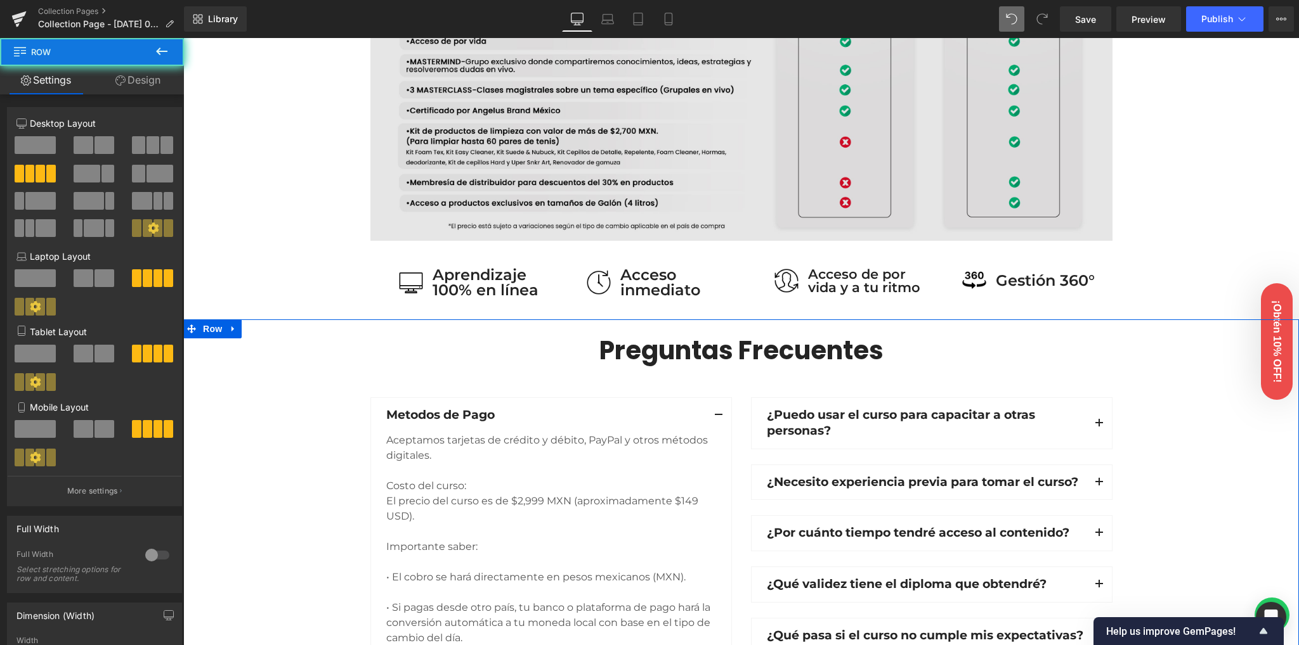
scroll to position [1117, 0]
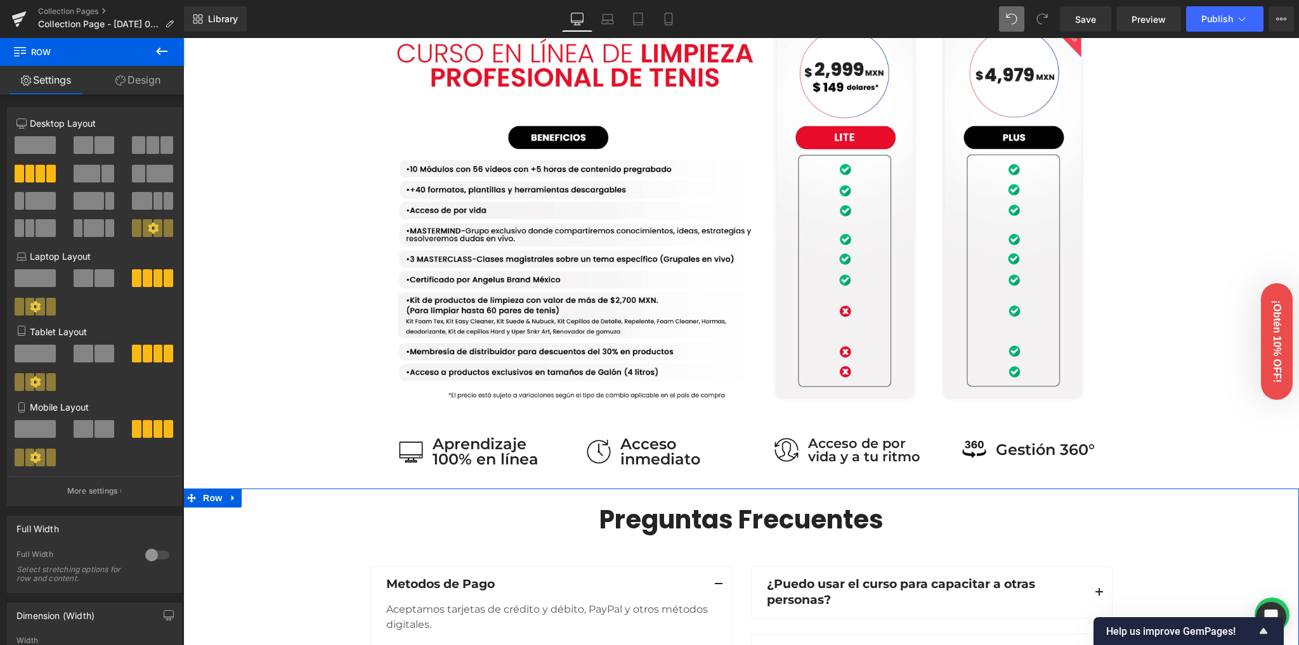
click at [1205, 206] on div "Image Row Conoce nuestras versiones Heading Row Lite Heading Plus Heading Row 4…" at bounding box center [740, 239] width 1115 height 2542
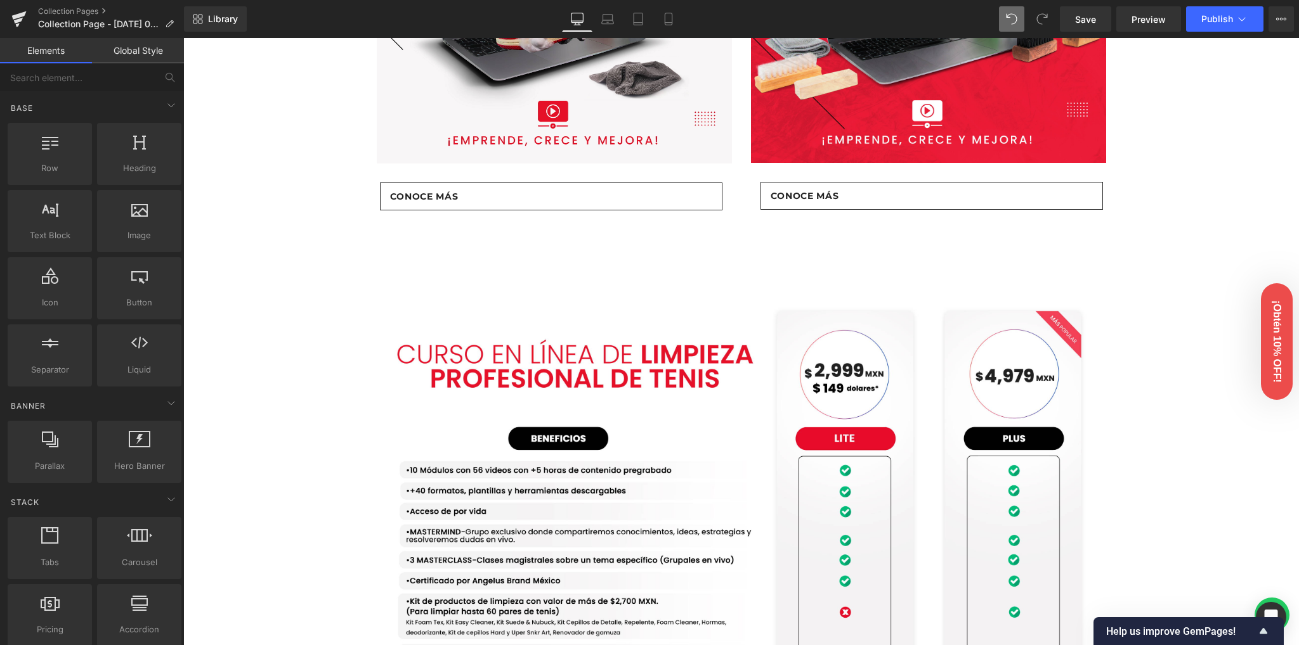
scroll to position [779, 0]
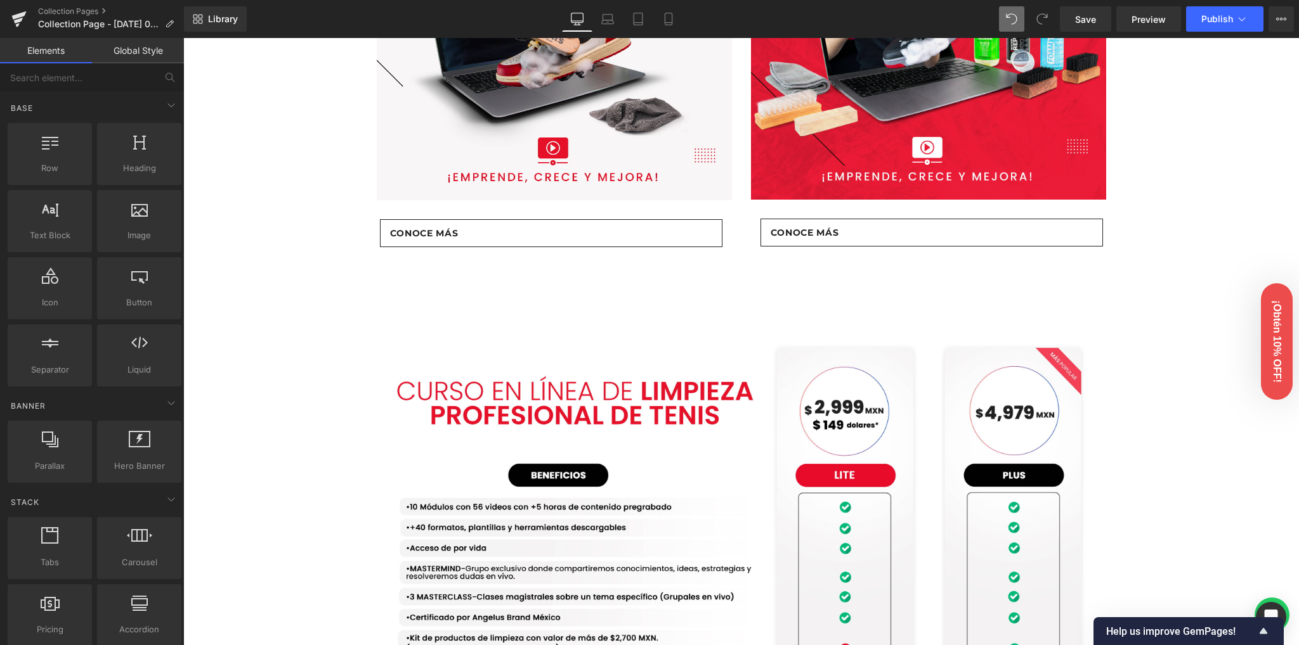
click at [1205, 185] on div "Image Row Conoce nuestras versiones Heading Row Lite Heading Plus Heading Row 4…" at bounding box center [740, 577] width 1115 height 2542
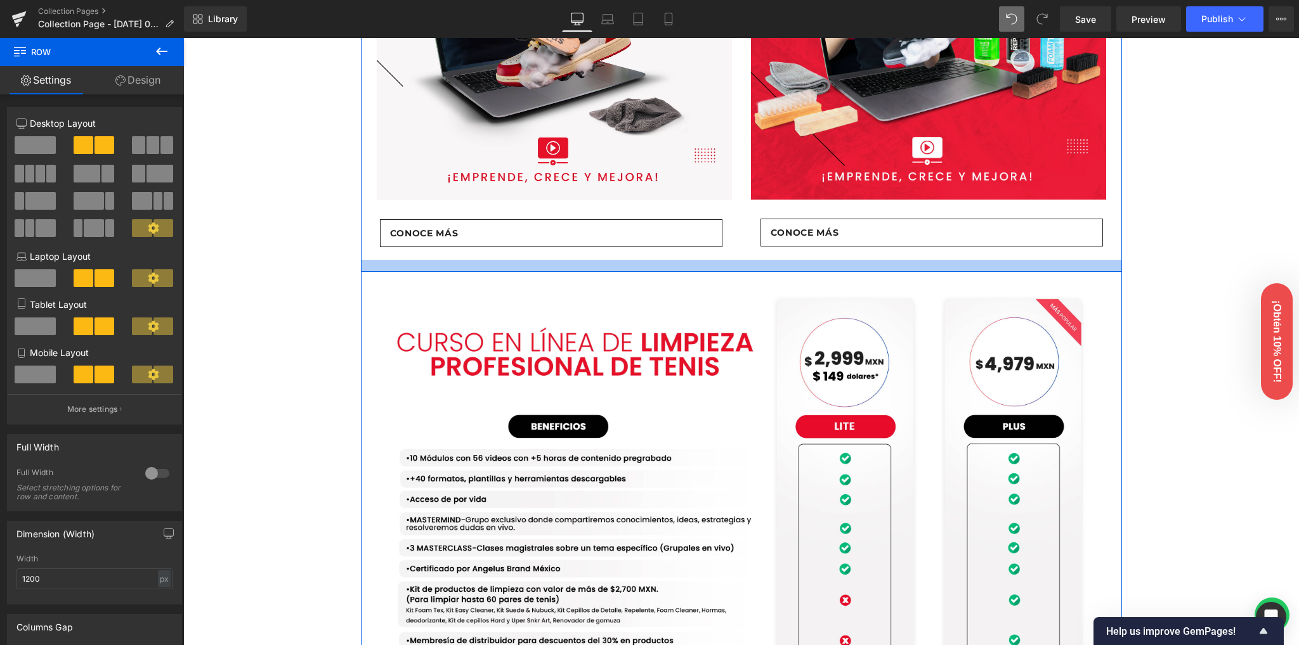
drag, startPoint x: 674, startPoint y: 313, endPoint x: 682, endPoint y: 264, distance: 49.5
click at [682, 264] on div at bounding box center [741, 266] width 761 height 12
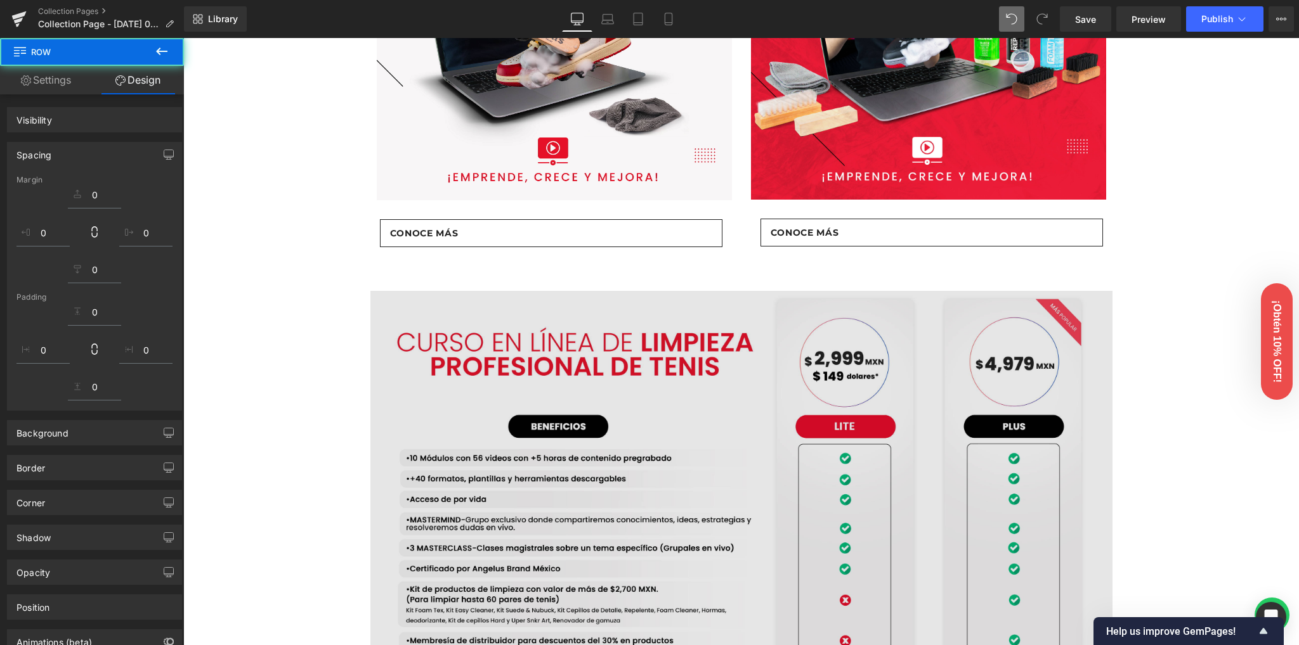
click at [299, 252] on div "Image Row Conoce nuestras versiones Heading Row Lite Heading Plus Heading Row 4…" at bounding box center [740, 552] width 1115 height 2493
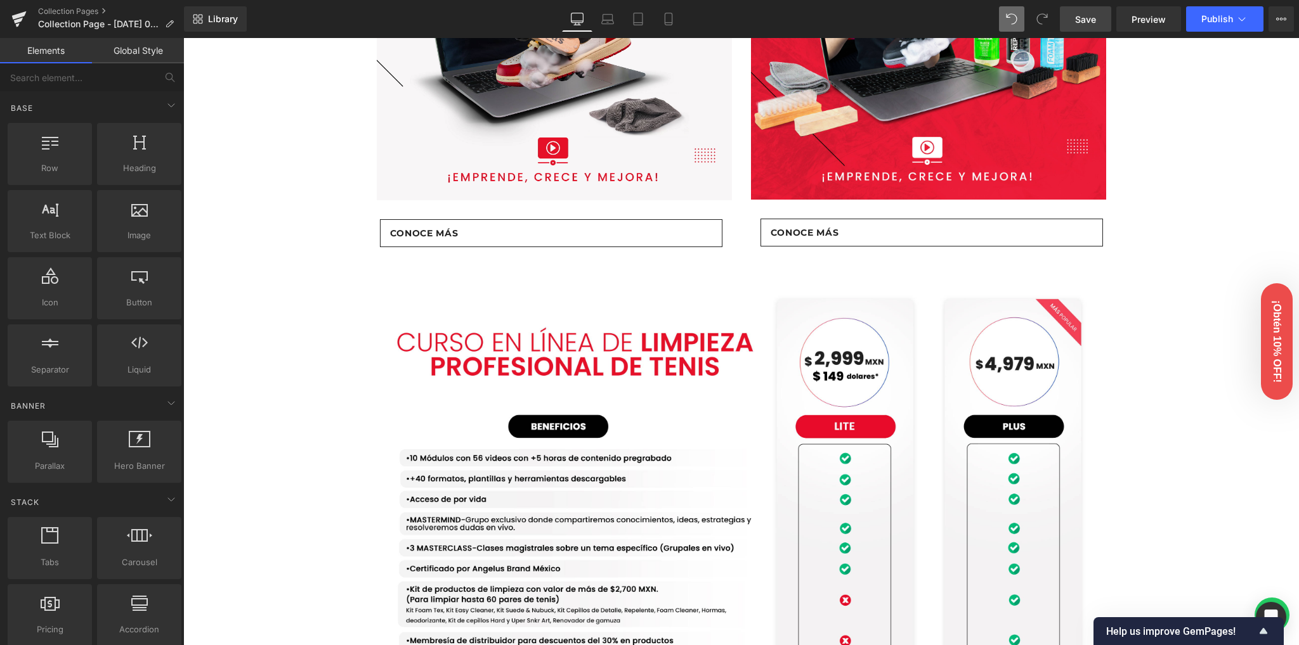
click at [1097, 14] on link "Save" at bounding box center [1085, 18] width 51 height 25
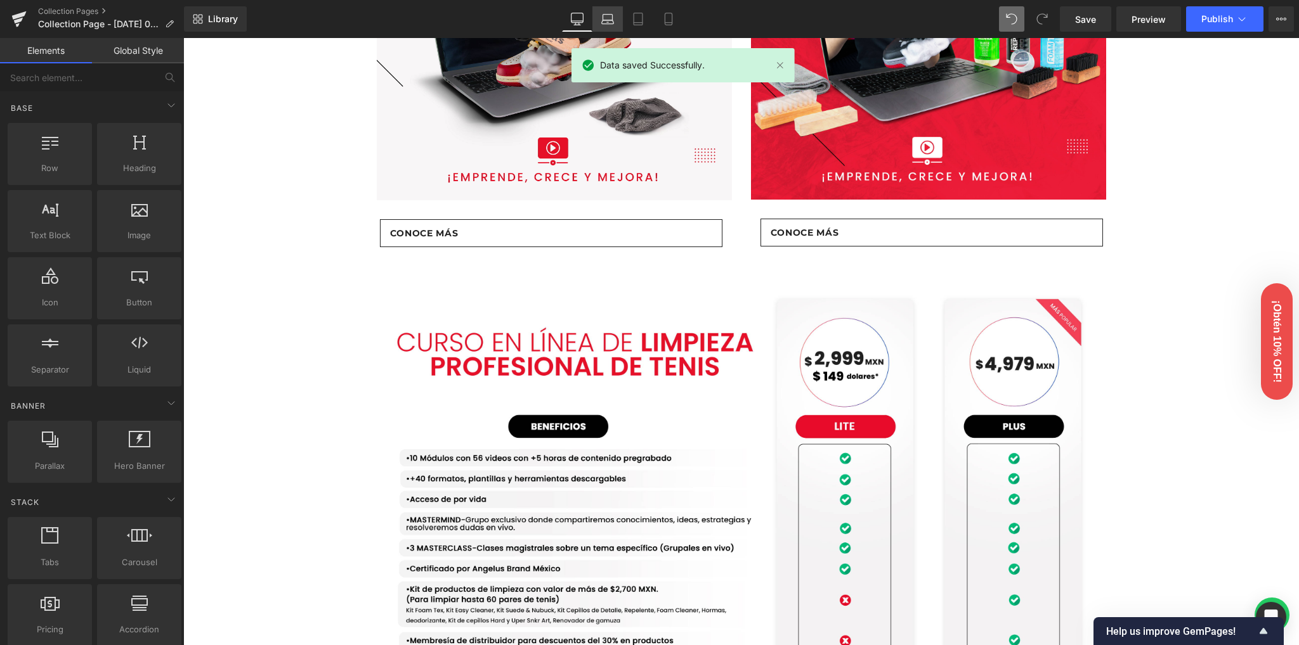
click at [603, 19] on icon at bounding box center [607, 19] width 13 height 13
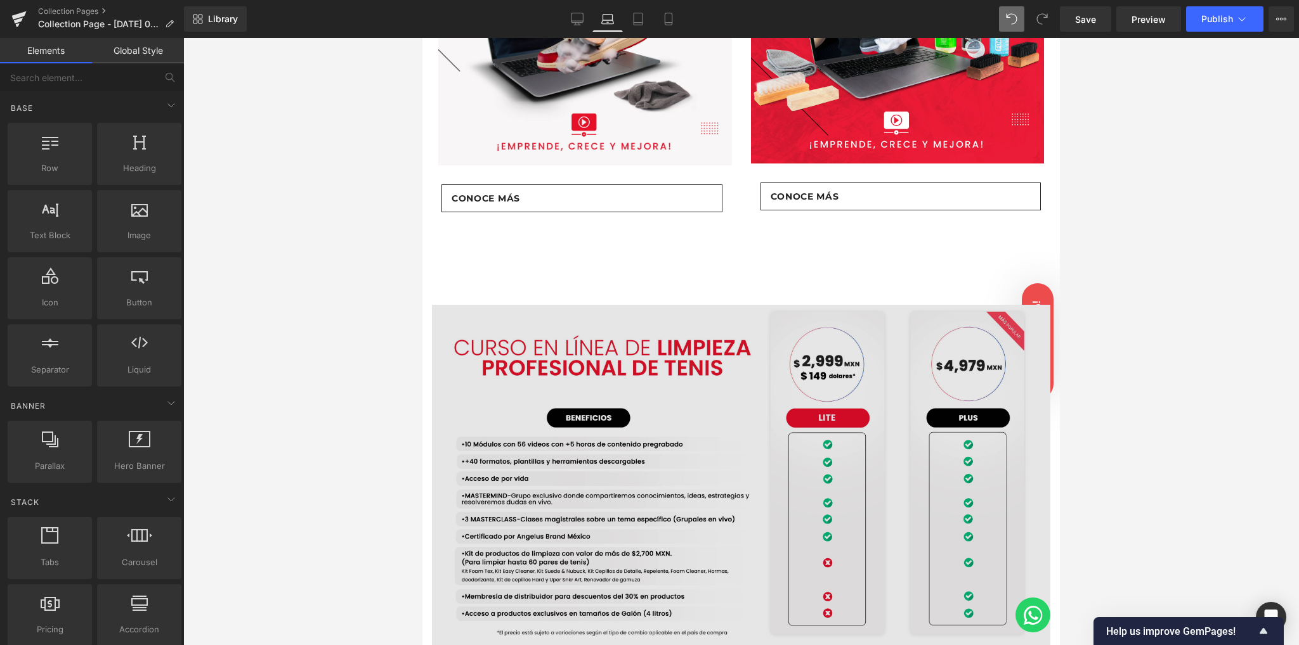
scroll to position [761, 0]
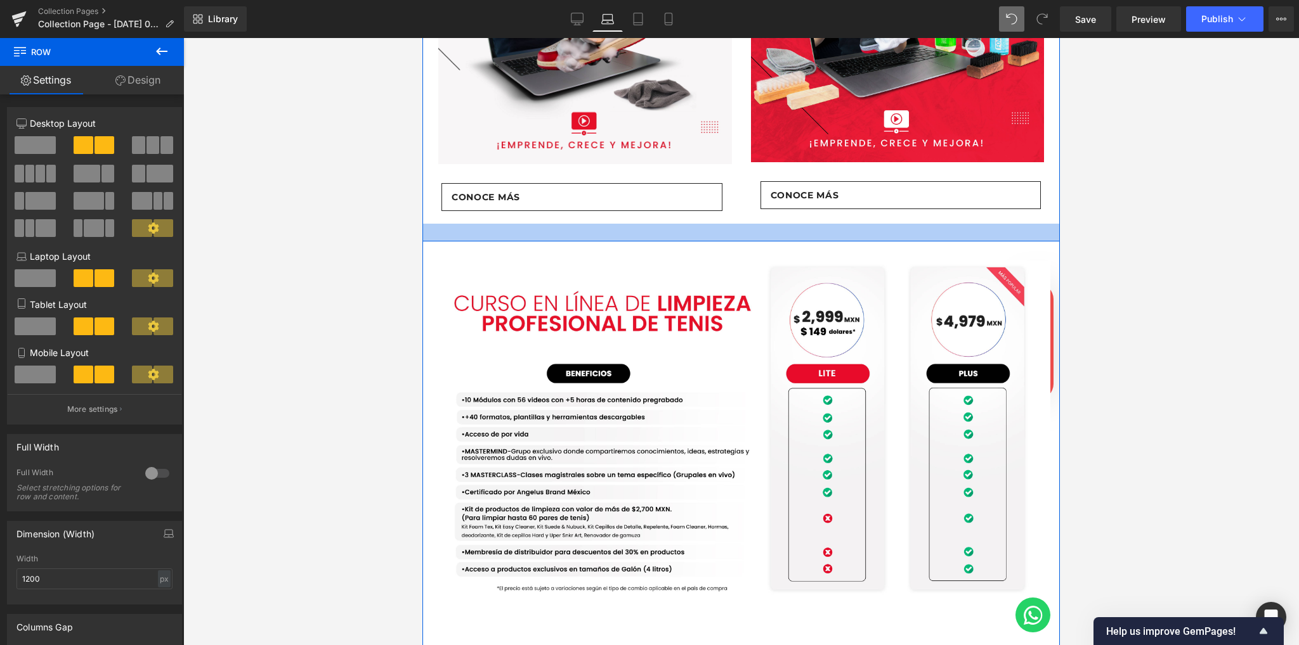
drag, startPoint x: 723, startPoint y: 267, endPoint x: 725, endPoint y: 224, distance: 43.2
click at [725, 224] on div at bounding box center [740, 233] width 637 height 18
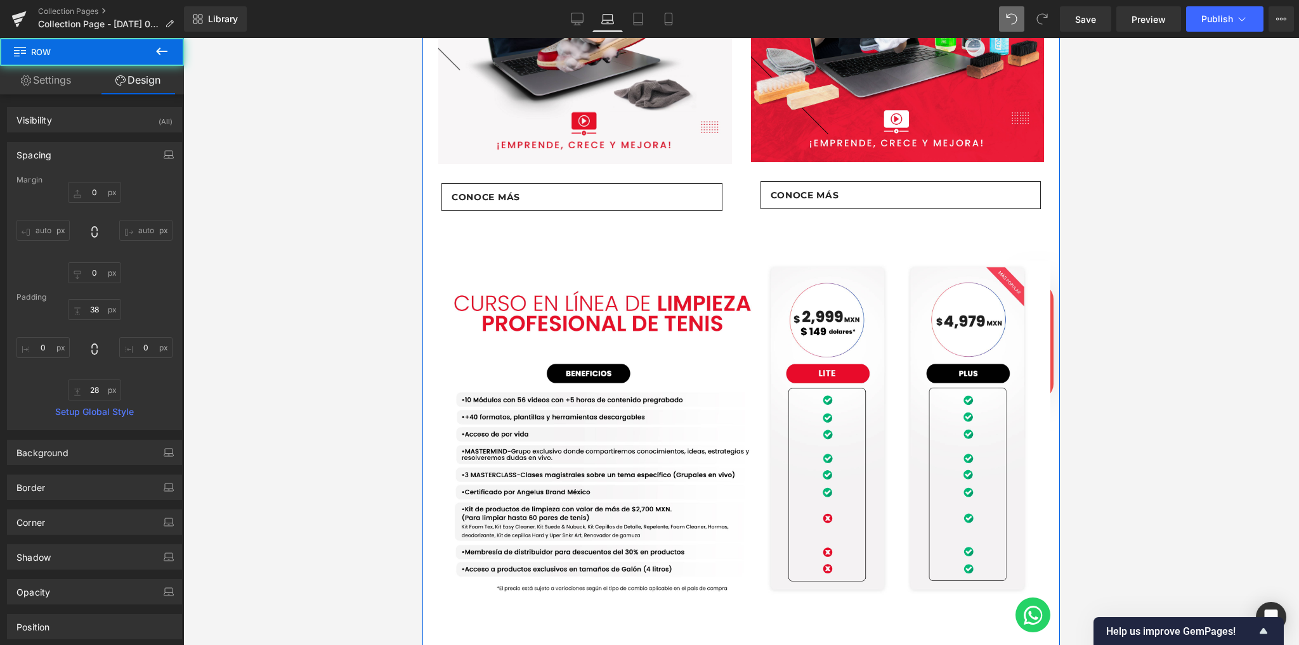
scroll to position [1099, 0]
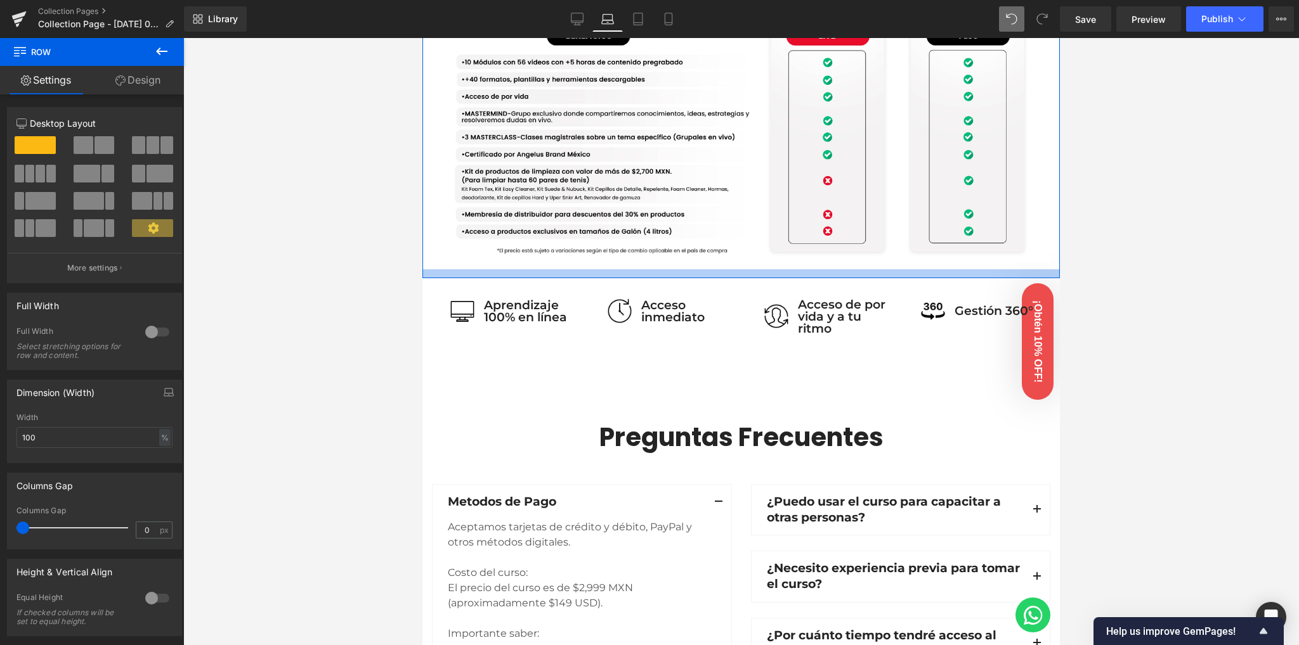
drag, startPoint x: 720, startPoint y: 297, endPoint x: 728, endPoint y: 262, distance: 36.3
click at [728, 269] on div at bounding box center [740, 273] width 637 height 9
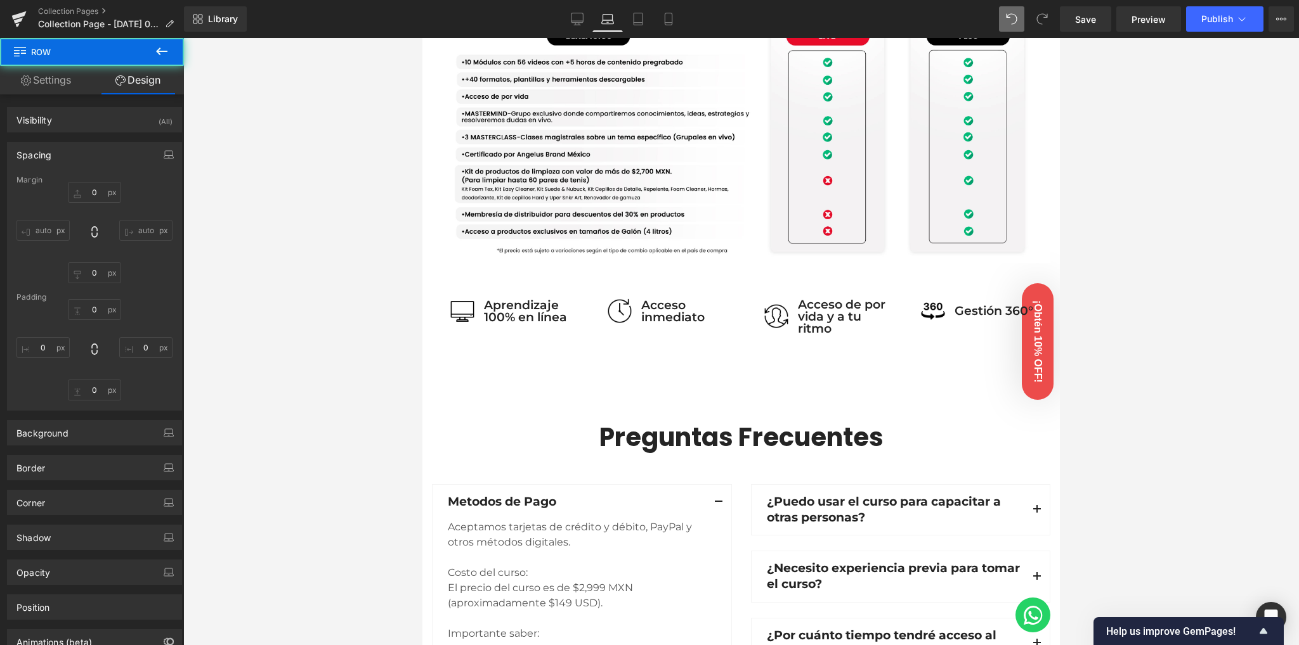
type input "0"
type input "50"
type input "0"
type input "14"
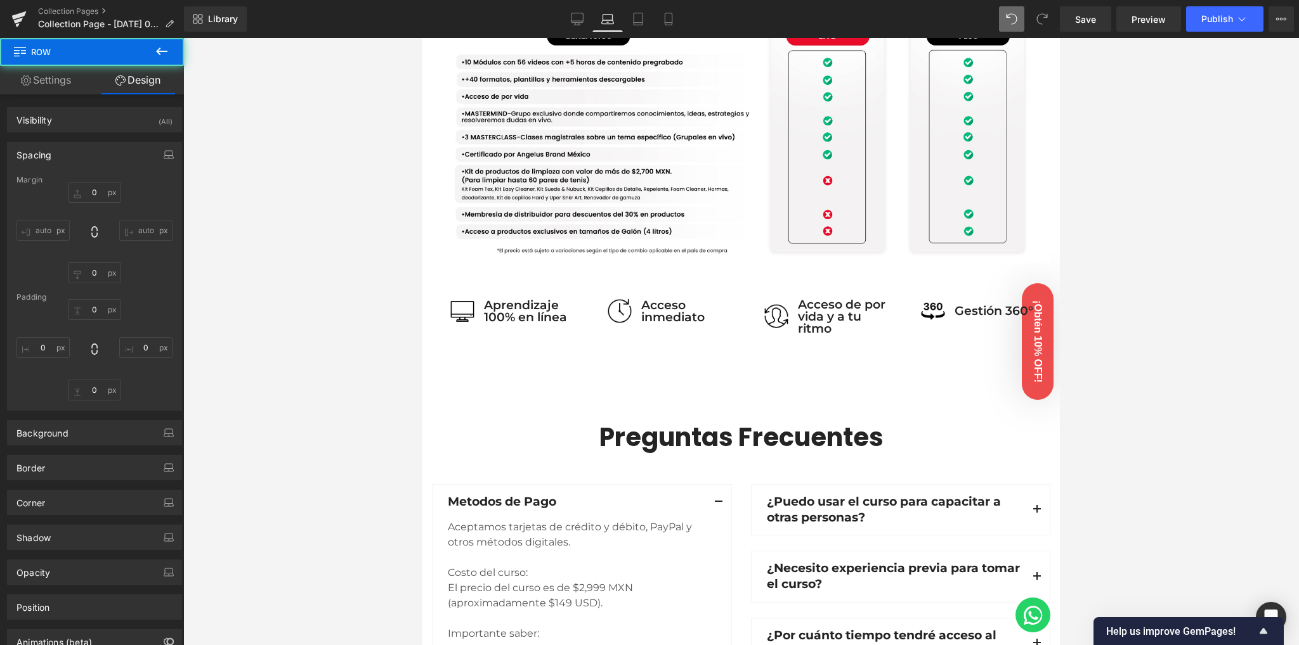
type input "0"
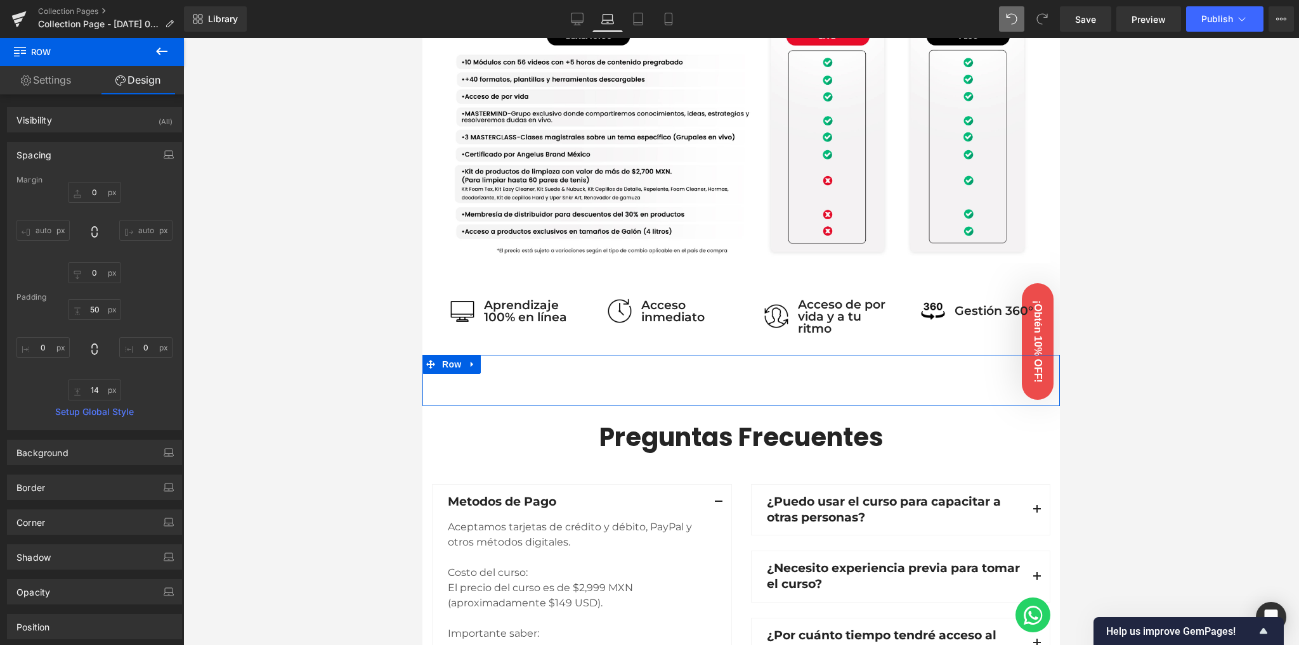
click at [725, 371] on div "Image Acceso de por vida y a tu ritmo Text Block Row Image Gestión 360° Text Bl…" at bounding box center [740, 380] width 637 height 51
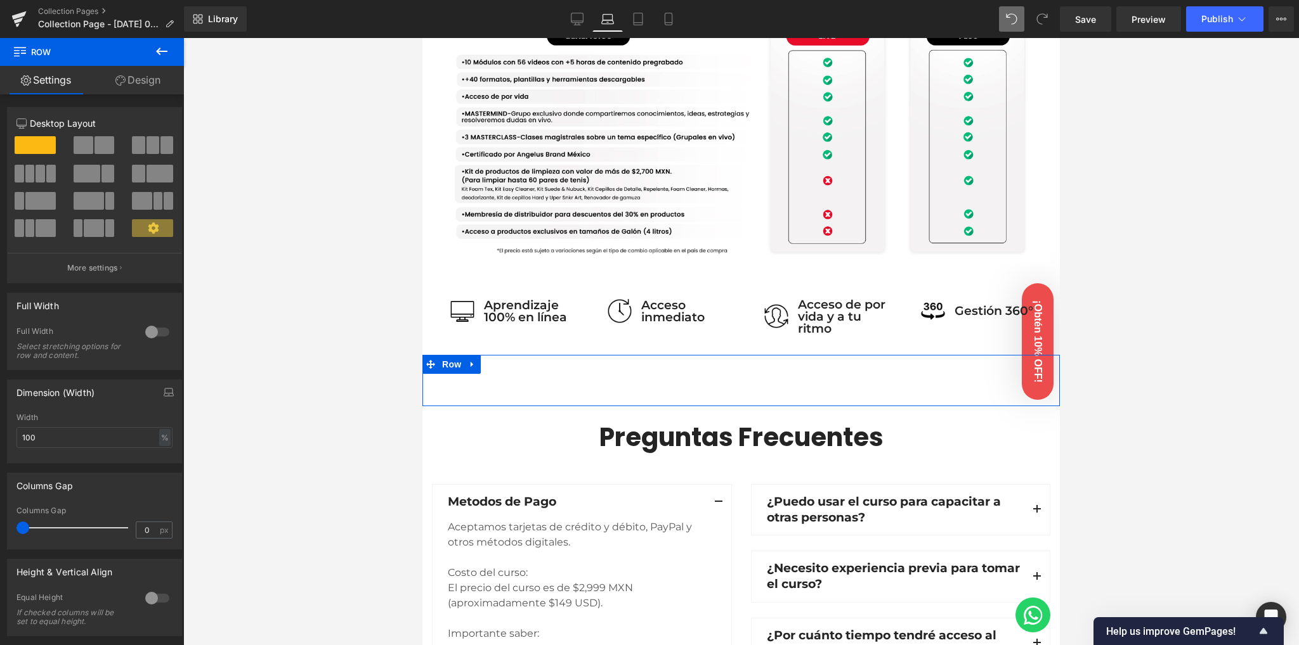
click at [150, 82] on link "Design" at bounding box center [138, 80] width 92 height 29
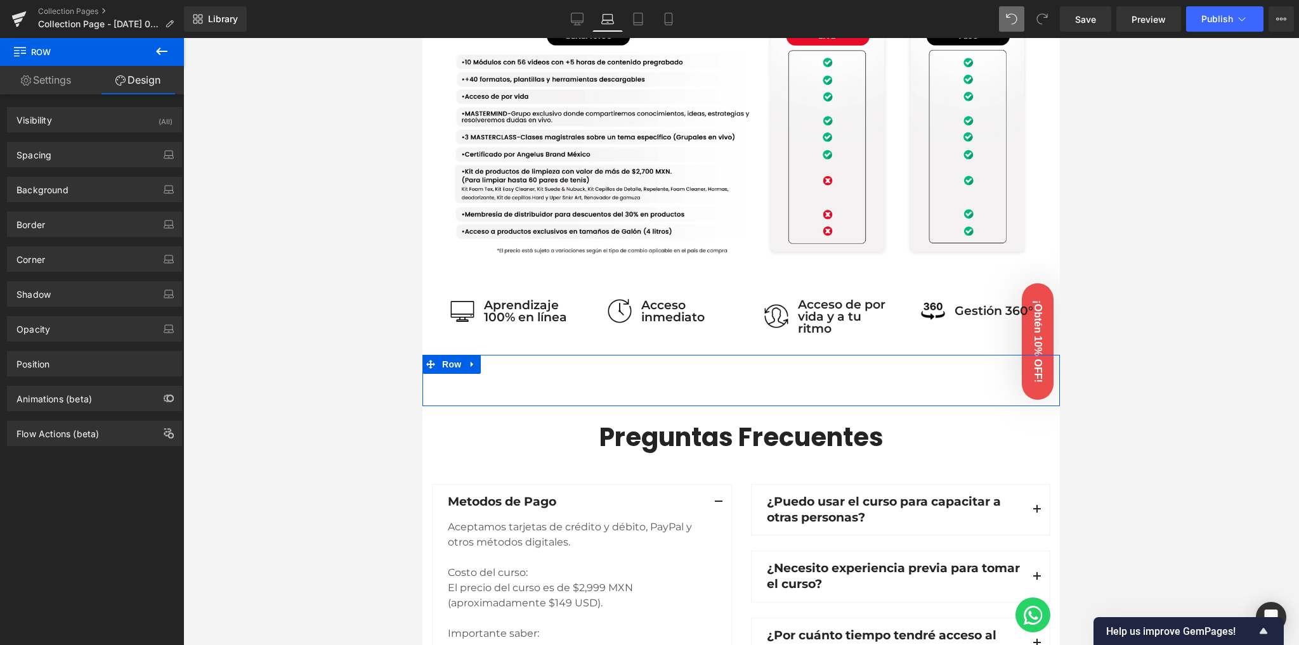
click at [61, 87] on link "Settings" at bounding box center [46, 80] width 92 height 29
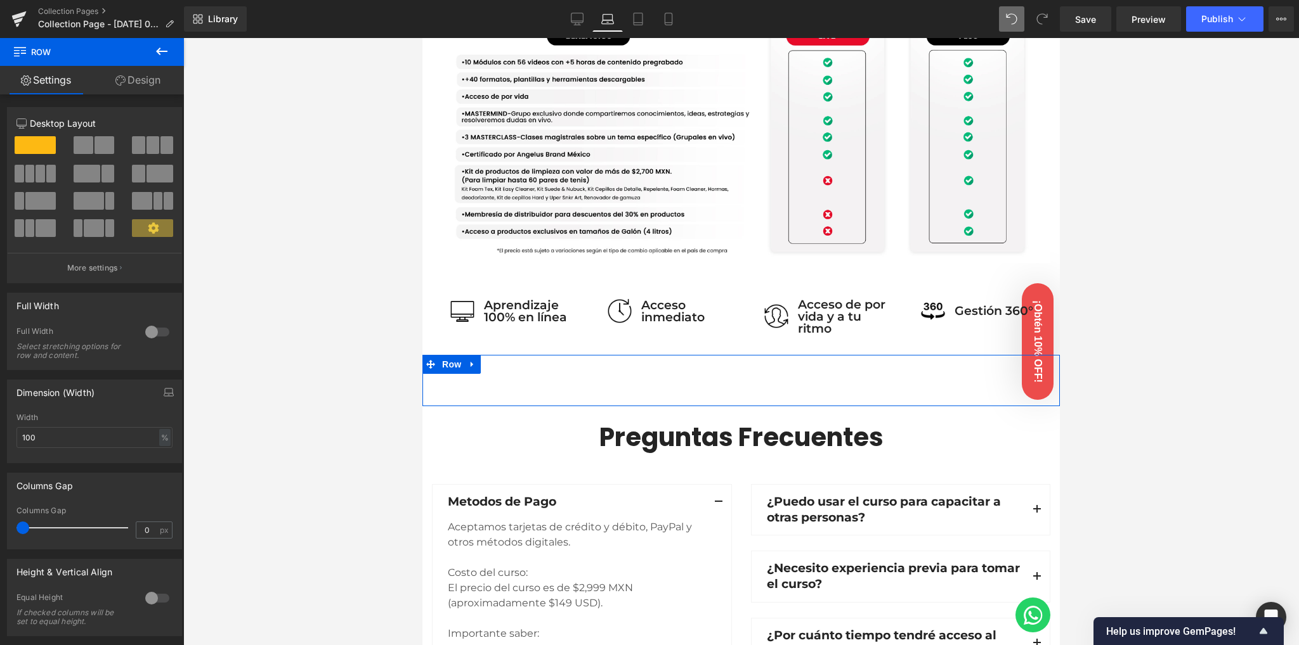
drag, startPoint x: 685, startPoint y: 389, endPoint x: 694, endPoint y: 344, distance: 46.0
click at [694, 355] on div "Image Acceso de por vida y a tu ritmo Text Block Row Image Gestión 360° Text Bl…" at bounding box center [740, 380] width 637 height 51
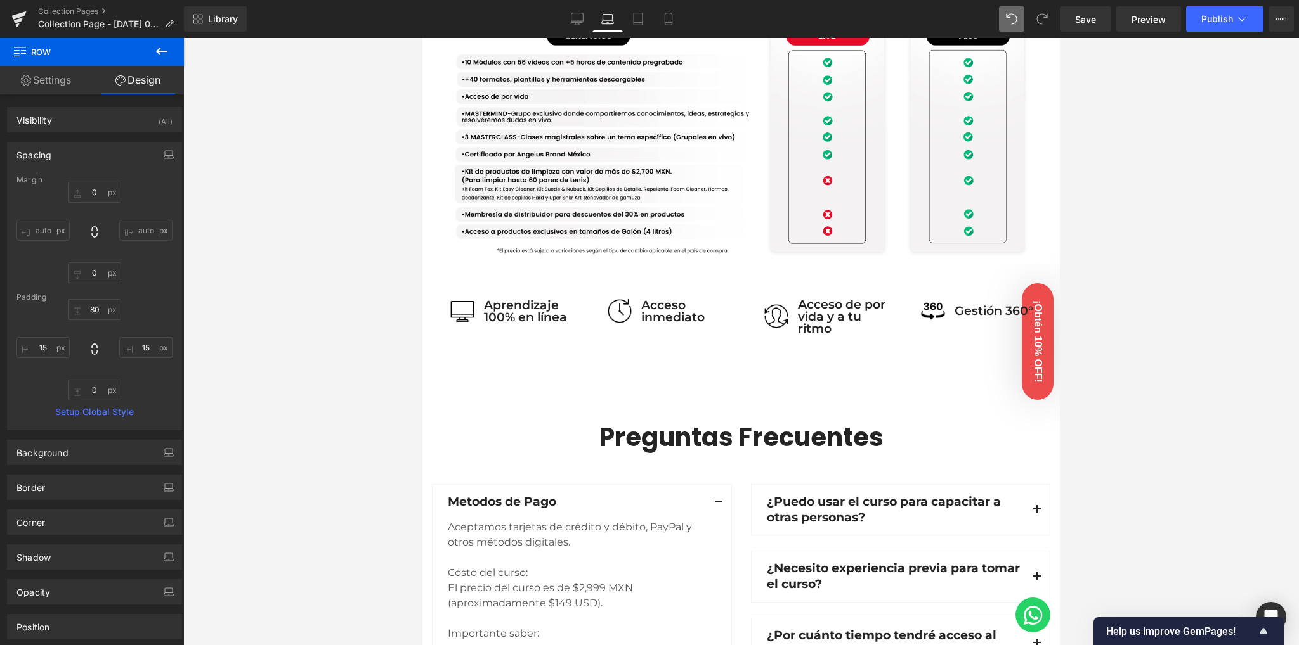
click at [345, 353] on div at bounding box center [740, 341] width 1115 height 607
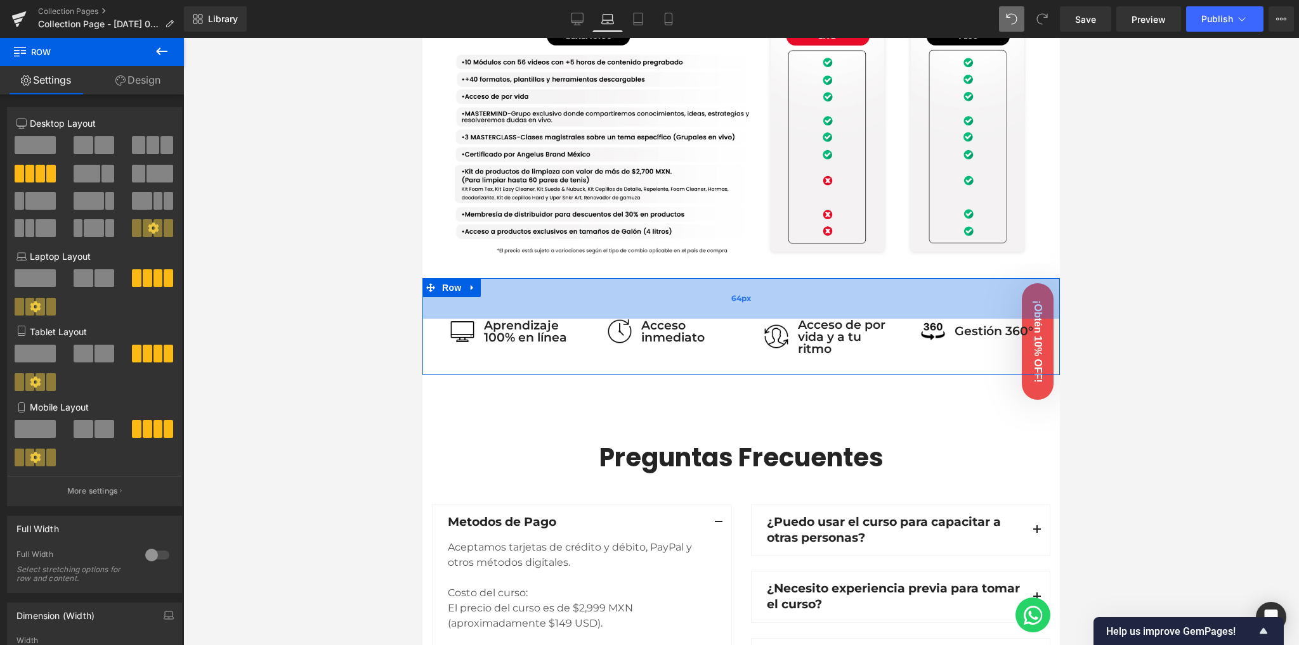
click at [759, 293] on div "64px" at bounding box center [740, 298] width 637 height 41
click at [353, 333] on div at bounding box center [740, 341] width 1115 height 607
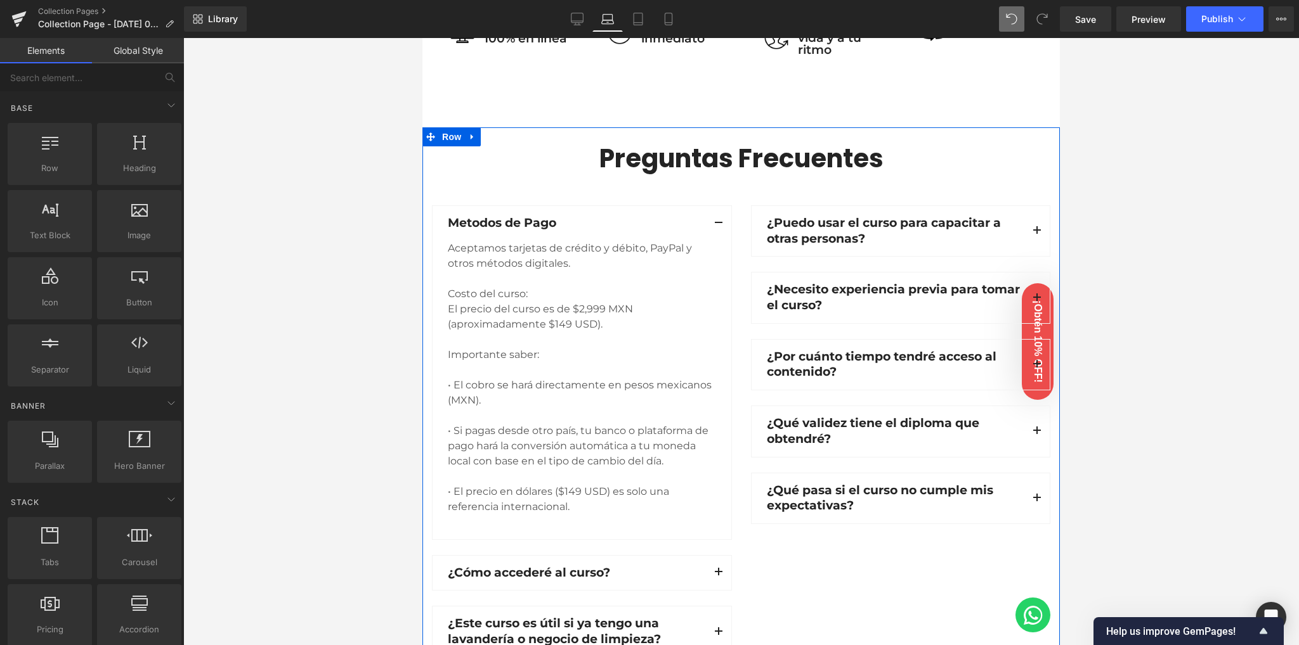
scroll to position [1268, 0]
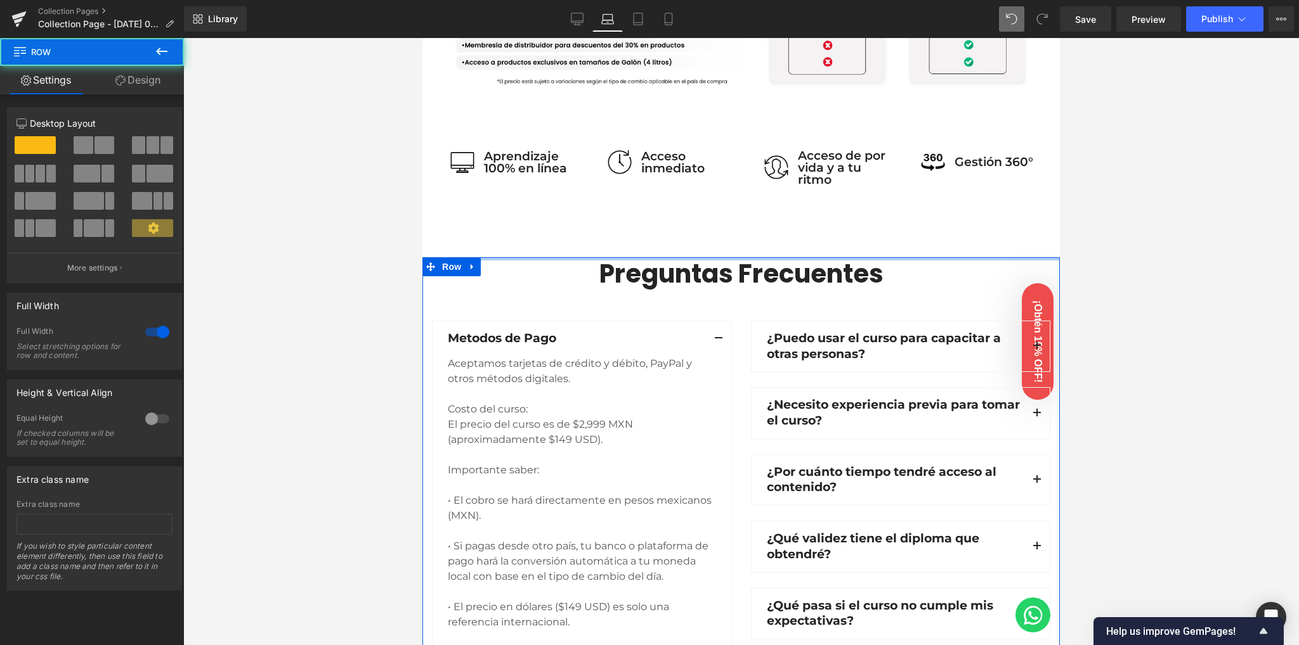
click at [728, 231] on div "Image Row Conoce nuestras versiones Heading Row Lite Heading Plus Heading Row 4…" at bounding box center [740, 56] width 637 height 2478
click at [321, 263] on div at bounding box center [740, 341] width 1115 height 607
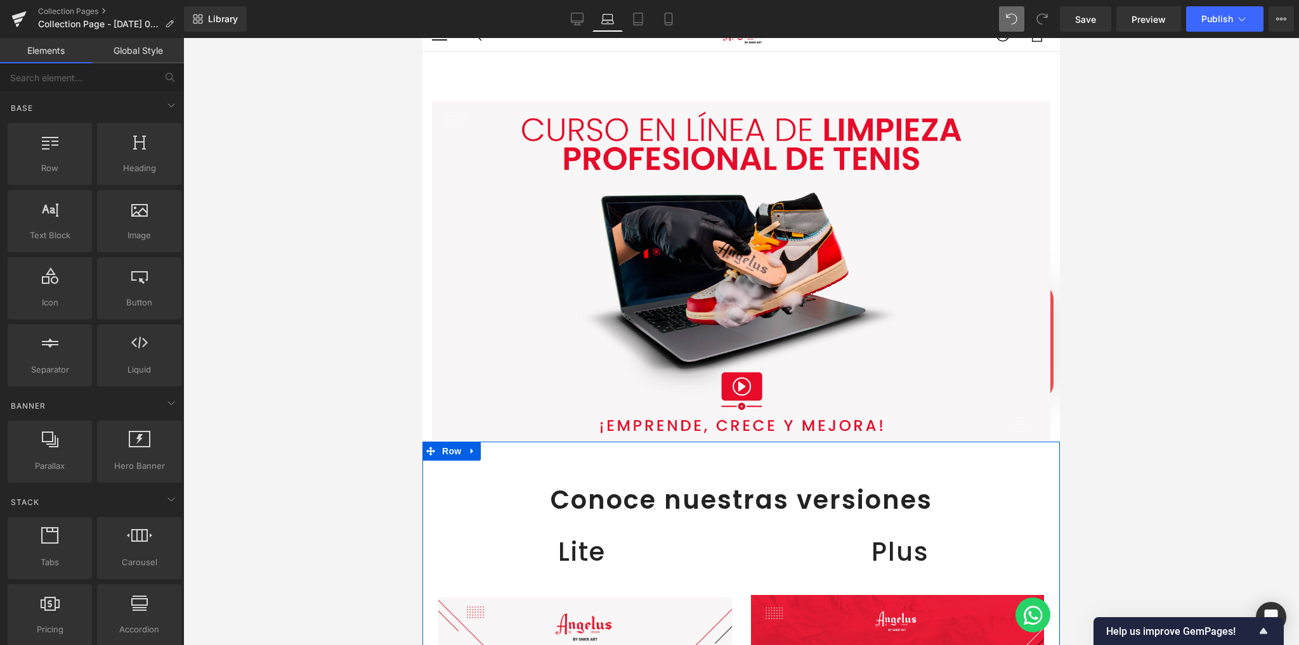
scroll to position [84, 0]
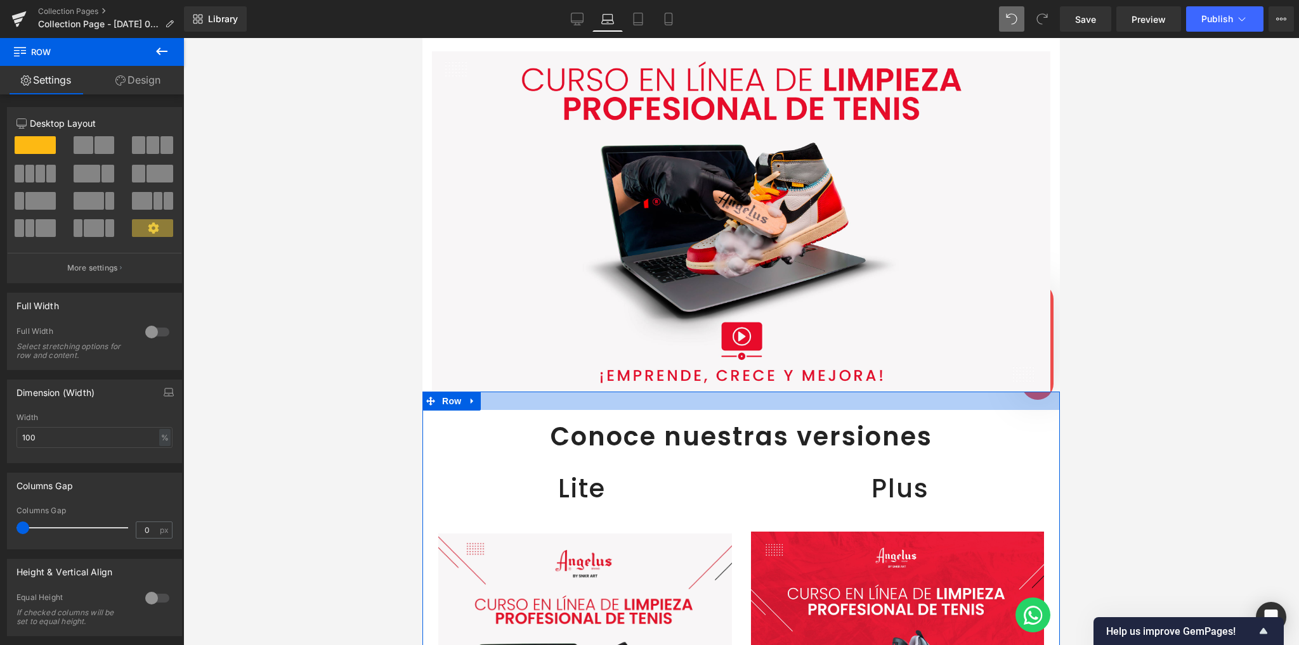
click at [745, 392] on div at bounding box center [740, 401] width 637 height 18
click at [365, 375] on div at bounding box center [740, 341] width 1115 height 607
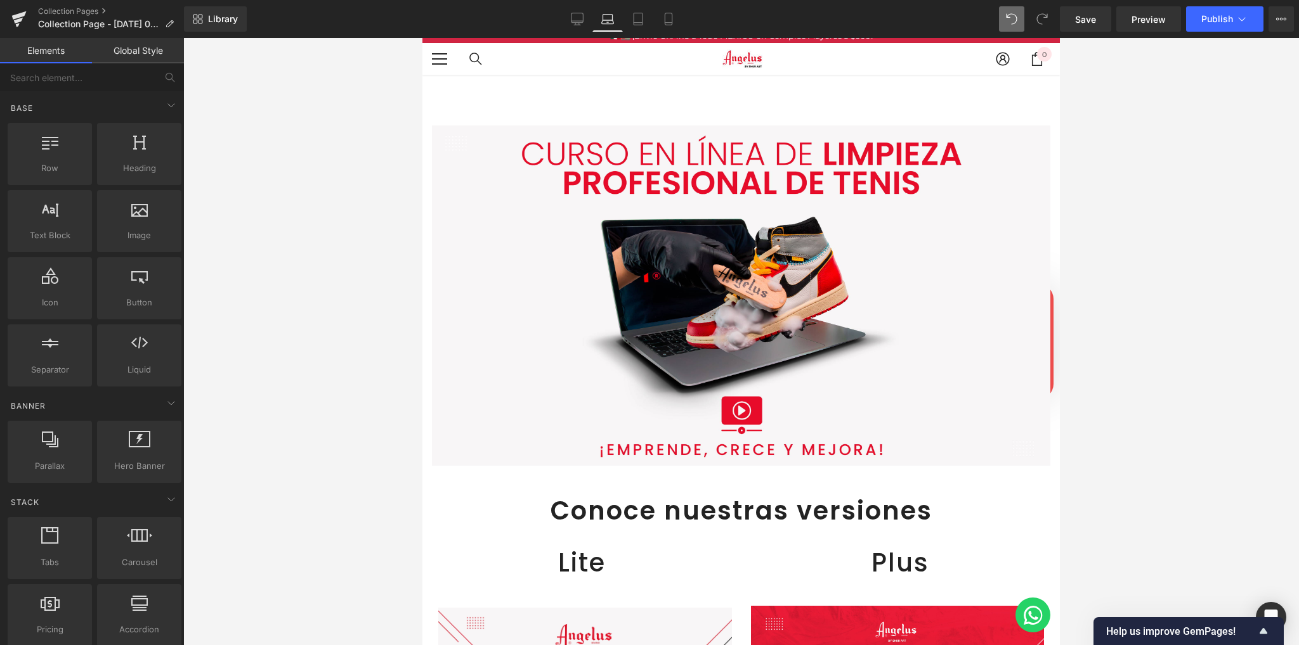
scroll to position [0, 0]
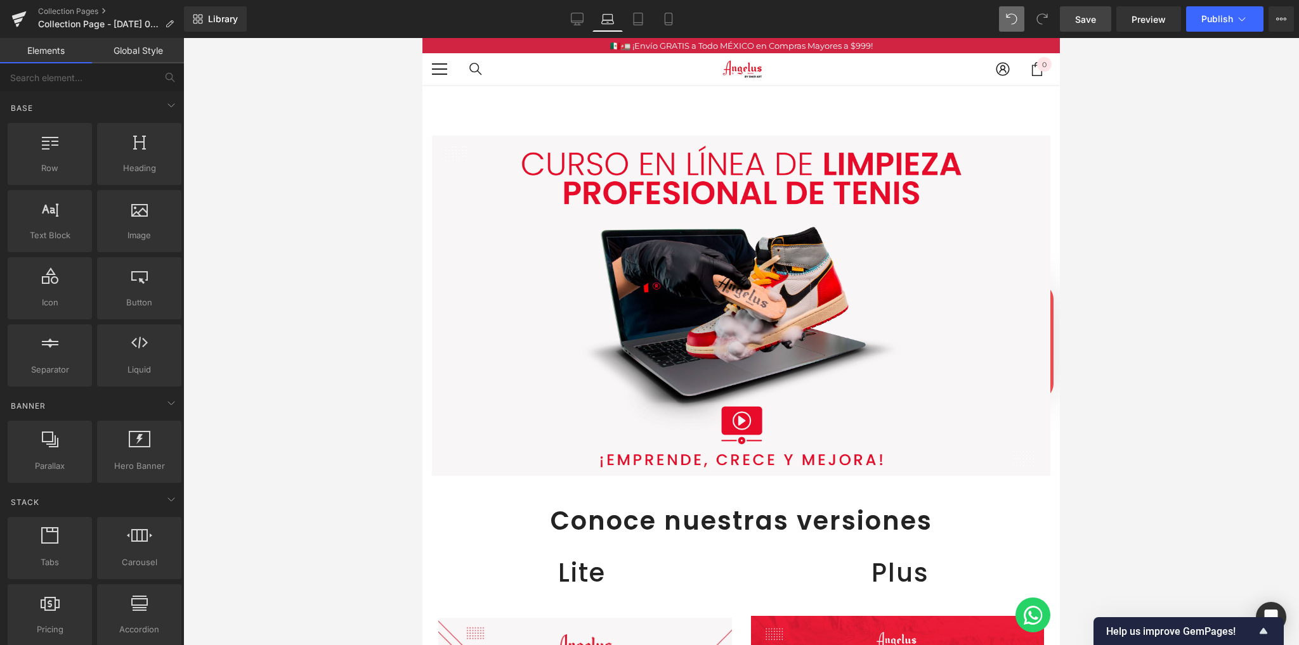
click at [1065, 19] on link "Save" at bounding box center [1085, 18] width 51 height 25
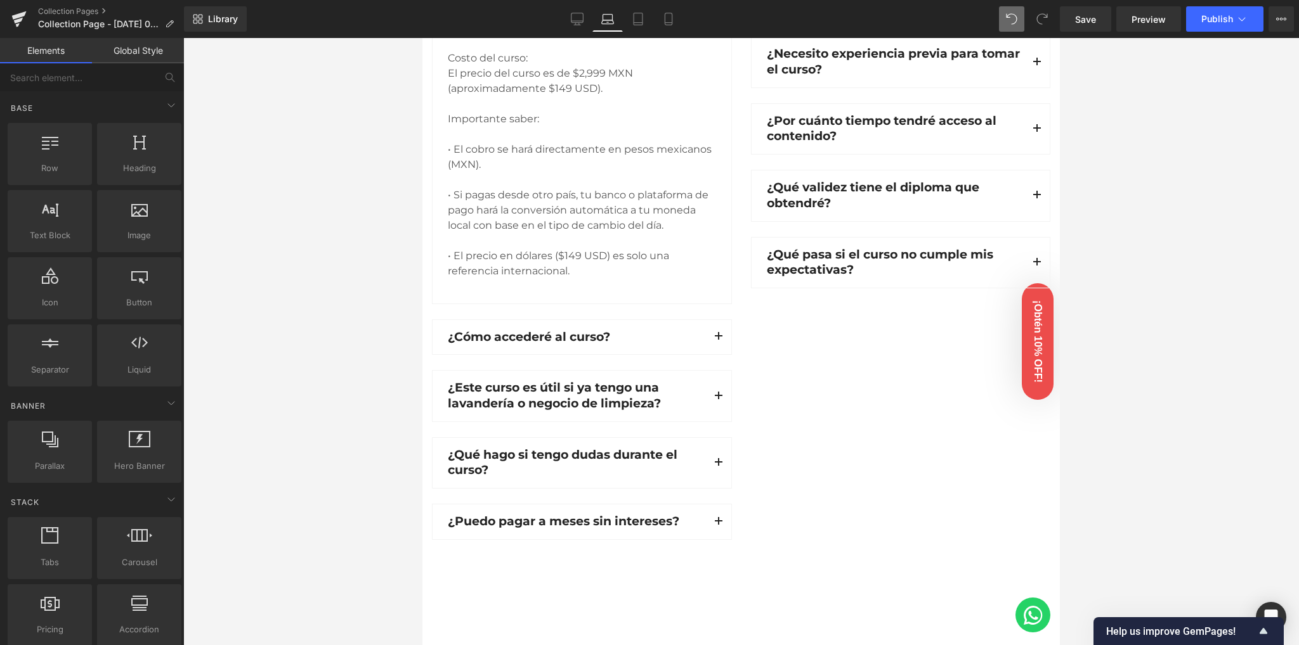
scroll to position [1437, 0]
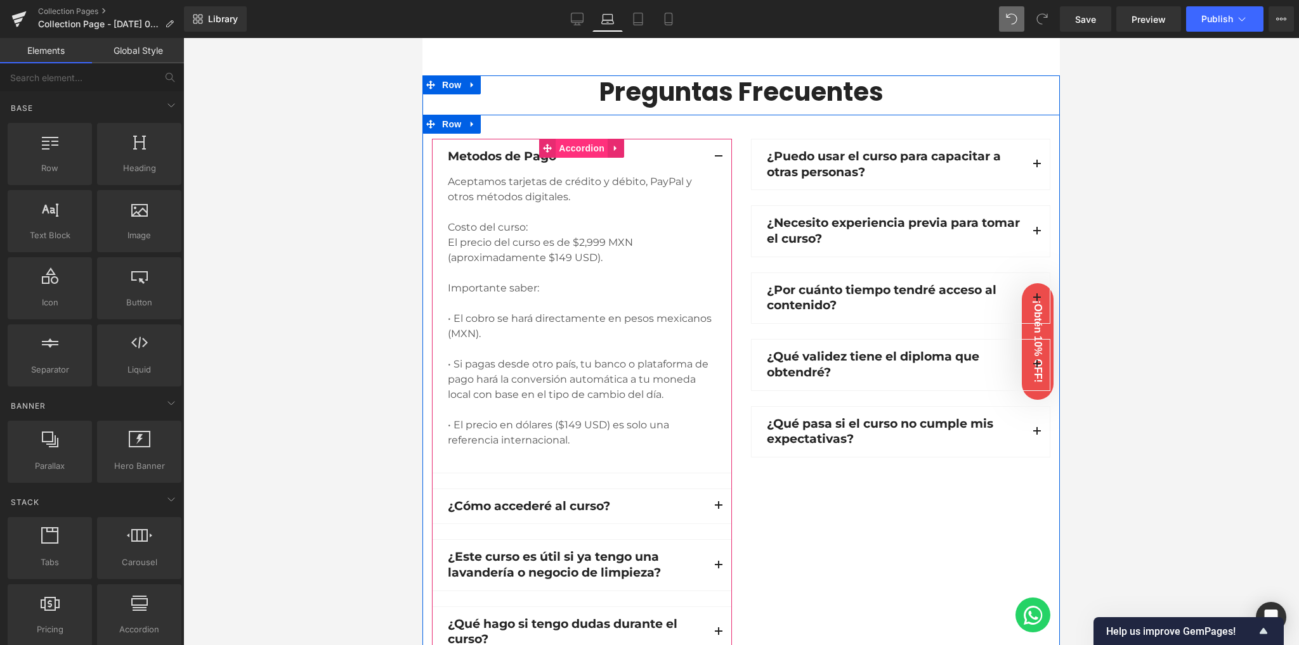
click at [582, 139] on span "Accordion" at bounding box center [581, 148] width 52 height 19
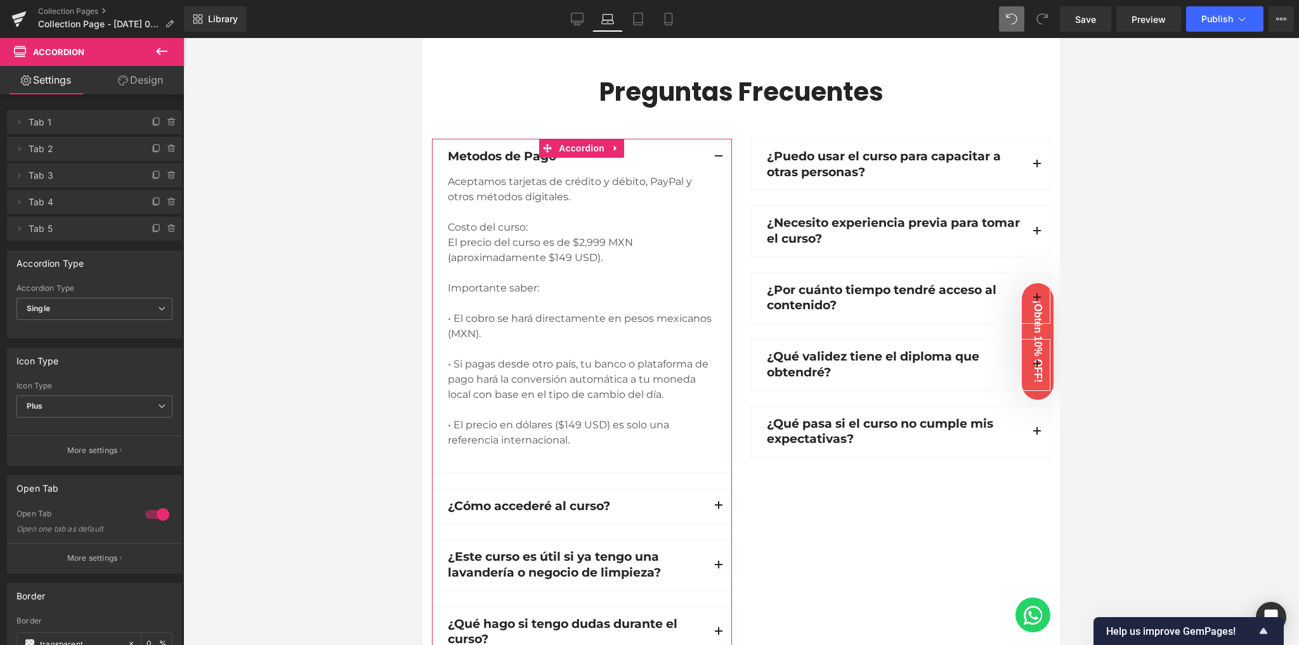
click at [151, 514] on div at bounding box center [157, 515] width 30 height 20
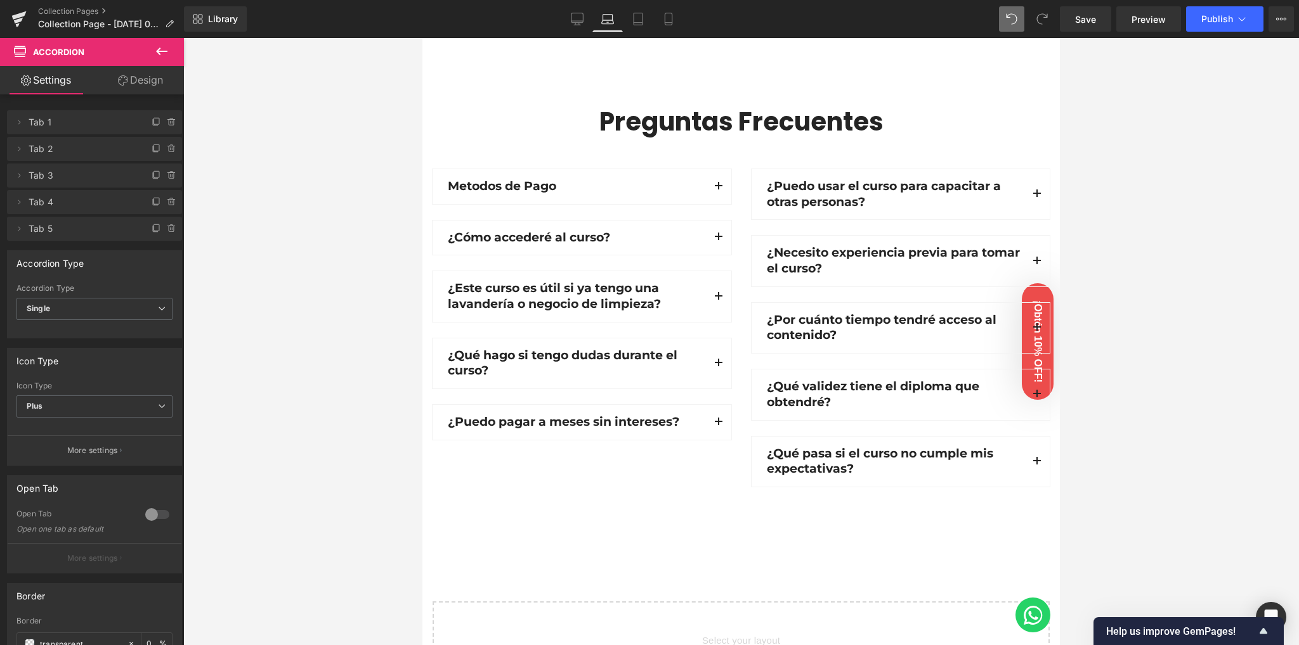
scroll to position [1352, 0]
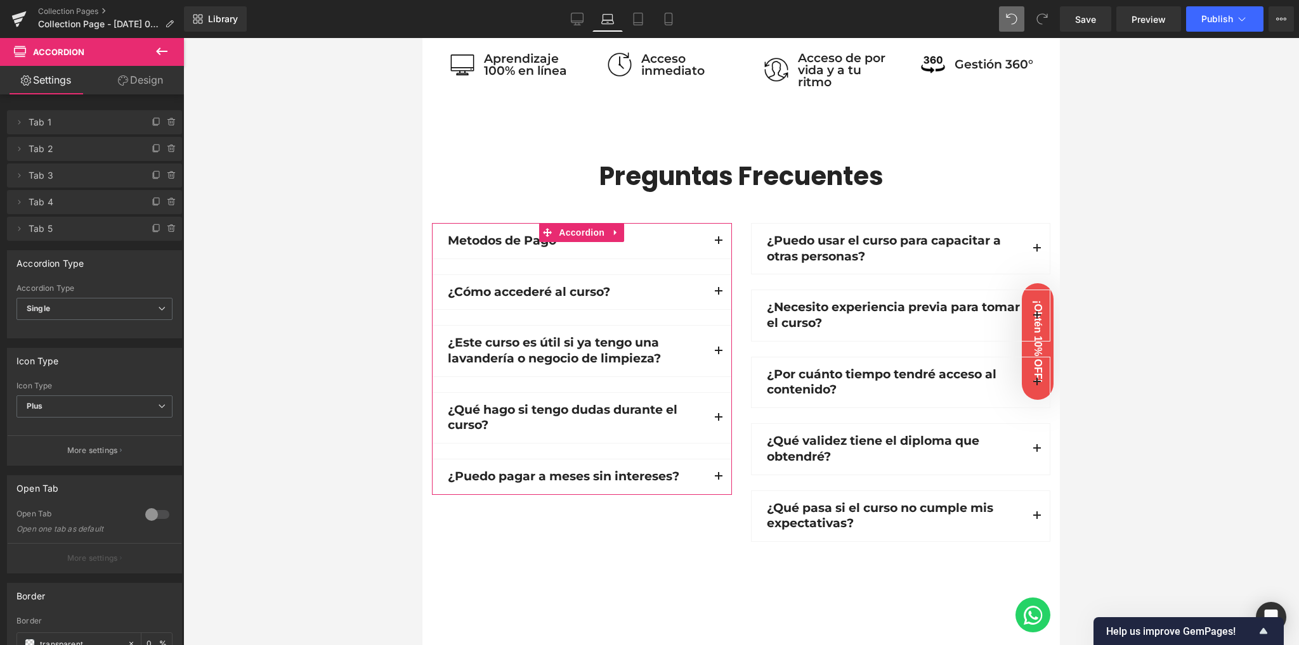
click at [154, 515] on div at bounding box center [157, 515] width 30 height 20
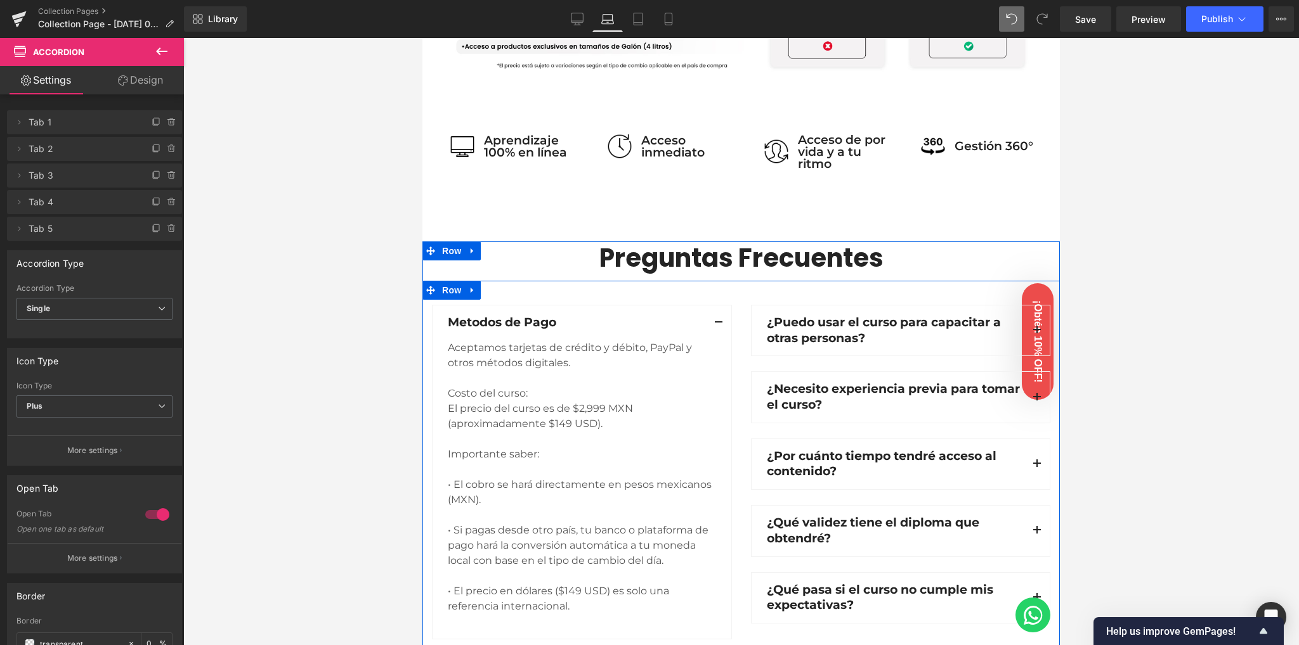
scroll to position [1268, 0]
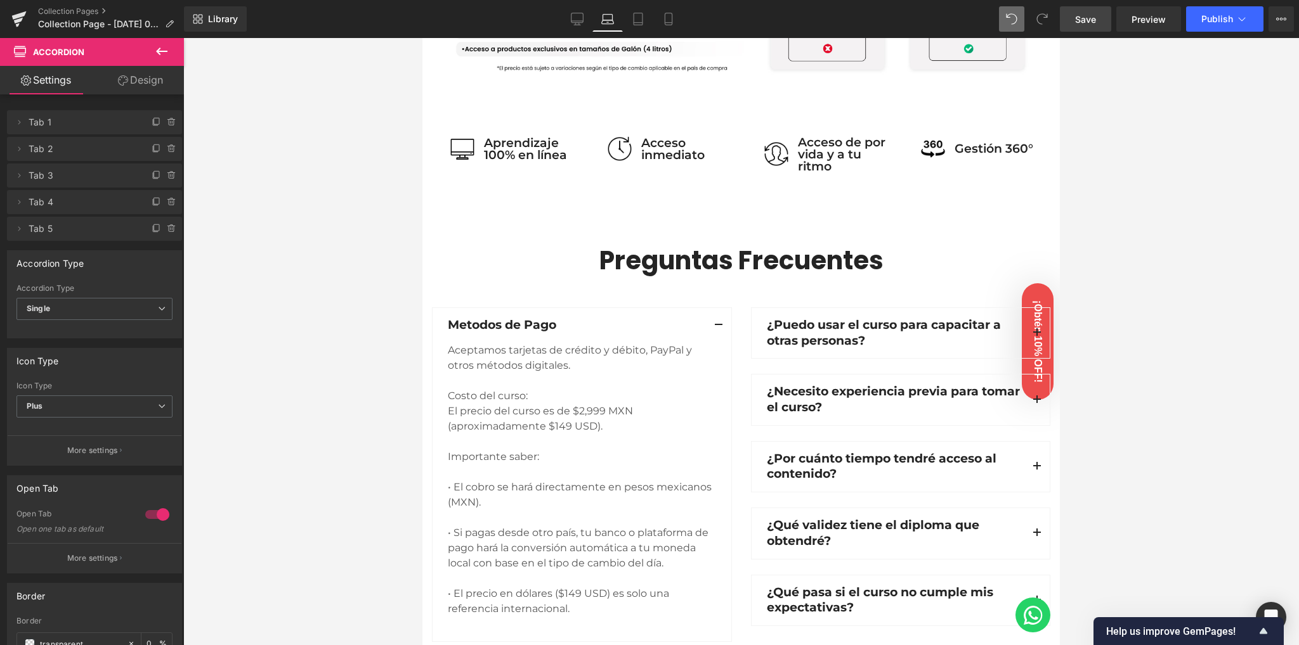
click at [1083, 19] on span "Save" at bounding box center [1085, 19] width 21 height 13
click at [582, 20] on icon at bounding box center [577, 19] width 13 height 13
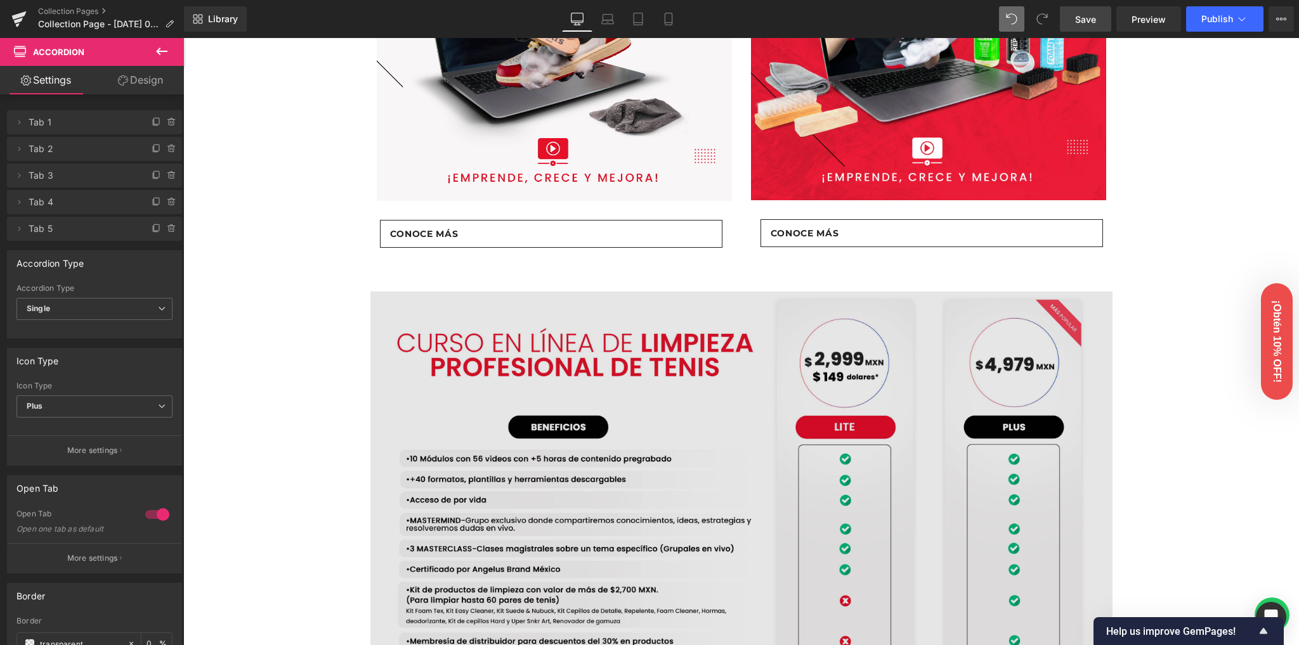
scroll to position [582, 0]
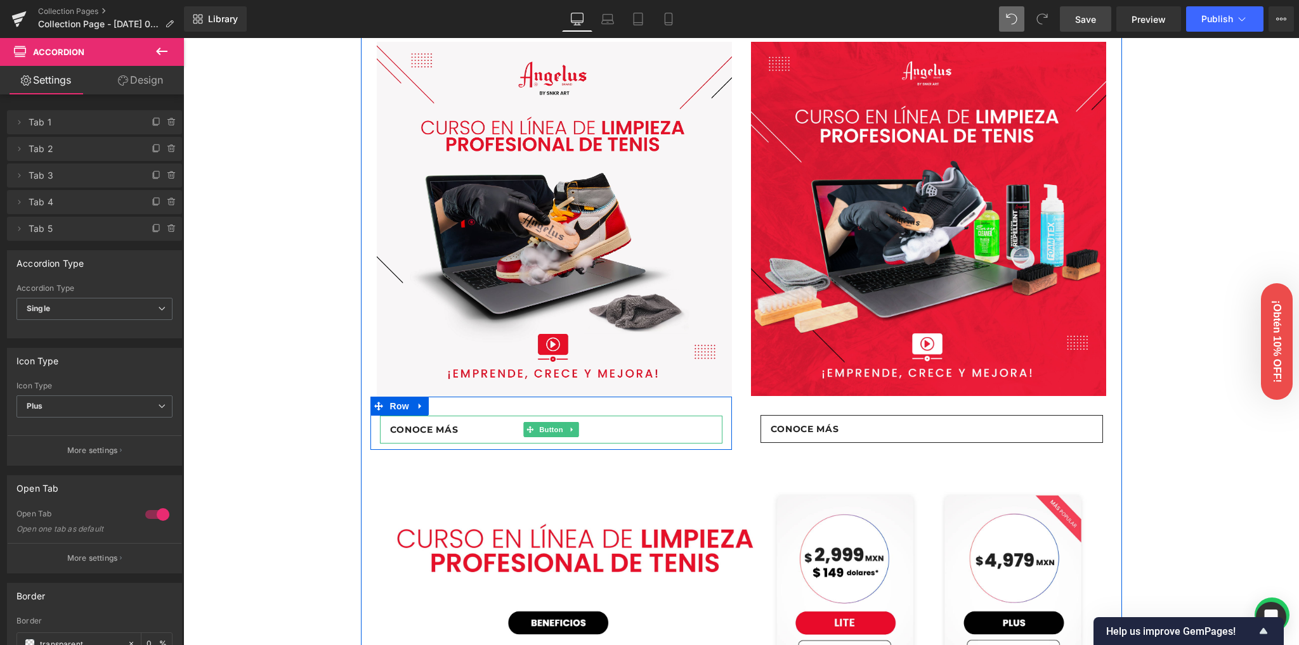
drag, startPoint x: 538, startPoint y: 427, endPoint x: 496, endPoint y: 431, distance: 42.0
click at [538, 427] on span "Button" at bounding box center [550, 429] width 29 height 15
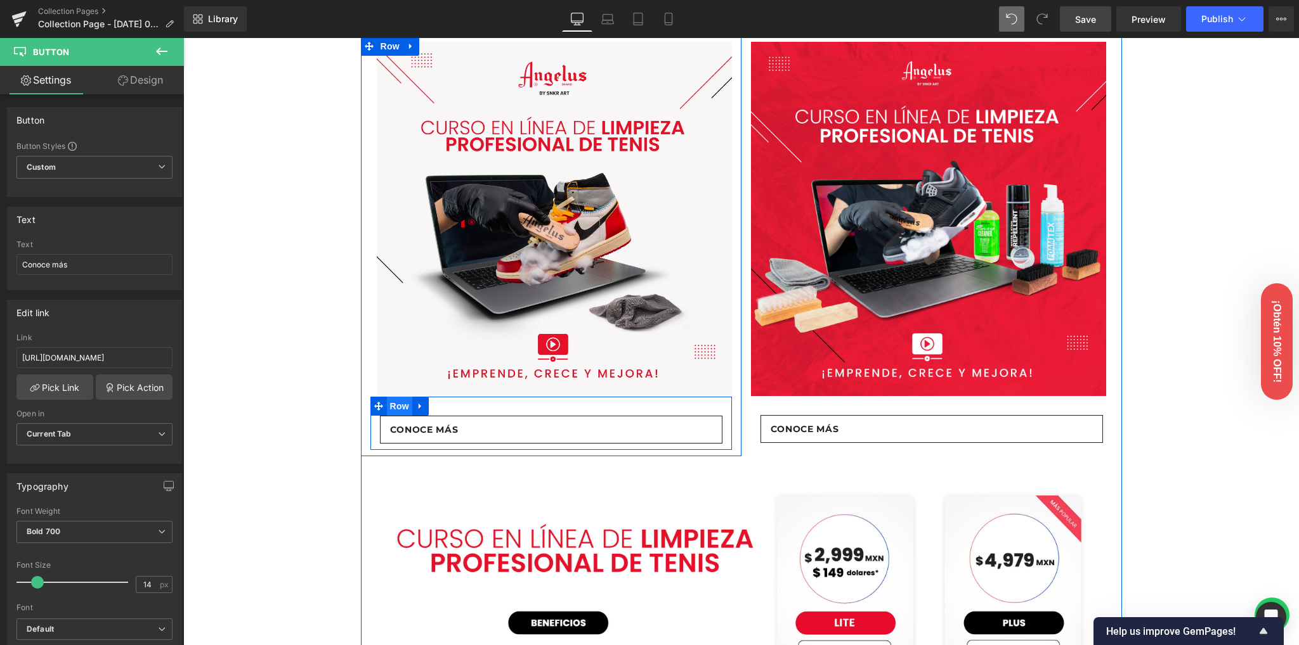
click at [389, 411] on span "Row" at bounding box center [399, 406] width 25 height 19
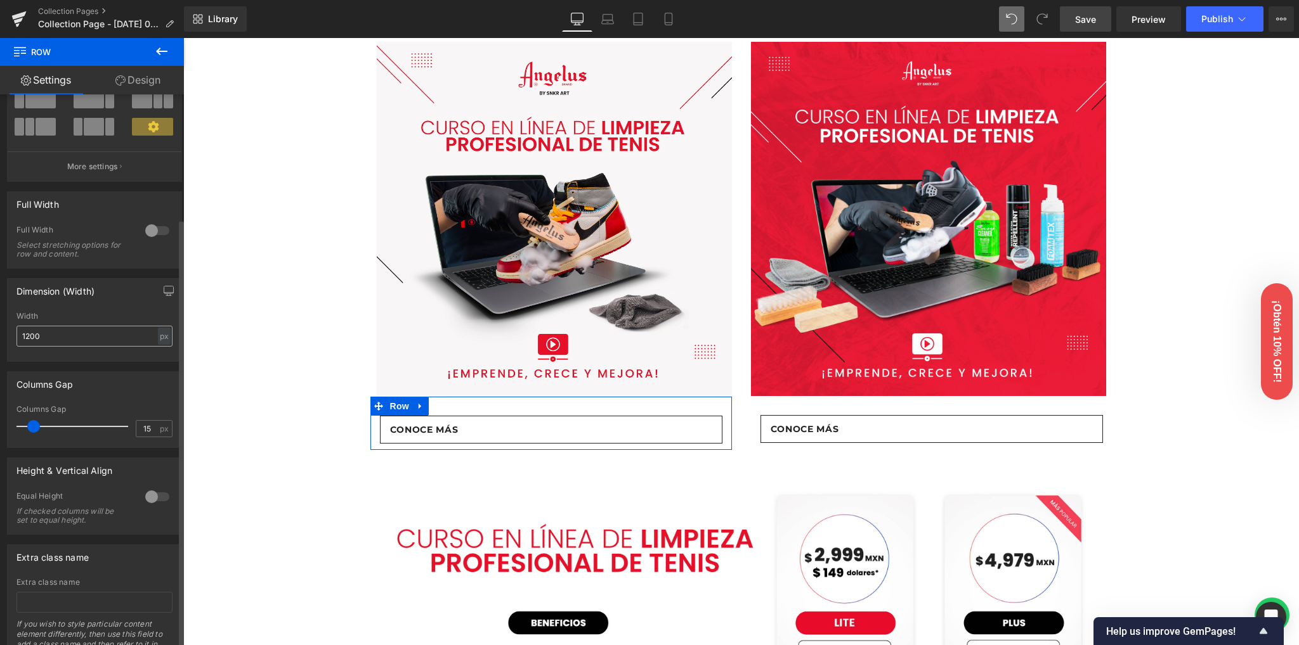
scroll to position [0, 0]
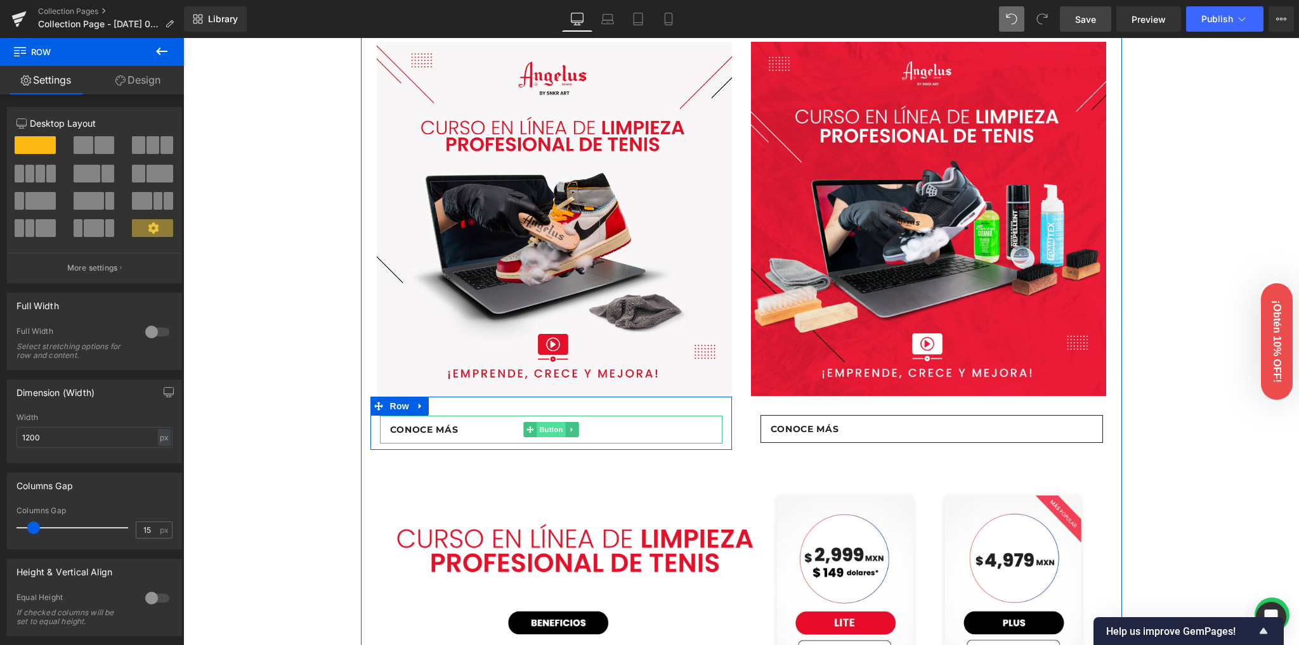
click at [552, 427] on span "Button" at bounding box center [550, 429] width 29 height 15
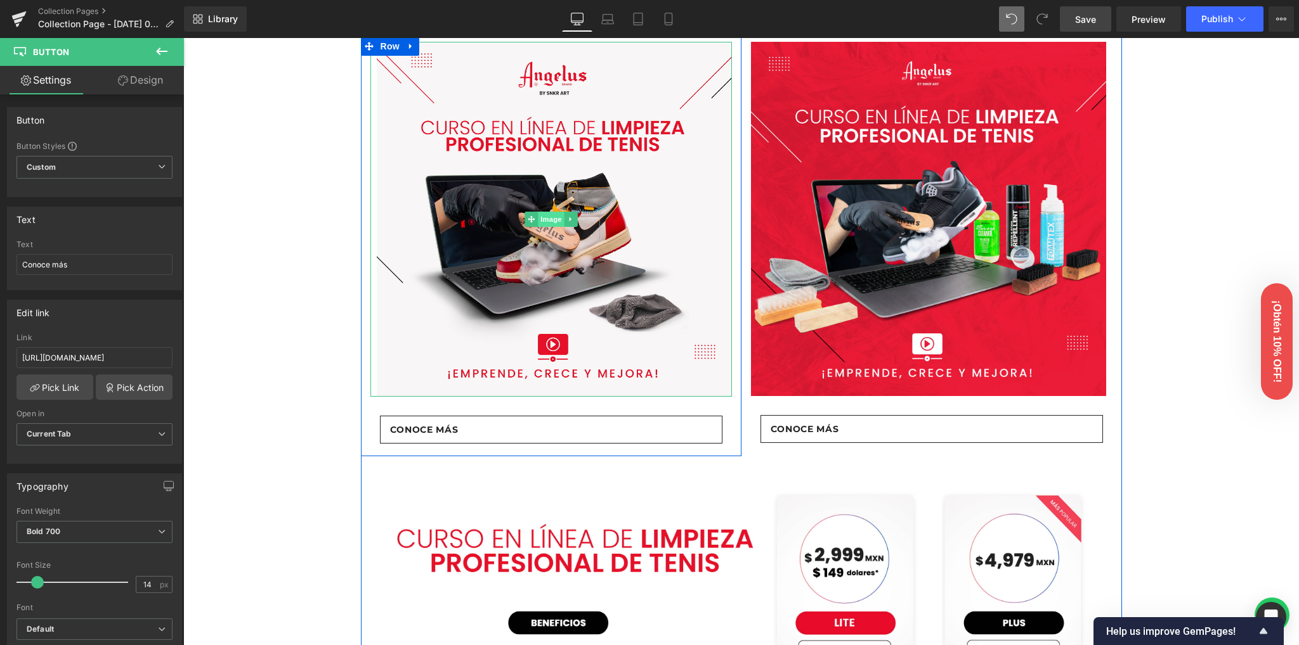
click at [540, 213] on span "Image" at bounding box center [551, 219] width 27 height 15
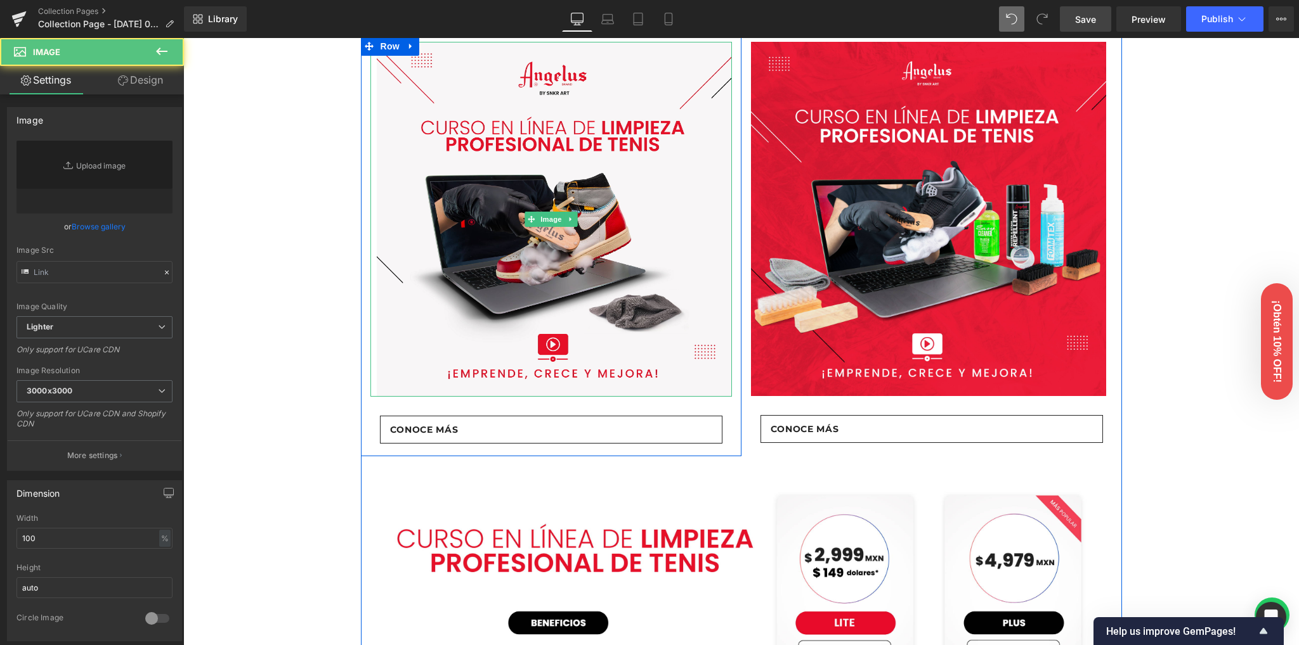
type input "https://ucarecdn.com/c022faab-5a2d-48c6-b0f5-2e5017ec396e/-/format/auto/-/previ…"
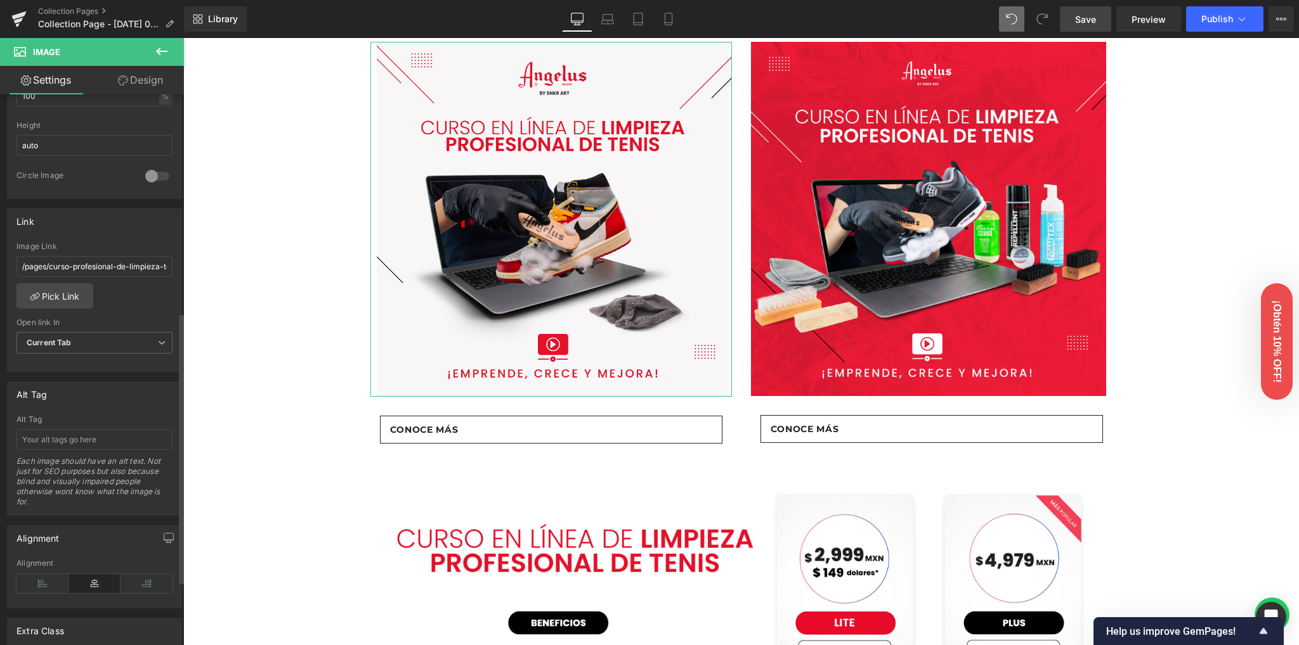
scroll to position [507, 0]
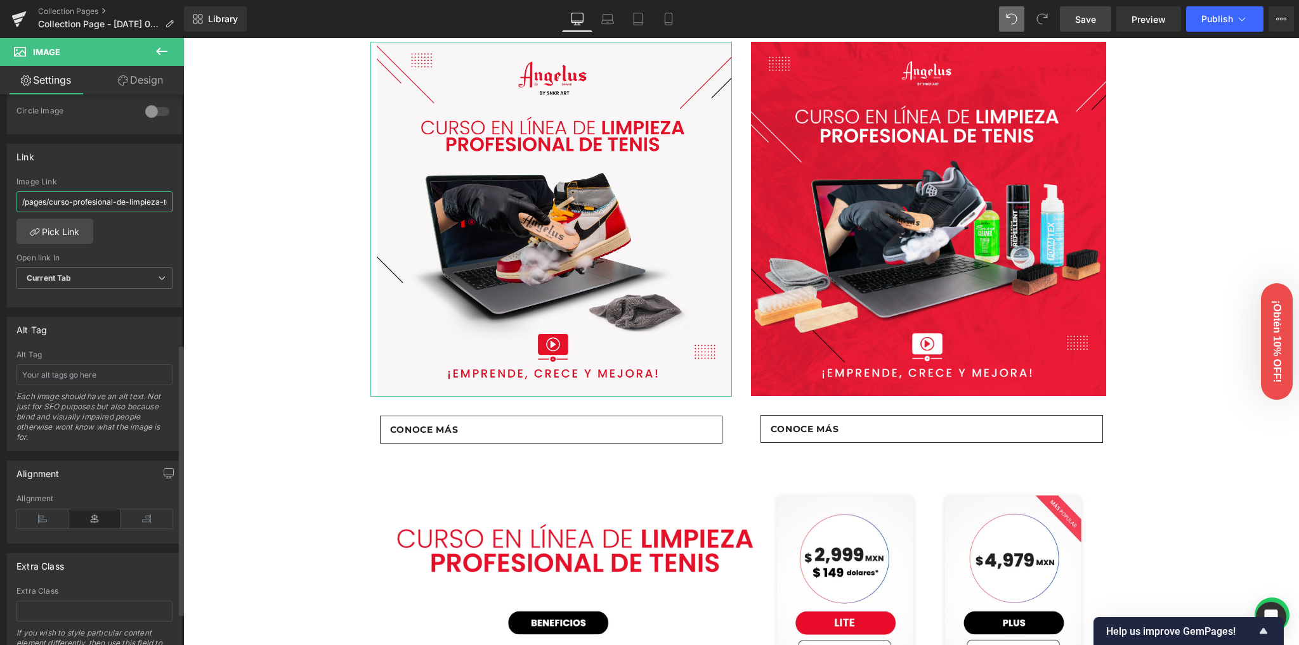
click at [81, 204] on input "/pages/curso-profesional-de-limpieza-tenis-en-linea-sin-producto" at bounding box center [94, 201] width 156 height 21
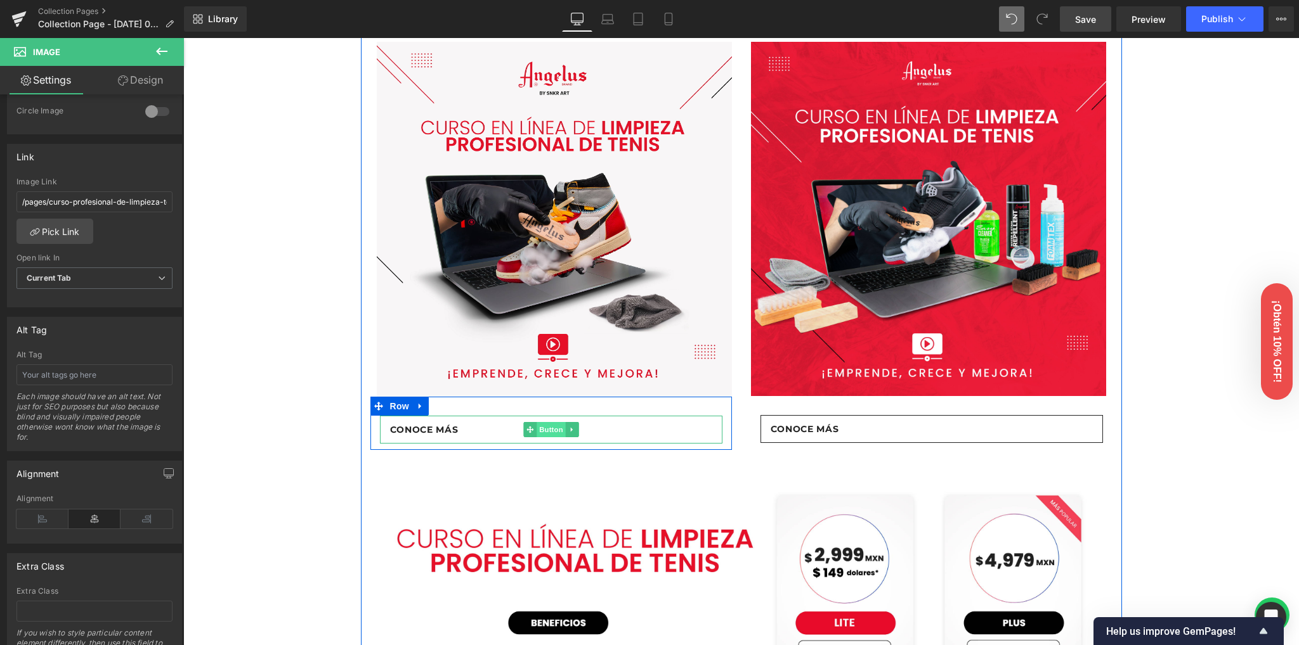
click at [538, 427] on span "Button" at bounding box center [550, 429] width 29 height 15
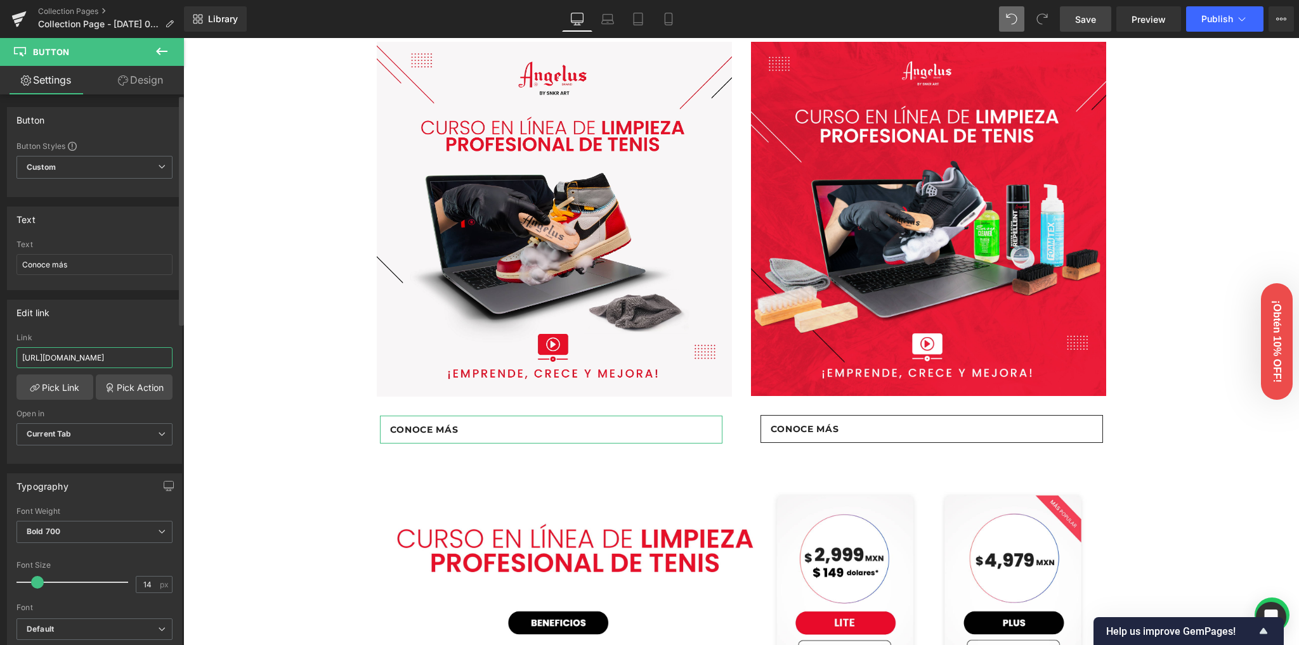
click at [107, 361] on input "https://angelus-brand.myshopify.com/?_gl=1*1wqyza1*_gcl_au*NDMzMDg0NTcxLjE3NTQ2…" at bounding box center [94, 357] width 156 height 21
paste input "/pages/curso-profesional-de-limpieza-tenis-en-linea-sin-producto"
type input "/pages/curso-profesional-de-limpieza-tenis-en-linea-sin-producto"
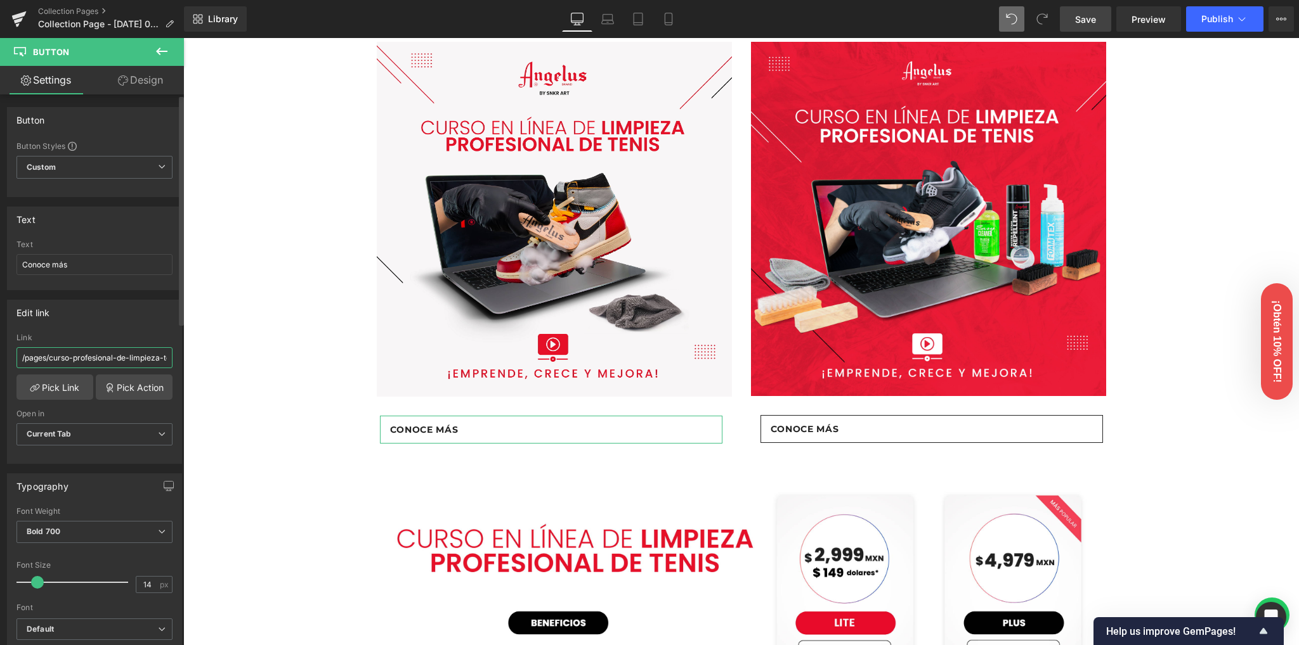
scroll to position [0, 100]
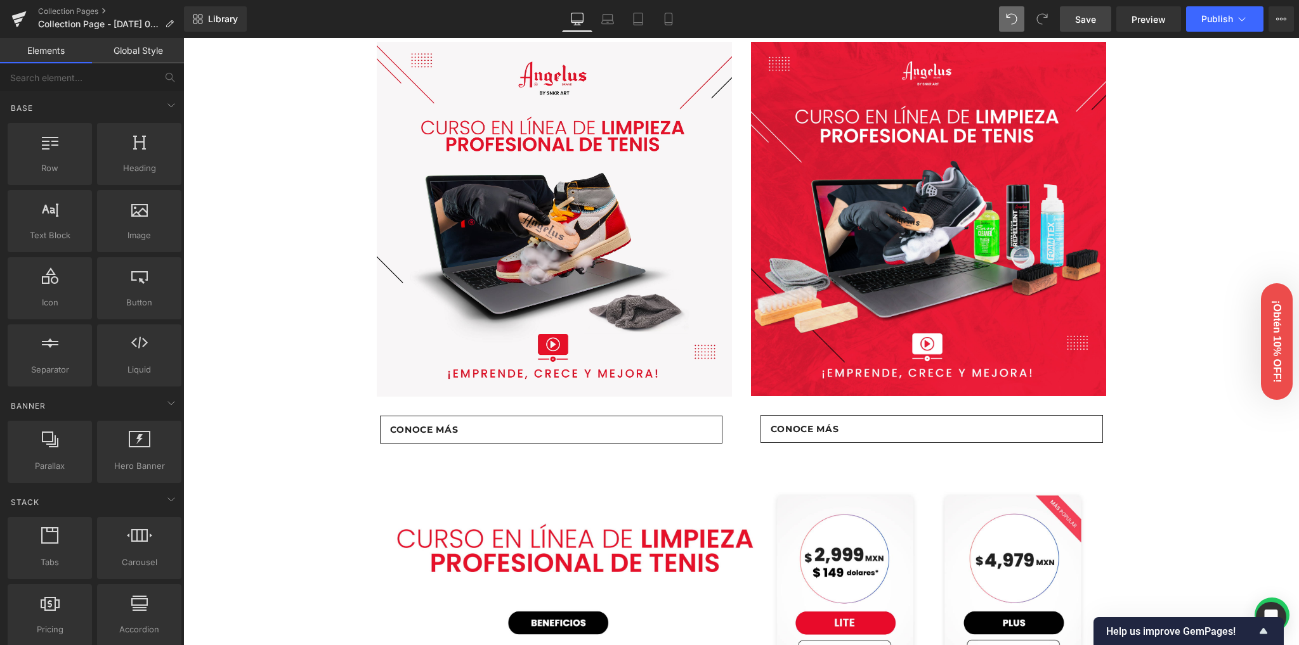
scroll to position [0, 0]
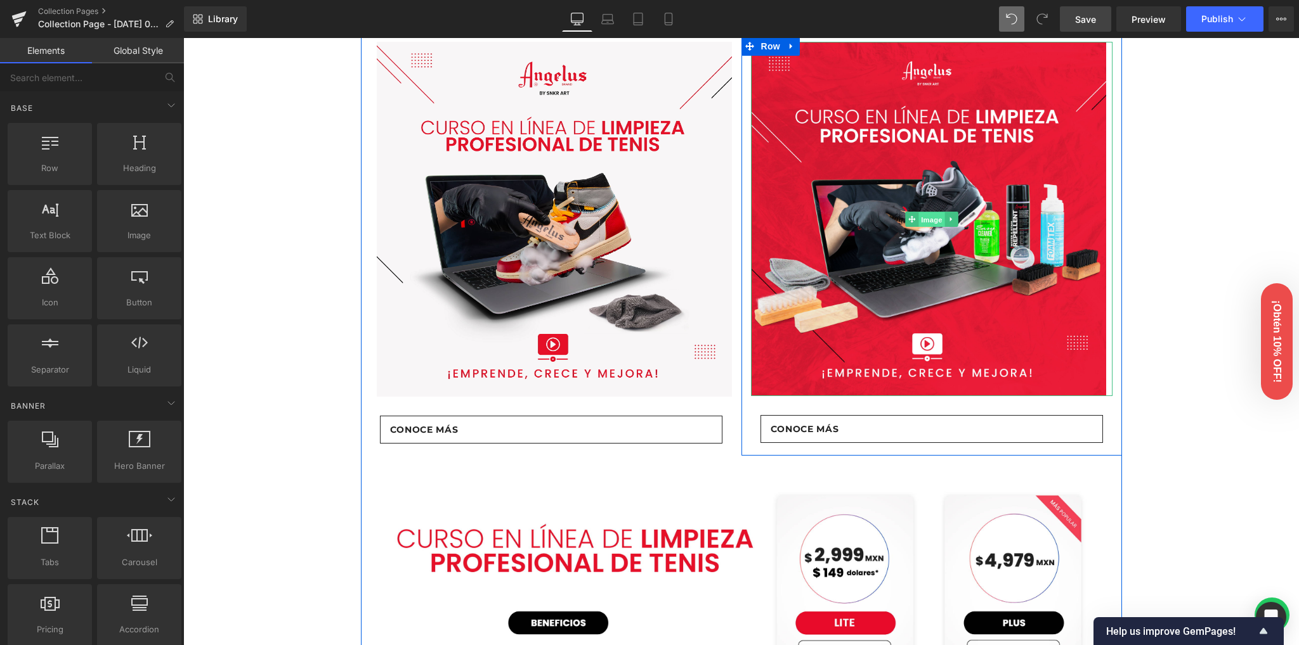
click at [923, 219] on span "Image" at bounding box center [931, 219] width 27 height 15
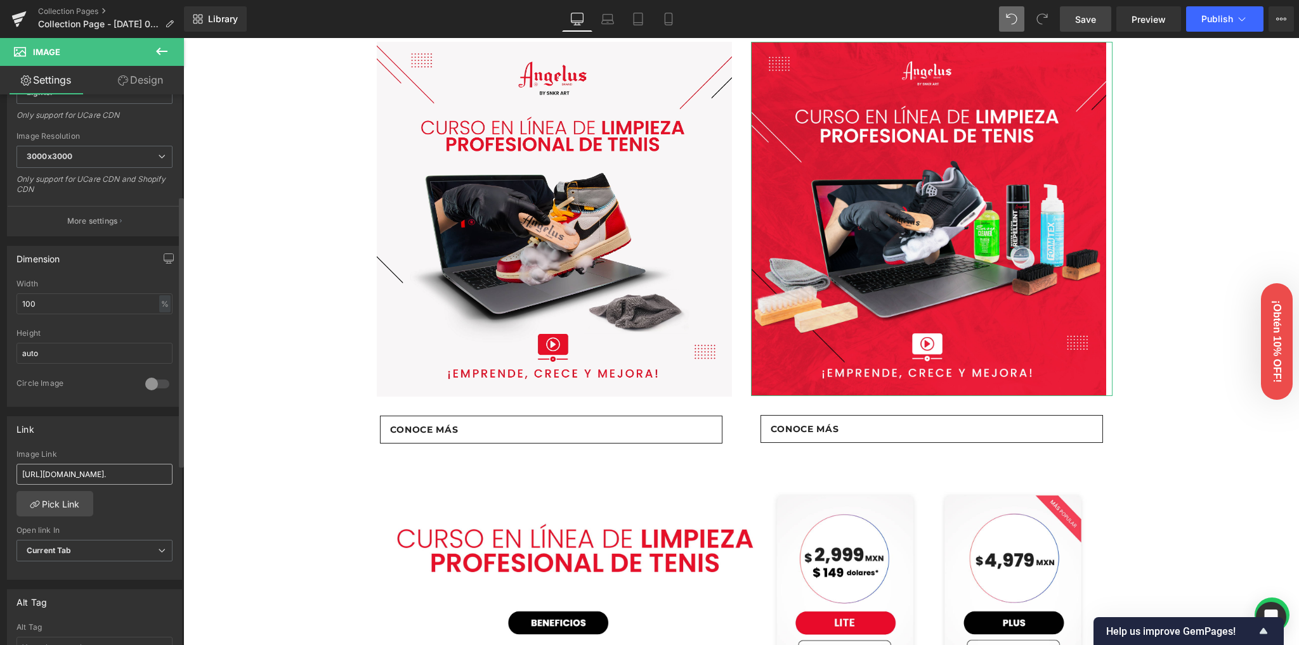
scroll to position [338, 0]
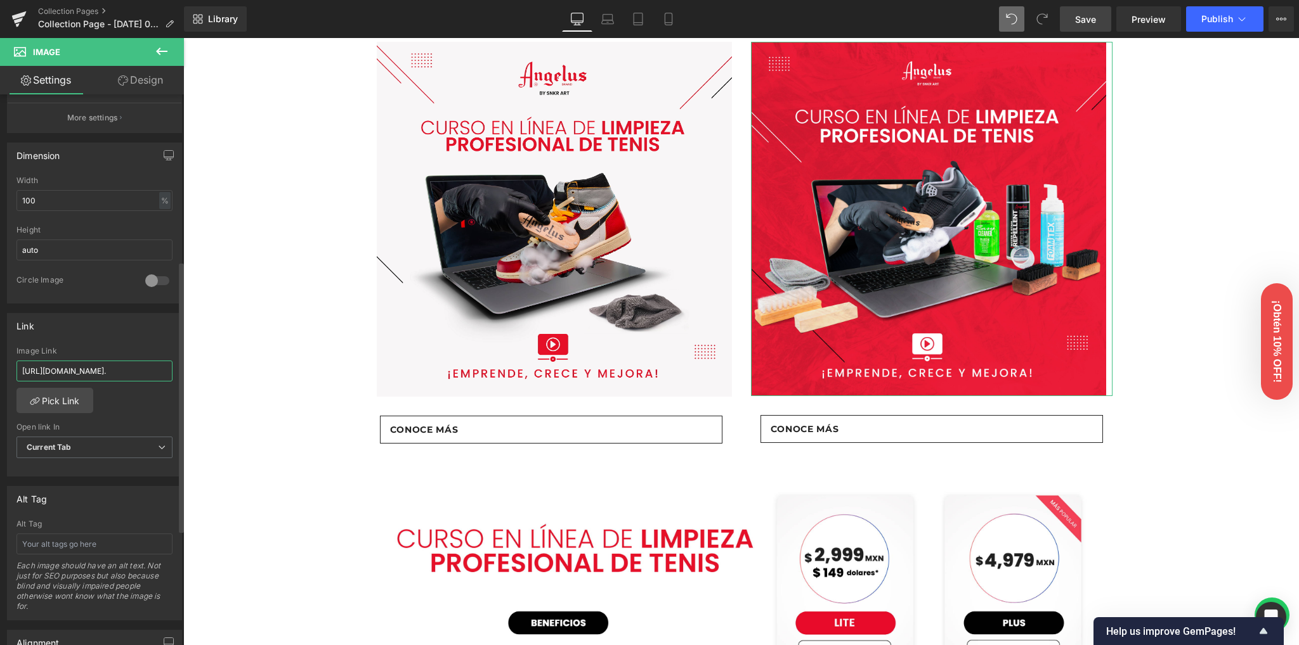
click at [87, 370] on input "https://angelus-brand.myshopify.com/pages/limpieza-tenis-online?_gl=1*15m8grs*_…" at bounding box center [94, 371] width 156 height 21
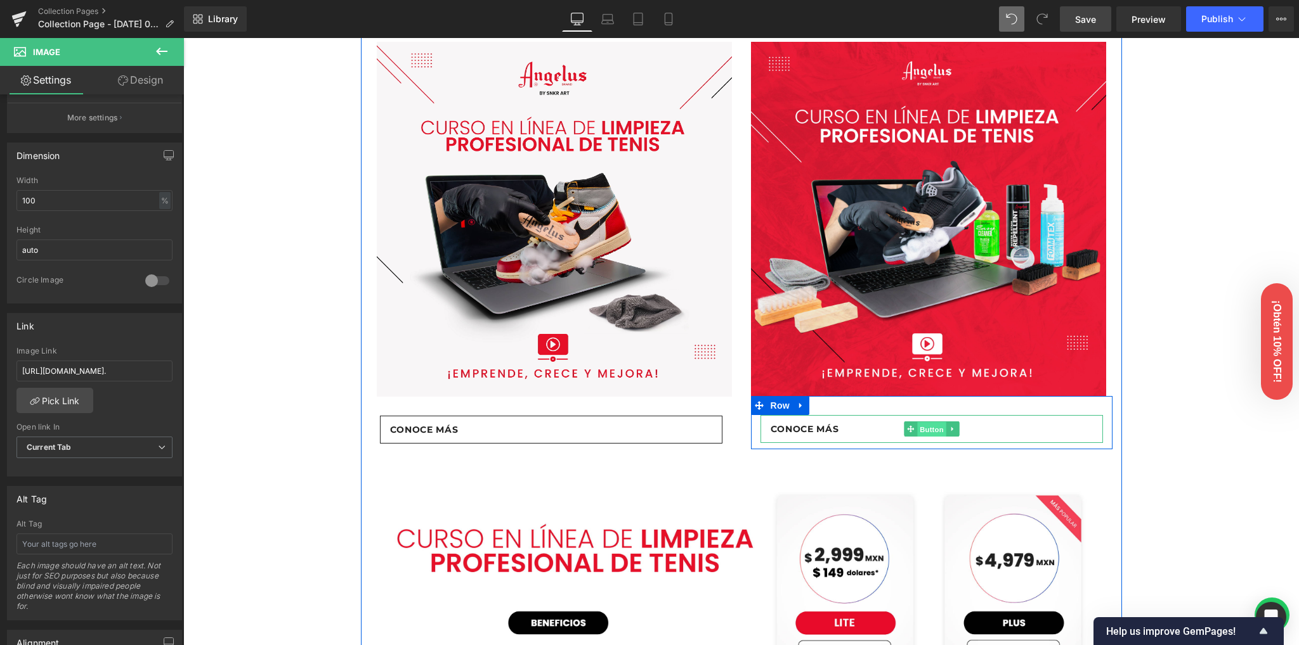
click at [928, 432] on span "Button" at bounding box center [931, 429] width 29 height 15
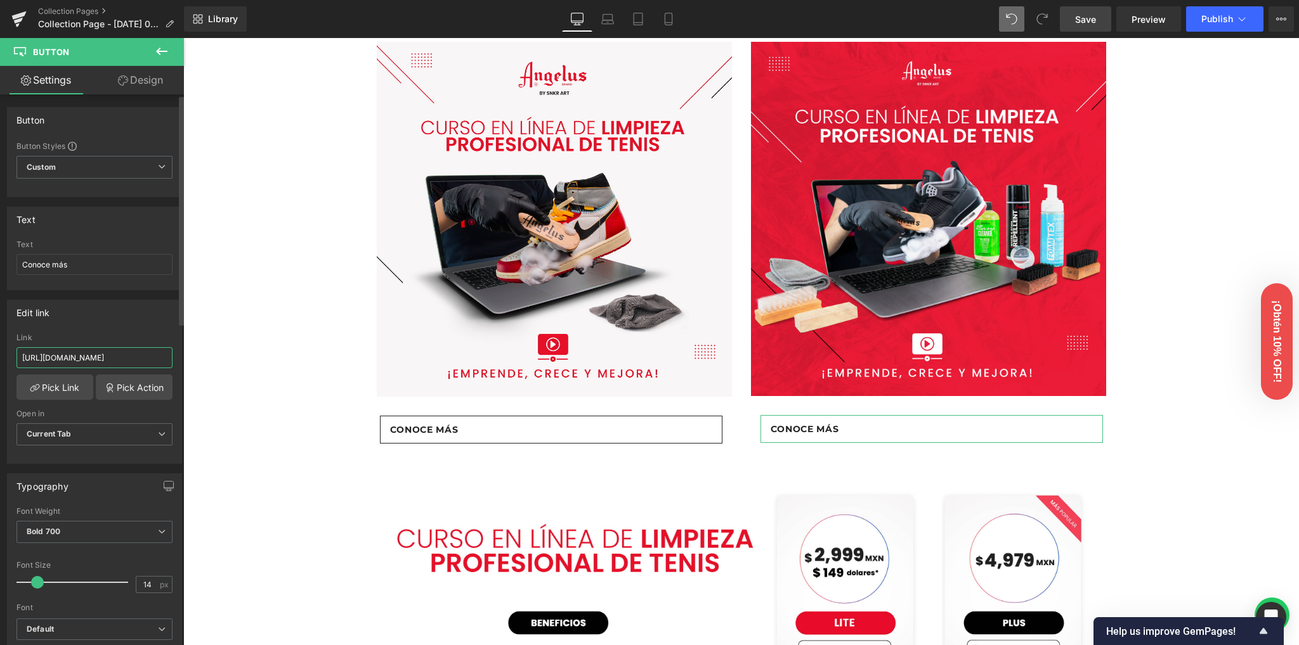
click at [94, 361] on input "https://angelus-brand.myshopify.com/?_gl=1*xxo9vf*_gcl_au*NDMzMDg0NTcxLjE3NTQ2N…" at bounding box center [94, 357] width 156 height 21
paste input "pages/limpieza-tenis-online?_gl=1*15m8grs*_gcl_au*NDMzMDg0NTcxLjE3NTQ2NjQ3ODA."
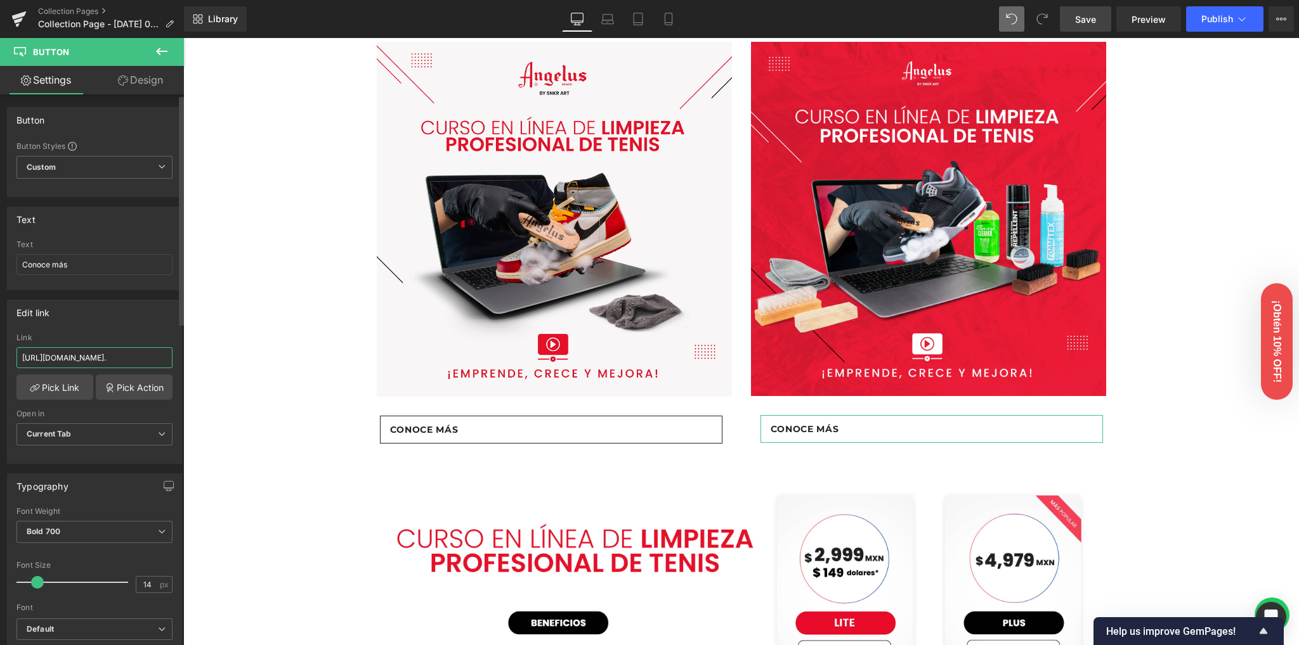
type input "https://angelus-brand.myshopify.com/pages/limpieza-tenis-online?_gl=1*15m8grs*_…"
click at [95, 323] on div "Edit link" at bounding box center [95, 313] width 174 height 24
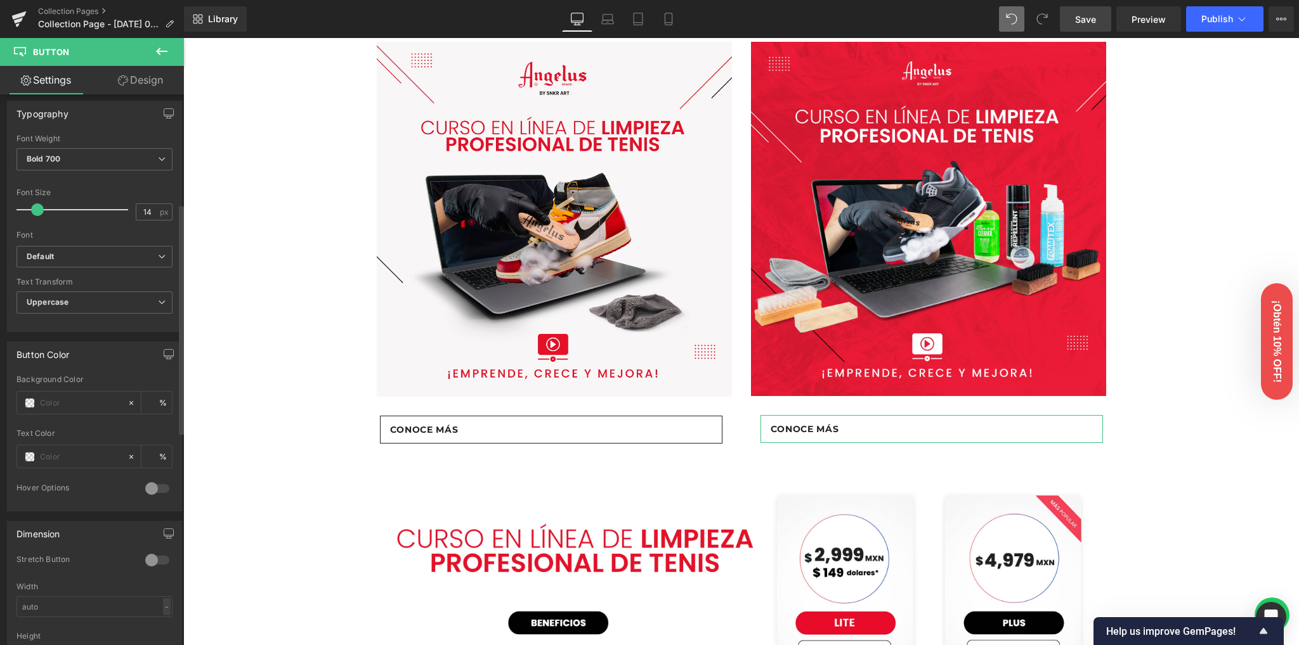
scroll to position [422, 0]
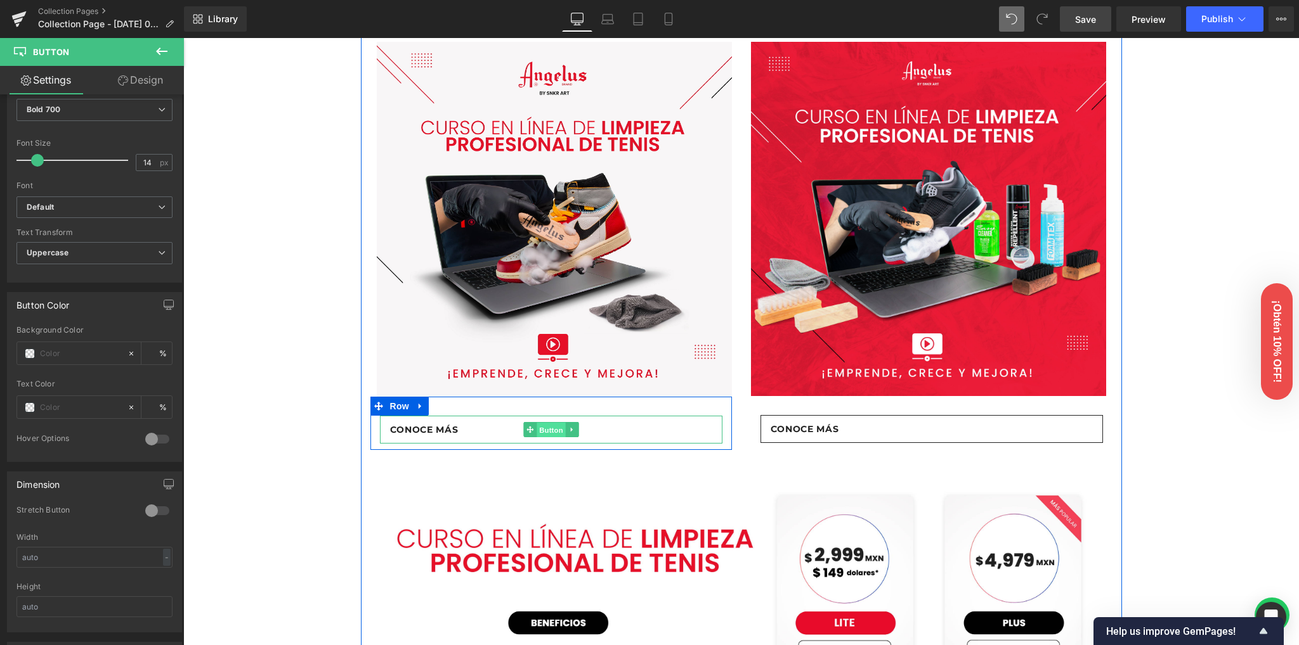
click at [543, 430] on span "Button" at bounding box center [550, 429] width 29 height 15
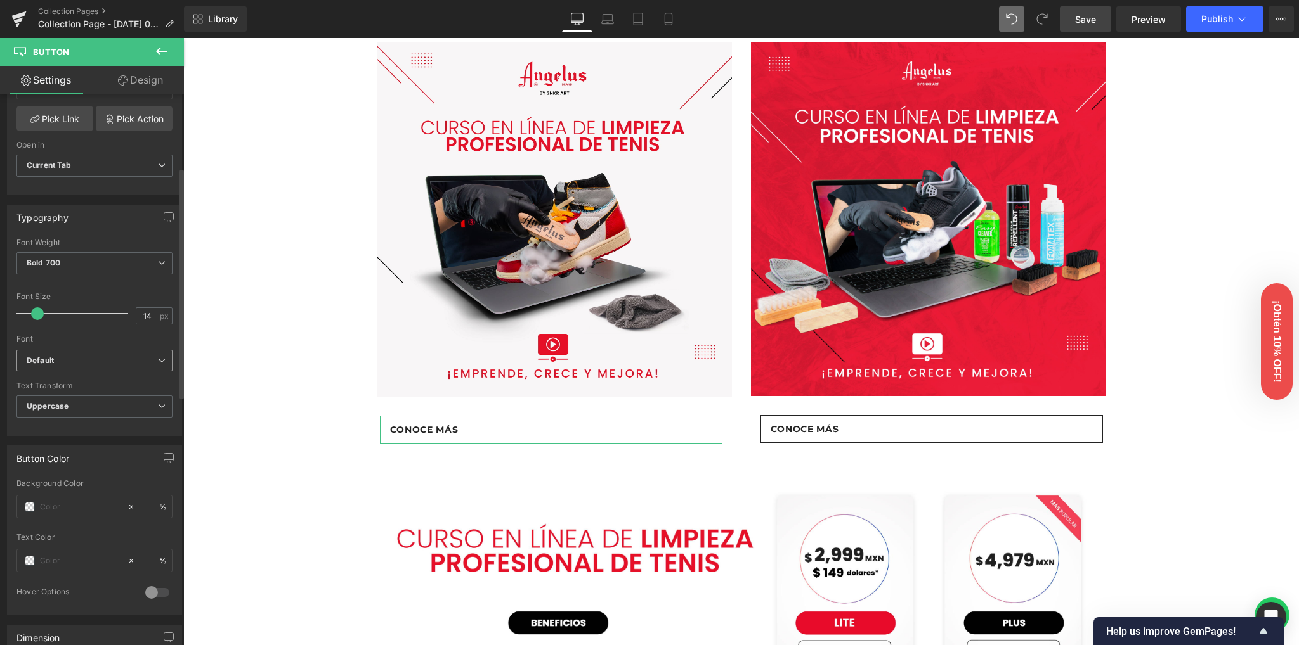
scroll to position [338, 0]
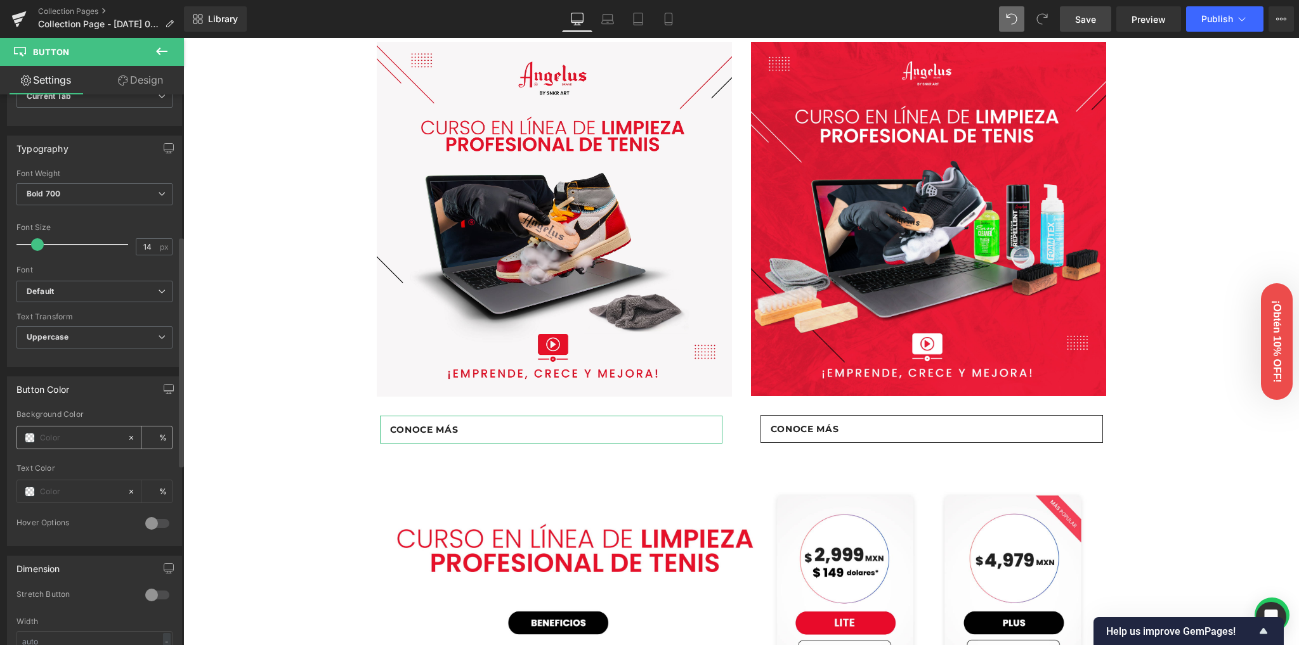
click at [48, 442] on div at bounding box center [72, 438] width 110 height 22
click at [29, 438] on span at bounding box center [30, 438] width 10 height 10
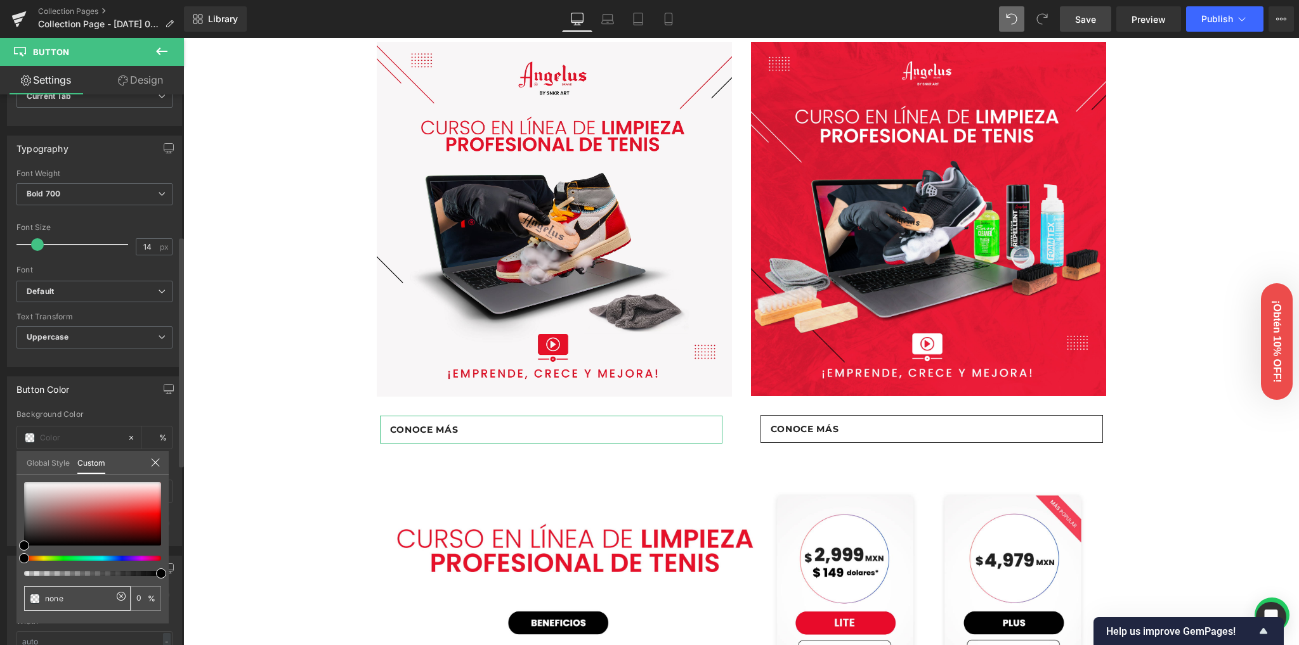
click at [72, 598] on input "none" at bounding box center [78, 598] width 67 height 13
paste input "#D12442"
type input "#D12442"
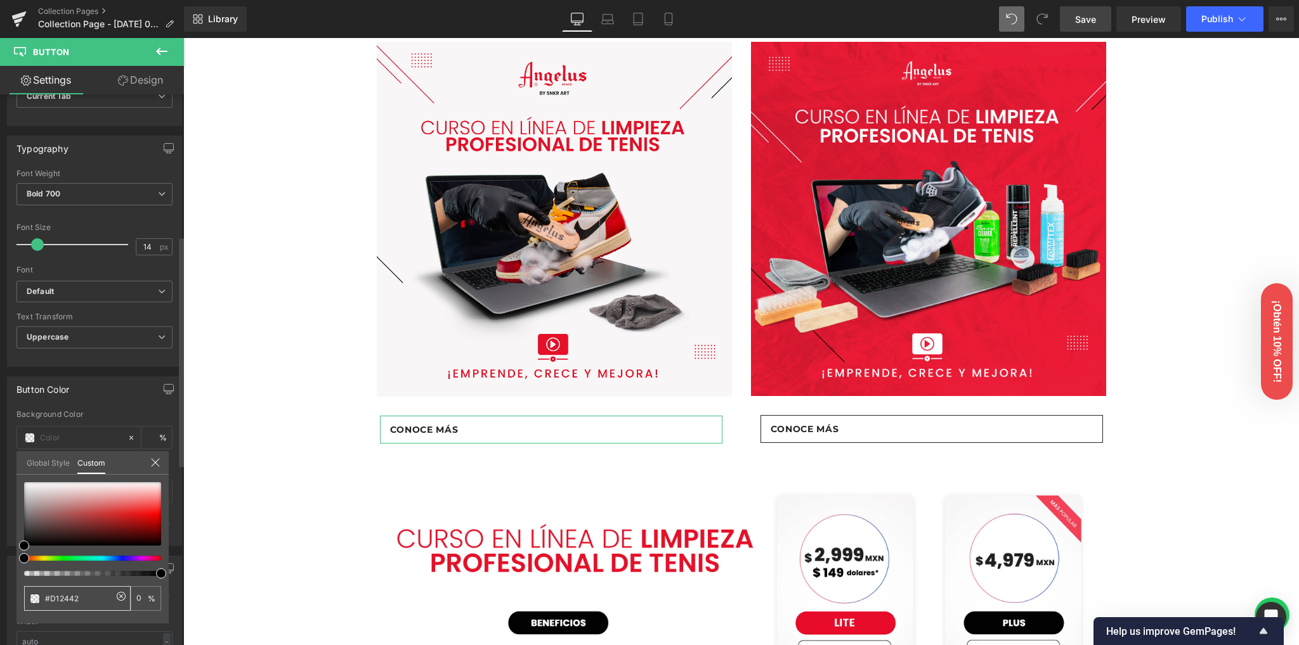
type input "100"
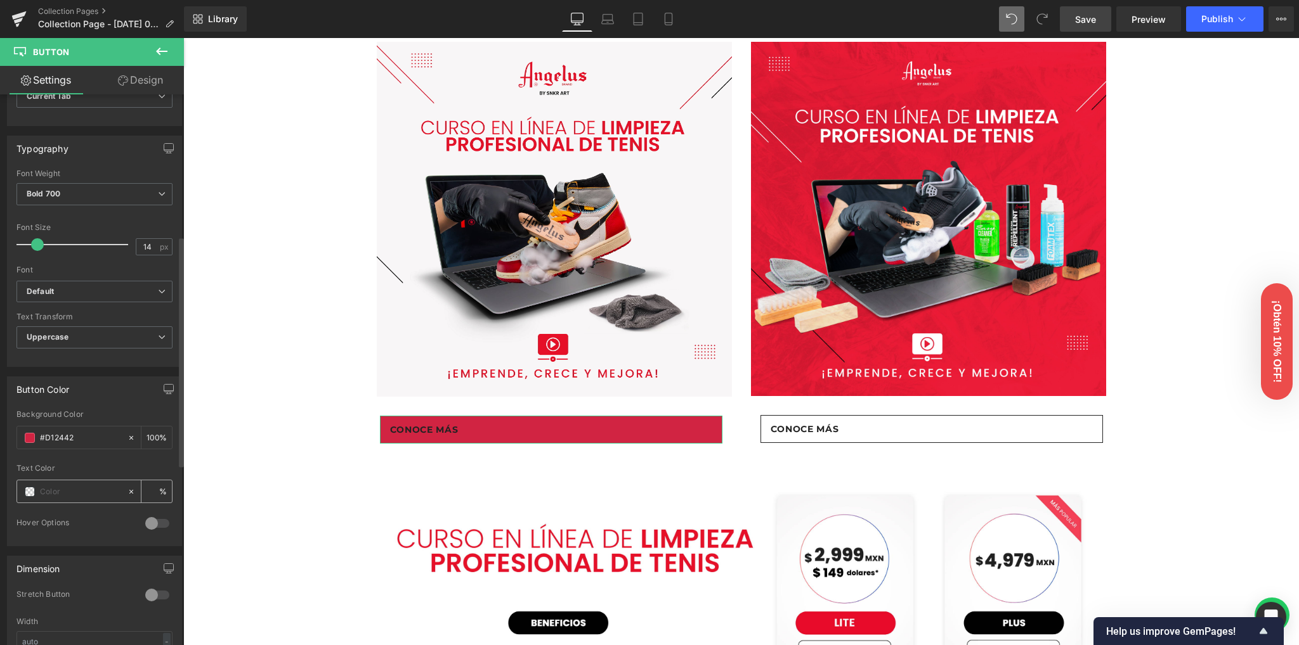
click at [29, 489] on span at bounding box center [30, 492] width 10 height 10
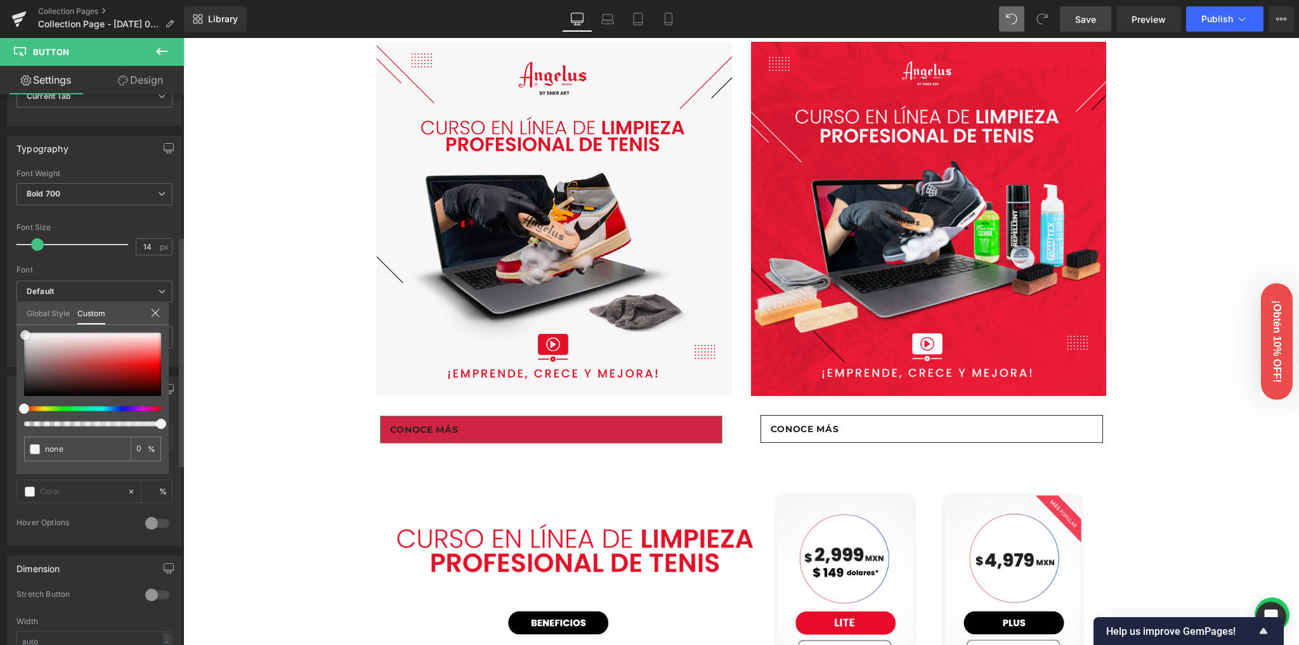
type input "#9c8b8b"
type input "100"
type input "#9c8b8b"
type input "100"
drag, startPoint x: 36, startPoint y: 359, endPoint x: 13, endPoint y: 319, distance: 46.0
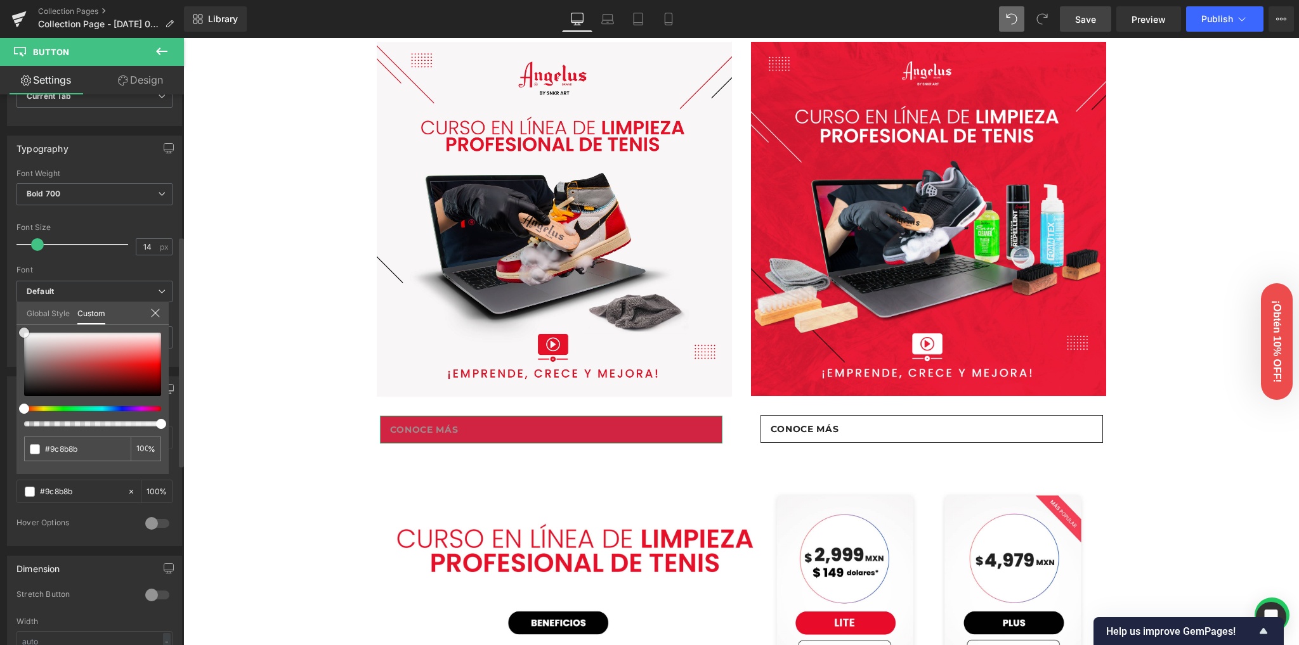
click at [13, 367] on div "Button Color rgb(209, 36, 66) Background Color #D12442 100 % rgba(156, 139, 139…" at bounding box center [95, 456] width 190 height 179
type input "#ffffff"
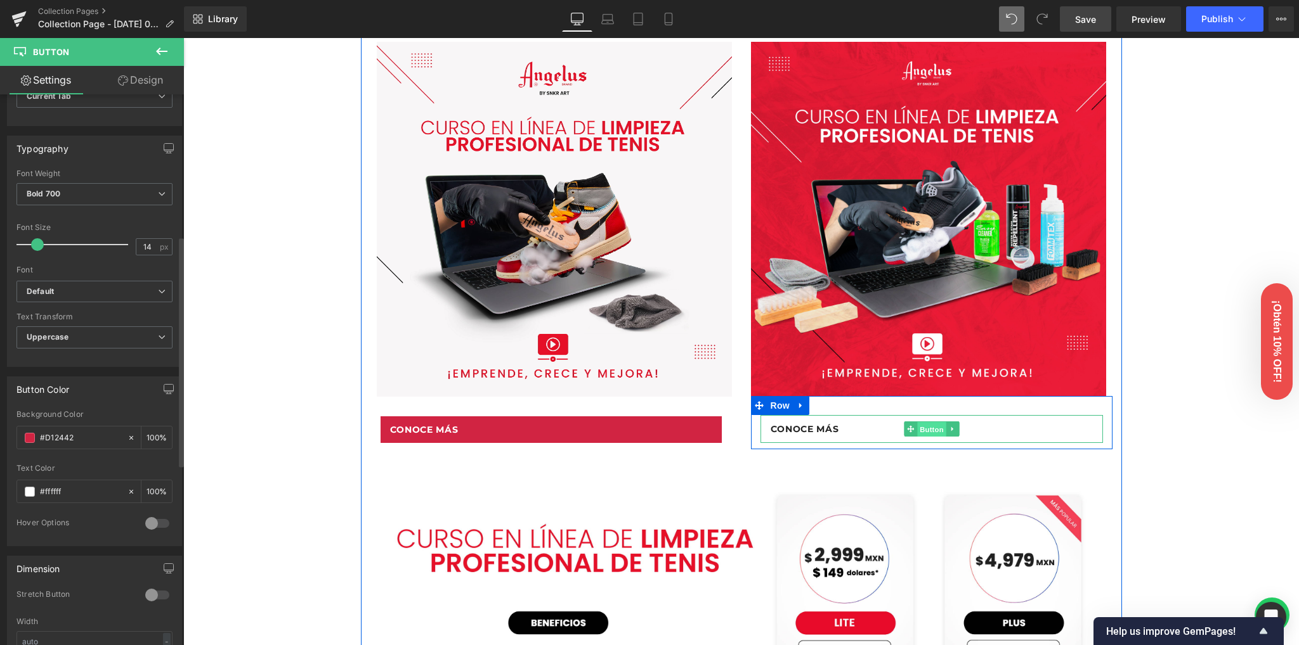
click at [924, 425] on span "Button" at bounding box center [931, 429] width 29 height 15
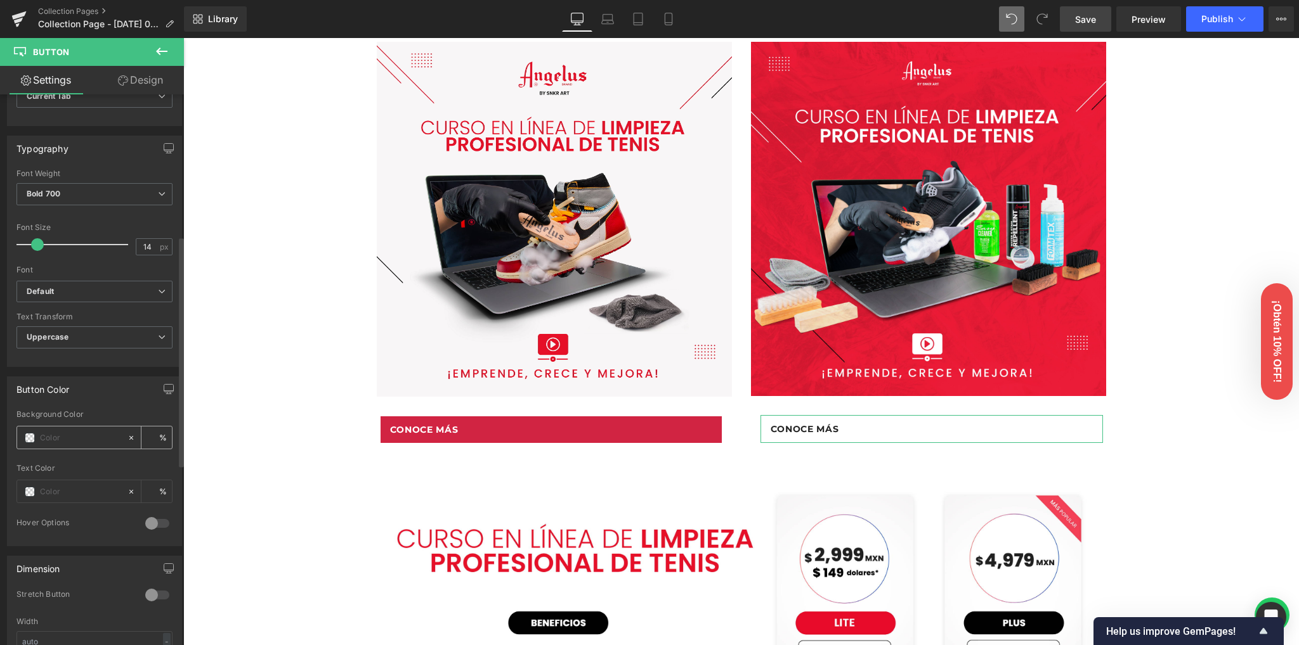
click at [64, 431] on input "text" at bounding box center [80, 438] width 81 height 14
paste input "#D12442"
type input "#D12442"
type input "100"
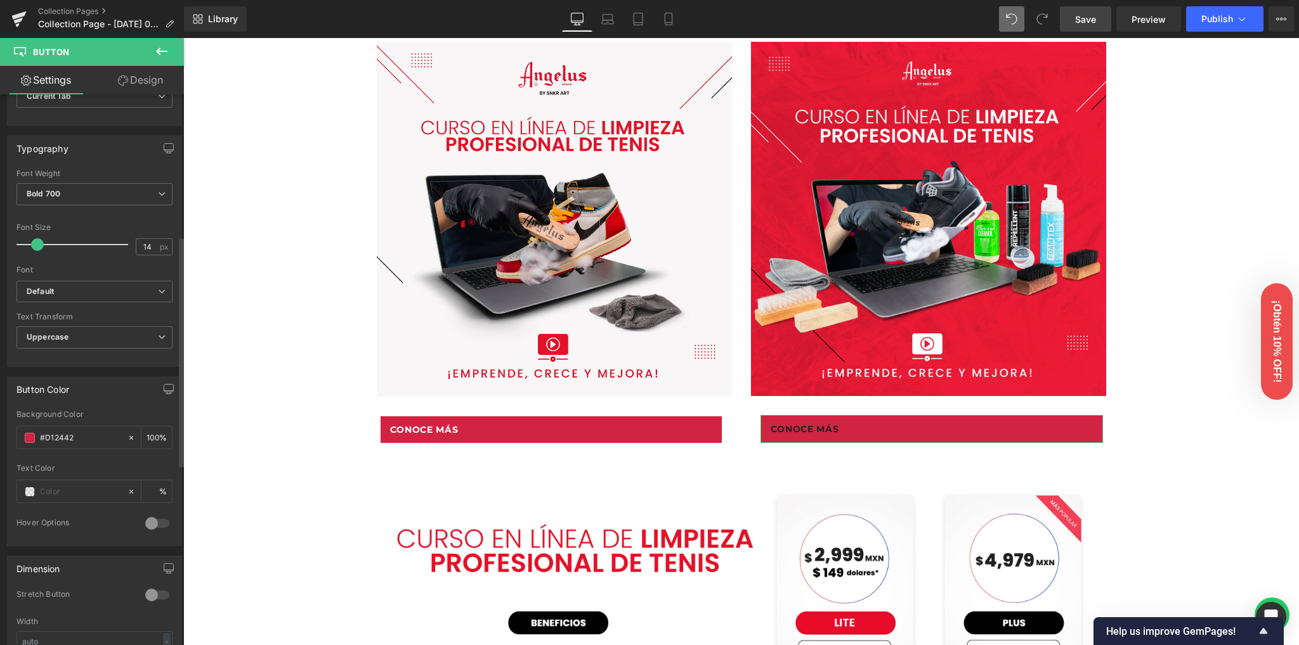
click at [82, 456] on div at bounding box center [94, 460] width 156 height 8
type input "#d12442"
click at [30, 491] on span at bounding box center [30, 492] width 10 height 10
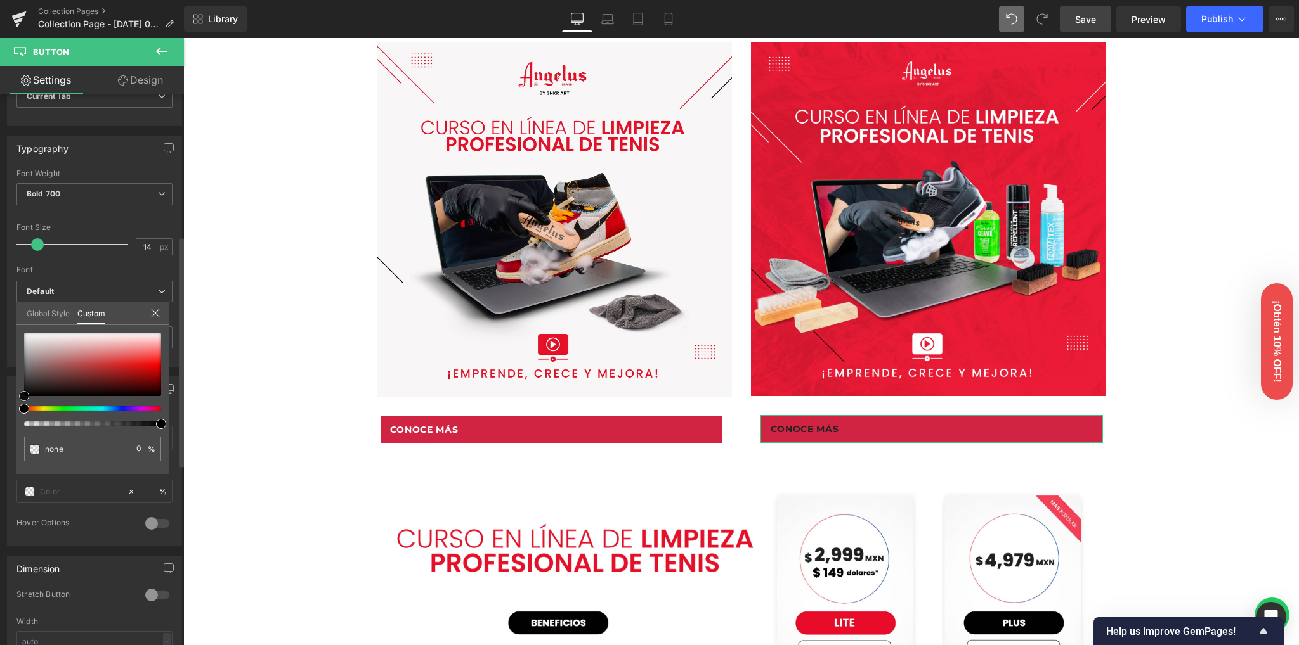
type input "#4b2e2e"
type input "100"
type input "#4b2e2e"
type input "100"
drag, startPoint x: 56, startPoint y: 380, endPoint x: 0, endPoint y: 298, distance: 99.9
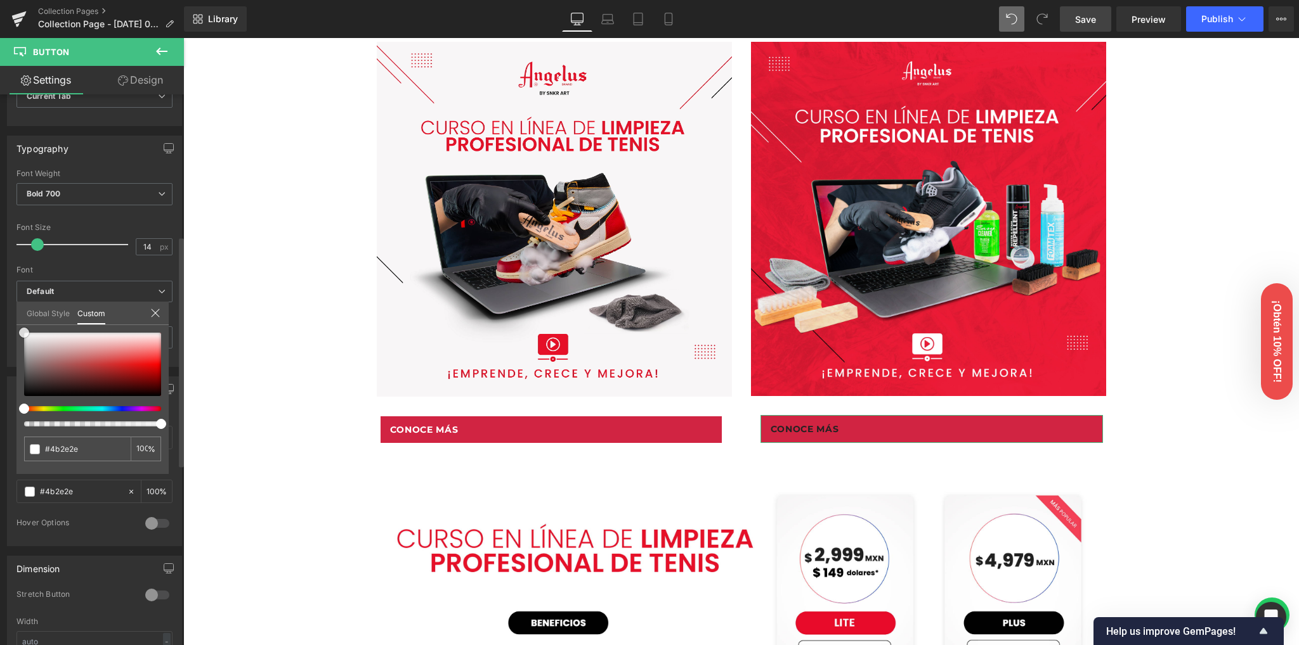
click at [0, 367] on div "Button Color rgba(209, 36, 66, 1) Background Color #d12442 100 % rgba(75, 46, 4…" at bounding box center [95, 456] width 190 height 179
type input "#ffffff"
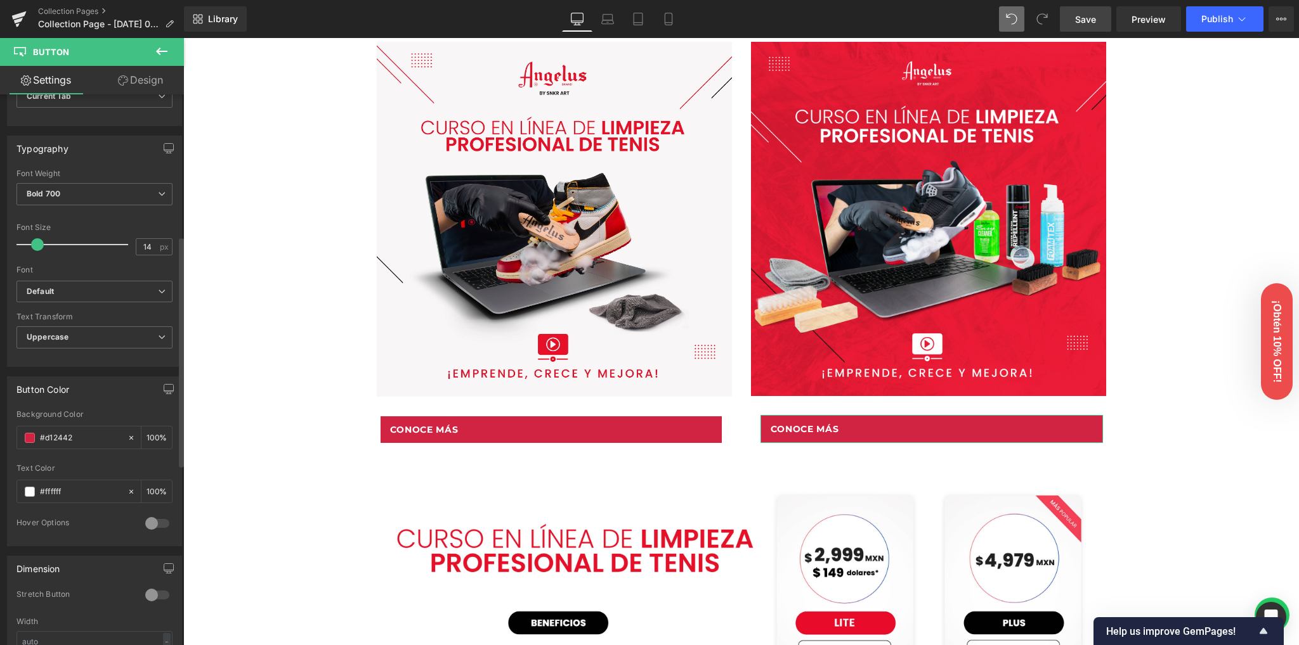
click at [150, 521] on div at bounding box center [157, 524] width 30 height 20
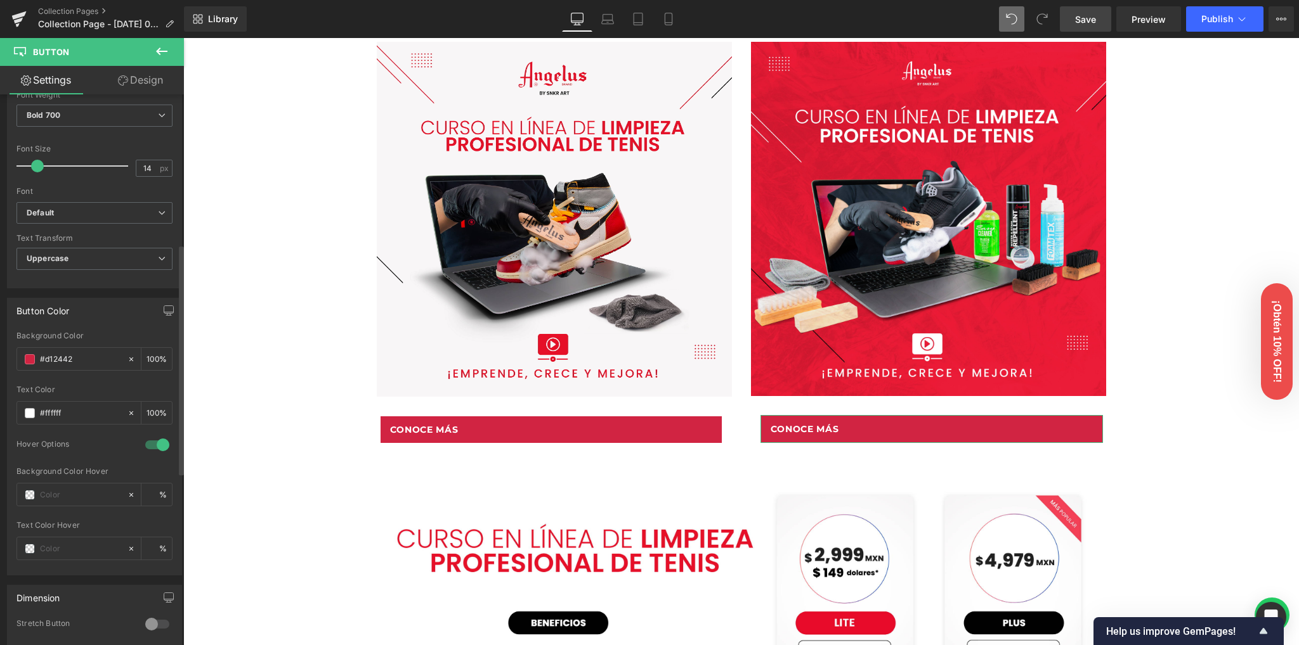
scroll to position [422, 0]
click at [152, 434] on div at bounding box center [157, 439] width 30 height 20
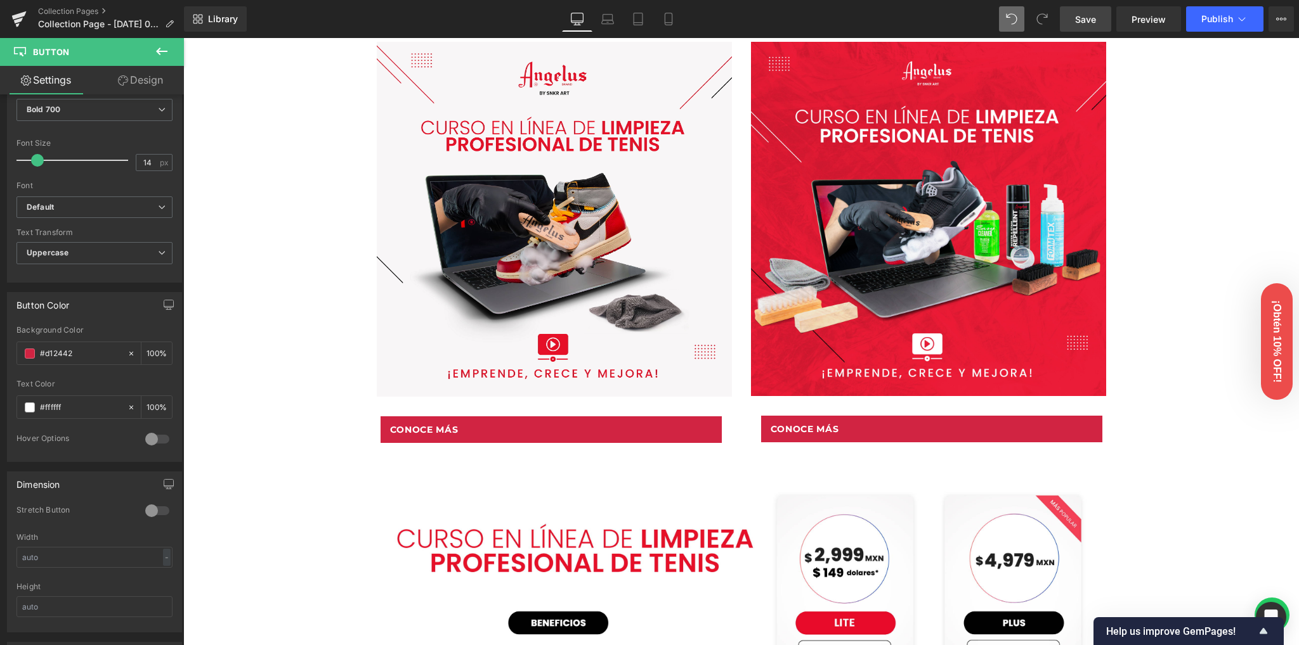
click at [1068, 24] on link "Save" at bounding box center [1085, 18] width 51 height 25
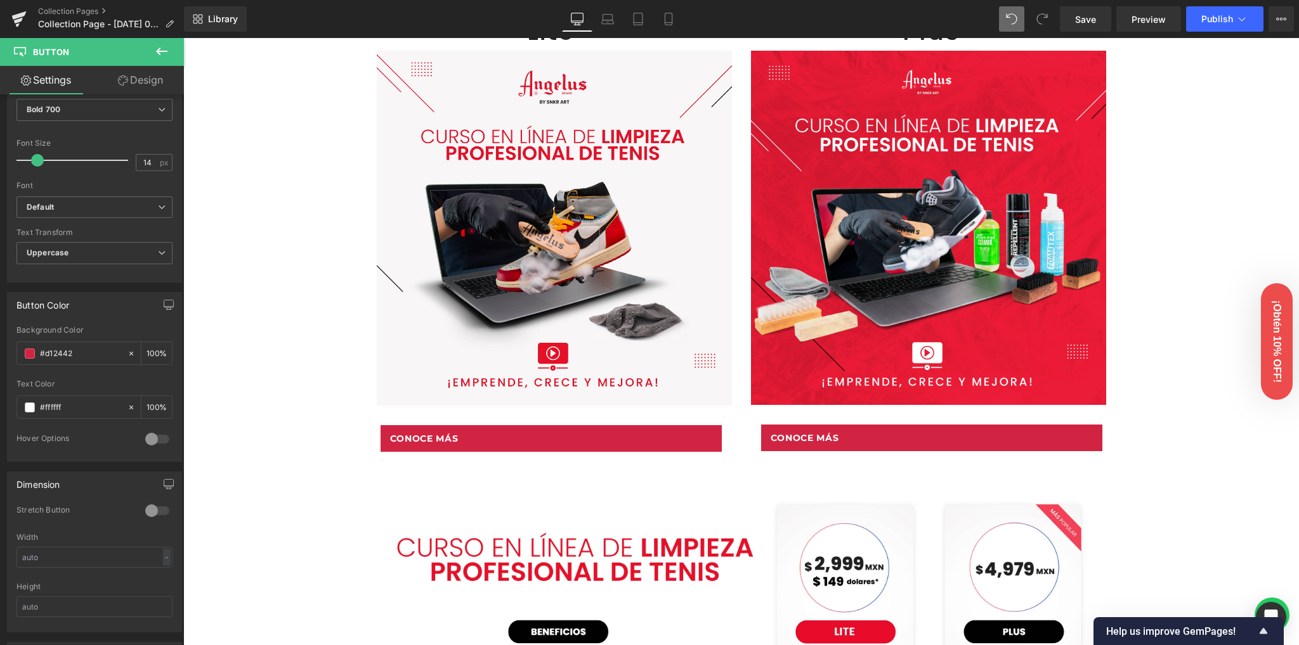
scroll to position [582, 0]
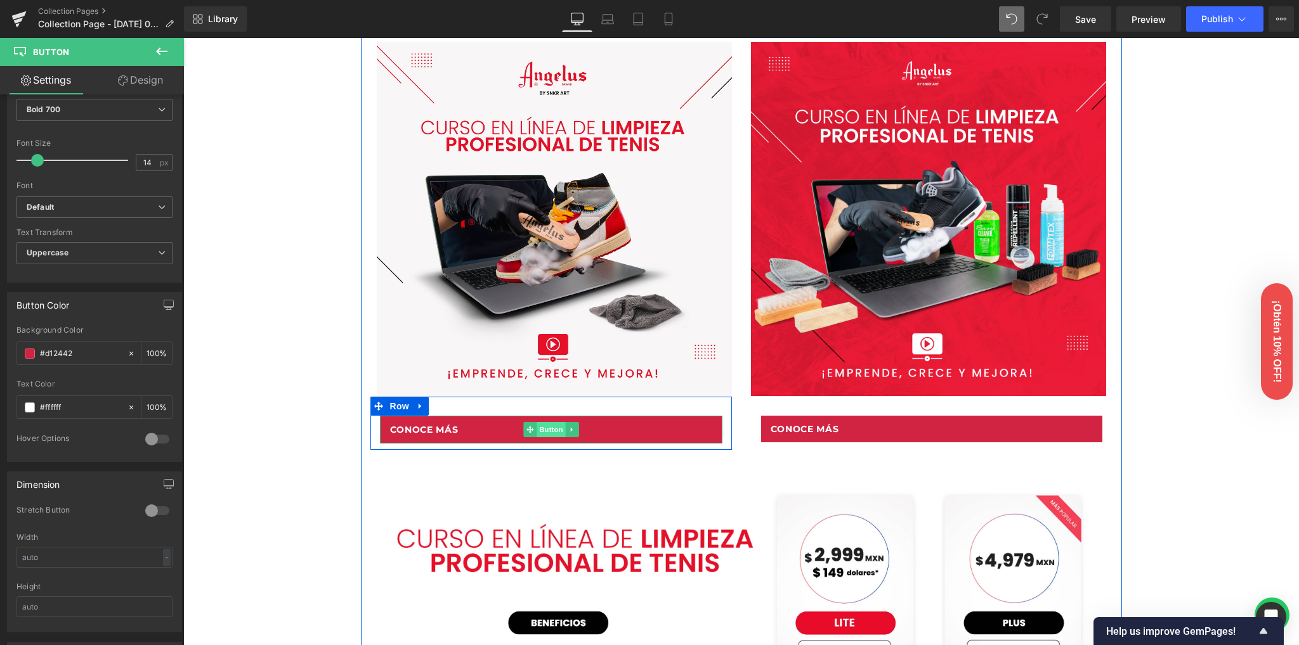
click at [540, 426] on span "Button" at bounding box center [550, 429] width 29 height 15
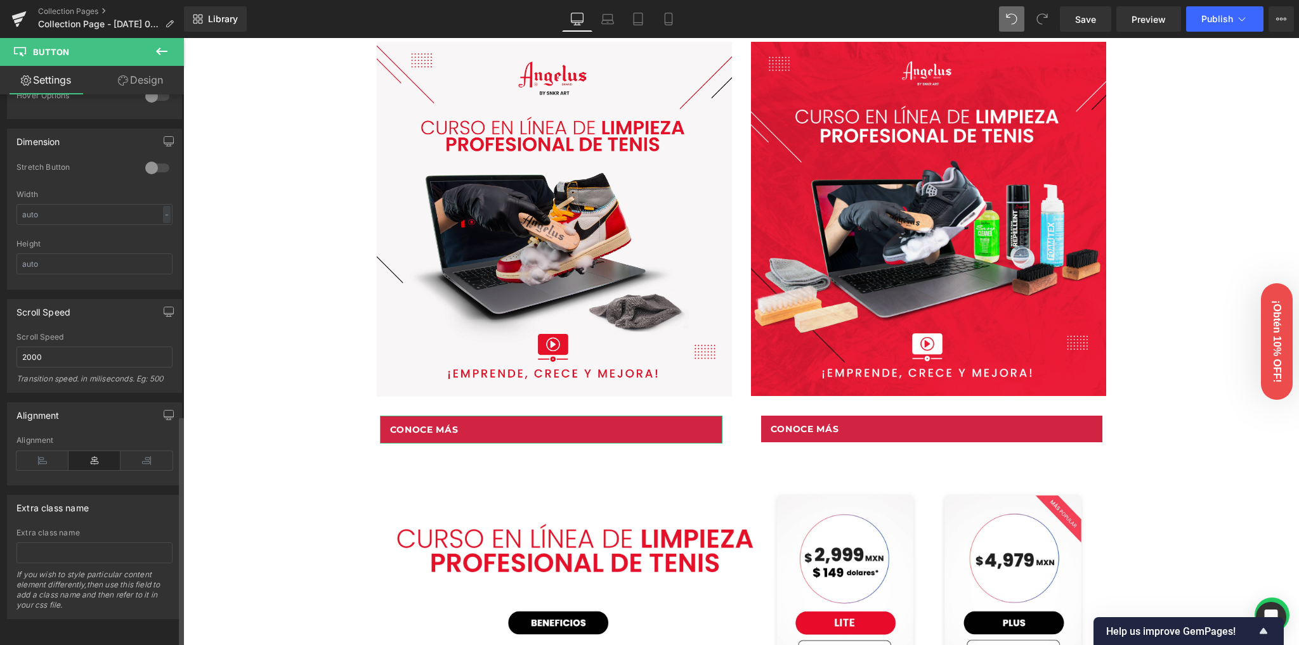
scroll to position [770, 0]
click at [46, 453] on icon at bounding box center [42, 460] width 52 height 19
click at [99, 453] on icon at bounding box center [94, 460] width 52 height 19
click at [142, 451] on icon at bounding box center [146, 460] width 52 height 19
click at [94, 451] on icon at bounding box center [94, 460] width 52 height 19
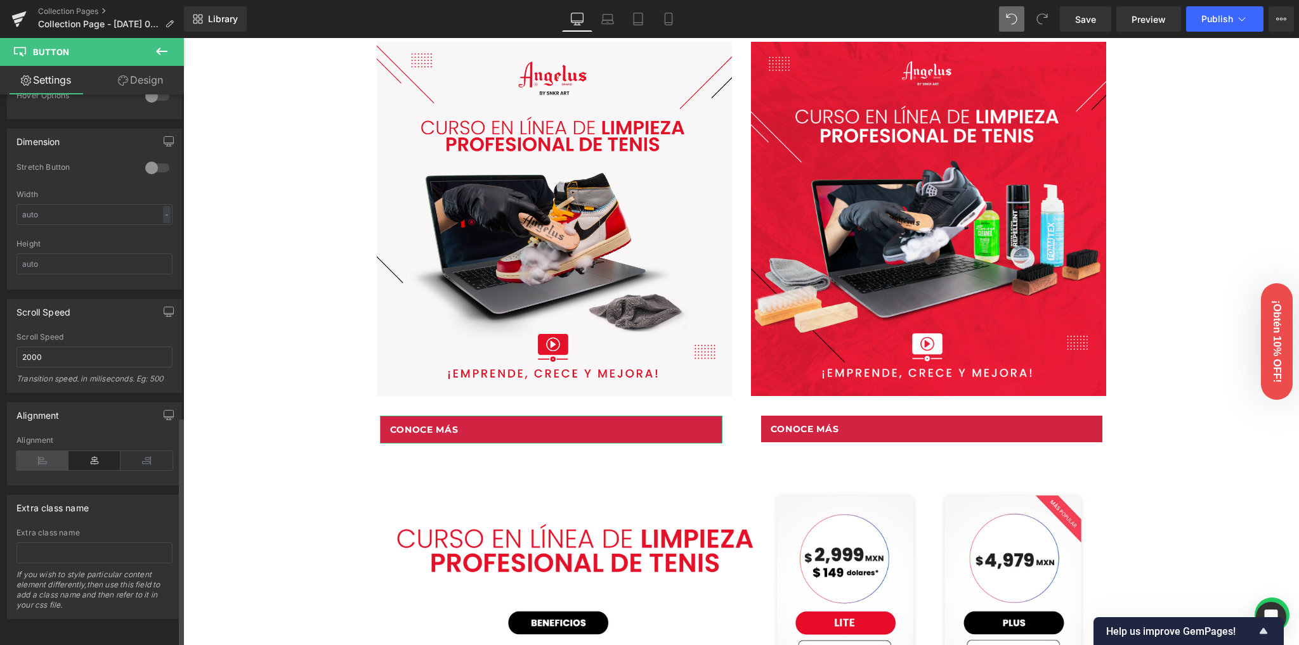
click at [48, 451] on icon at bounding box center [42, 460] width 52 height 19
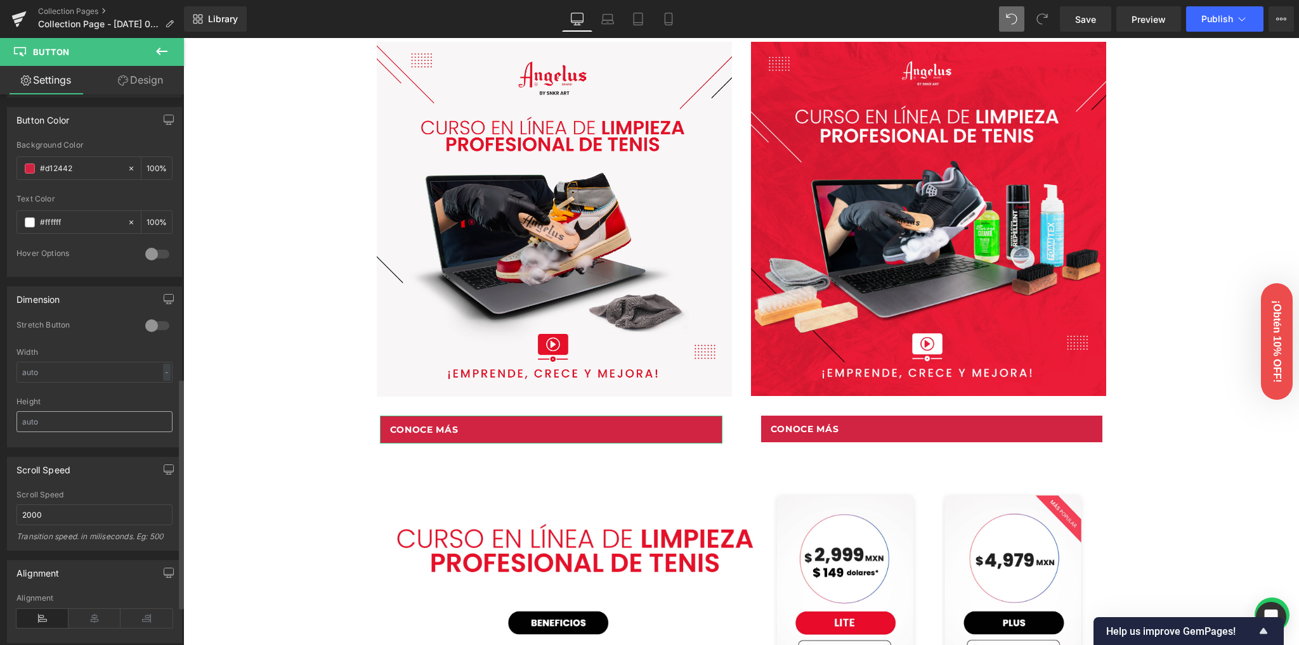
scroll to position [601, 0]
click at [157, 327] on div at bounding box center [157, 332] width 30 height 20
click at [156, 327] on div at bounding box center [157, 332] width 30 height 20
click at [77, 379] on input "text" at bounding box center [94, 378] width 156 height 21
click at [163, 375] on div "-" at bounding box center [167, 378] width 8 height 17
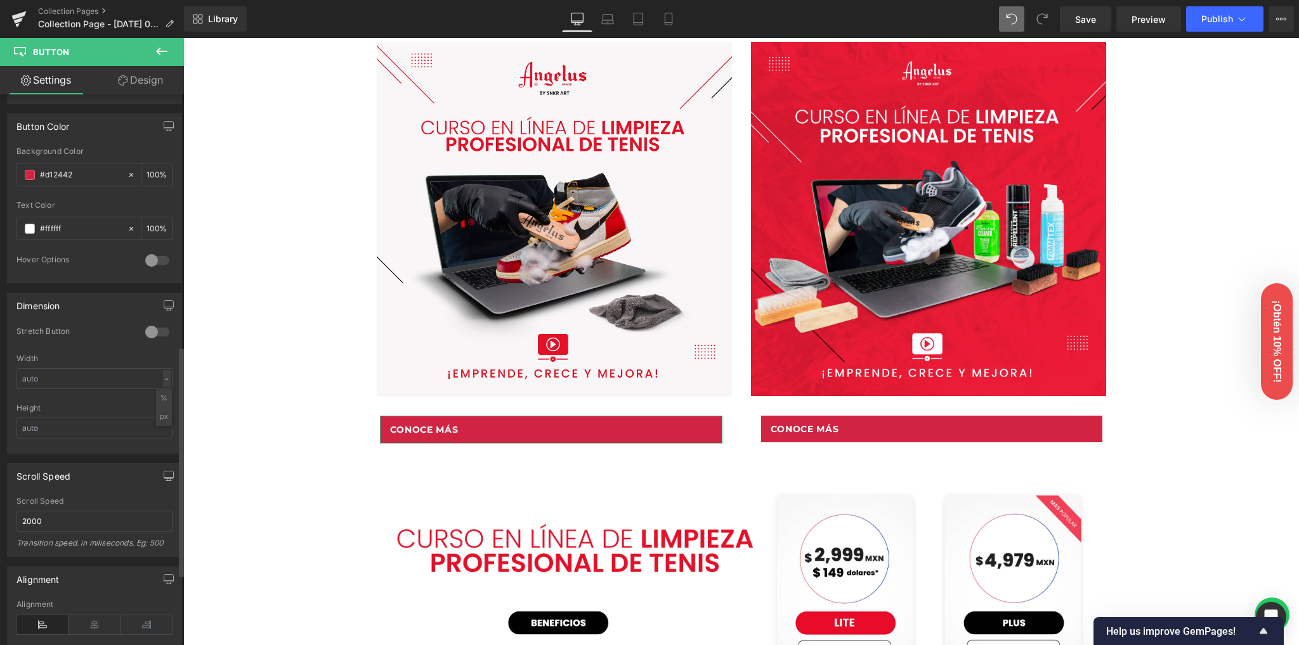
click at [163, 375] on div "-" at bounding box center [167, 378] width 8 height 17
click at [117, 360] on div "Width - % px" at bounding box center [94, 378] width 156 height 49
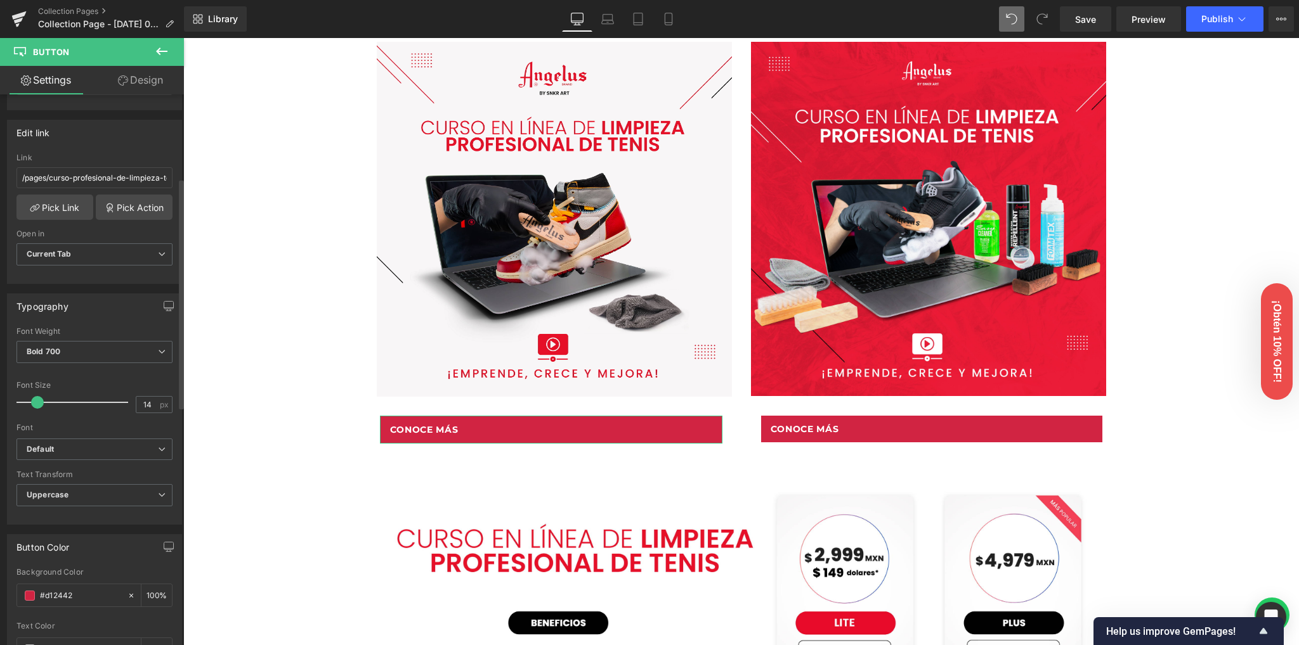
scroll to position [178, 0]
drag, startPoint x: 37, startPoint y: 398, endPoint x: 46, endPoint y: 399, distance: 8.3
click at [46, 399] on span at bounding box center [46, 404] width 13 height 13
type input "14"
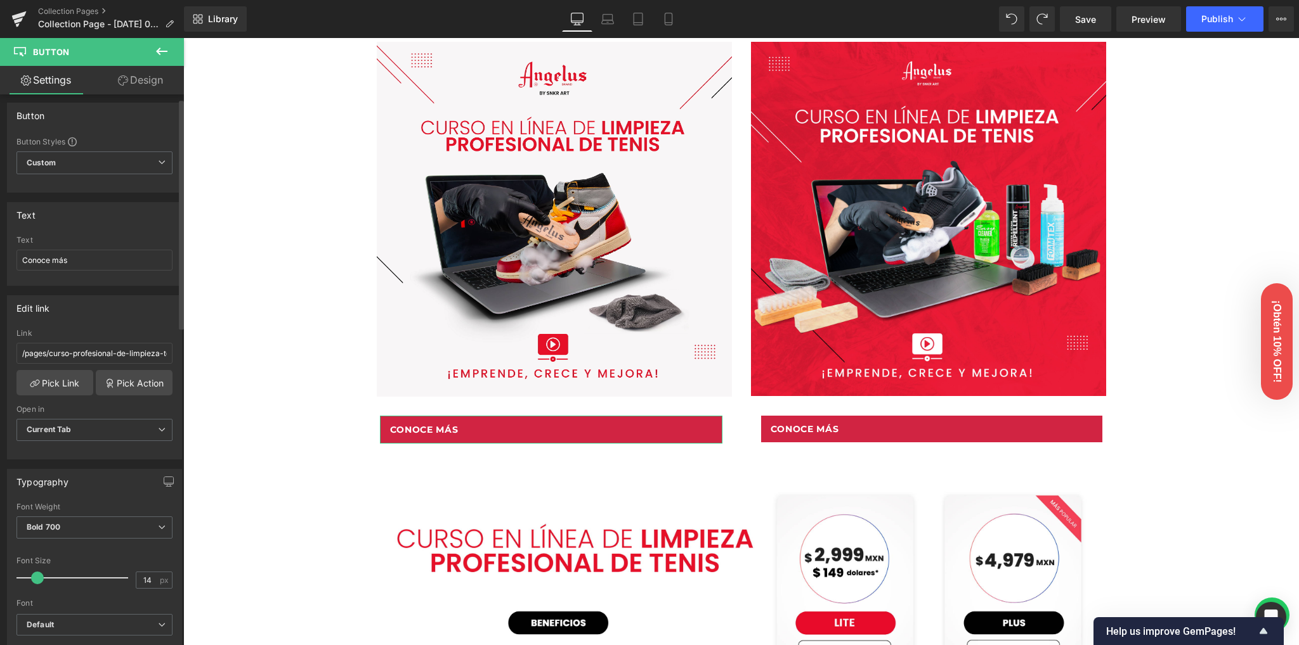
scroll to position [0, 0]
click at [75, 162] on span "Custom Setup Global Style" at bounding box center [94, 167] width 156 height 23
click at [107, 122] on div "Button" at bounding box center [95, 120] width 174 height 24
drag, startPoint x: 100, startPoint y: 160, endPoint x: 84, endPoint y: 197, distance: 39.7
click at [100, 160] on span "Custom Setup Global Style" at bounding box center [94, 167] width 156 height 23
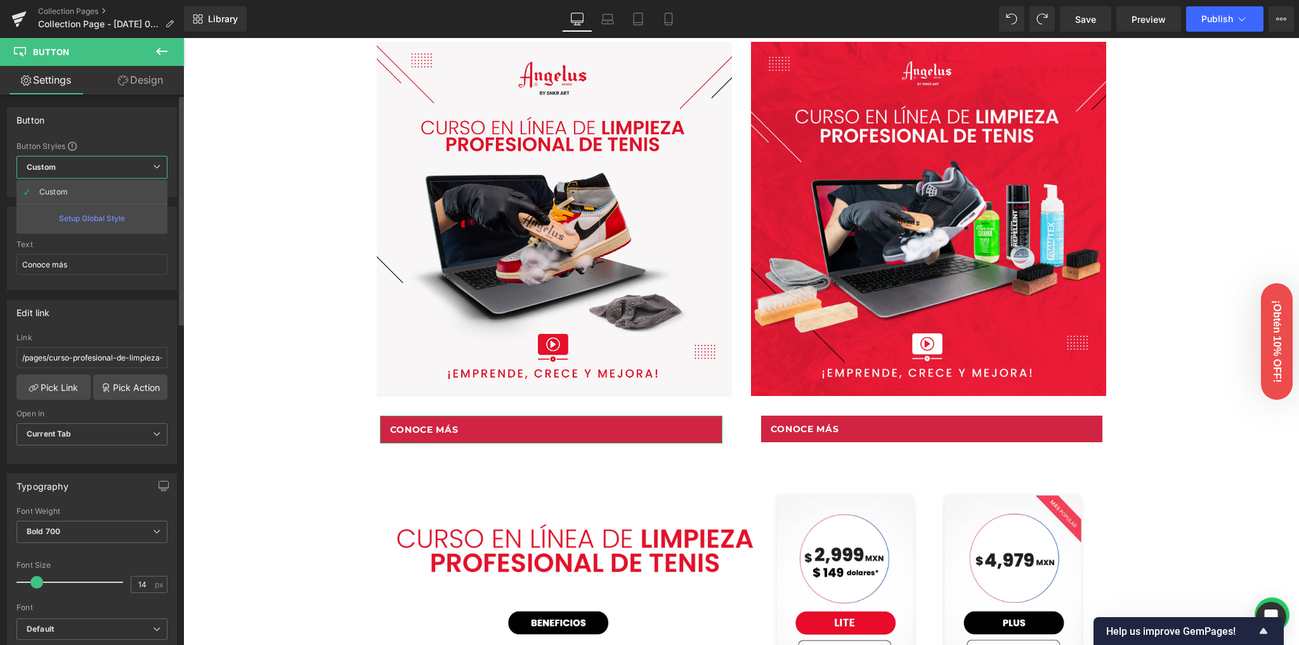
click at [77, 210] on div "Setup Global Style" at bounding box center [91, 219] width 151 height 30
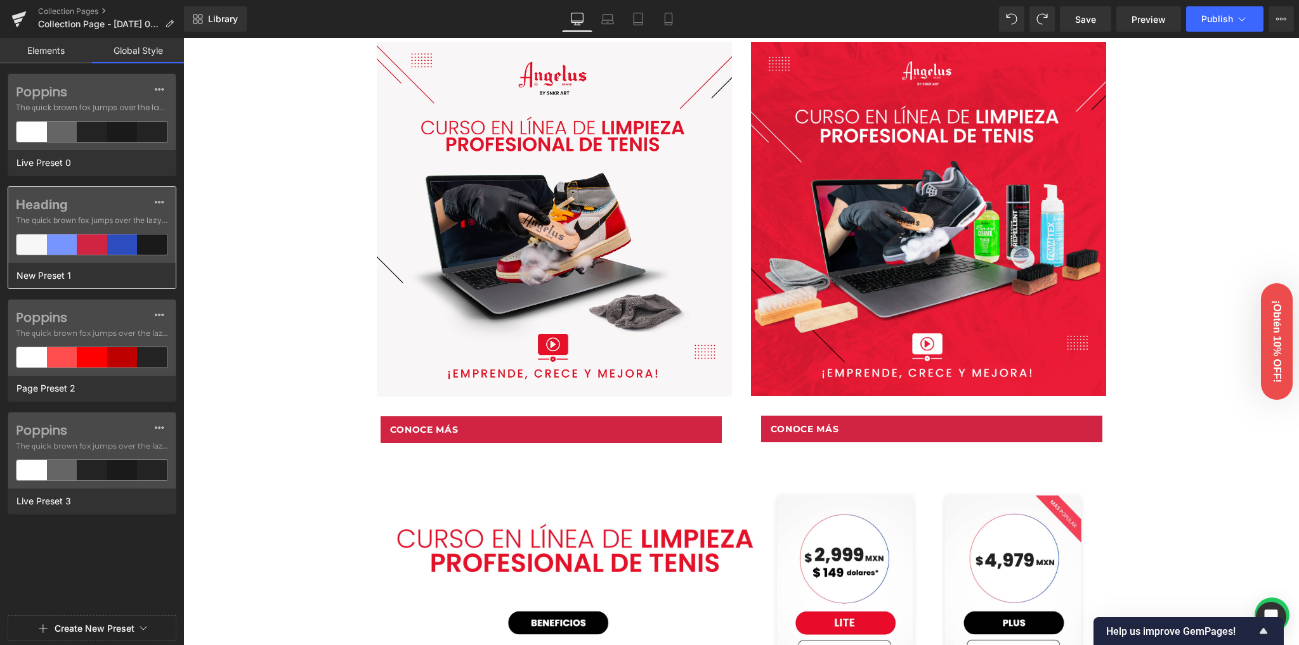
click at [93, 212] on div "Heading The quick brown fox jumps over the lazy..." at bounding box center [91, 225] width 167 height 76
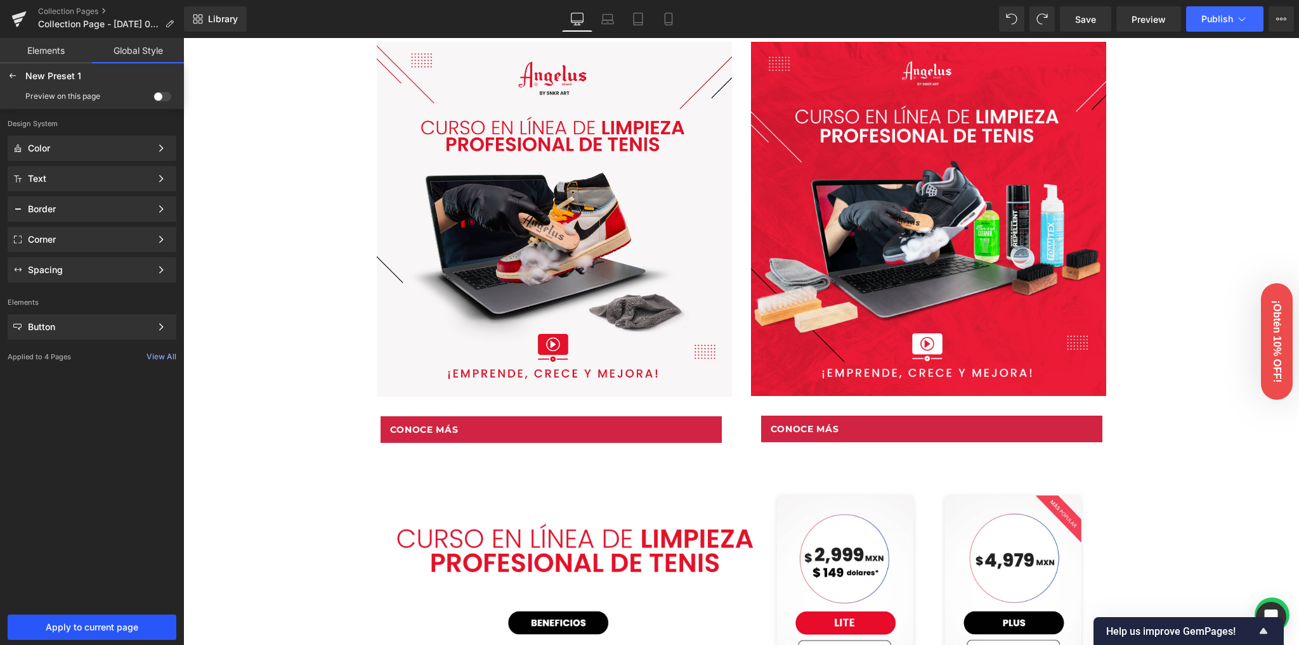
click at [77, 623] on span "Apply to current page" at bounding box center [91, 628] width 153 height 10
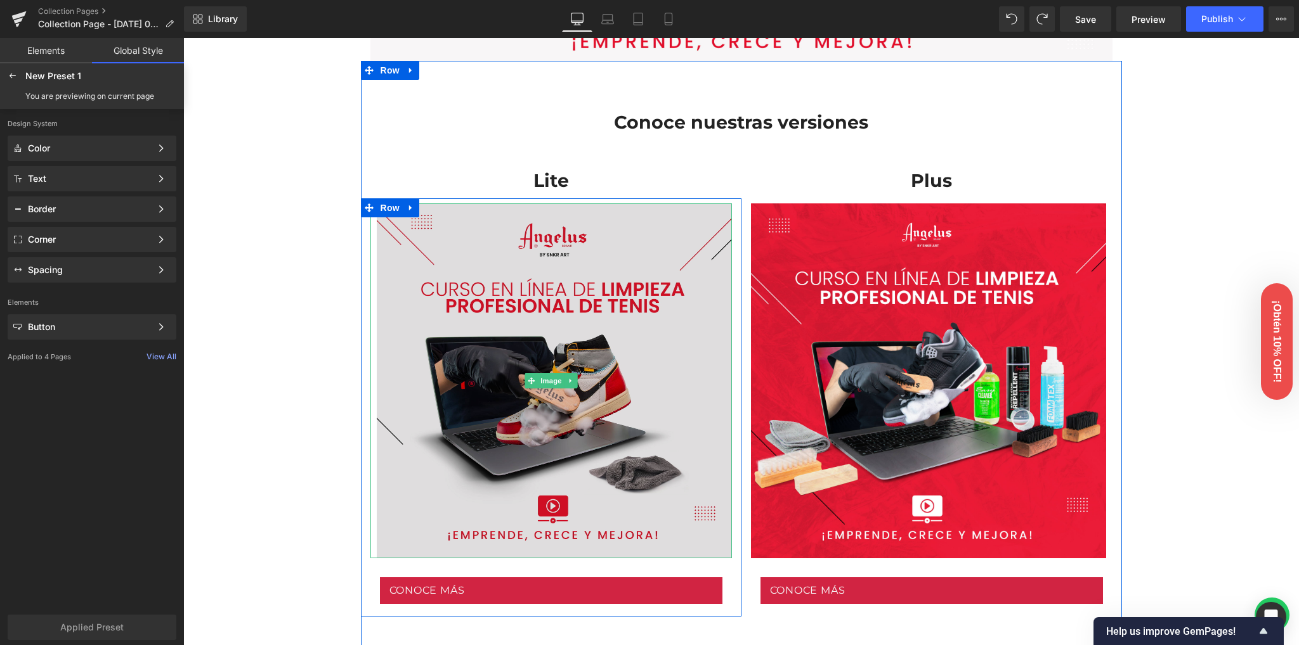
scroll to position [430, 0]
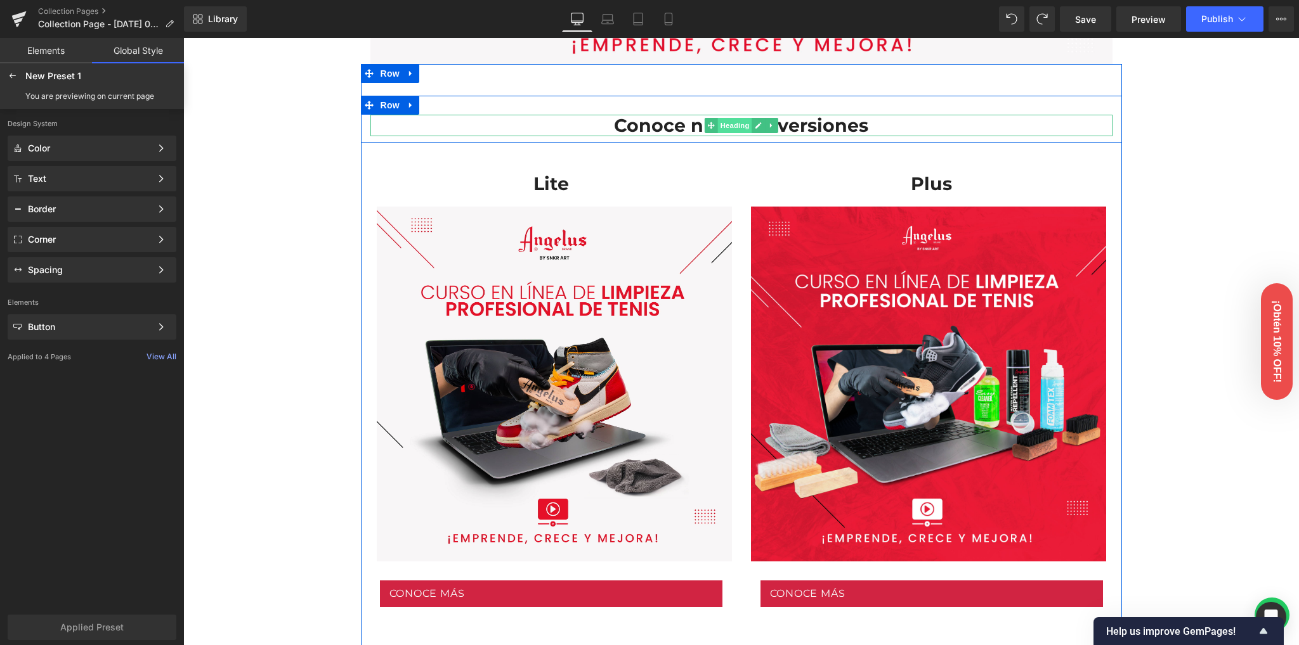
drag, startPoint x: 712, startPoint y: 131, endPoint x: 729, endPoint y: 126, distance: 17.9
click at [717, 131] on span "Heading" at bounding box center [734, 125] width 34 height 15
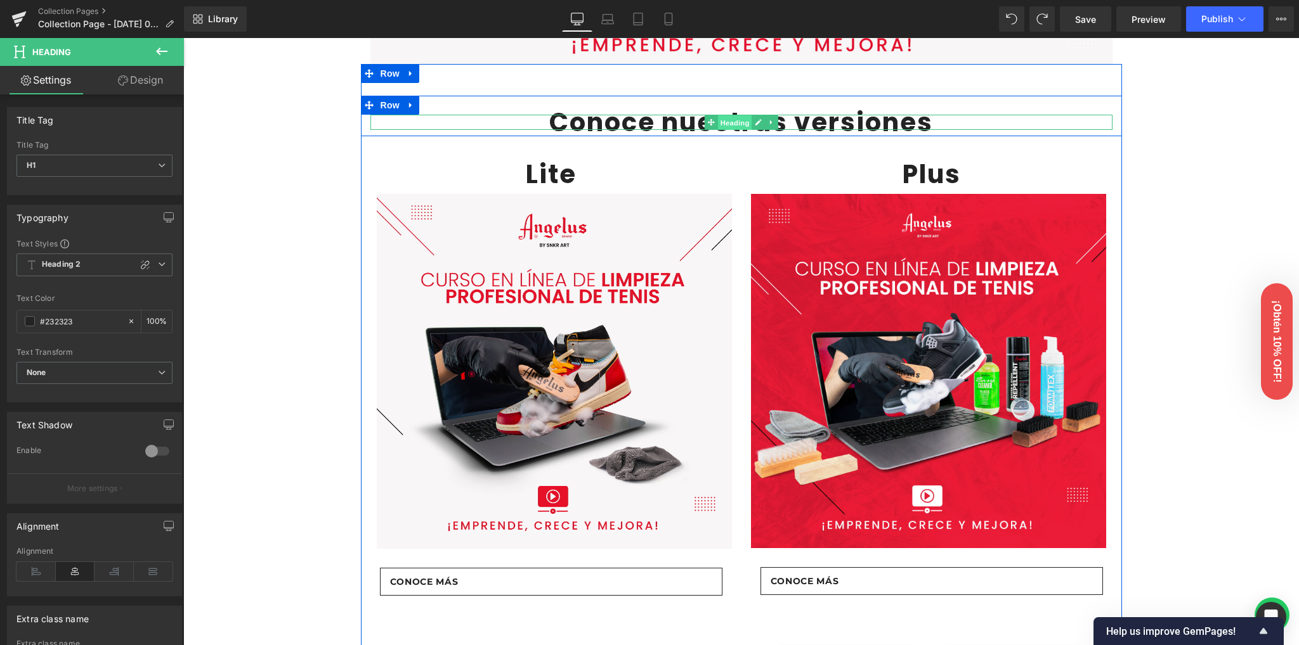
click at [730, 125] on span "Heading" at bounding box center [734, 122] width 34 height 15
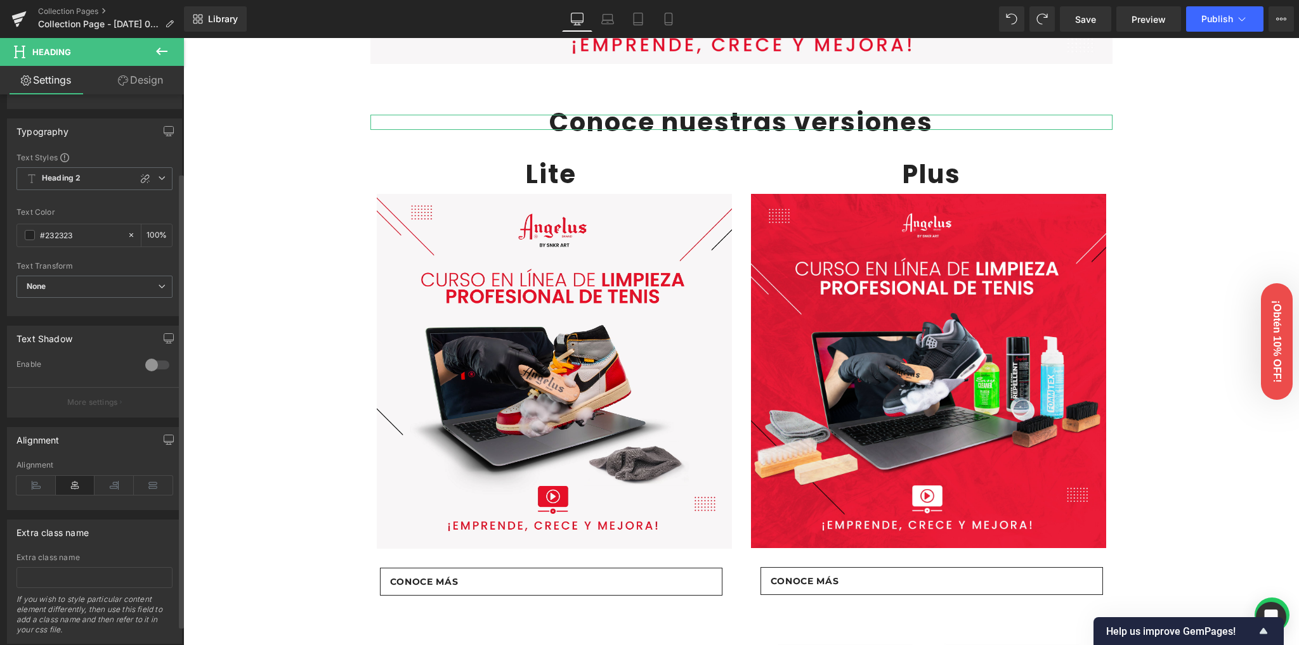
scroll to position [0, 0]
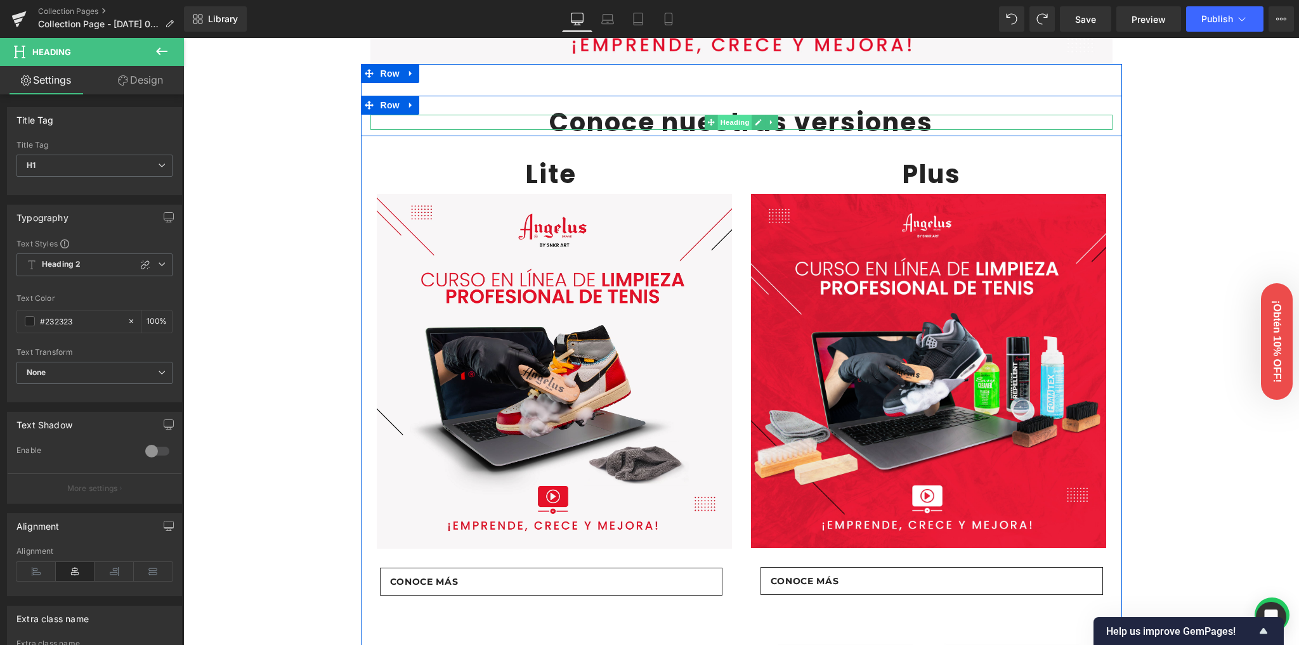
click at [728, 124] on span "Heading" at bounding box center [734, 122] width 34 height 15
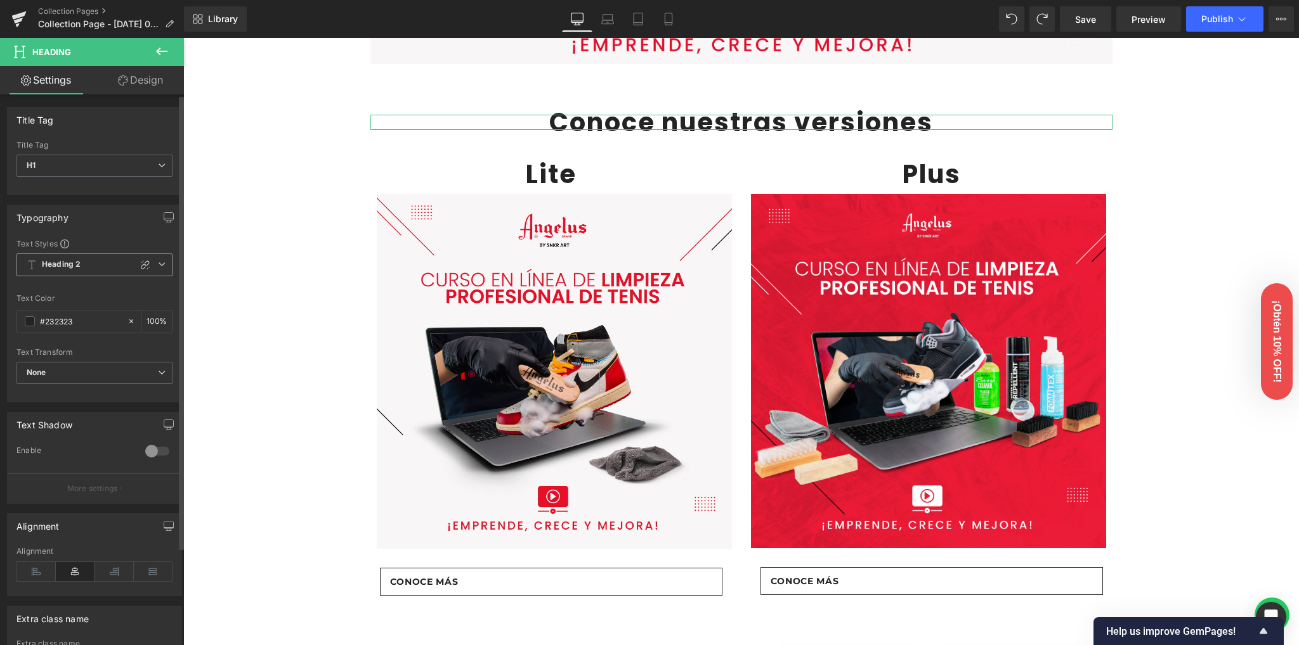
click at [100, 270] on span "Heading 2" at bounding box center [94, 265] width 156 height 23
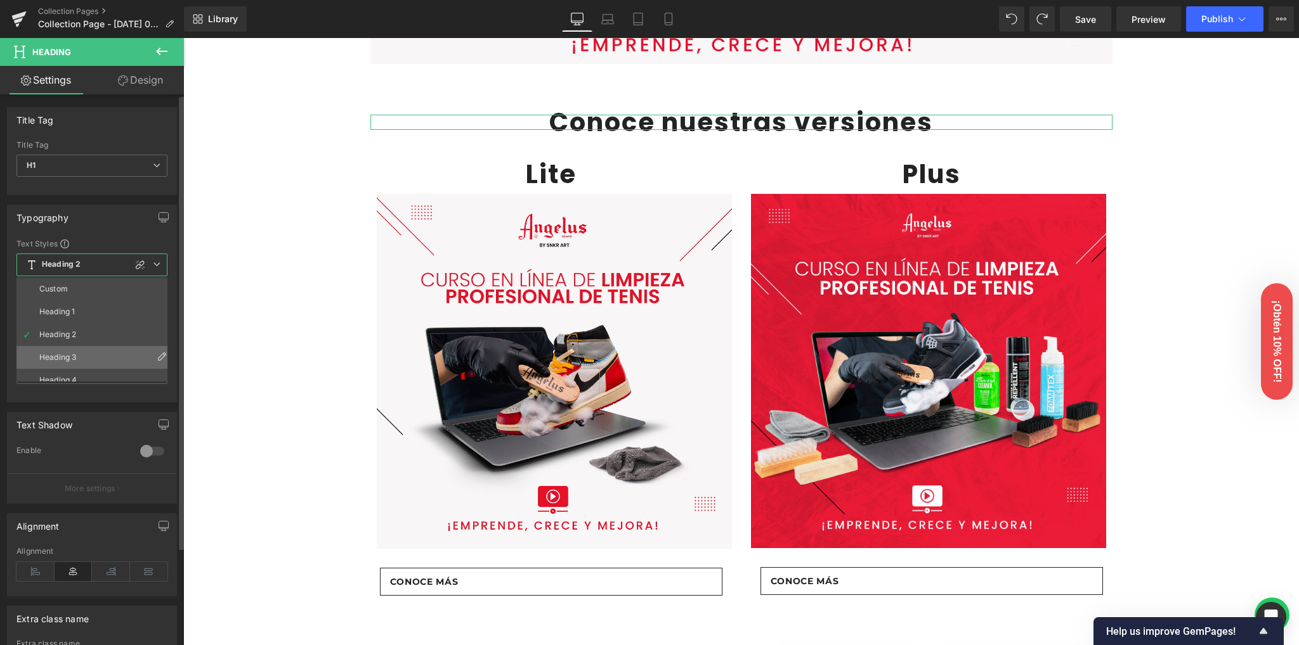
click at [60, 353] on div "Heading 3" at bounding box center [57, 357] width 37 height 9
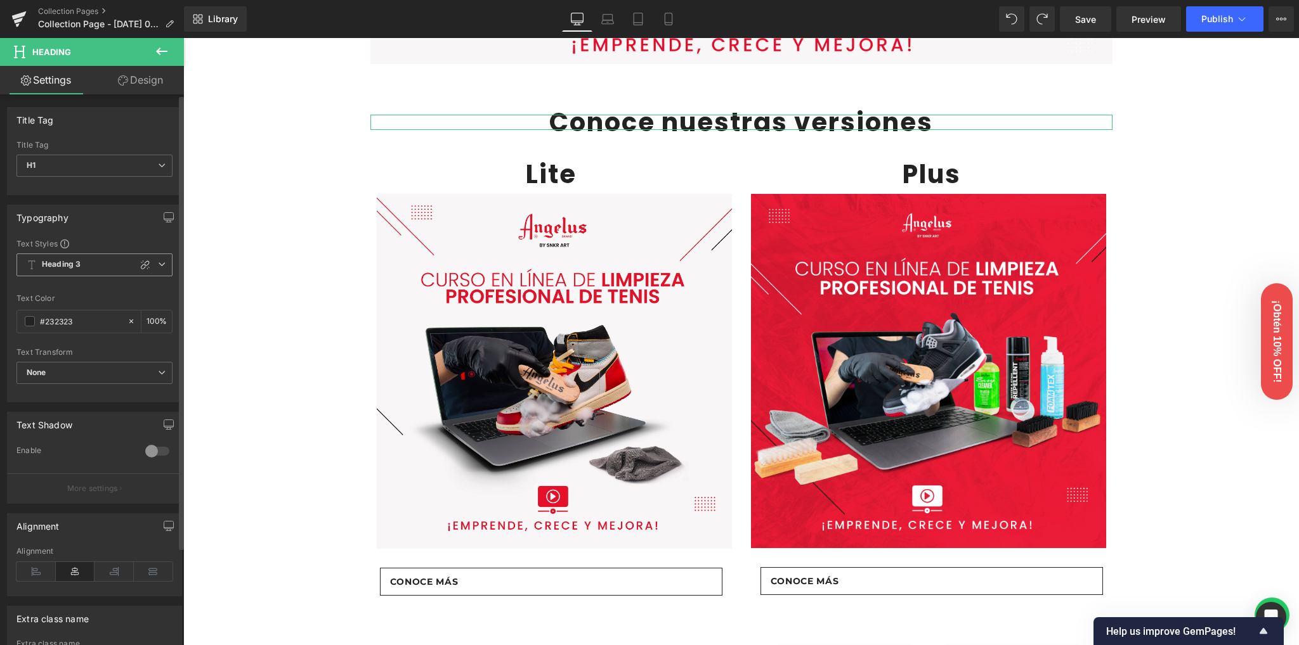
click at [74, 269] on span "Heading 3" at bounding box center [94, 265] width 156 height 23
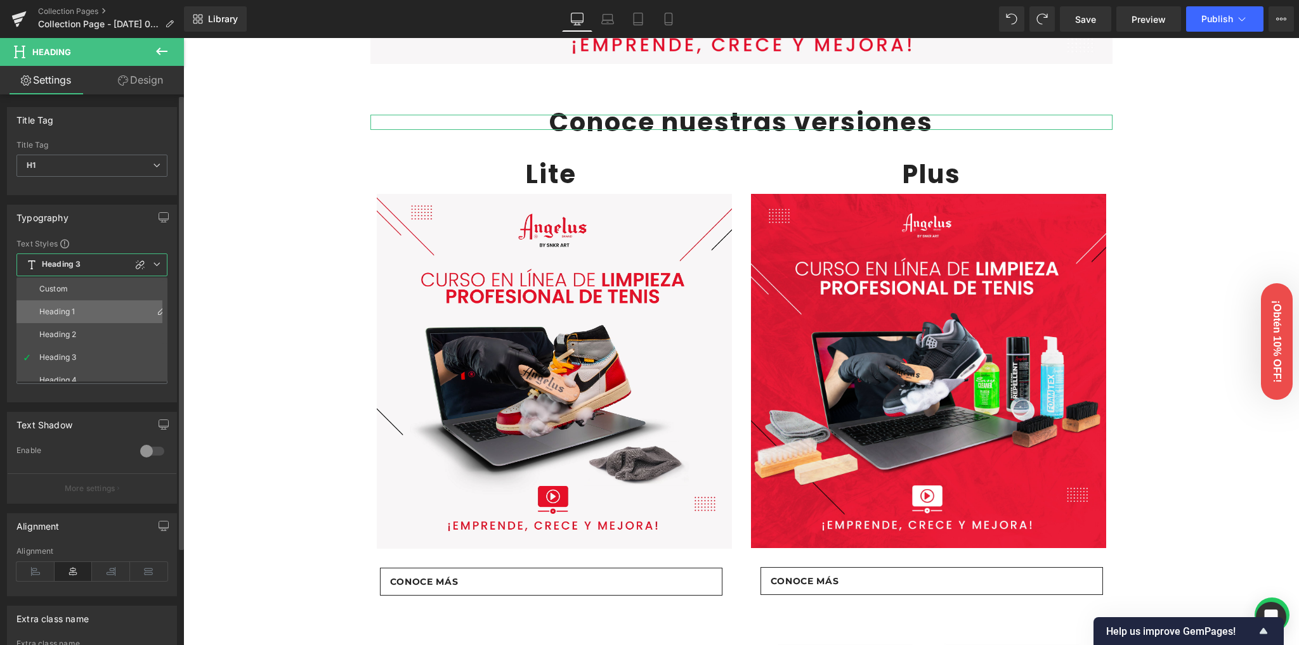
click at [67, 302] on li "Heading 1" at bounding box center [94, 312] width 157 height 23
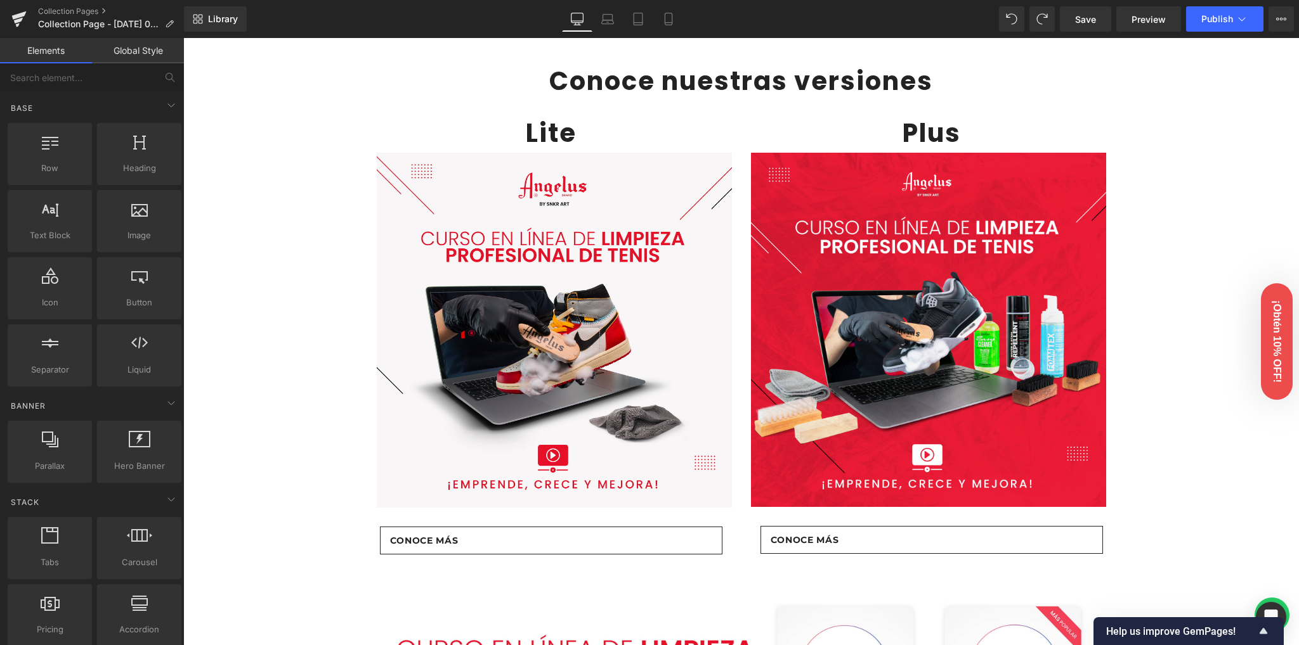
scroll to position [430, 0]
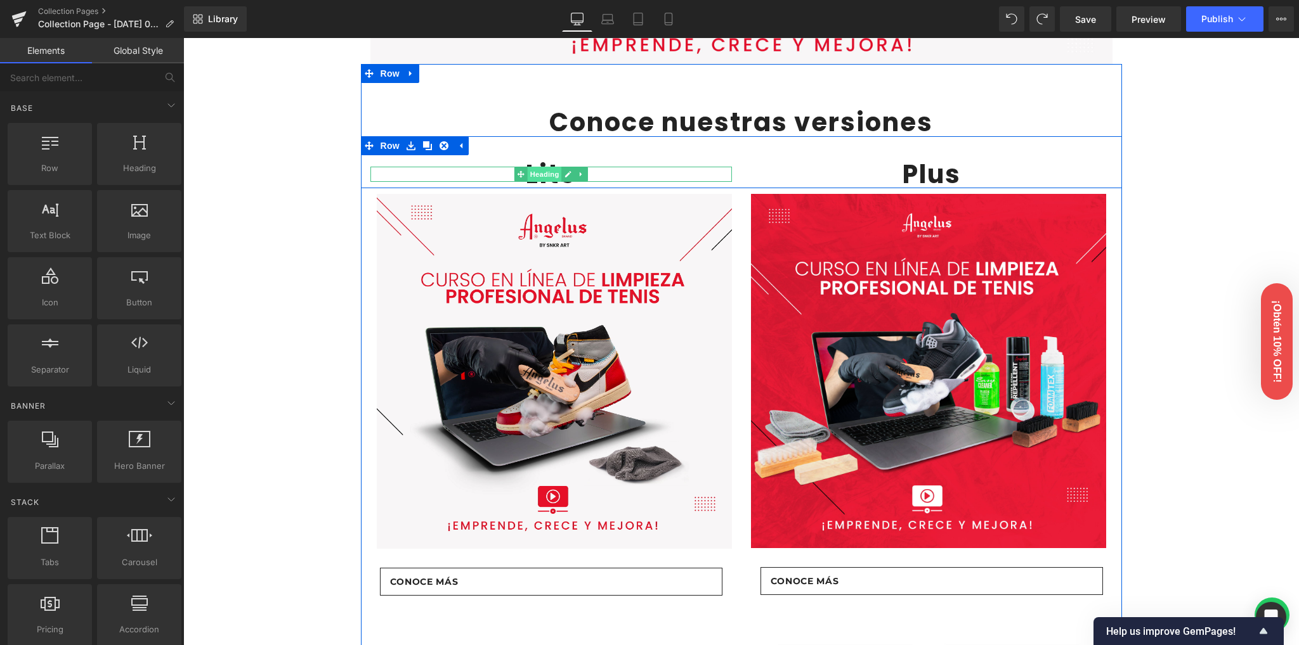
click at [547, 182] on span "Heading" at bounding box center [544, 174] width 34 height 15
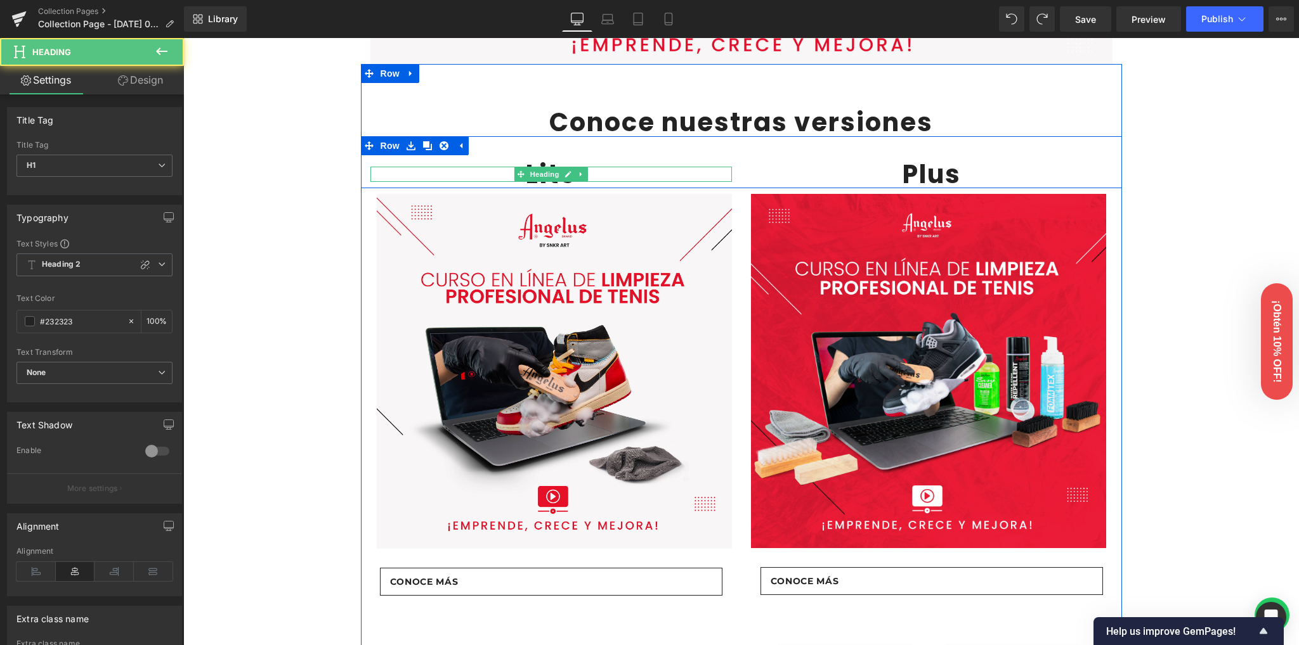
click at [499, 182] on h1 "Lite" at bounding box center [550, 174] width 361 height 15
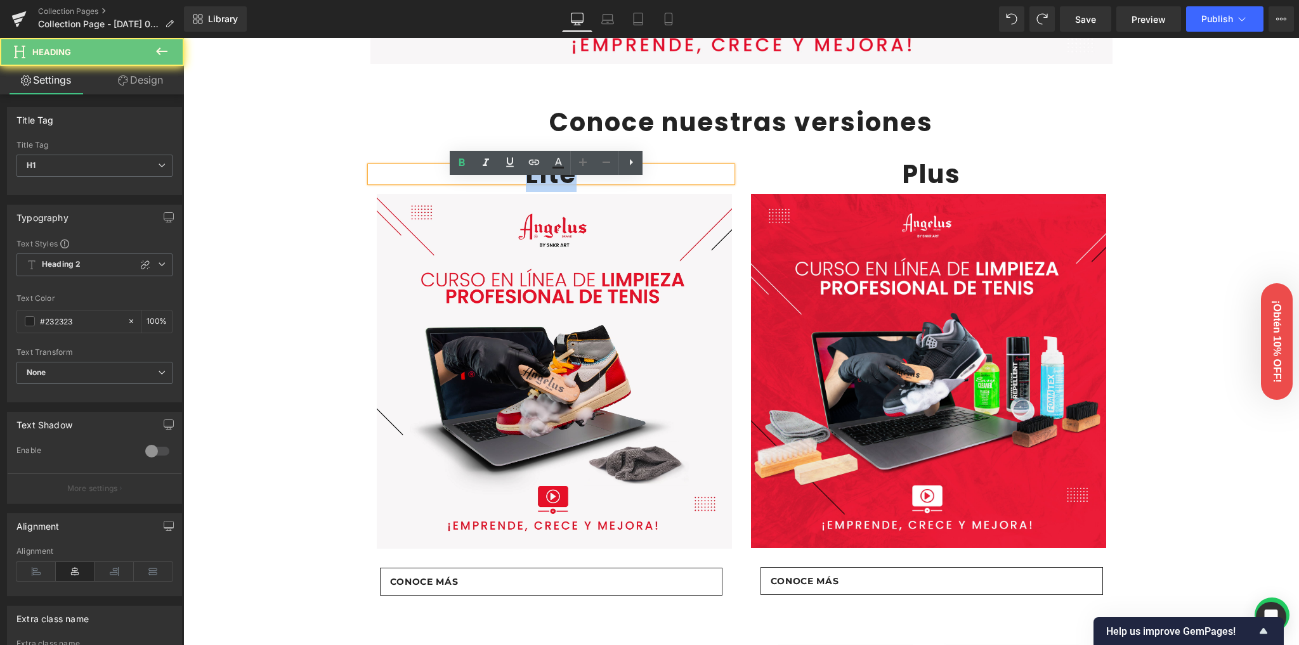
click at [499, 182] on h1 "Lite" at bounding box center [550, 174] width 361 height 15
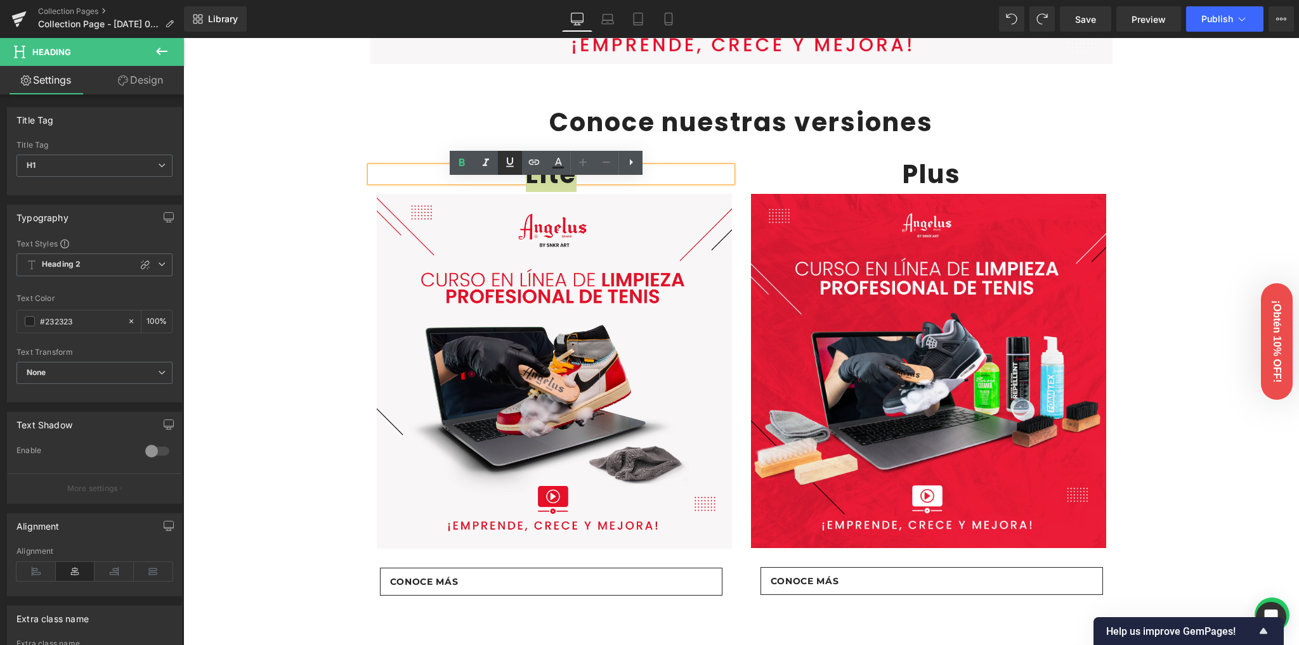
click at [507, 167] on icon at bounding box center [509, 162] width 15 height 15
click at [921, 182] on span "Heading" at bounding box center [924, 174] width 34 height 15
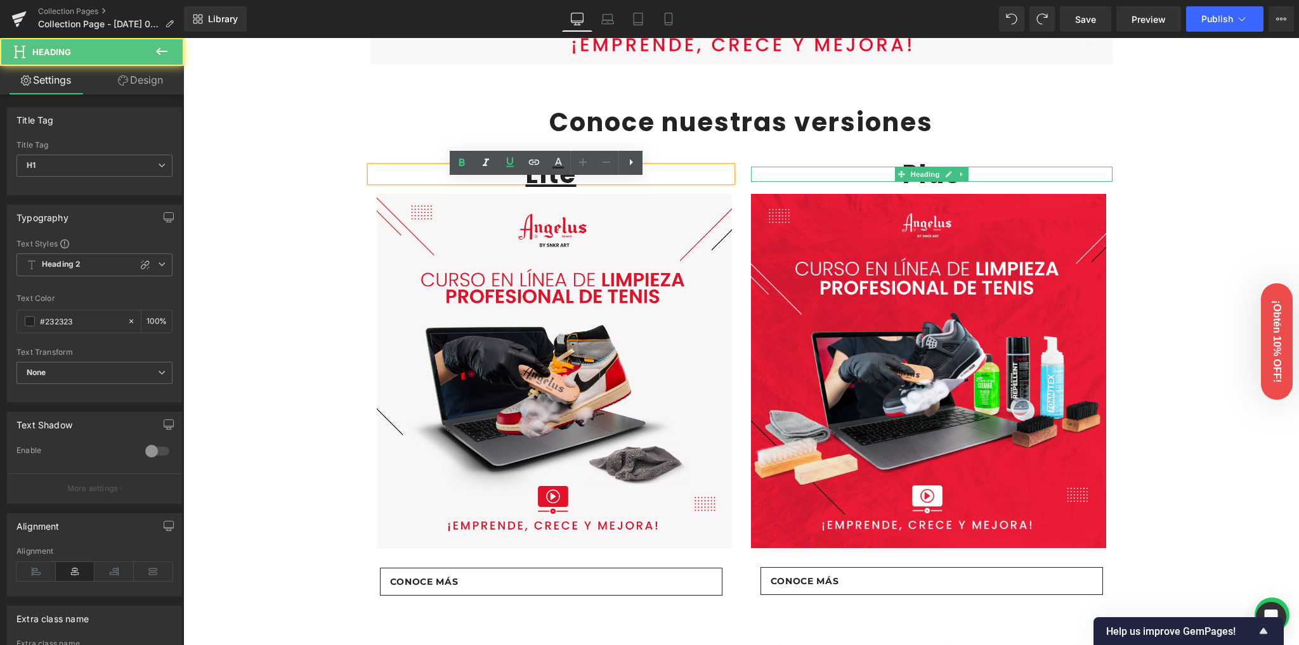
click at [881, 182] on h1 "Plus" at bounding box center [931, 174] width 361 height 15
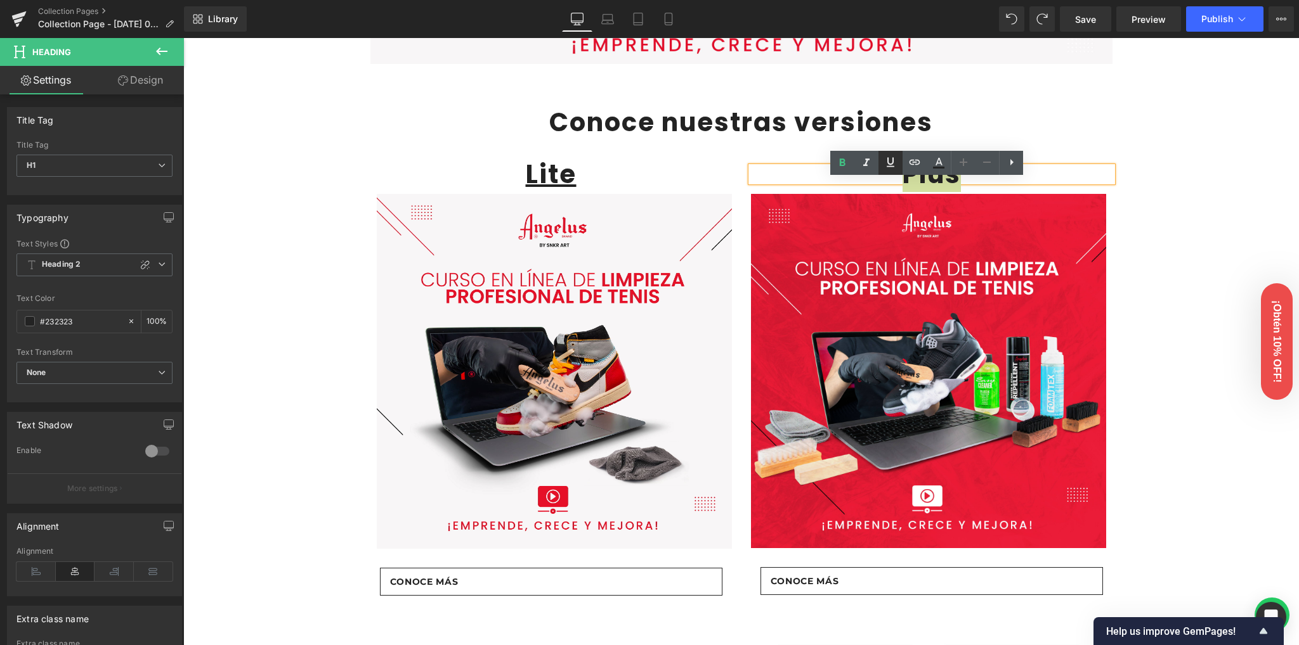
click at [893, 166] on icon at bounding box center [890, 162] width 8 height 10
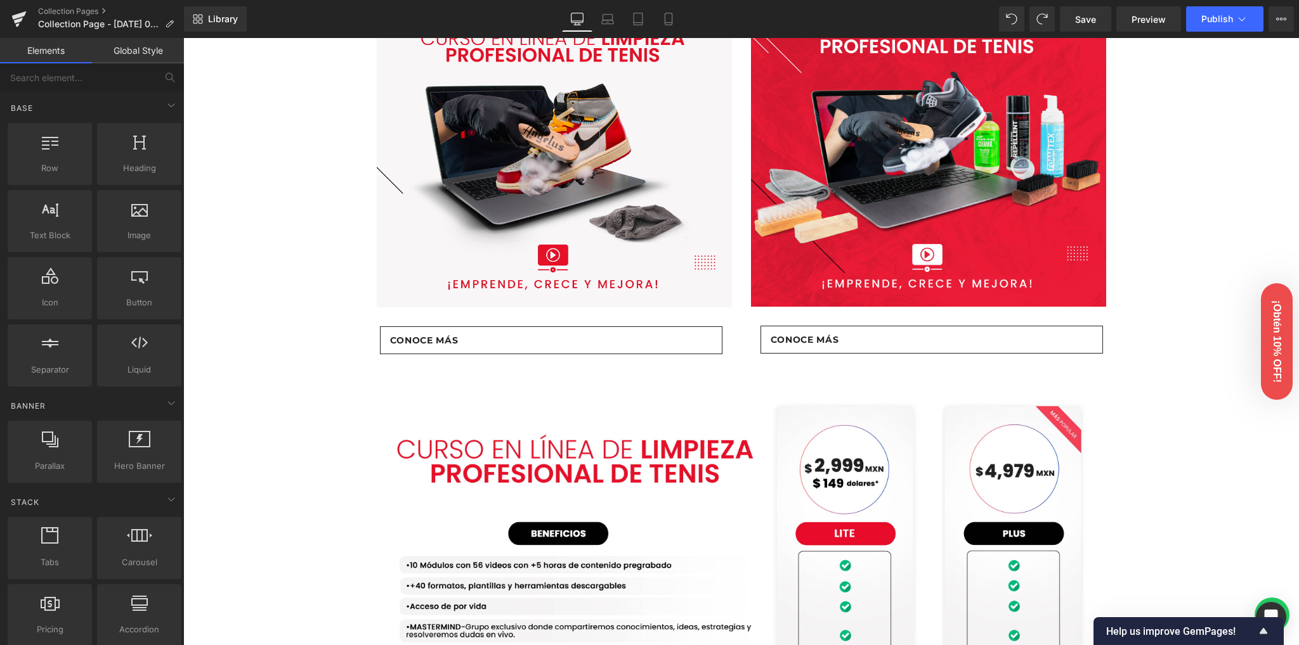
scroll to position [676, 0]
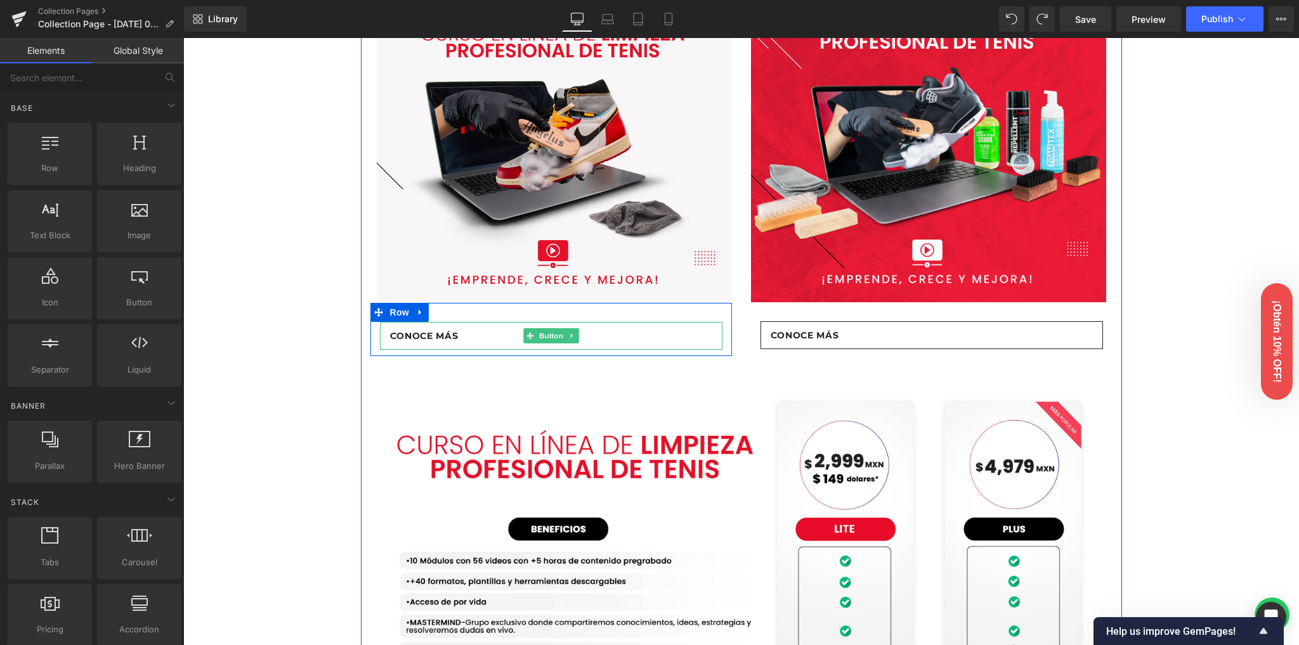
click at [474, 350] on link "Conoce más" at bounding box center [551, 336] width 342 height 28
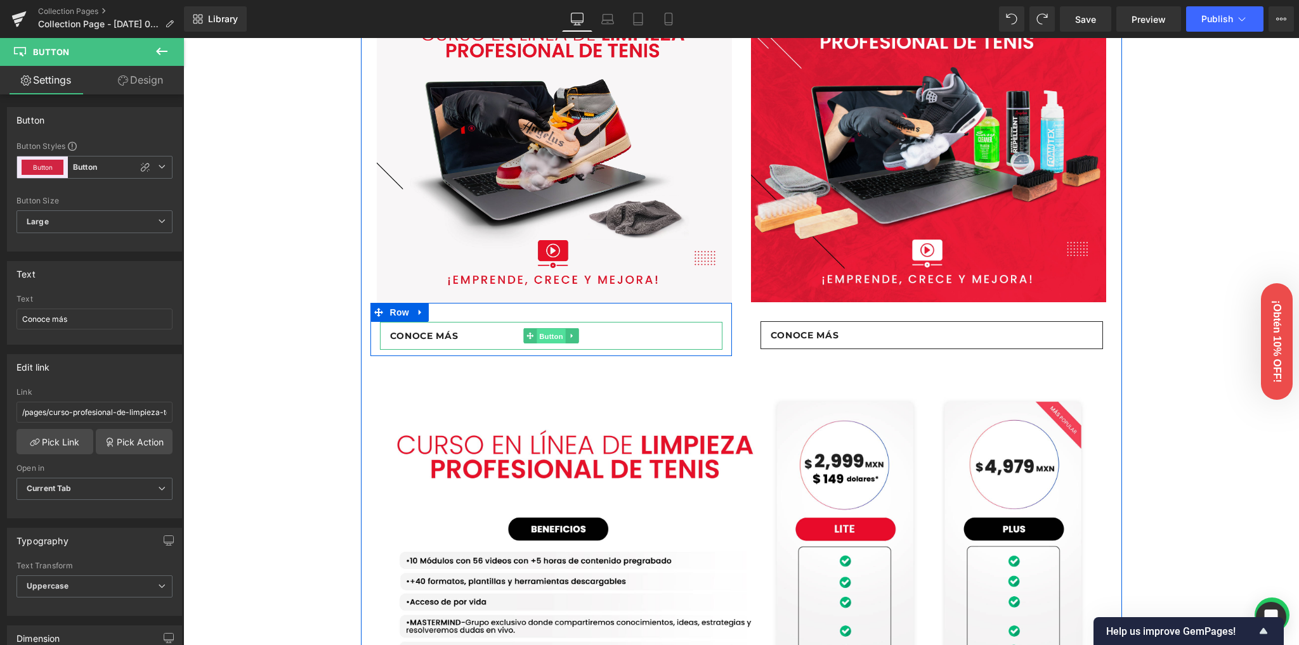
click at [548, 344] on span "Button" at bounding box center [550, 335] width 29 height 15
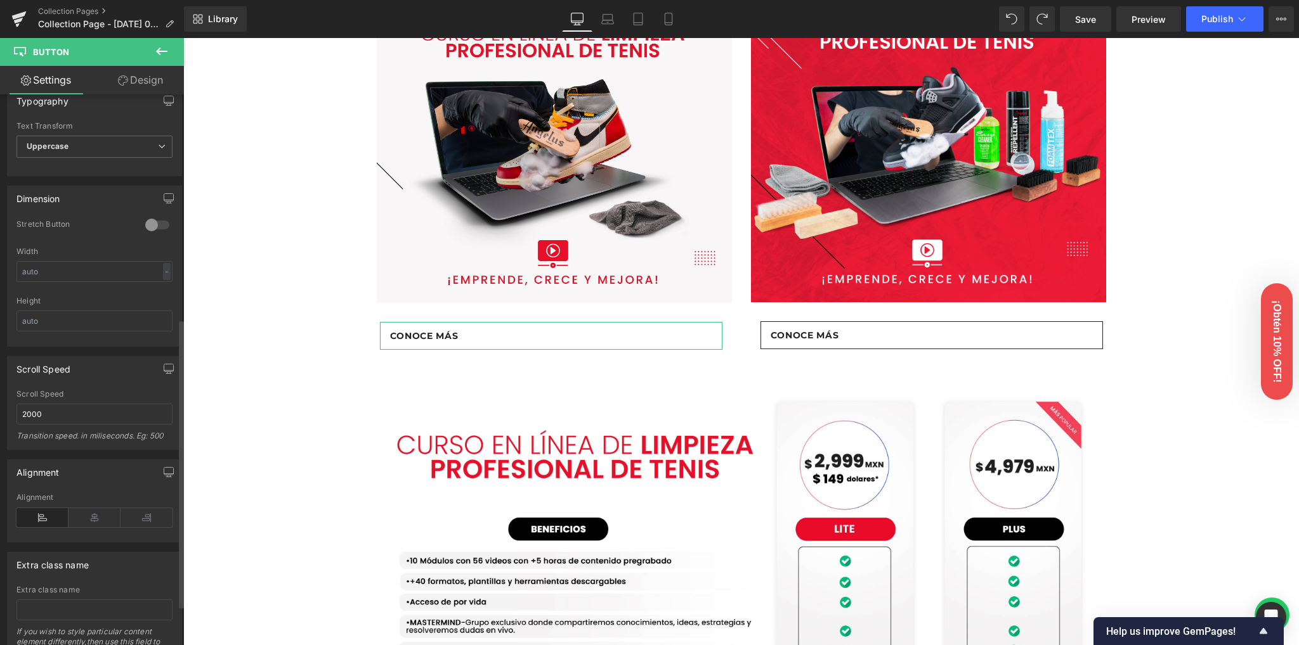
scroll to position [503, 0]
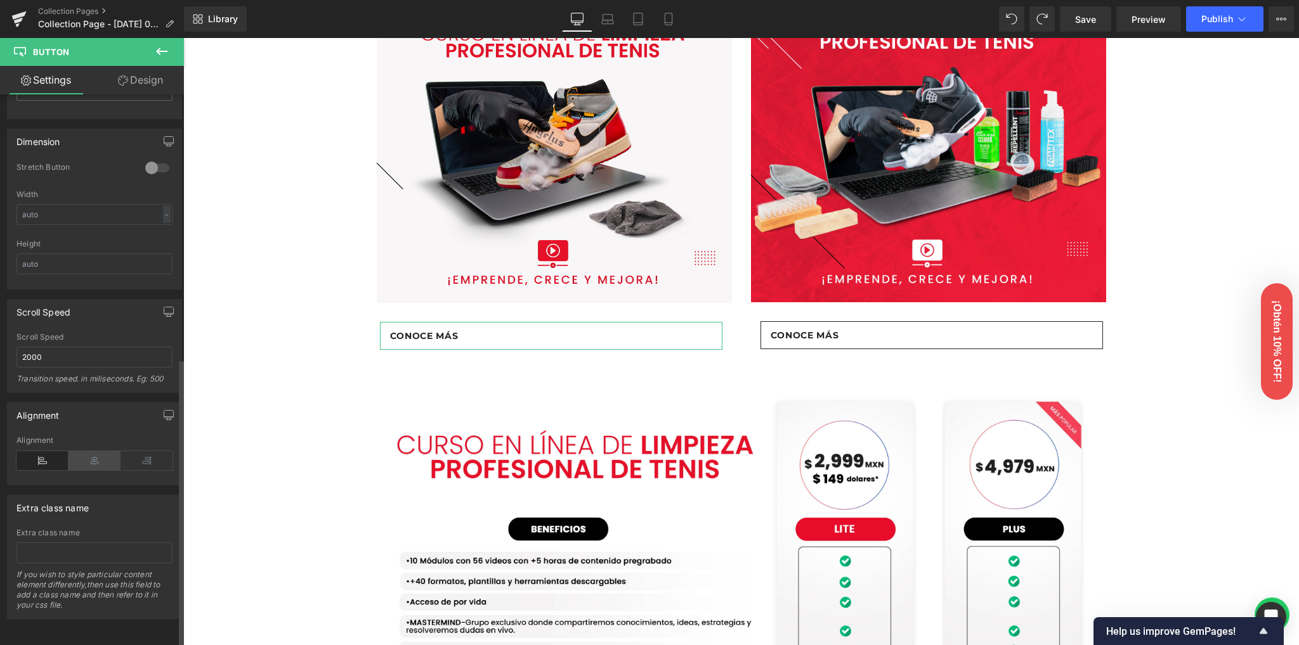
click at [90, 457] on icon at bounding box center [94, 460] width 52 height 19
click at [150, 454] on icon at bounding box center [146, 460] width 52 height 19
click at [94, 451] on icon at bounding box center [94, 460] width 52 height 19
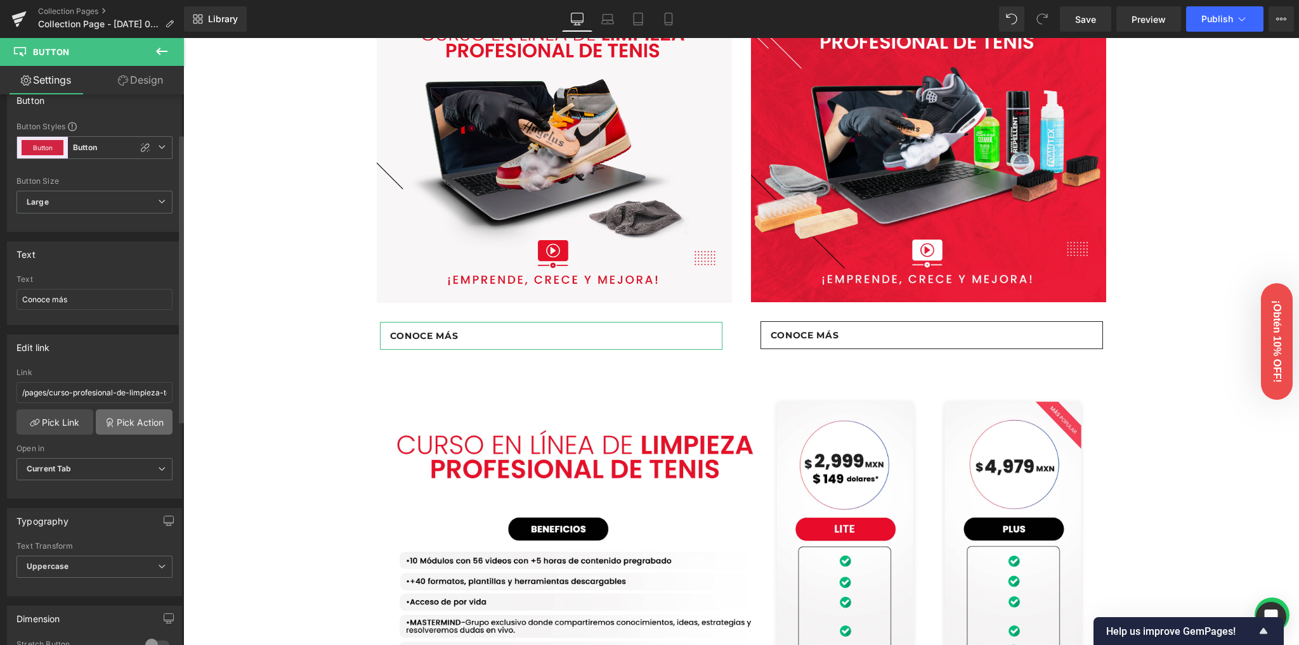
scroll to position [0, 0]
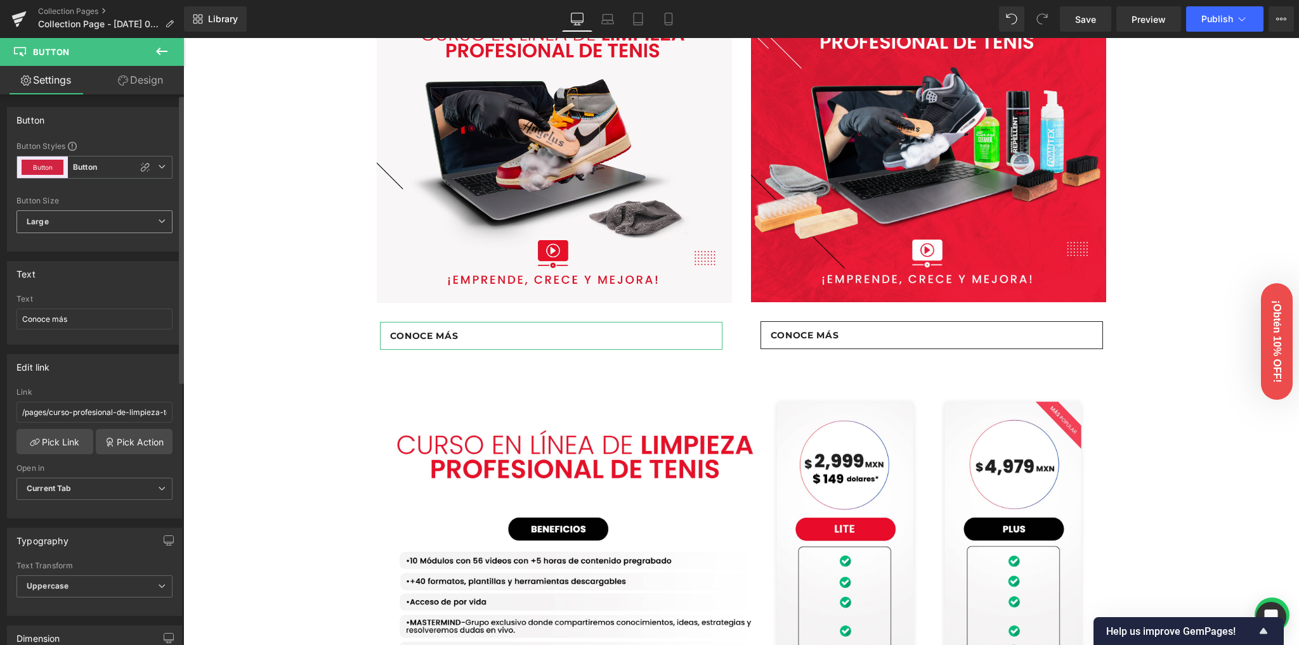
click at [55, 224] on span "Large" at bounding box center [94, 222] width 156 height 23
click at [75, 261] on li "Medium" at bounding box center [91, 263] width 151 height 19
click at [90, 217] on span "Medium" at bounding box center [94, 222] width 156 height 23
click at [63, 242] on li "Large" at bounding box center [91, 244] width 151 height 19
click at [165, 169] on span "Button Button" at bounding box center [94, 167] width 156 height 23
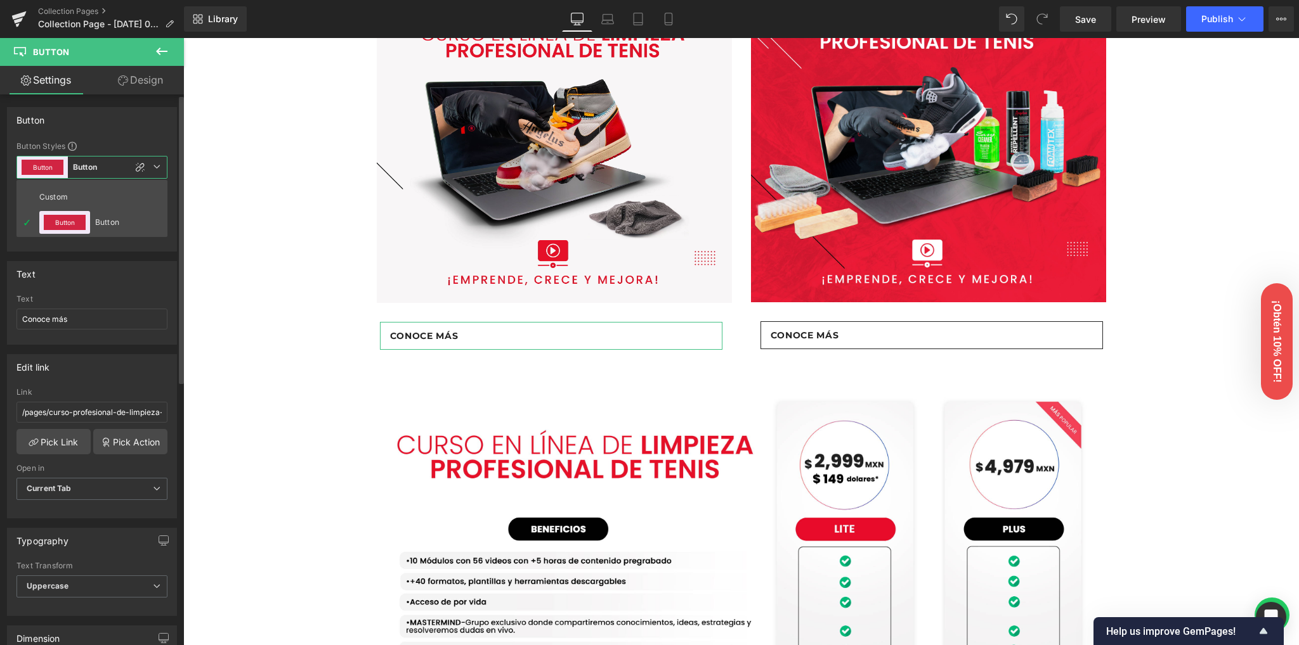
click at [164, 169] on span "Button Button" at bounding box center [91, 167] width 151 height 23
click at [32, 170] on button "Button" at bounding box center [43, 167] width 42 height 15
click at [53, 195] on div "Custom" at bounding box center [63, 197] width 49 height 23
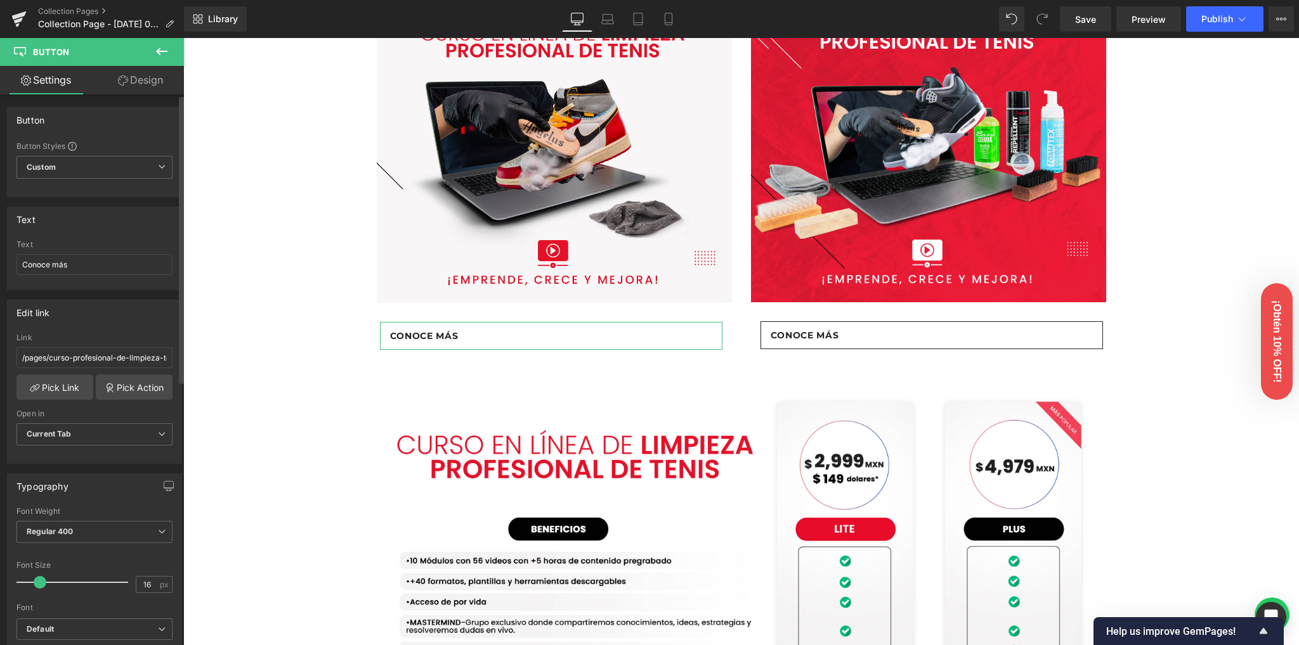
type input "Brand Color"
type input "Color 1"
type input "Brand Color"
type input "Color 1"
click at [103, 170] on span "Custom" at bounding box center [94, 167] width 156 height 23
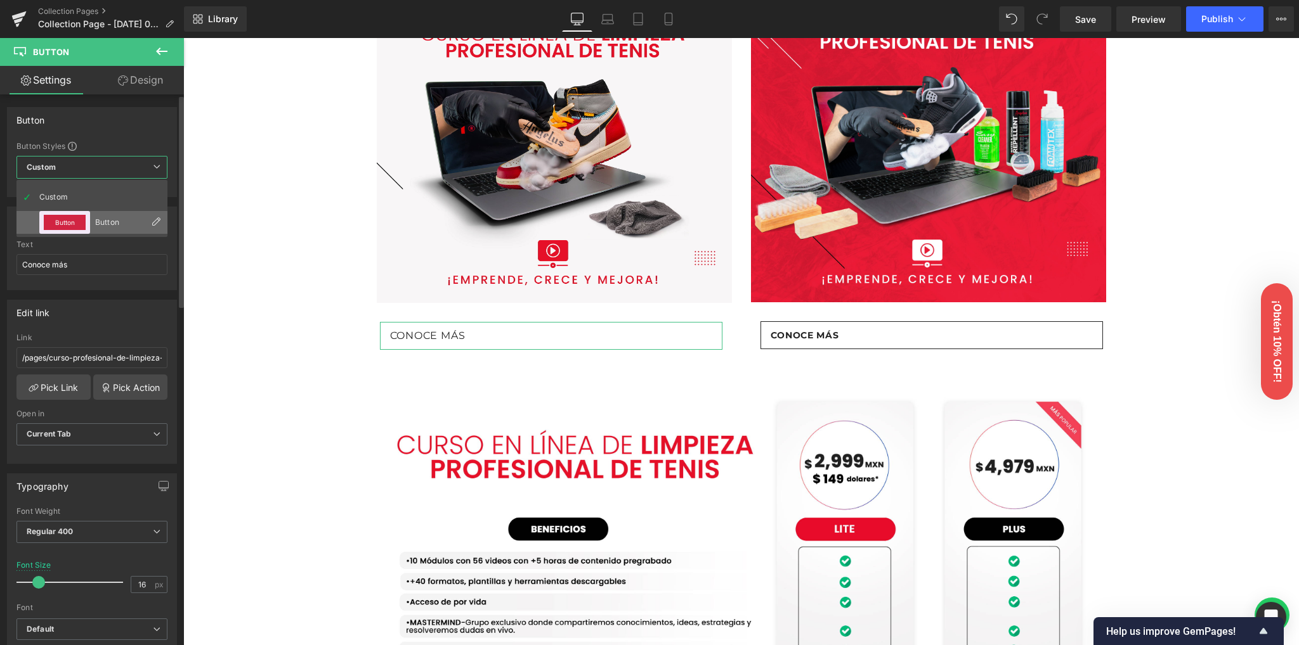
click at [69, 221] on button "Button" at bounding box center [65, 222] width 42 height 15
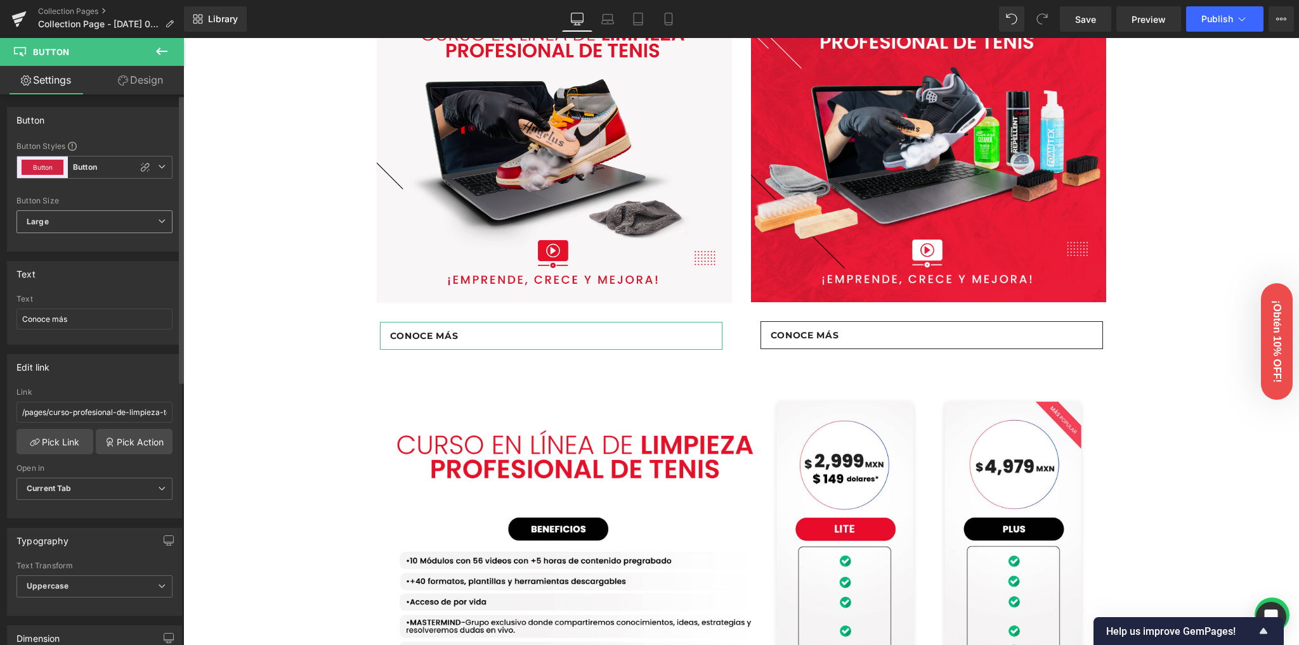
click at [96, 224] on span "Large" at bounding box center [94, 222] width 156 height 23
click at [61, 262] on div "Medium" at bounding box center [51, 263] width 30 height 9
click at [86, 230] on span "Medium" at bounding box center [94, 222] width 156 height 23
click at [60, 280] on li "Small" at bounding box center [91, 282] width 151 height 19
click at [96, 222] on span "Small" at bounding box center [94, 222] width 156 height 23
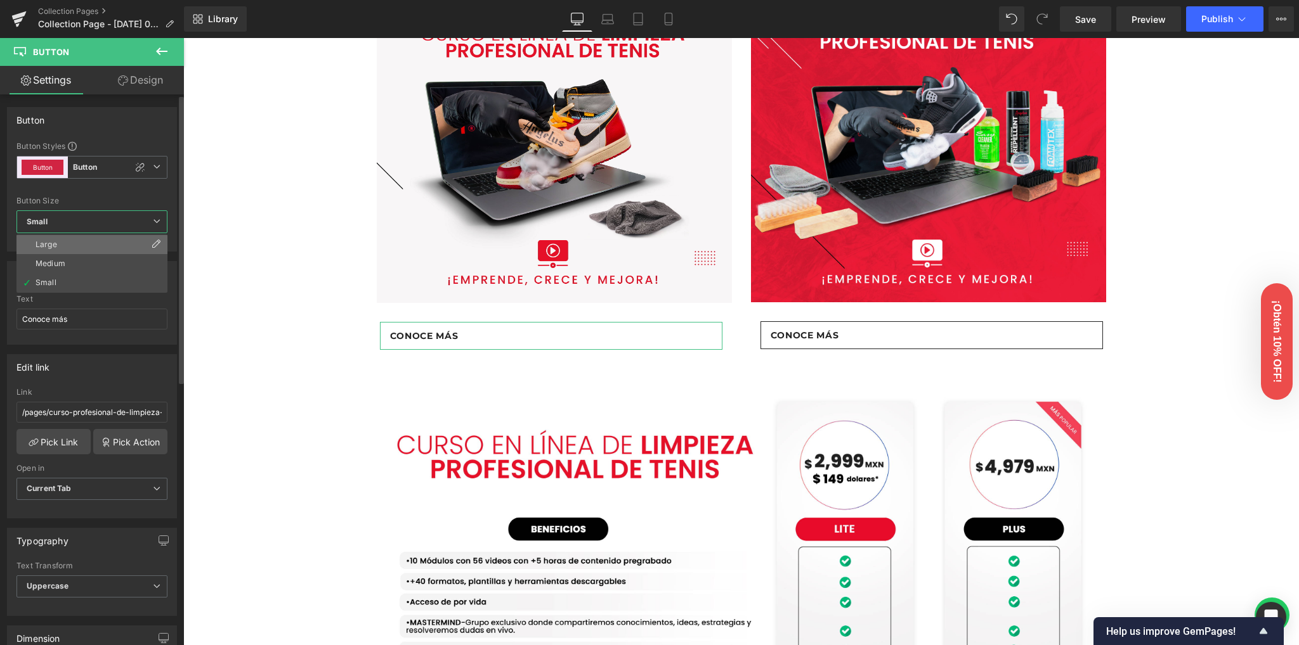
click at [70, 247] on li "Large" at bounding box center [91, 244] width 151 height 19
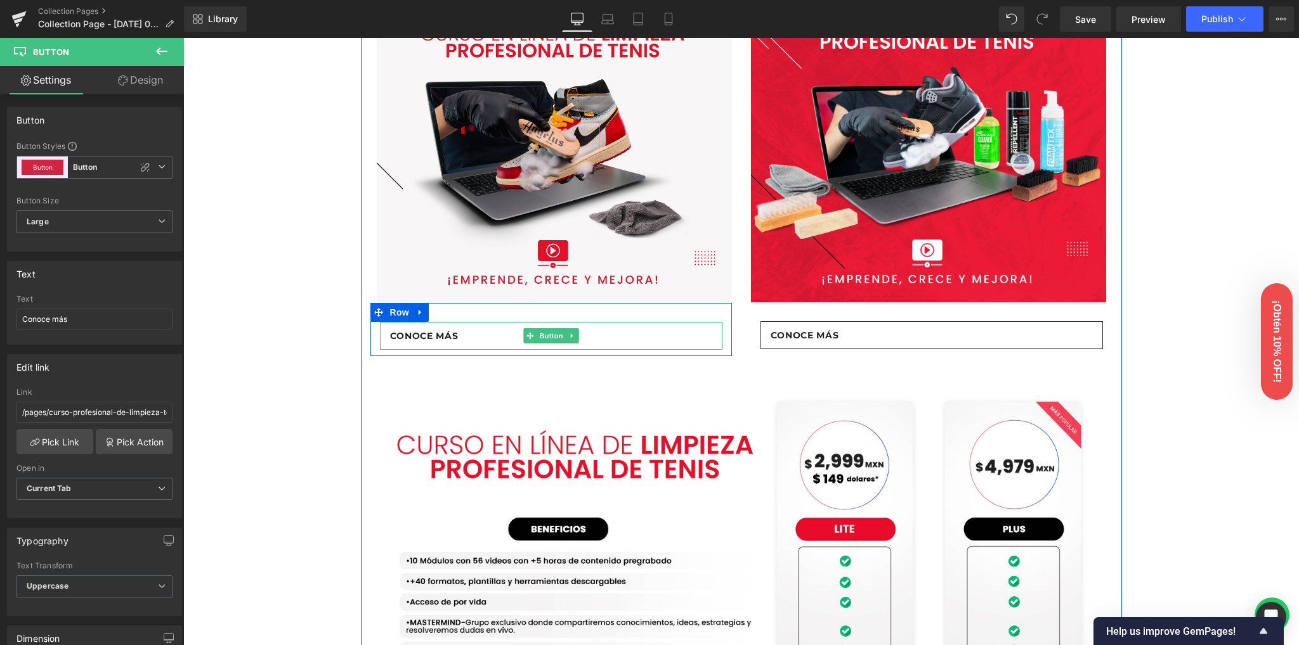
click at [673, 350] on link "Conoce más" at bounding box center [551, 336] width 342 height 28
click at [392, 322] on span "Row" at bounding box center [399, 312] width 25 height 19
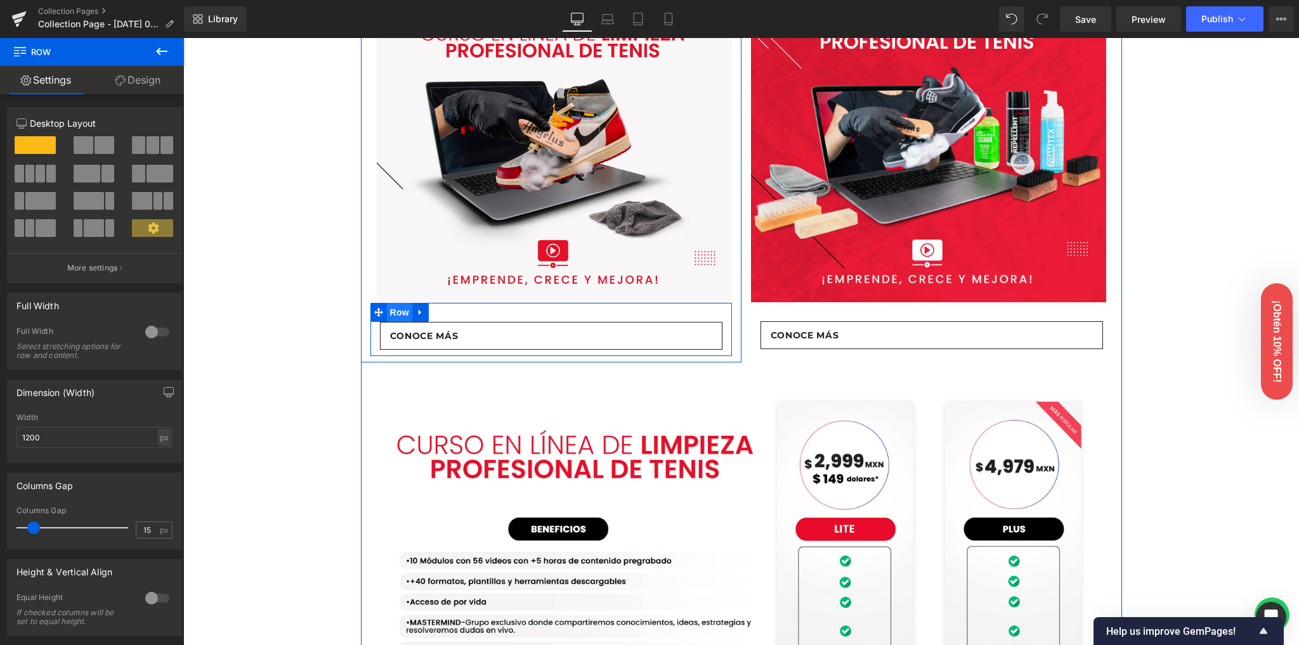
click at [399, 322] on span "Row" at bounding box center [399, 312] width 25 height 19
click at [550, 344] on span "Button" at bounding box center [550, 335] width 29 height 15
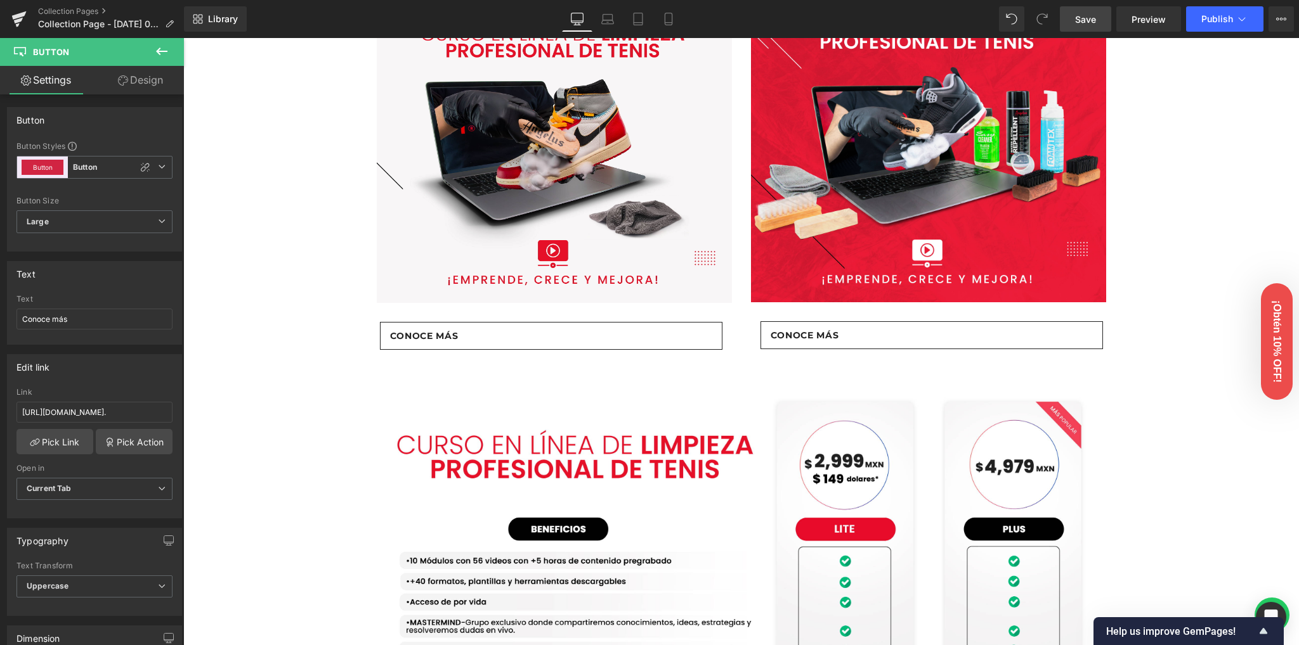
click at [1075, 16] on link "Save" at bounding box center [1085, 18] width 51 height 25
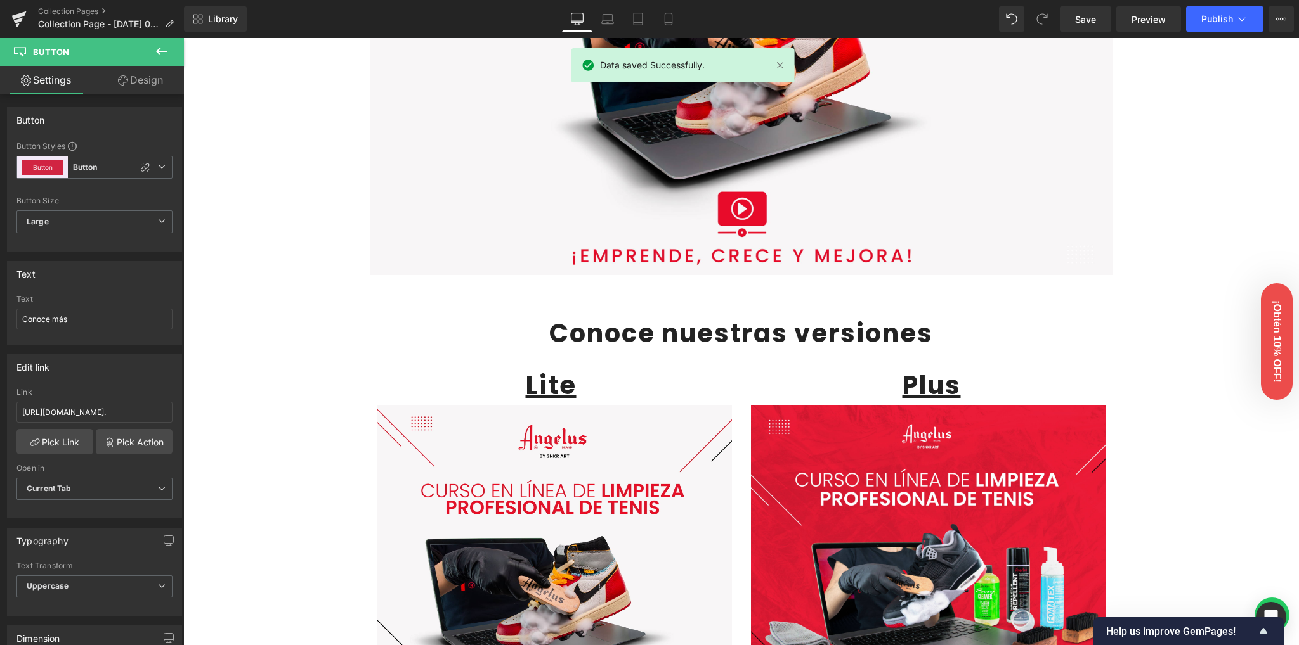
scroll to position [422, 0]
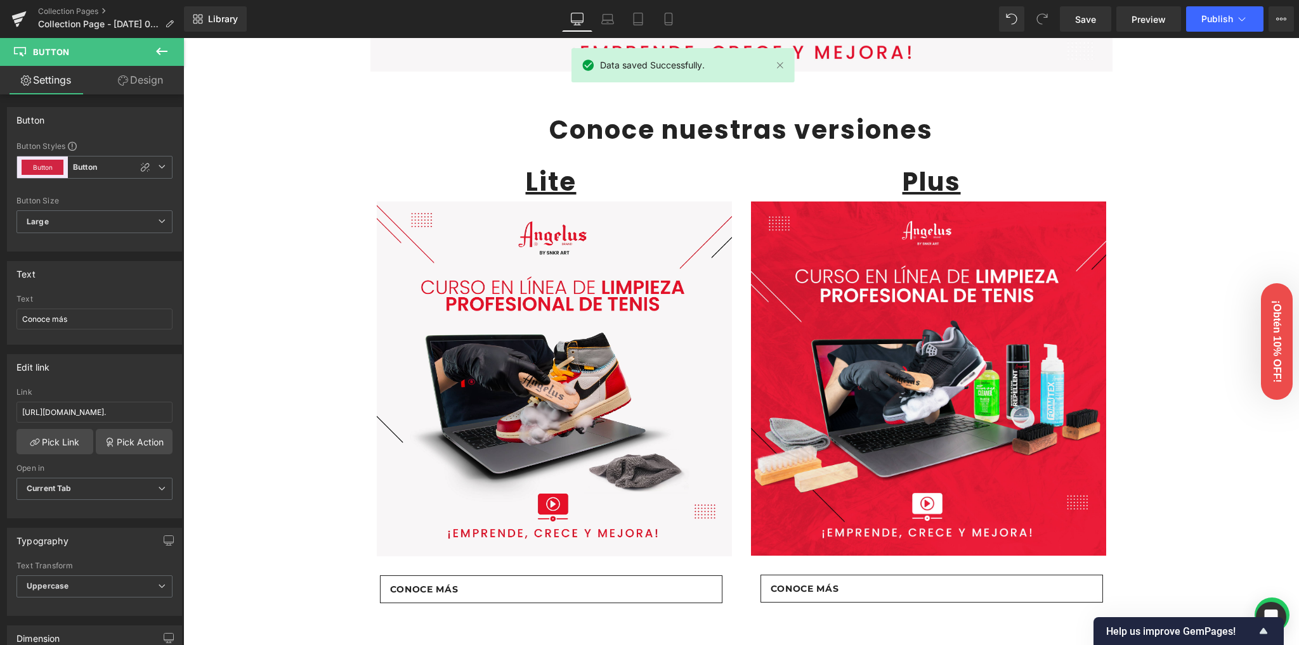
drag, startPoint x: 330, startPoint y: 379, endPoint x: 323, endPoint y: 384, distance: 8.3
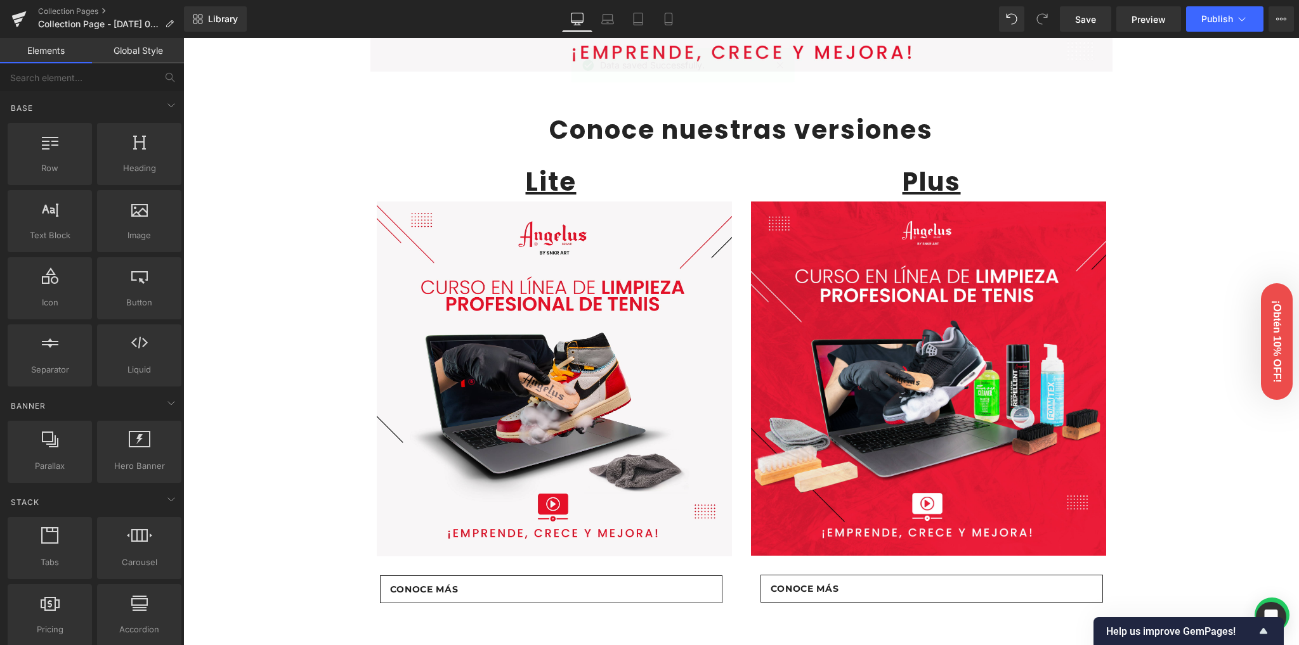
drag, startPoint x: 323, startPoint y: 384, endPoint x: 309, endPoint y: 399, distance: 20.2
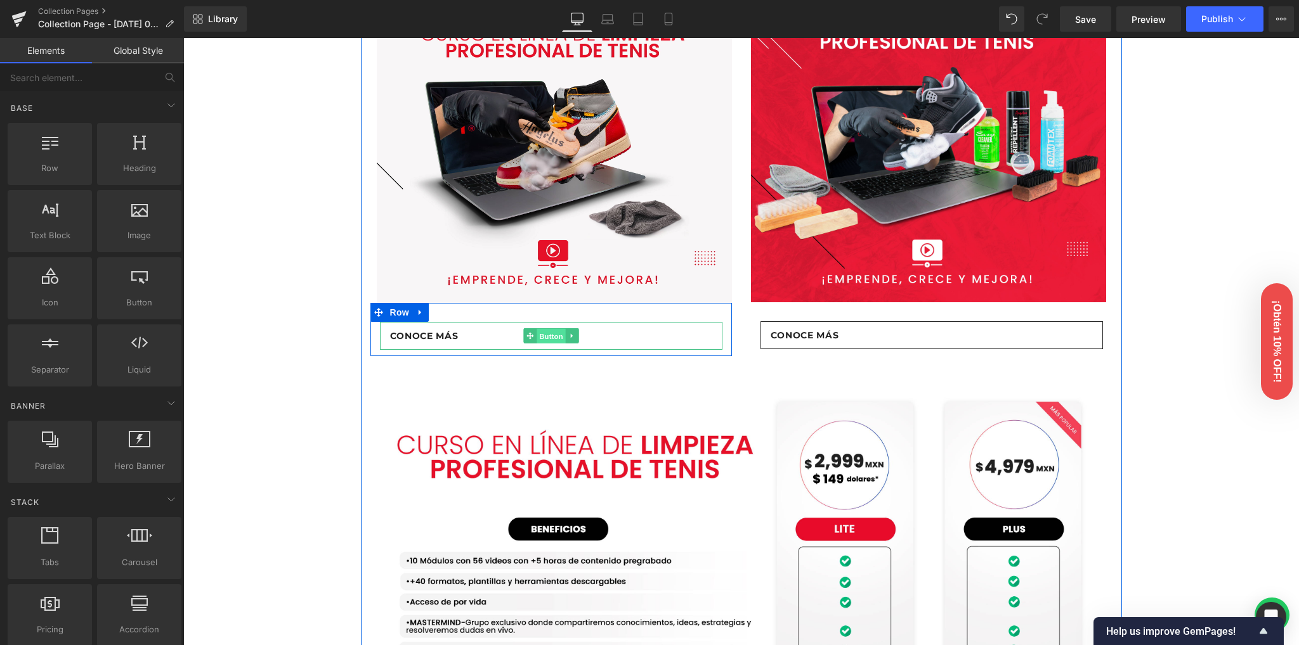
click at [540, 344] on span "Button" at bounding box center [550, 335] width 29 height 15
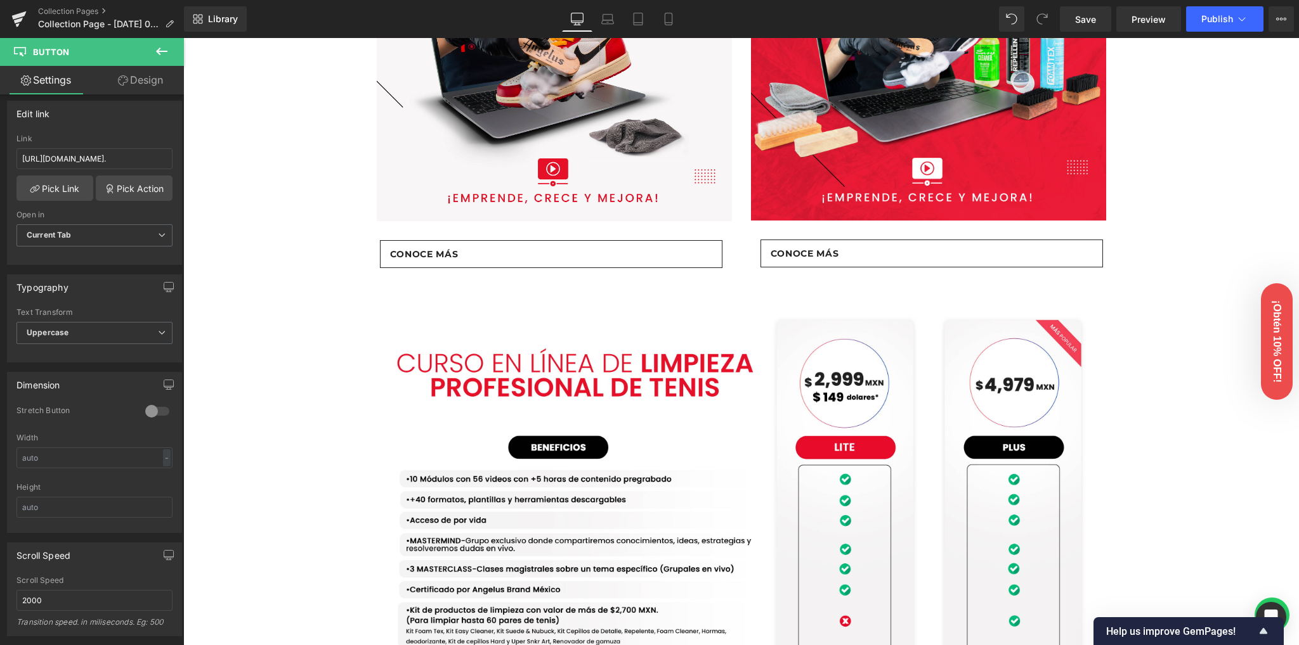
scroll to position [761, 0]
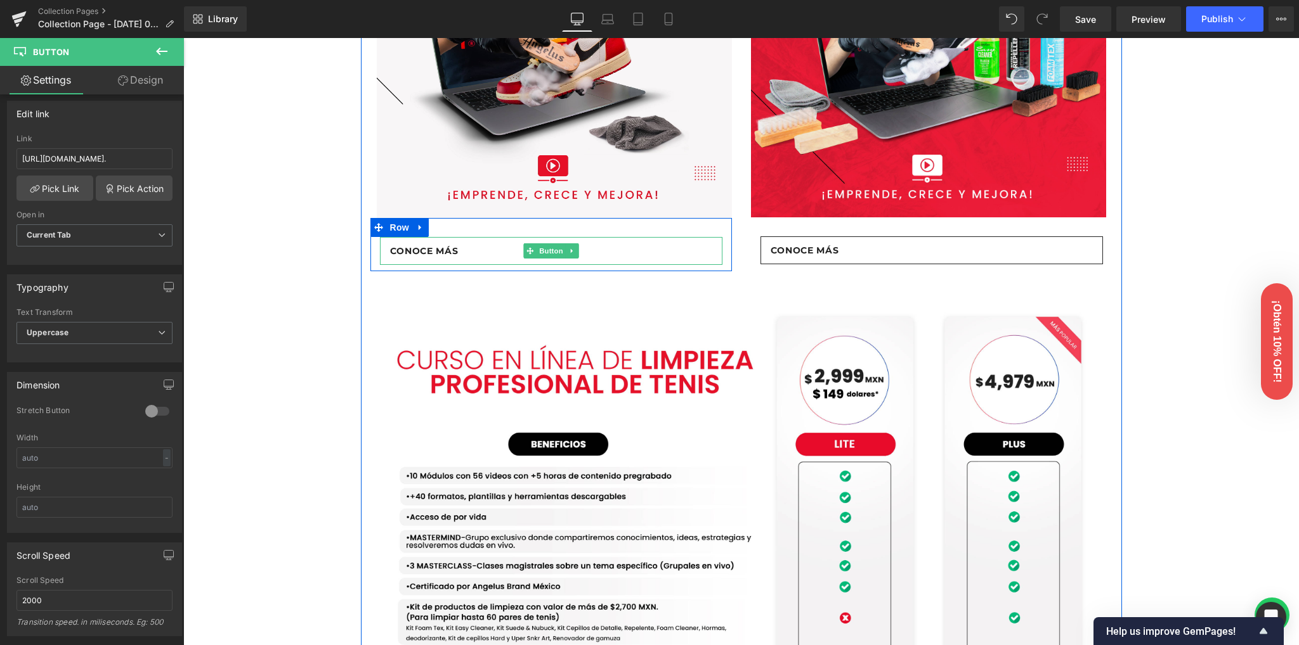
click at [425, 258] on span "Conoce más" at bounding box center [424, 251] width 68 height 14
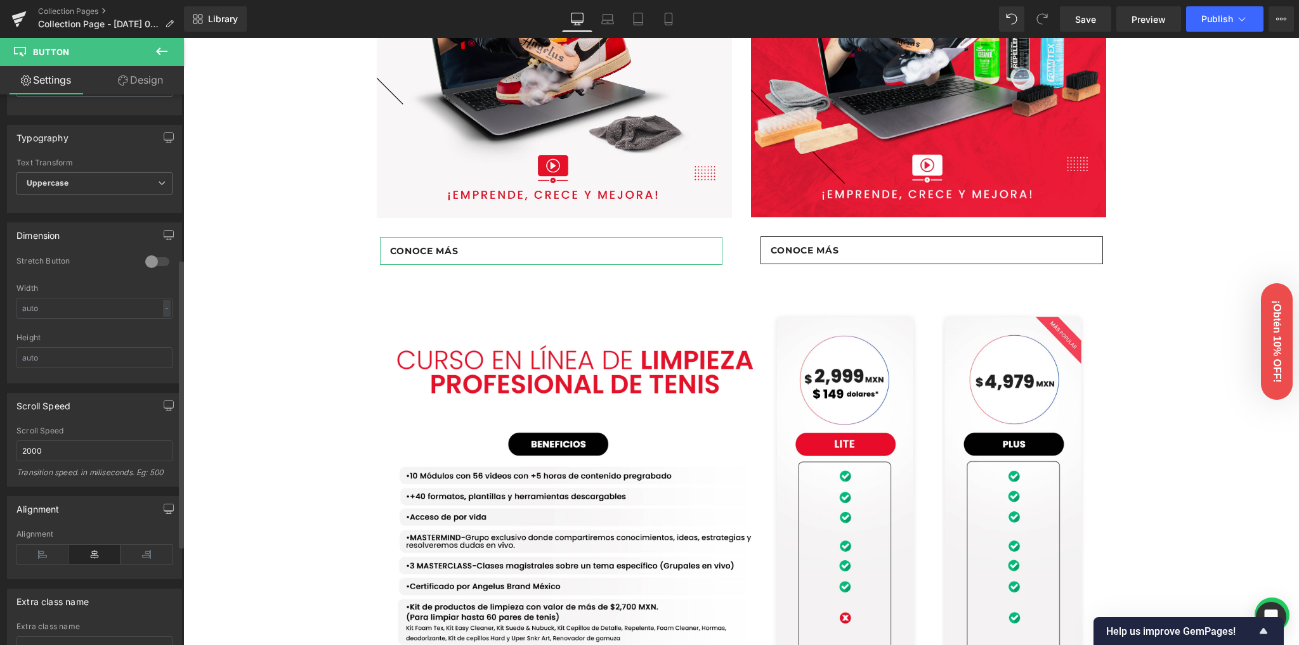
scroll to position [503, 0]
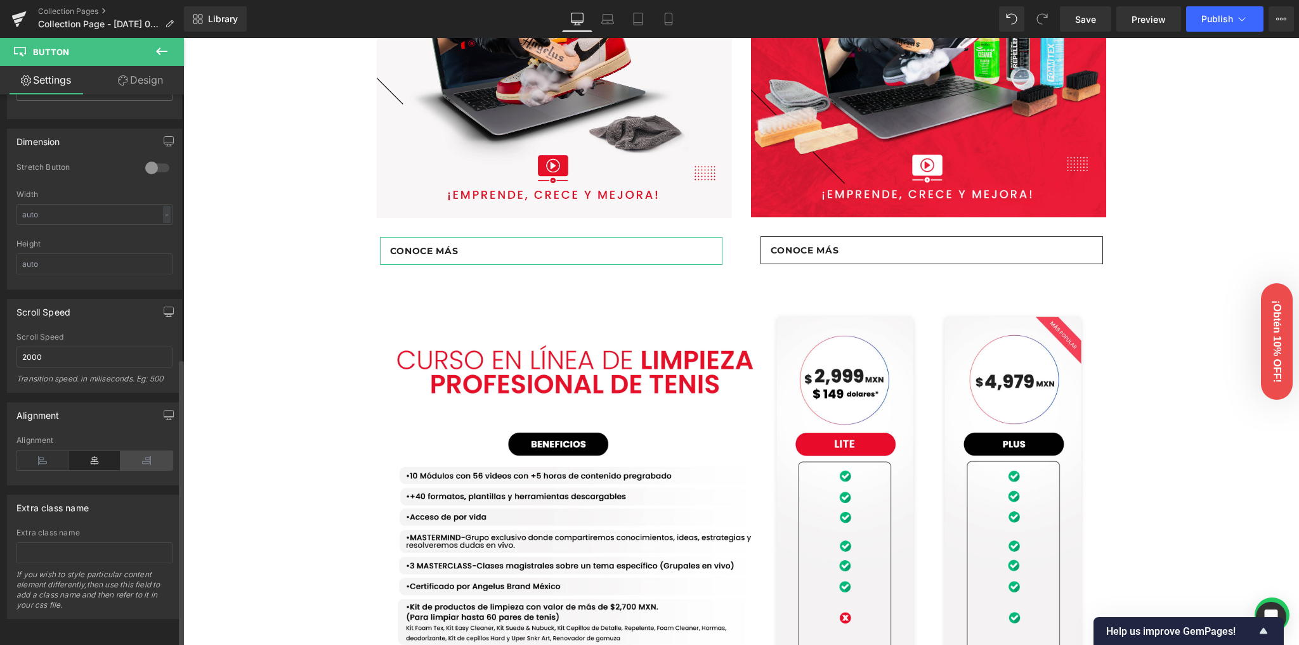
click at [142, 457] on icon at bounding box center [146, 460] width 52 height 19
click at [96, 455] on icon at bounding box center [94, 460] width 52 height 19
click at [139, 452] on icon at bounding box center [146, 460] width 52 height 19
click at [105, 452] on icon at bounding box center [94, 460] width 52 height 19
click at [147, 455] on icon at bounding box center [146, 460] width 52 height 19
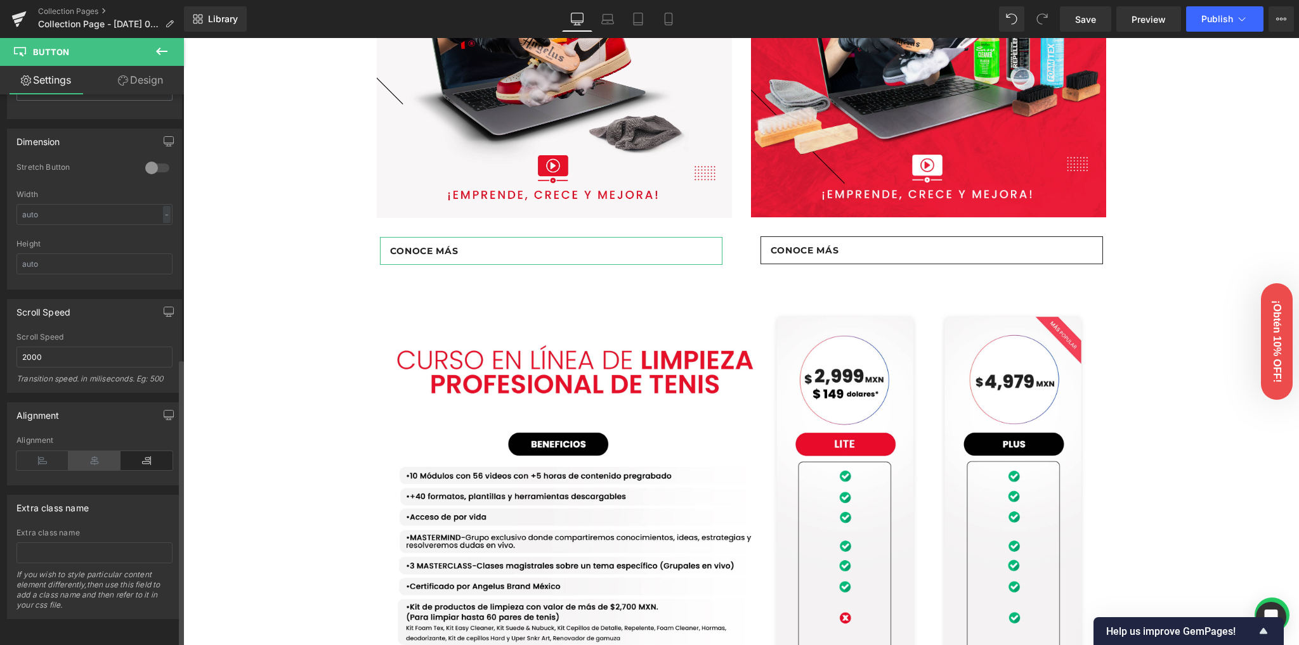
click at [100, 455] on icon at bounding box center [94, 460] width 52 height 19
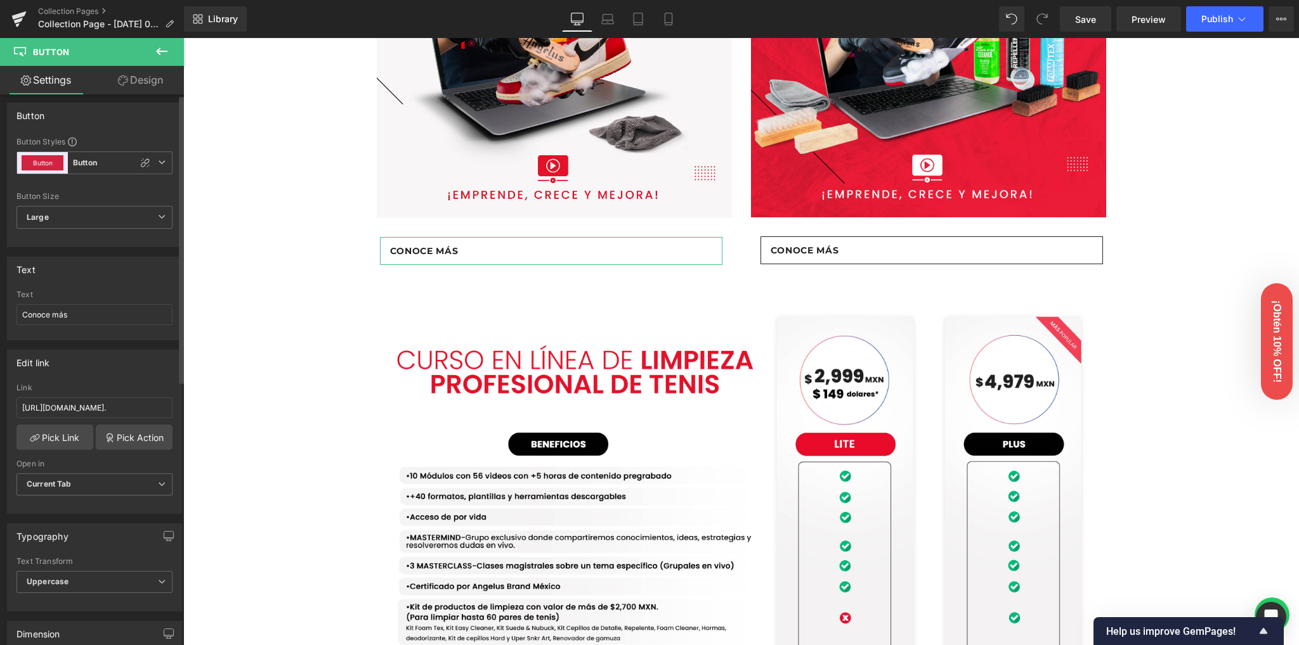
scroll to position [0, 0]
click at [23, 320] on input "Conoce más" at bounding box center [94, 319] width 156 height 21
type input "Conoce más"
click at [238, 326] on div "Image Row Conoce nuestras versiones Heading Row Lite Heading Plus Heading Row 4…" at bounding box center [740, 485] width 1115 height 2322
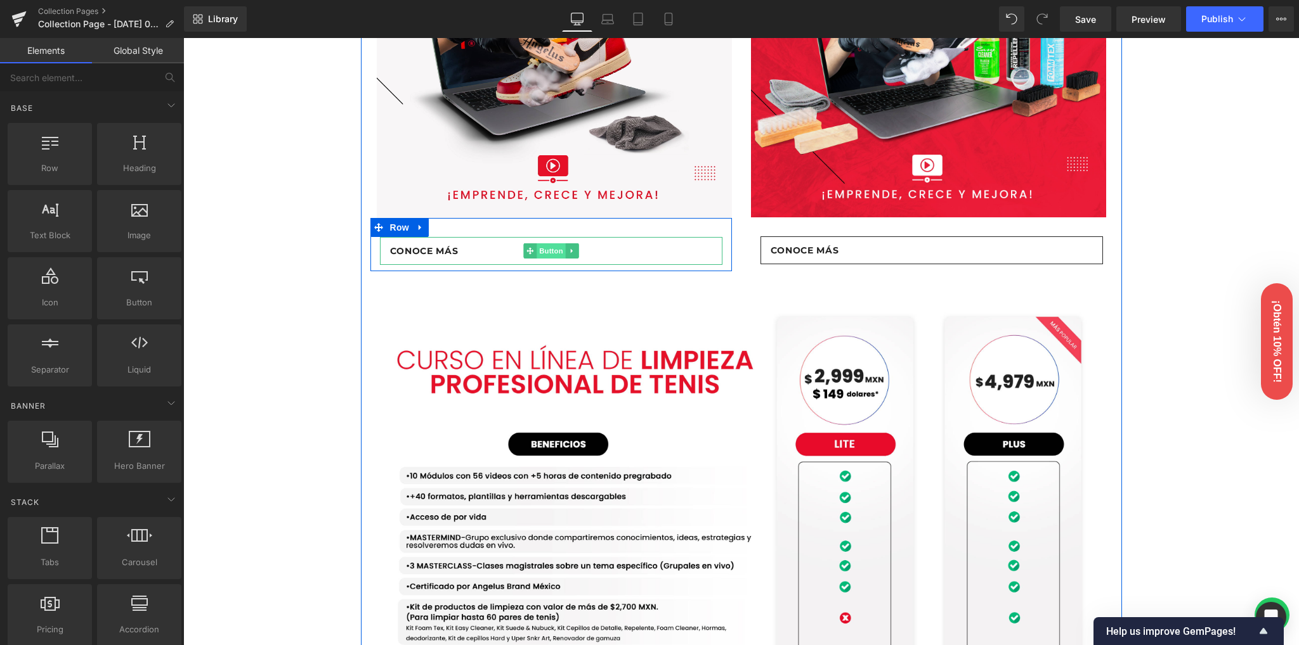
click at [547, 259] on span "Button" at bounding box center [550, 250] width 29 height 15
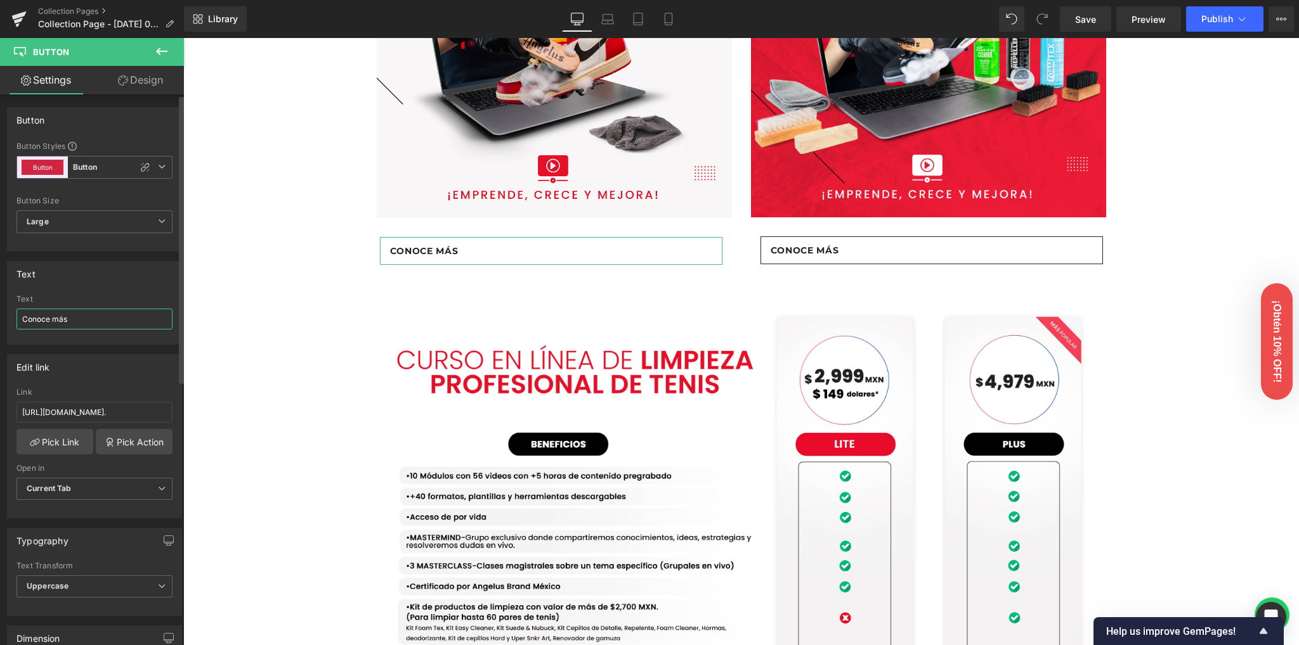
drag, startPoint x: 46, startPoint y: 320, endPoint x: 1, endPoint y: 318, distance: 45.1
click at [1, 318] on div "Text Conoce más Text Conoce más" at bounding box center [95, 298] width 190 height 93
type input "Conoce más"
click at [257, 297] on div "Image Row Conoce nuestras versiones Heading Row Lite Heading Plus Heading Row 4…" at bounding box center [740, 485] width 1115 height 2322
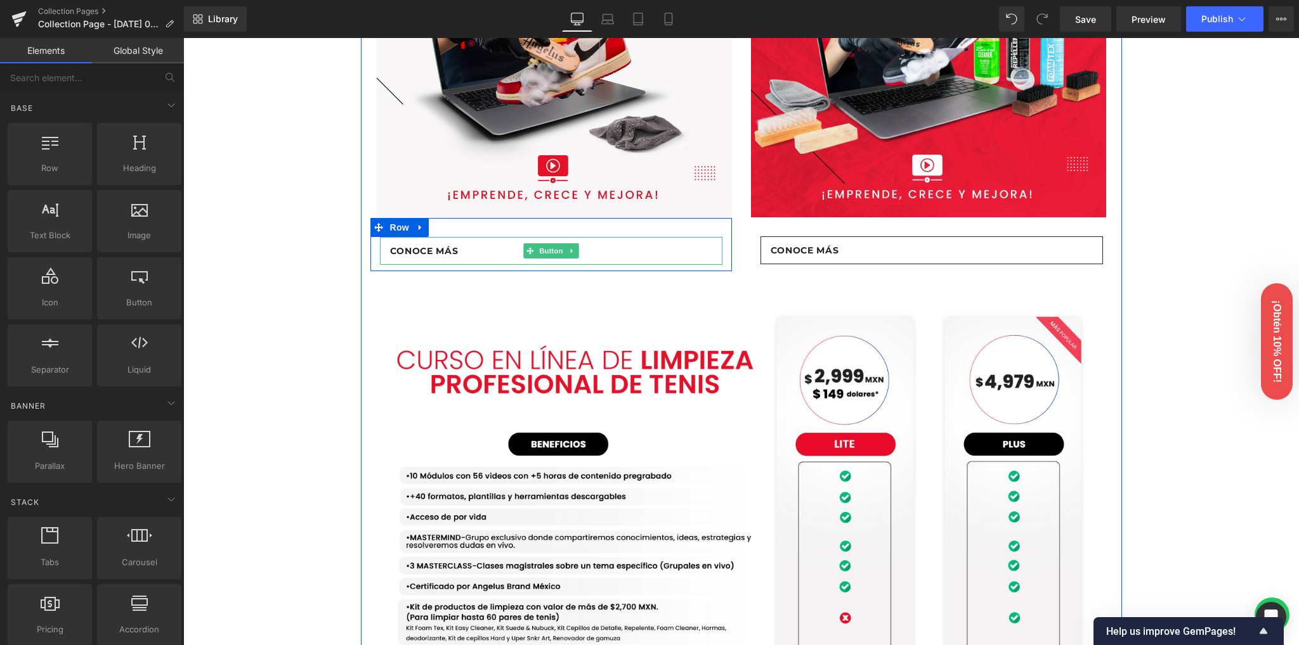
click at [547, 259] on span "Button" at bounding box center [550, 250] width 29 height 15
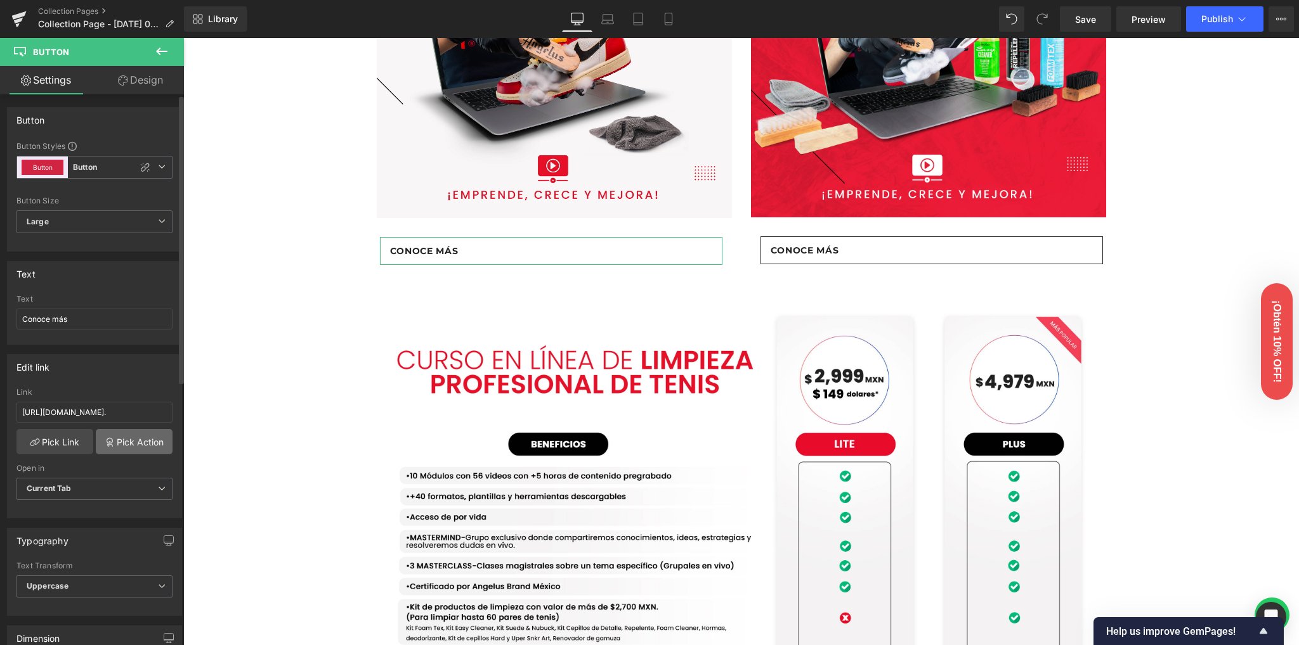
click at [133, 437] on link "Pick Action" at bounding box center [134, 441] width 77 height 25
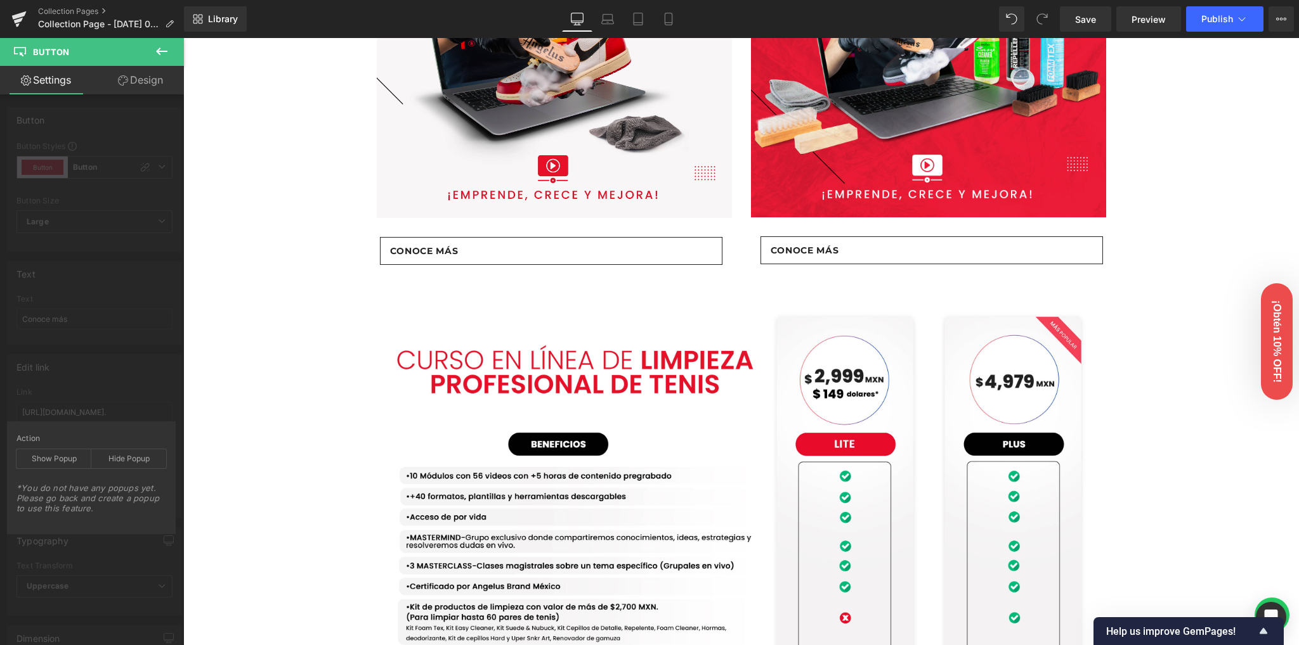
click at [307, 365] on body "Saltar al contenido 🇲🇽🚛 ¡Envío GRATIS a Todo MÉXICO en Compras Mayores a $999!" at bounding box center [740, 598] width 1115 height 2642
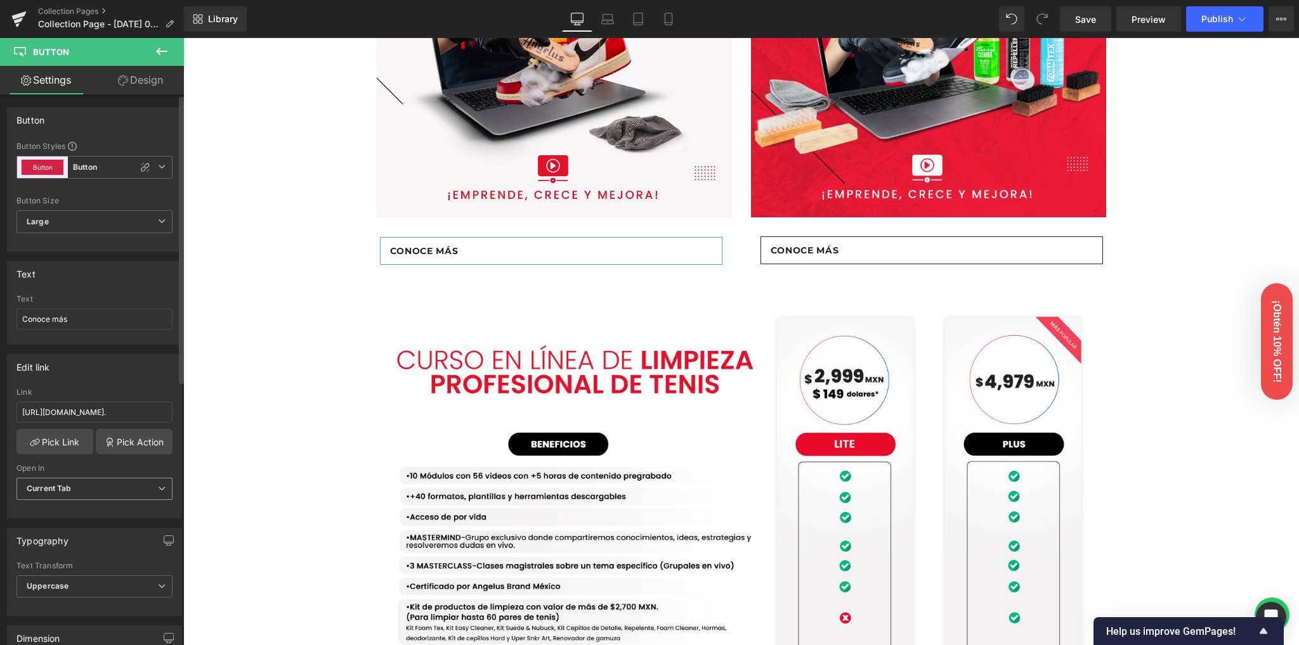
click at [50, 488] on b "Current Tab" at bounding box center [49, 489] width 45 height 10
click at [1080, 18] on span "Save" at bounding box center [1085, 19] width 21 height 13
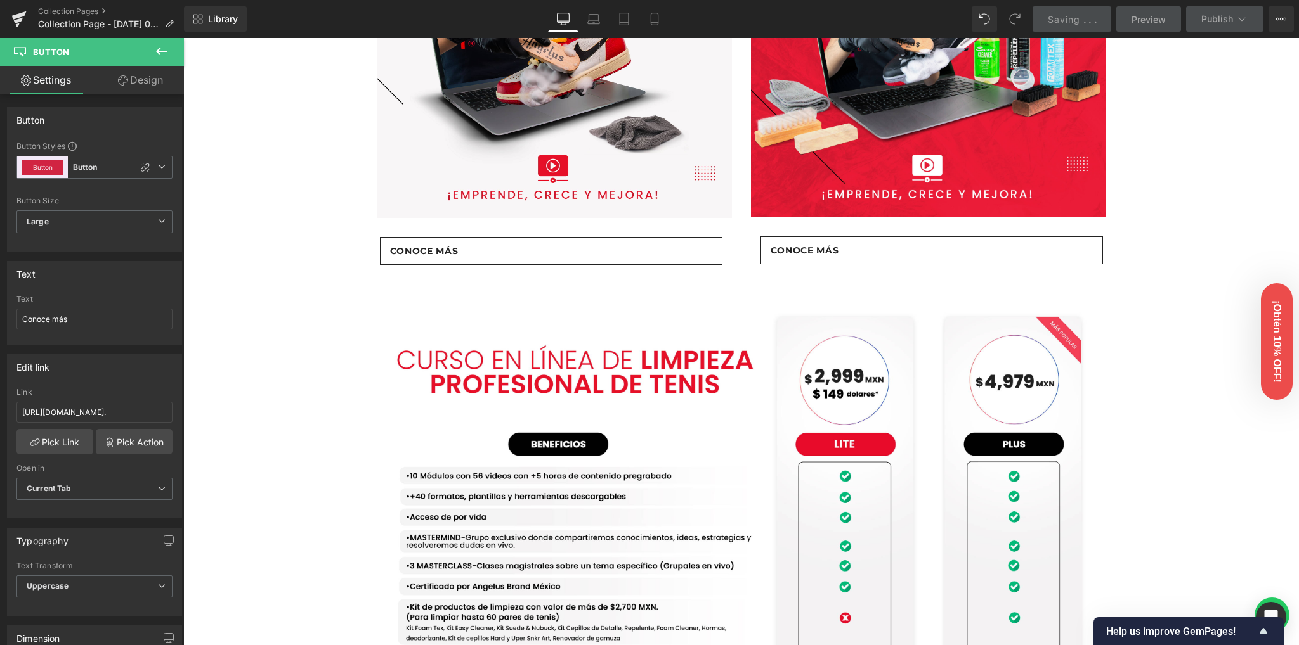
scroll to position [507, 0]
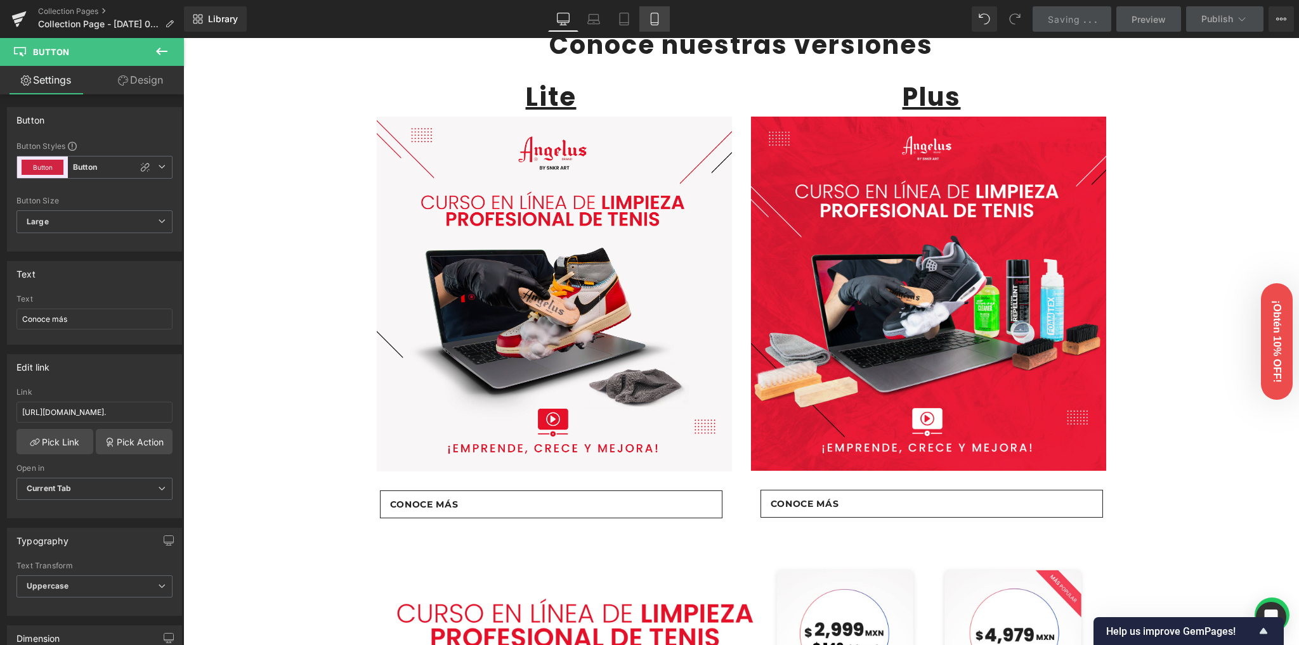
click at [659, 21] on link "Mobile" at bounding box center [654, 18] width 30 height 25
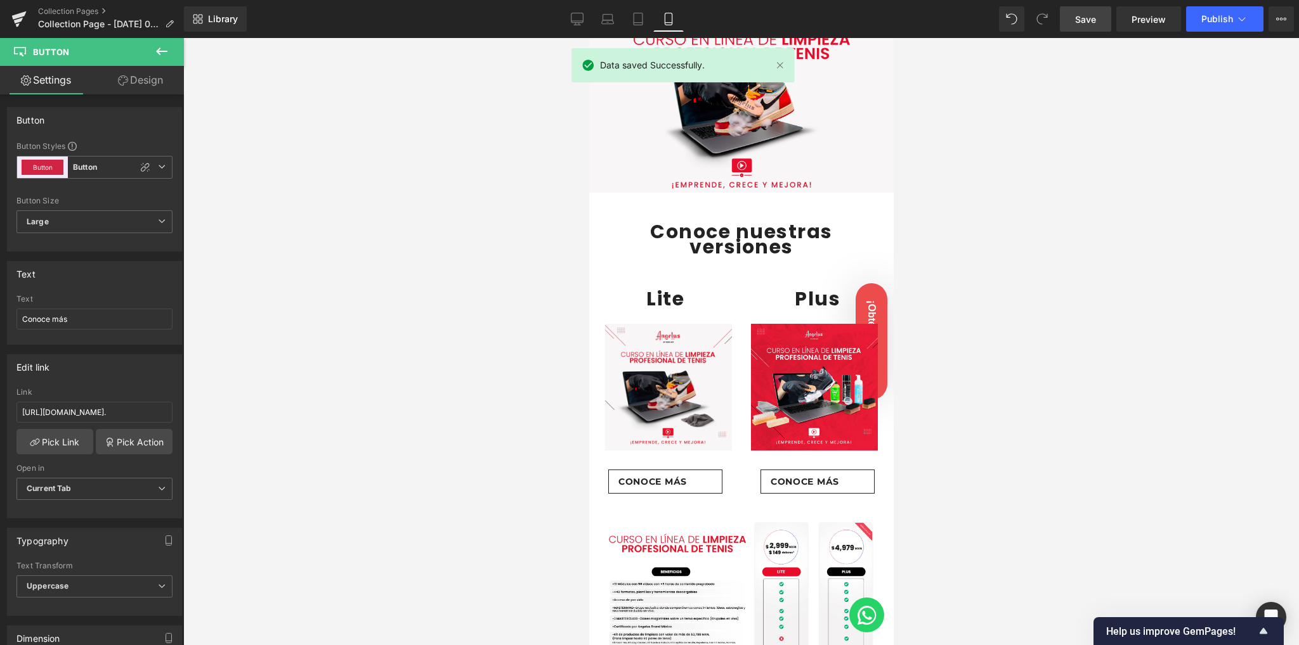
scroll to position [172, 0]
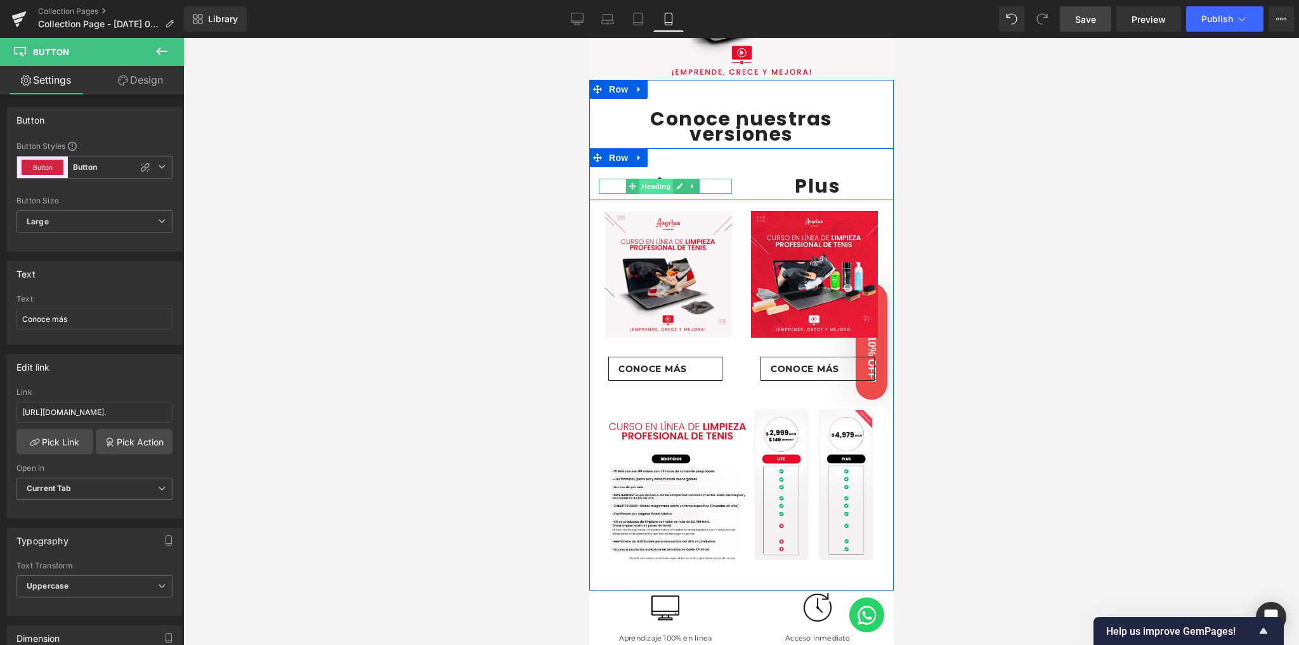
click at [649, 179] on span "Heading" at bounding box center [655, 186] width 34 height 15
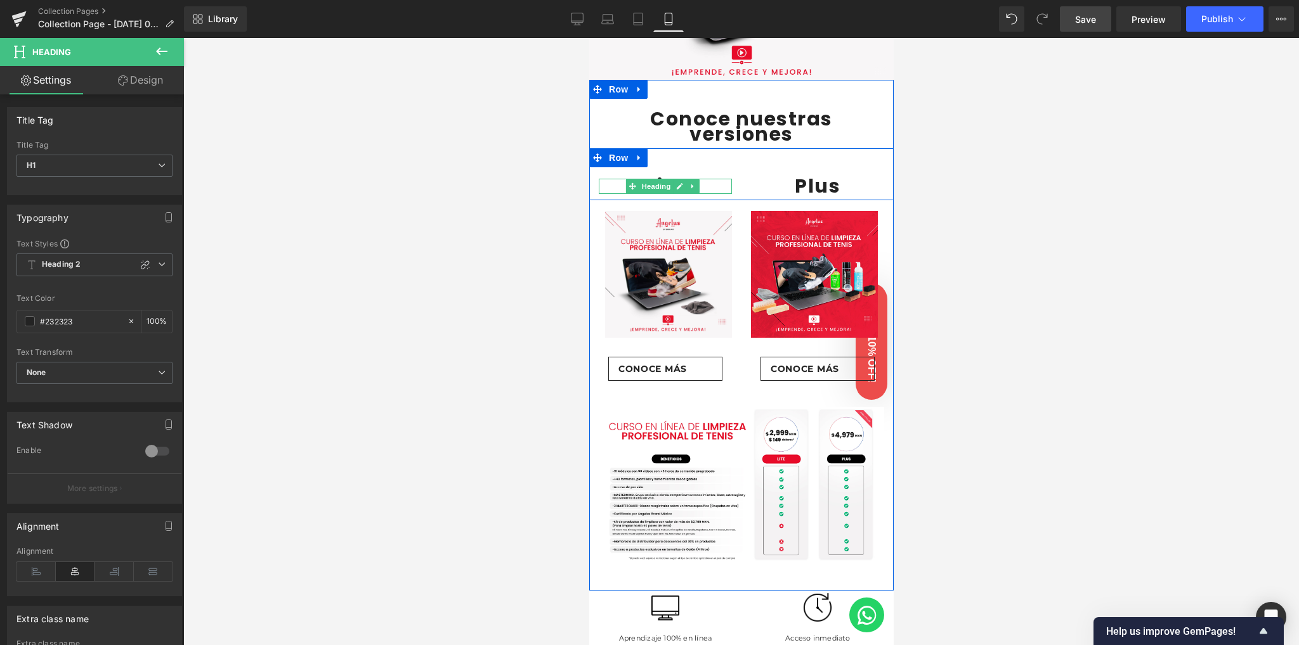
click at [711, 179] on h1 "Lite" at bounding box center [664, 186] width 133 height 15
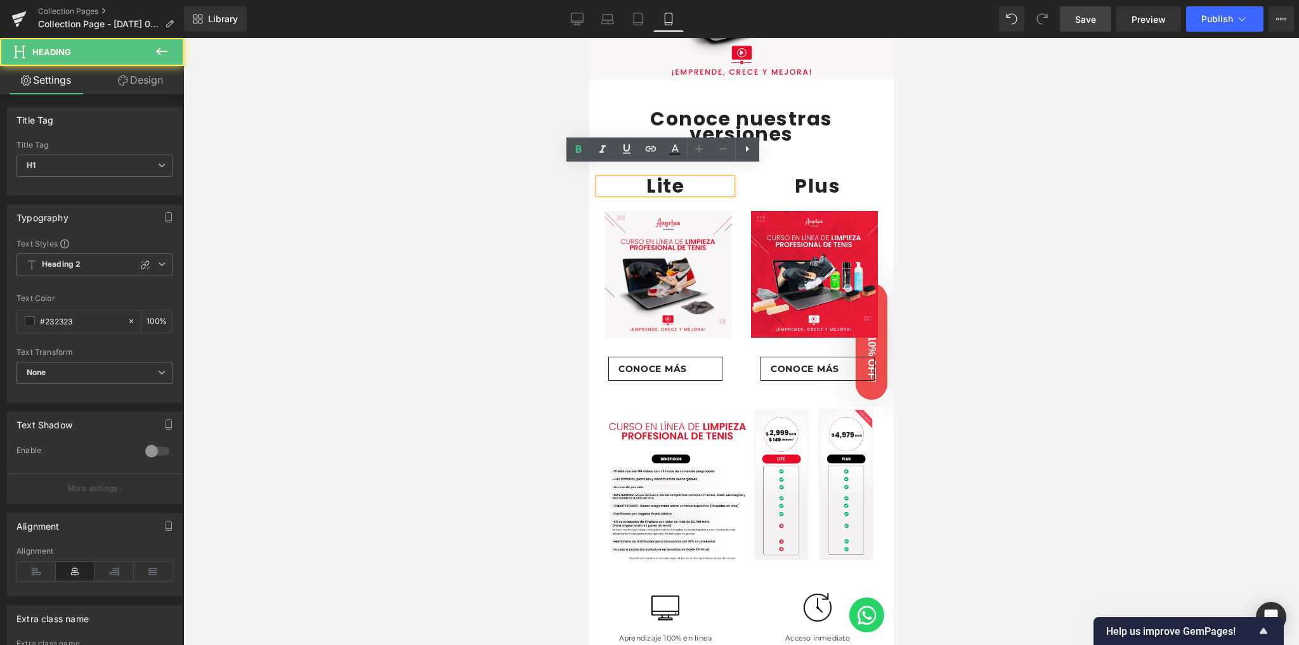
click at [711, 179] on h1 "Lite" at bounding box center [664, 186] width 133 height 15
click at [588, 38] on lt-div at bounding box center [588, 38] width 0 height 0
click at [658, 179] on h1 "Lite" at bounding box center [664, 186] width 133 height 15
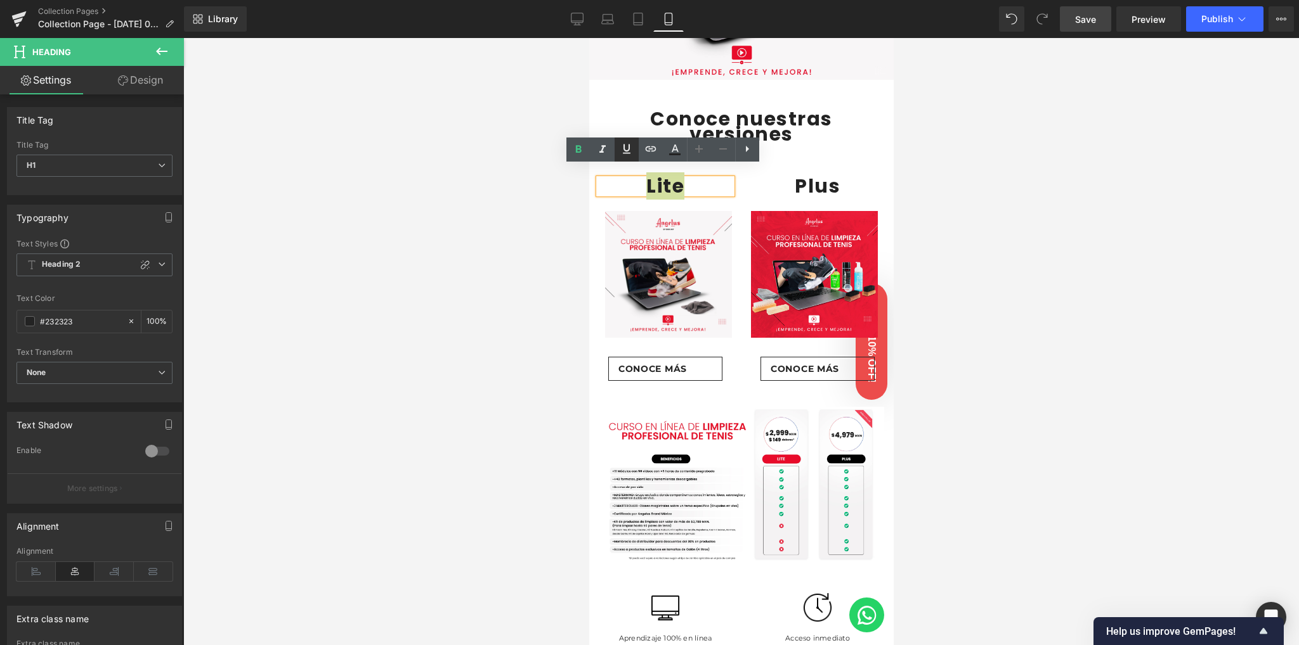
click at [627, 154] on icon at bounding box center [626, 148] width 15 height 15
click at [769, 179] on h1 "Plus" at bounding box center [816, 186] width 133 height 15
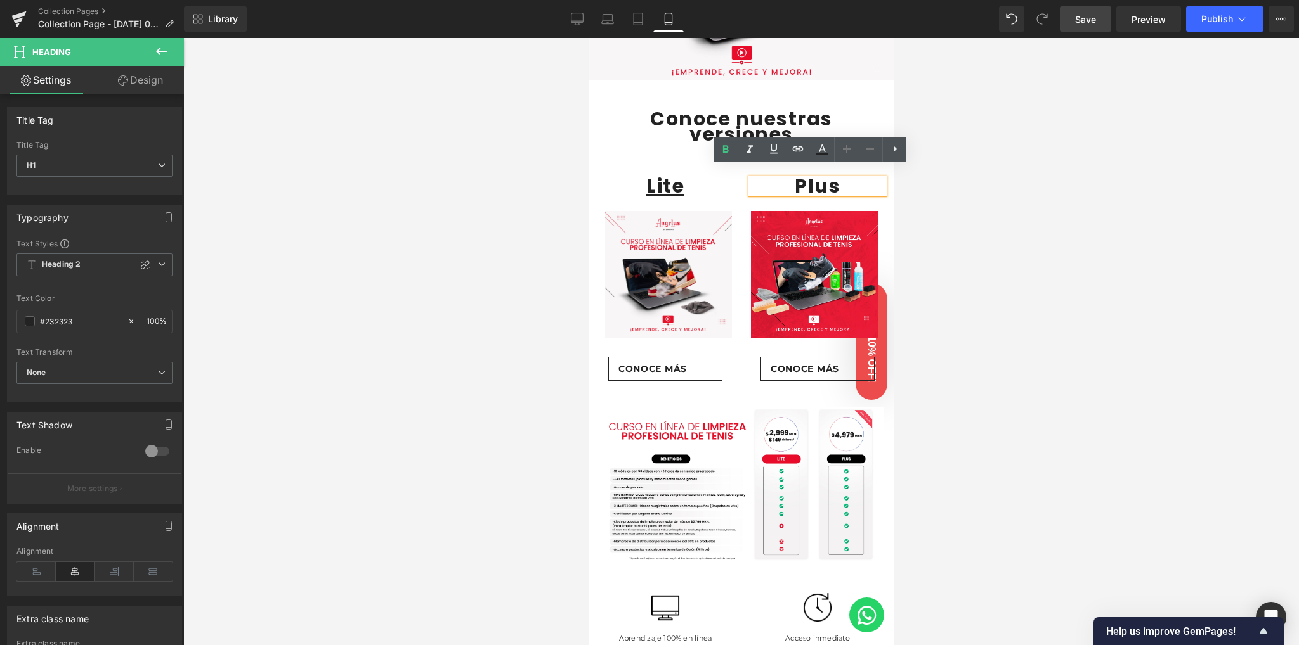
click at [858, 179] on h1 "Plus" at bounding box center [816, 186] width 133 height 15
click at [812, 179] on h1 "Plus" at bounding box center [816, 186] width 133 height 15
click at [775, 153] on icon at bounding box center [774, 149] width 8 height 10
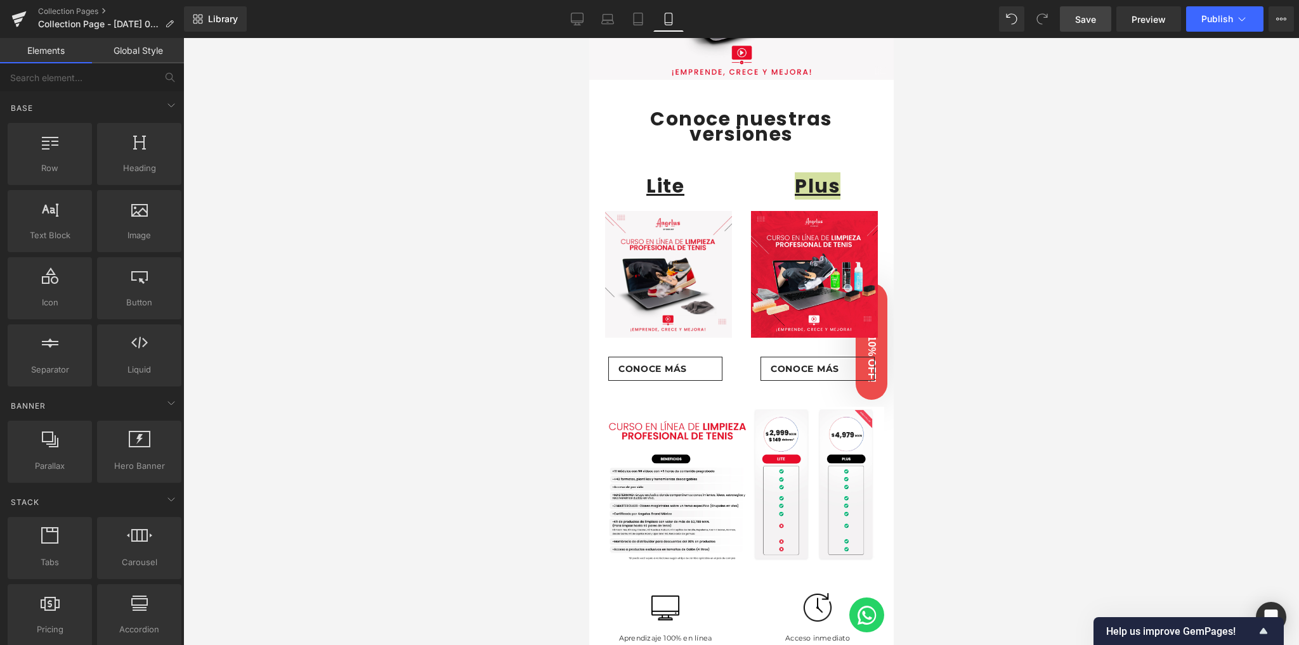
click at [1027, 218] on div at bounding box center [740, 341] width 1115 height 607
click at [529, 202] on div at bounding box center [740, 341] width 1115 height 607
click at [588, 38] on div "48px" at bounding box center [588, 38] width 0 height 0
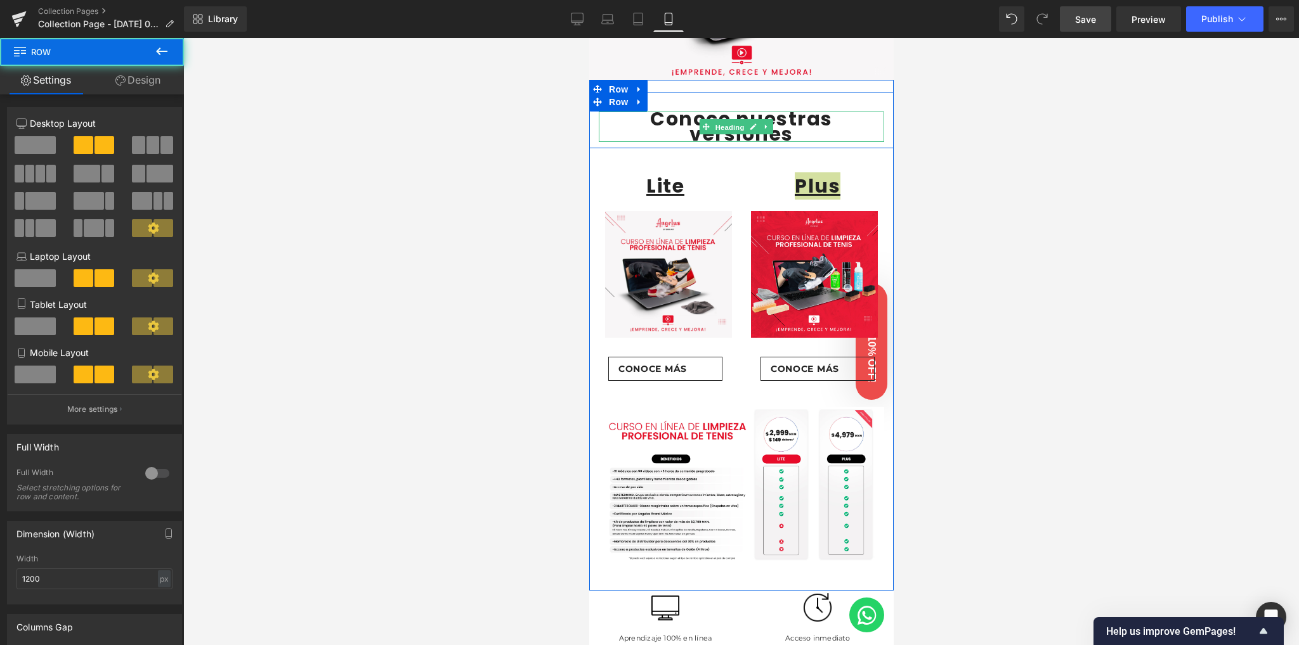
click at [733, 120] on span "Heading" at bounding box center [729, 127] width 34 height 15
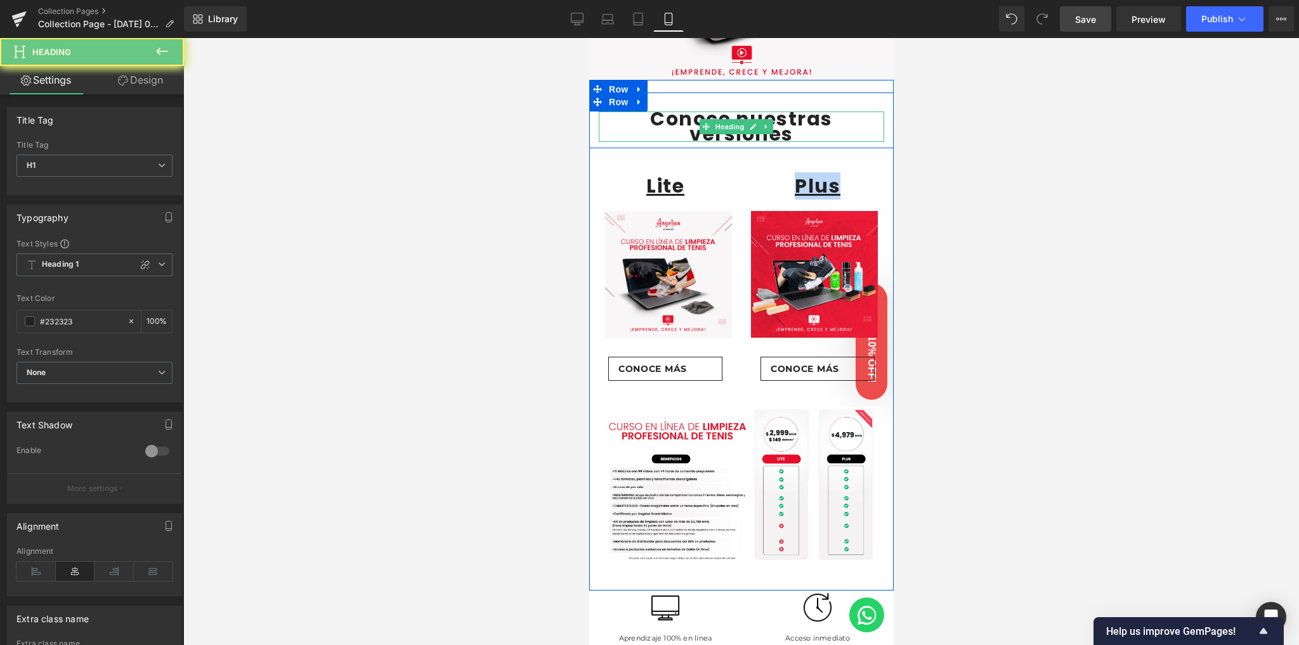
click at [646, 119] on h1 "Conoce nuestras versiones" at bounding box center [740, 127] width 285 height 30
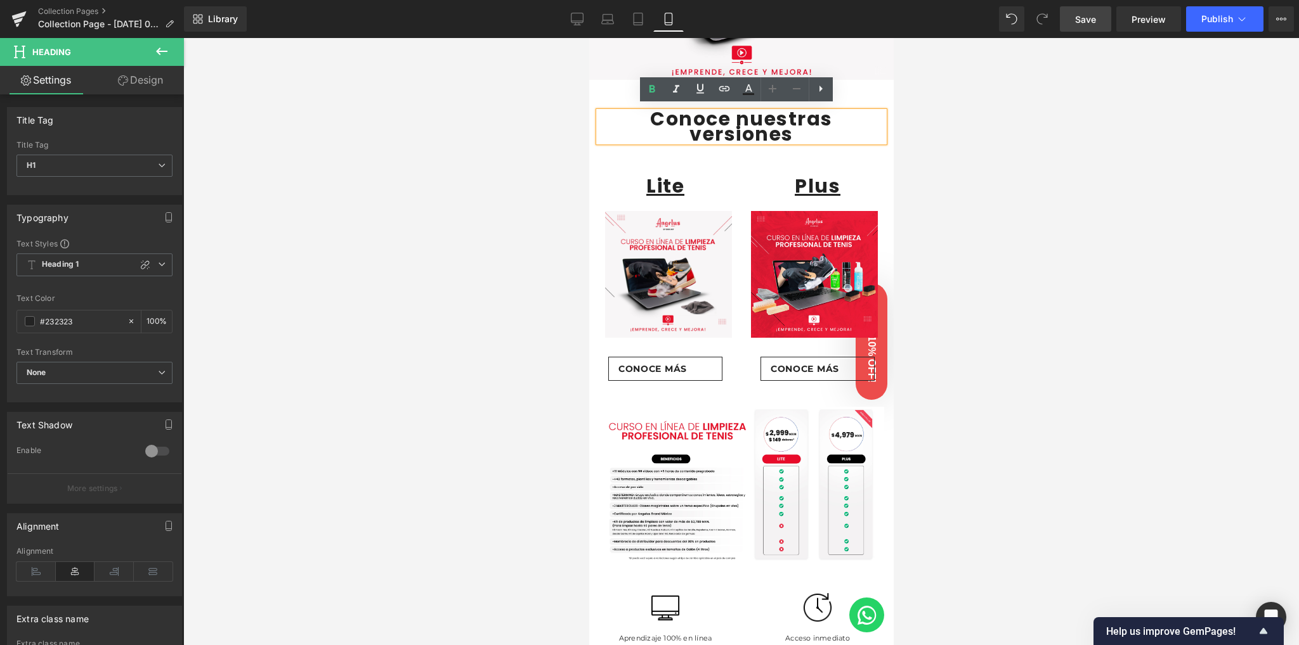
click at [515, 186] on div at bounding box center [740, 341] width 1115 height 607
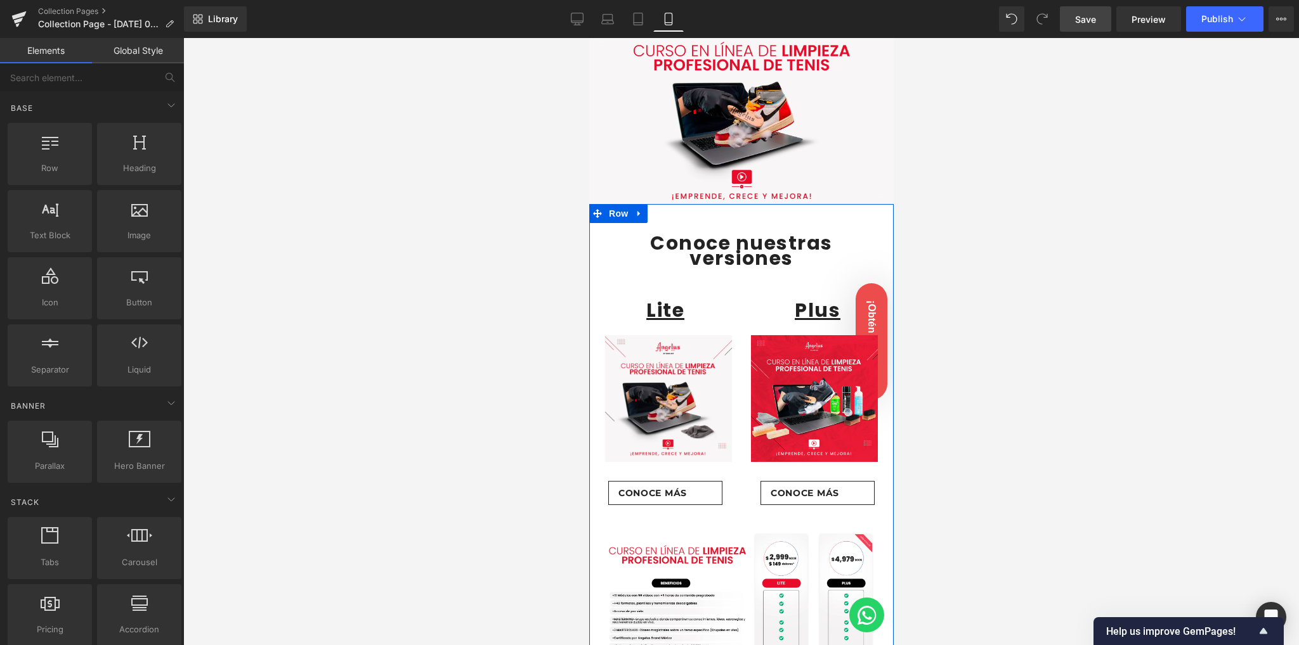
scroll to position [0, 0]
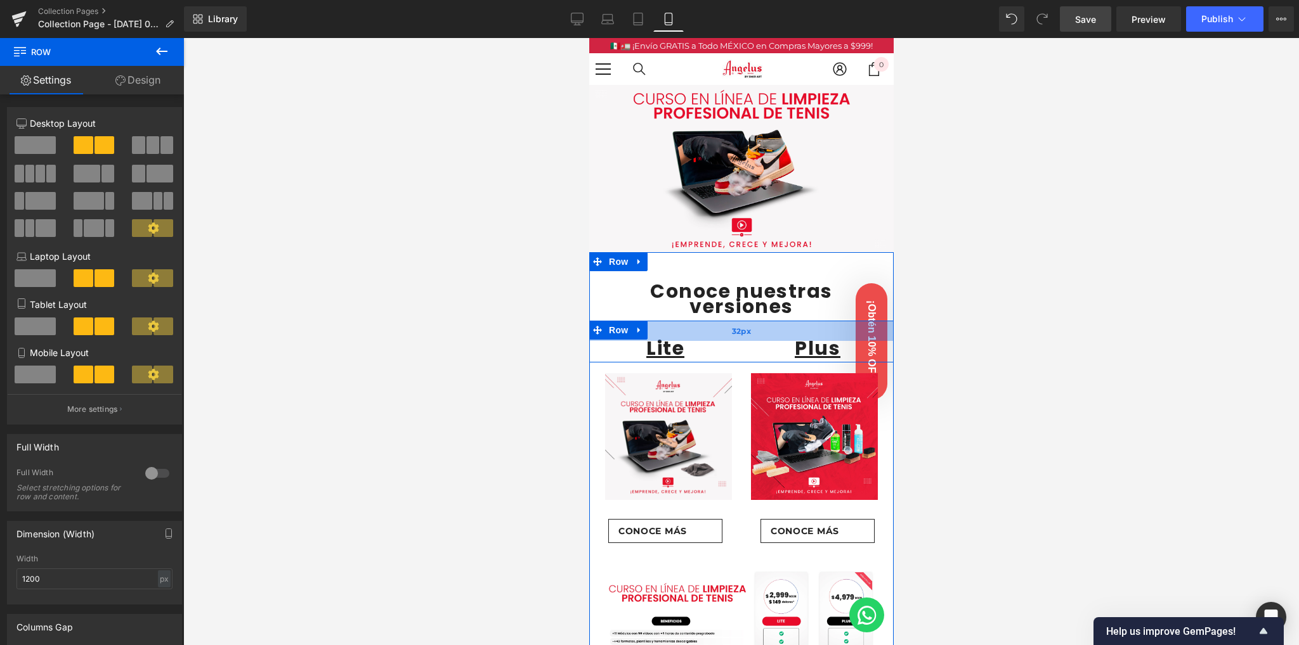
click at [737, 325] on span "32px" at bounding box center [740, 331] width 19 height 13
click at [444, 342] on div at bounding box center [740, 341] width 1115 height 607
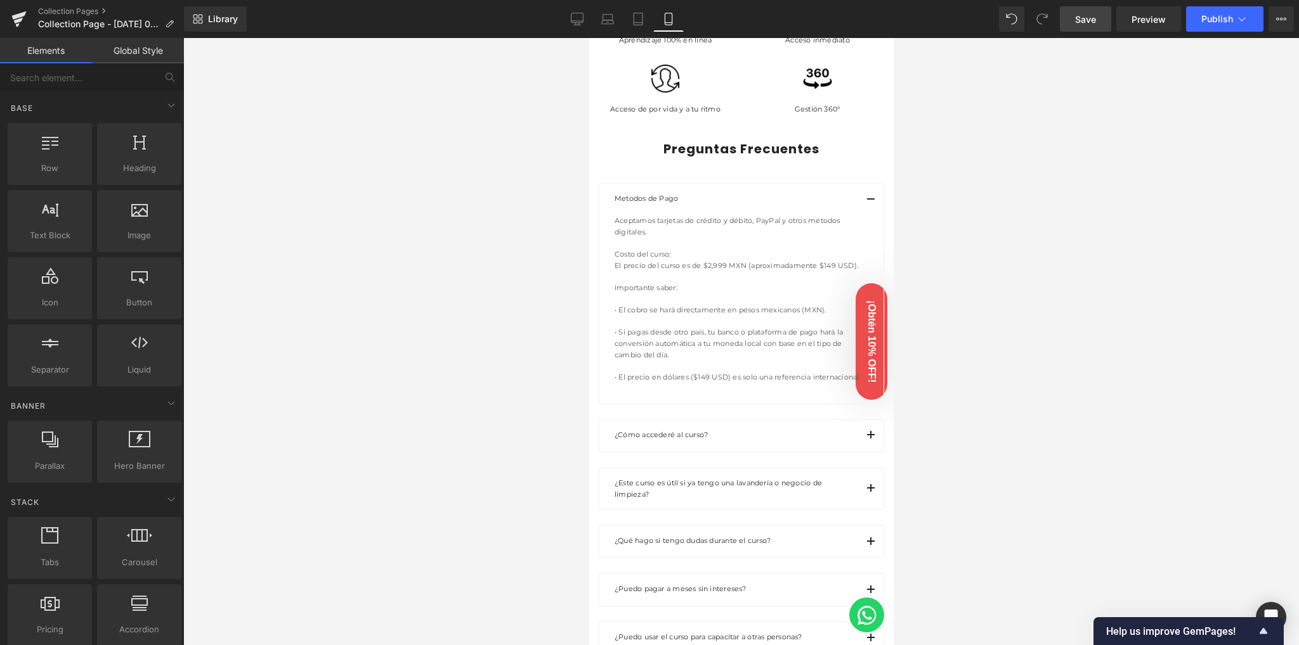
scroll to position [1014, 0]
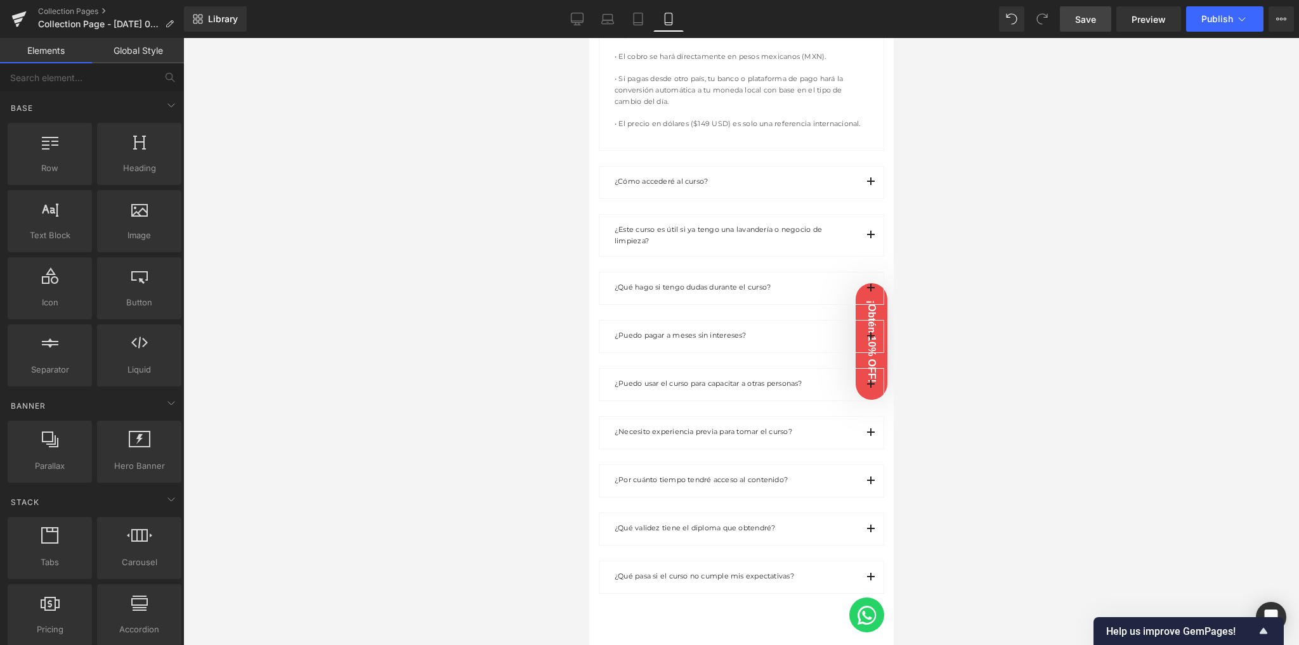
click at [1075, 20] on link "Save" at bounding box center [1085, 18] width 51 height 25
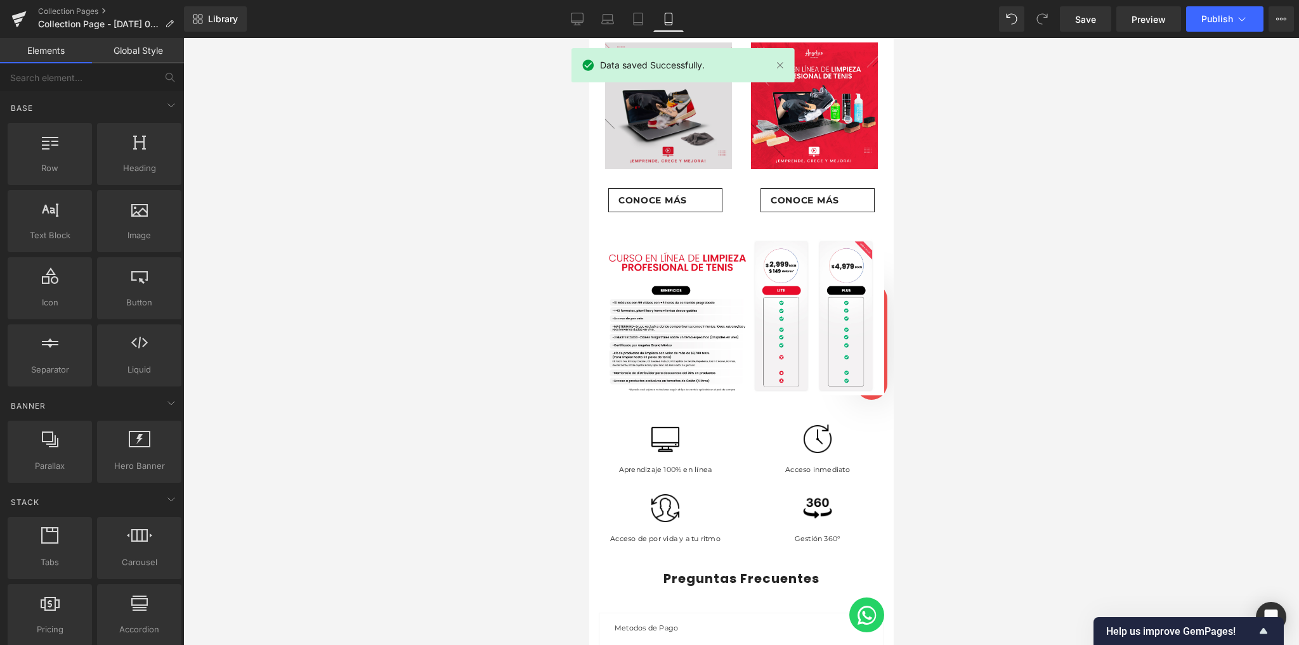
scroll to position [169, 0]
